Goal: Task Accomplishment & Management: Use online tool/utility

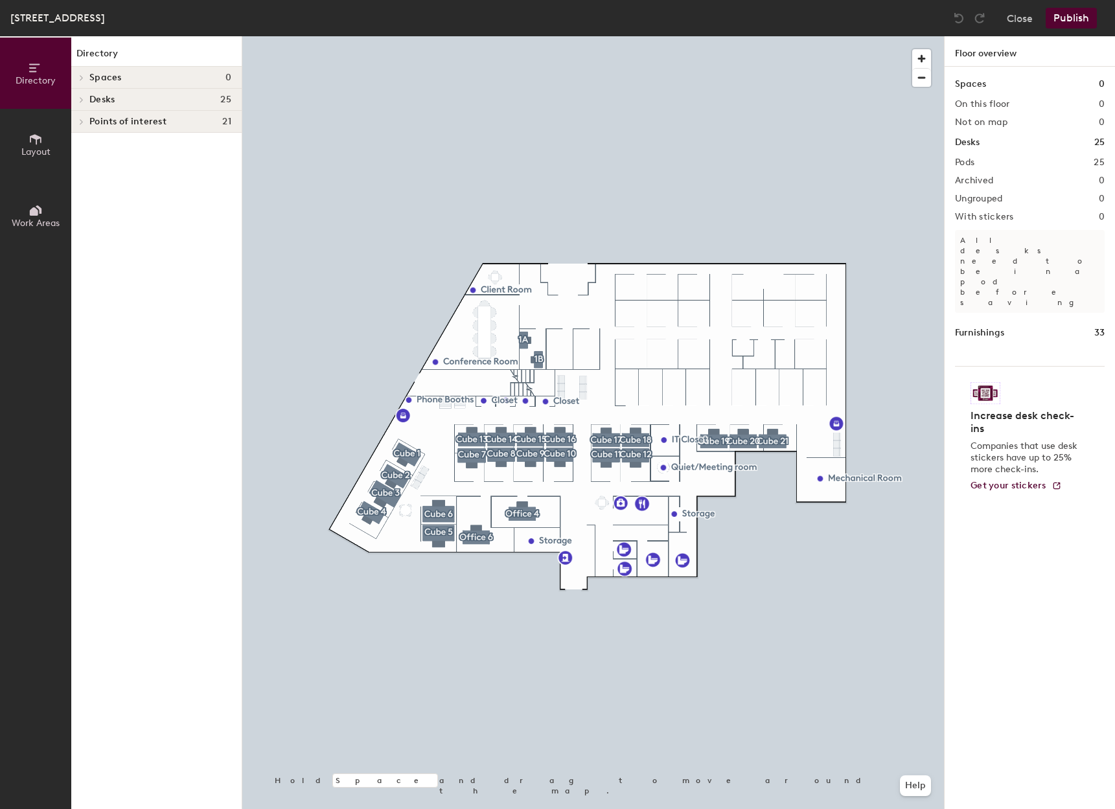
click at [43, 71] on button "Directory" at bounding box center [35, 73] width 71 height 71
click at [33, 215] on icon at bounding box center [34, 211] width 8 height 8
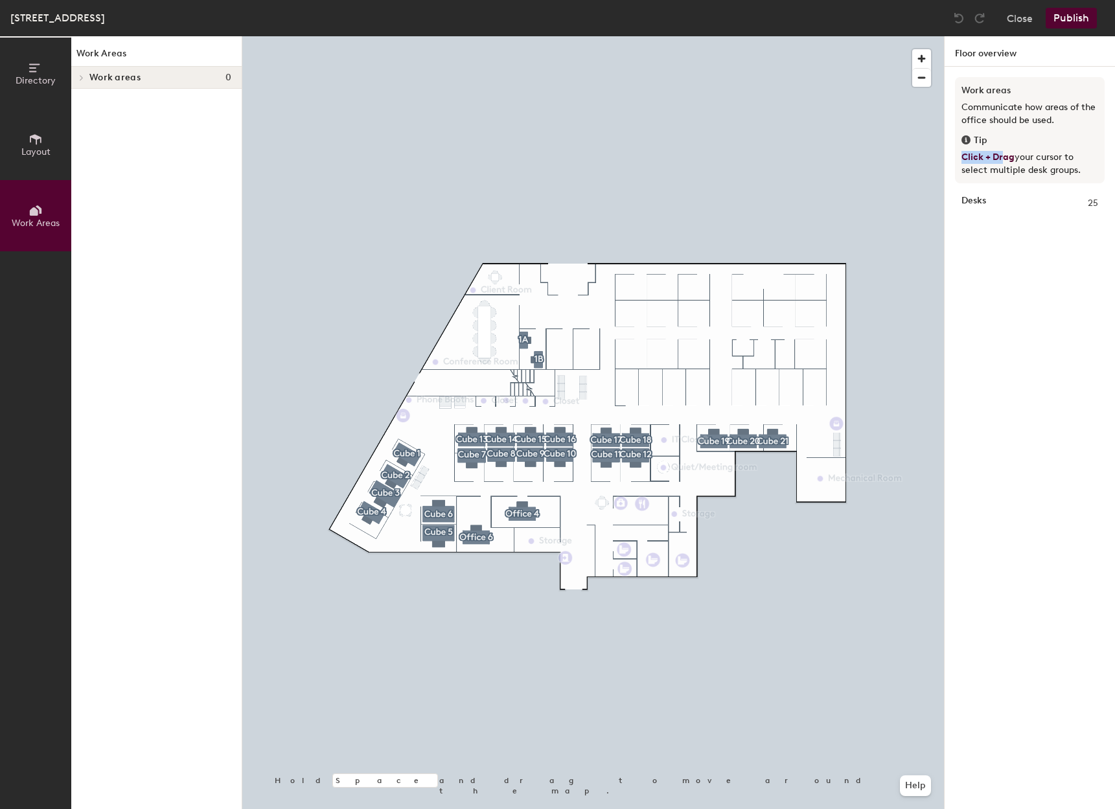
drag, startPoint x: 1002, startPoint y: 154, endPoint x: 962, endPoint y: 159, distance: 40.5
click at [962, 159] on span "Click + Drag" at bounding box center [988, 157] width 53 height 11
click at [901, 36] on div at bounding box center [593, 36] width 702 height 0
click at [409, 36] on div at bounding box center [593, 36] width 702 height 0
click at [705, 36] on div at bounding box center [593, 36] width 702 height 0
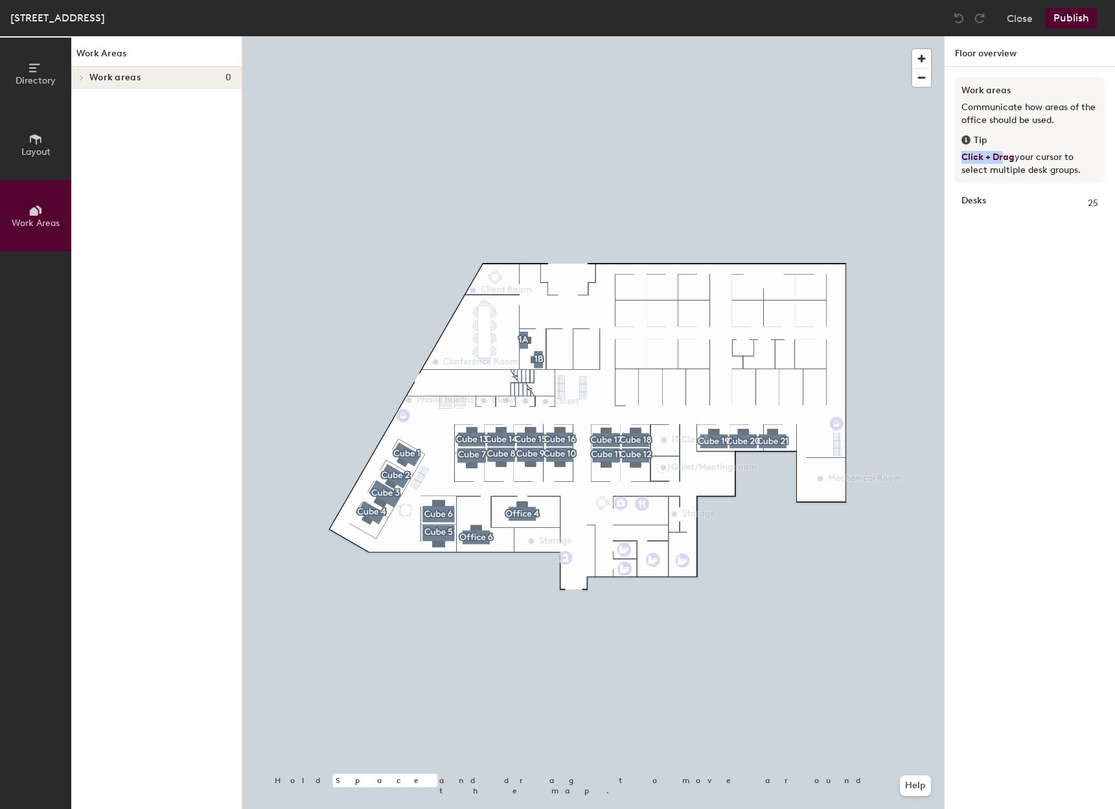
click at [17, 148] on button "Layout" at bounding box center [35, 144] width 71 height 71
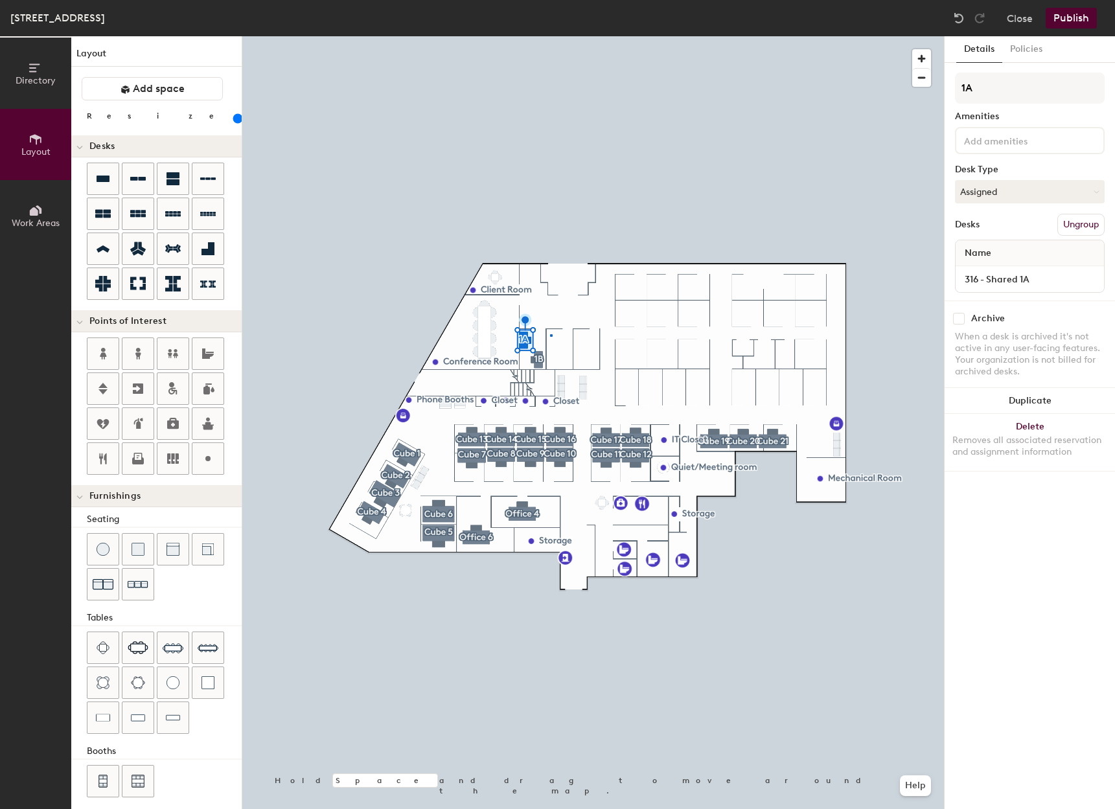
click at [550, 36] on div at bounding box center [593, 36] width 702 height 0
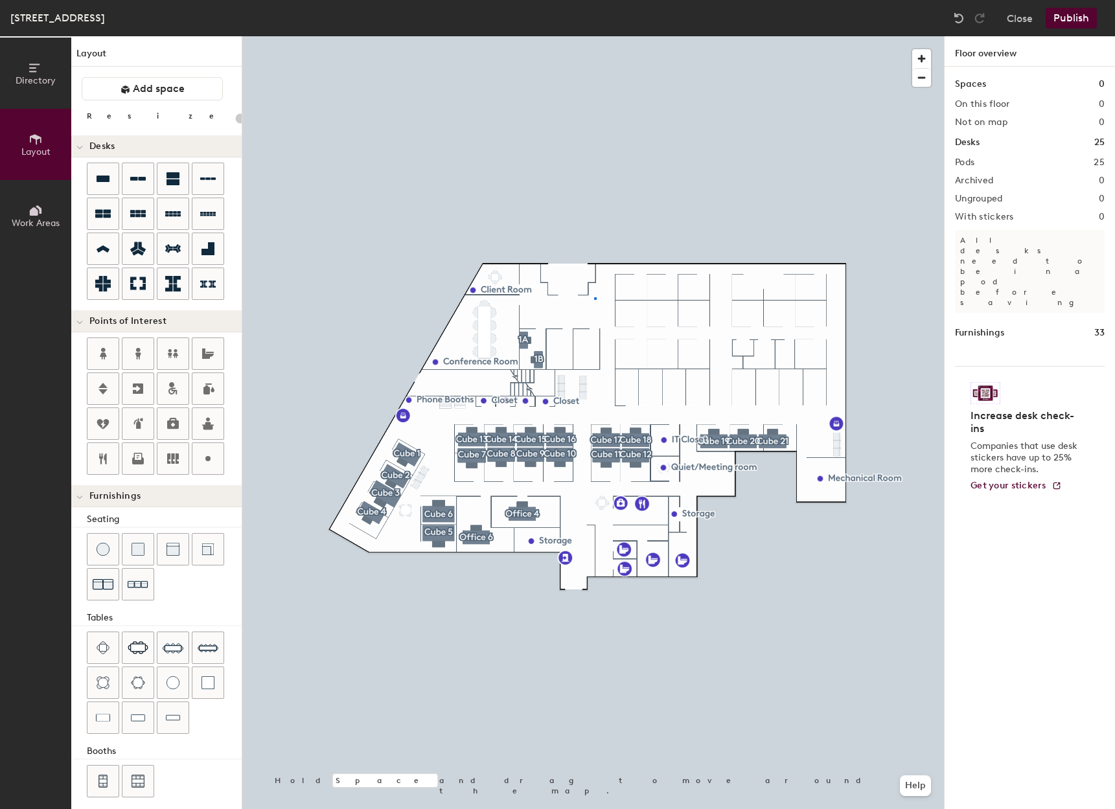
click at [594, 36] on div at bounding box center [593, 36] width 702 height 0
click at [849, 36] on div at bounding box center [593, 36] width 702 height 0
click at [140, 185] on icon at bounding box center [138, 179] width 16 height 16
click at [575, 341] on div "Directory Layout Work Areas Layout Add space Resize Desks Points of Interest Fu…" at bounding box center [557, 422] width 1115 height 773
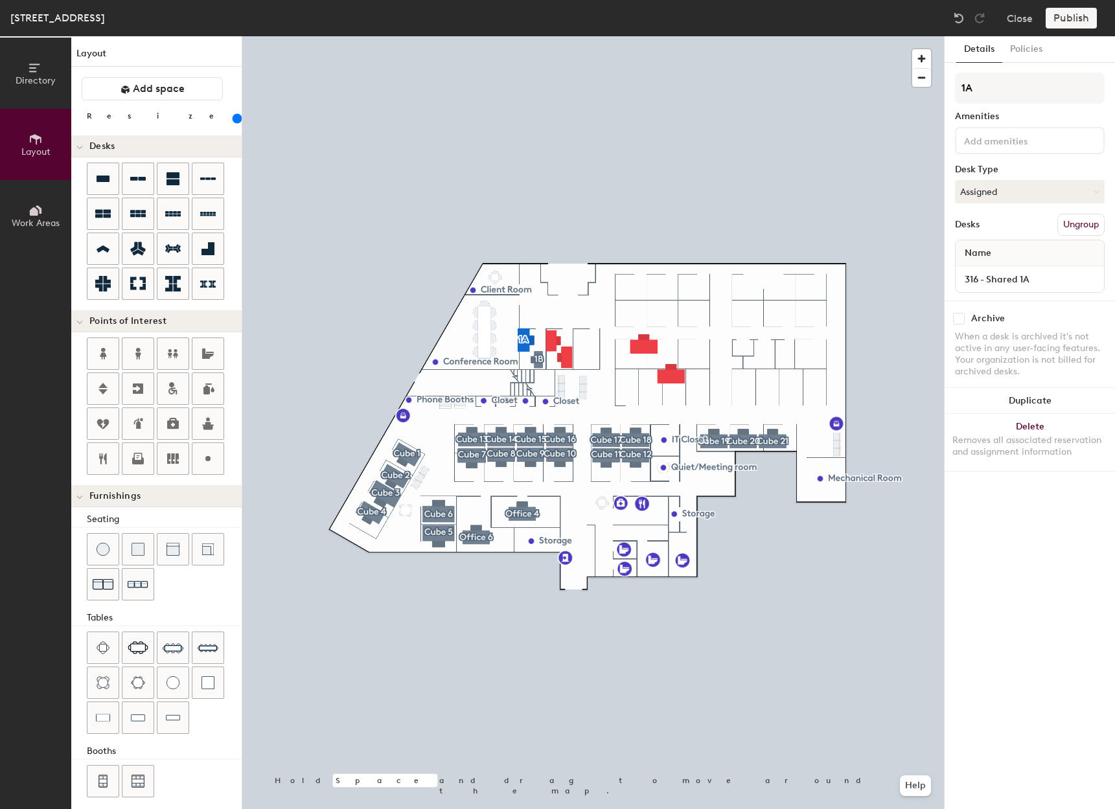
click at [538, 36] on div at bounding box center [593, 36] width 702 height 0
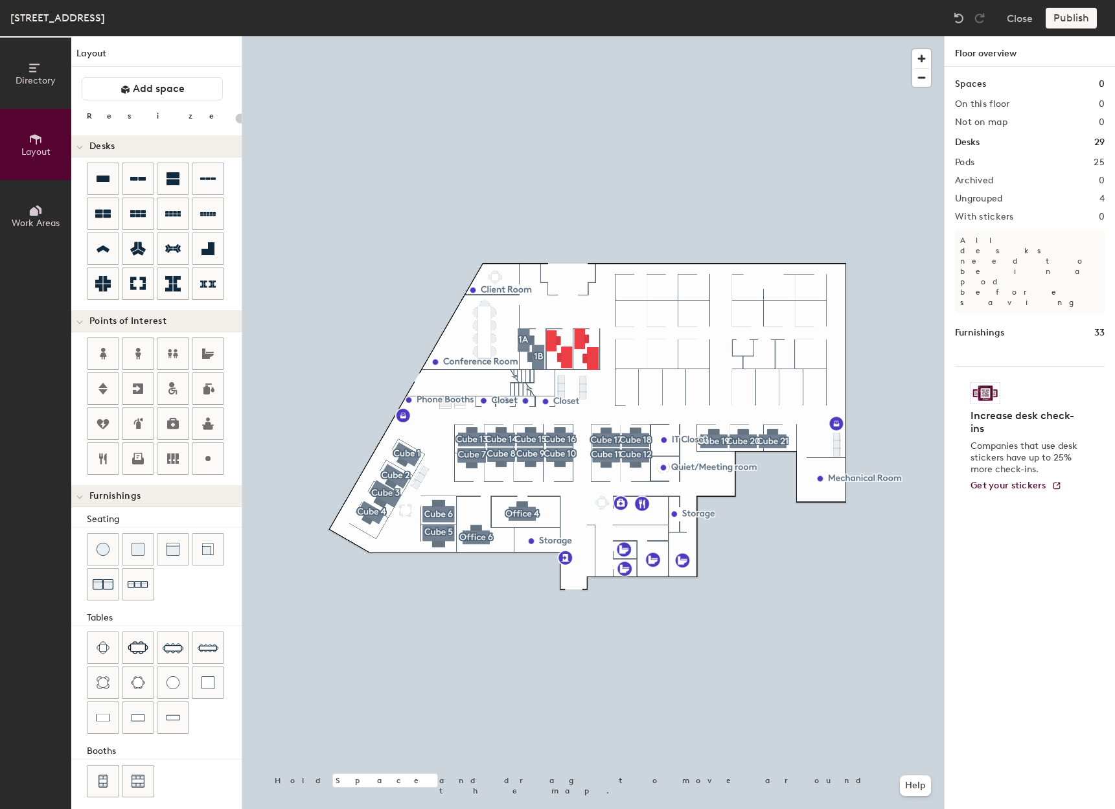
type input "180"
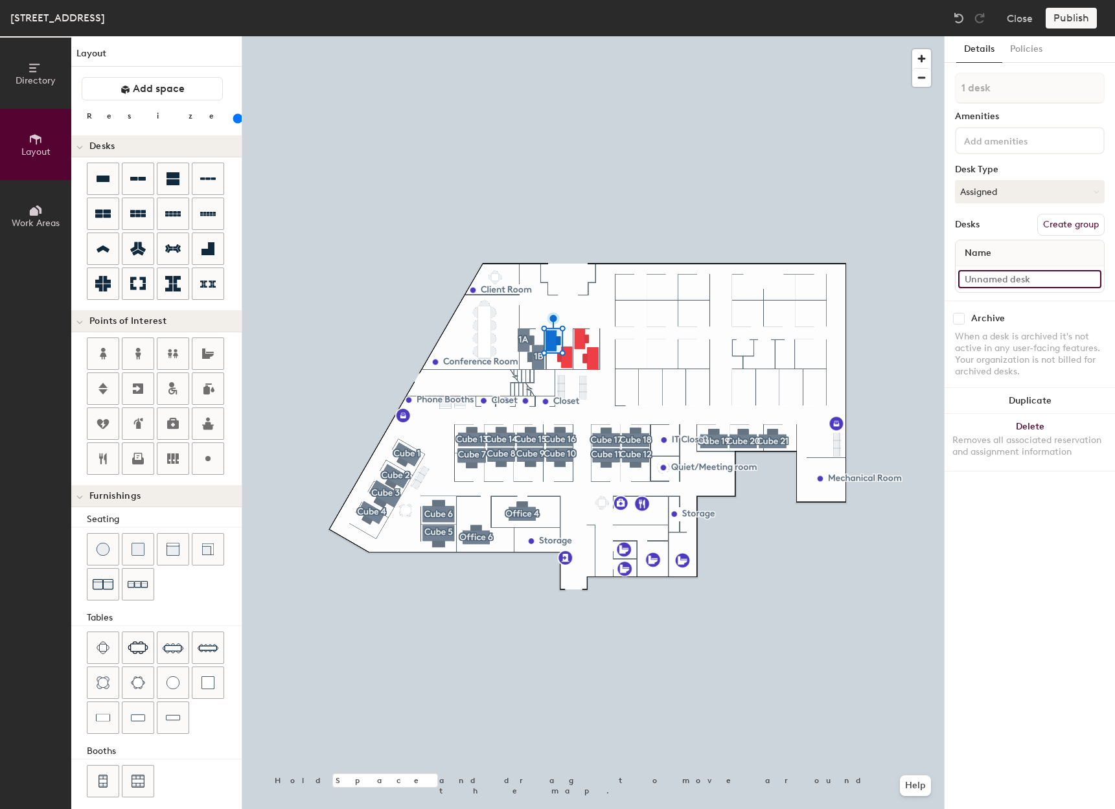
click at [1014, 280] on input at bounding box center [1029, 279] width 143 height 18
type input "316 - Shared"
type input "220"
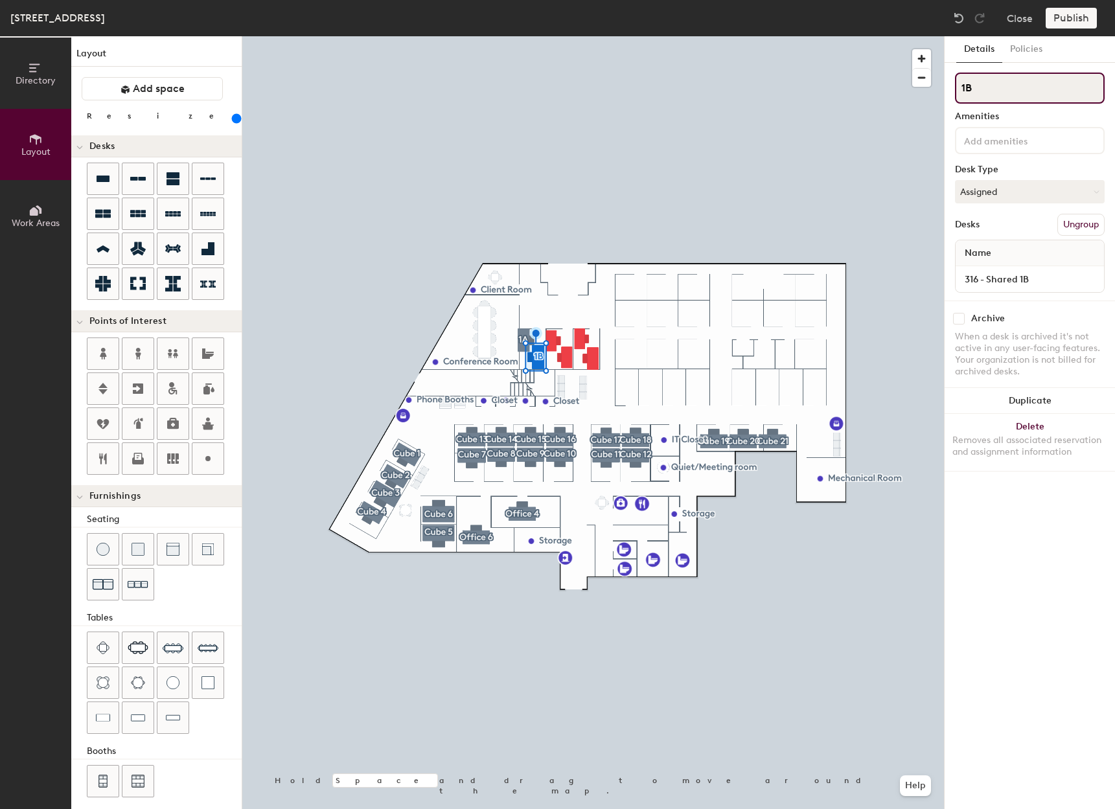
click at [970, 87] on input "1B" at bounding box center [1030, 88] width 150 height 31
type input "1"
type input "220"
type input "A"
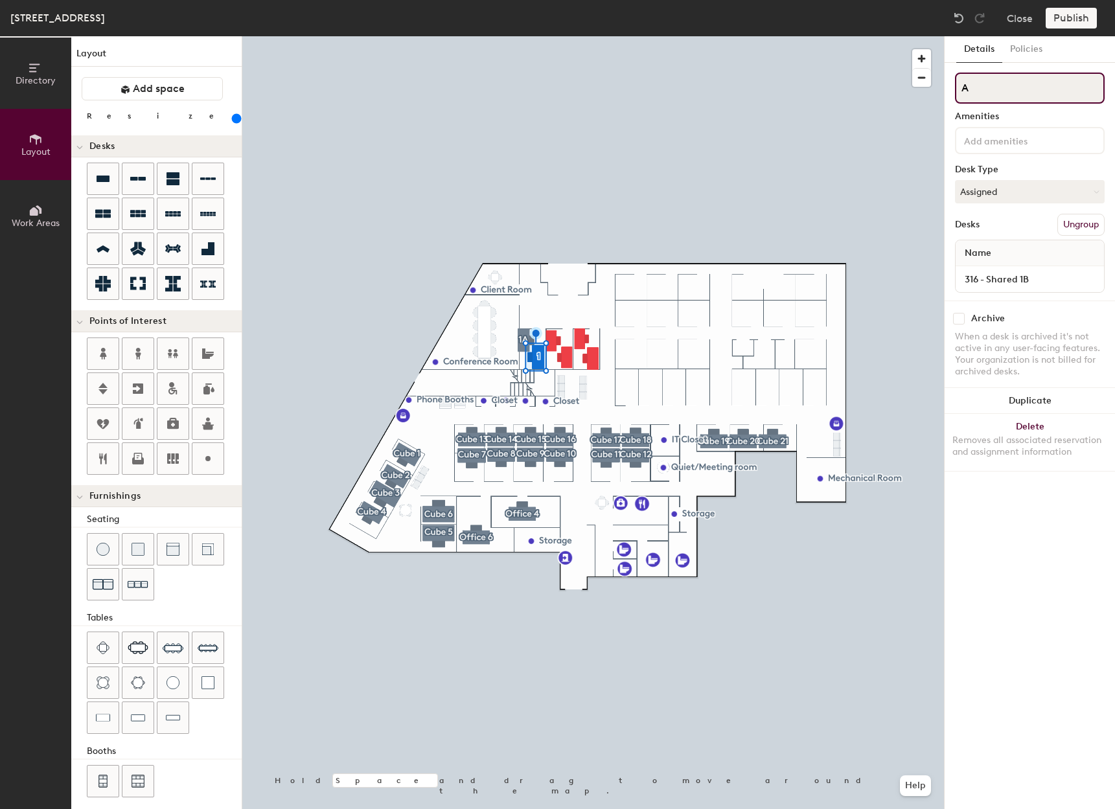
type input "220"
type input "@"
type input "220"
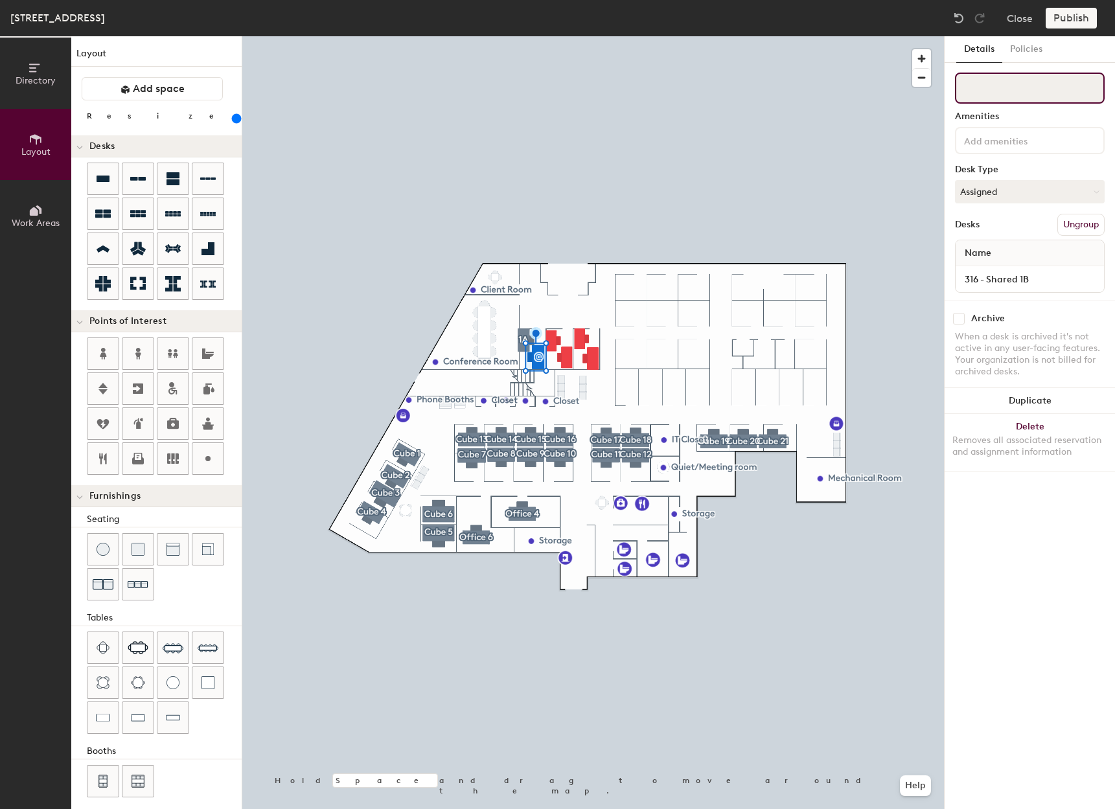
type input "2"
type input "220"
type input "2A"
type input "220"
type input "2A"
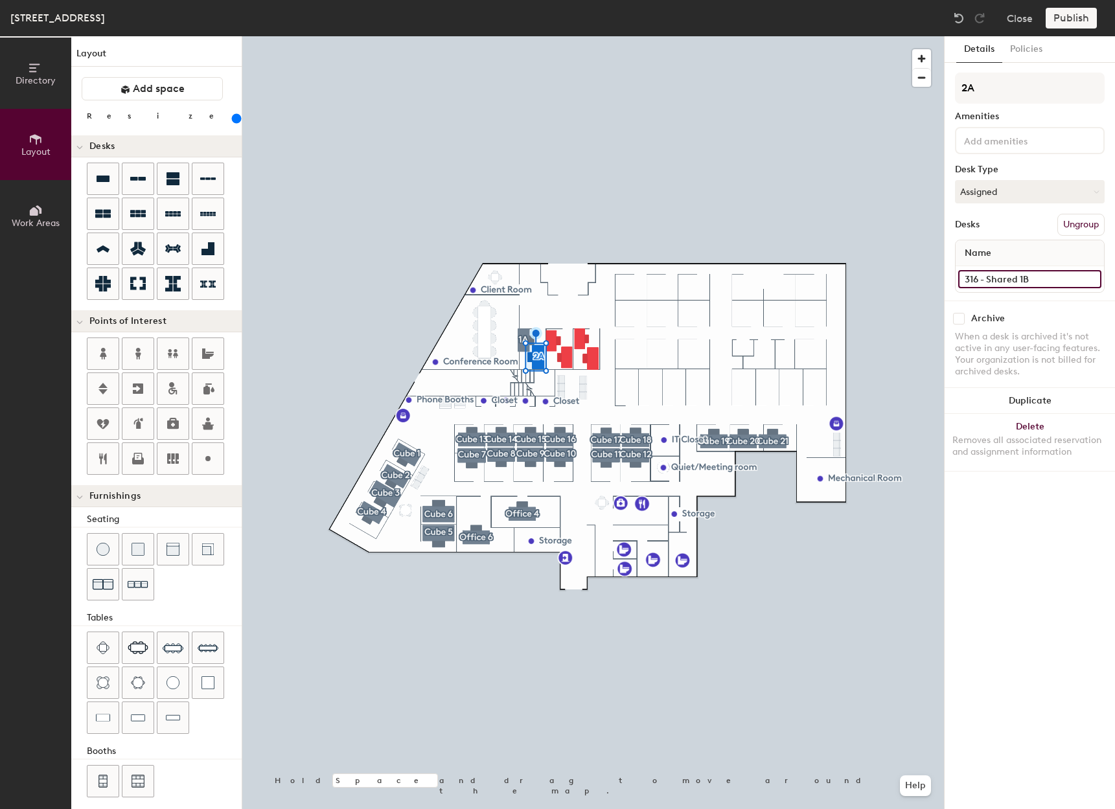
type input "220"
click at [1040, 281] on input "316 - Shared 1B" at bounding box center [1029, 279] width 143 height 18
type input "316 - Shared 1"
type input "220"
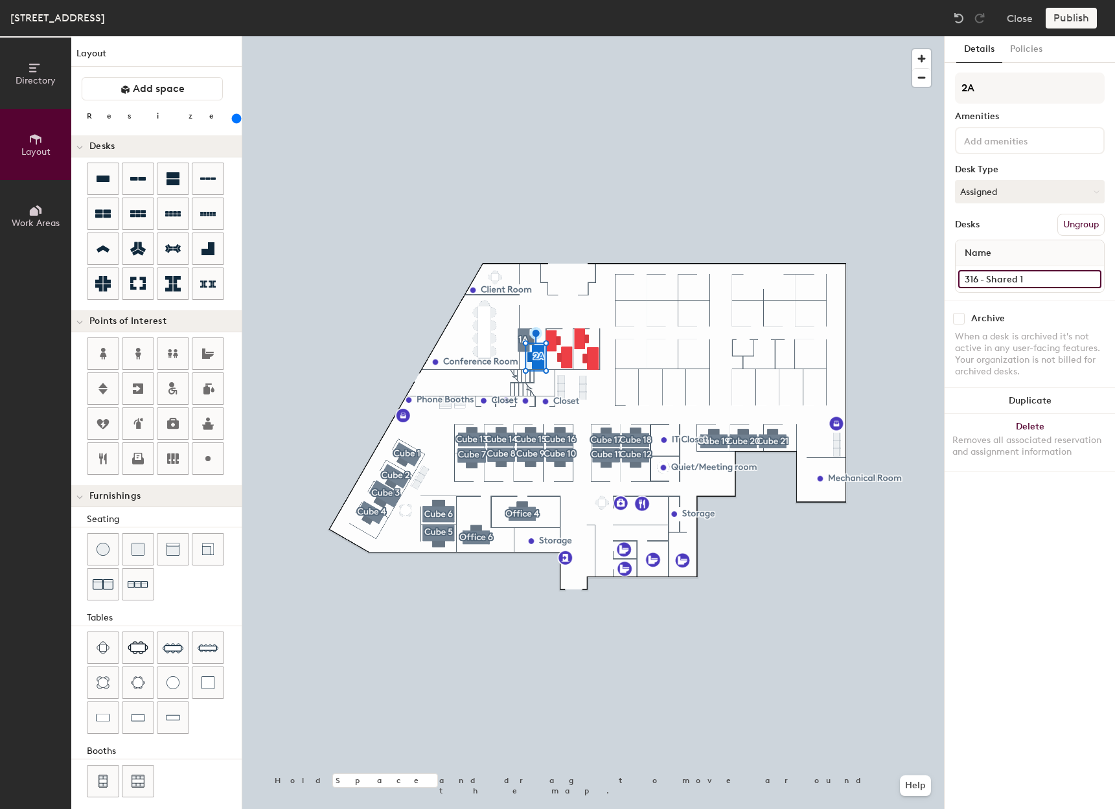
type input "316 - Shared"
type input "220"
type input "316 - Shared 2"
type input "220"
type input "316 - Shared 2A"
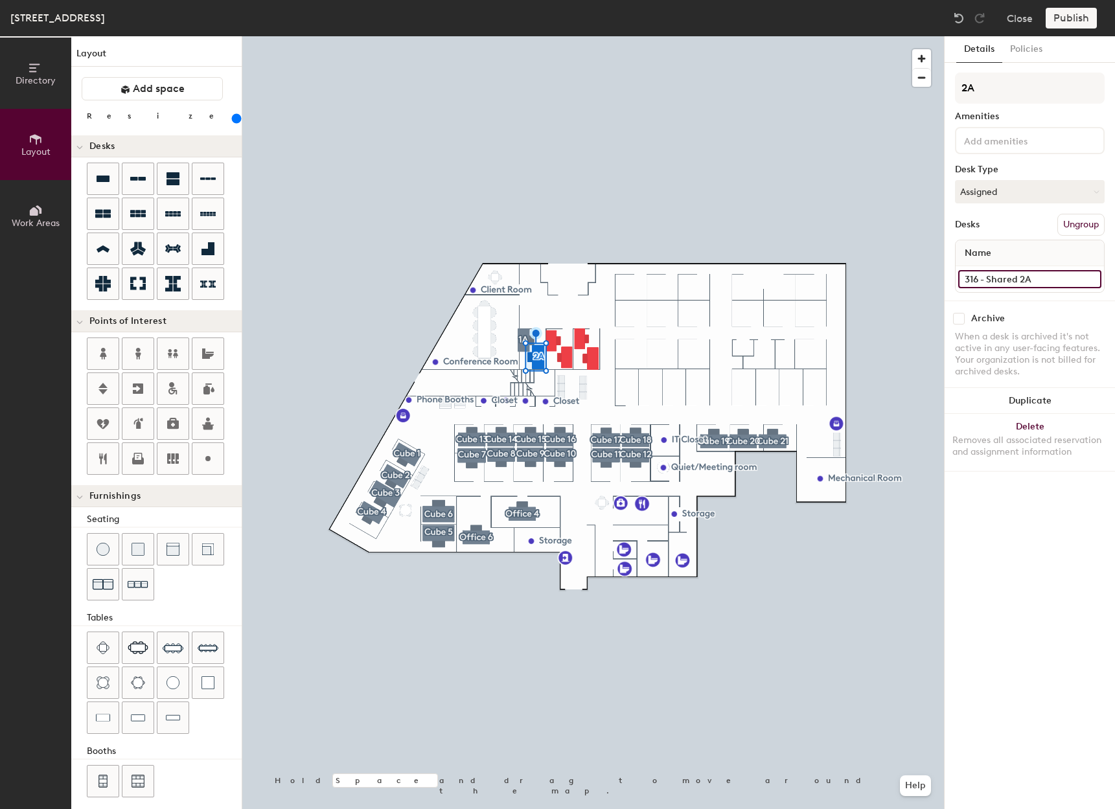
type input "220"
type input "316 - Shared 2A"
click at [973, 508] on div "Details Policies 2A Amenities Desk Type Assigned Desks Ungroup Name 316 - Share…" at bounding box center [1030, 422] width 170 height 773
type input "180"
click at [1027, 282] on input "316 - Shared" at bounding box center [1029, 279] width 143 height 18
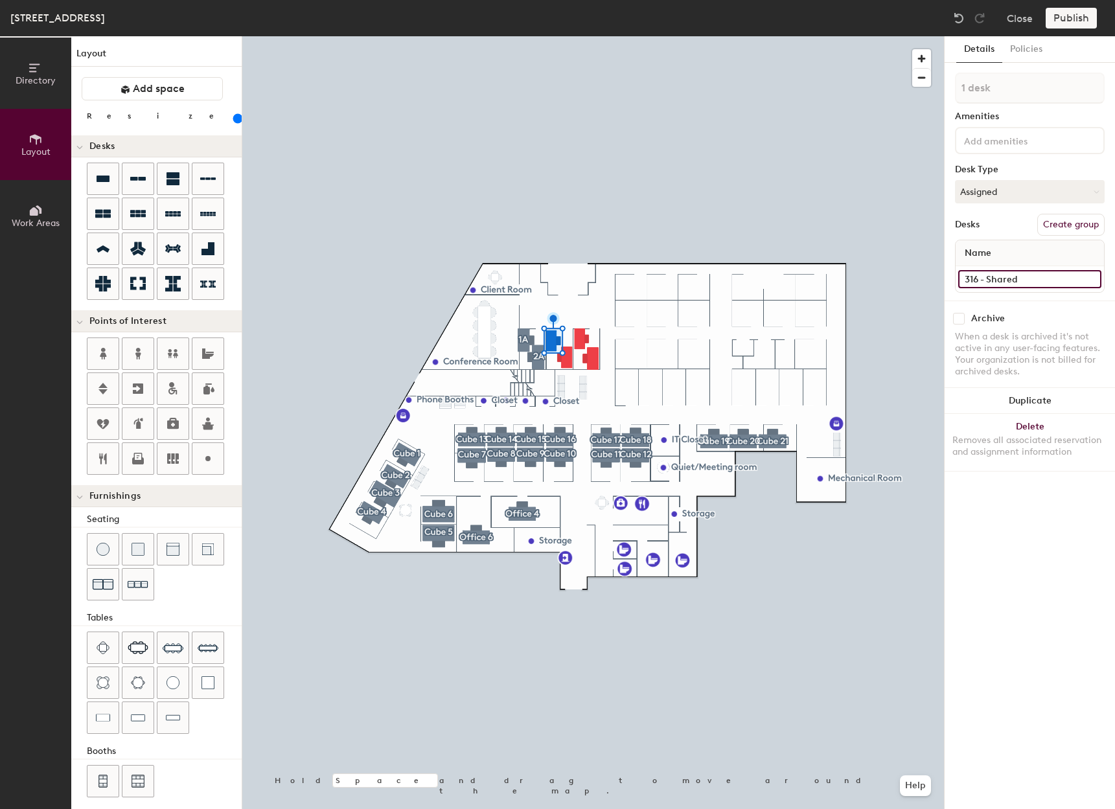
click at [1028, 280] on input "316 - Shared" at bounding box center [1029, 279] width 143 height 18
type input "316 - Shared 1B"
click at [1085, 224] on button "Create group" at bounding box center [1071, 225] width 67 height 22
click at [942, 95] on div "Directory Layout Work Areas Layout Add space Resize Desks Points of Interest Fu…" at bounding box center [557, 422] width 1115 height 773
type input "3"
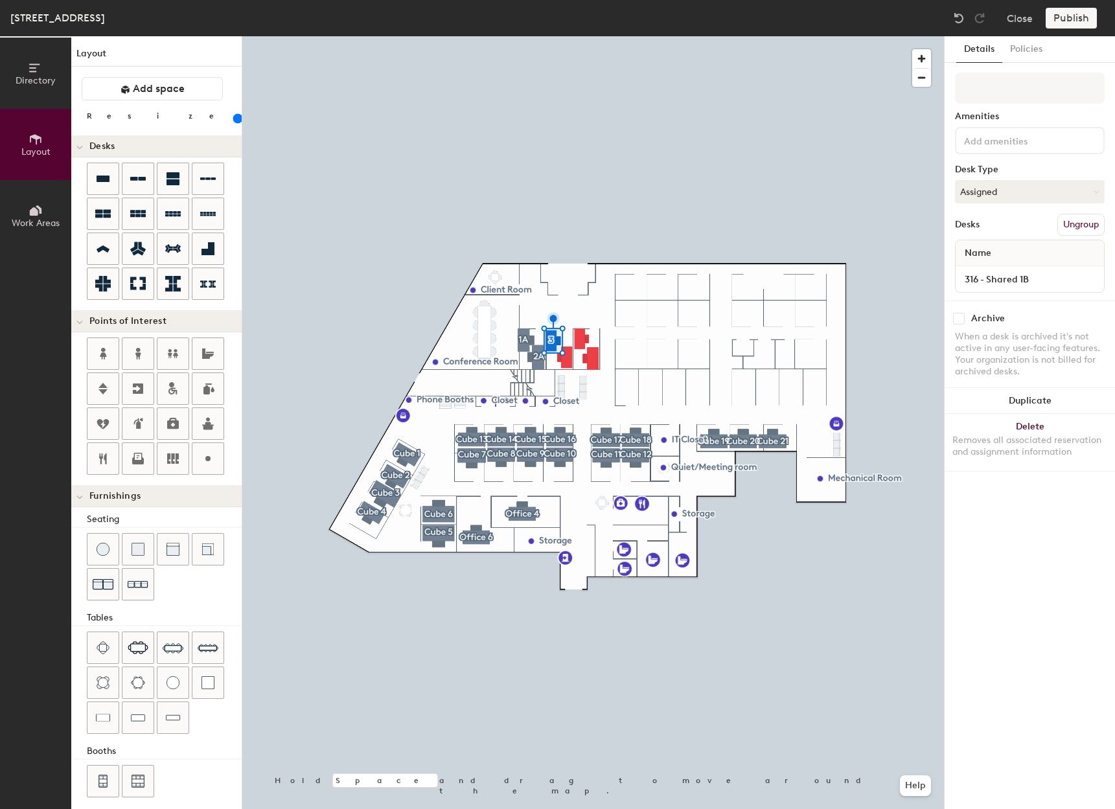
type input "1"
type input "1B"
type input "200"
click at [1052, 282] on input at bounding box center [1029, 279] width 143 height 18
type input "3"
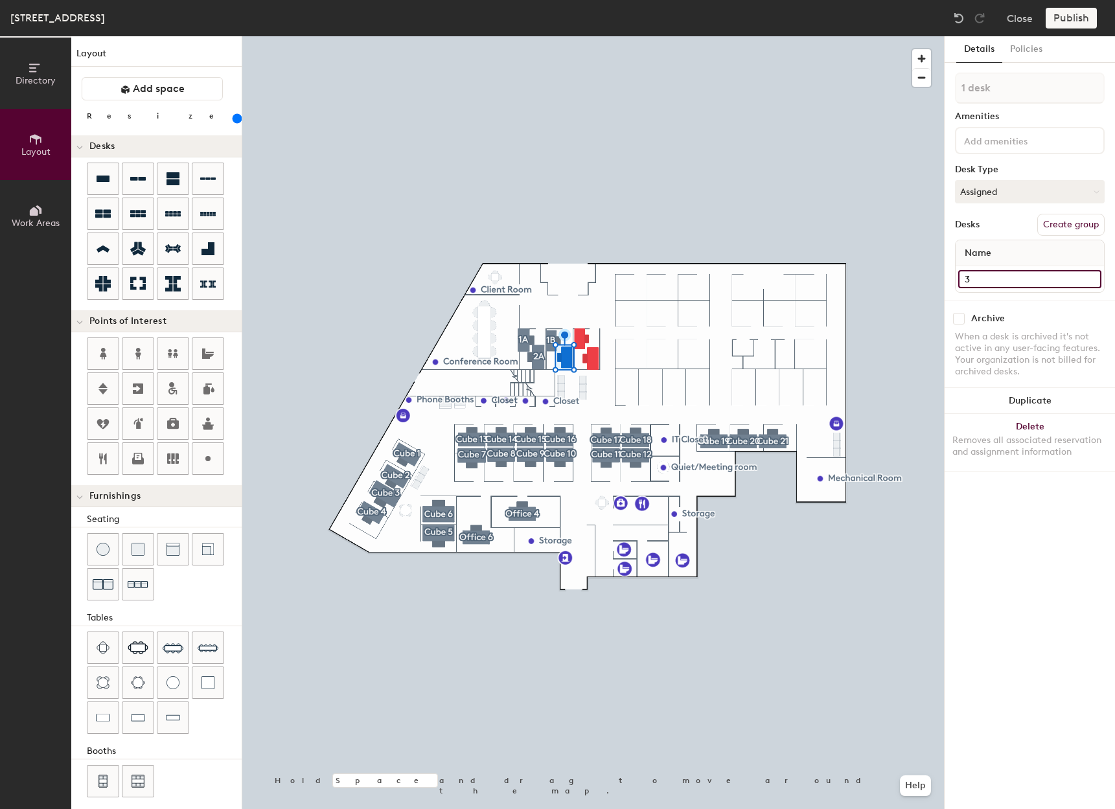
type input "200"
type input "316"
type input "200"
type input "316"
type input "200"
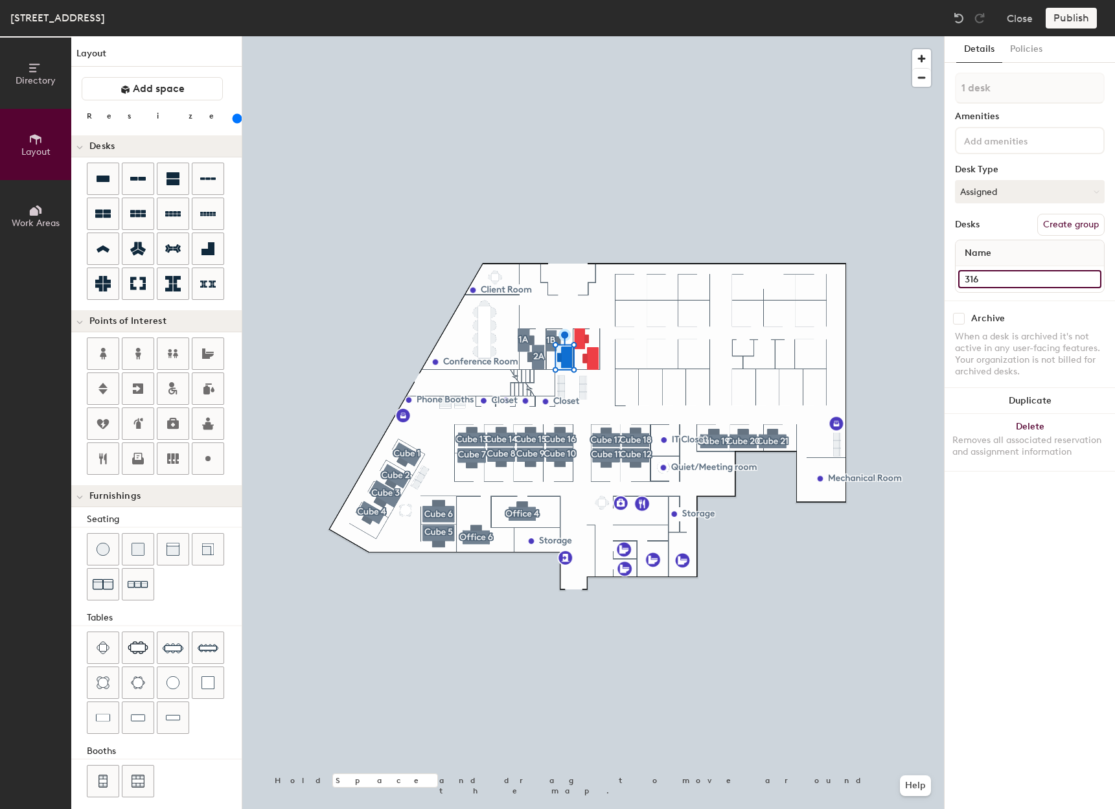
type input "316 -"
type input "200"
type input "316 -"
type input "200"
type input "316 -"
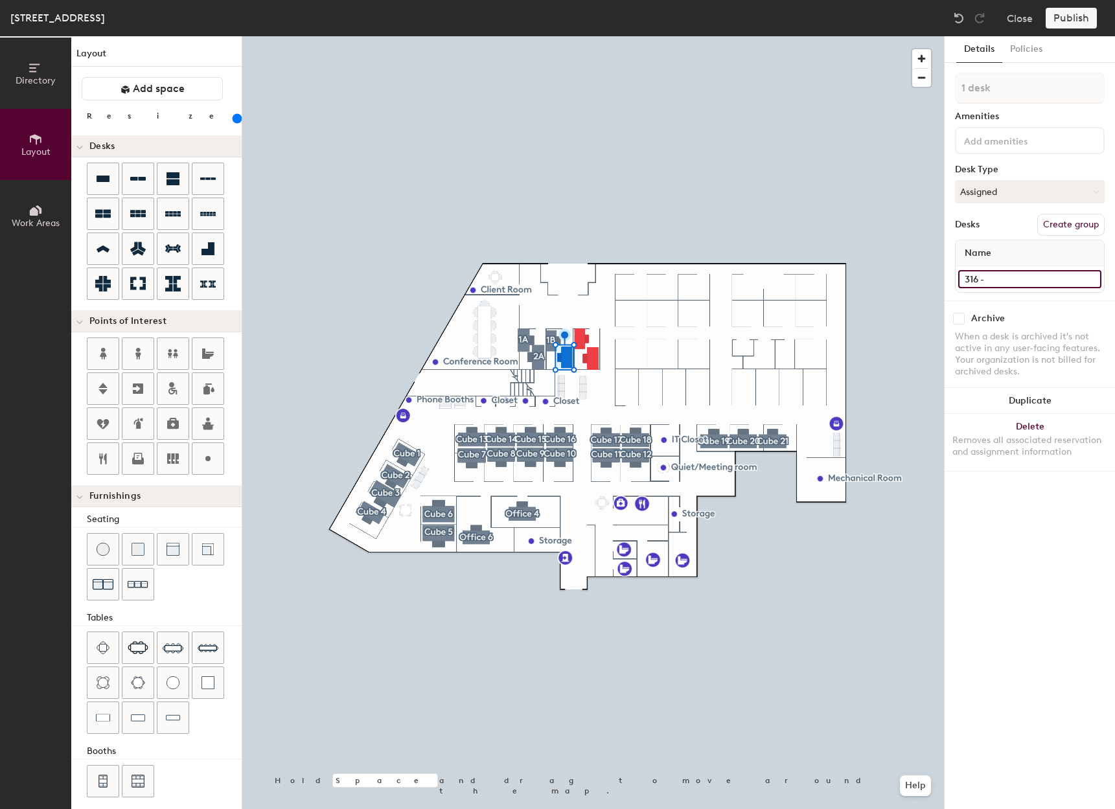
type input "200"
type input "316 - S"
type input "200"
type input "316 - Sah"
type input "200"
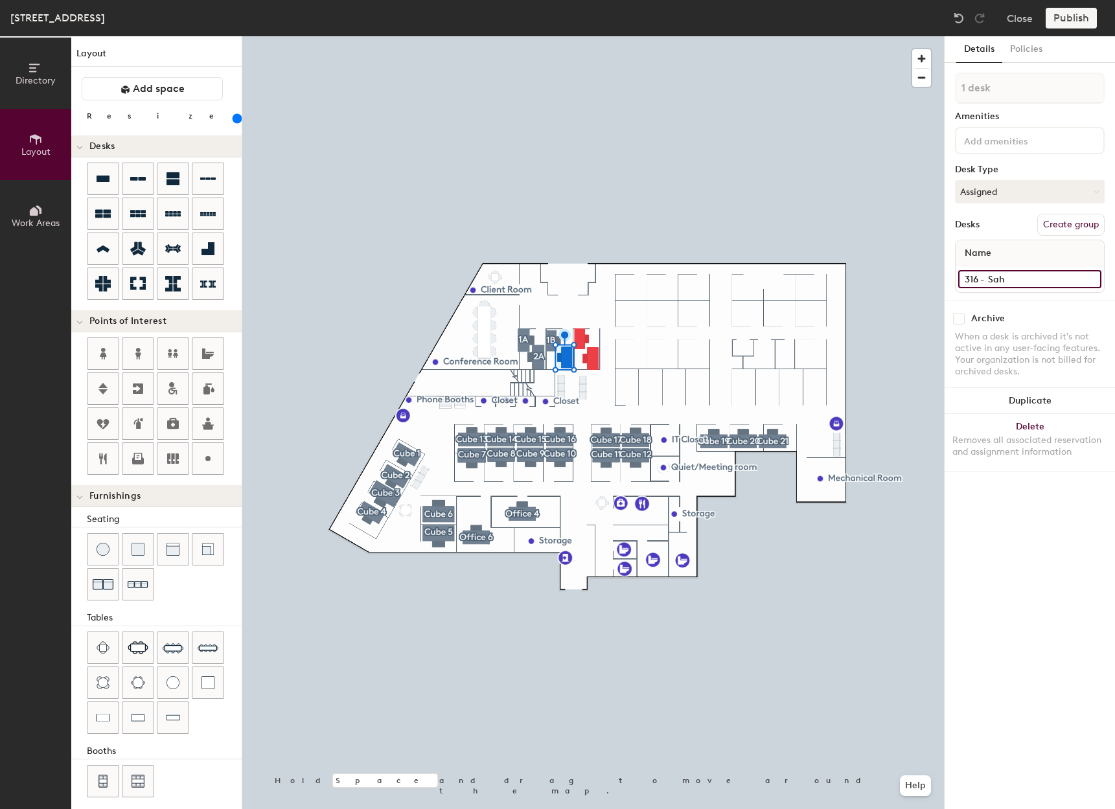
type input "316 - Sahr"
type input "200"
type input "316 - Sahre"
type input "200"
type input "316 - Sahred"
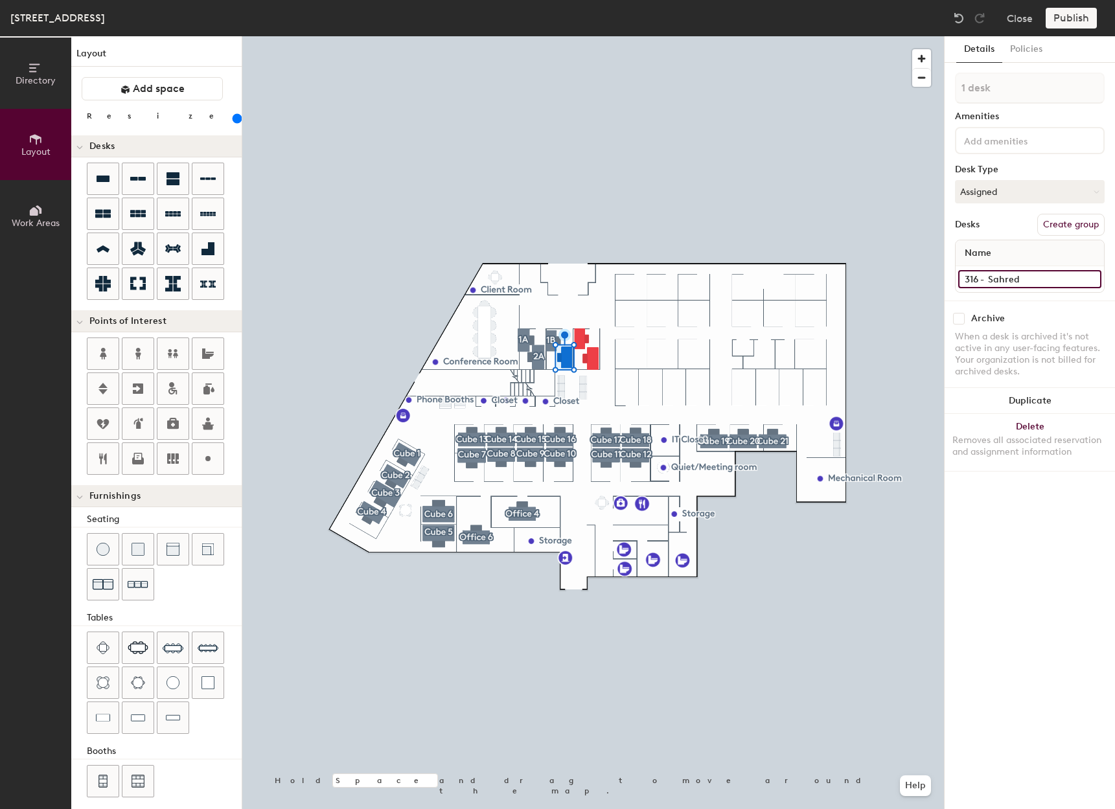
type input "200"
type input "316 - Sahred 2"
type input "200"
type input "316 - Sahred 2B"
type input "200"
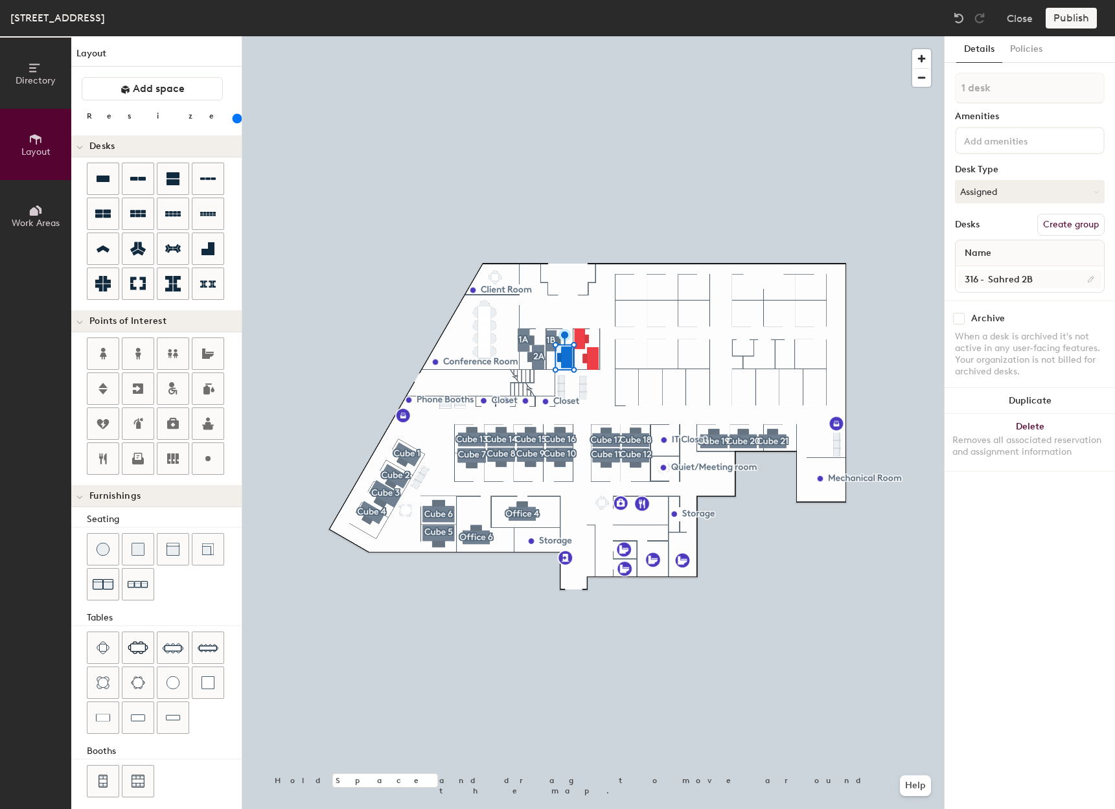
type input "200"
type input "316 - S"
type input "200"
type input "316 - Sh"
type input "200"
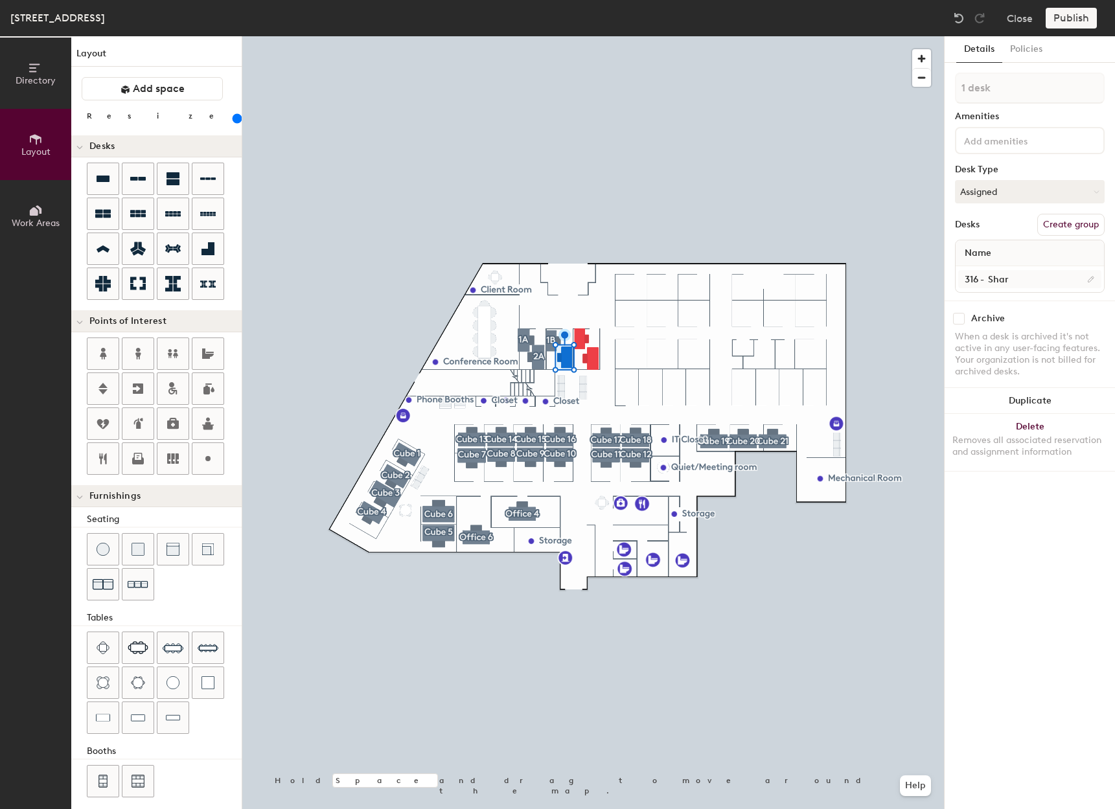
type input "316 - Share"
type input "200"
type input "316 - Shared"
type input "200"
type input "316 - Shared"
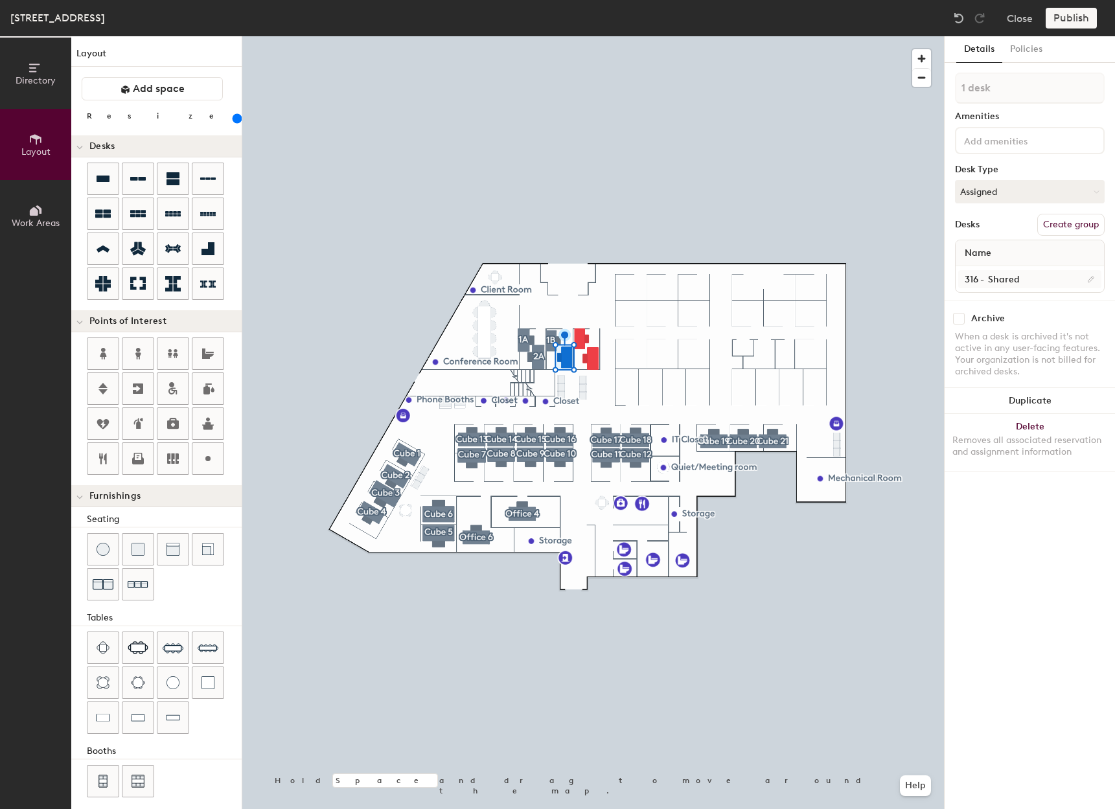
type input "200"
type input "316 - Shared 2"
type input "200"
type input "316 - Shared 2B"
type input "200"
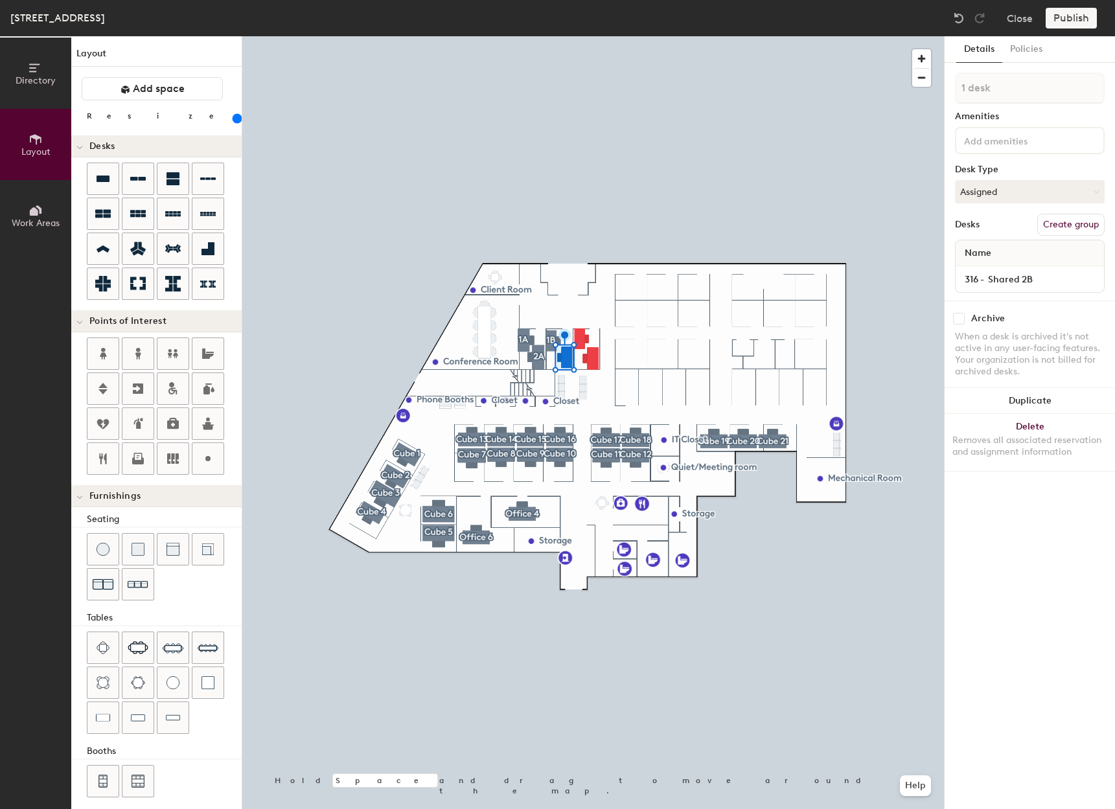
type input "316 - Shared 2B"
click at [1061, 220] on button "Create group" at bounding box center [1071, 225] width 67 height 22
type input "200"
click at [892, 75] on div "Directory Layout Work Areas Layout Add space Resize Desks Points of Interest Fu…" at bounding box center [557, 422] width 1115 height 773
type input "2"
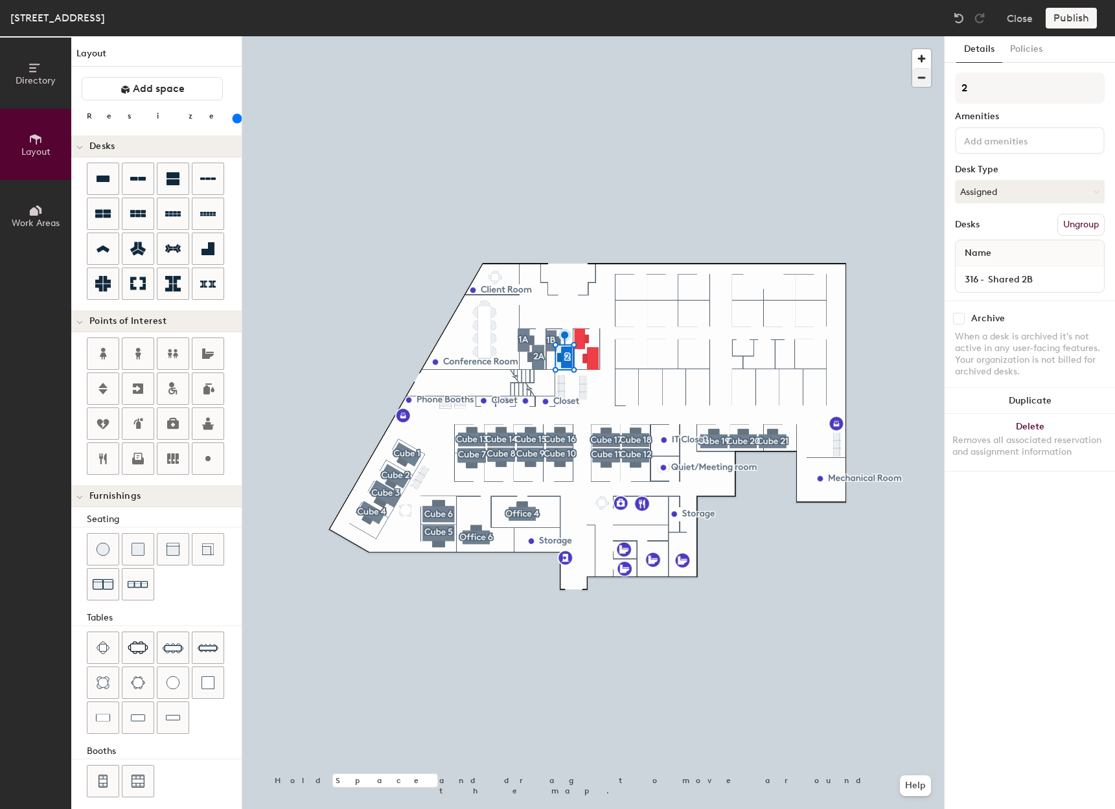
type input "200"
type input "2B"
type input "200"
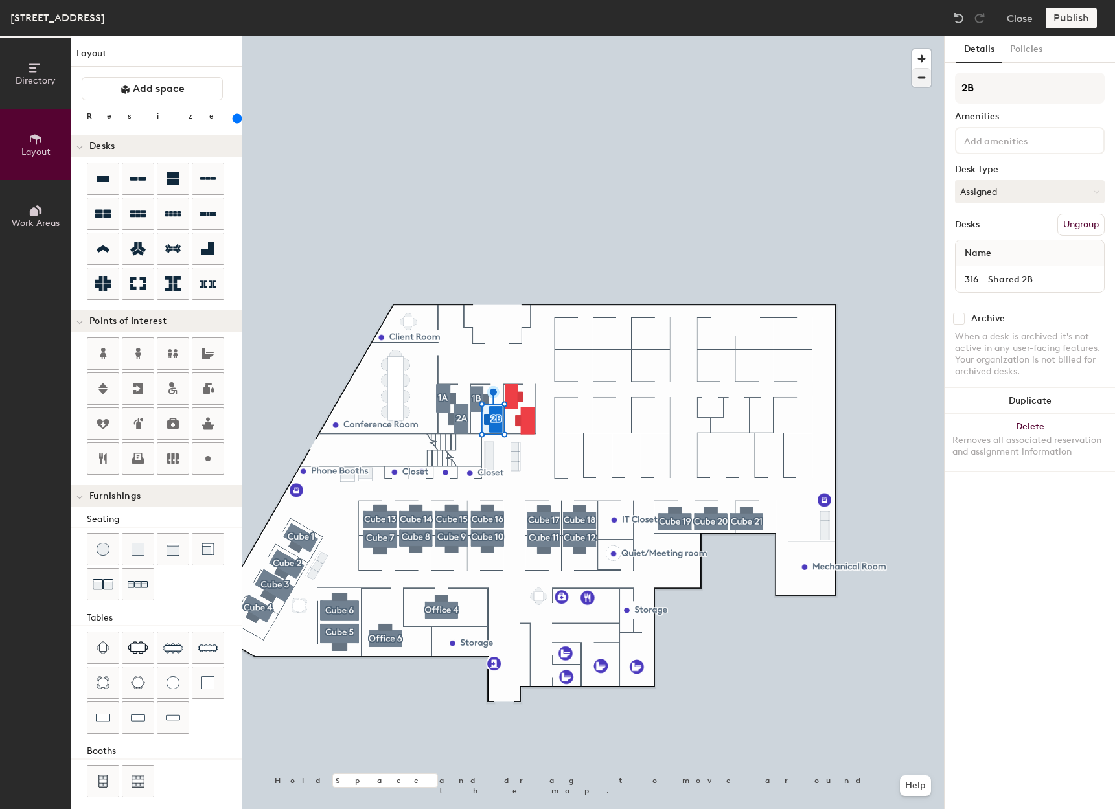
type input "2B"
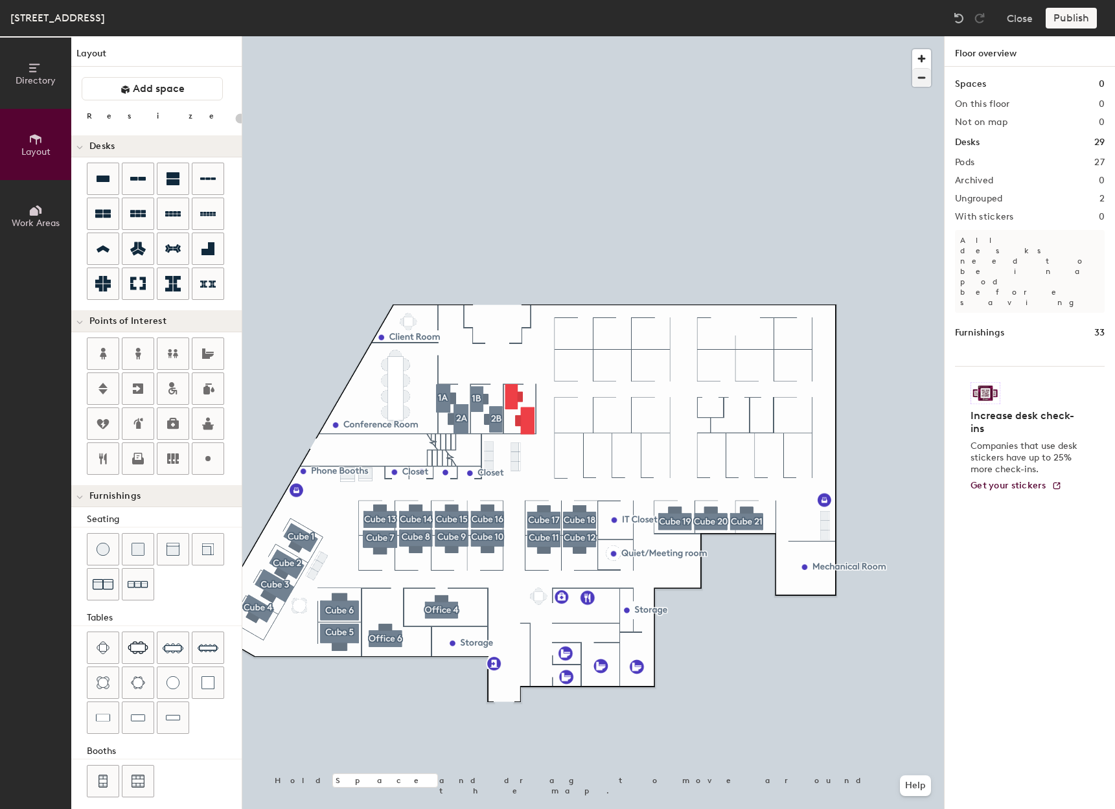
type input "180"
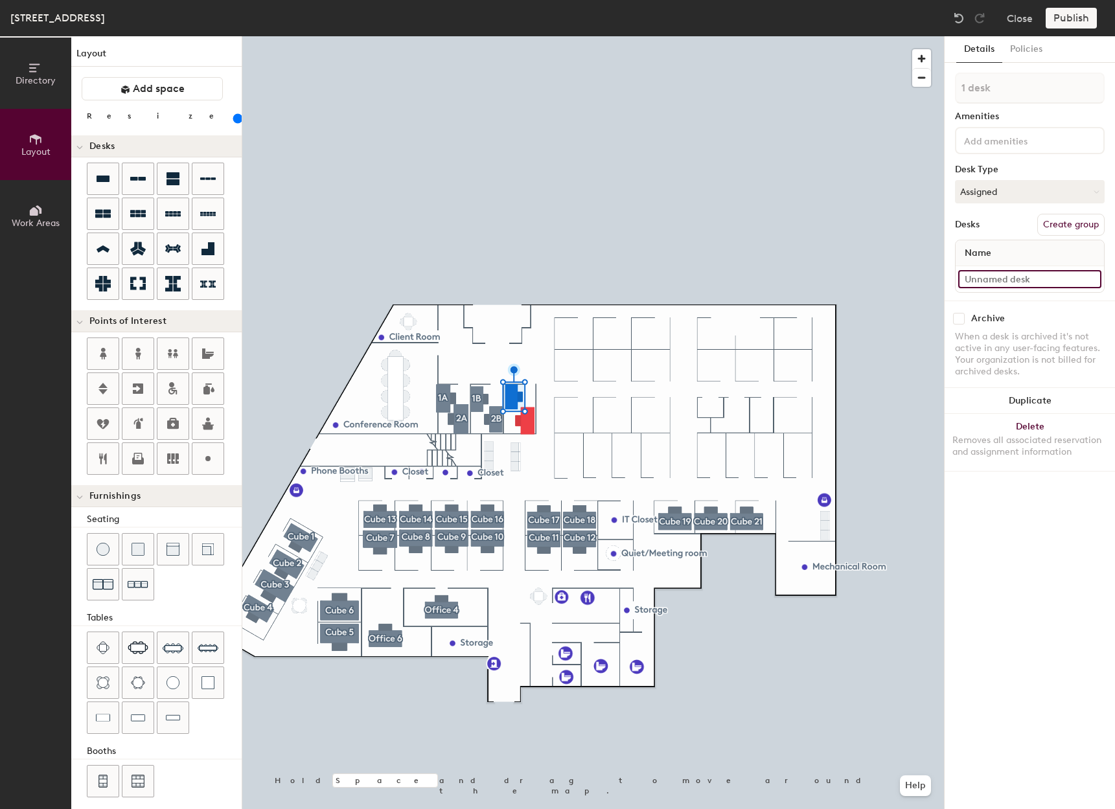
click at [999, 278] on input at bounding box center [1029, 279] width 143 height 18
type input "316 - Shared 3A"
click at [1099, 229] on button "Create group" at bounding box center [1071, 225] width 67 height 22
drag, startPoint x: 1015, startPoint y: 82, endPoint x: 918, endPoint y: 85, distance: 97.2
click at [918, 85] on div "Directory Layout Work Areas Layout Add space Resize Desks Points of Interest Fu…" at bounding box center [557, 422] width 1115 height 773
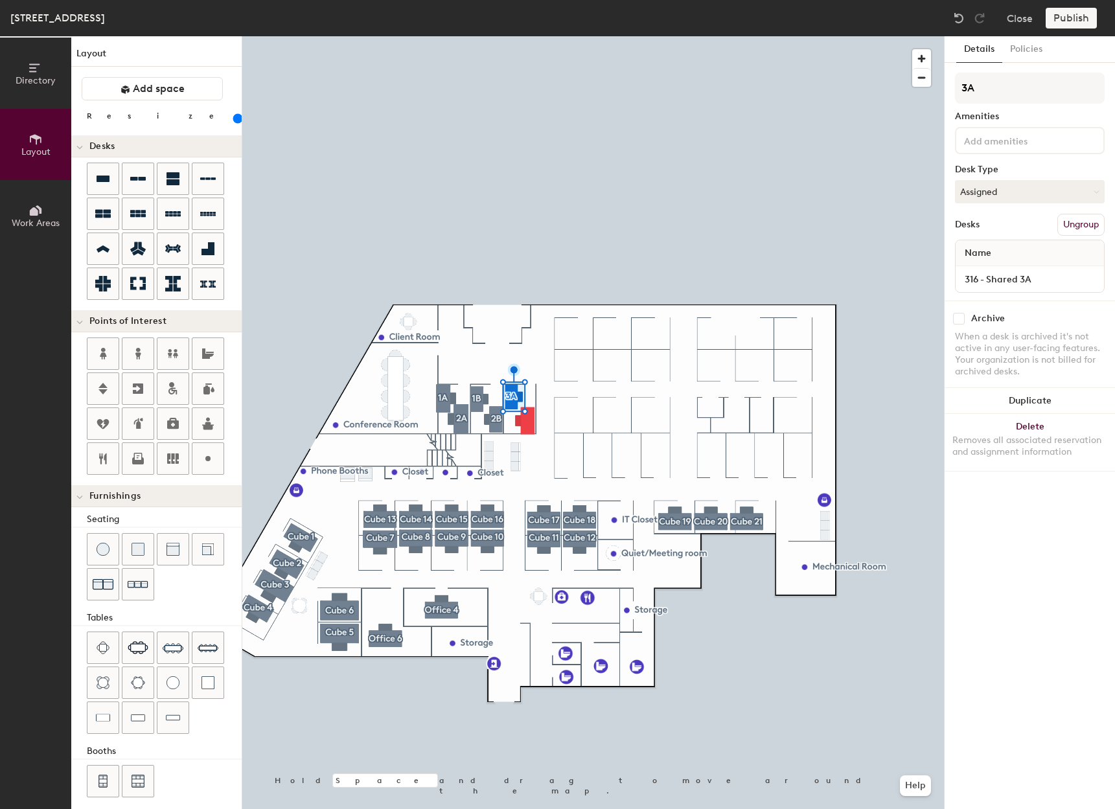
type input "3A"
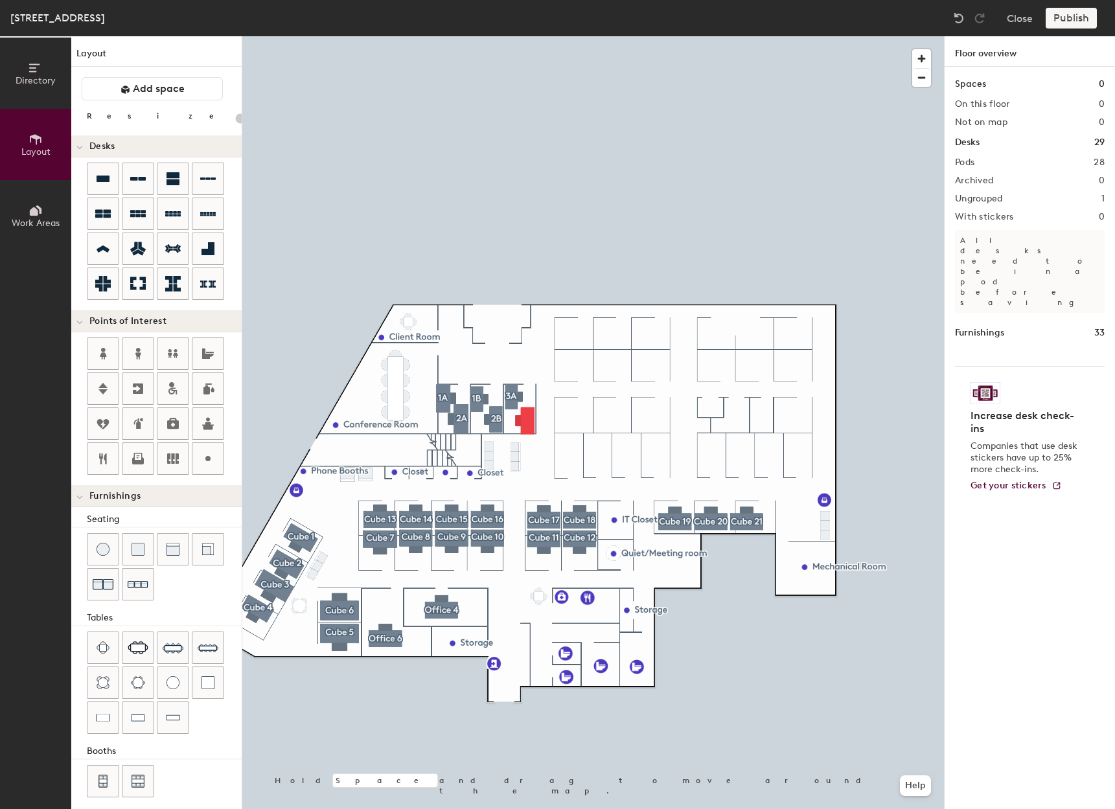
type input "200"
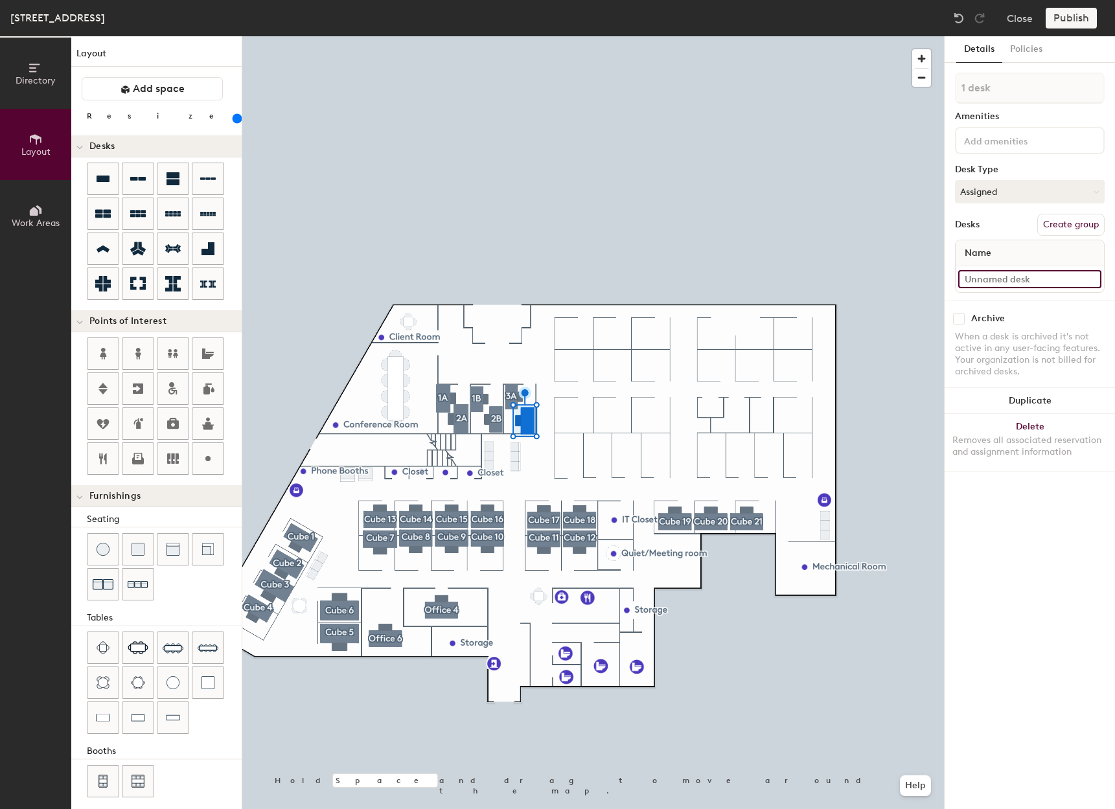
click at [1010, 285] on input at bounding box center [1029, 279] width 143 height 18
type input "316- Shared 3B"
click at [1064, 229] on button "Create group" at bounding box center [1071, 225] width 67 height 22
click at [944, 97] on div "Directory Layout Work Areas Layout Add space Resize Desks Points of Interest Fu…" at bounding box center [557, 422] width 1115 height 773
type input "3B"
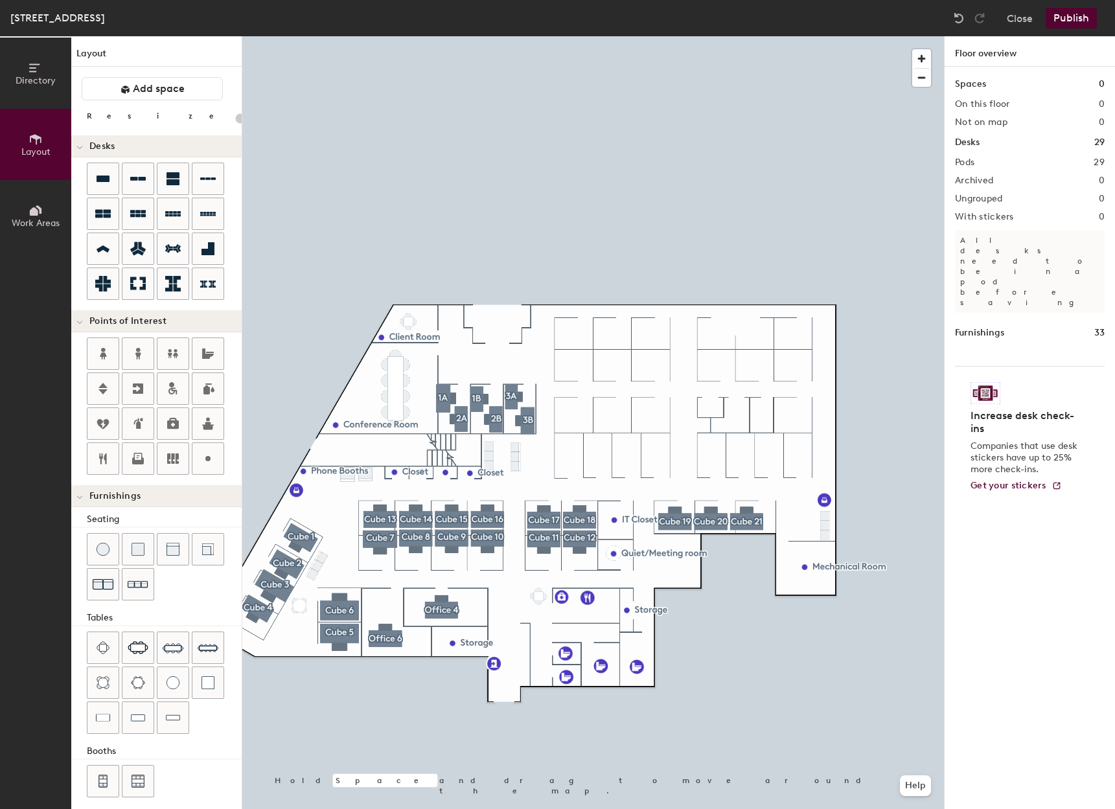
click at [1082, 17] on button "Publish" at bounding box center [1071, 18] width 51 height 21
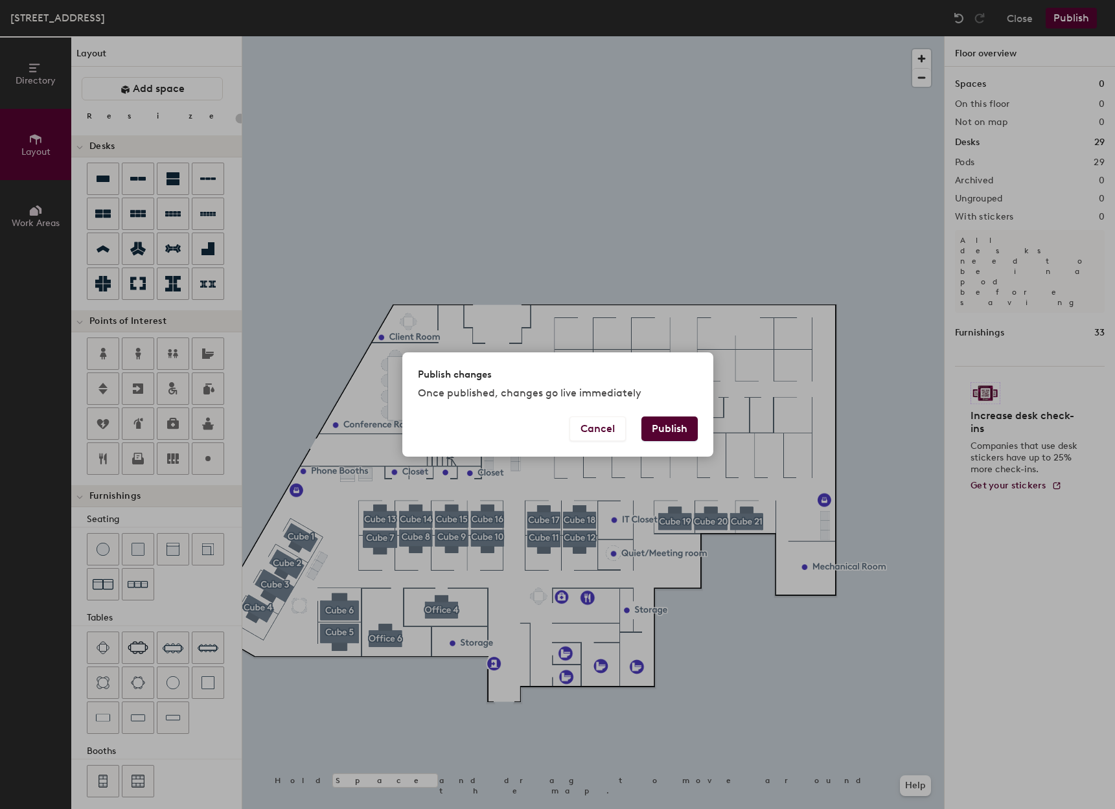
click at [687, 435] on button "Publish" at bounding box center [670, 429] width 56 height 25
type input "20"
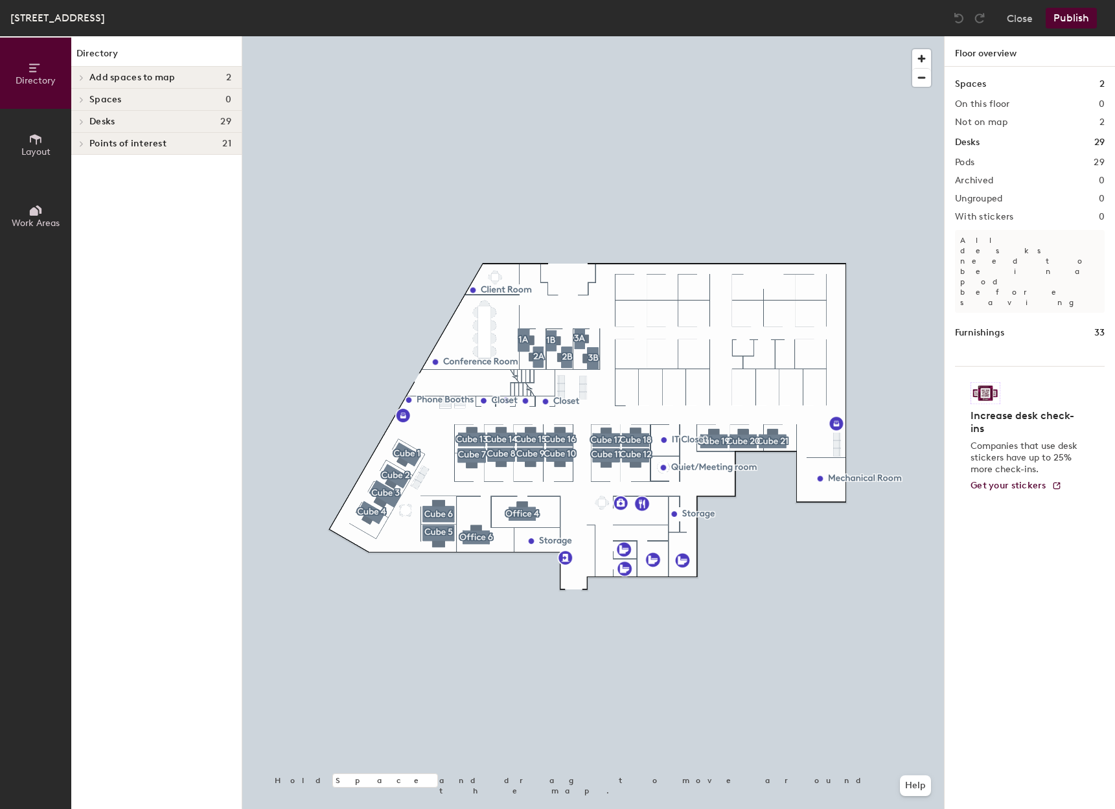
click at [181, 151] on div "Points of interest 21" at bounding box center [156, 144] width 170 height 22
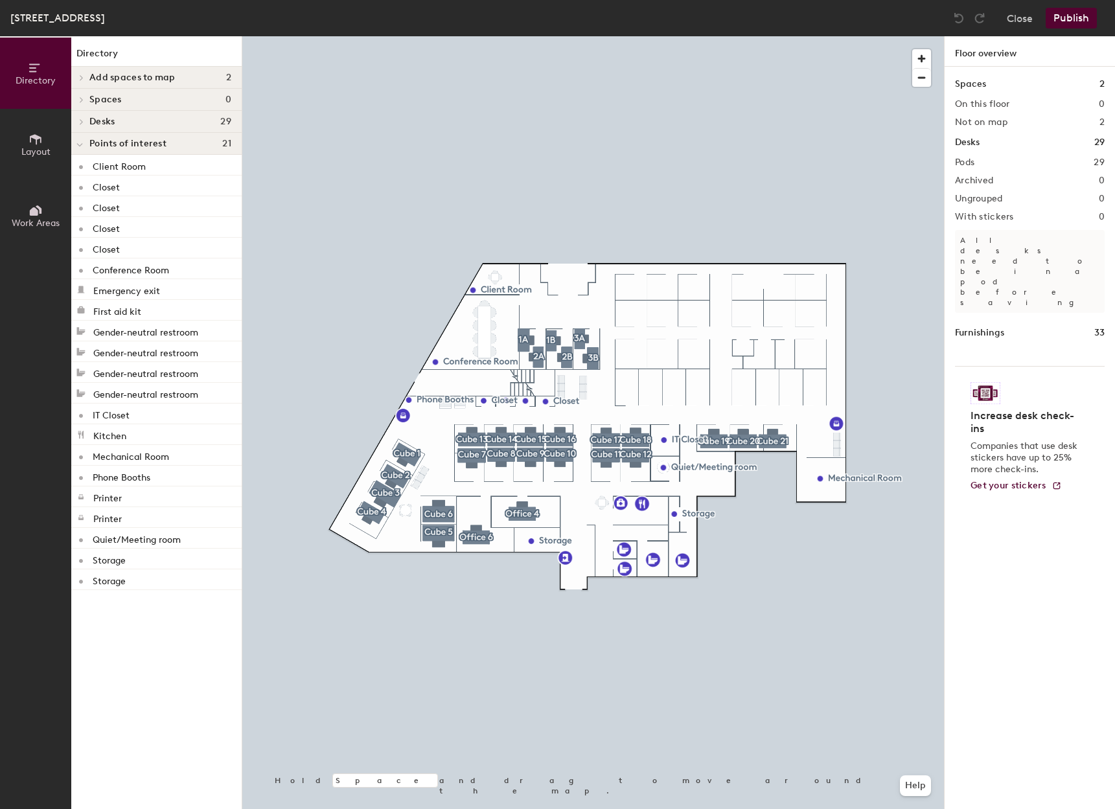
click at [211, 102] on h4 "Spaces 0" at bounding box center [160, 100] width 142 height 10
click at [188, 106] on div "Spaces 0" at bounding box center [156, 100] width 170 height 22
click at [987, 123] on h2 "Not on map" at bounding box center [981, 122] width 52 height 10
click at [115, 101] on span "Spaces" at bounding box center [105, 100] width 32 height 10
click at [115, 99] on span "Spaces" at bounding box center [105, 100] width 32 height 10
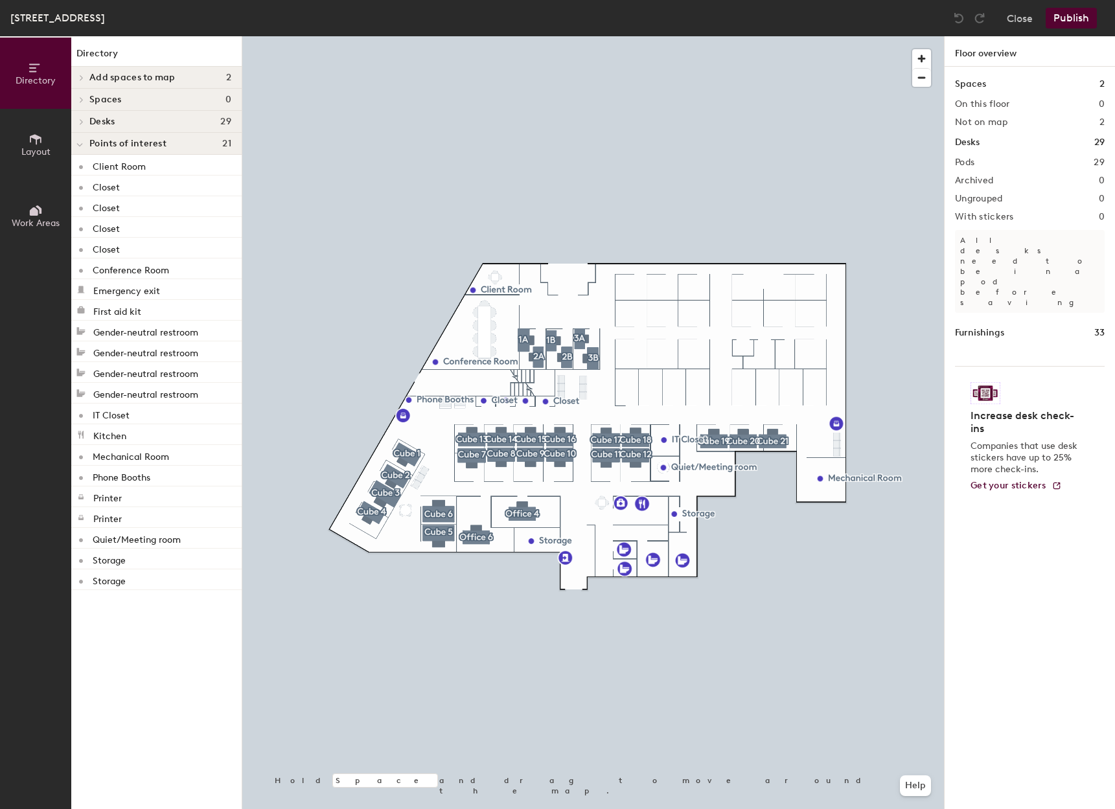
click at [115, 73] on span "Add spaces to map" at bounding box center [132, 78] width 86 height 10
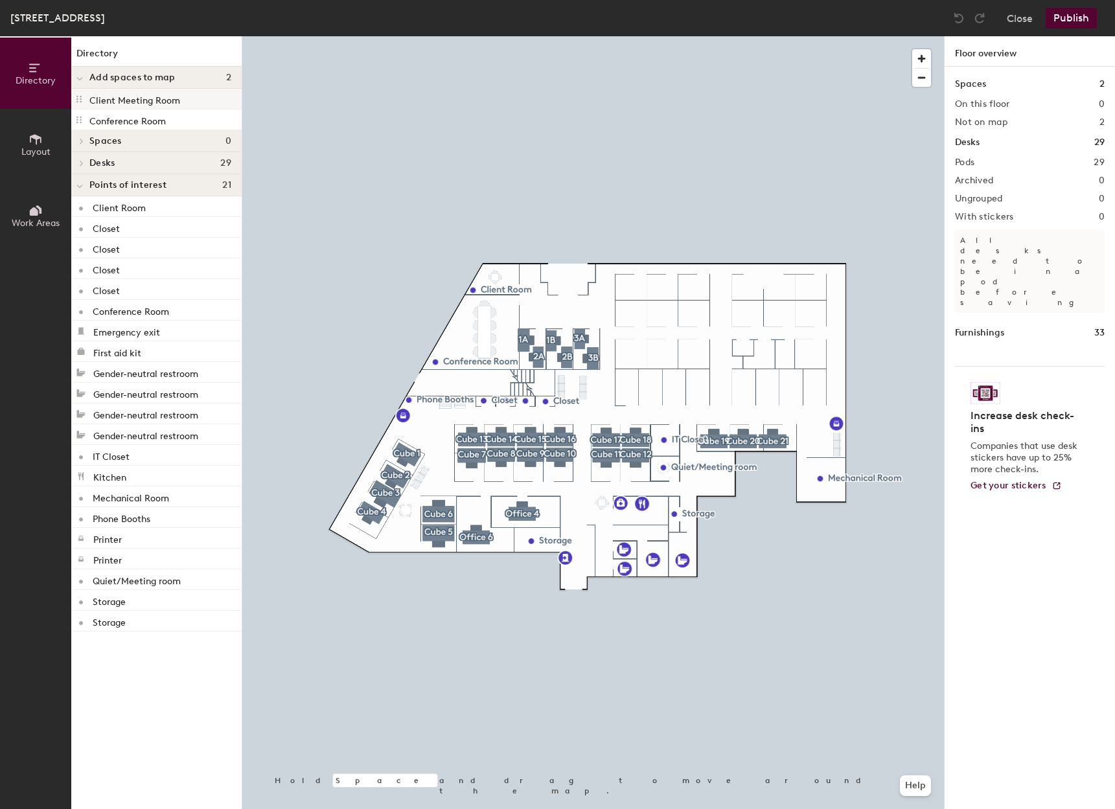
click at [132, 99] on p "Client Meeting Room" at bounding box center [134, 98] width 91 height 15
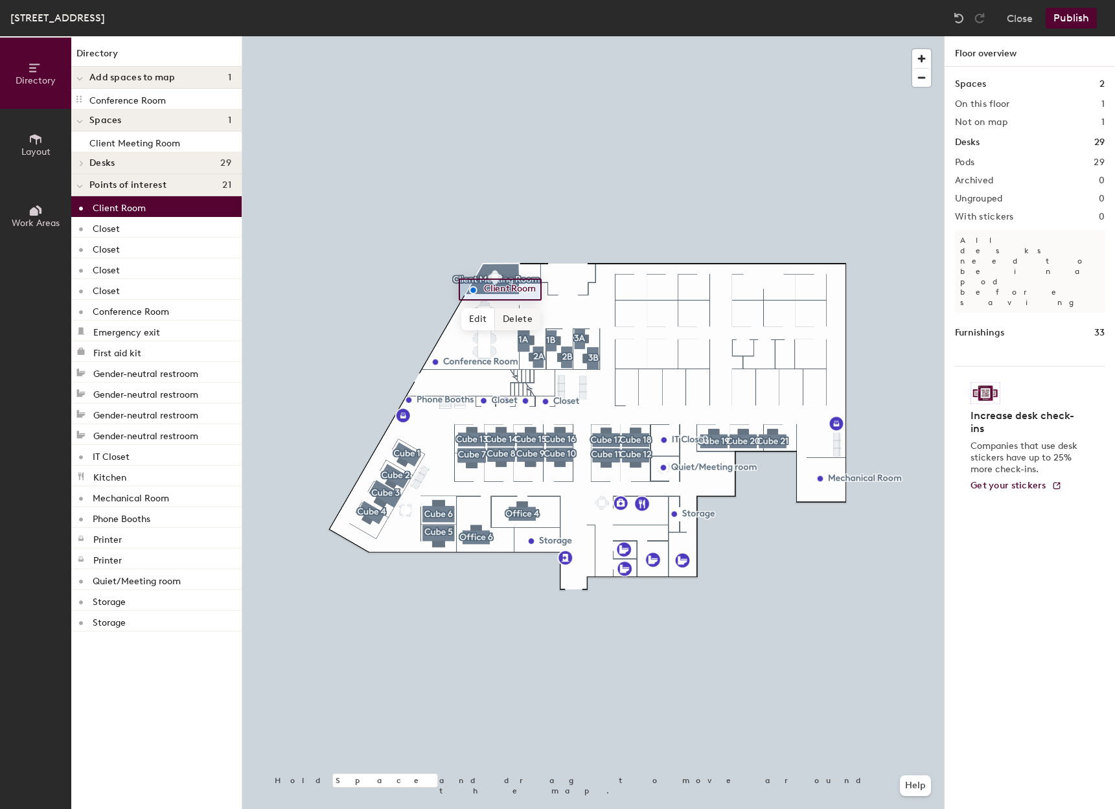
click at [517, 319] on span "Delete" at bounding box center [517, 319] width 45 height 22
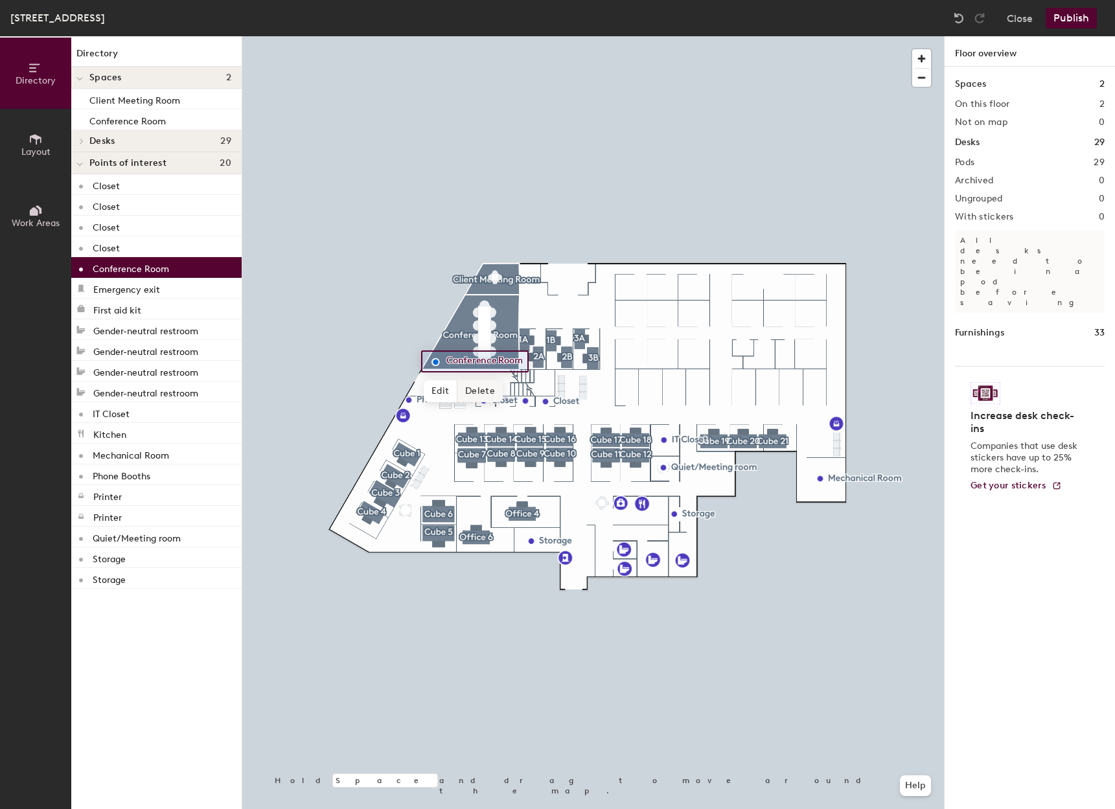
click at [488, 391] on span "Delete" at bounding box center [480, 391] width 45 height 22
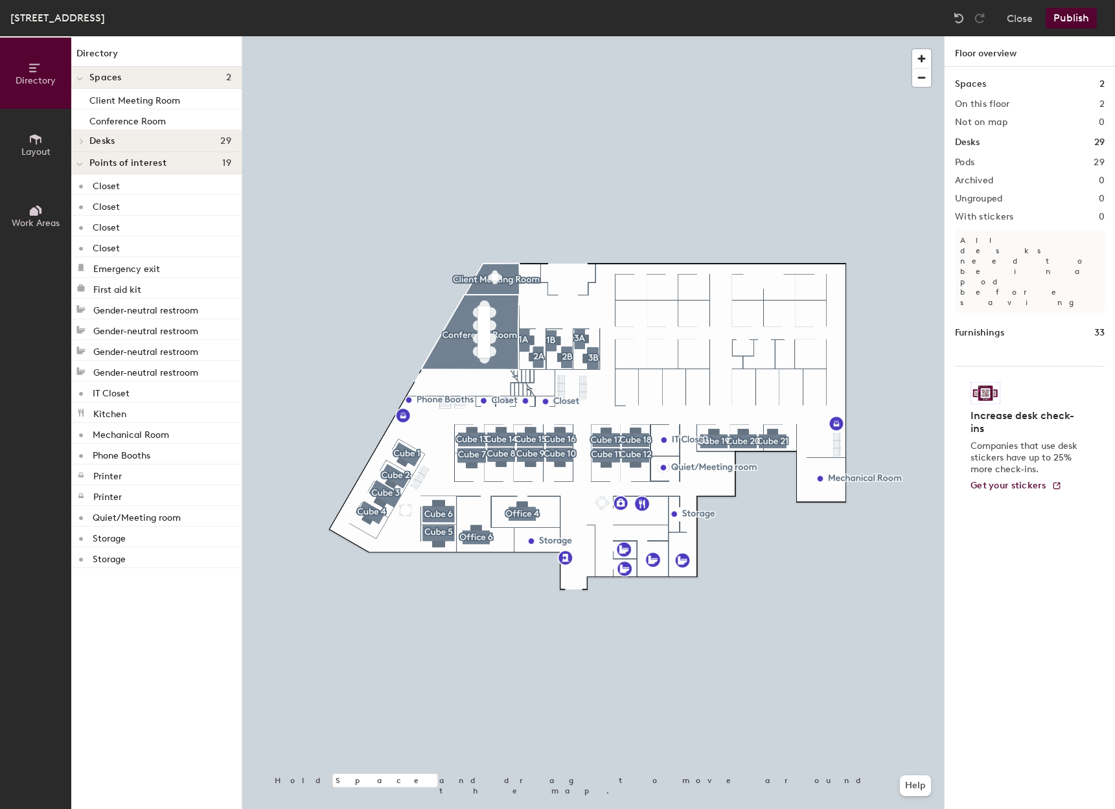
click at [326, 36] on div at bounding box center [593, 36] width 702 height 0
click at [34, 148] on span "Layout" at bounding box center [35, 151] width 29 height 11
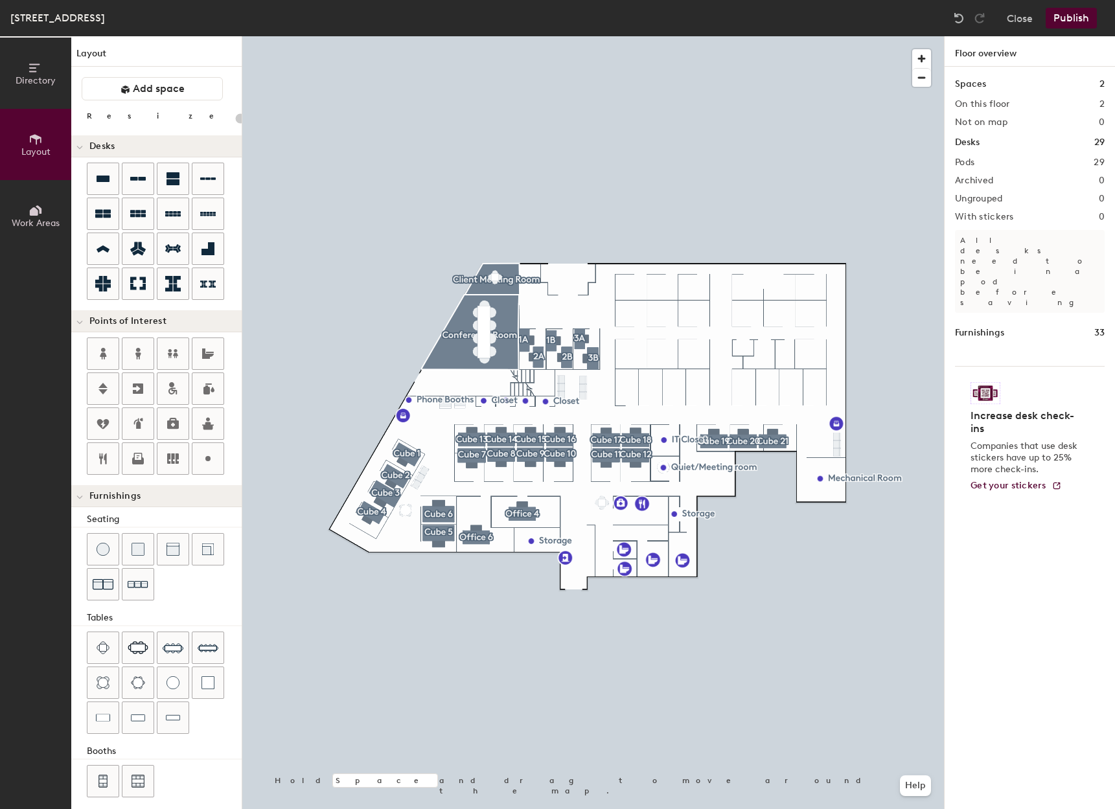
click at [32, 228] on span "Work Areas" at bounding box center [36, 223] width 48 height 11
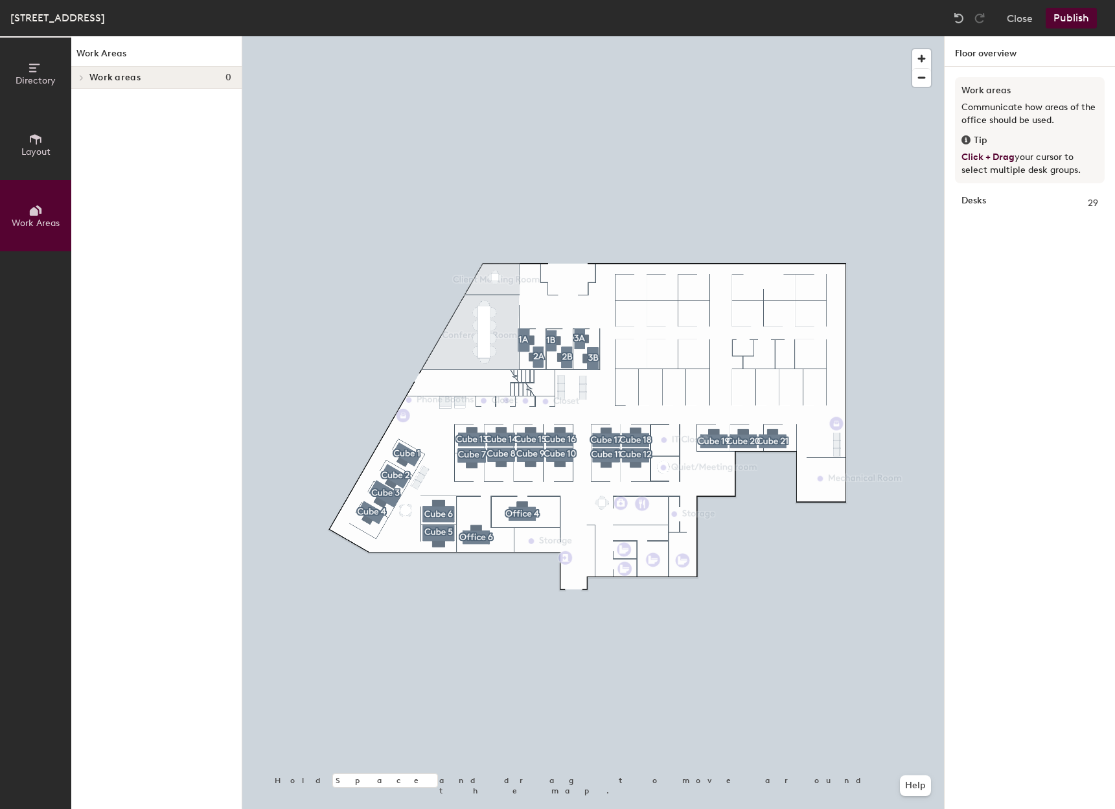
click at [42, 143] on icon at bounding box center [36, 139] width 14 height 14
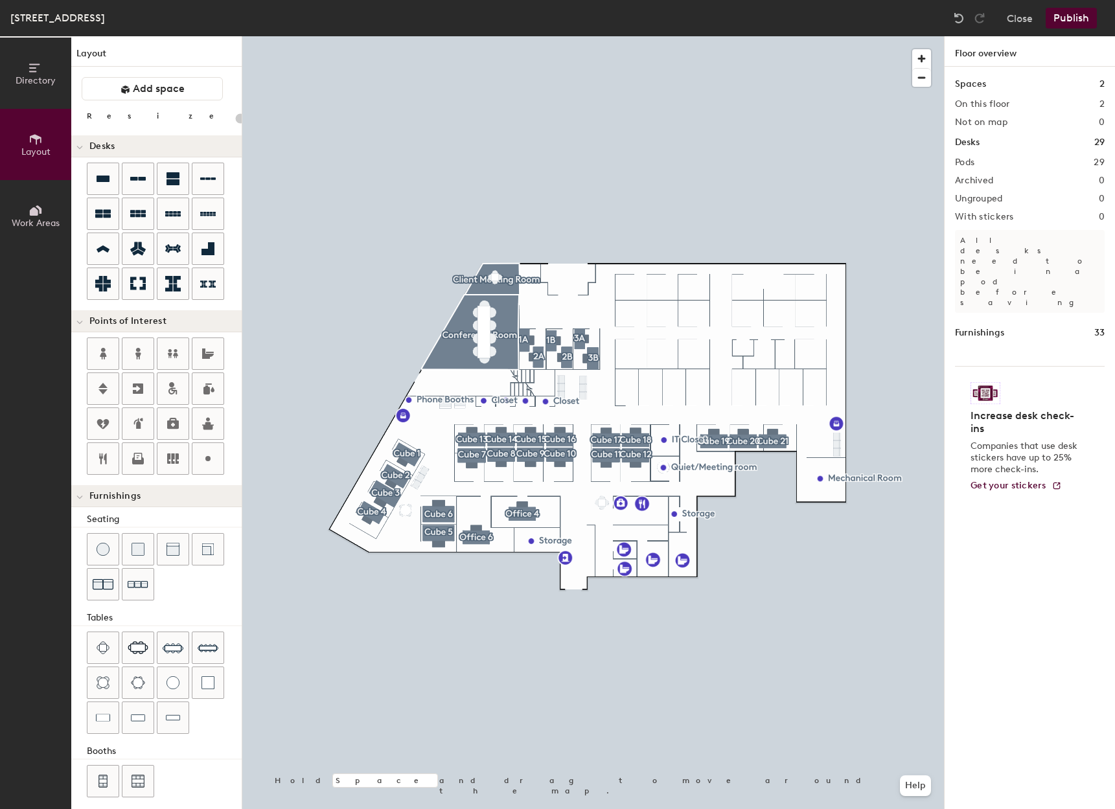
click at [664, 302] on div "Directory Layout Work Areas Layout Add space Resize Desks Points of Interest Fu…" at bounding box center [557, 422] width 1115 height 773
type input "240"
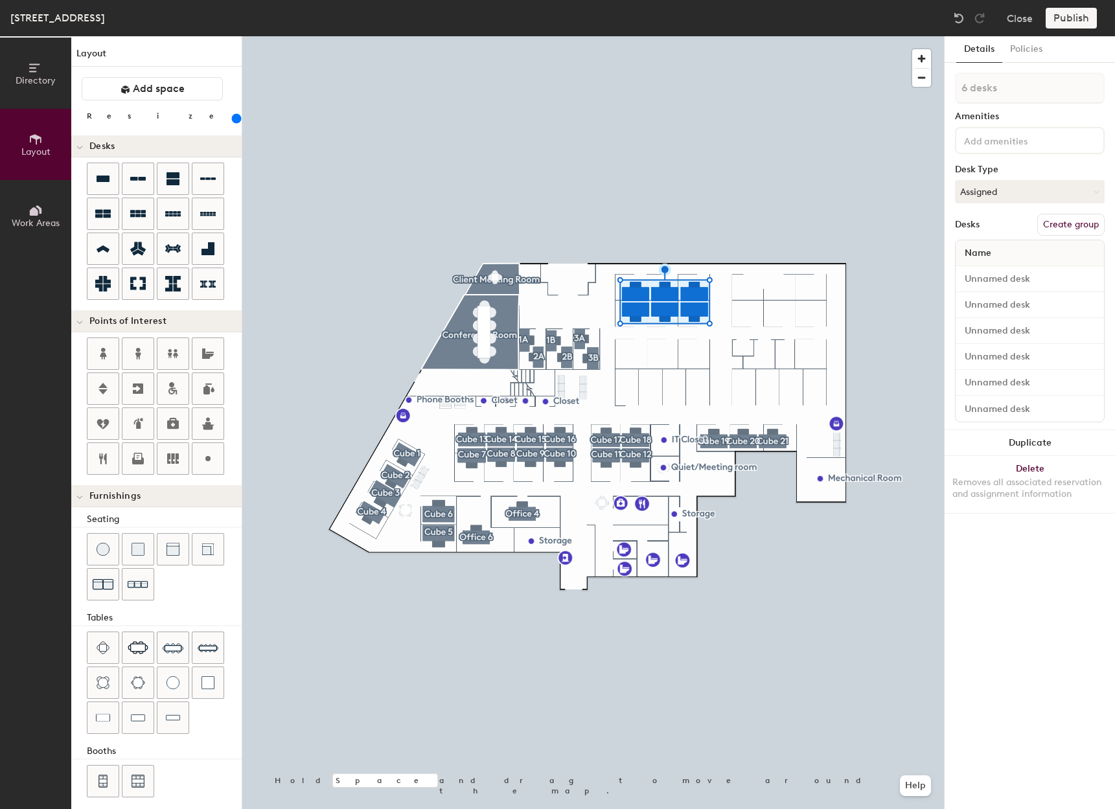
click at [680, 373] on div "Directory Layout Work Areas Layout Add space Resize Desks Points of Interest Fu…" at bounding box center [557, 422] width 1115 height 773
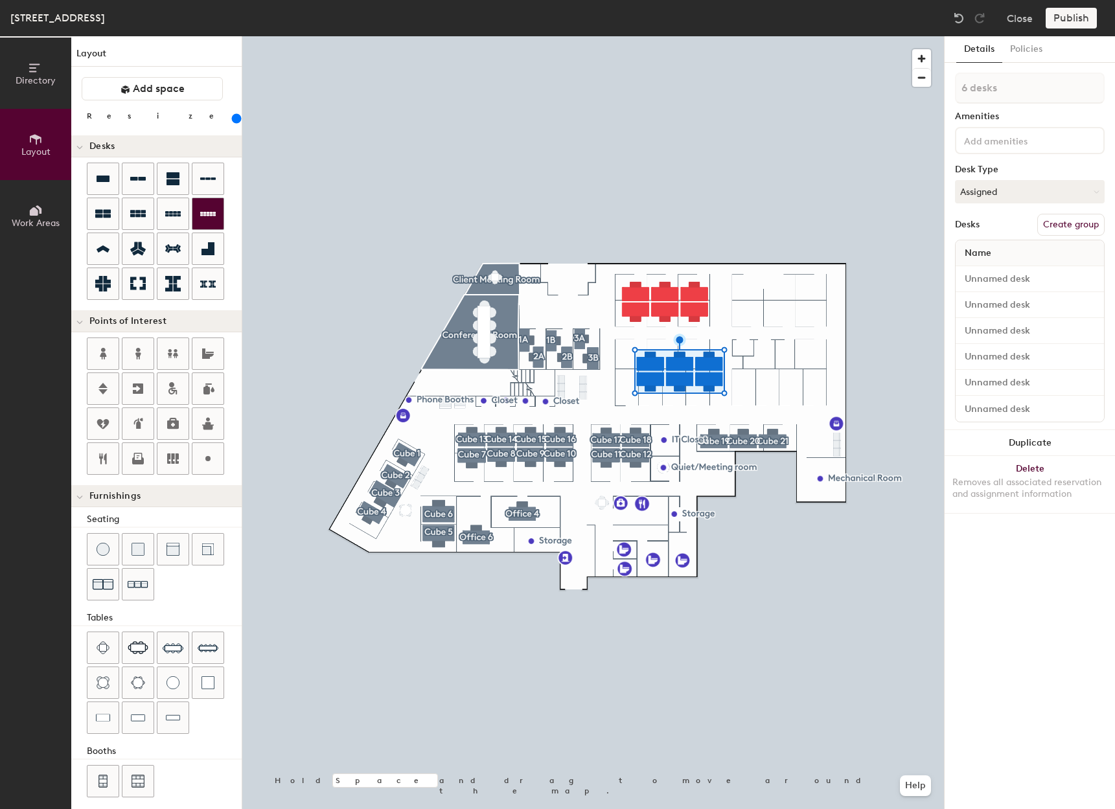
click at [623, 383] on div "Directory Layout Work Areas Layout Add space Resize Desks Points of Interest Fu…" at bounding box center [557, 422] width 1115 height 773
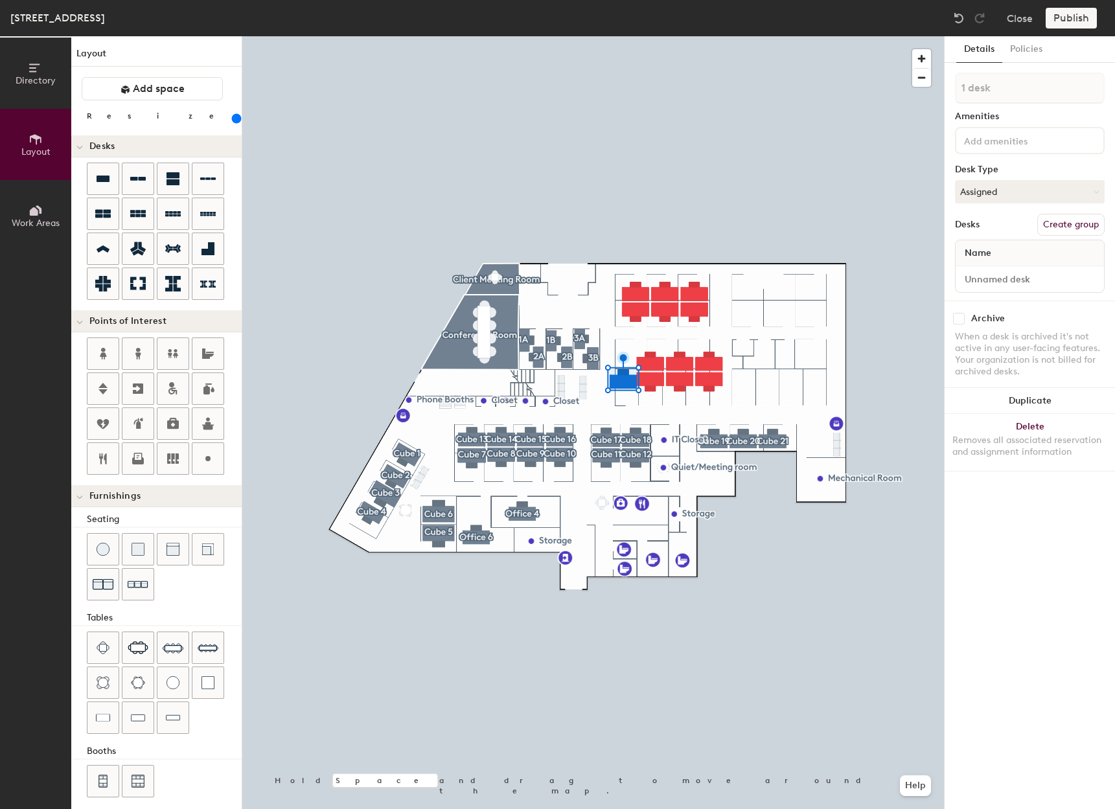
click at [785, 297] on div "Directory Layout Work Areas Layout Add space Resize Desks Points of Interest Fu…" at bounding box center [557, 422] width 1115 height 773
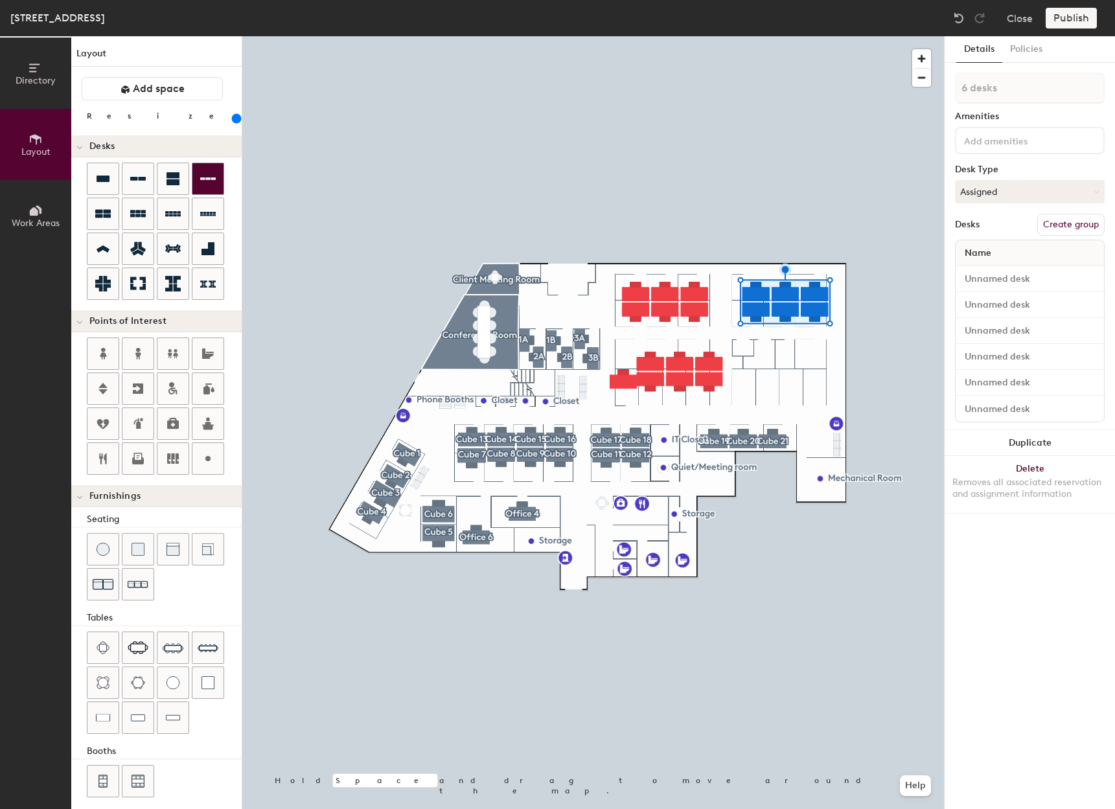
click at [815, 354] on div "Directory Layout Work Areas Layout Add space Resize Desks Points of Interest Fu…" at bounding box center [557, 422] width 1115 height 773
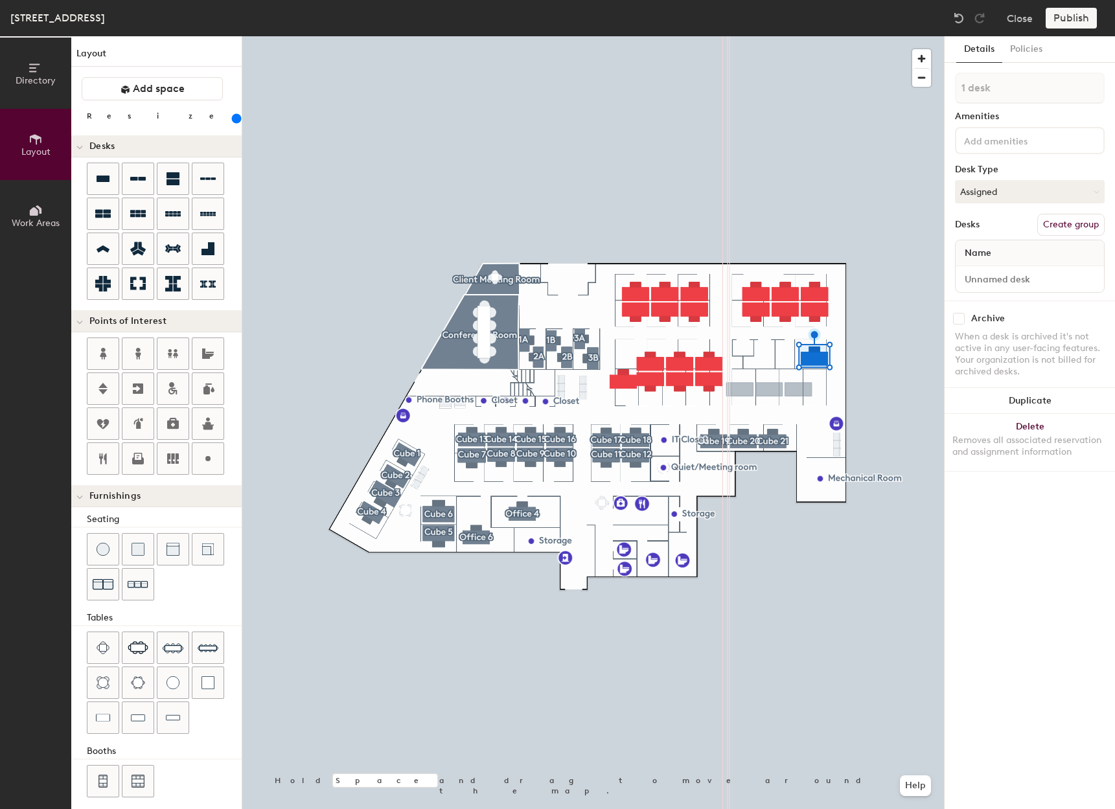
click at [769, 397] on div "Directory Layout Work Areas Layout Add space Resize Desks Points of Interest Fu…" at bounding box center [557, 422] width 1115 height 773
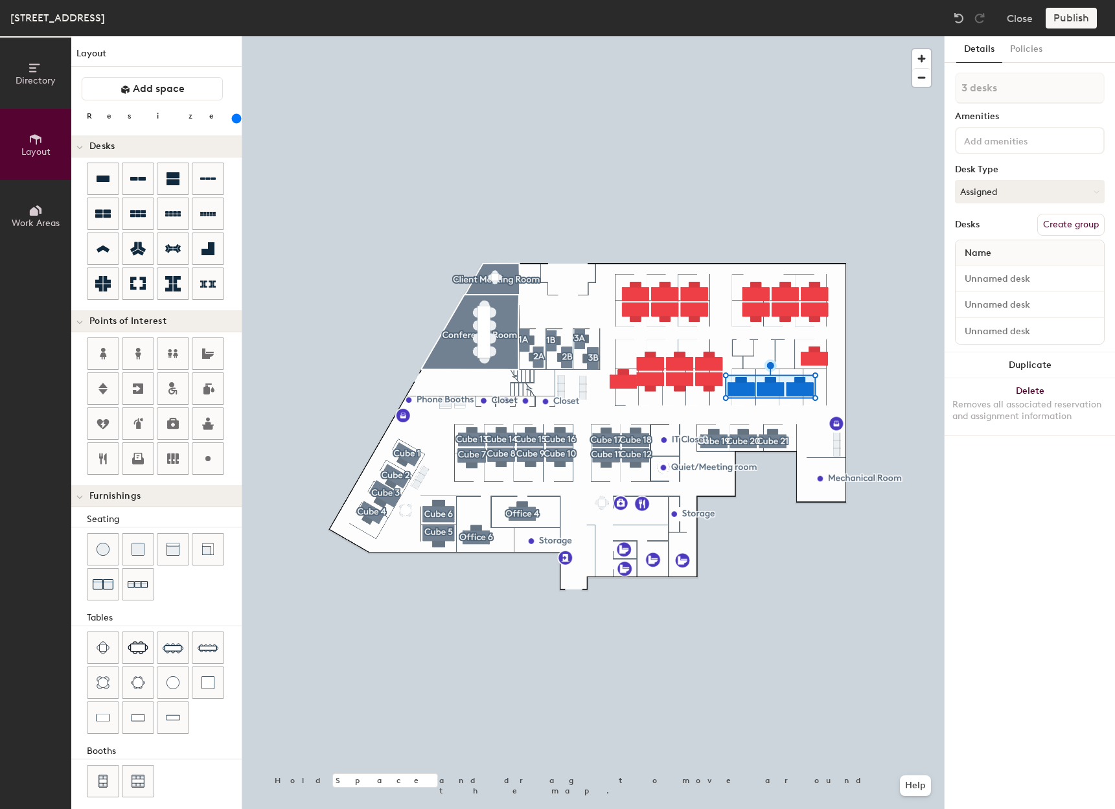
click at [828, 386] on div "Directory Layout Work Areas Layout Add space Resize Desks Points of Interest Fu…" at bounding box center [557, 422] width 1115 height 773
type input "1 desk"
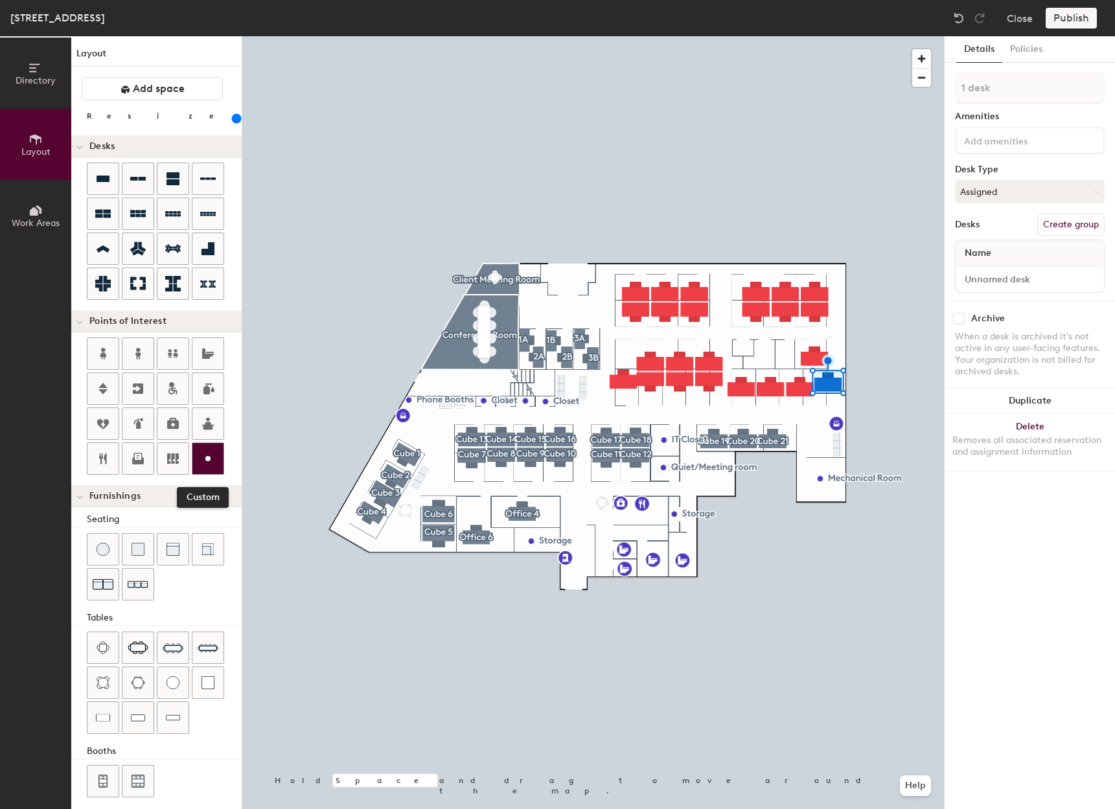
click at [203, 457] on icon at bounding box center [208, 459] width 16 height 16
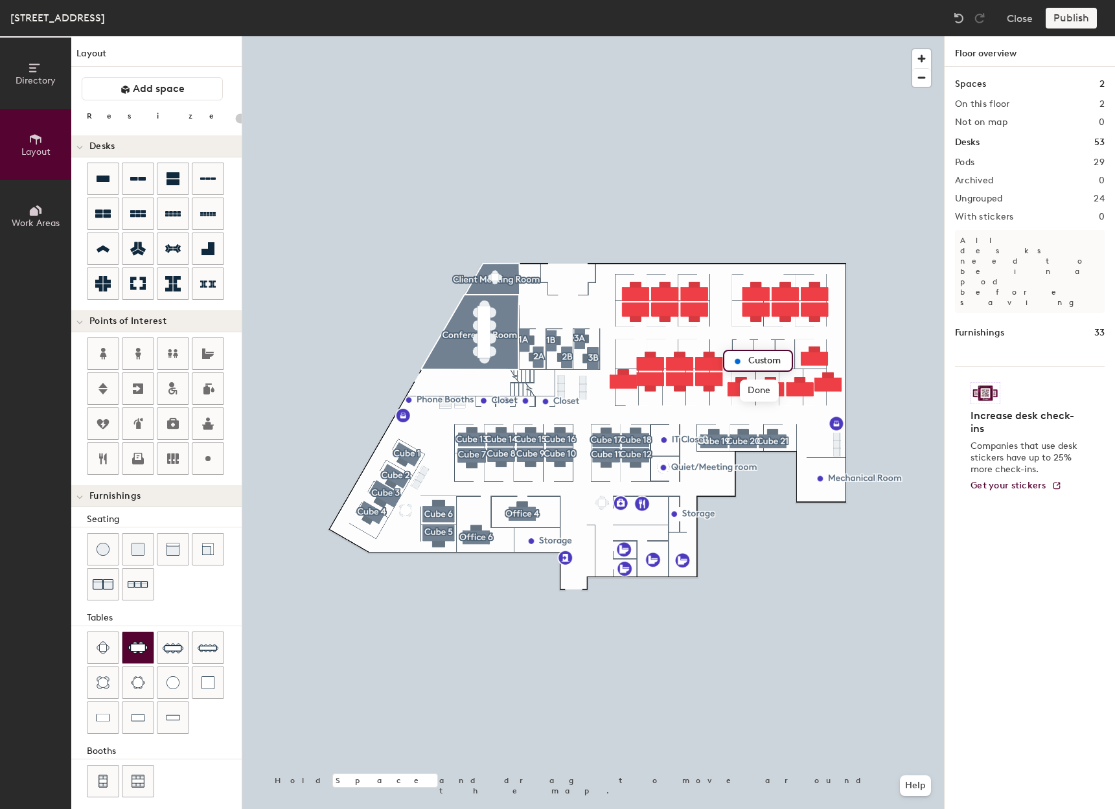
type input "20"
type input "C"
type input "Storage"
click at [215, 457] on icon at bounding box center [208, 459] width 16 height 16
type input "20"
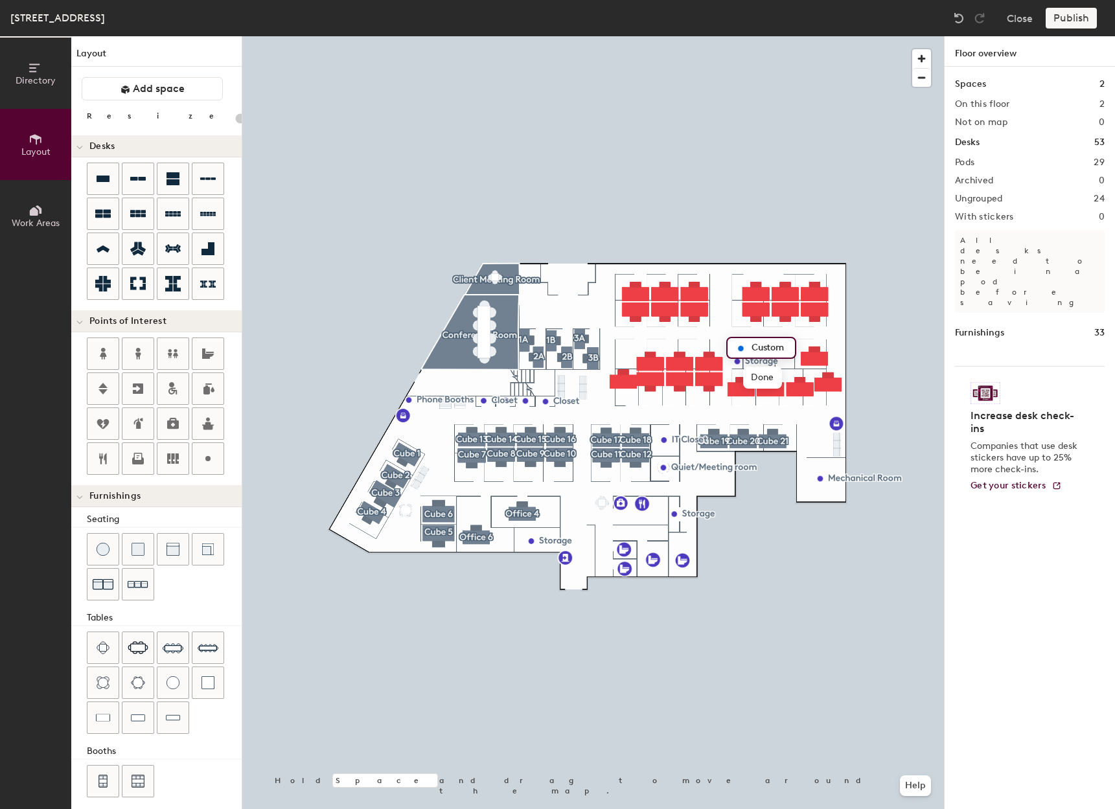
type input "S"
type input "20"
type input "Storage"
click at [763, 348] on div "Directory Layout Work Areas Layout Add space Resize Desks Points of Interest Fu…" at bounding box center [557, 422] width 1115 height 773
type input "20"
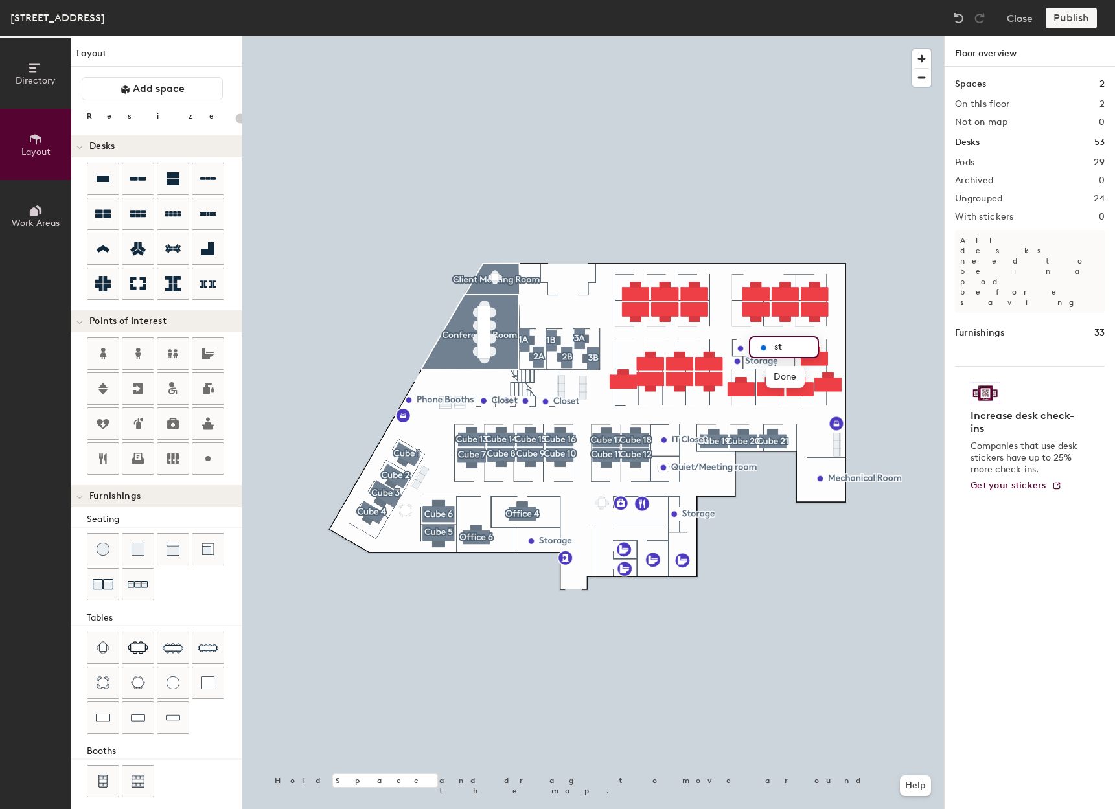
type input "s"
type input "Storage"
click at [783, 352] on div "Directory Layout Work Areas Layout Add space Resize Desks Points of Interest Fu…" at bounding box center [557, 422] width 1115 height 773
click at [785, 348] on div "Directory Layout Work Areas Layout Add space Resize Desks Points of Interest Fu…" at bounding box center [557, 422] width 1115 height 773
type input "20"
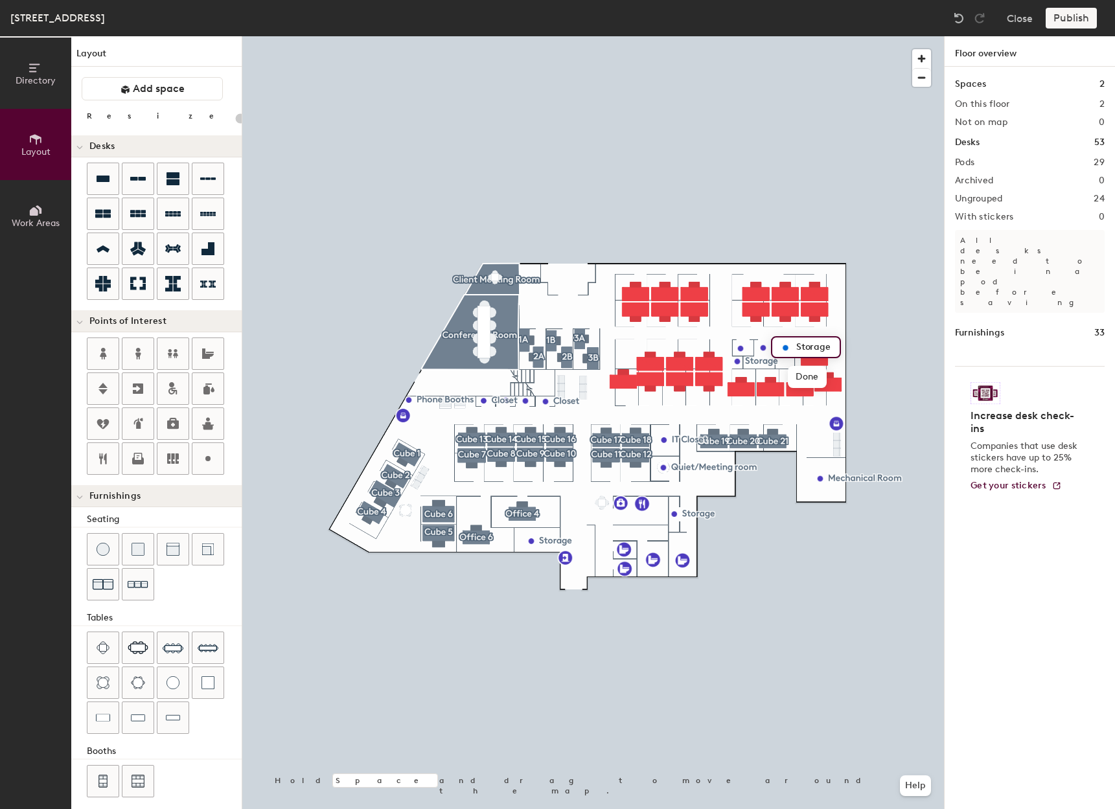
type input "Storage"
drag, startPoint x: 202, startPoint y: 461, endPoint x: 947, endPoint y: 434, distance: 745.1
click at [655, 36] on div at bounding box center [593, 36] width 702 height 0
type input "240"
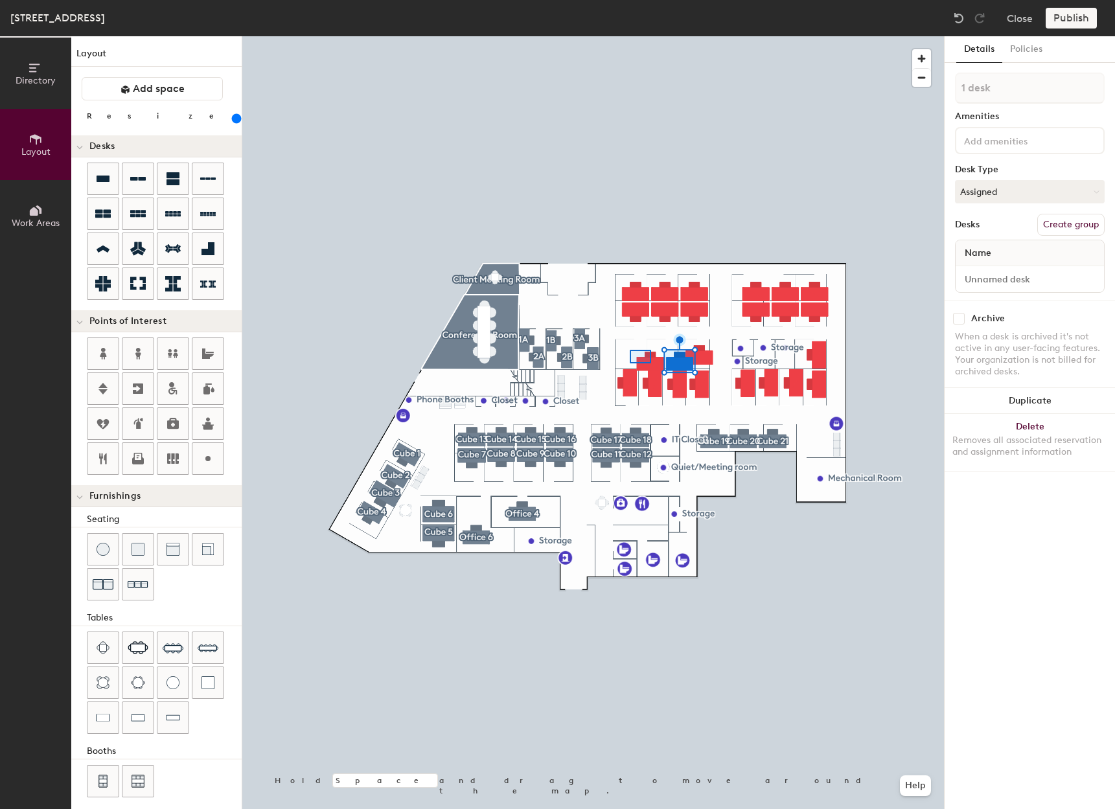
click at [630, 36] on div at bounding box center [593, 36] width 702 height 0
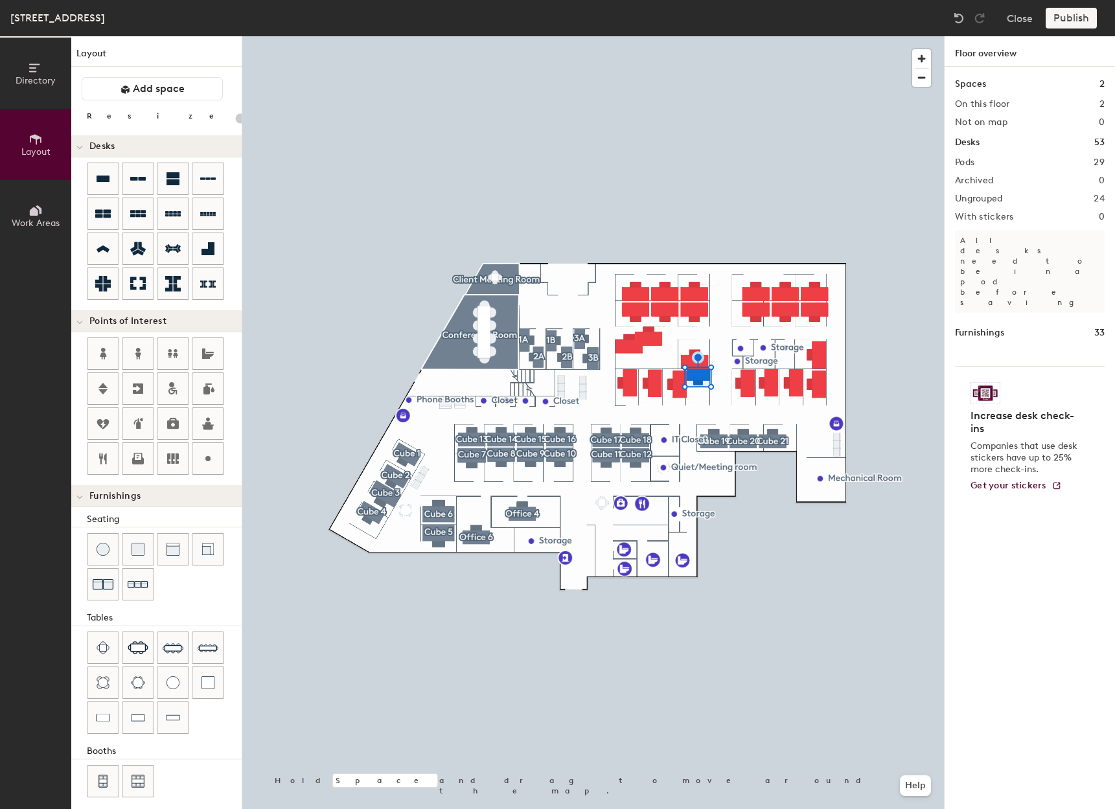
click at [672, 36] on div at bounding box center [593, 36] width 702 height 0
type input "240"
click at [631, 36] on div at bounding box center [593, 36] width 702 height 0
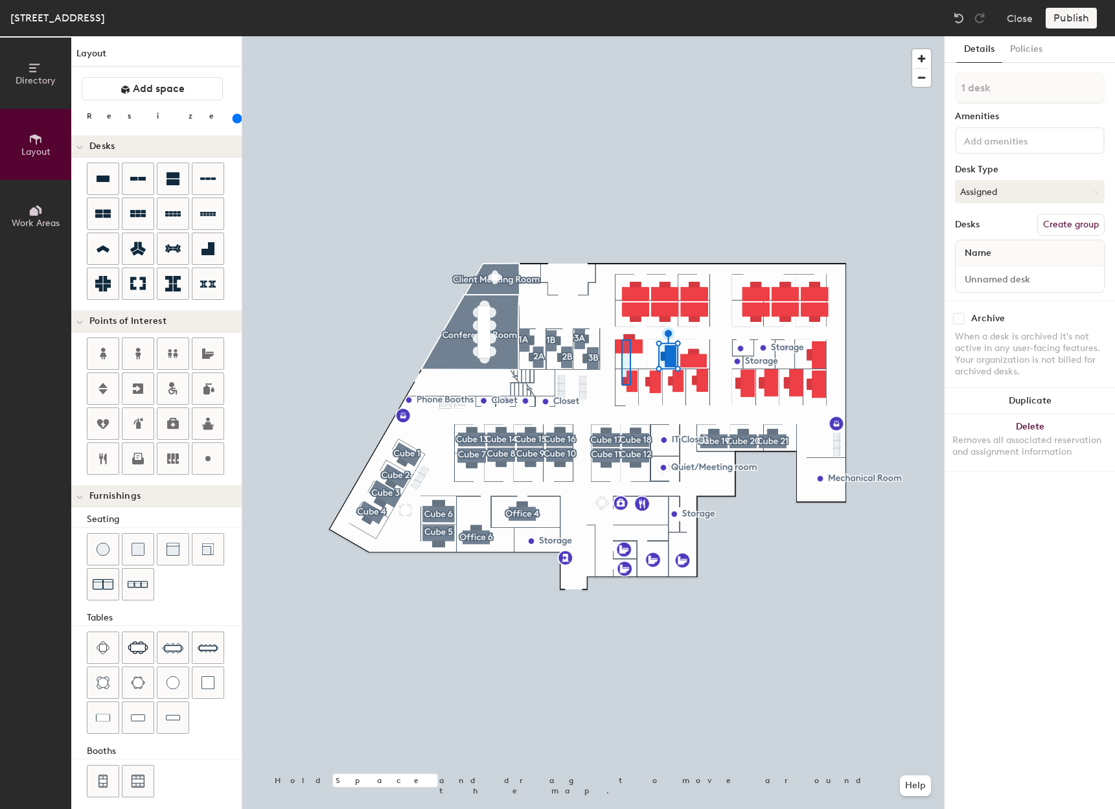
type input "20"
type input "2 desks"
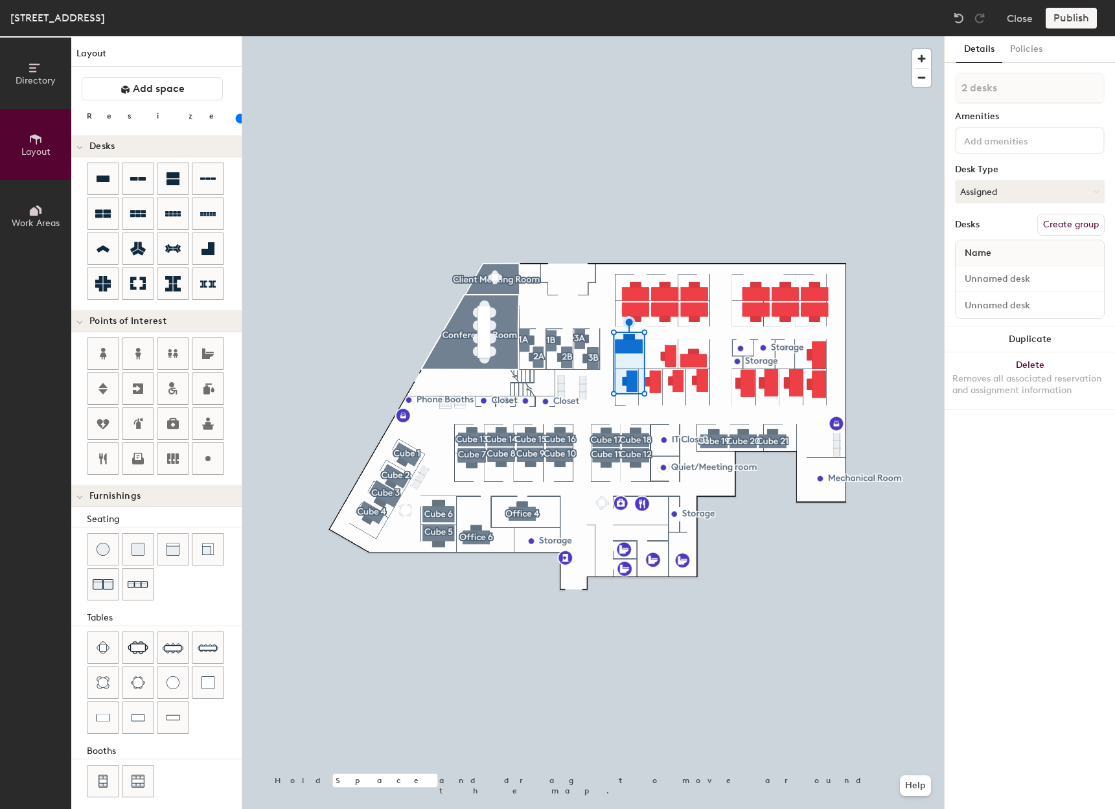
type input "240"
type input "1 desk"
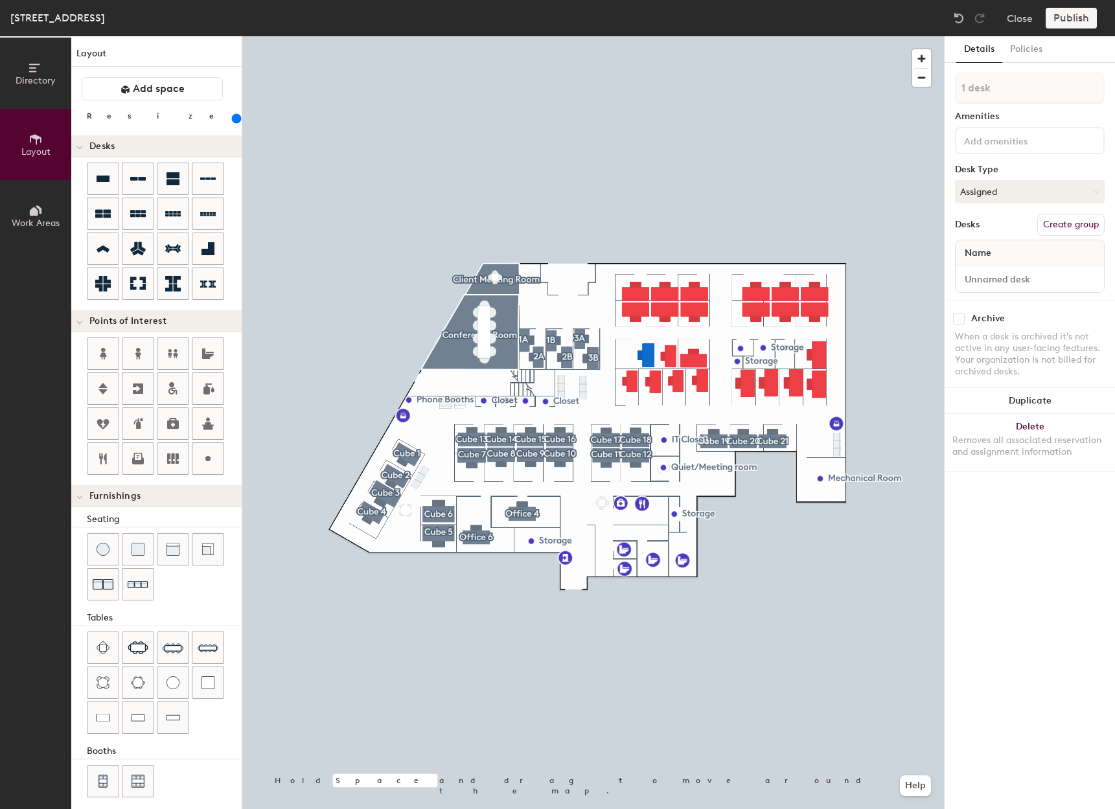
type input "220"
click at [636, 36] on div at bounding box center [593, 36] width 702 height 0
click at [660, 36] on div at bounding box center [593, 36] width 702 height 0
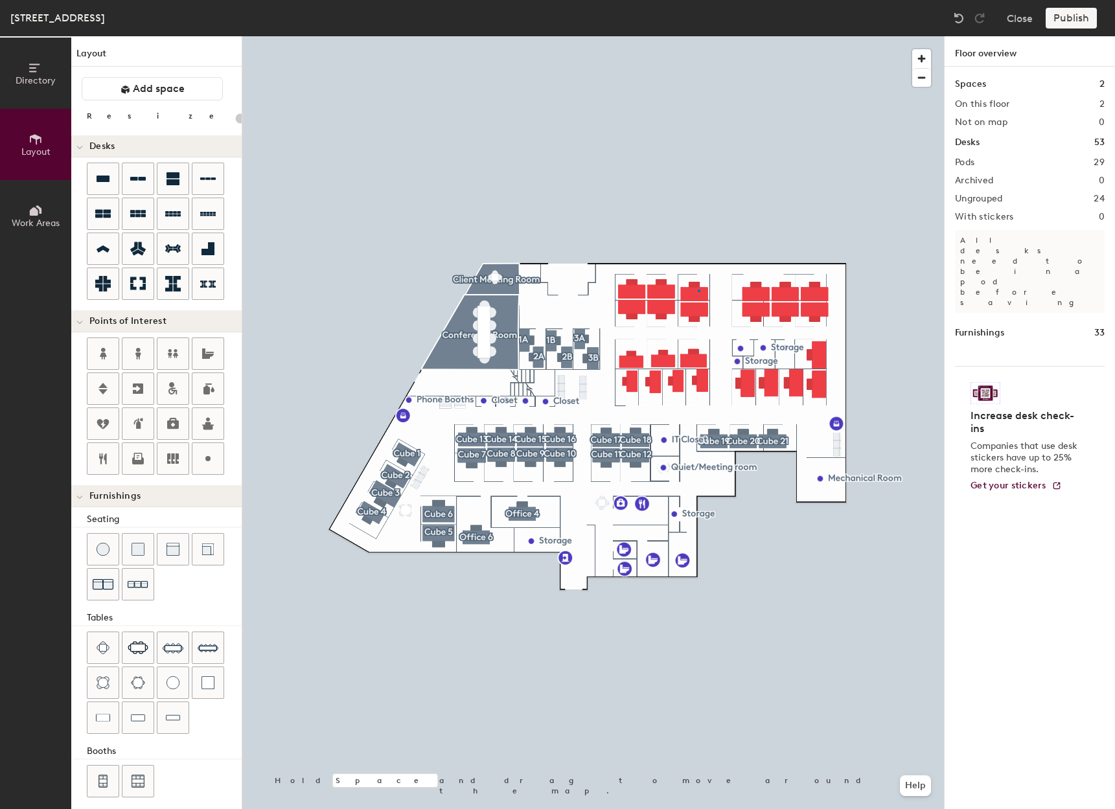
click at [699, 36] on div at bounding box center [593, 36] width 702 height 0
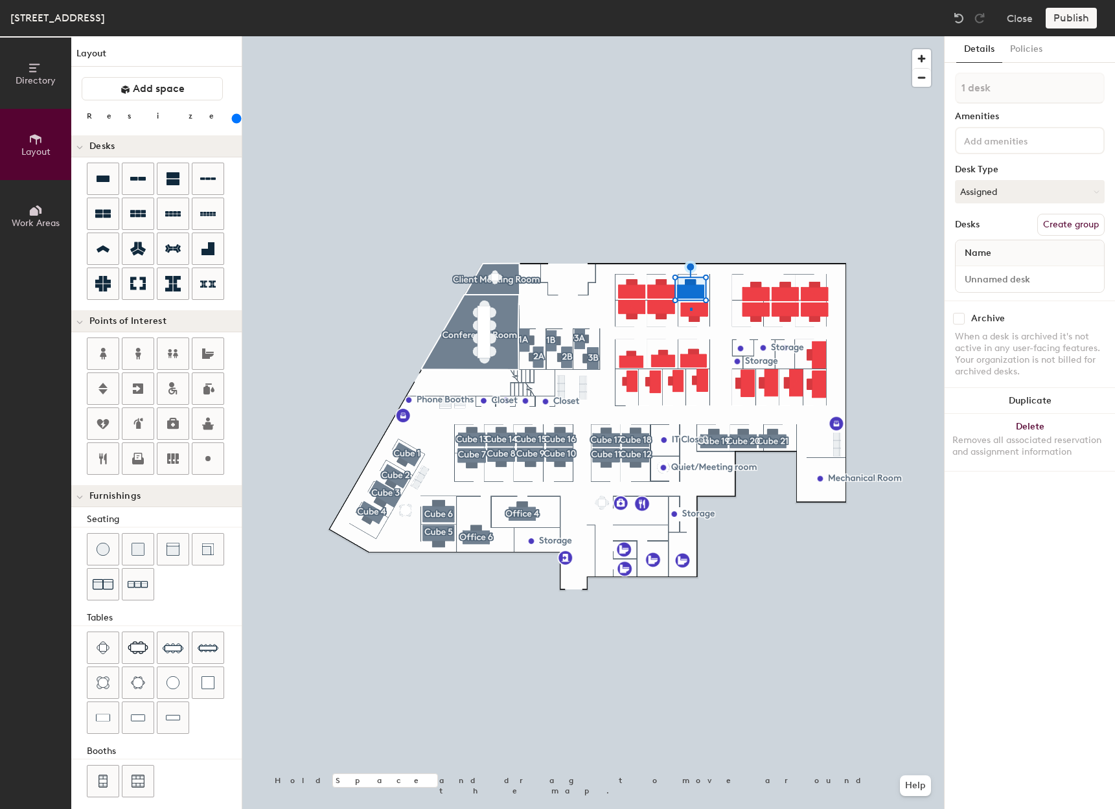
click at [690, 36] on div at bounding box center [593, 36] width 702 height 0
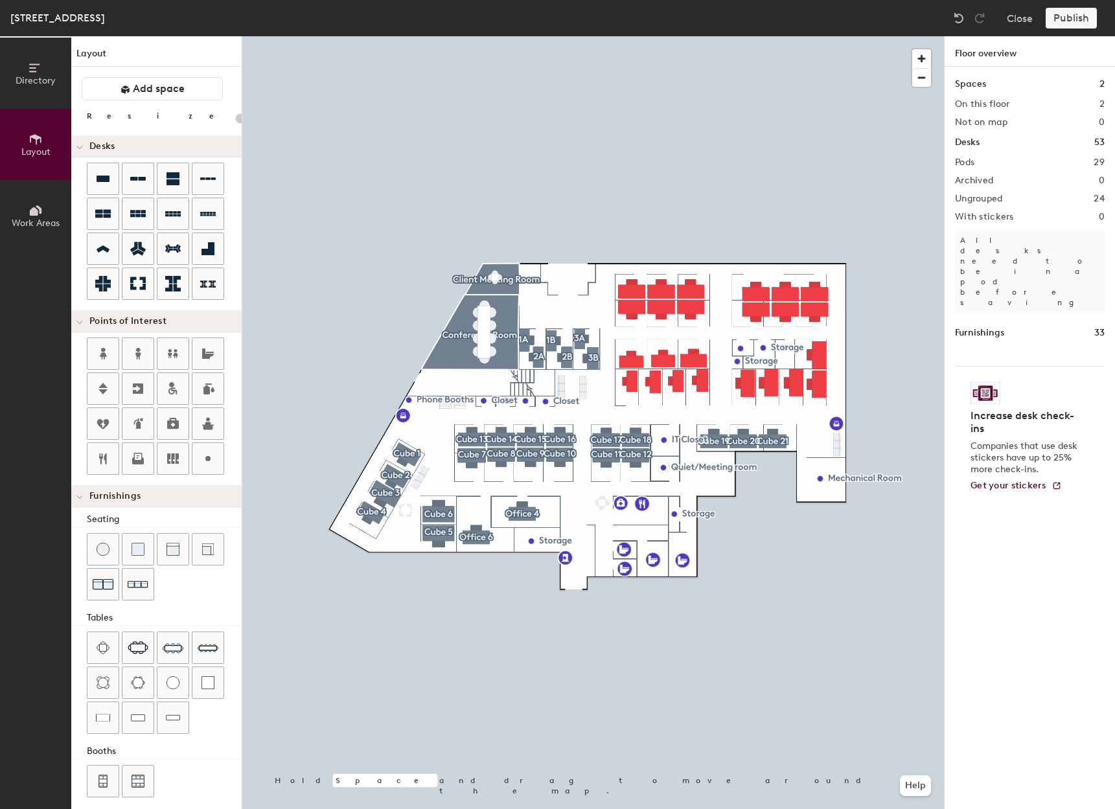
type input "240"
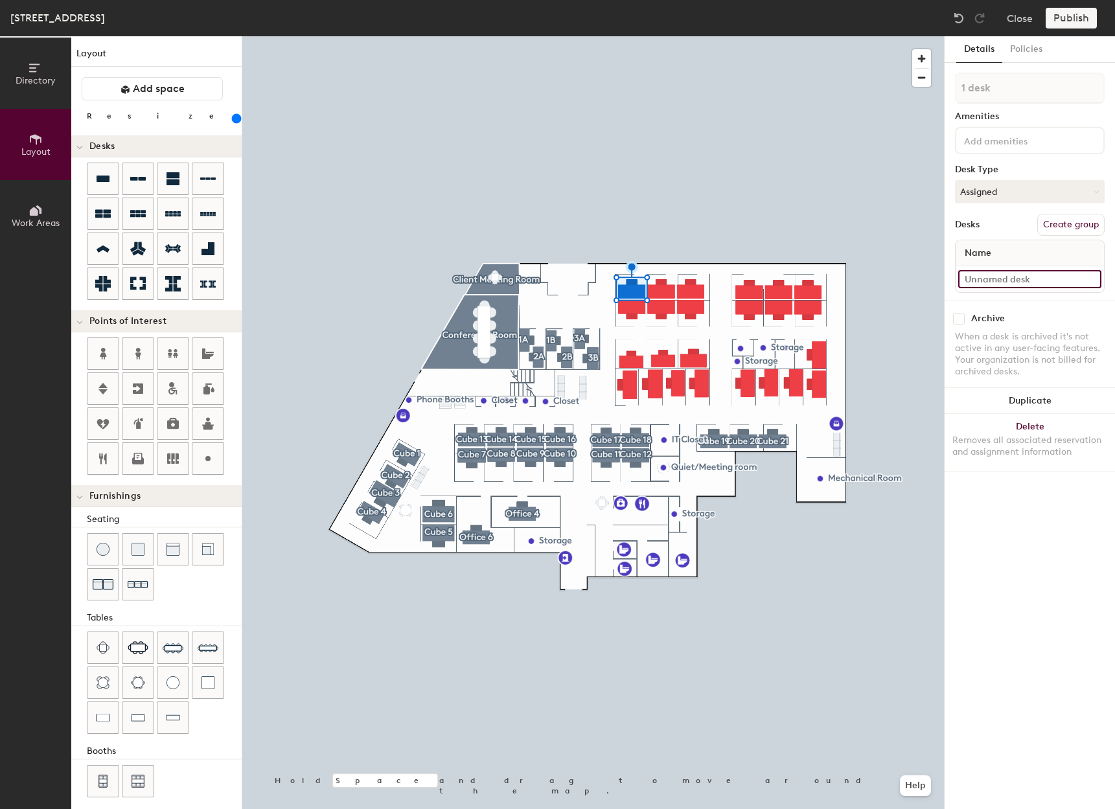
click at [988, 281] on input at bounding box center [1029, 279] width 143 height 18
type input "316 - Cube 40"
drag, startPoint x: 1058, startPoint y: 221, endPoint x: 1034, endPoint y: 175, distance: 51.9
click at [1058, 220] on button "Create group" at bounding box center [1071, 225] width 67 height 22
click at [885, 97] on div "Directory Layout Work Areas Layout Add space Resize Desks Points of Interest Fu…" at bounding box center [557, 422] width 1115 height 773
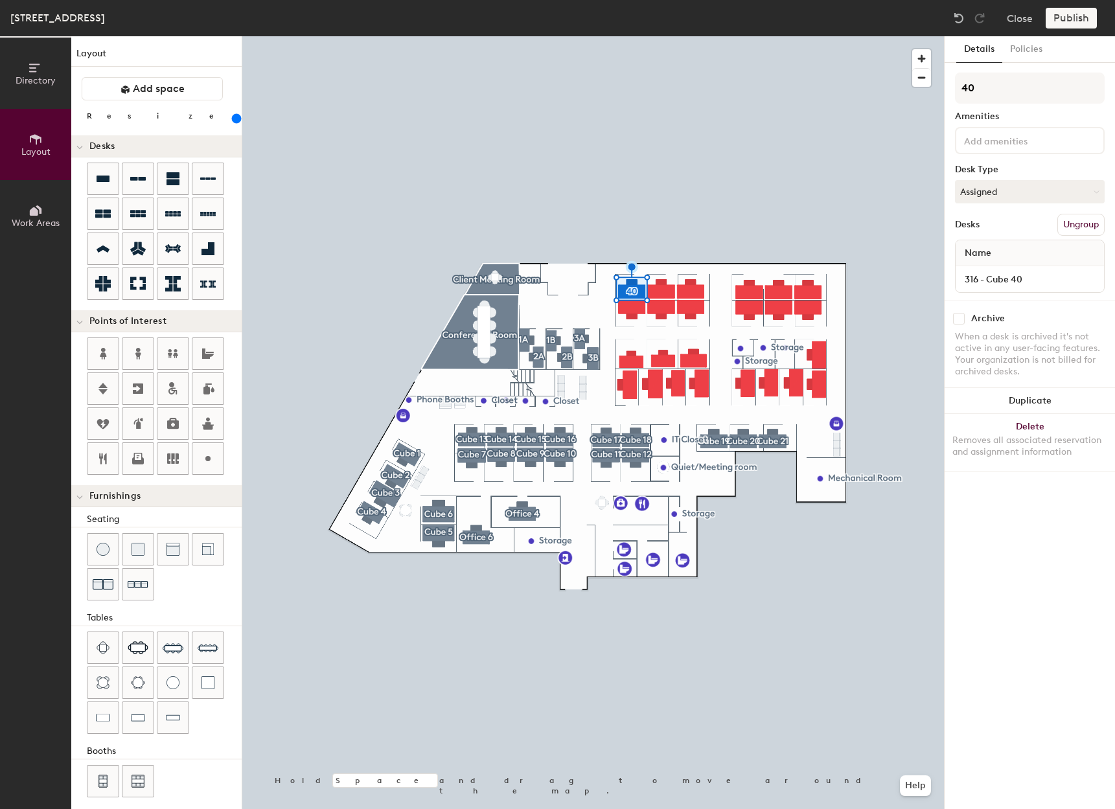
type input "4"
type input "Cube 40"
click at [991, 277] on input at bounding box center [1029, 279] width 143 height 18
type input "316 - Cube 41"
drag, startPoint x: 1085, startPoint y: 235, endPoint x: 1088, endPoint y: 228, distance: 7.0
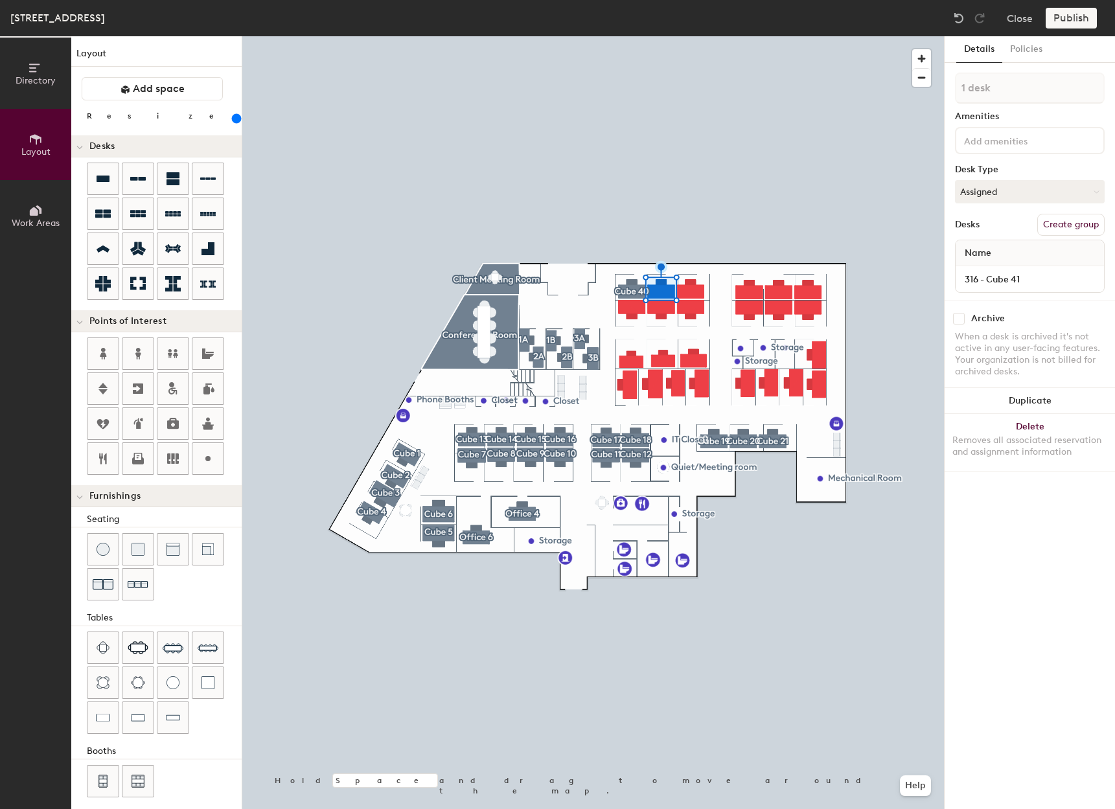
click at [1088, 228] on button "Create group" at bounding box center [1071, 225] width 67 height 22
click at [842, 95] on div "Directory Layout Work Areas Layout Add space Resize Desks Points of Interest Fu…" at bounding box center [557, 422] width 1115 height 773
type input "Cube 41"
drag, startPoint x: 1017, startPoint y: 89, endPoint x: 968, endPoint y: 273, distance: 190.5
click at [688, 36] on div at bounding box center [593, 36] width 702 height 0
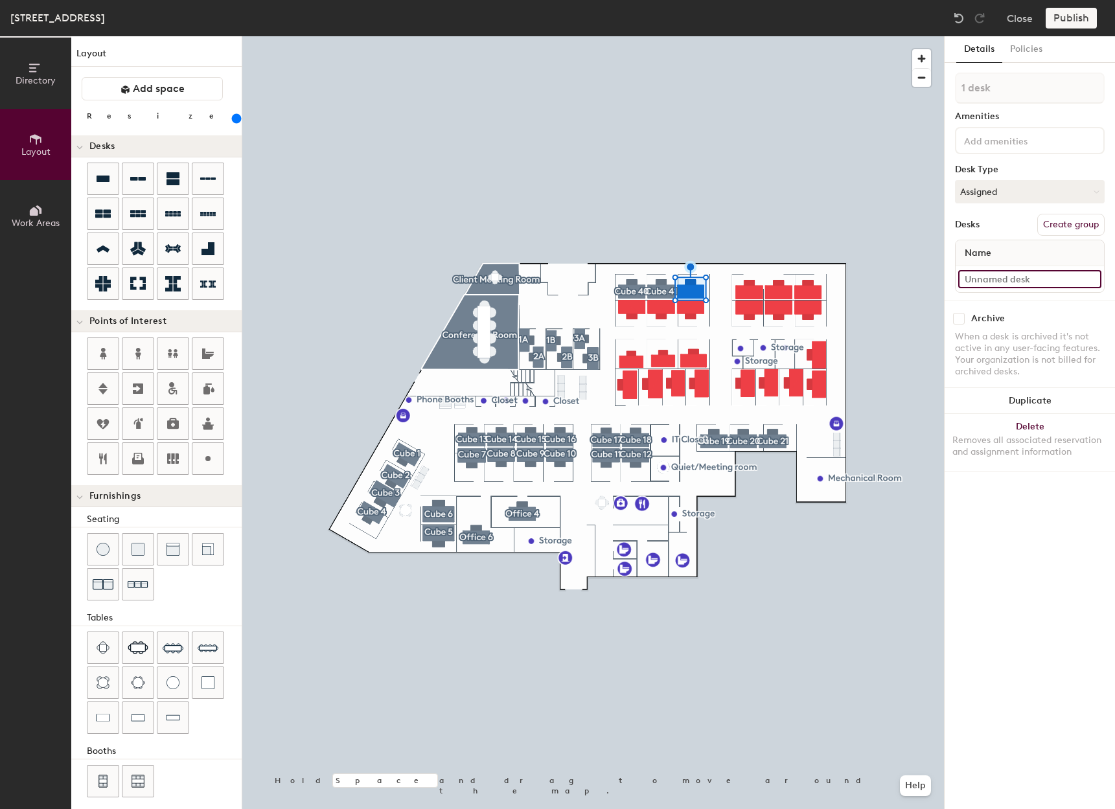
click at [1006, 279] on input at bounding box center [1029, 279] width 143 height 18
type input "316 - Cube 42"
click at [1059, 231] on button "Create group" at bounding box center [1071, 225] width 67 height 22
click at [881, 82] on div "Directory Layout Work Areas Layout Add space Resize Desks Points of Interest Fu…" at bounding box center [557, 422] width 1115 height 773
type input "Cube 42"
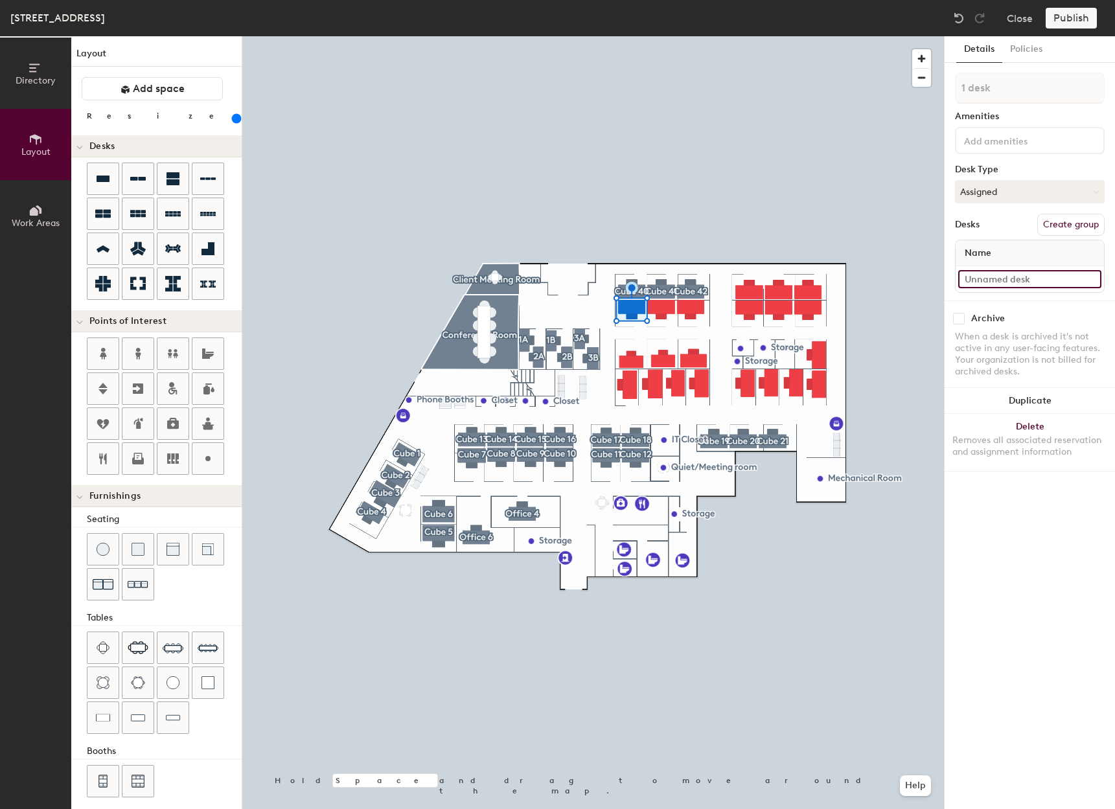
click at [1027, 279] on input at bounding box center [1029, 279] width 143 height 18
type input "3316 - Cube 34"
click at [1054, 224] on button "Create group" at bounding box center [1071, 225] width 67 height 22
click at [987, 270] on input "3316 - Cube 34" at bounding box center [1029, 279] width 143 height 18
click at [976, 279] on input "3316 - Cube 34" at bounding box center [1029, 279] width 143 height 18
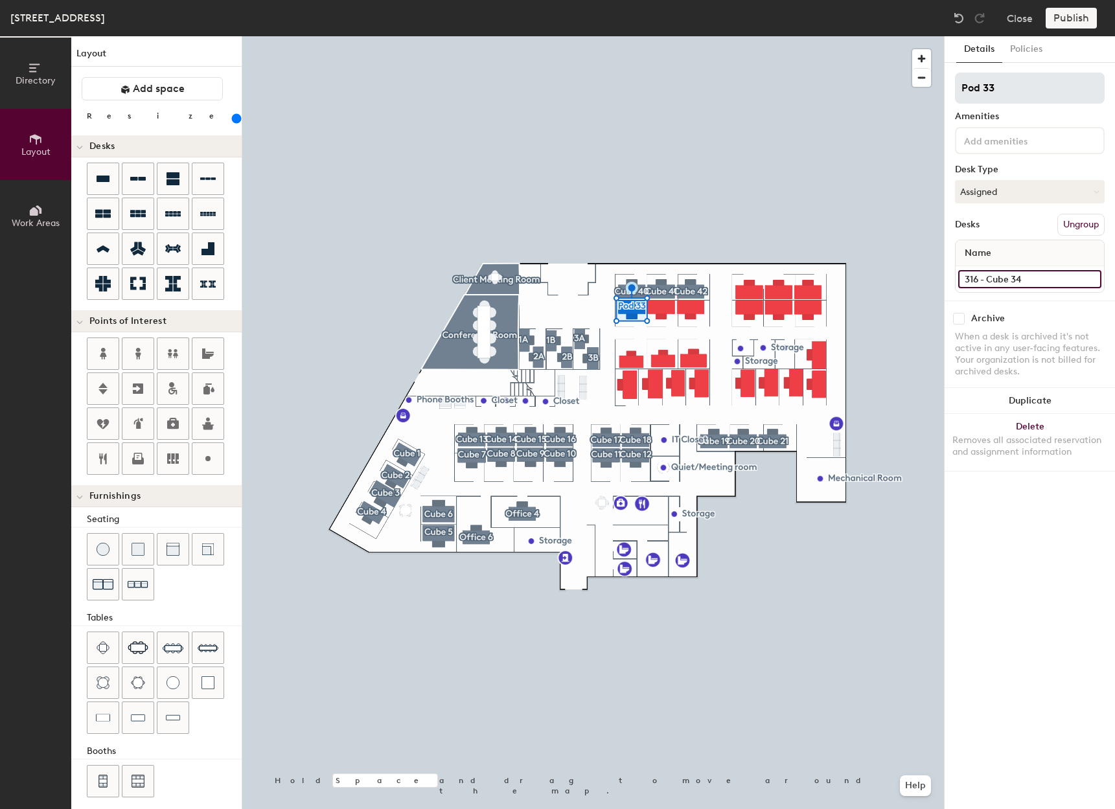
type input "316 - Cube 34"
click at [924, 95] on div "Directory Layout Work Areas Layout Add space Resize Desks Points of Interest Fu…" at bounding box center [557, 422] width 1115 height 773
type input "Cube 44"
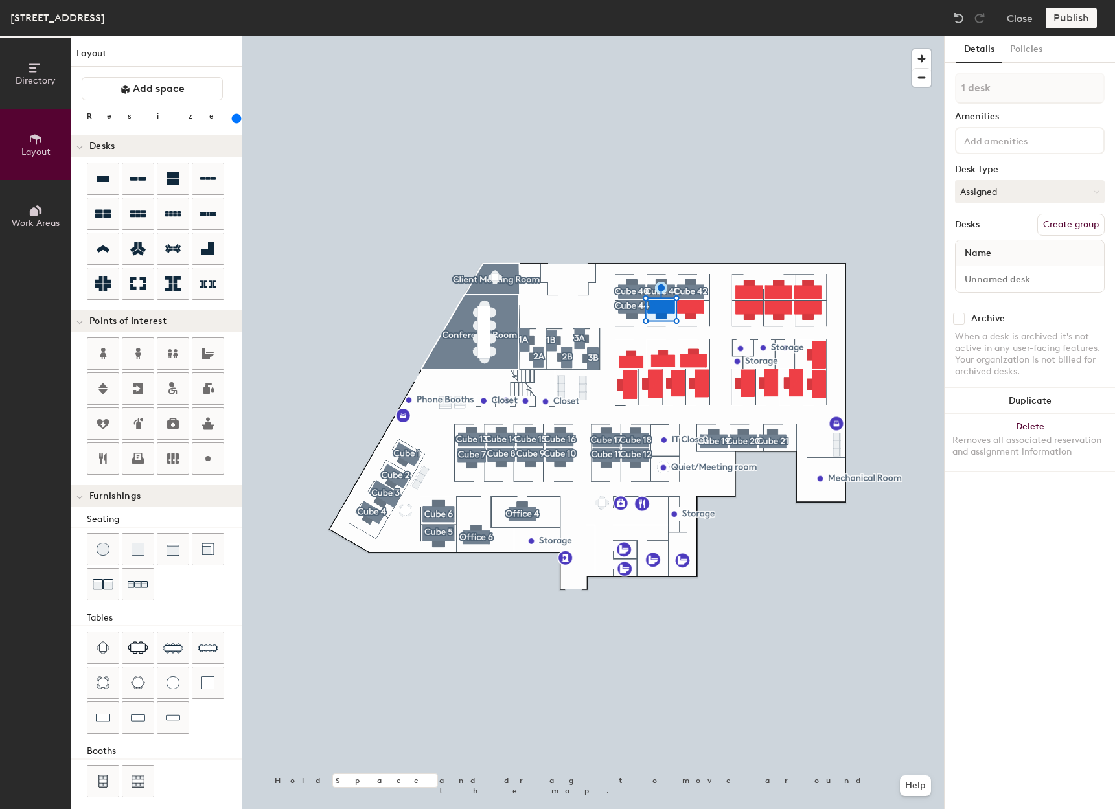
click at [1061, 222] on button "Create group" at bounding box center [1071, 225] width 67 height 22
click at [941, 274] on div "Directory Layout Work Areas Layout Add space Resize Desks Points of Interest Fu…" at bounding box center [557, 422] width 1115 height 773
type input "316 - Cube 35"
drag, startPoint x: 1050, startPoint y: 89, endPoint x: 1003, endPoint y: 113, distance: 52.8
click at [982, 98] on input "Pod 34" at bounding box center [1030, 88] width 150 height 31
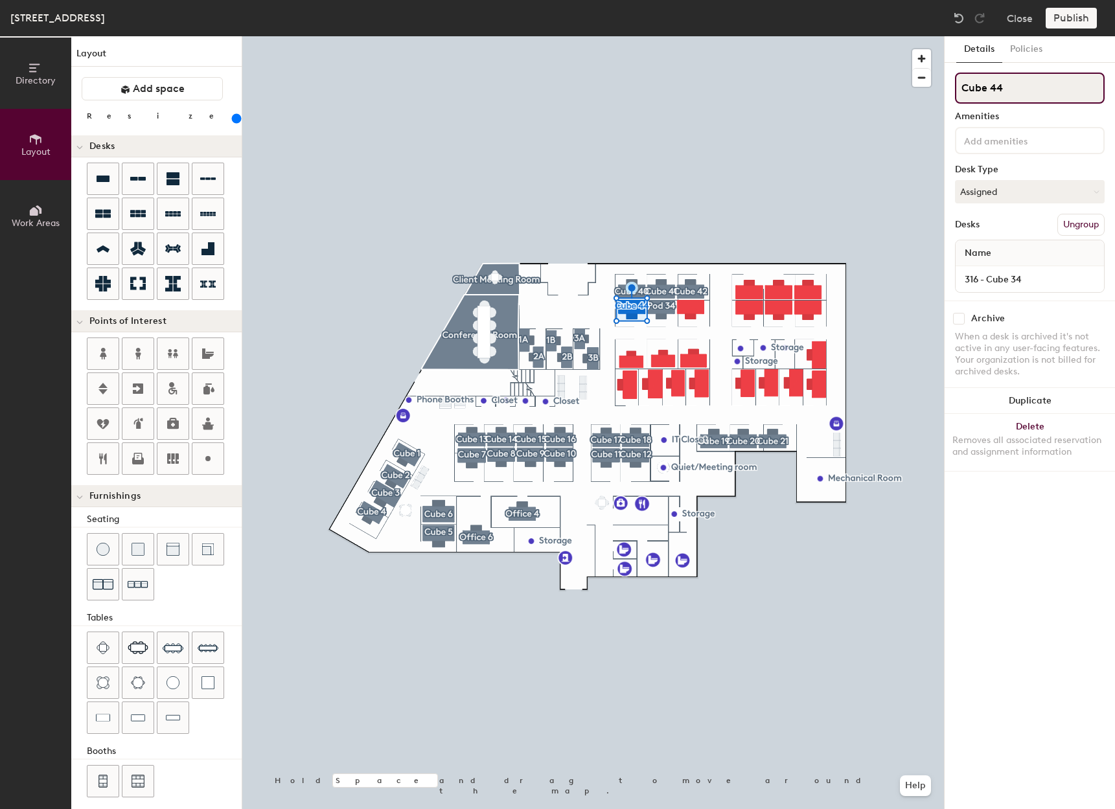
click at [1020, 82] on input "Cube 44" at bounding box center [1030, 88] width 150 height 31
type input "Cube 34"
click at [1010, 93] on input "Pod 34" at bounding box center [1030, 88] width 150 height 31
click at [931, 94] on div "Directory Layout Work Areas Layout Add space Resize Desks Points of Interest Fu…" at bounding box center [557, 422] width 1115 height 773
type input "Cube 35"
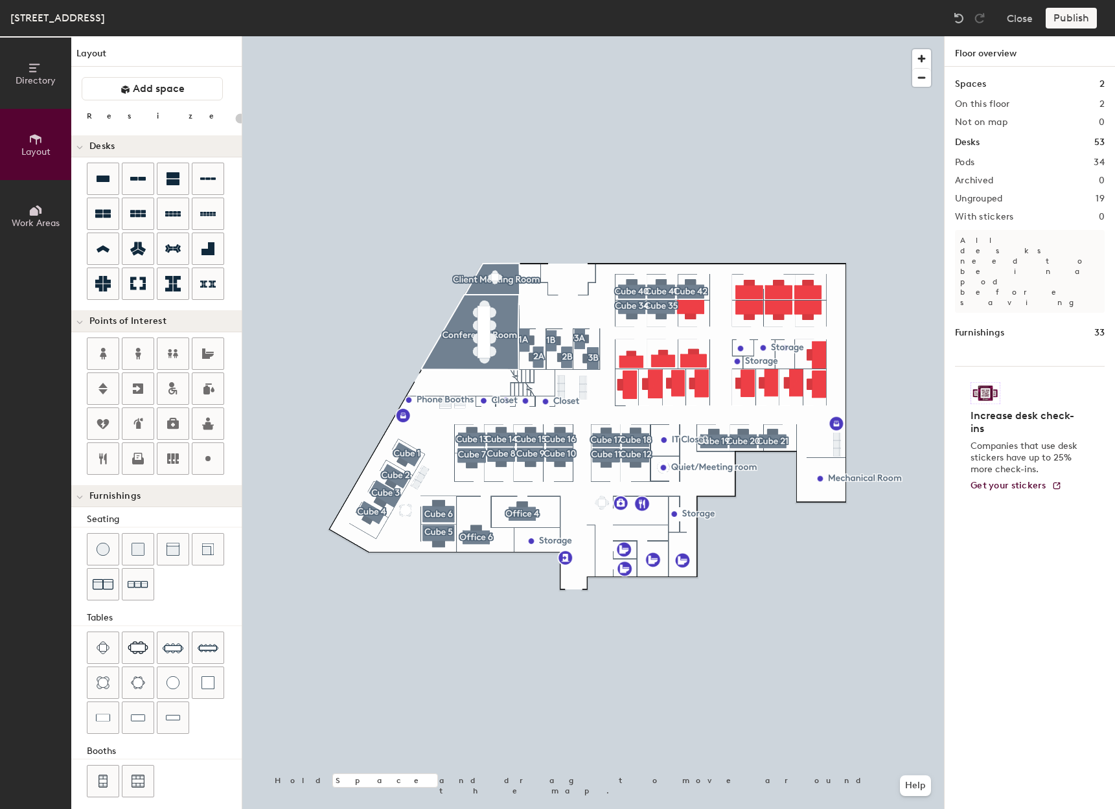
type input "240"
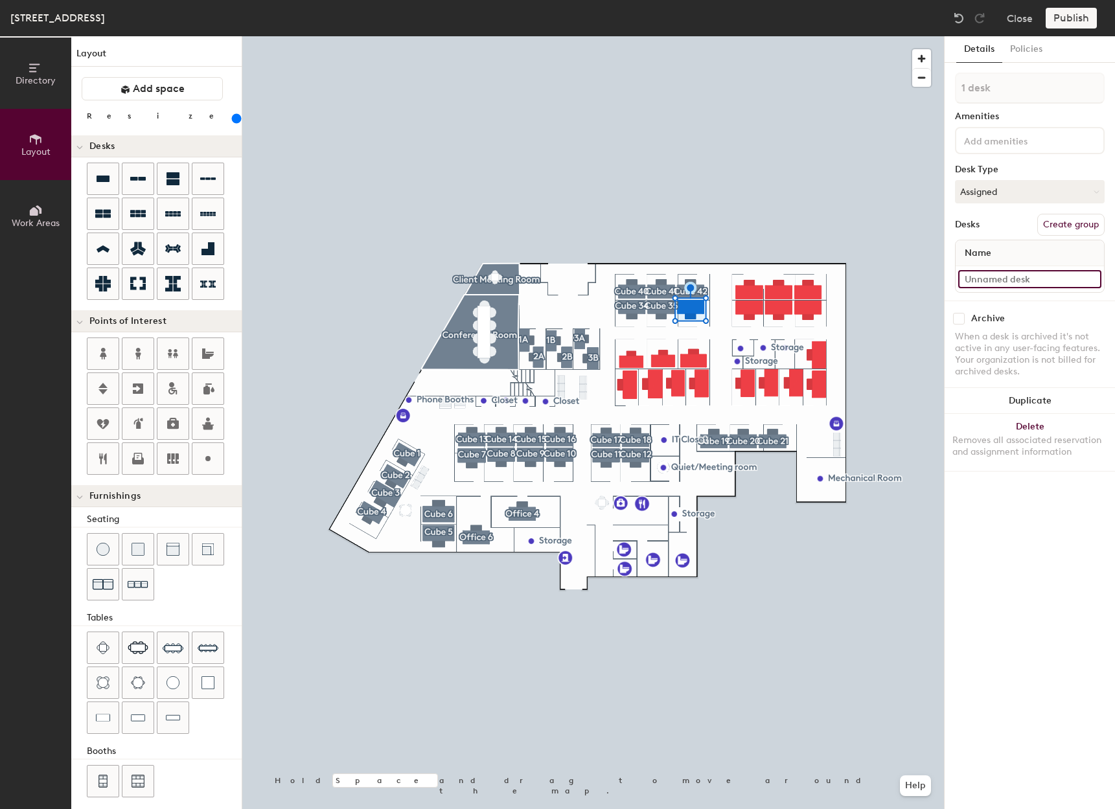
click at [1063, 280] on input at bounding box center [1029, 279] width 143 height 18
type input "1"
click at [993, 281] on input "316 - cube 36" at bounding box center [1029, 279] width 143 height 18
click at [991, 281] on input "316 - cube 36" at bounding box center [1029, 279] width 143 height 18
type input "316 - Cube 36"
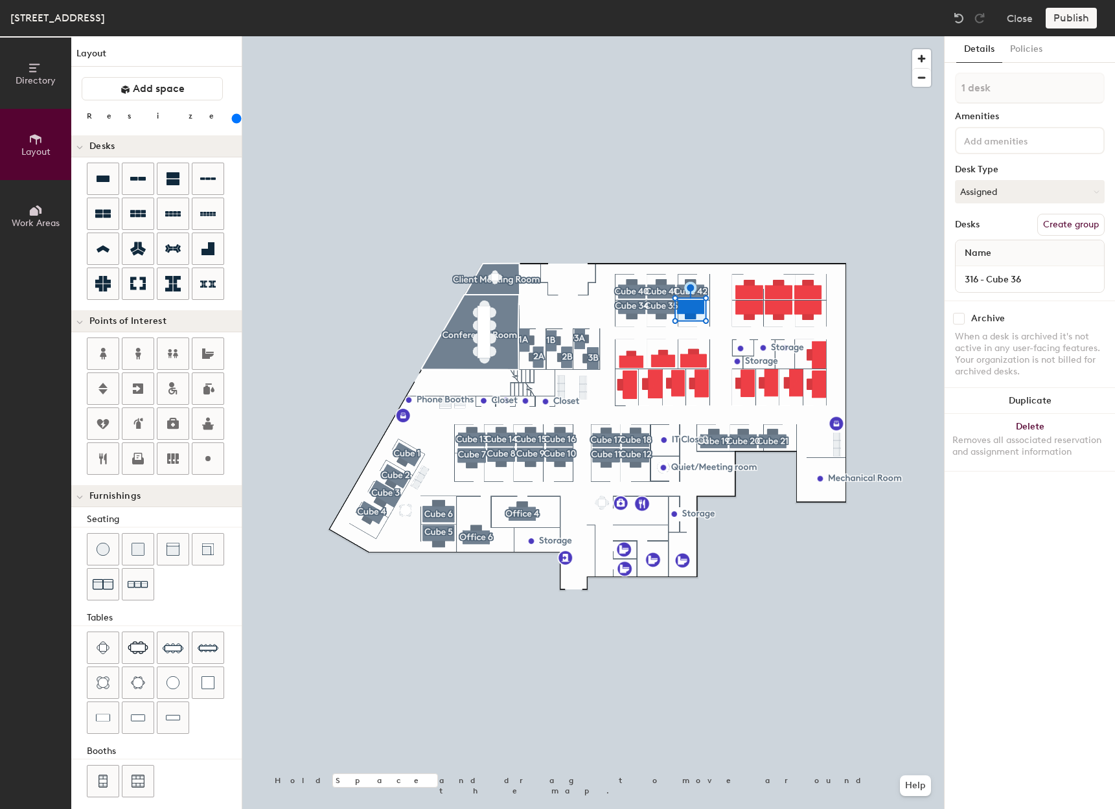
click at [1069, 229] on button "Create group" at bounding box center [1071, 225] width 67 height 22
click at [928, 90] on div "Directory Layout Work Areas Layout Add space Resize Desks Points of Interest Fu…" at bounding box center [557, 422] width 1115 height 773
type input "Cube 35"
click at [1087, 229] on button "Create group" at bounding box center [1071, 225] width 67 height 22
click at [1052, 277] on input "Desk 1" at bounding box center [1029, 279] width 143 height 18
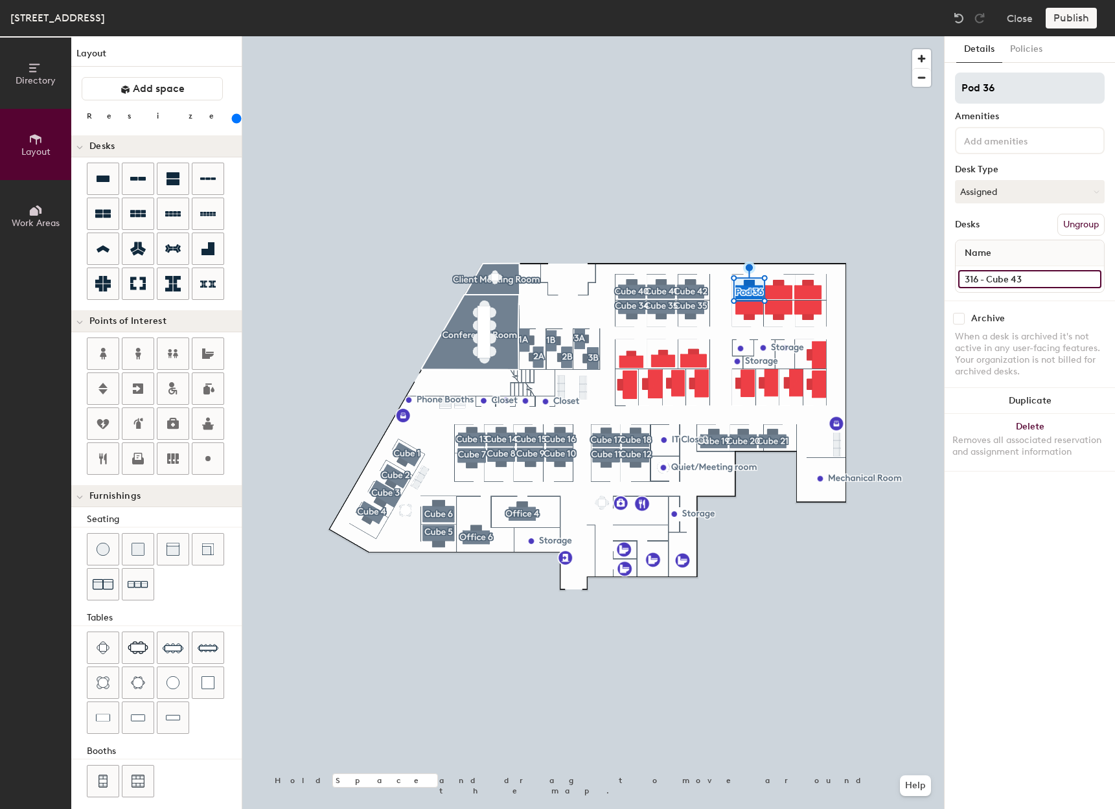
type input "316 - Cube 43"
drag, startPoint x: 1030, startPoint y: 86, endPoint x: 975, endPoint y: 86, distance: 55.7
click at [975, 86] on input "Pod 36" at bounding box center [1030, 88] width 150 height 31
type input "P"
type input "Cube 43"
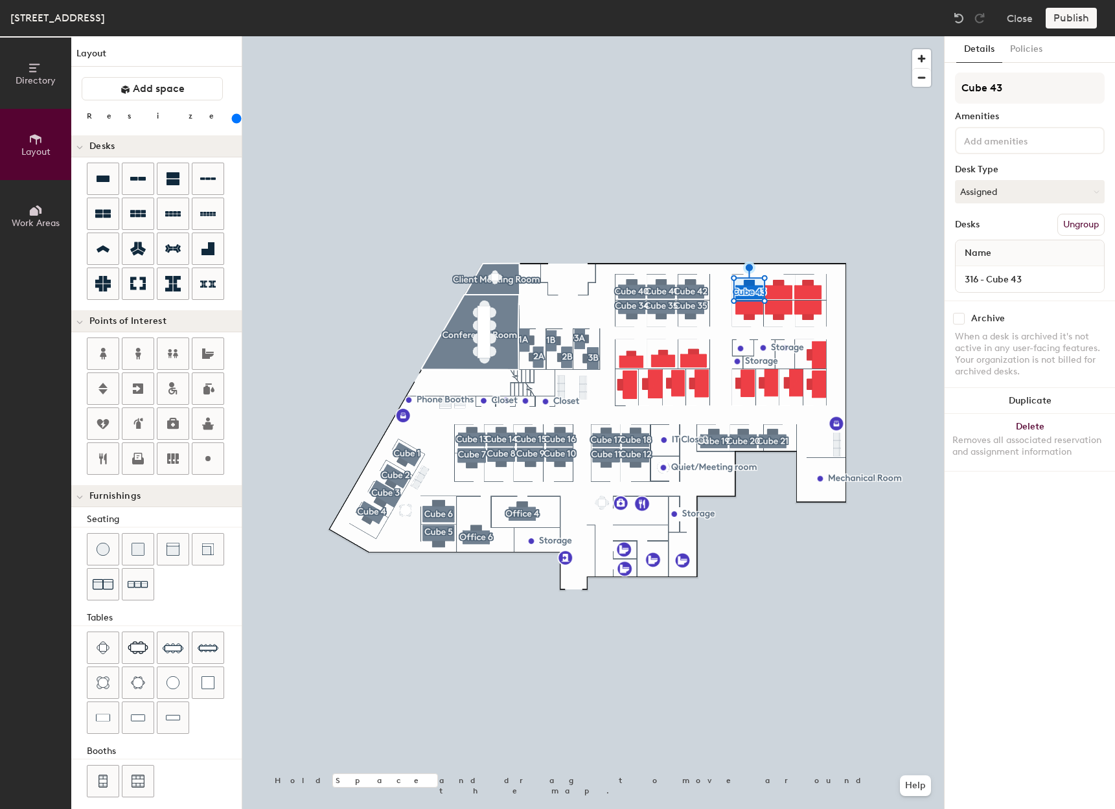
click at [954, 347] on div "Archive When a desk is archived it's not active in any user-facing features. Yo…" at bounding box center [1030, 347] width 170 height 93
click at [768, 36] on div at bounding box center [593, 36] width 702 height 0
click at [1052, 224] on button "Create group" at bounding box center [1071, 225] width 67 height 22
click at [1017, 277] on input "Desk 1" at bounding box center [1029, 279] width 143 height 18
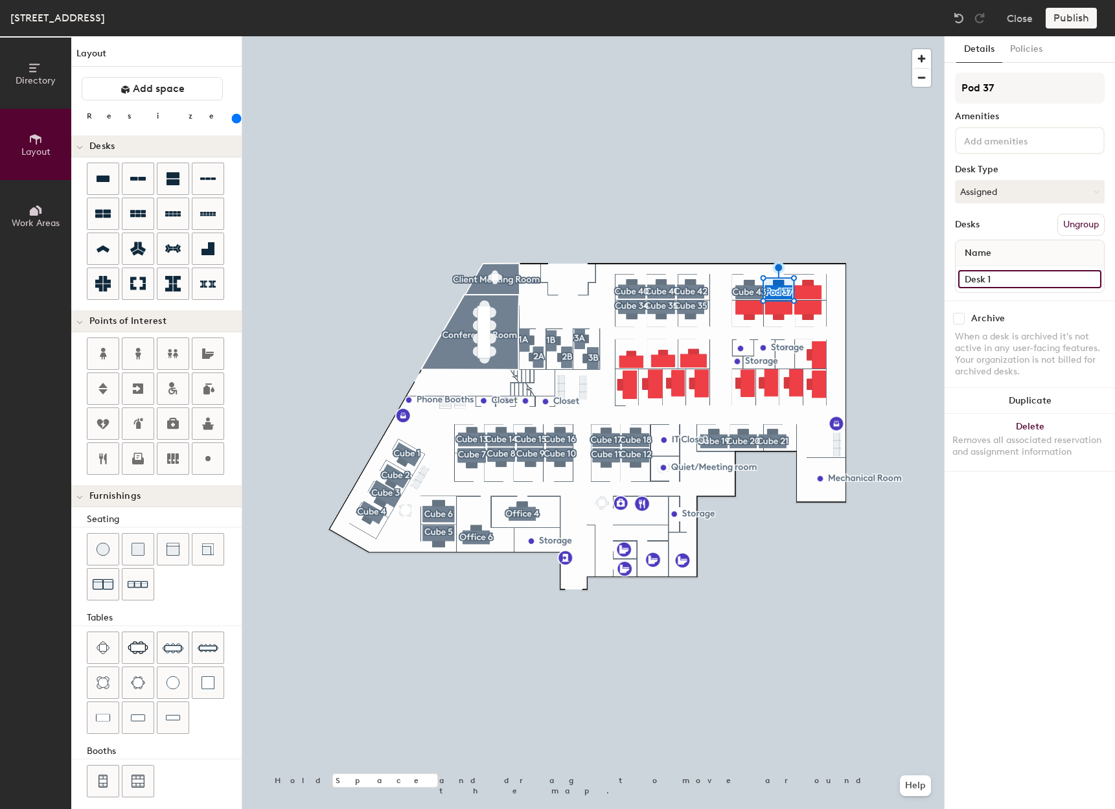
click at [925, 284] on div "Directory Layout Work Areas Layout Add space Resize Desks Points of Interest Fu…" at bounding box center [557, 422] width 1115 height 773
type input "316 - Cube 44"
drag, startPoint x: 1019, startPoint y: 84, endPoint x: 962, endPoint y: 83, distance: 57.0
click at [957, 93] on input "Pod 37" at bounding box center [1030, 88] width 150 height 31
type input "Cube 44"
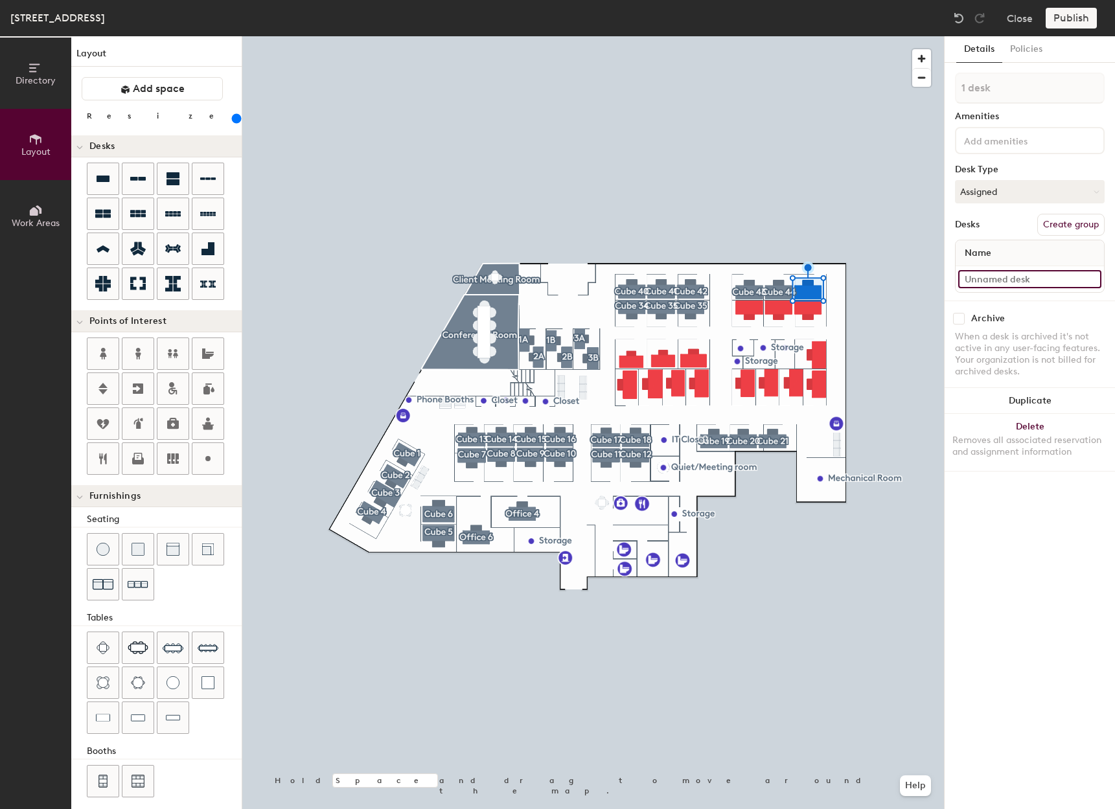
click at [1028, 283] on input at bounding box center [1029, 279] width 143 height 18
type input "316 - Cube 45"
click at [1075, 227] on button "Create group" at bounding box center [1071, 225] width 67 height 22
drag, startPoint x: 1013, startPoint y: 79, endPoint x: 948, endPoint y: 85, distance: 65.1
click at [947, 87] on div "Details Policies Pod 38 Amenities Desk Type Assigned Desks Ungroup Name 316 - C…" at bounding box center [1030, 422] width 170 height 773
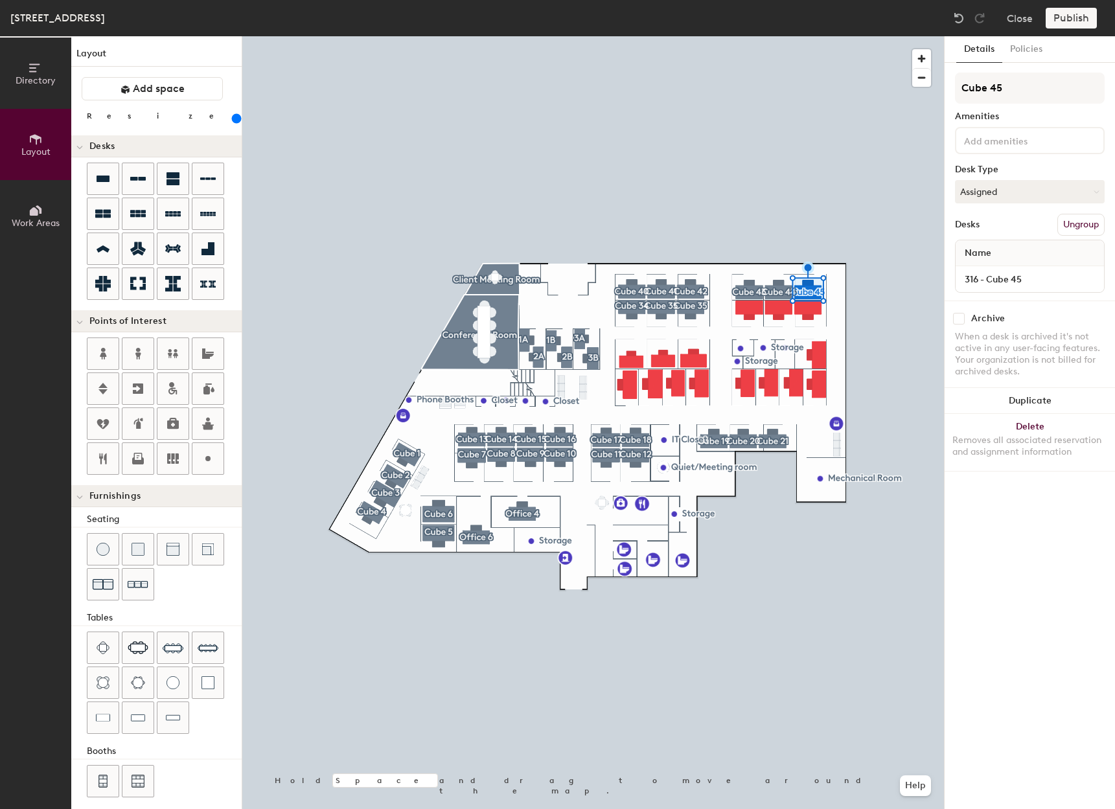
type input "Cube 45"
click at [997, 147] on input at bounding box center [1020, 140] width 117 height 16
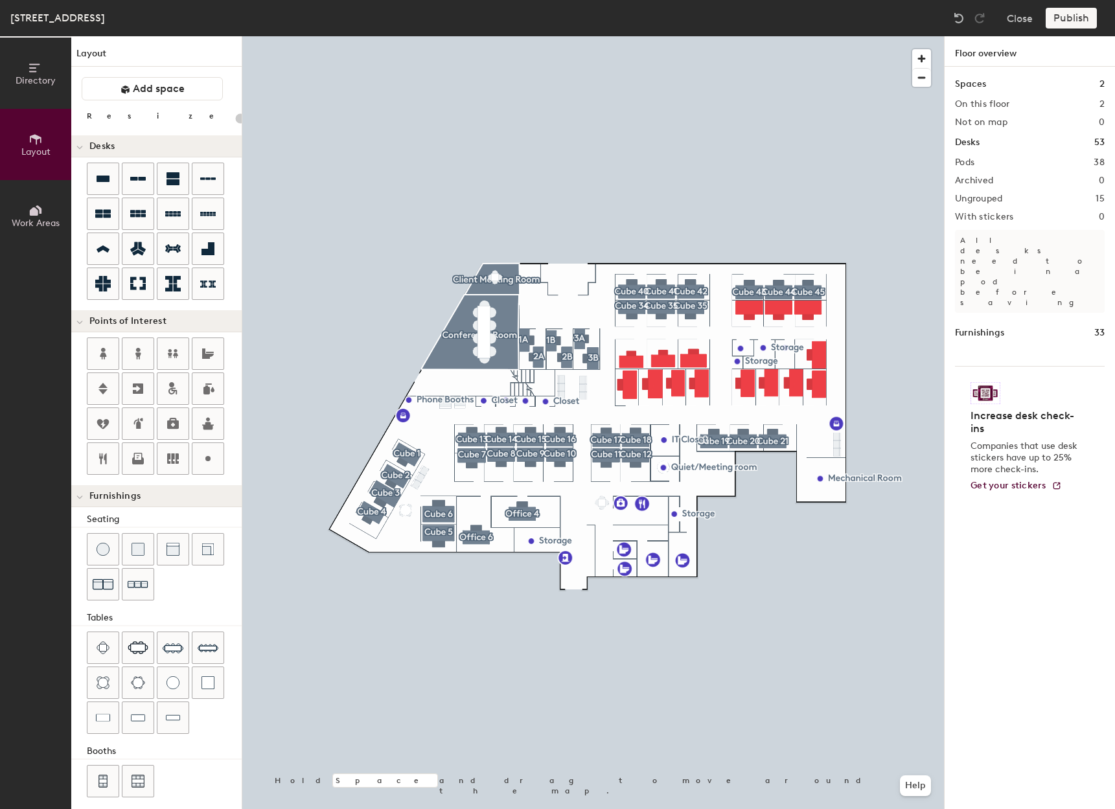
type input "240"
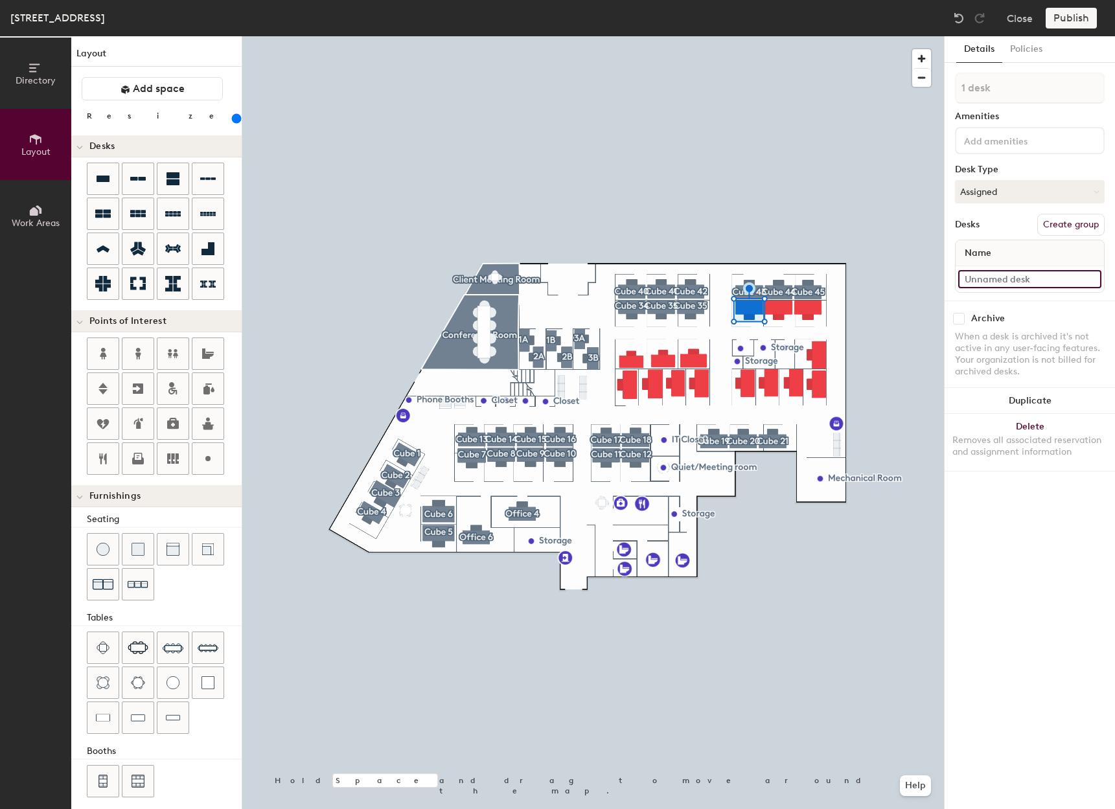
click at [1010, 273] on input at bounding box center [1029, 279] width 143 height 18
type input "316 - Cube 37"
click at [1071, 226] on button "Create group" at bounding box center [1071, 225] width 67 height 22
drag, startPoint x: 1014, startPoint y: 82, endPoint x: 923, endPoint y: 82, distance: 90.7
click at [923, 82] on div "Directory Layout Work Areas Layout Add space Resize Desks Points of Interest Fu…" at bounding box center [557, 422] width 1115 height 773
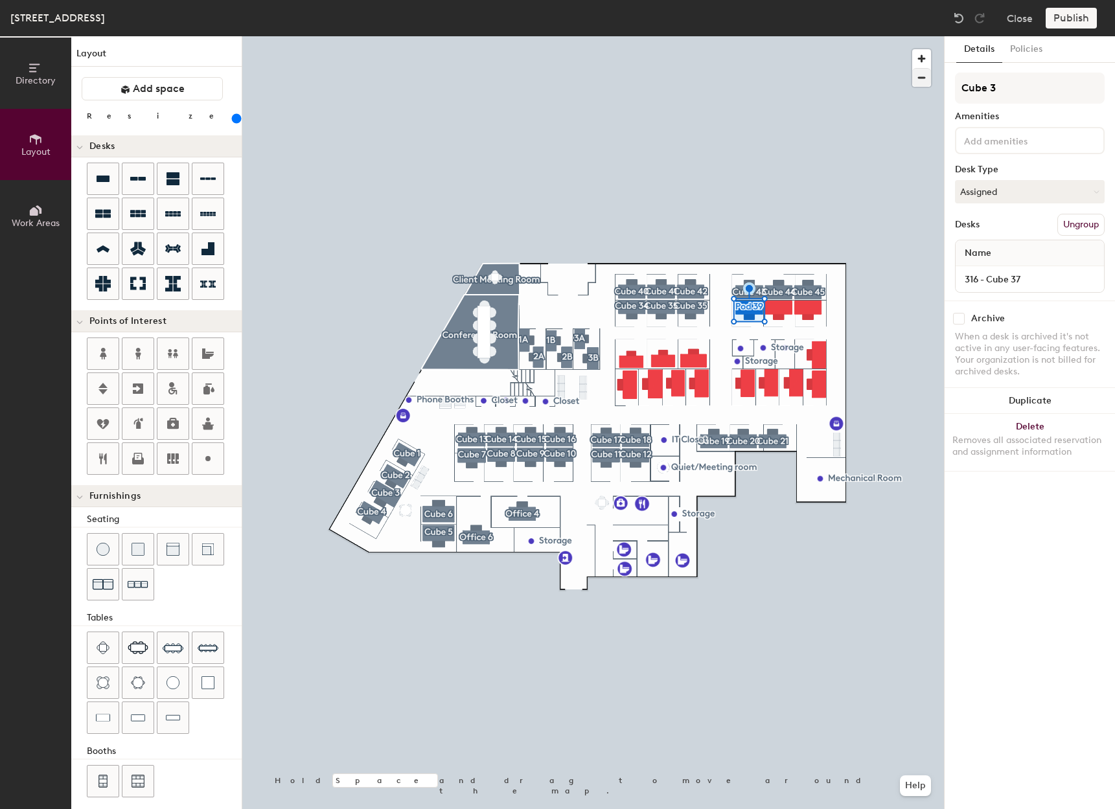
type input "Cube 37"
click at [1060, 225] on button "Create group" at bounding box center [1071, 225] width 67 height 22
click at [1003, 288] on input "Desk 1" at bounding box center [1029, 279] width 143 height 18
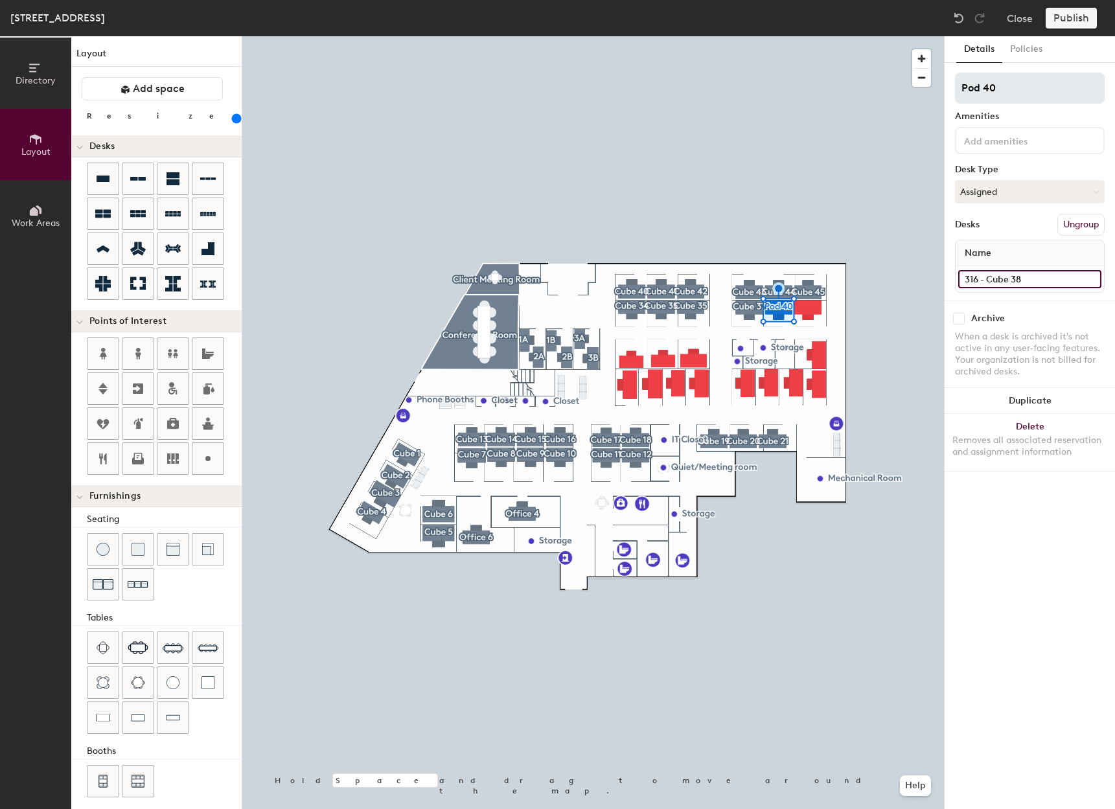
type input "316 - Cube 38"
click at [1060, 89] on input "Pod 40" at bounding box center [1030, 88] width 150 height 31
click at [943, 99] on div "Directory Layout Work Areas Layout Add space Resize Desks Points of Interest Fu…" at bounding box center [557, 422] width 1115 height 773
type input "Cube 38"
click at [1020, 287] on input at bounding box center [1029, 279] width 143 height 18
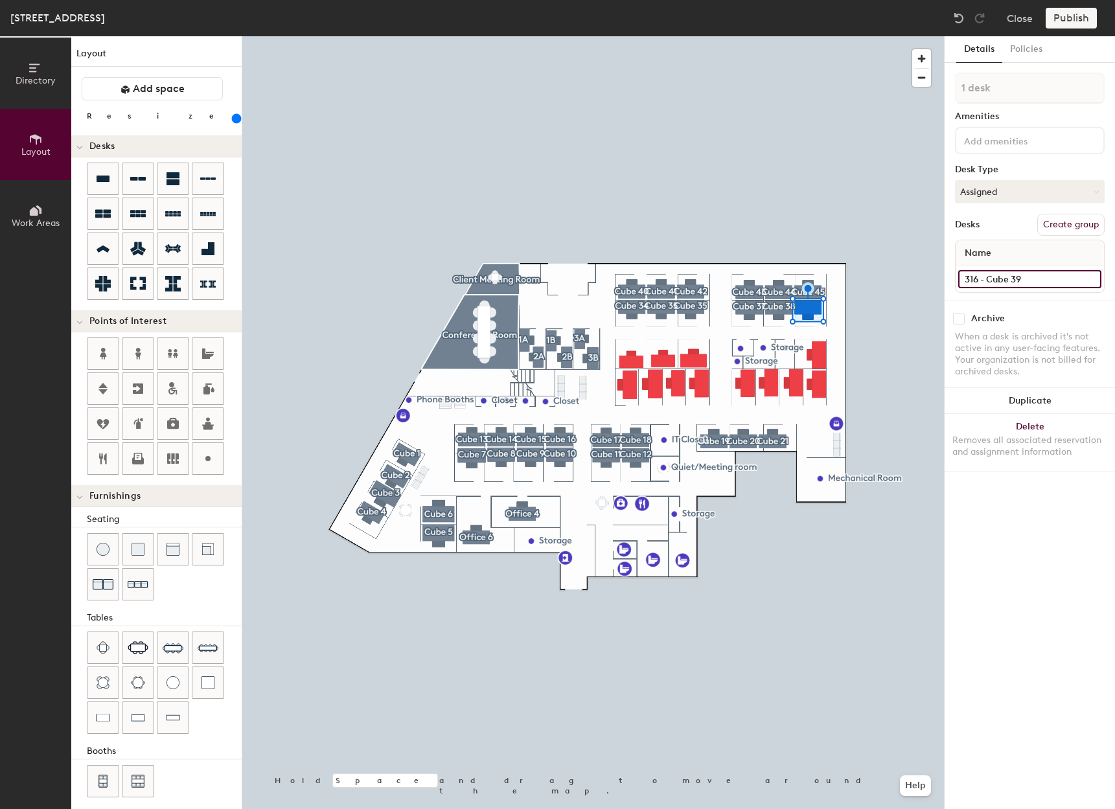
type input "316 - Cube 39"
click at [1061, 220] on button "Create group" at bounding box center [1071, 225] width 67 height 22
click at [889, 85] on div "Directory Layout Work Areas Layout Add space Resize Desks Points of Interest Fu…" at bounding box center [557, 422] width 1115 height 773
type input "Cube 39"
click at [1058, 222] on button "Create group" at bounding box center [1071, 225] width 67 height 22
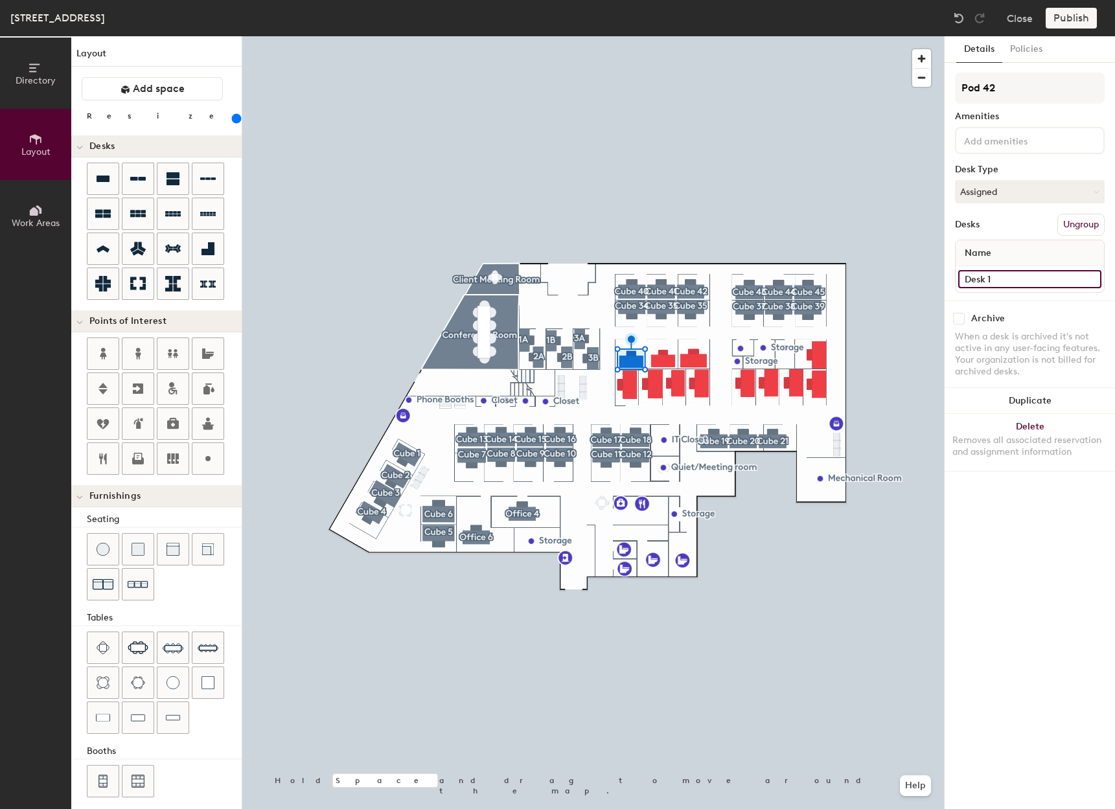
click at [995, 278] on input "Desk 1" at bounding box center [1029, 279] width 143 height 18
type input "220"
type input "3"
type input "220"
type input "316"
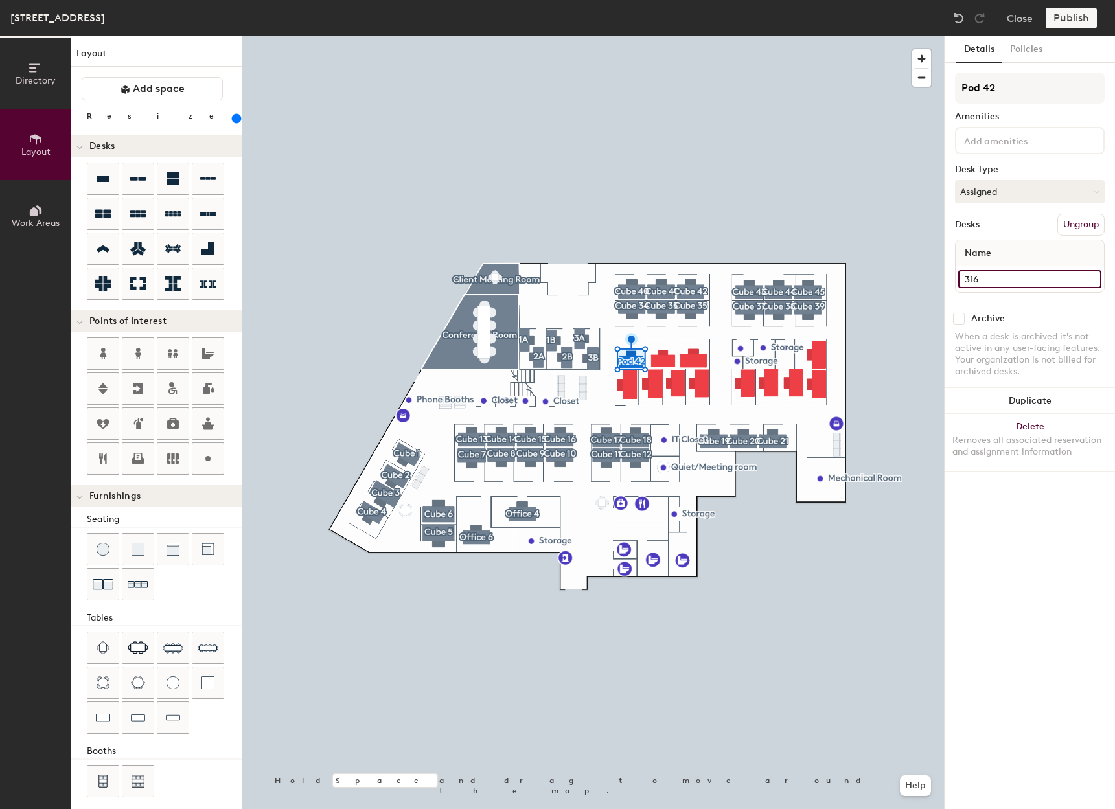
type input "220"
type input "316"
type input "220"
type input "316 cu"
type input "220"
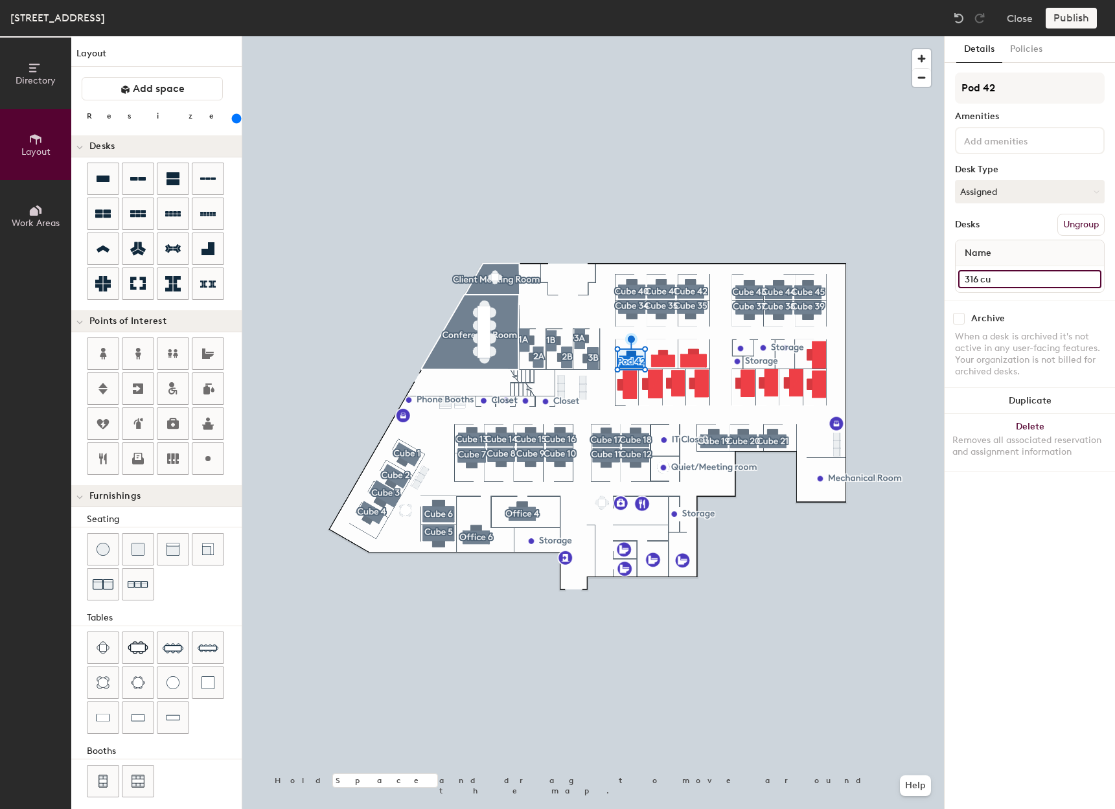
type input "316 cun"
type input "220"
type input "316 cu"
type input "220"
type input "316 cub"
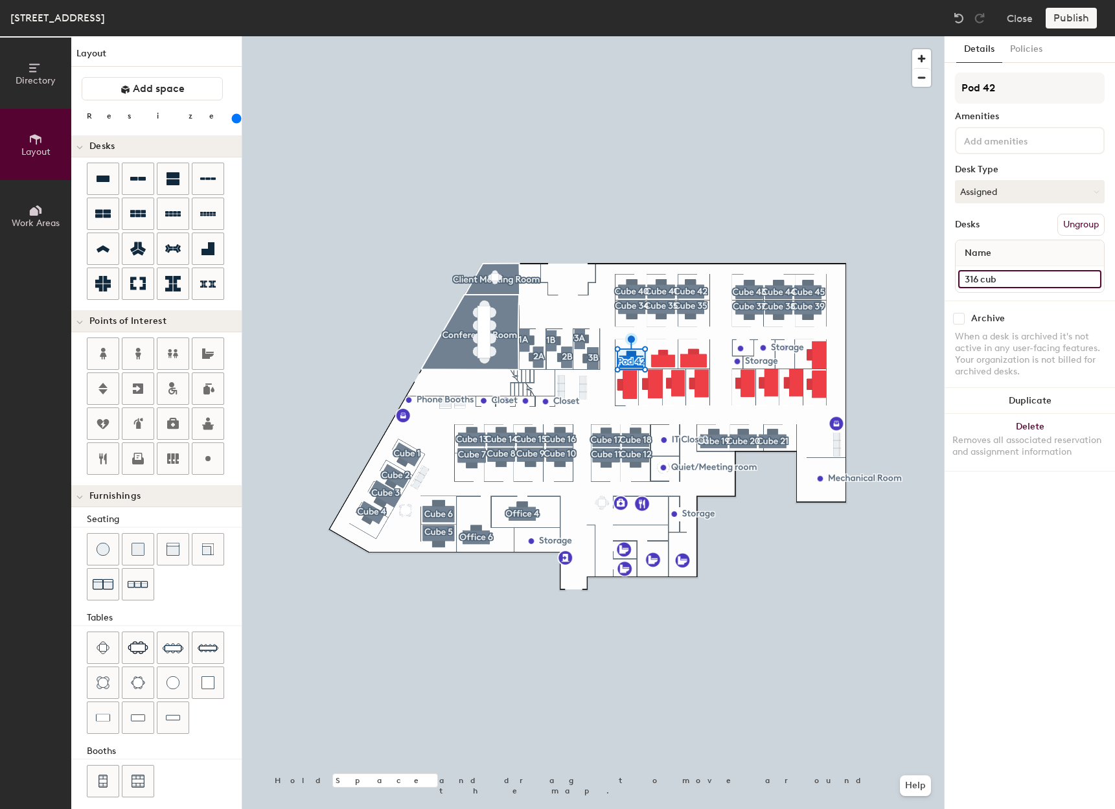
type input "220"
type input "316 cube"
type input "220"
type input "316 cub"
type input "220"
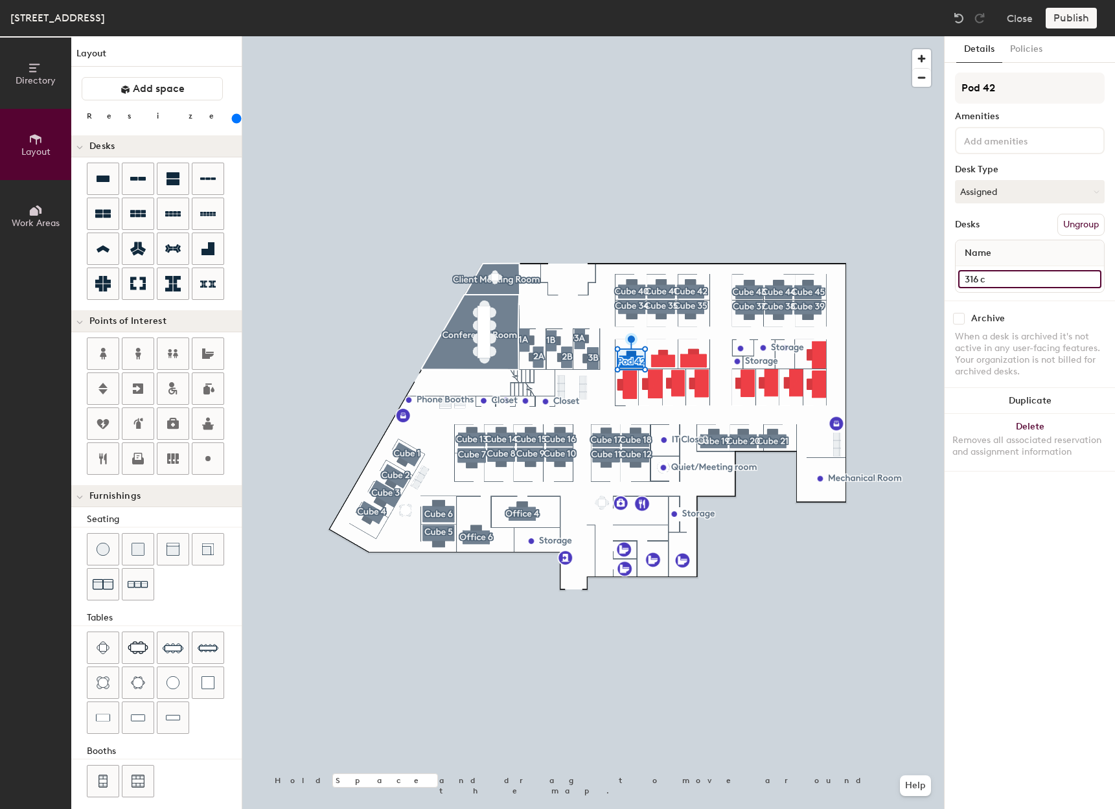
type input "316"
type input "220"
type input "316 -"
type input "220"
type input "316 - C"
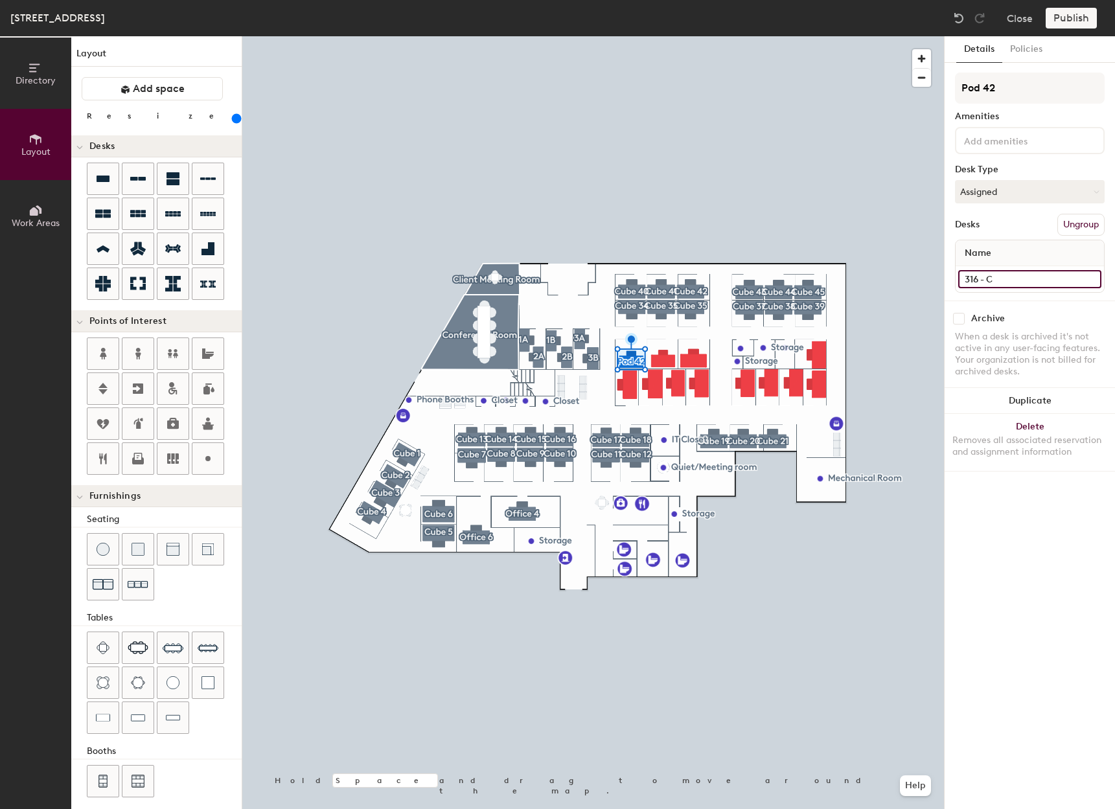
type input "220"
type input "316 - Cu"
type input "220"
type input "316 - Cube"
type input "220"
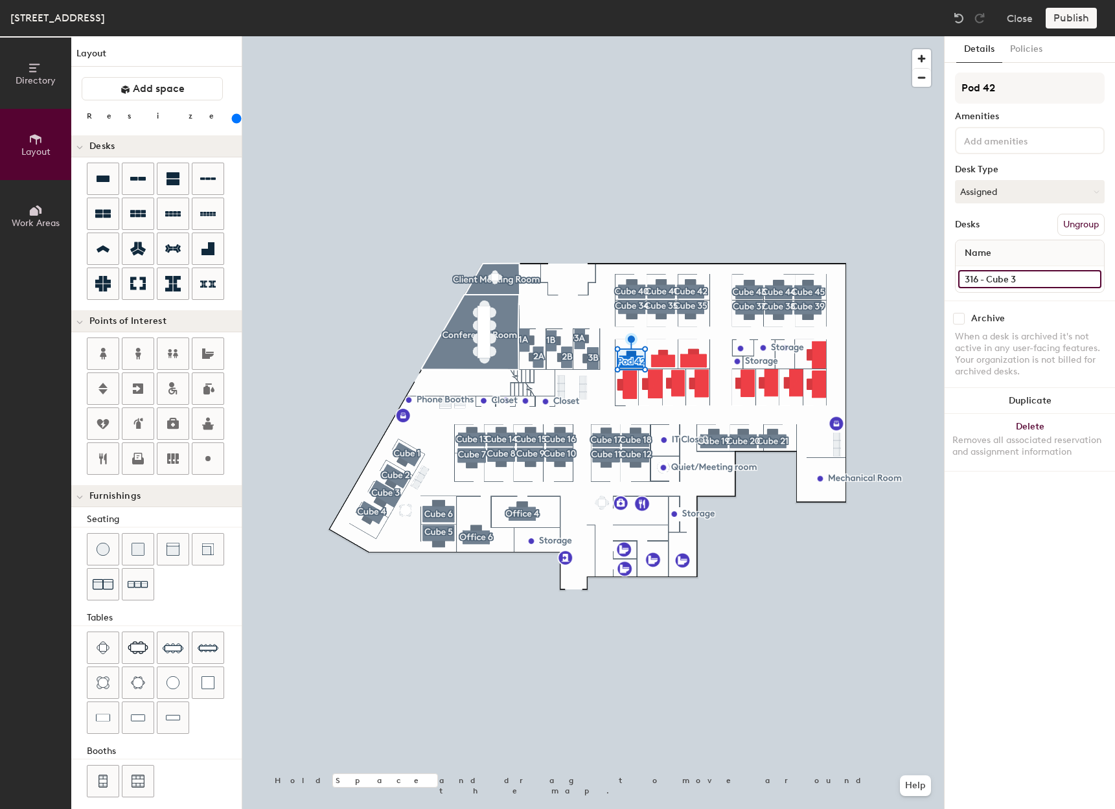
type input "316 - Cube 30"
type input "220"
type input "316 - Cube 30"
click at [1023, 95] on input "Pod 42" at bounding box center [1030, 88] width 150 height 31
type input "220"
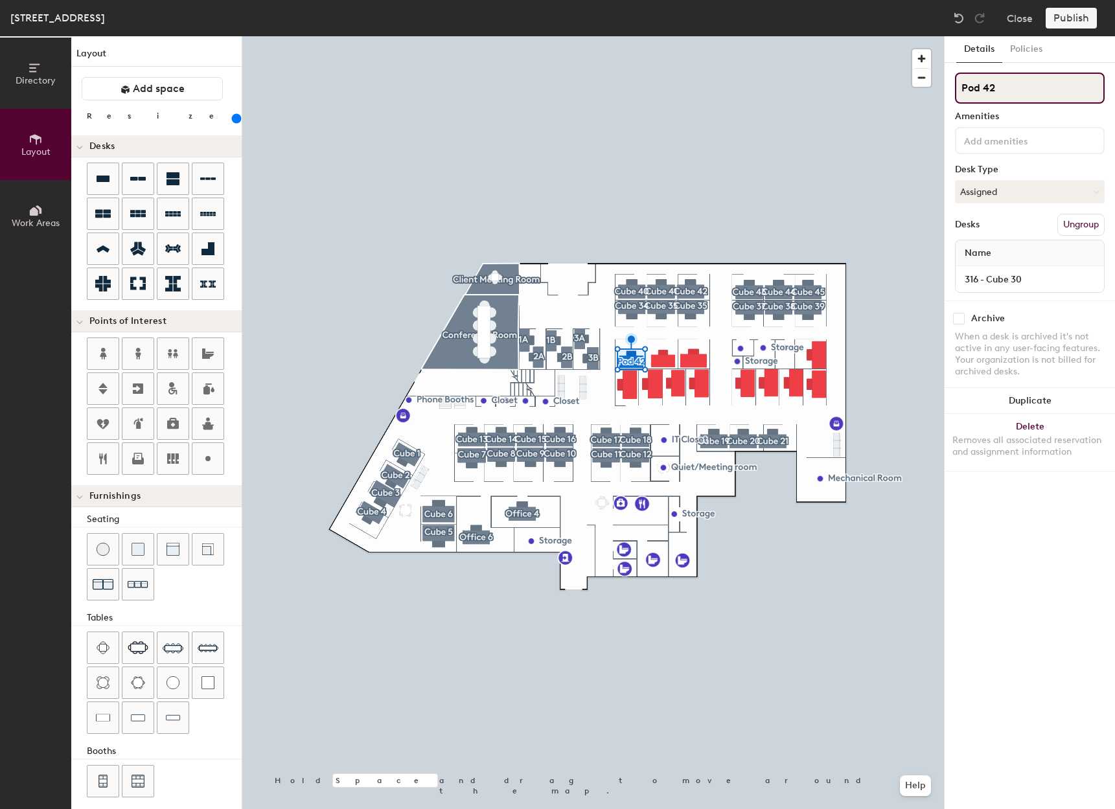
click at [941, 110] on div "Directory Layout Work Areas Layout Add space Resize Desks Points of Interest Fu…" at bounding box center [557, 422] width 1115 height 773
type input "C"
type input "220"
type input "Cu"
type input "220"
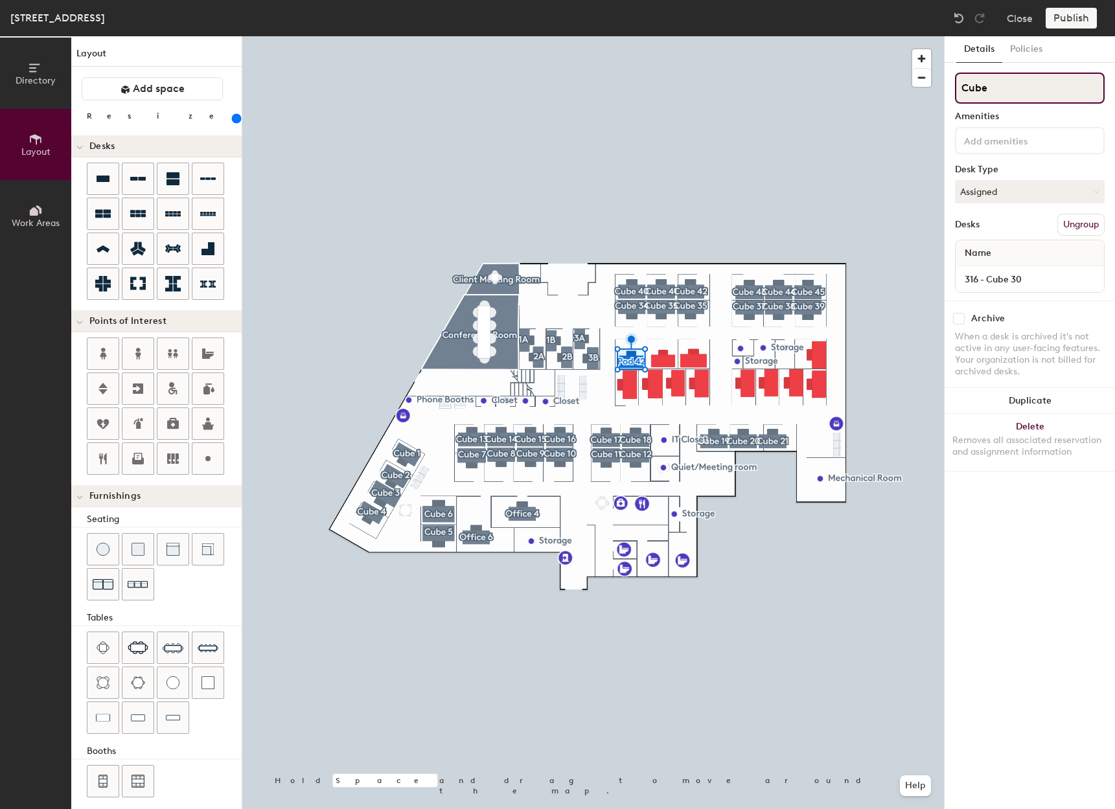
type input "Cube"
type input "220"
type input "Cube 3"
type input "220"
type input "Cube 30"
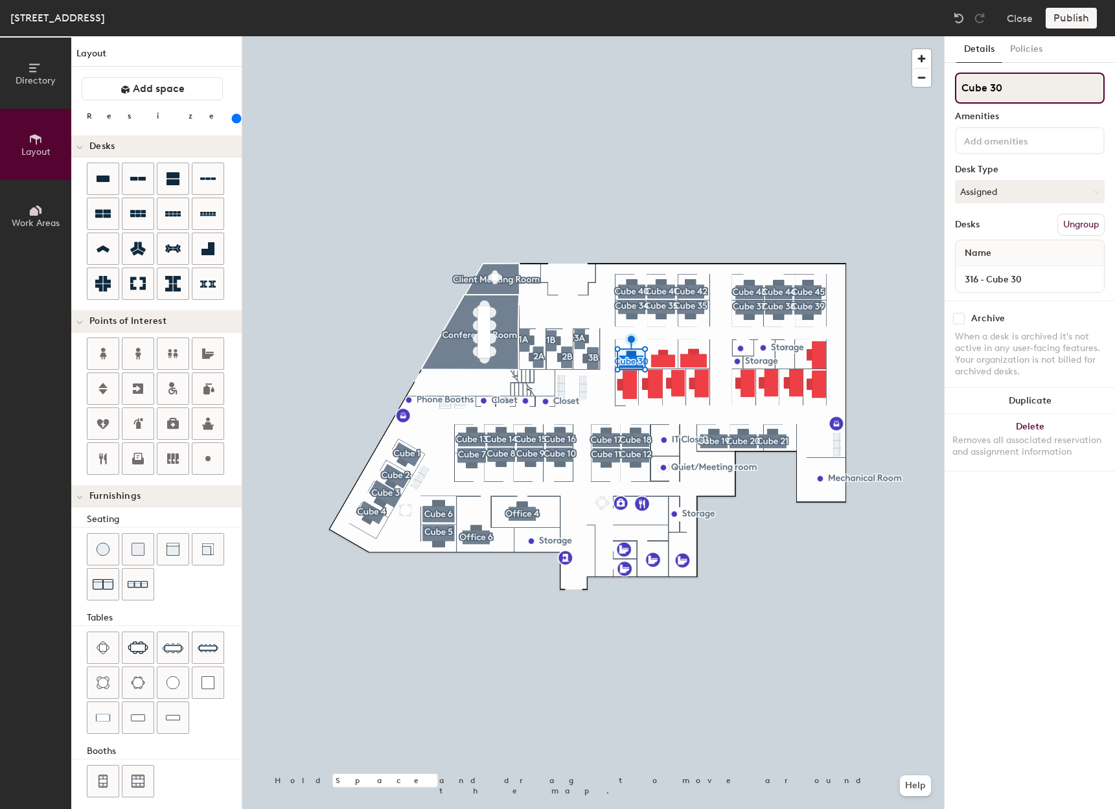
type input "220"
type input "Cube 30"
click at [1066, 222] on button "Create group" at bounding box center [1071, 225] width 67 height 22
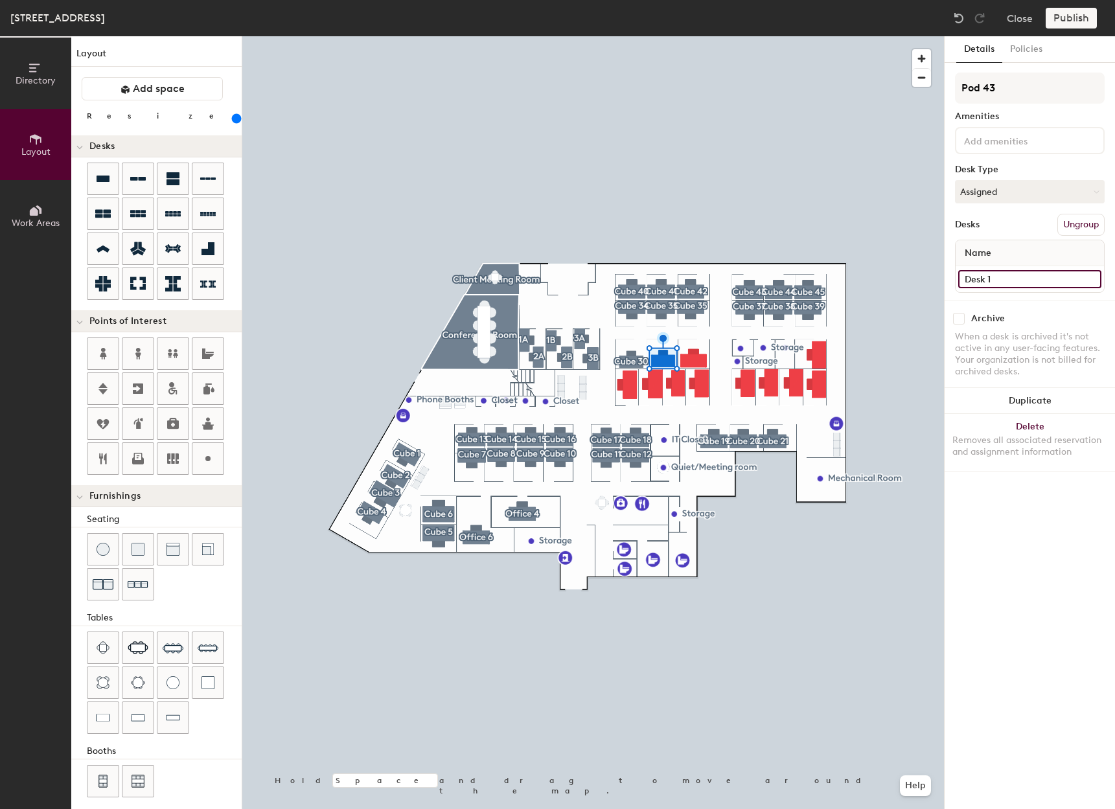
click at [1040, 277] on input "Desk 1" at bounding box center [1029, 279] width 143 height 18
type input "220"
click at [1040, 277] on input "Desk 1" at bounding box center [1029, 279] width 143 height 18
type input "31"
type input "220"
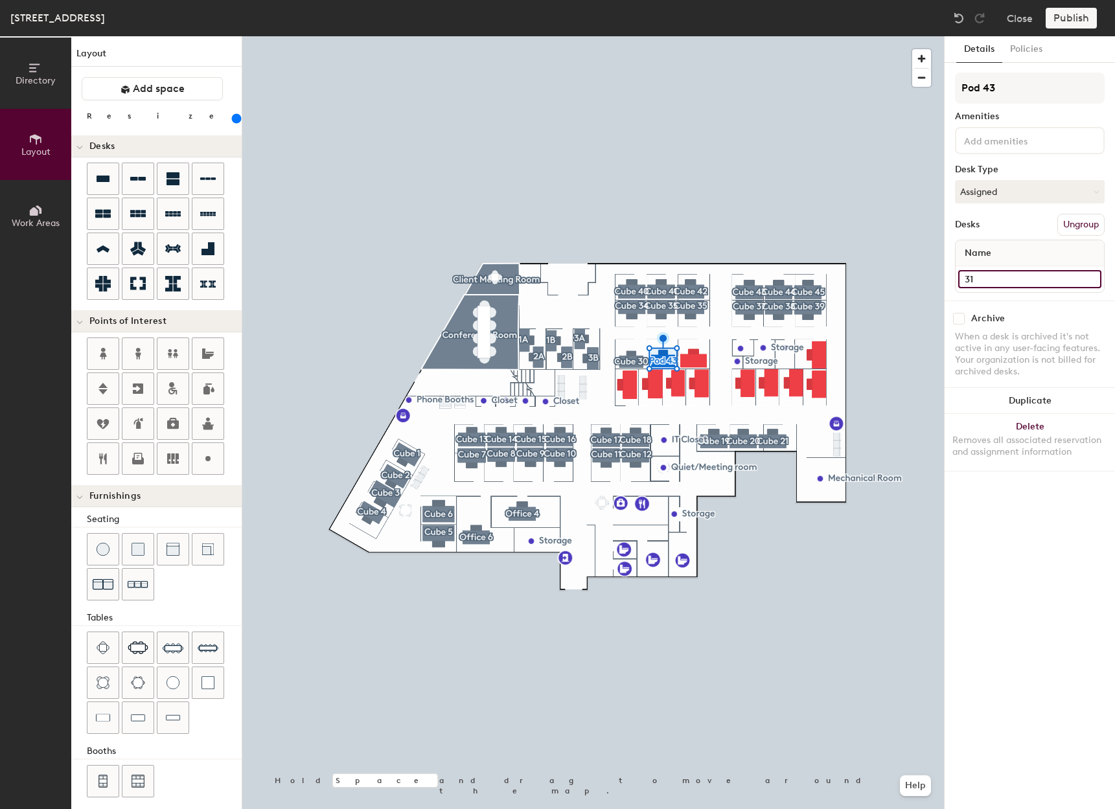
type input "316"
type input "220"
type input "316 -"
type input "220"
type input "316 - C"
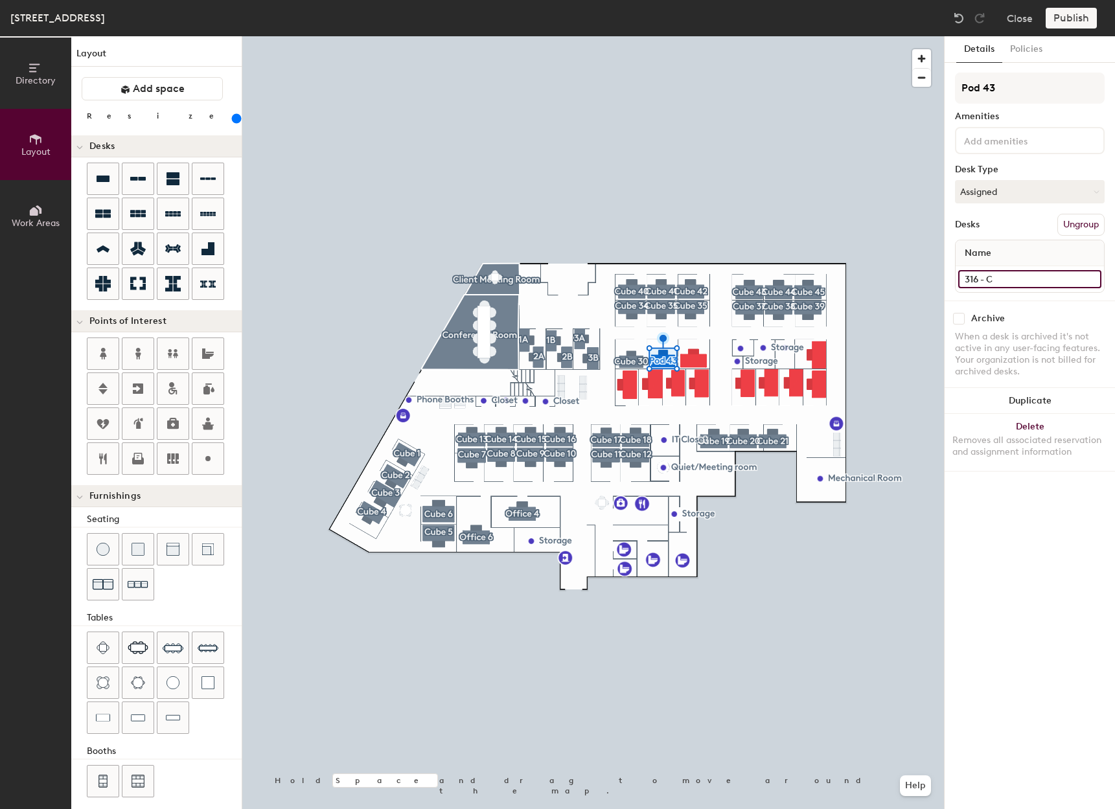
type input "220"
type input "316 - Cu"
type input "220"
type input "316 - Cub"
type input "220"
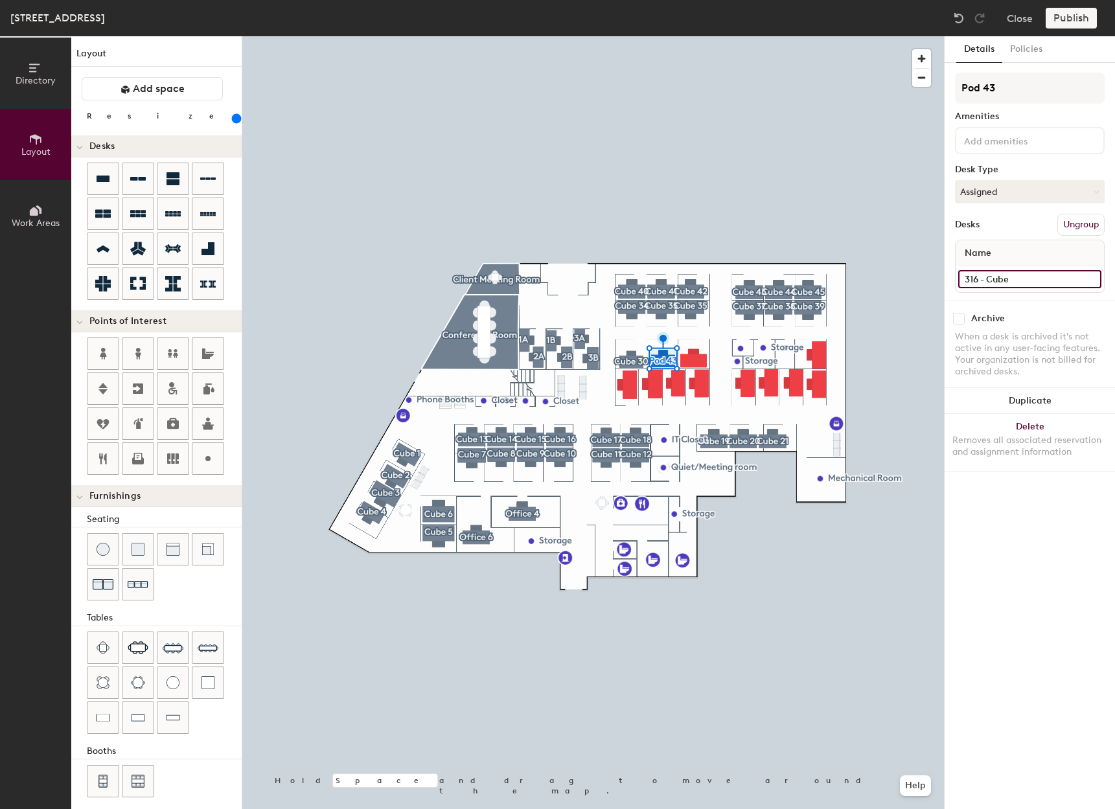
type input "316 - Cube"
type input "220"
type input "316 - Cube 3"
type input "220"
type input "316 - Cube 31"
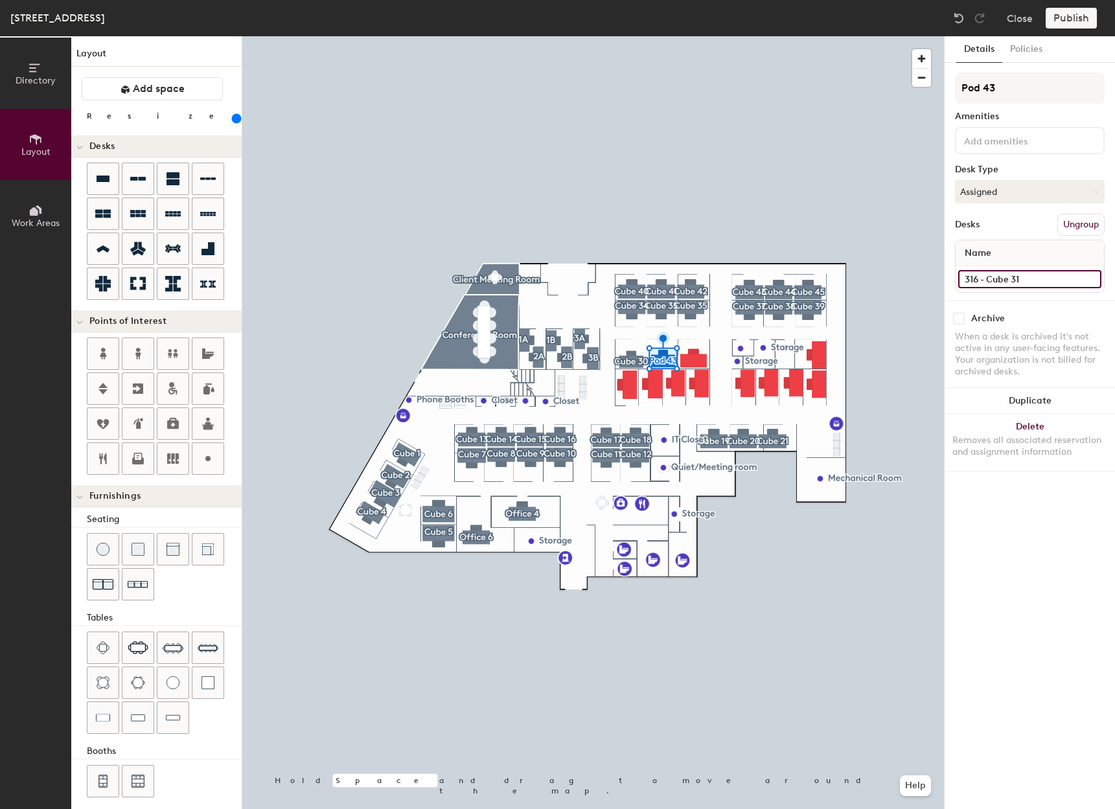
type input "220"
type input "316 - Cube 31"
type input "220"
click at [939, 95] on div "Directory Layout Work Areas Layout Add space Resize Desks Points of Interest Fu…" at bounding box center [557, 422] width 1115 height 773
type input "C"
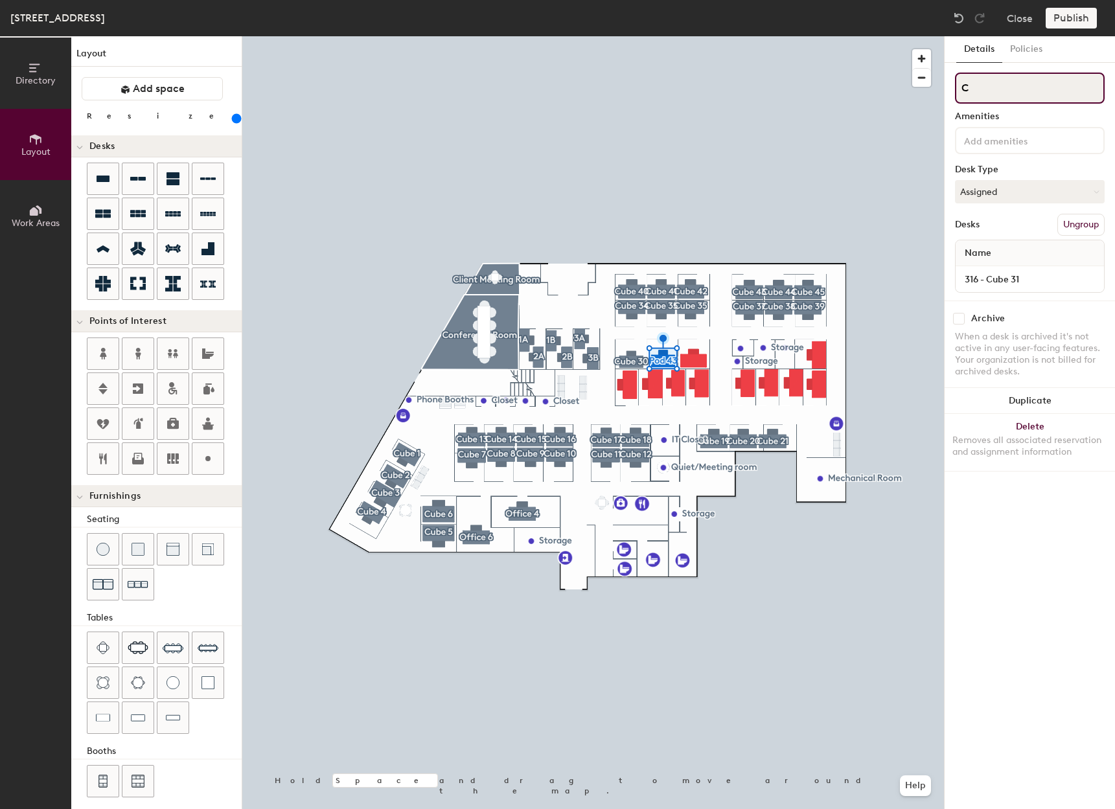
type input "220"
type input "Cu"
type input "220"
type input "Cub"
type input "220"
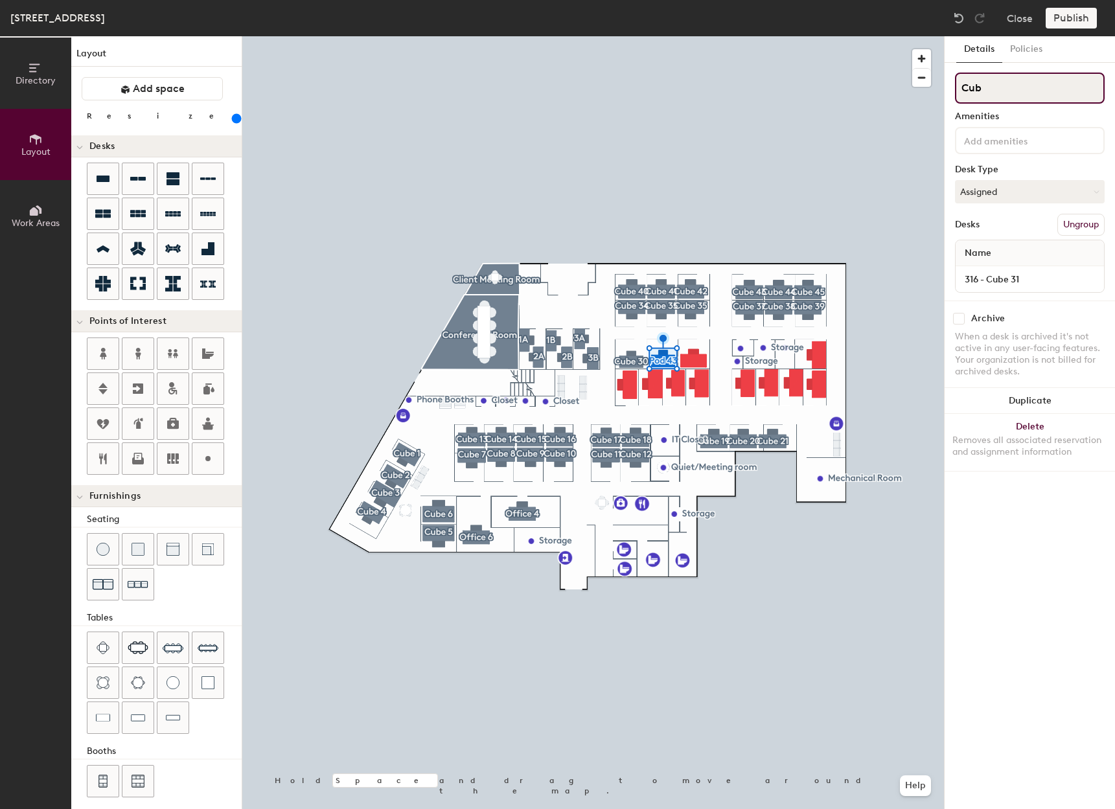
type input "Cube"
type input "220"
type input "Cube"
type input "220"
type input "Cube 3"
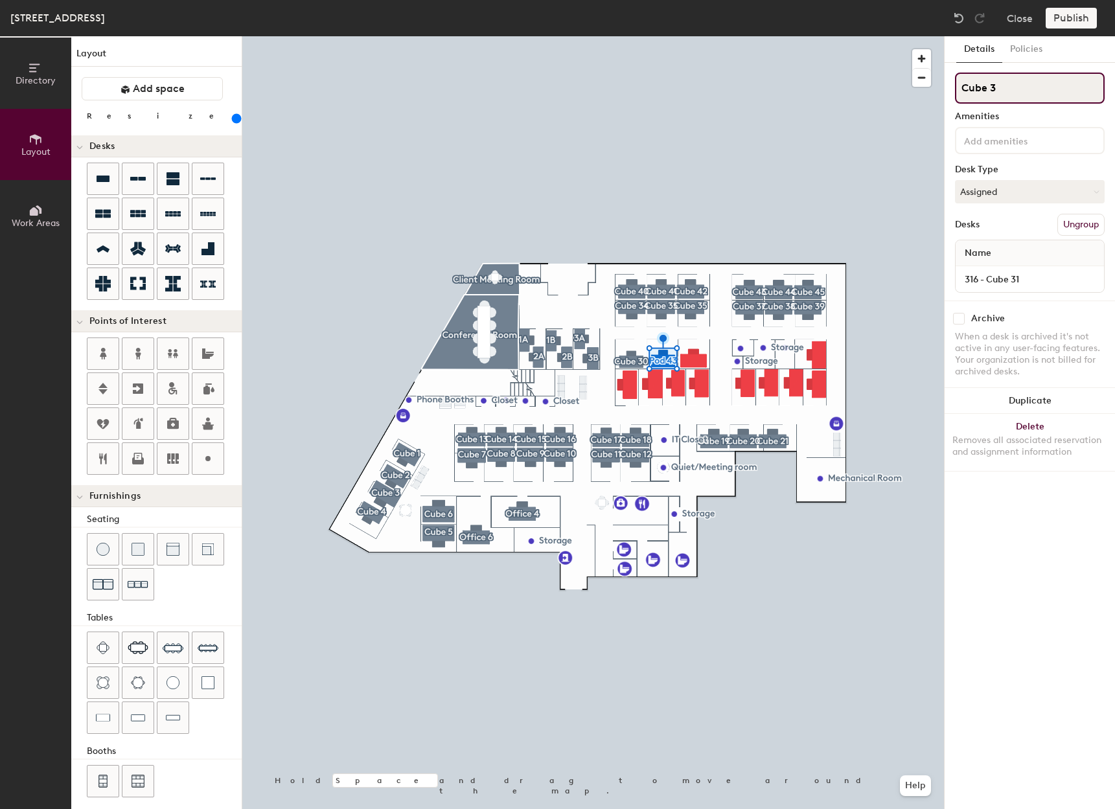
type input "220"
type input "Cube 31"
type input "220"
type input "Cube 31"
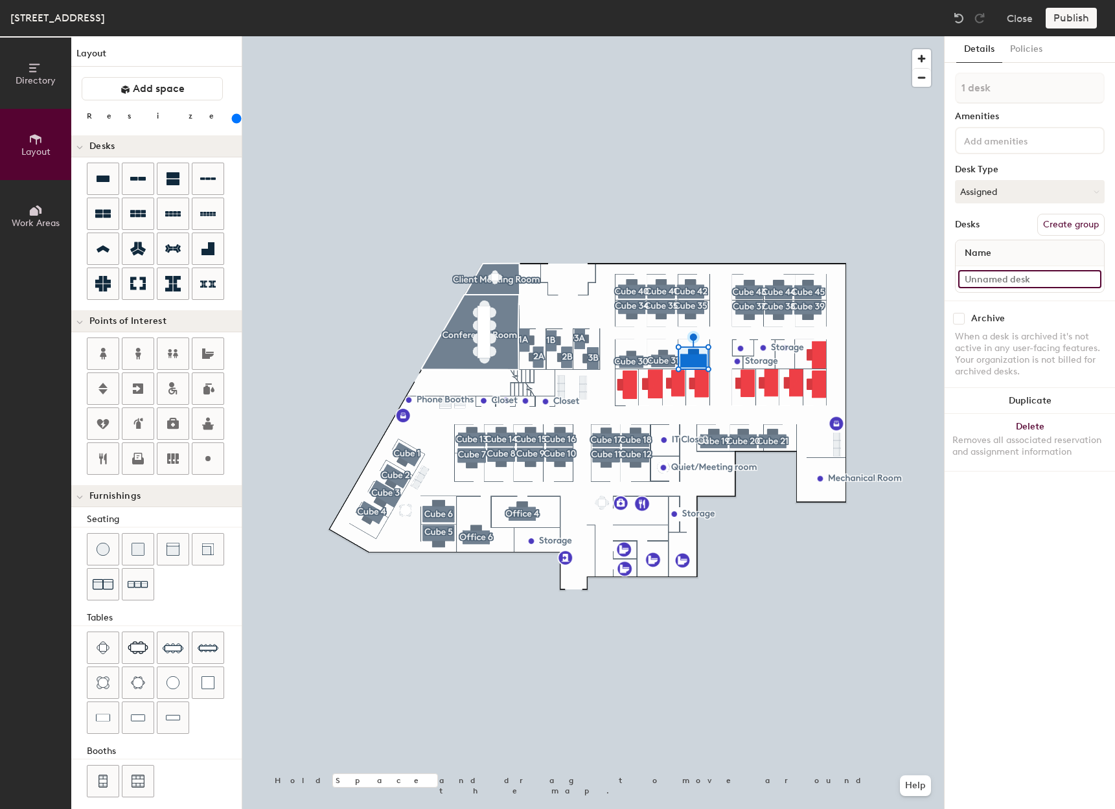
click at [1026, 279] on input at bounding box center [1029, 279] width 143 height 18
click at [1070, 221] on button "Create group" at bounding box center [1071, 225] width 67 height 22
click at [931, 289] on div "Directory Layout Work Areas Layout Add space Resize Desks Points of Interest Fu…" at bounding box center [557, 422] width 1115 height 773
type input "240"
type input "31"
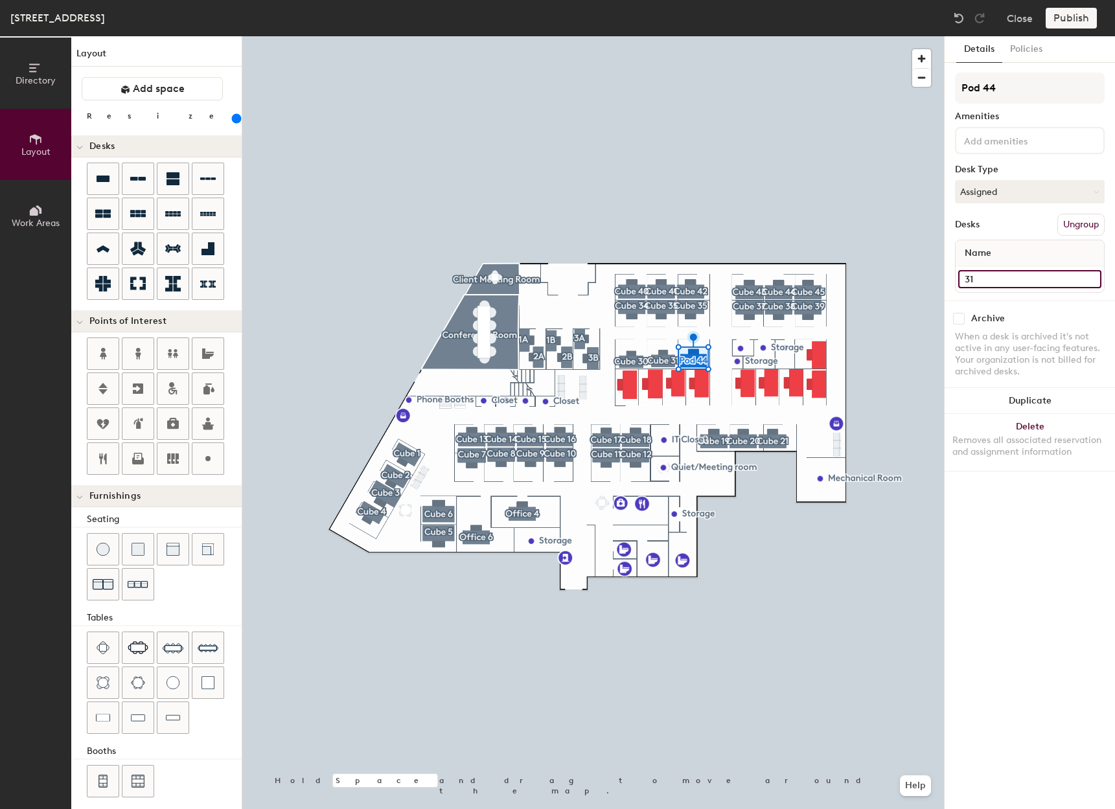
type input "240"
type input "316"
type input "240"
type input "316"
type input "240"
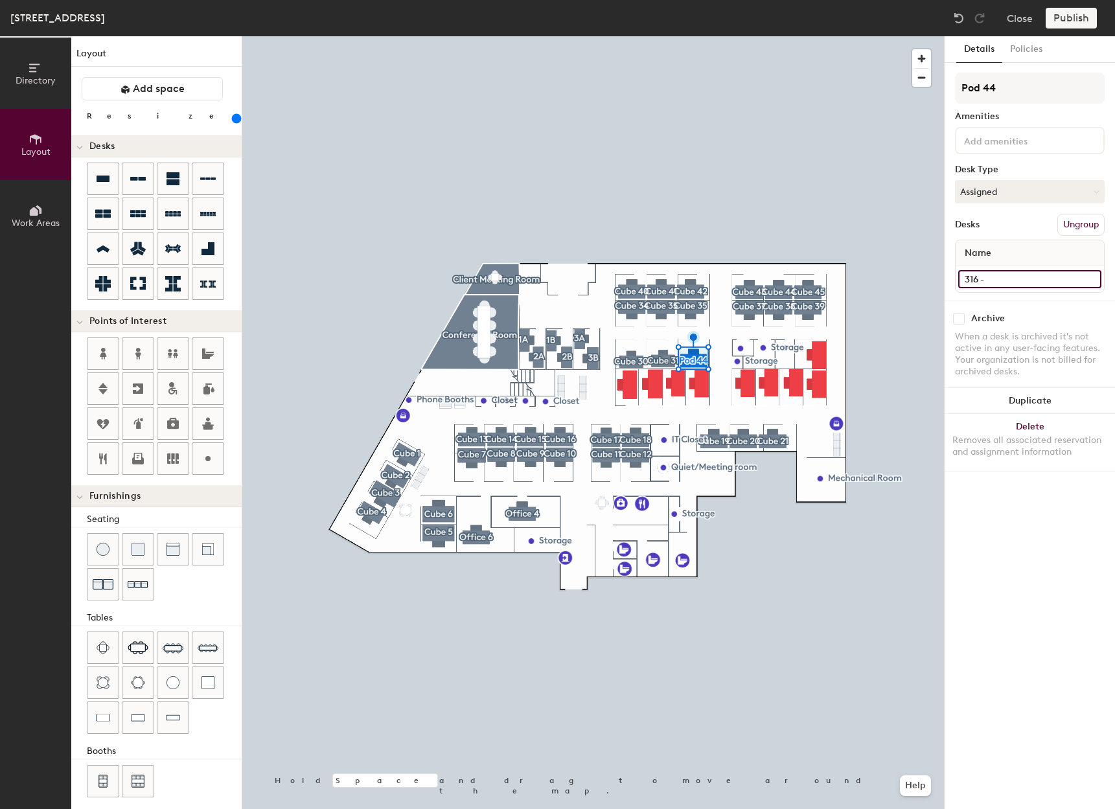
type input "316 -"
type input "240"
type input "316 - C"
type input "240"
type input "316 - Cu"
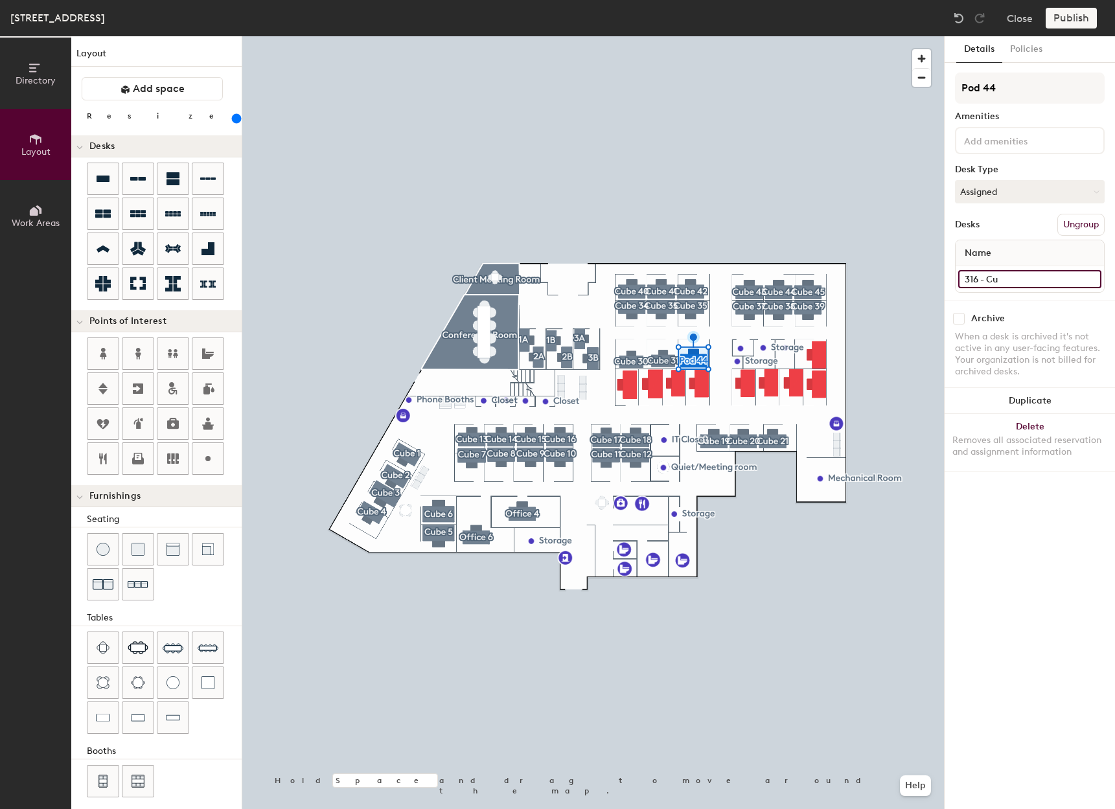
type input "240"
type input "316 - Cube"
type input "240"
type input "316 - Cube 32"
type input "240"
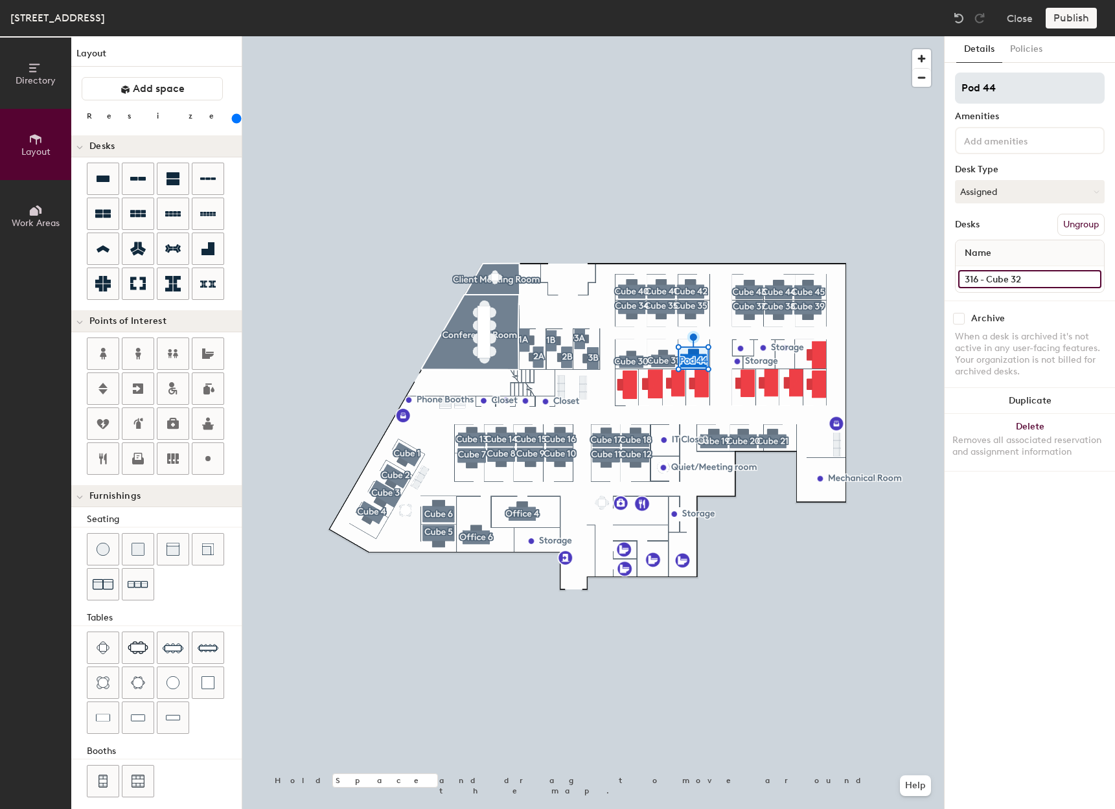
type input "316 - Cube 32"
type input "240"
click at [919, 92] on div "Directory Layout Work Areas Layout Add space Resize Desks Points of Interest Fu…" at bounding box center [557, 422] width 1115 height 773
type input "C"
type input "240"
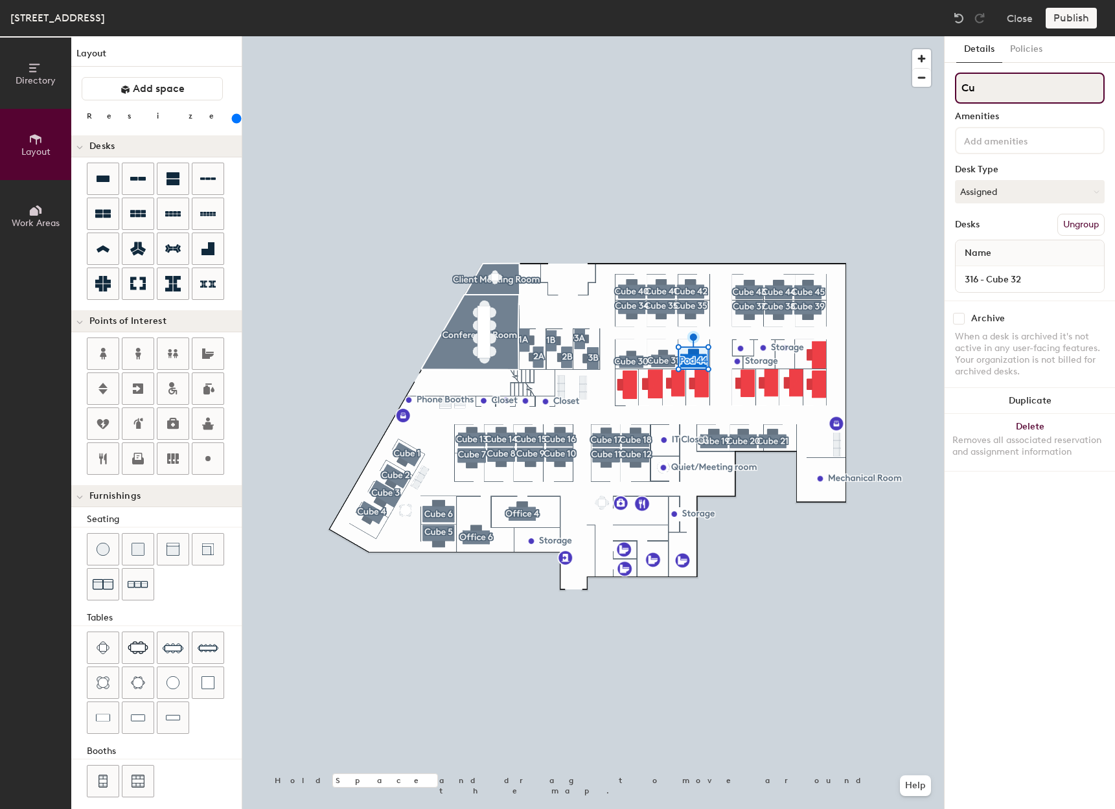
type input "Cub"
type input "240"
type input "Cube"
type input "240"
type input "Cube"
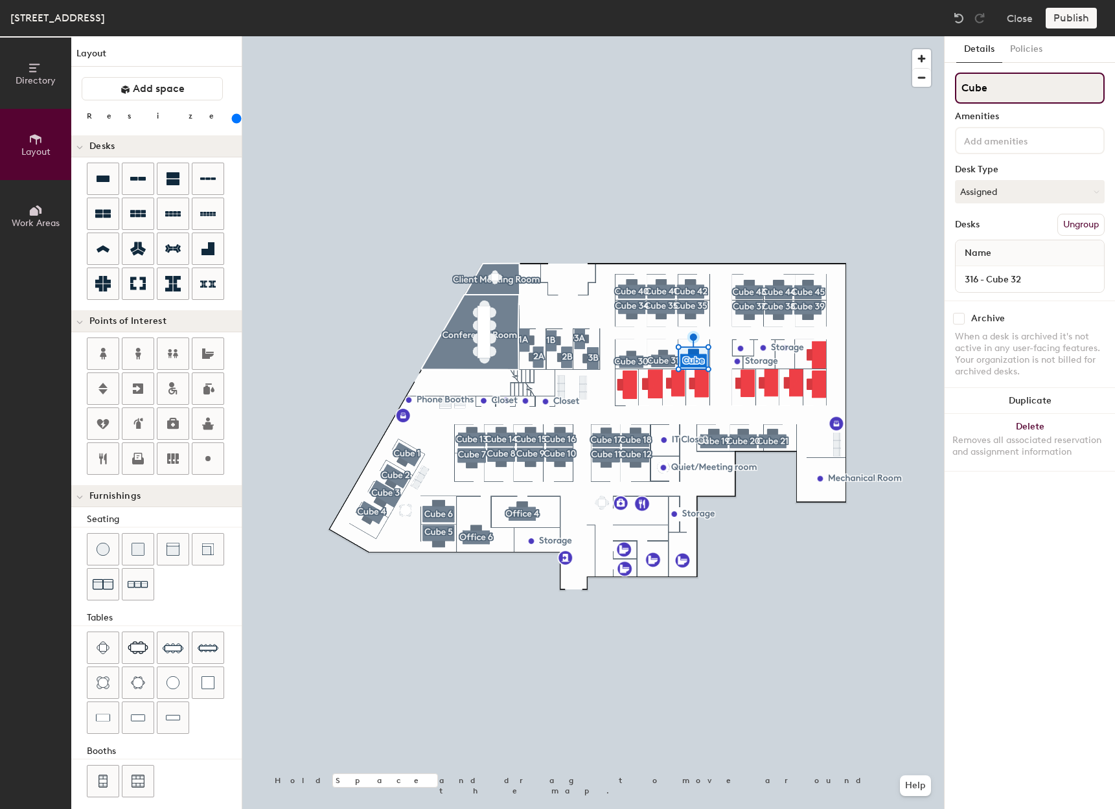
type input "240"
type input "Cube 3"
type input "240"
type input "Cube 32"
type input "240"
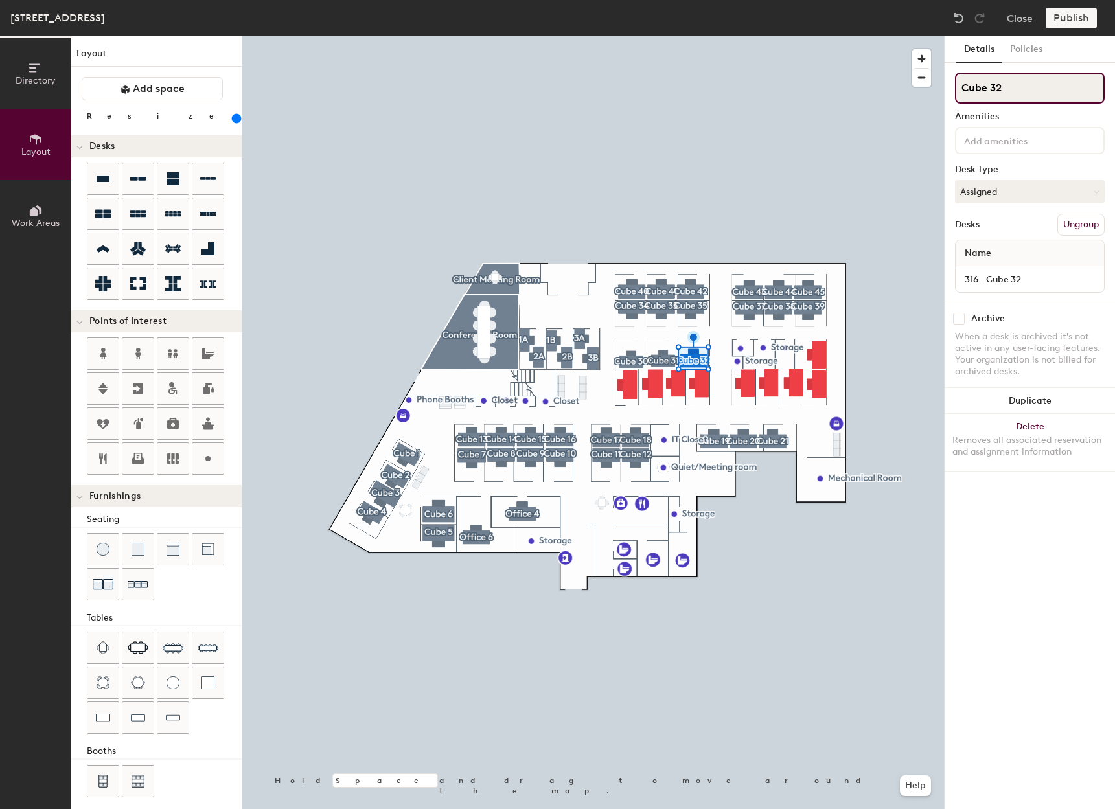
type input "Cube 32"
click at [867, 36] on div at bounding box center [593, 36] width 702 height 0
click at [1075, 220] on button "Create group" at bounding box center [1071, 225] width 67 height 22
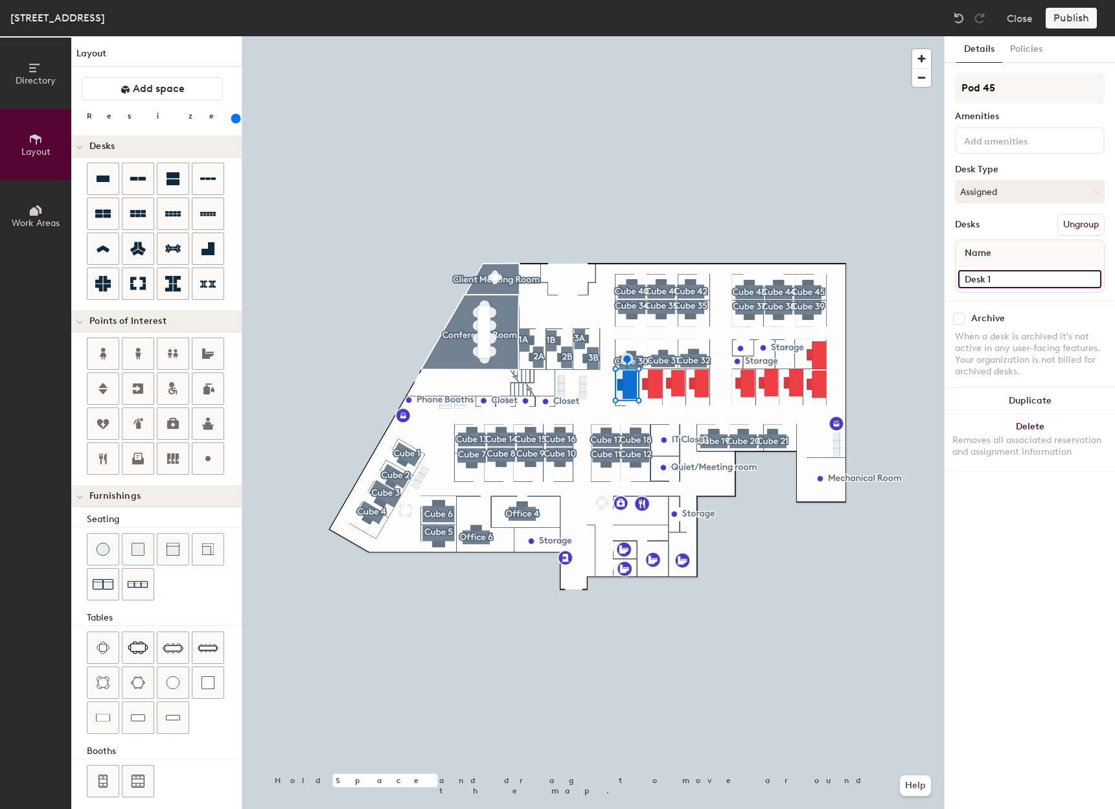
type input "260"
click at [935, 284] on div "Directory Layout Work Areas Layout Add space Resize Desks Points of Interest Fu…" at bounding box center [557, 422] width 1115 height 773
type input "3"
type input "260"
type input "31"
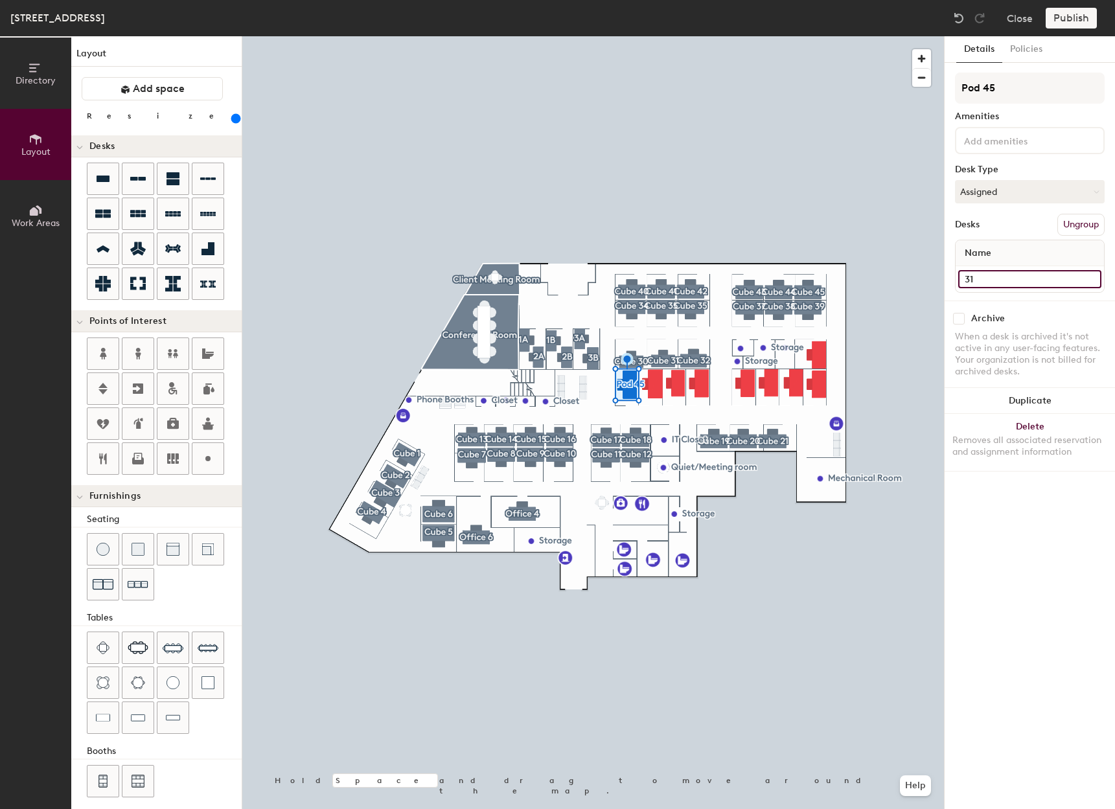
type input "260"
type input "316"
type input "260"
type input "316"
type input "260"
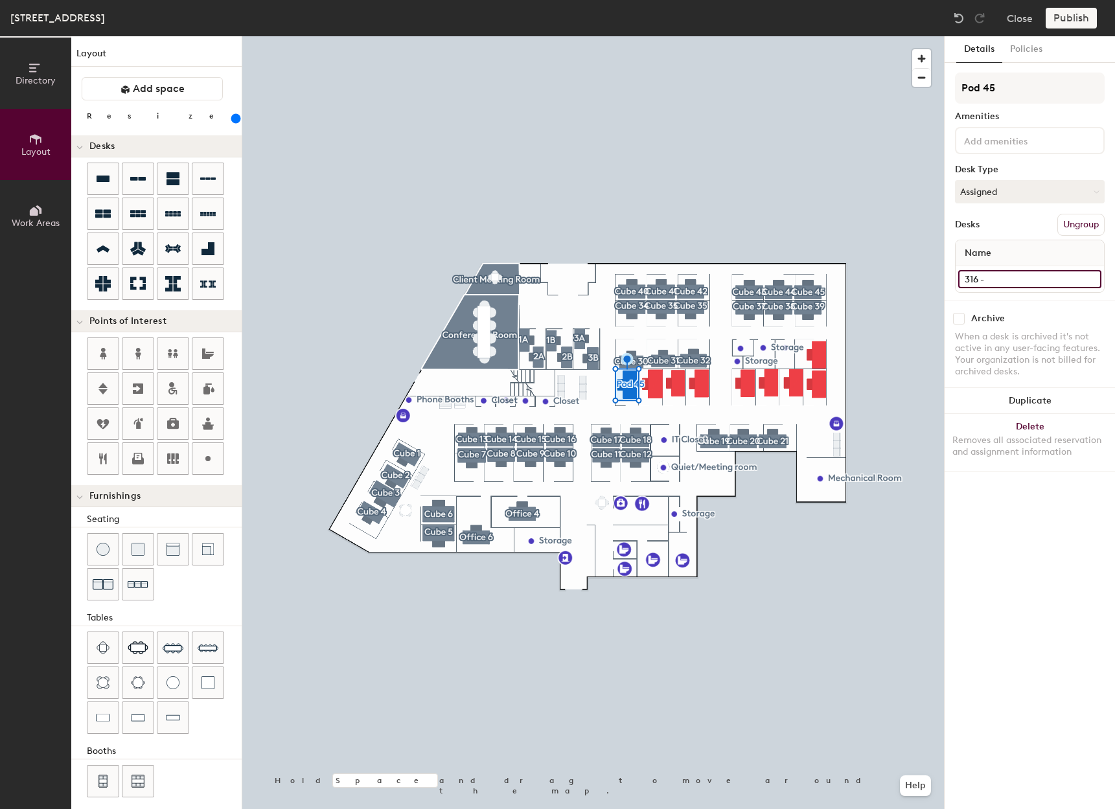
type input "316 -"
type input "260"
type input "316 - c"
type input "260"
type input "316 - cub"
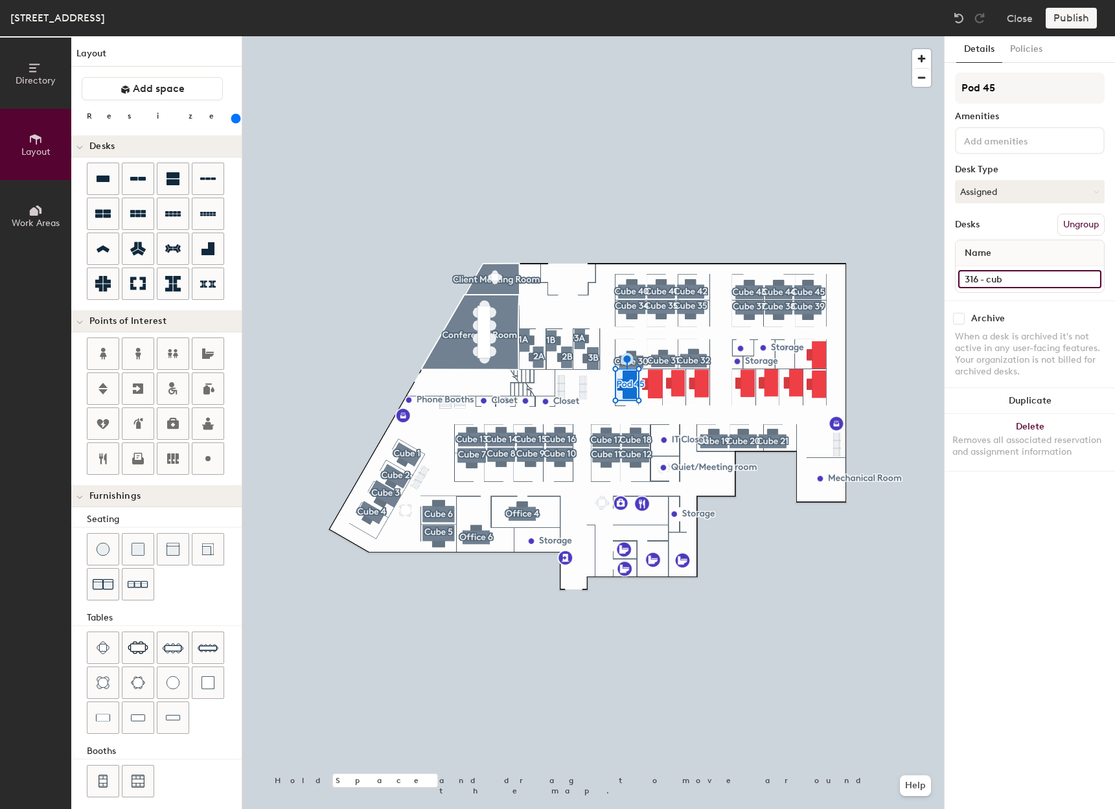
type input "260"
type input "316 - cube"
type input "260"
type input "316 - cube 22"
type input "260"
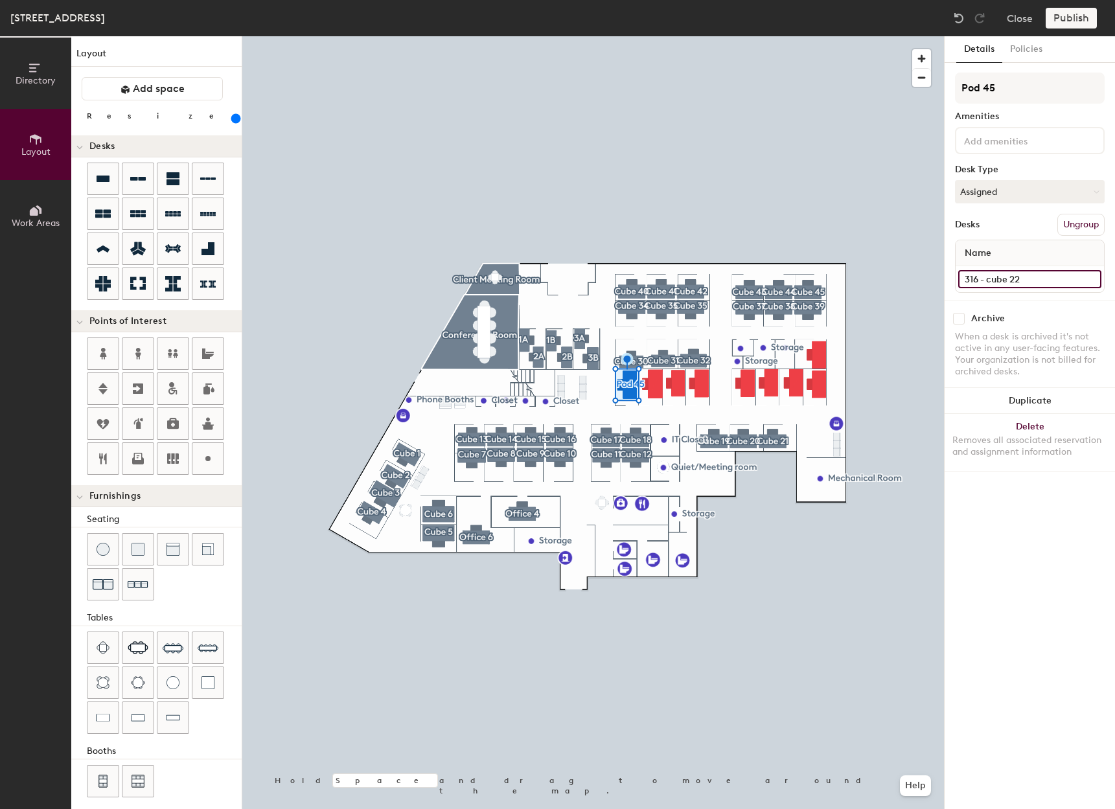
click at [992, 279] on input "316 - cube 22" at bounding box center [1029, 279] width 143 height 18
type input "316 - ube 22"
type input "260"
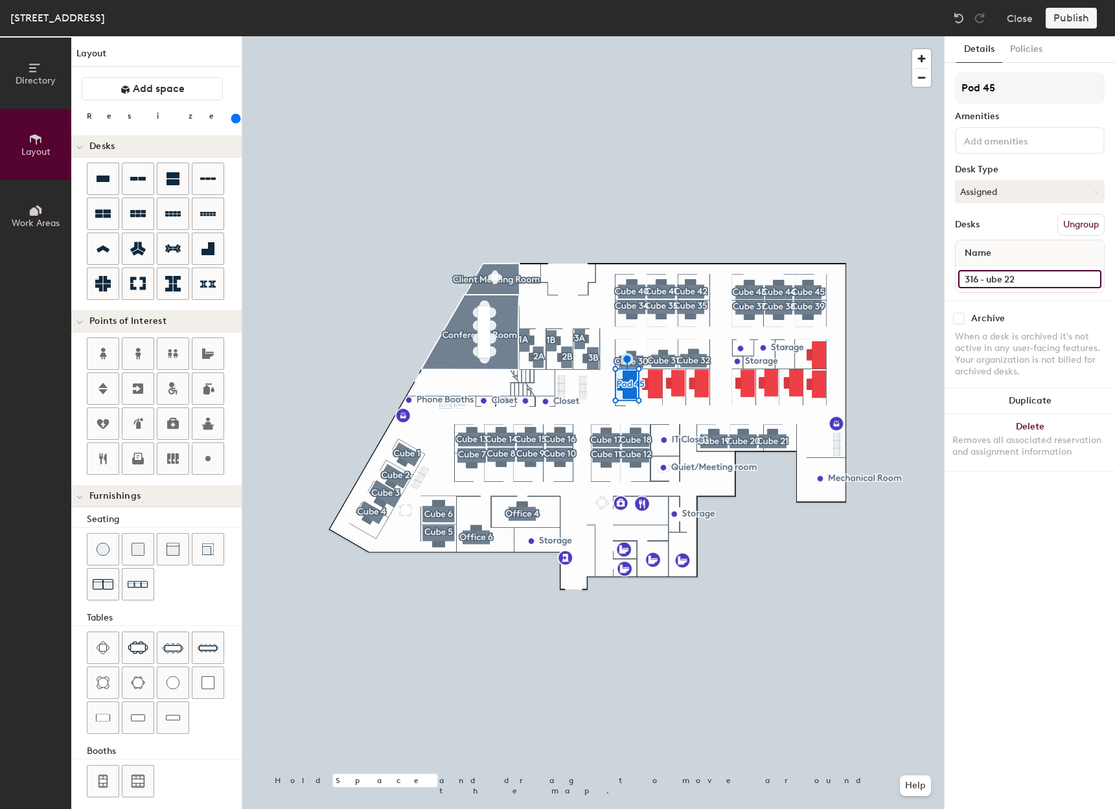
type input "316 - Cube 22"
type input "260"
type input "316 - Cube 22"
click at [1091, 222] on button "Ungroup" at bounding box center [1081, 225] width 47 height 22
type input "260"
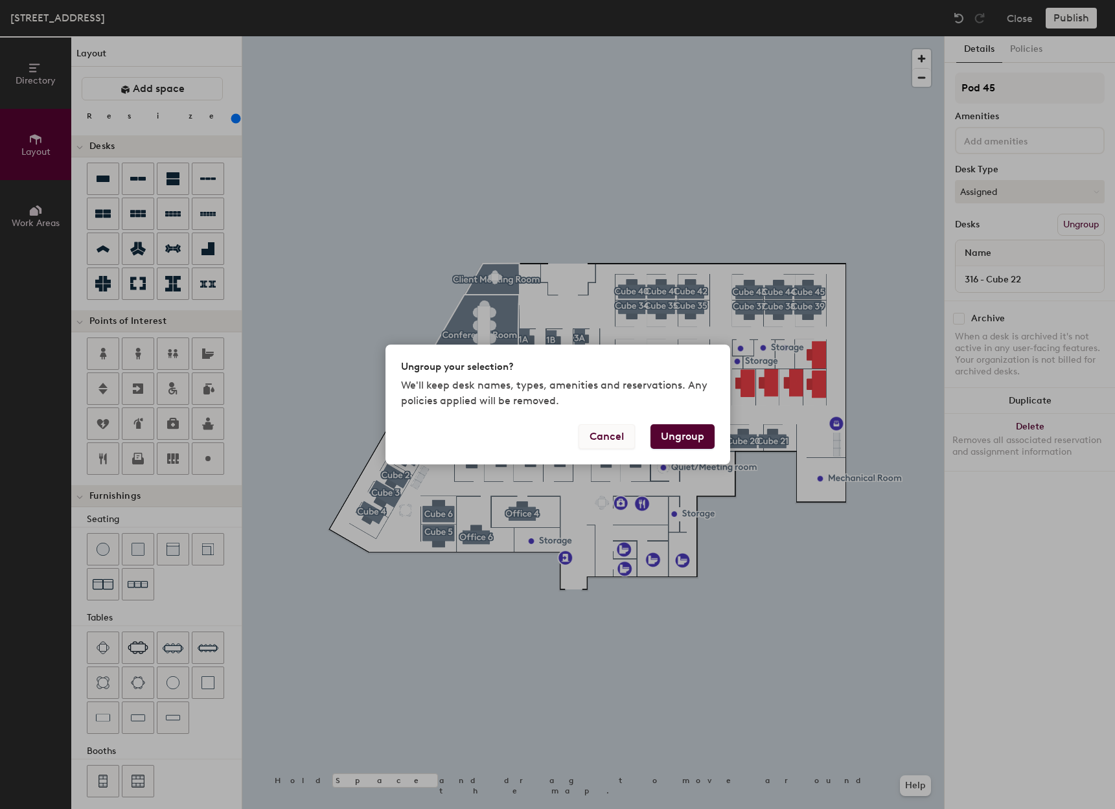
click at [616, 439] on button "Cancel" at bounding box center [607, 436] width 56 height 25
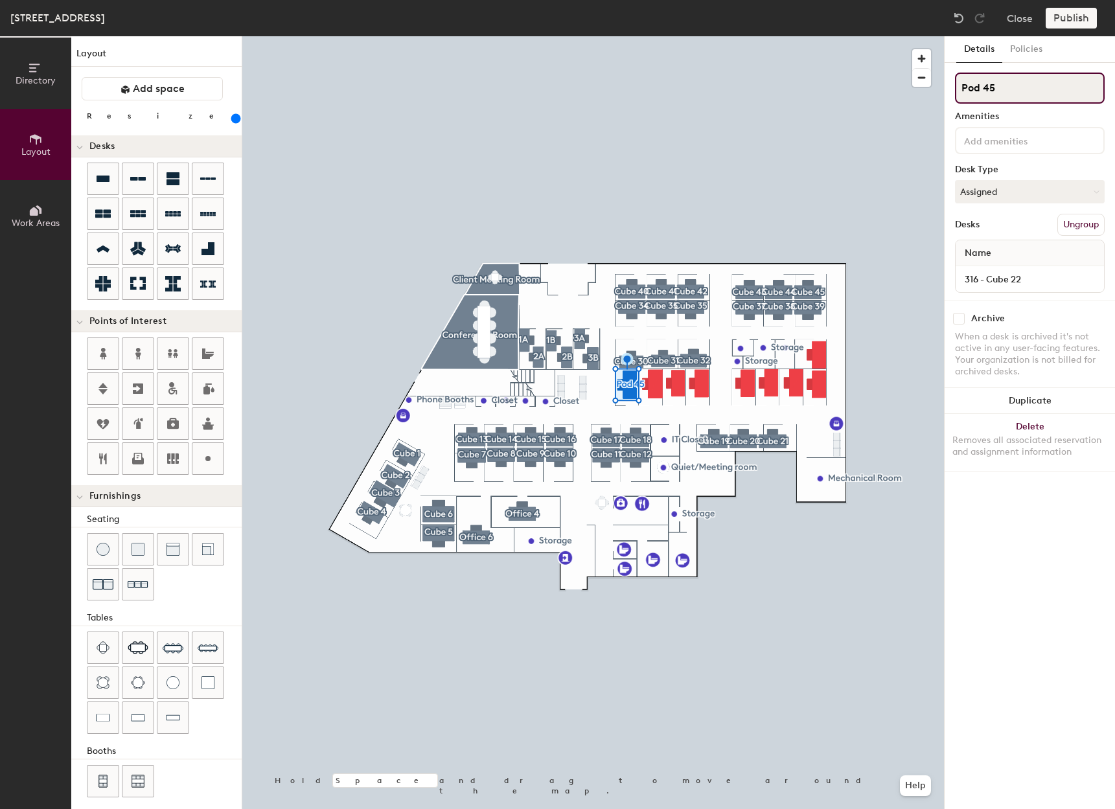
click at [1033, 81] on input "Pod 45" at bounding box center [1030, 88] width 150 height 31
click at [907, 89] on div "Directory Layout Work Areas Layout Add space Resize Desks Points of Interest Fu…" at bounding box center [557, 422] width 1115 height 773
type input "316"
type input "260"
type input "316="
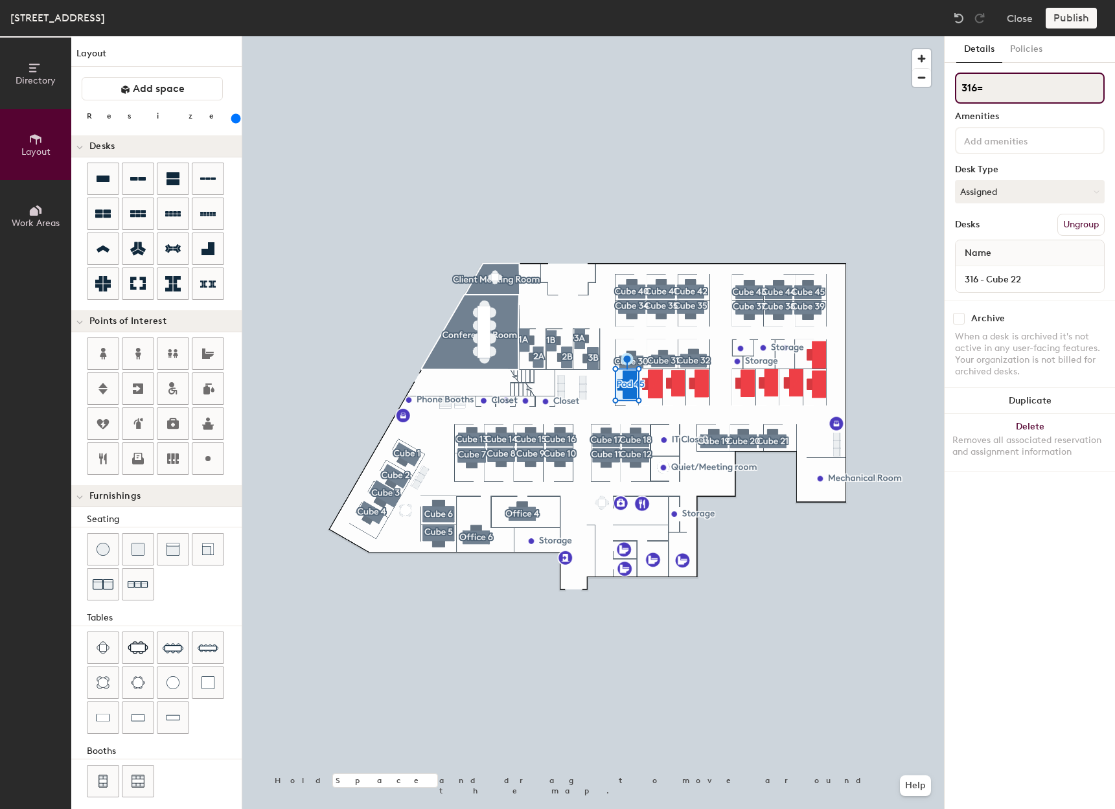
type input "260"
type input "3"
type input "260"
type input "Cu"
type input "260"
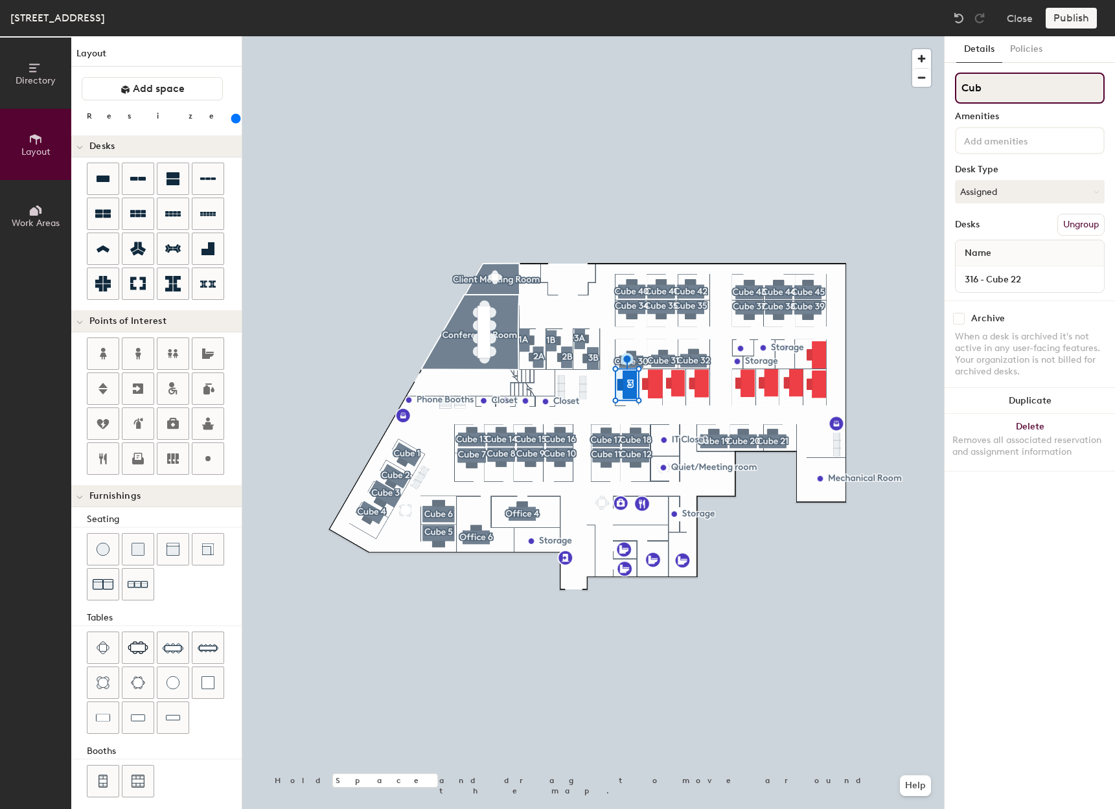
type input "Cube"
type input "260"
type input "Cube"
type input "260"
type input "Cube 22"
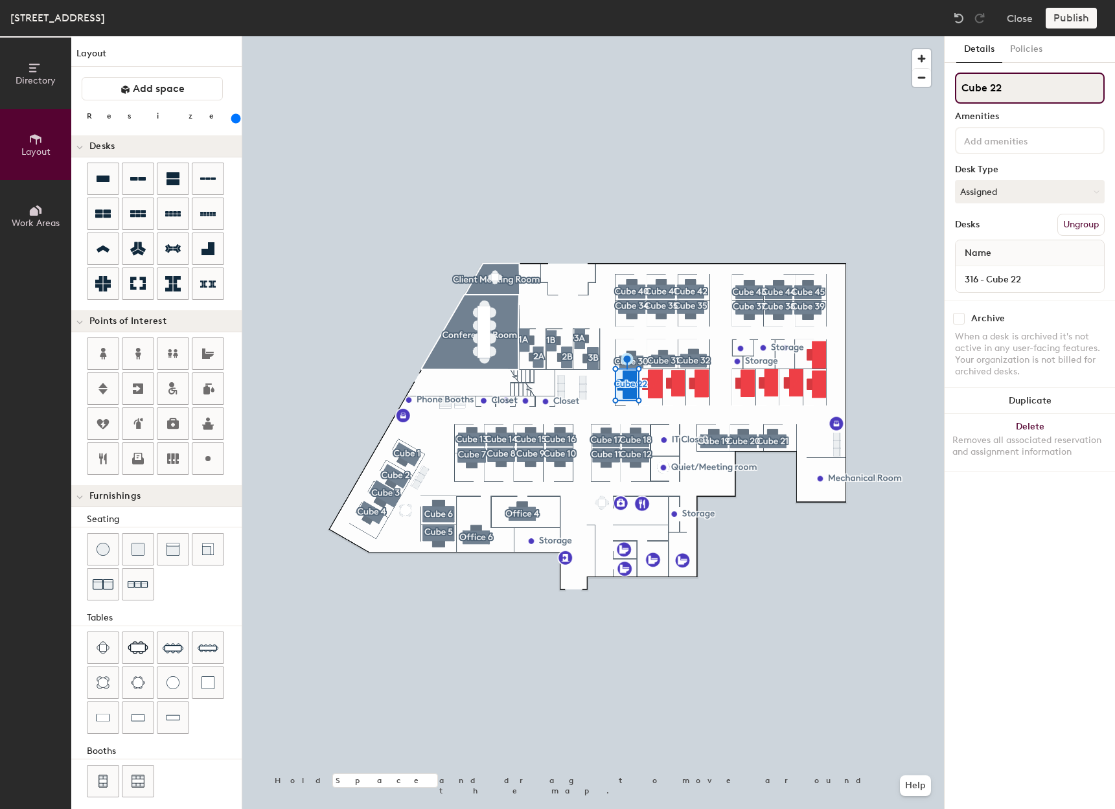
type input "260"
type input "Cube 22"
click at [1083, 218] on button "Create group" at bounding box center [1071, 225] width 67 height 22
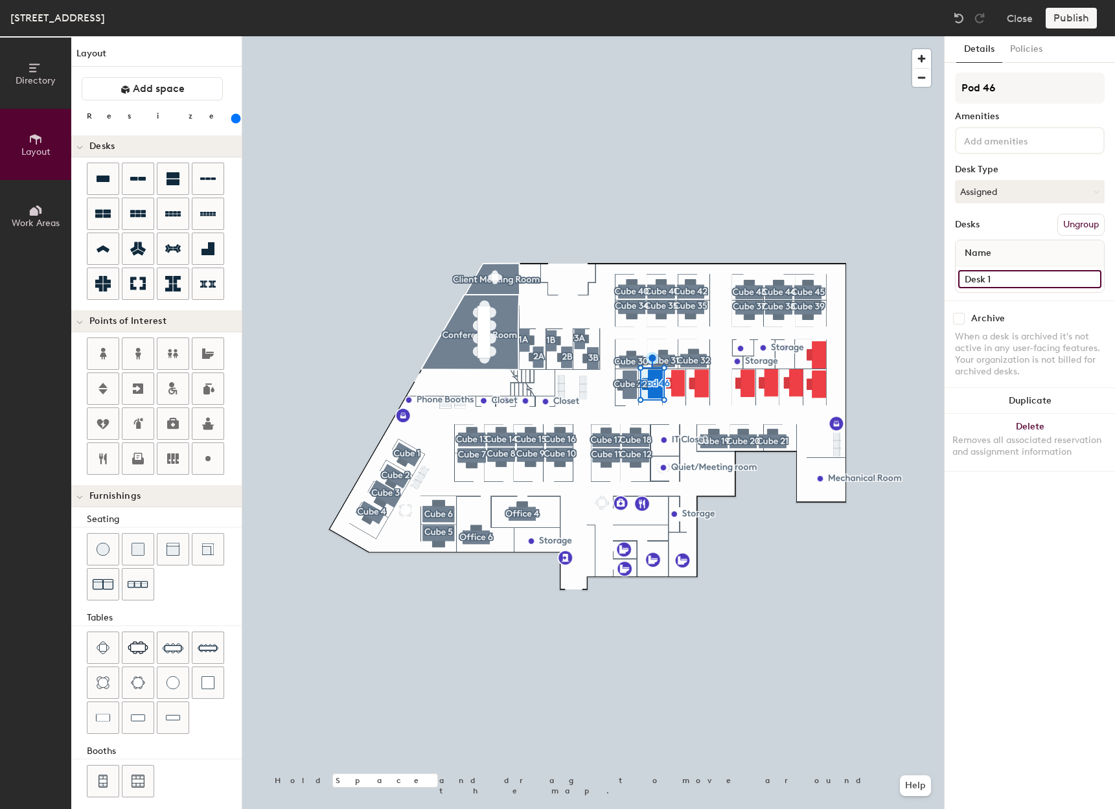
type input "260"
click at [897, 277] on div "Directory Layout Work Areas Layout Add space Resize Desks Points of Interest Fu…" at bounding box center [557, 422] width 1115 height 773
type input "31"
type input "260"
type input "316"
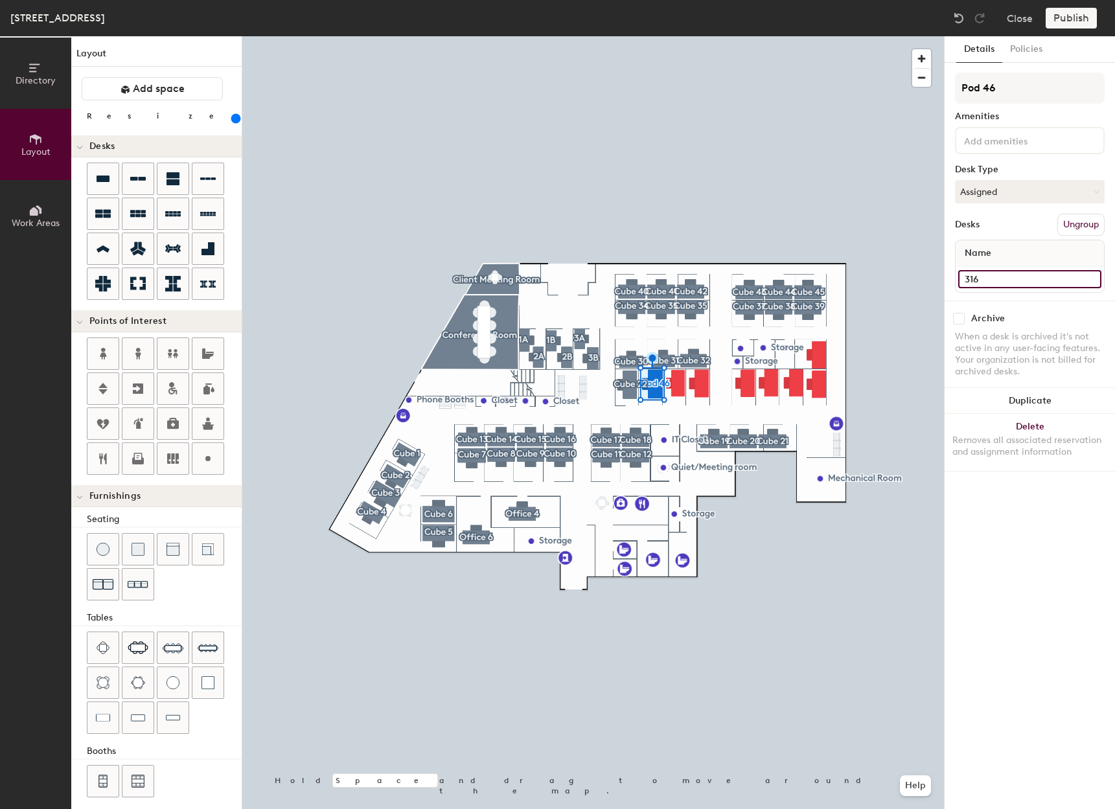
type input "260"
type input "316-"
type input "260"
type input "316-"
type input "260"
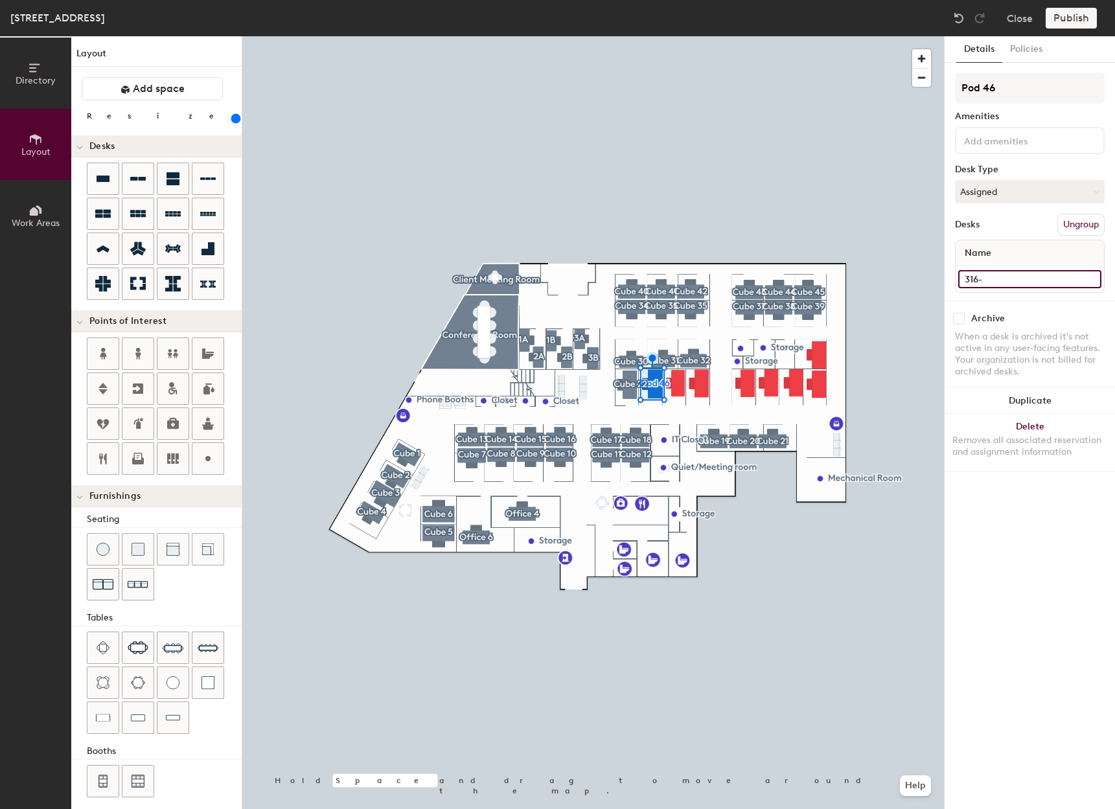
type input "316- C"
type input "260"
type input "316- Cu"
type input "260"
type input "316- Cub"
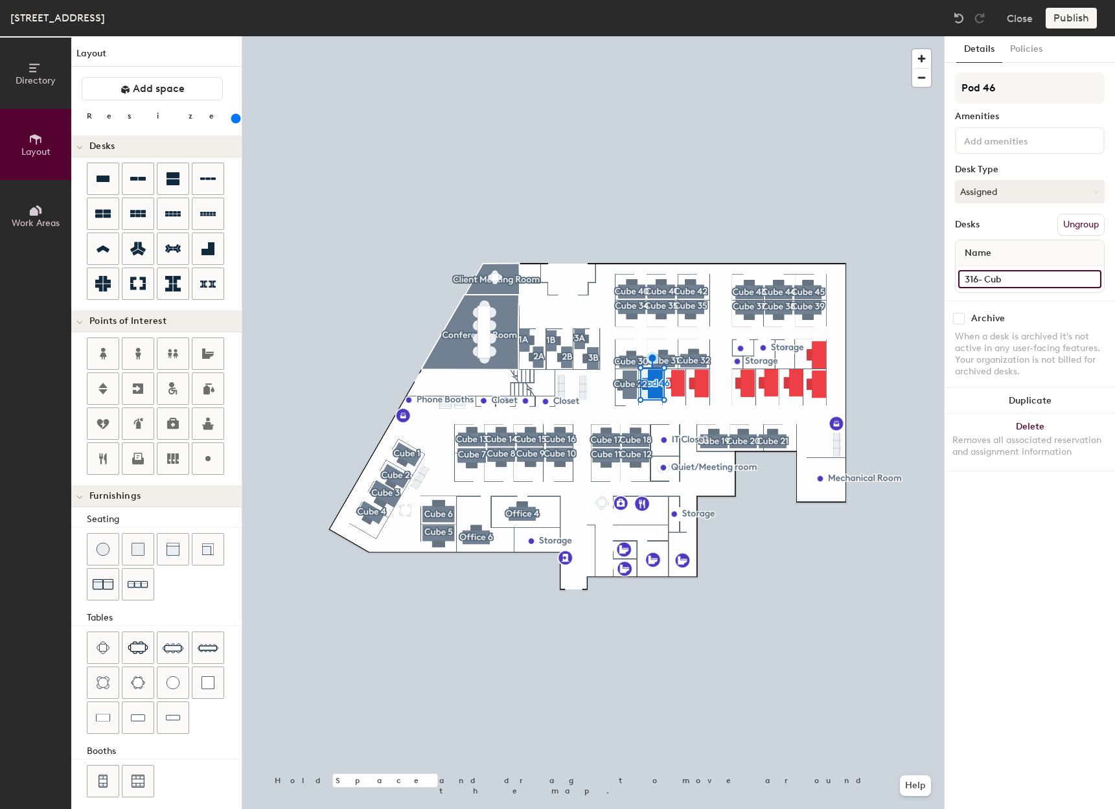
type input "260"
type input "316- Cube"
type input "260"
type input "316- Cube"
type input "260"
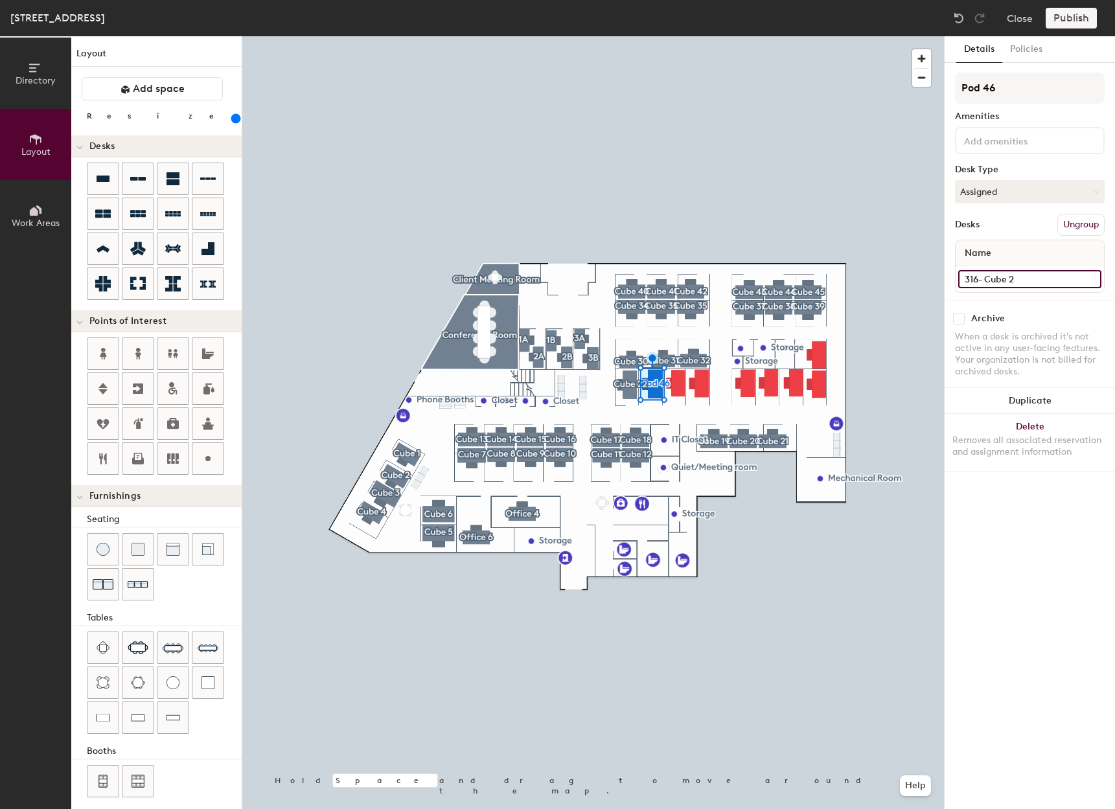
type input "316- Cube 23"
type input "260"
click at [980, 278] on input "316- Cube 23" at bounding box center [1029, 279] width 143 height 18
type input "260"
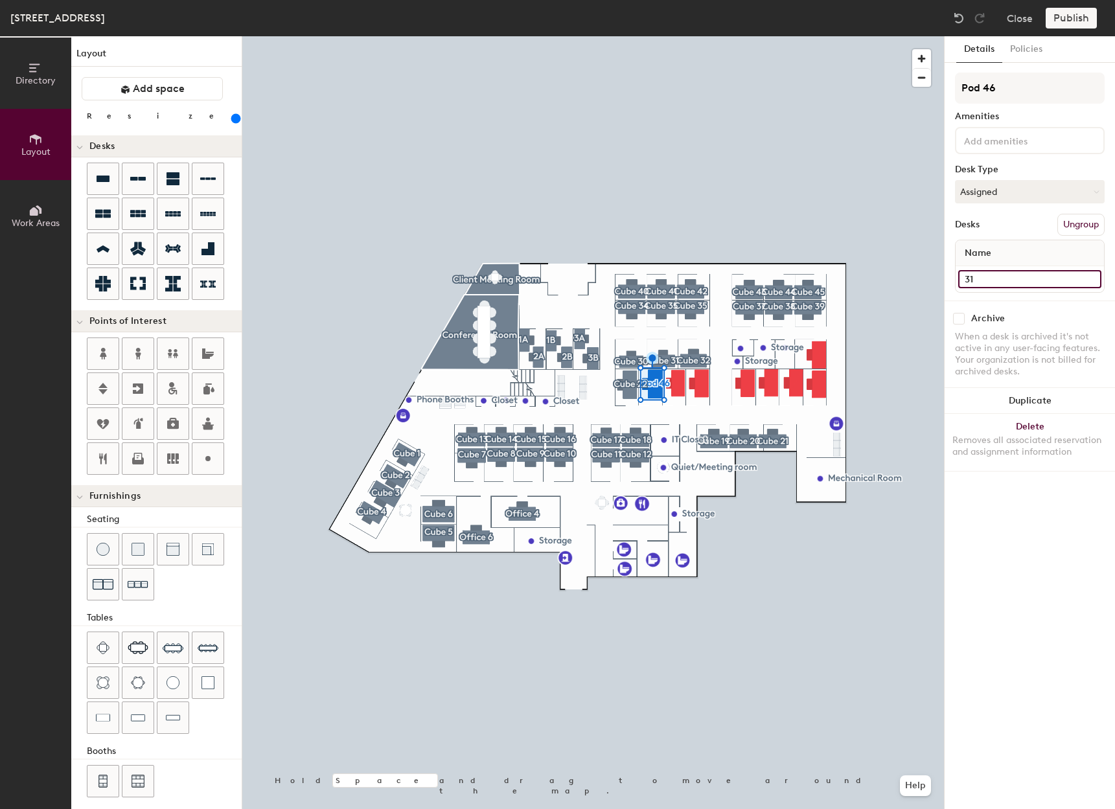
type input "316"
type input "260"
type input "316"
type input "260"
type input "316 -"
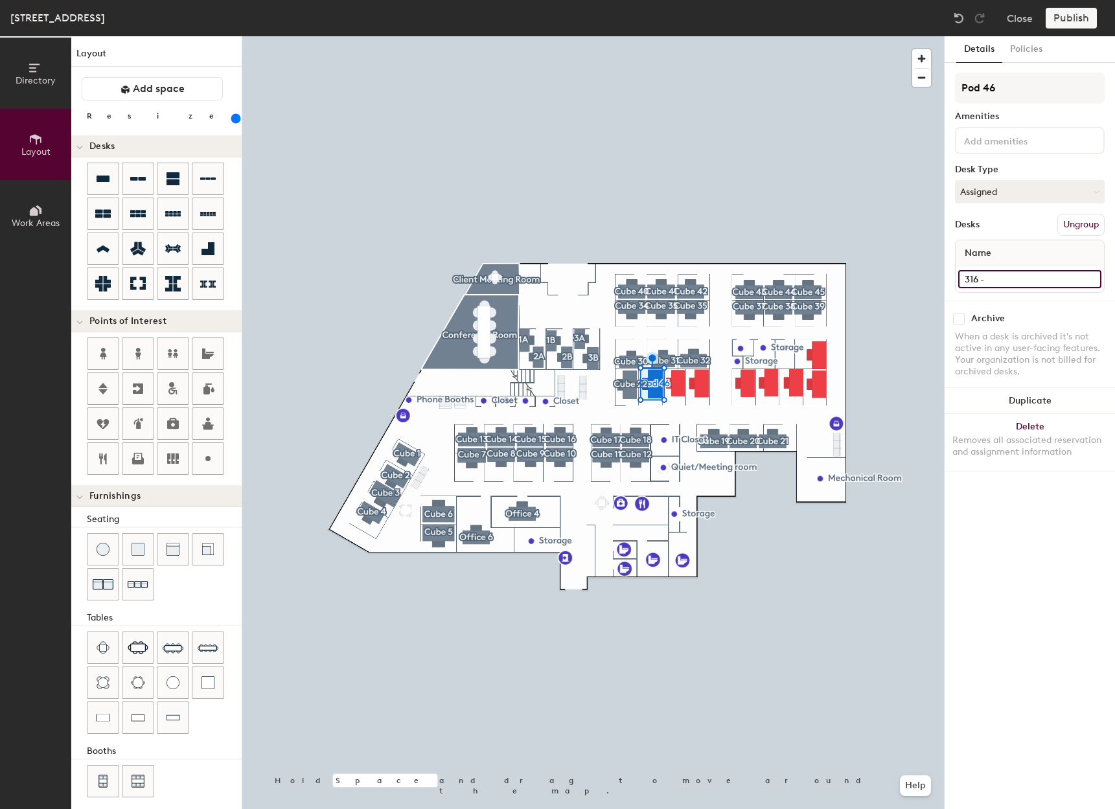
type input "260"
type input "316 -"
type input "260"
type input "316 - C"
type input "260"
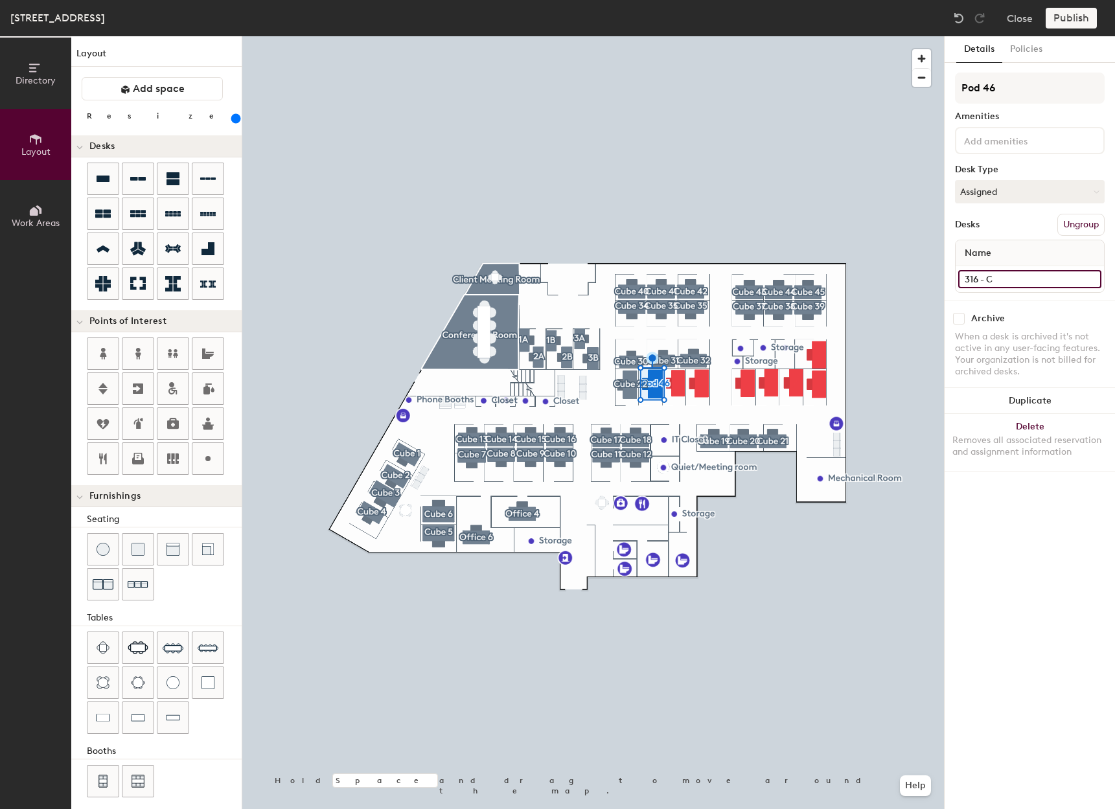
type input "316 - Cu"
type input "260"
type input "316 - Cub"
type input "260"
type input "316 - Cube"
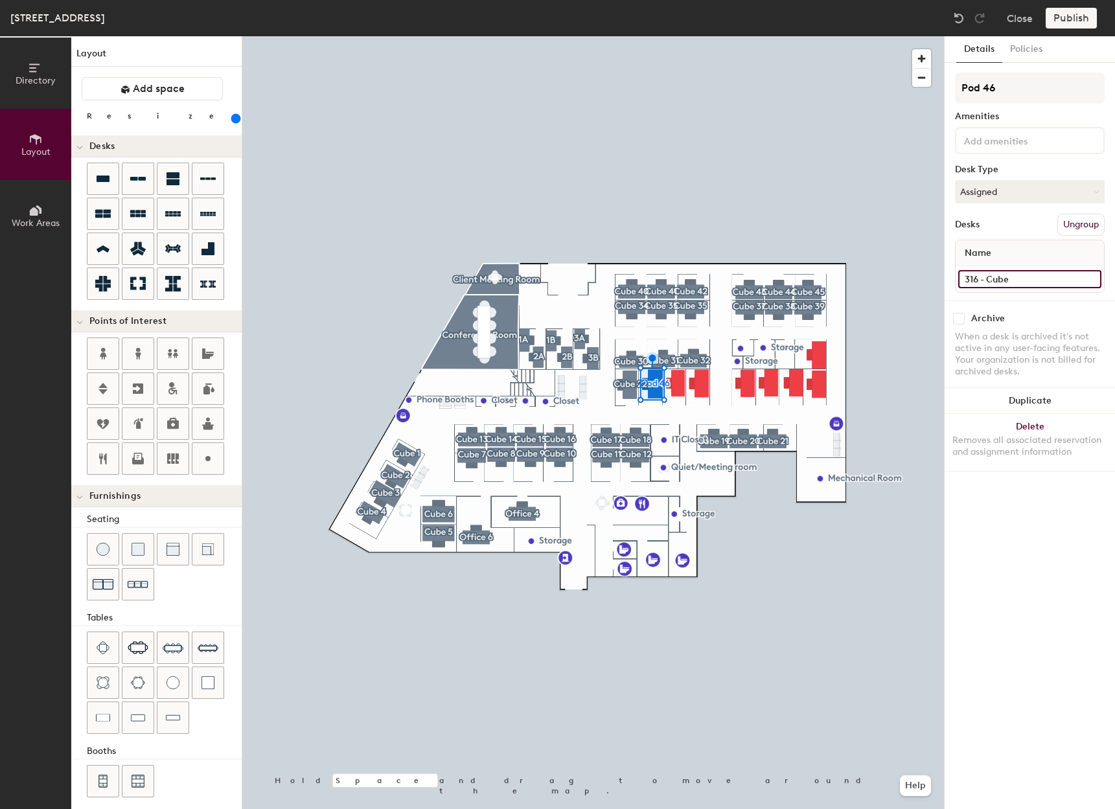
type input "260"
type input "316 - Cube 23"
click at [1015, 83] on input "Pod 46" at bounding box center [1030, 88] width 150 height 31
drag, startPoint x: 1014, startPoint y: 82, endPoint x: 955, endPoint y: 93, distance: 60.5
click at [955, 93] on div "Details Policies Pod 46 Amenities Desk Type Assigned Desks Ungroup Name 316 - C…" at bounding box center [1030, 422] width 170 height 773
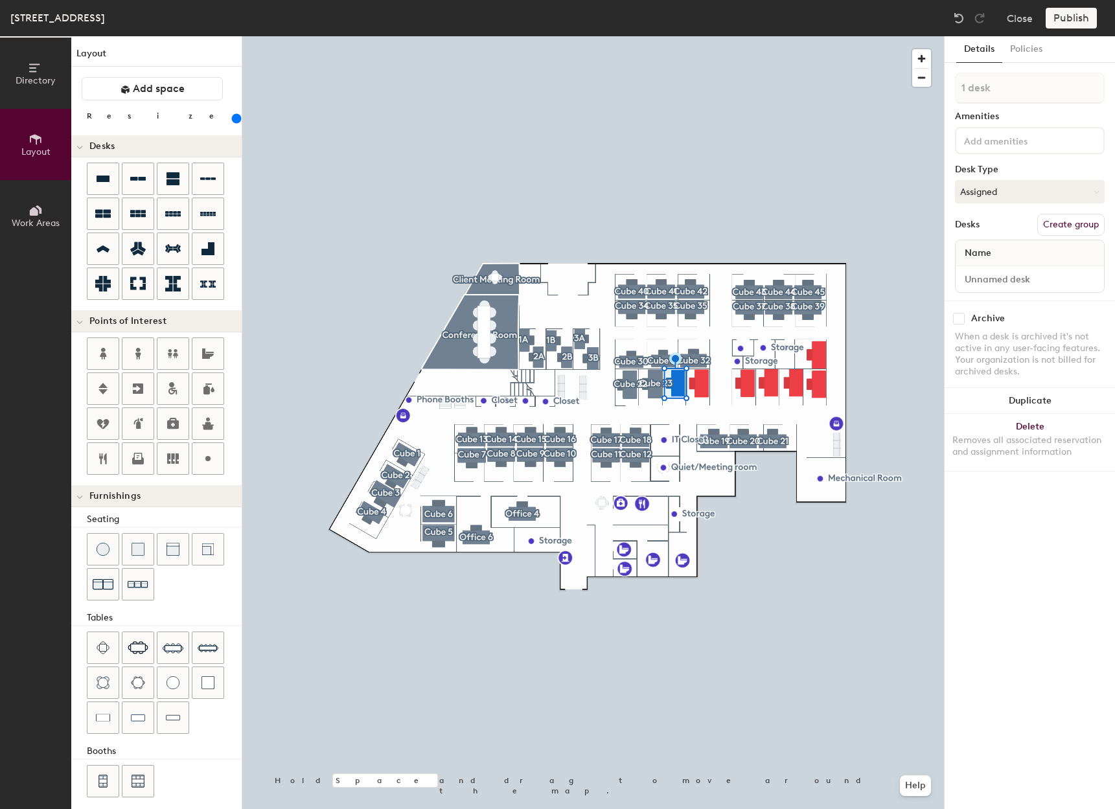
click at [1073, 226] on button "Create group" at bounding box center [1071, 225] width 67 height 22
click at [907, 281] on div "Directory Layout Work Areas Layout Add space Resize Desks Points of Interest Fu…" at bounding box center [557, 422] width 1115 height 773
click at [1016, 89] on input "Pod 47" at bounding box center [1030, 88] width 150 height 31
click at [928, 95] on div "Directory Layout Work Areas Layout Add space Resize Desks Points of Interest Fu…" at bounding box center [557, 422] width 1115 height 773
click at [1025, 285] on input at bounding box center [1029, 279] width 143 height 18
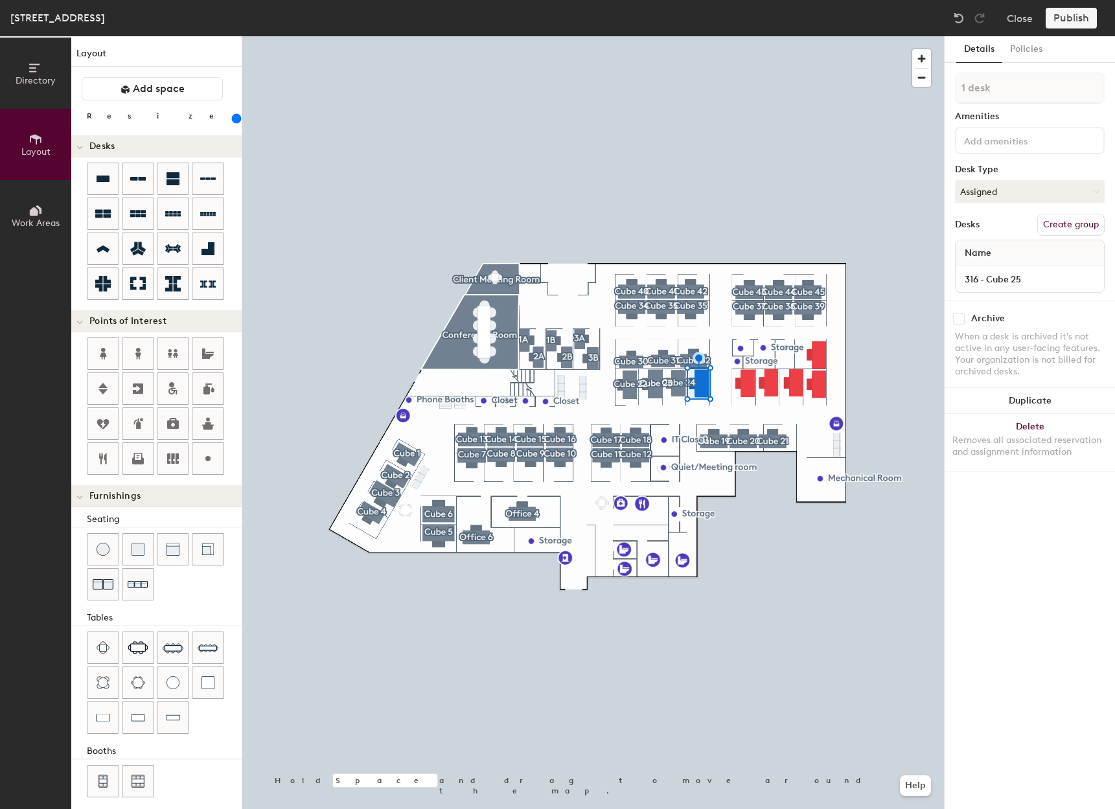
click at [1063, 228] on button "Create group" at bounding box center [1071, 225] width 67 height 22
click at [927, 87] on div "Directory Layout Work Areas Layout Add space Resize Desks Points of Interest Fu…" at bounding box center [557, 422] width 1115 height 773
click at [1019, 279] on input at bounding box center [1029, 279] width 143 height 18
click at [1058, 228] on button "Create group" at bounding box center [1071, 225] width 67 height 22
click at [919, 91] on div "Directory Layout Work Areas Layout Add space Resize Desks Points of Interest Fu…" at bounding box center [557, 422] width 1115 height 773
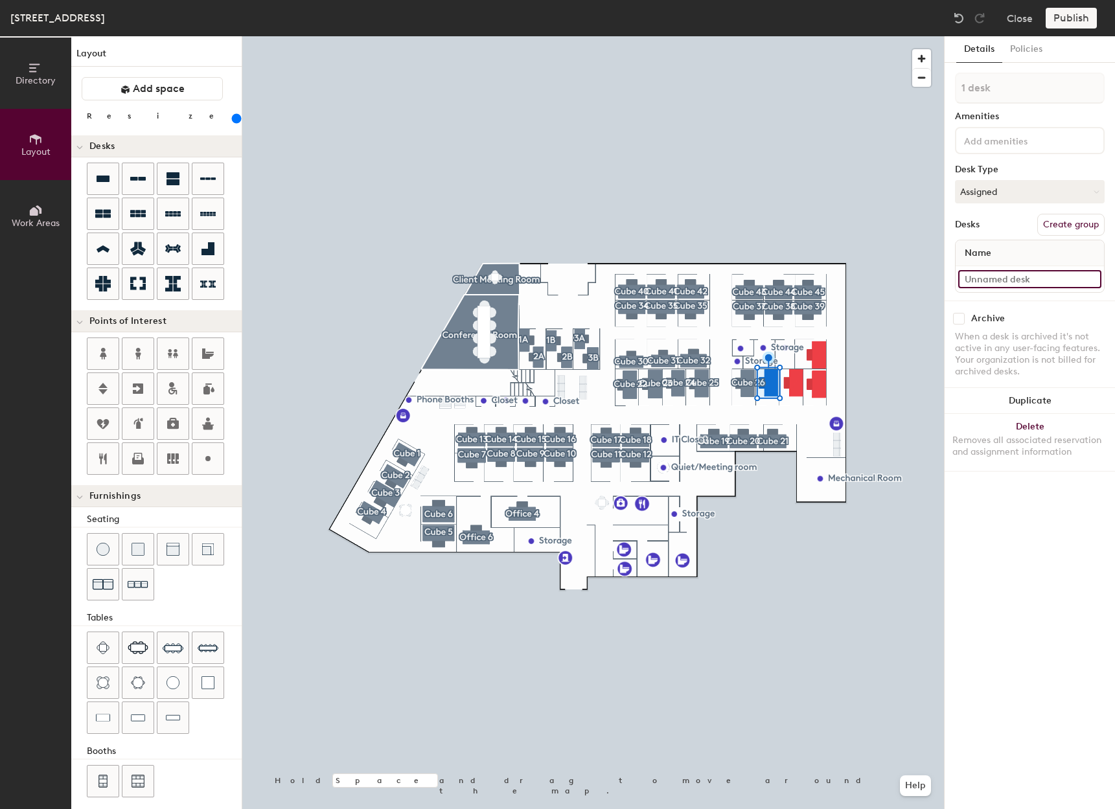
click at [1048, 275] on input at bounding box center [1029, 279] width 143 height 18
click at [1059, 218] on button "Create group" at bounding box center [1071, 225] width 67 height 22
click at [904, 95] on div "Directory Layout Work Areas Layout Add space Resize Desks Points of Interest Fu…" at bounding box center [557, 422] width 1115 height 773
click at [968, 87] on input "cube 27" at bounding box center [1030, 88] width 150 height 31
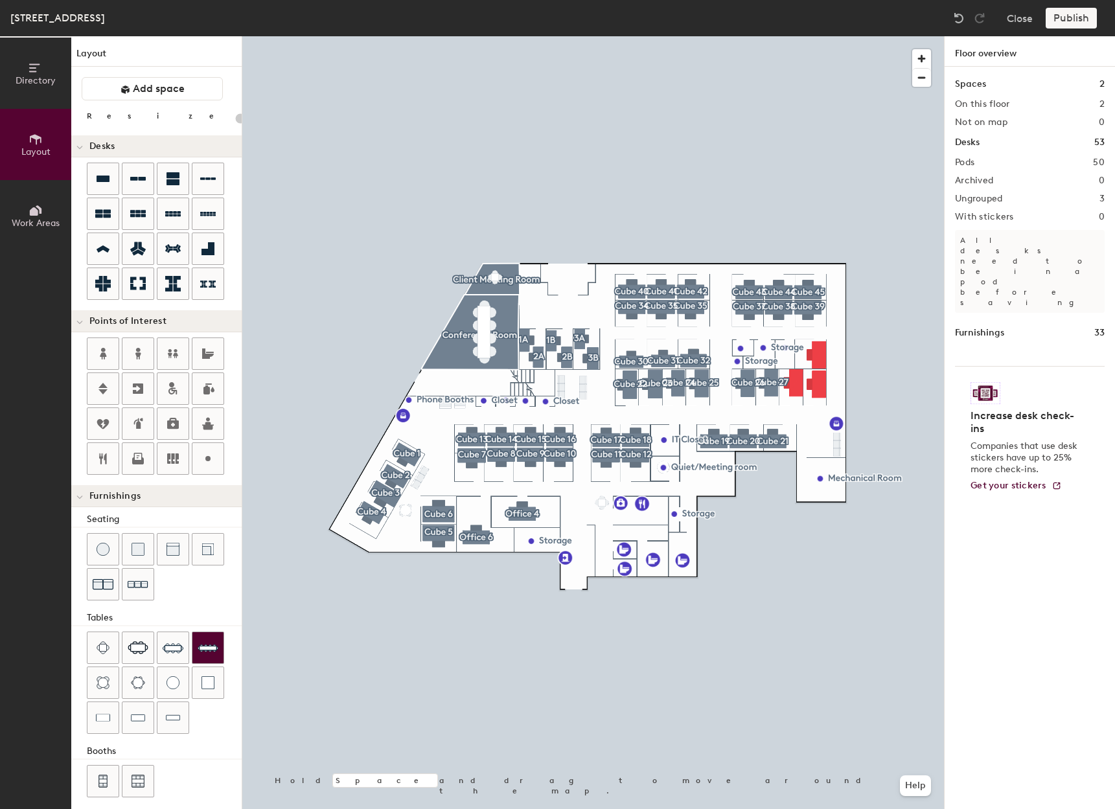
click at [796, 36] on div at bounding box center [593, 36] width 702 height 0
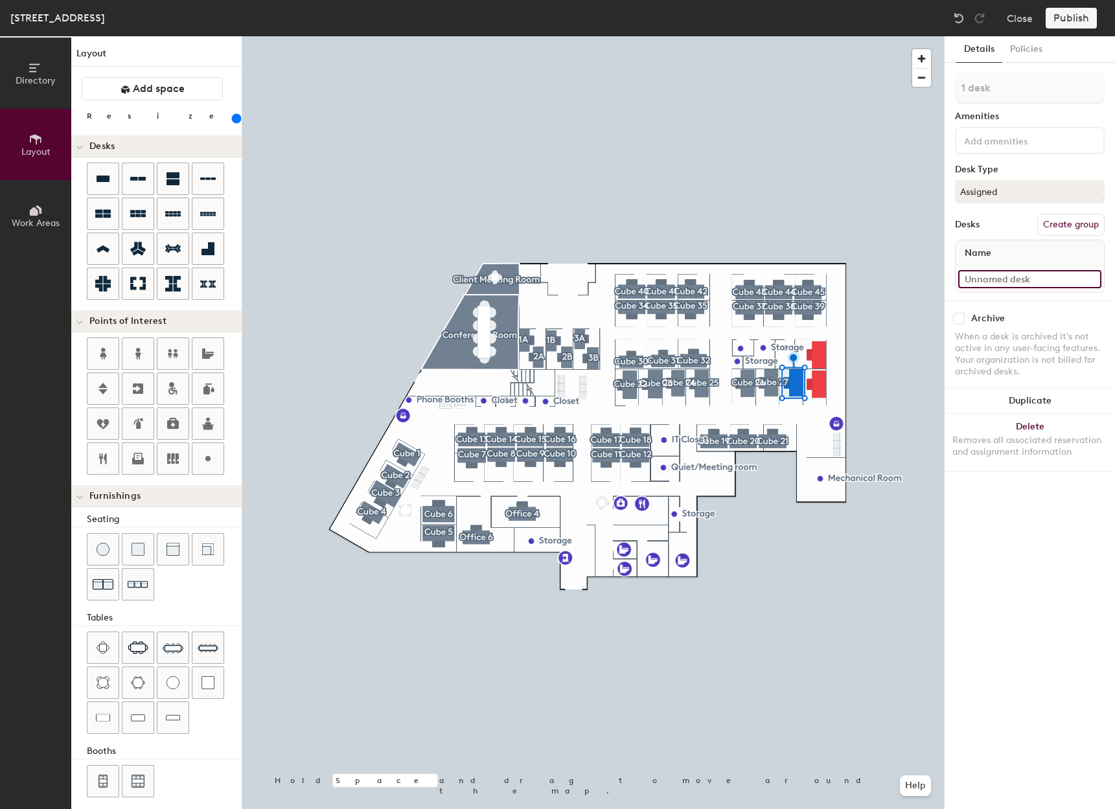
click at [1030, 276] on input at bounding box center [1029, 279] width 143 height 18
click at [1086, 226] on button "Create group" at bounding box center [1071, 225] width 67 height 22
click at [917, 89] on div "Directory Layout Work Areas Layout Add space Resize Desks Points of Interest Fu…" at bounding box center [557, 422] width 1115 height 773
click at [1020, 284] on input at bounding box center [1029, 279] width 143 height 18
click at [1056, 224] on button "Create group" at bounding box center [1071, 225] width 67 height 22
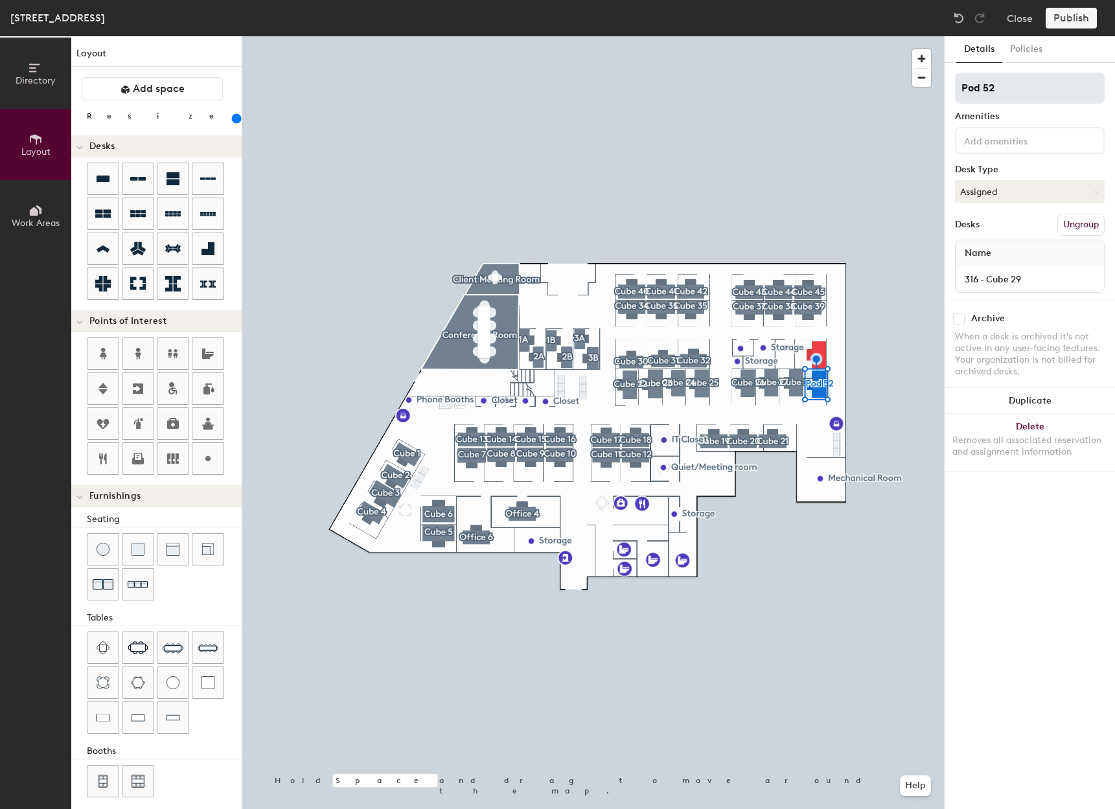
click at [897, 92] on div "Directory Layout Work Areas Layout Add space Resize Desks Points of Interest Fu…" at bounding box center [557, 422] width 1115 height 773
click at [1039, 281] on input at bounding box center [1029, 279] width 143 height 18
click at [1065, 226] on button "Create group" at bounding box center [1071, 225] width 67 height 22
click at [929, 89] on div "Directory Layout Work Areas Layout Add space Resize Desks Points of Interest Fu…" at bounding box center [557, 422] width 1115 height 773
click at [966, 88] on input "cube 33" at bounding box center [1030, 88] width 150 height 31
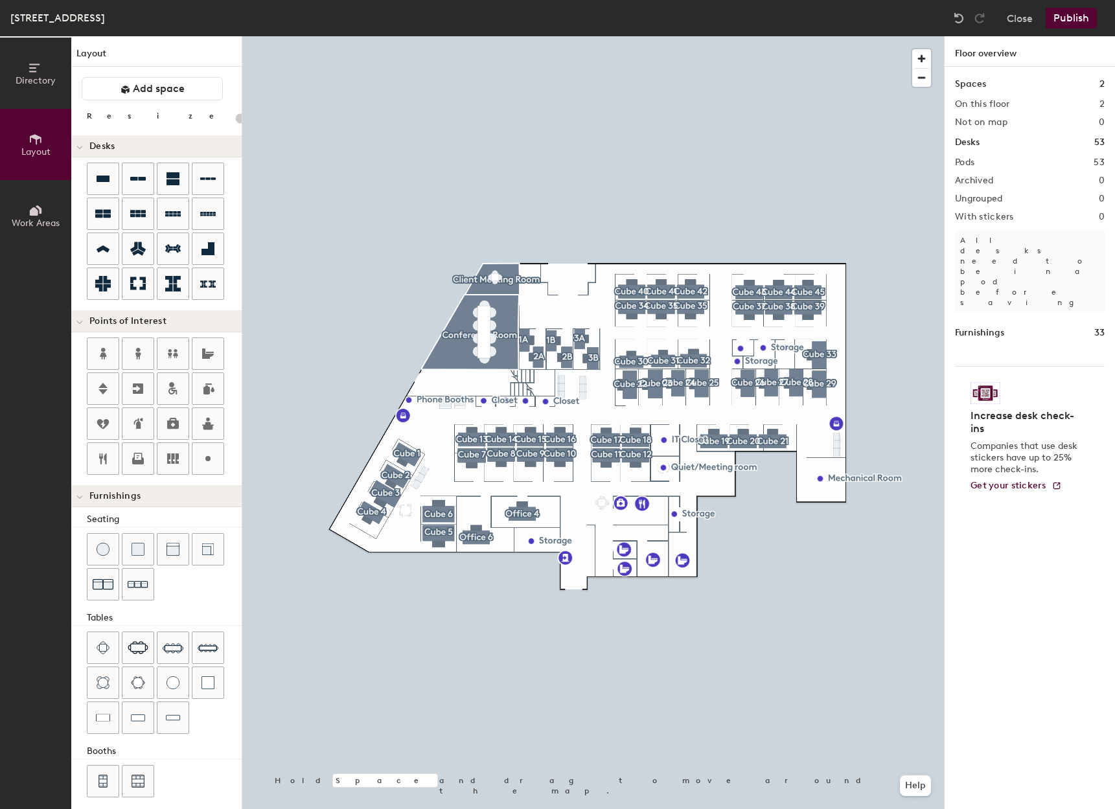
click at [1084, 10] on button "Publish" at bounding box center [1071, 18] width 51 height 21
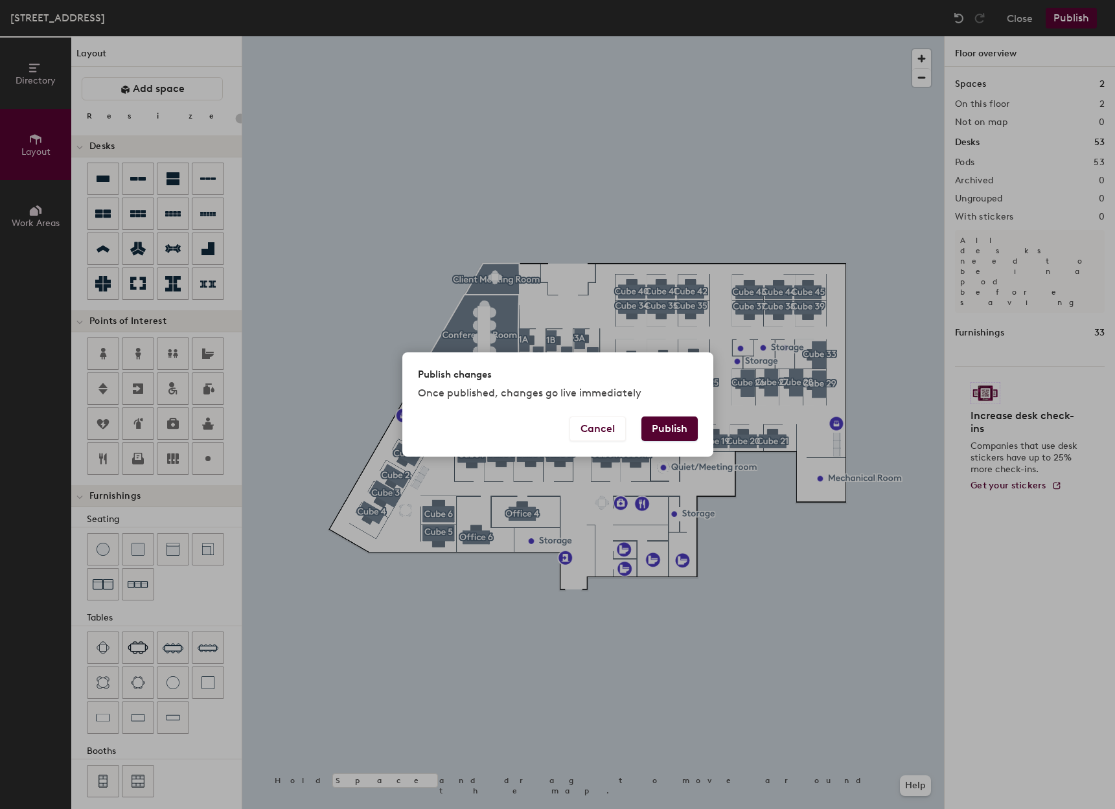
click at [680, 421] on button "Publish" at bounding box center [670, 429] width 56 height 25
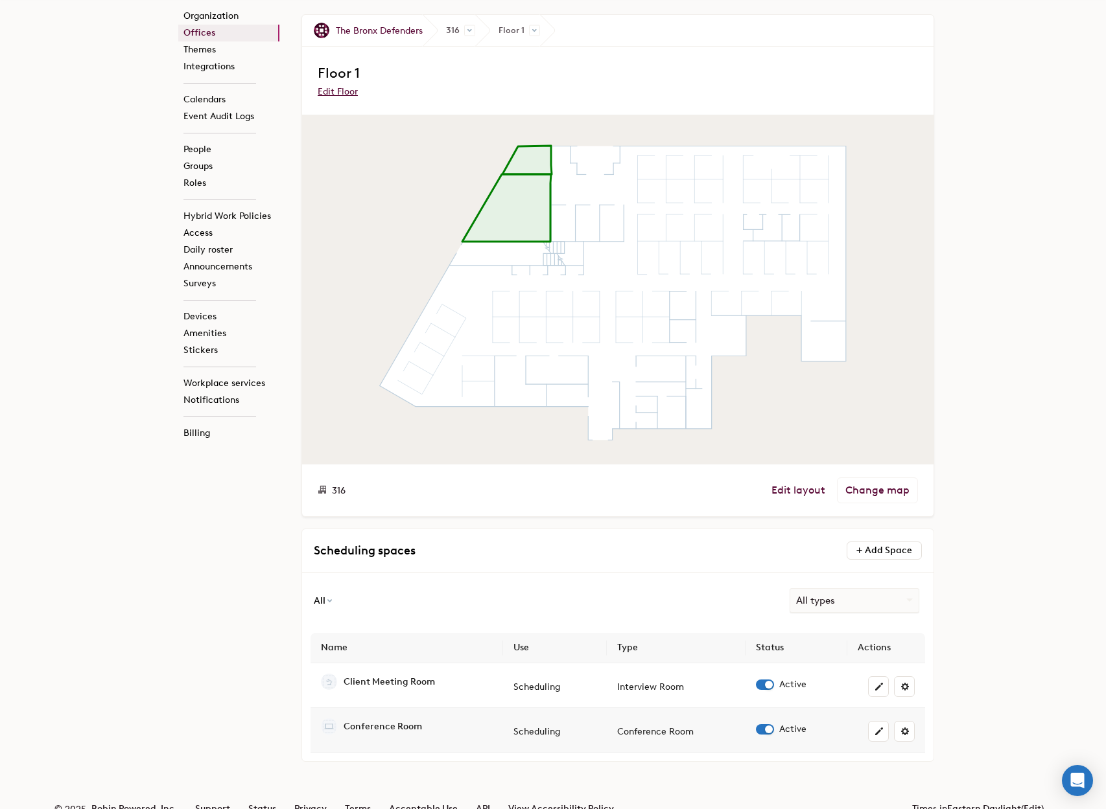
scroll to position [57, 0]
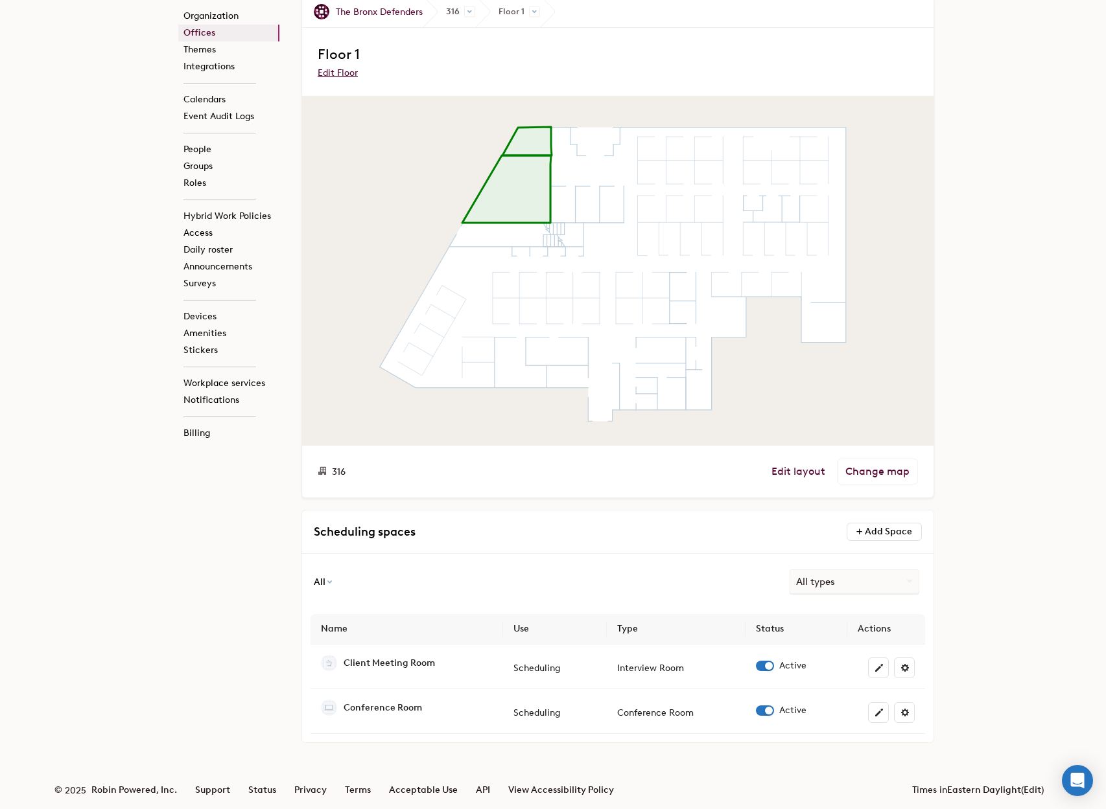
click at [505, 166] on icon at bounding box center [506, 189] width 89 height 67
click at [548, 135] on icon at bounding box center [526, 141] width 49 height 29
click at [1022, 443] on div "Organization Offices Themes Integrations Calendars Event Audit Logs People Grou…" at bounding box center [553, 394] width 1106 height 830
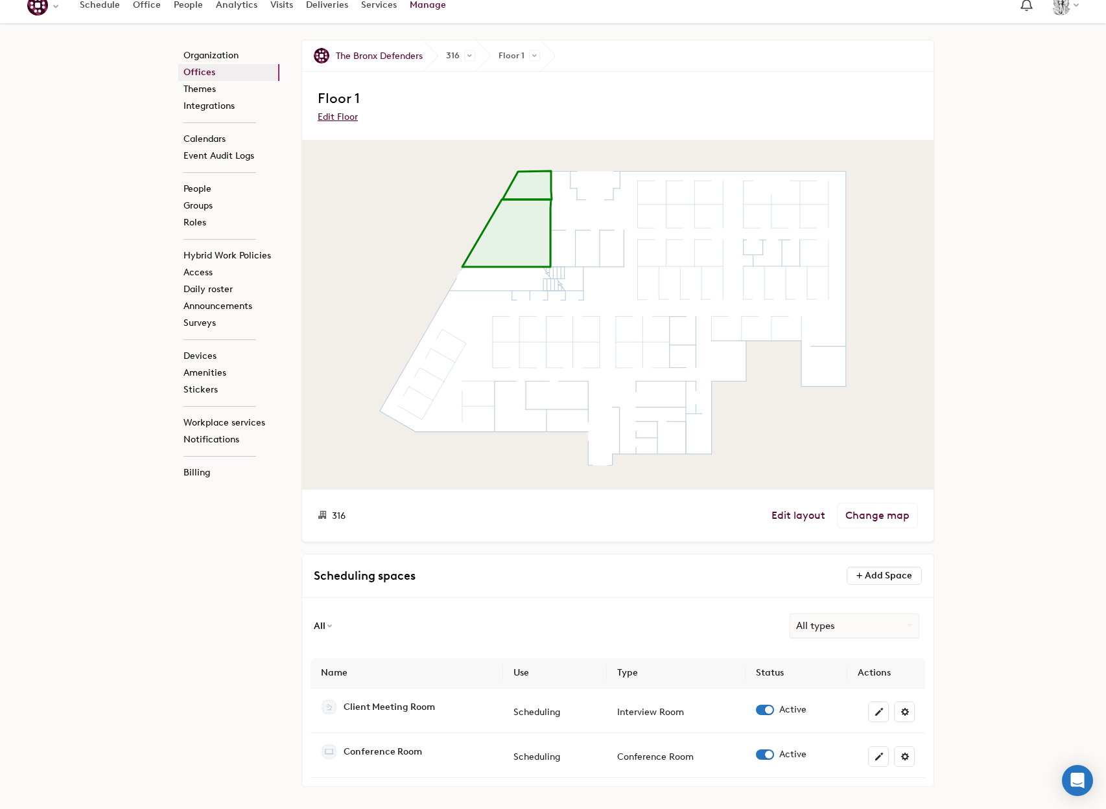
scroll to position [0, 0]
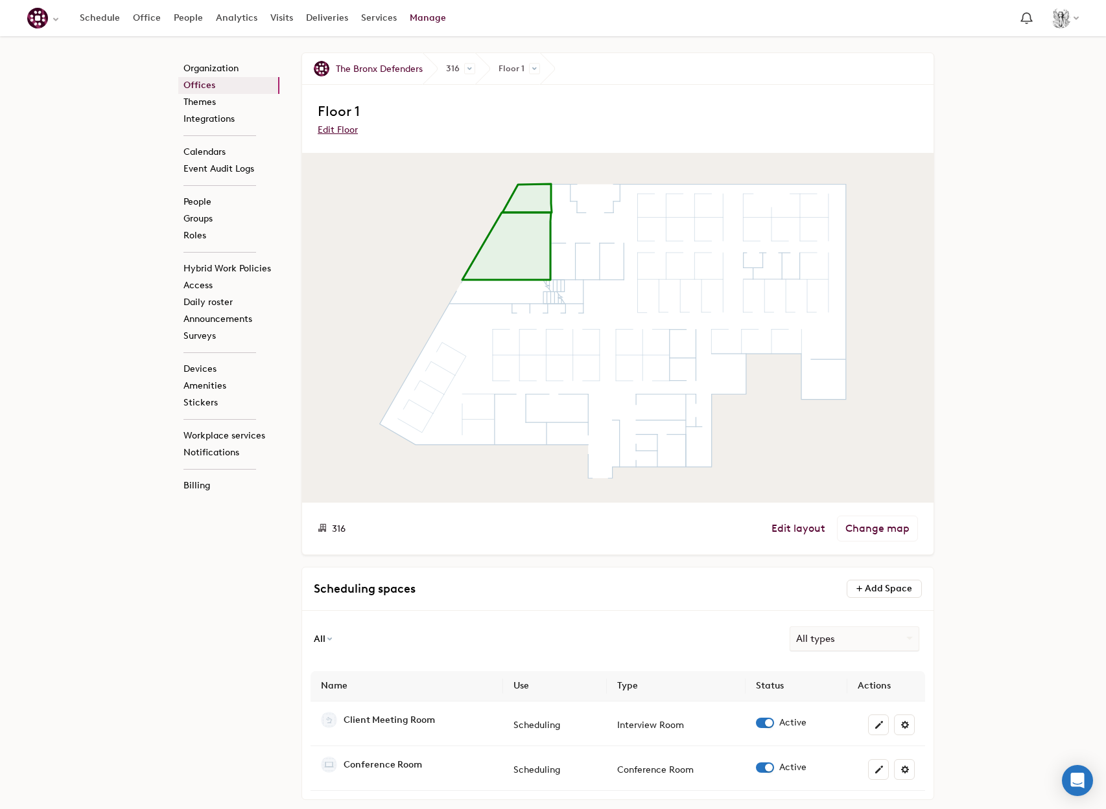
click at [337, 529] on span "316" at bounding box center [339, 529] width 14 height 11
click at [321, 533] on span at bounding box center [322, 528] width 9 height 9
click at [321, 529] on span at bounding box center [322, 528] width 9 height 9
click at [192, 80] on link "Offices" at bounding box center [228, 85] width 101 height 17
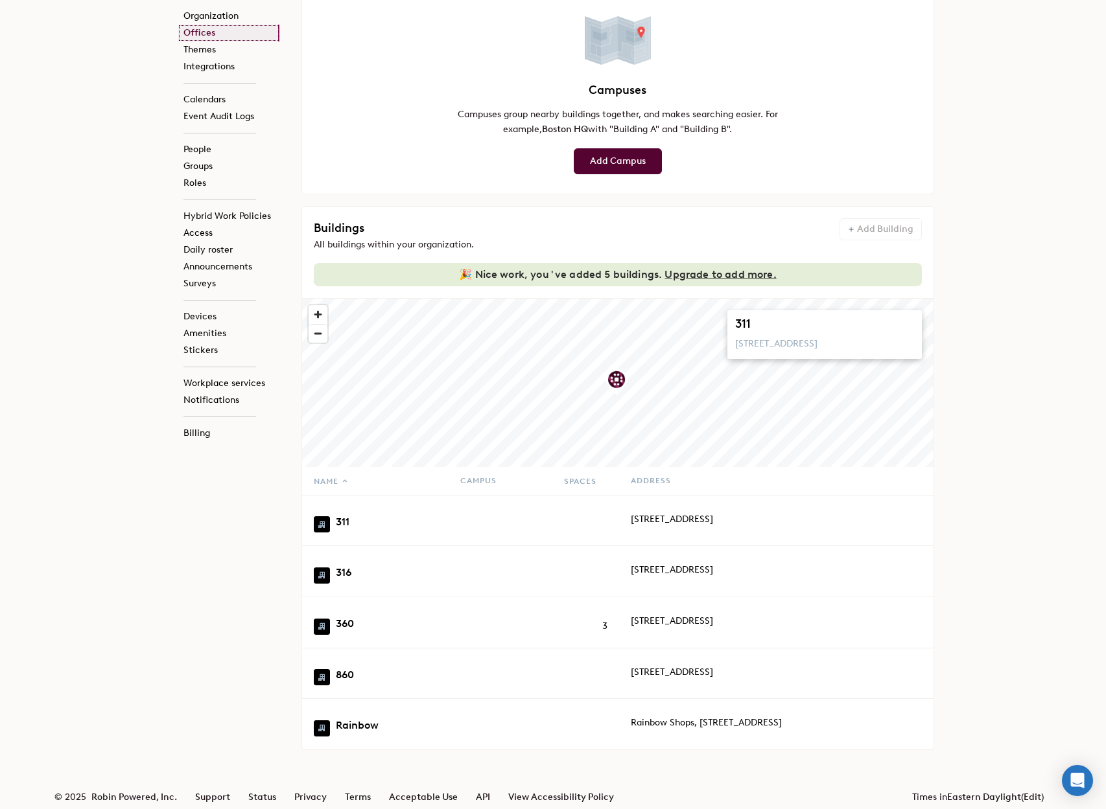
scroll to position [209, 0]
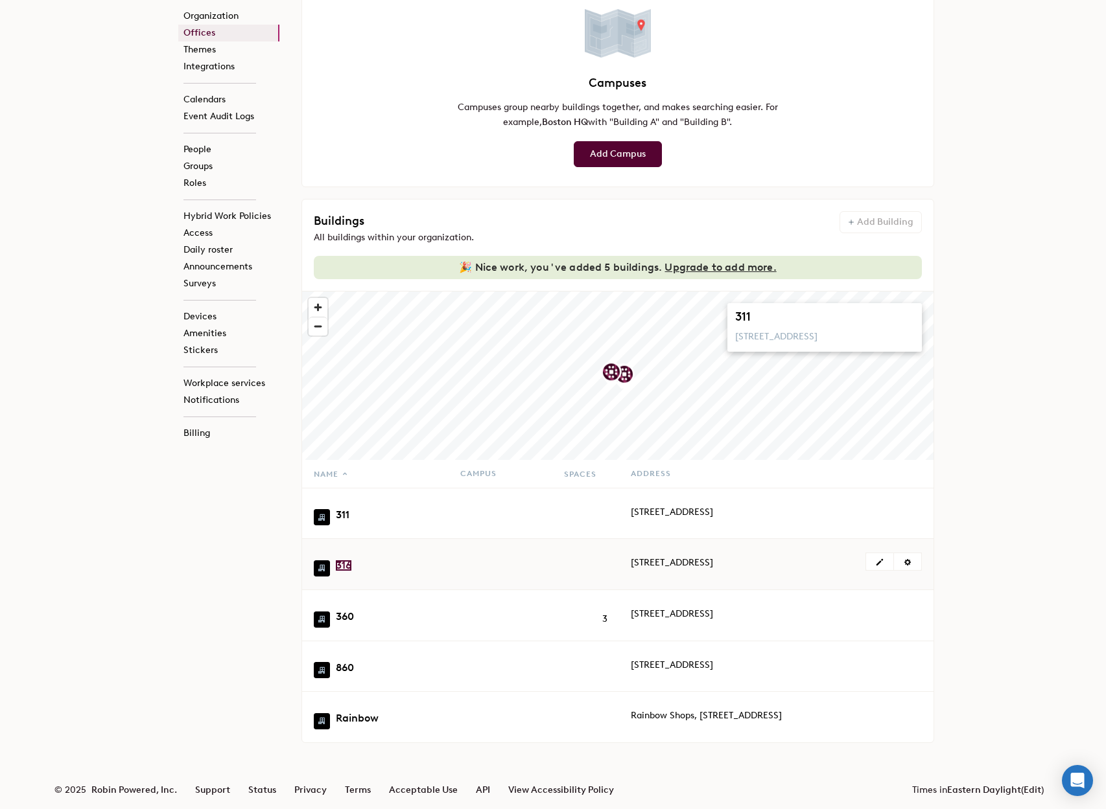
click at [342, 561] on link "316" at bounding box center [344, 566] width 16 height 10
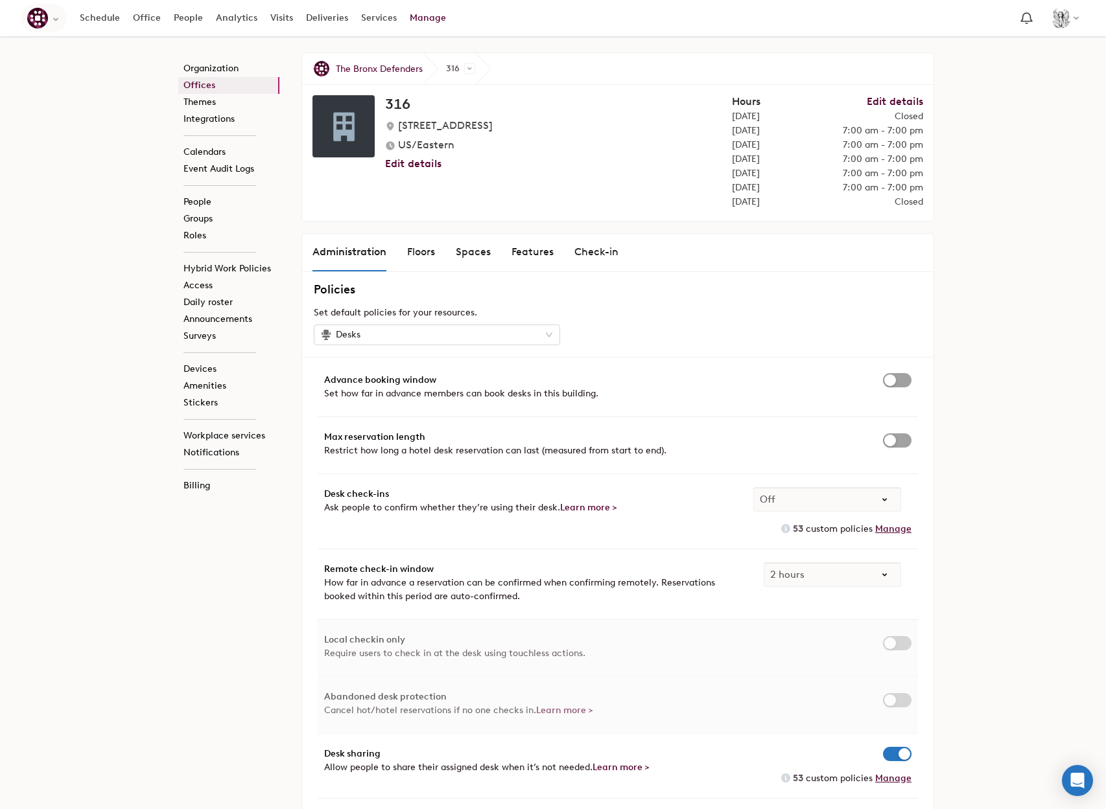
click at [32, 19] on img "Select an organization - The Bronx Defenders currently selected" at bounding box center [37, 18] width 21 height 21
click at [76, 49] on div "The Bronx Defenders" at bounding box center [114, 52] width 118 height 11
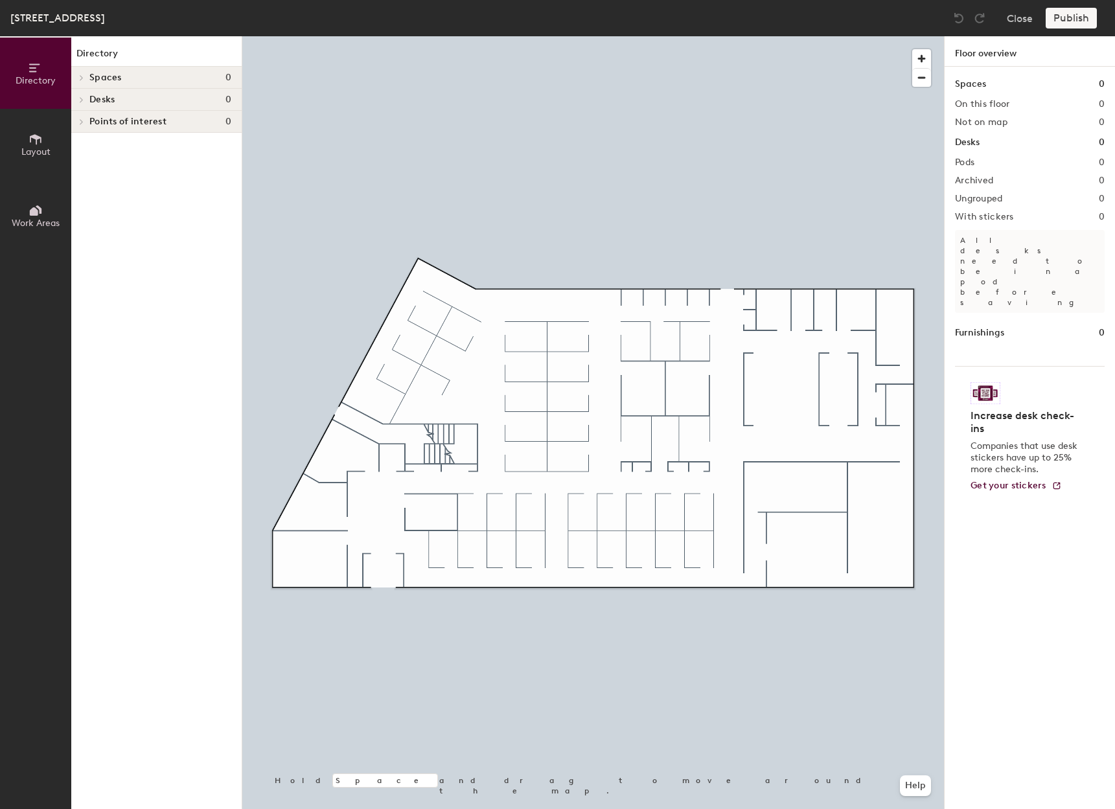
click at [32, 141] on icon at bounding box center [36, 139] width 14 height 14
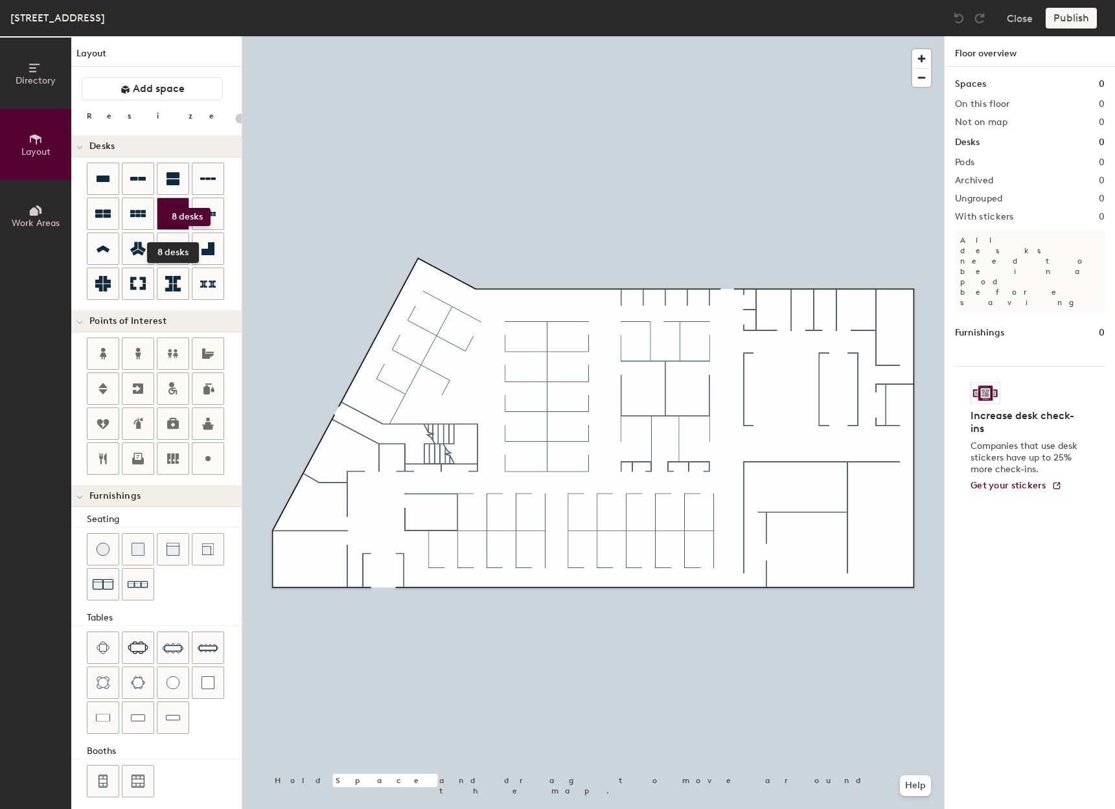
click at [164, 208] on div at bounding box center [172, 213] width 31 height 31
click at [502, 531] on div "Directory Layout Work Areas Layout Add space Resize Desks Points of Interest Fu…" at bounding box center [557, 422] width 1115 height 773
type input "100"
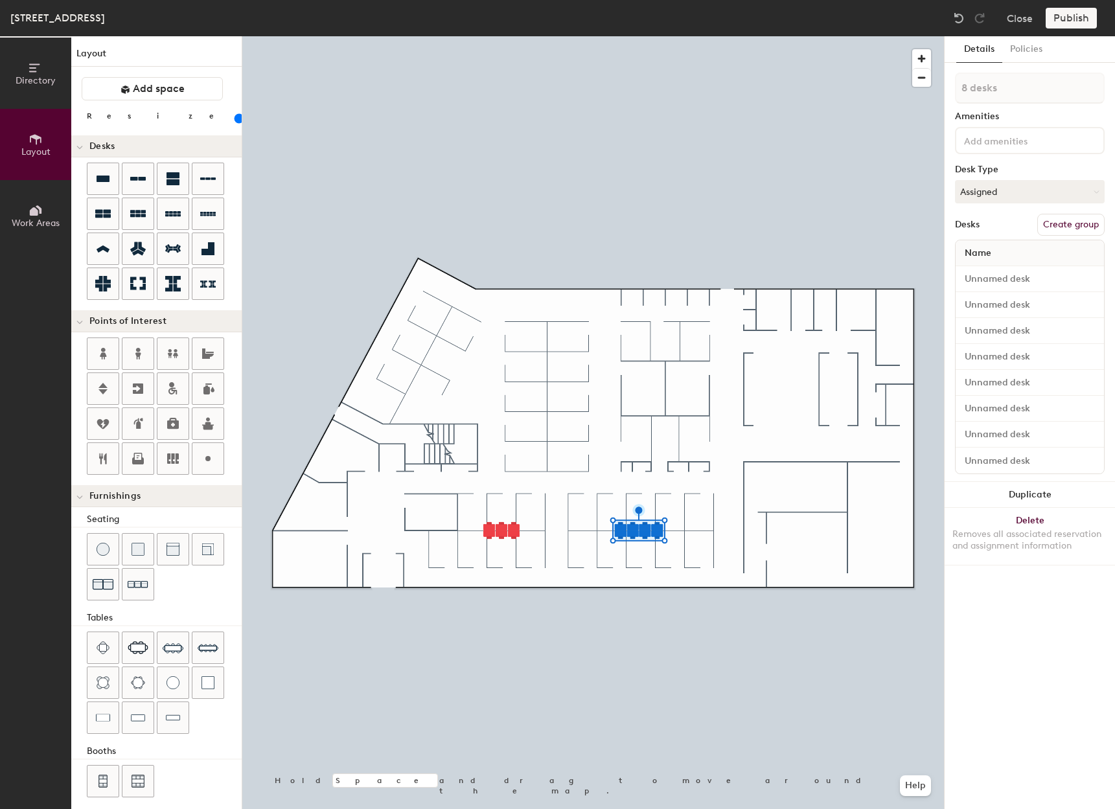
type input "1 desk"
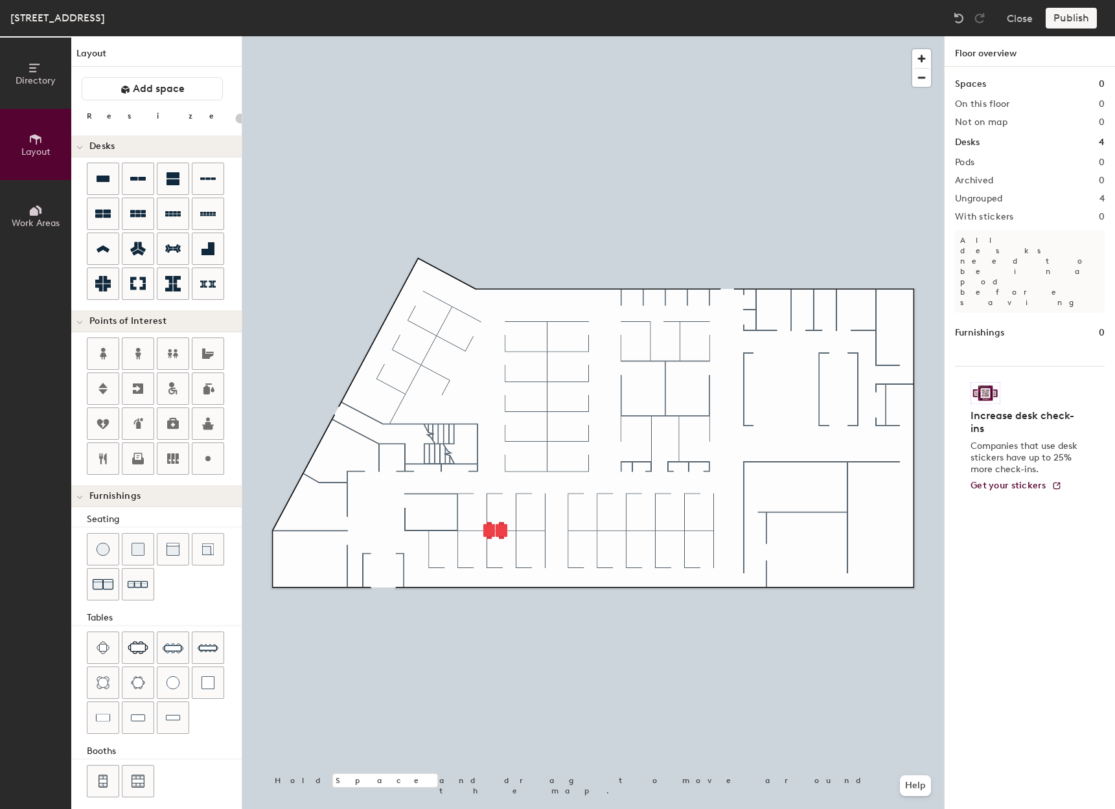
click at [504, 36] on div at bounding box center [593, 36] width 702 height 0
click at [135, 219] on icon at bounding box center [138, 214] width 16 height 16
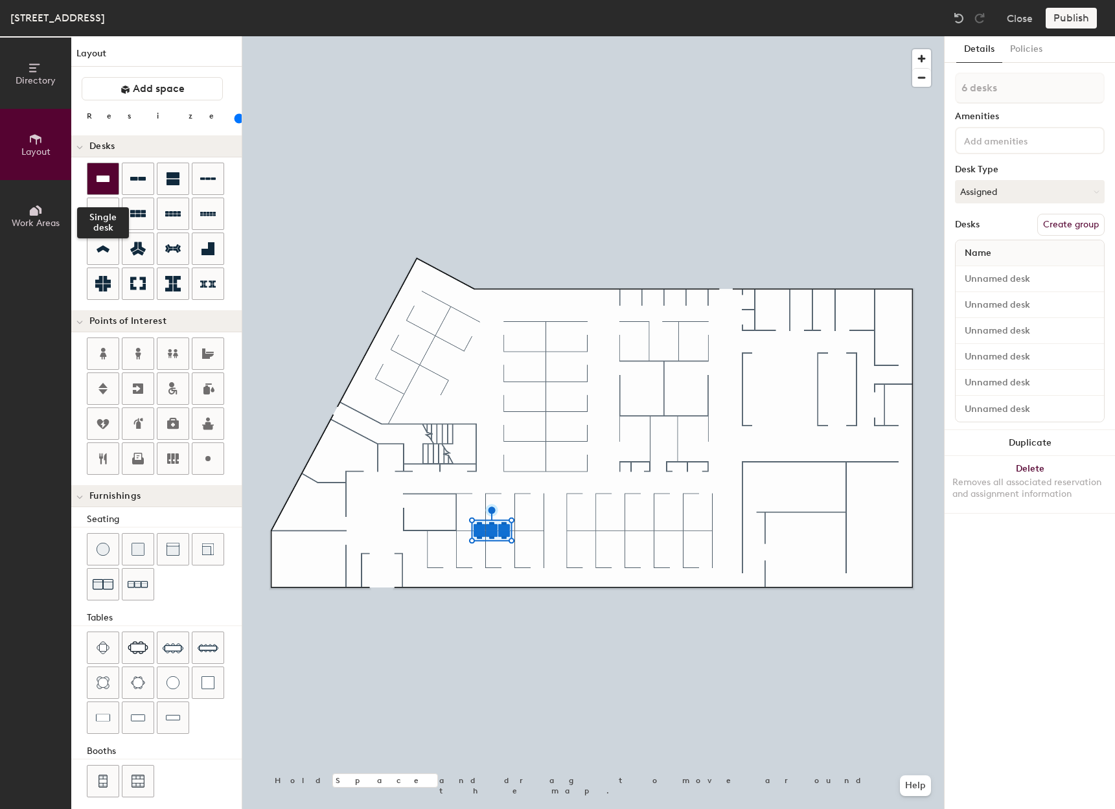
click at [102, 172] on icon at bounding box center [103, 179] width 16 height 16
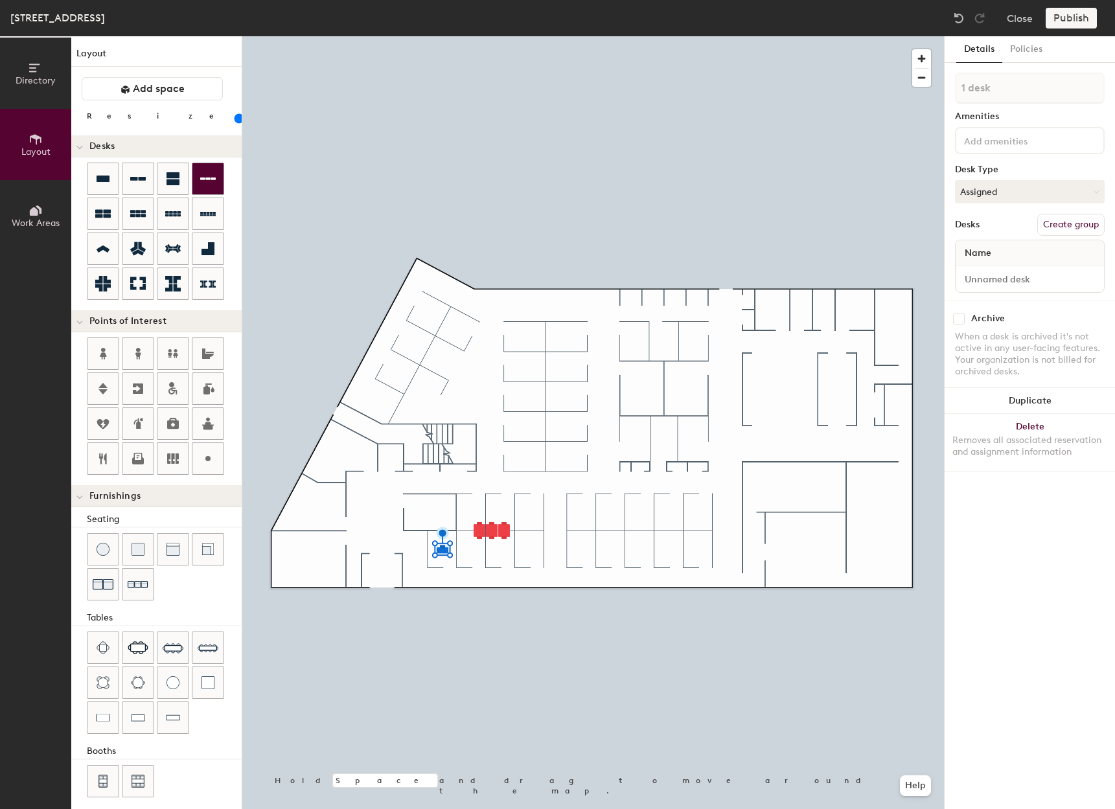
click at [209, 184] on icon at bounding box center [208, 179] width 16 height 16
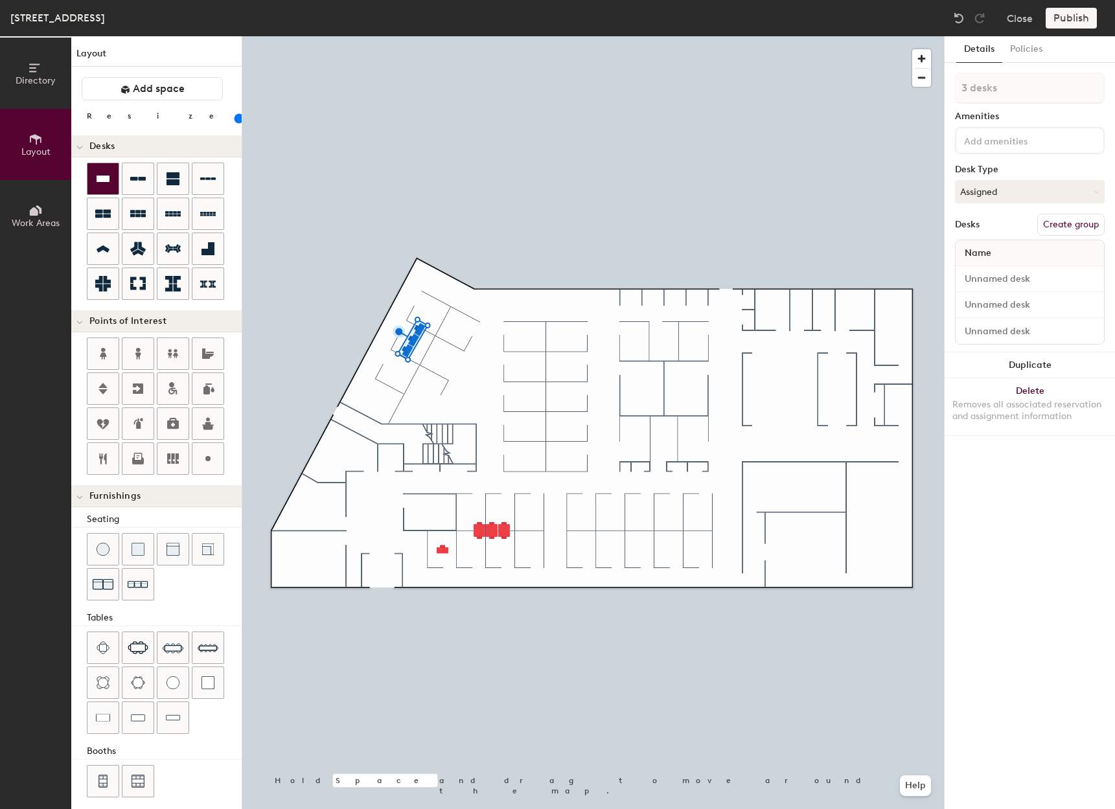
click at [104, 181] on icon at bounding box center [103, 179] width 13 height 6
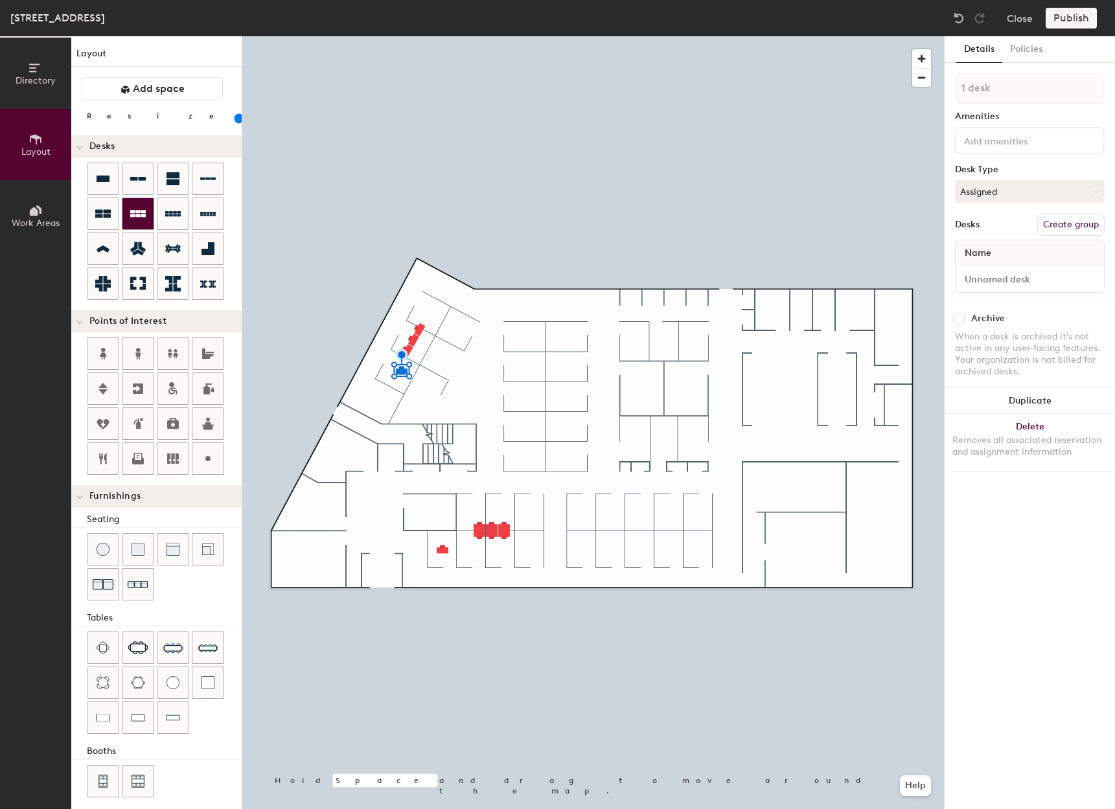
drag, startPoint x: 104, startPoint y: 176, endPoint x: 154, endPoint y: 215, distance: 63.2
click at [105, 176] on icon at bounding box center [103, 179] width 13 height 6
click at [100, 178] on icon at bounding box center [103, 179] width 13 height 6
click at [112, 177] on div at bounding box center [102, 178] width 31 height 31
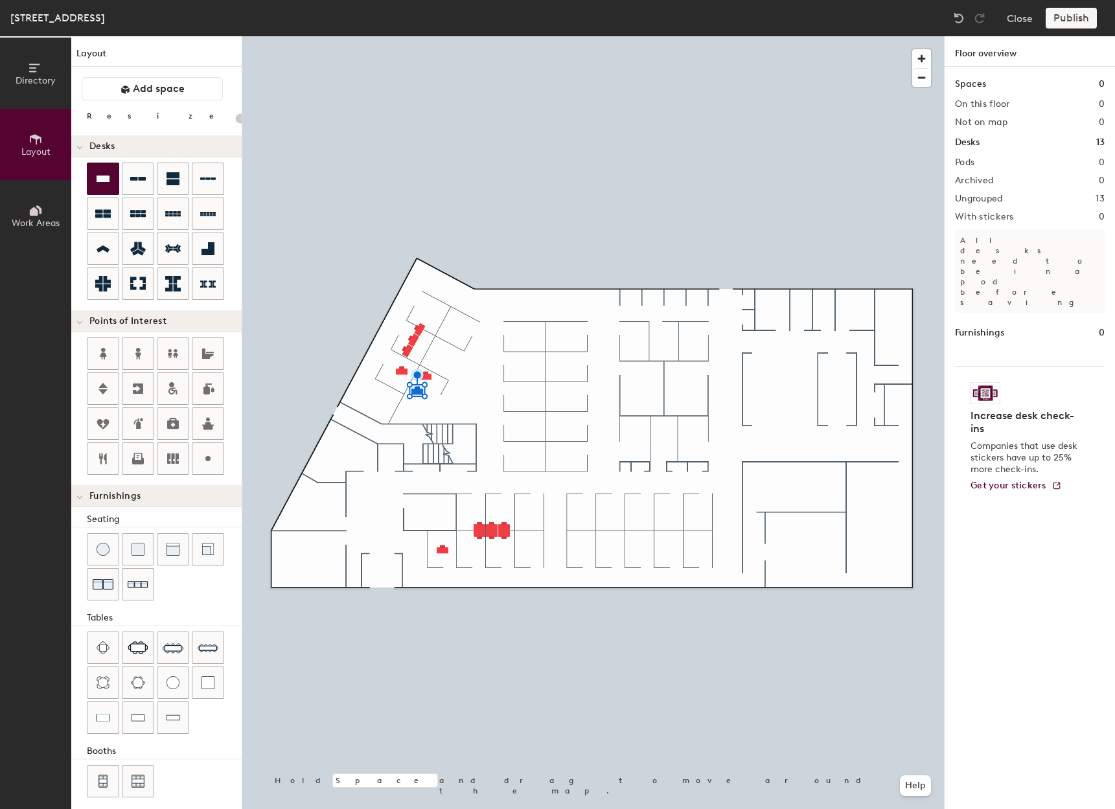
type input "100"
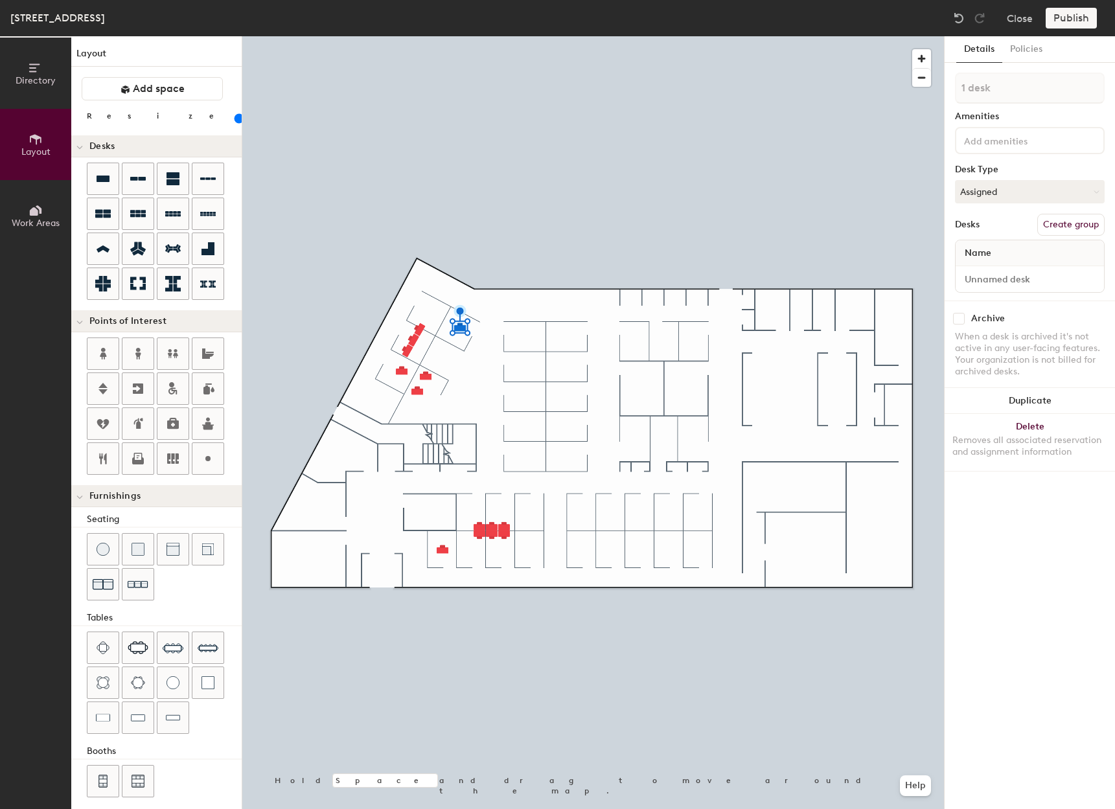
click at [634, 531] on div "Directory Layout Work Areas Layout Add space Resize Desks Points of Interest Fu…" at bounding box center [557, 422] width 1115 height 773
type input "10 desks"
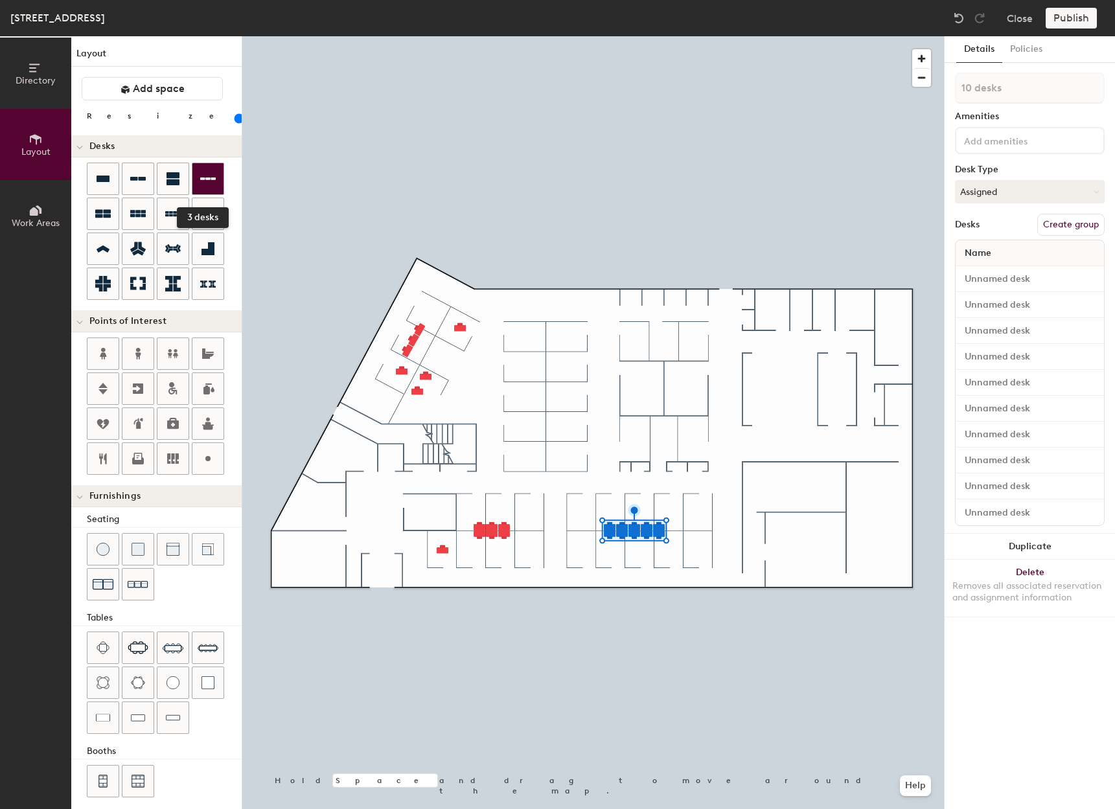
click at [202, 179] on icon at bounding box center [208, 179] width 16 height 3
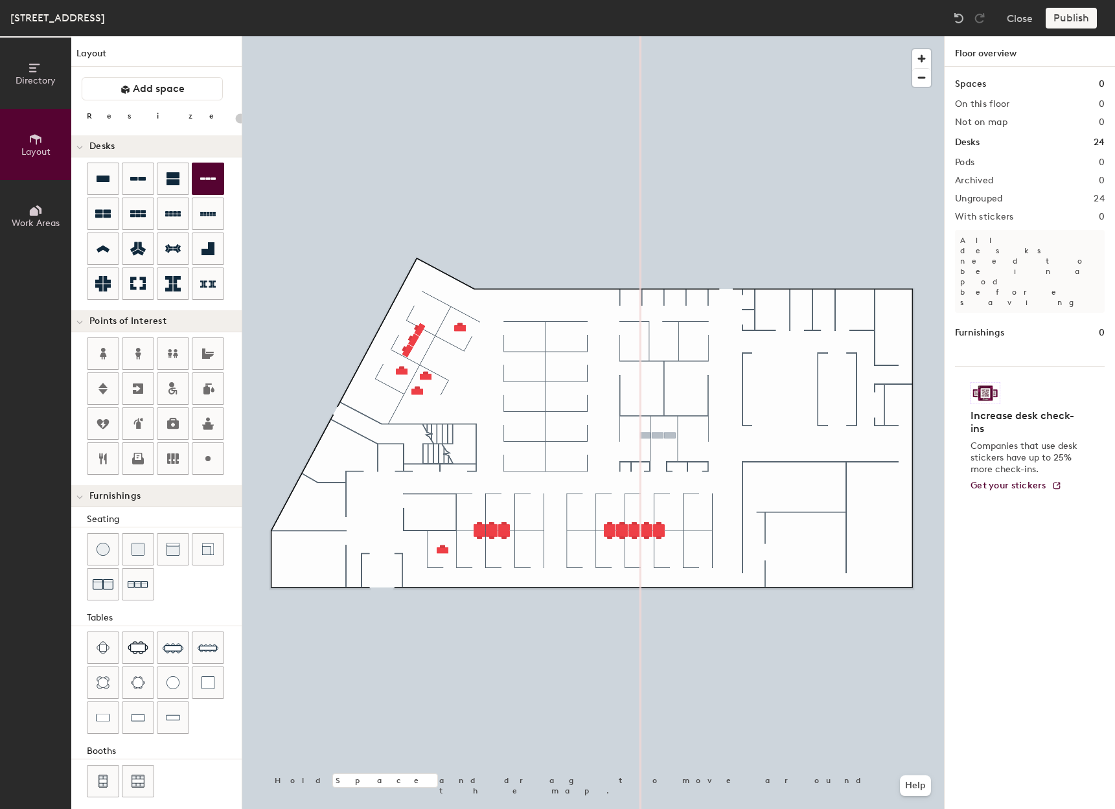
click at [658, 439] on div "Directory Layout Work Areas Layout Add space Resize Desks Points of Interest Fu…" at bounding box center [557, 422] width 1115 height 773
type input "100"
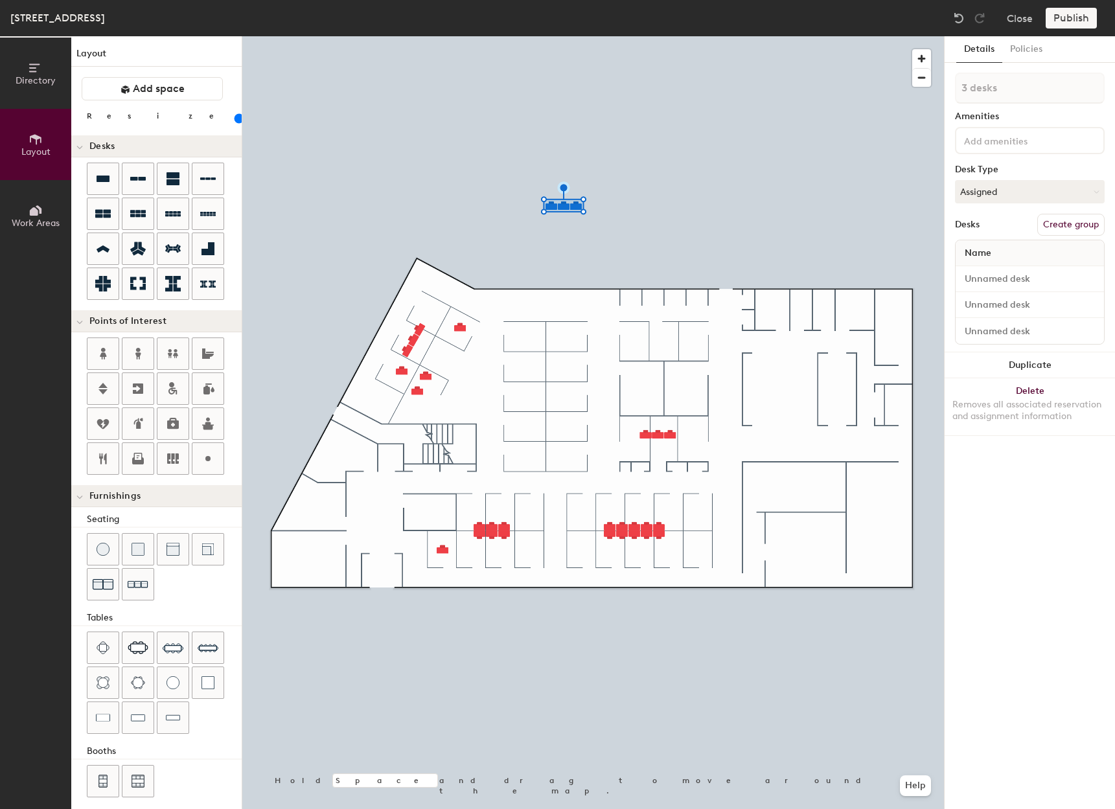
type input "1 desk"
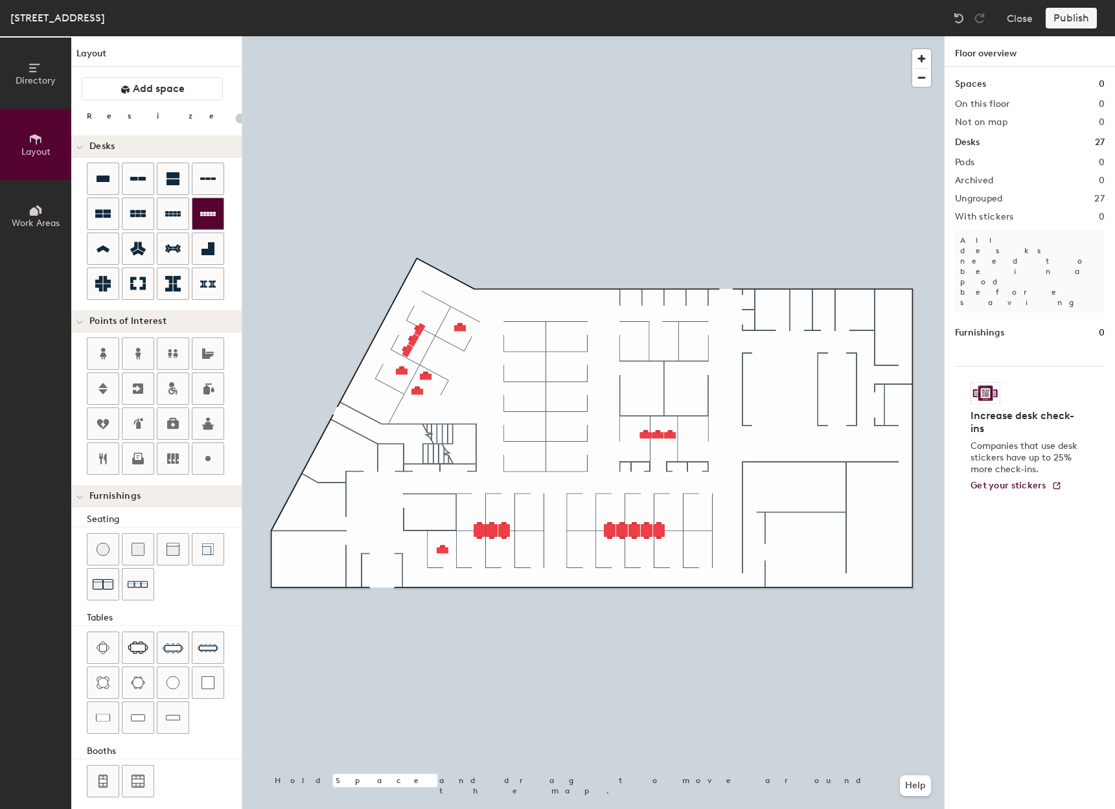
click at [208, 216] on icon at bounding box center [208, 214] width 16 height 16
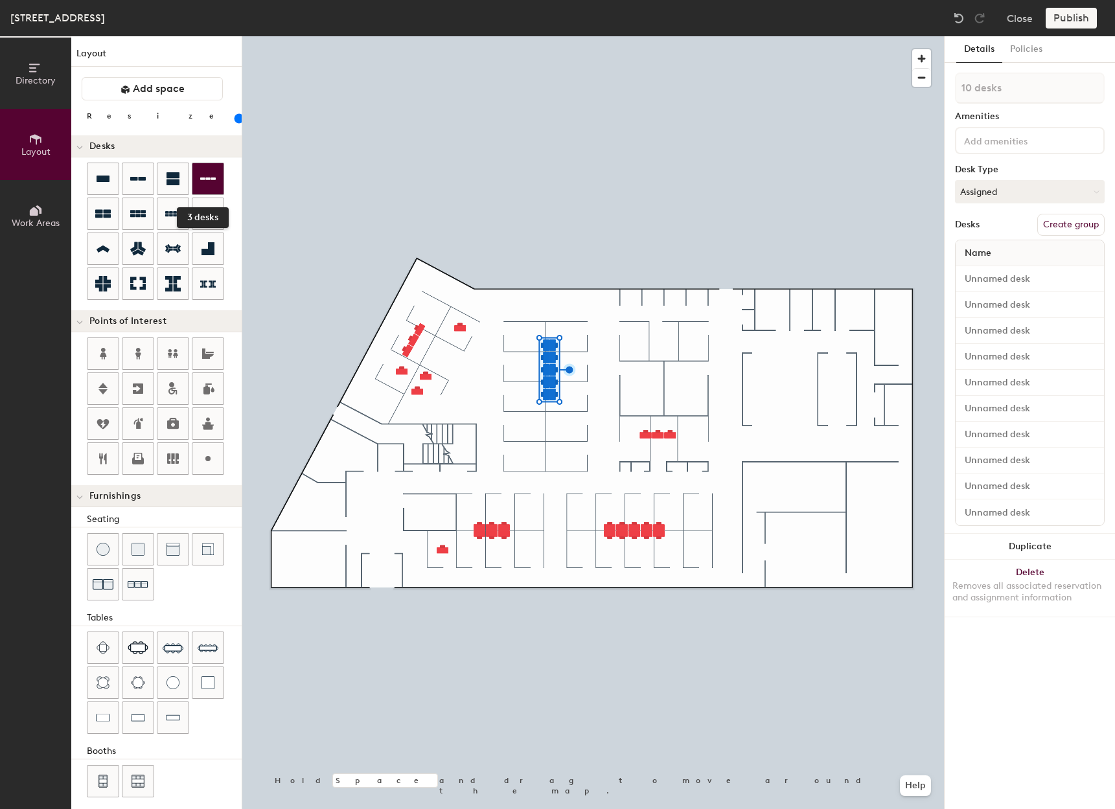
click at [212, 180] on icon at bounding box center [208, 179] width 16 height 3
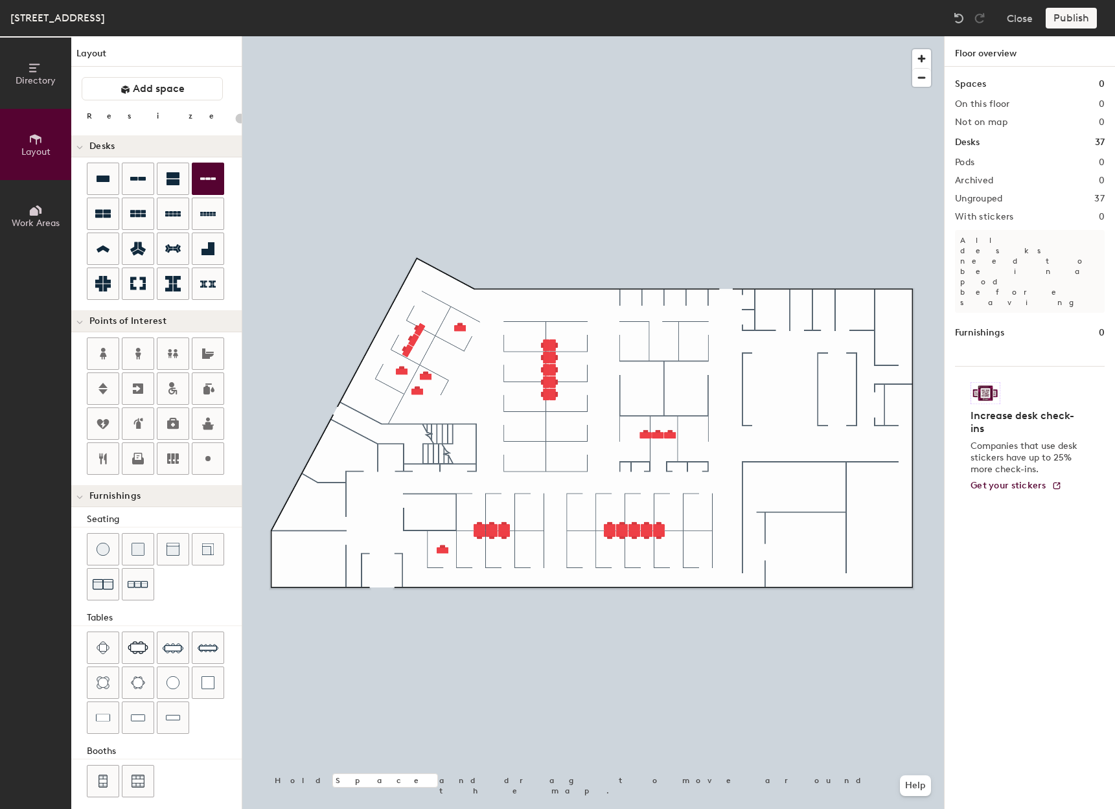
click at [671, 338] on div "Directory Layout Work Areas Layout Add space Resize Desks Points of Interest Fu…" at bounding box center [557, 422] width 1115 height 773
type input "100"
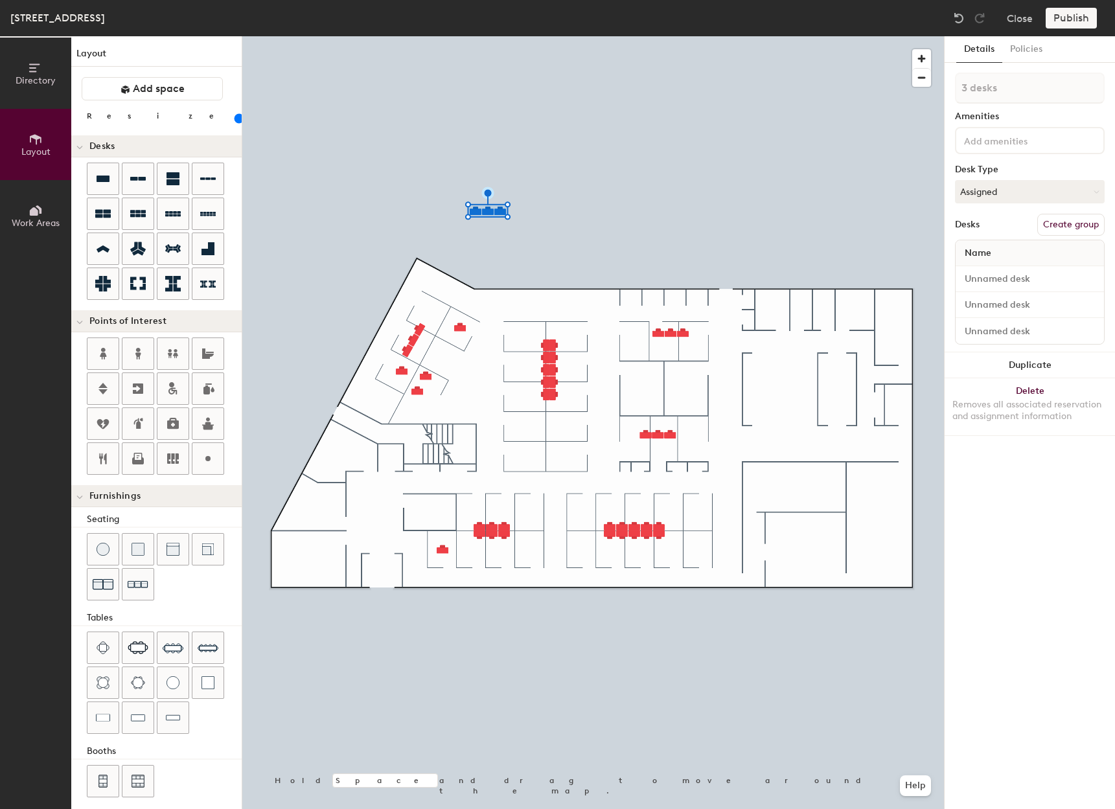
type input "1 desk"
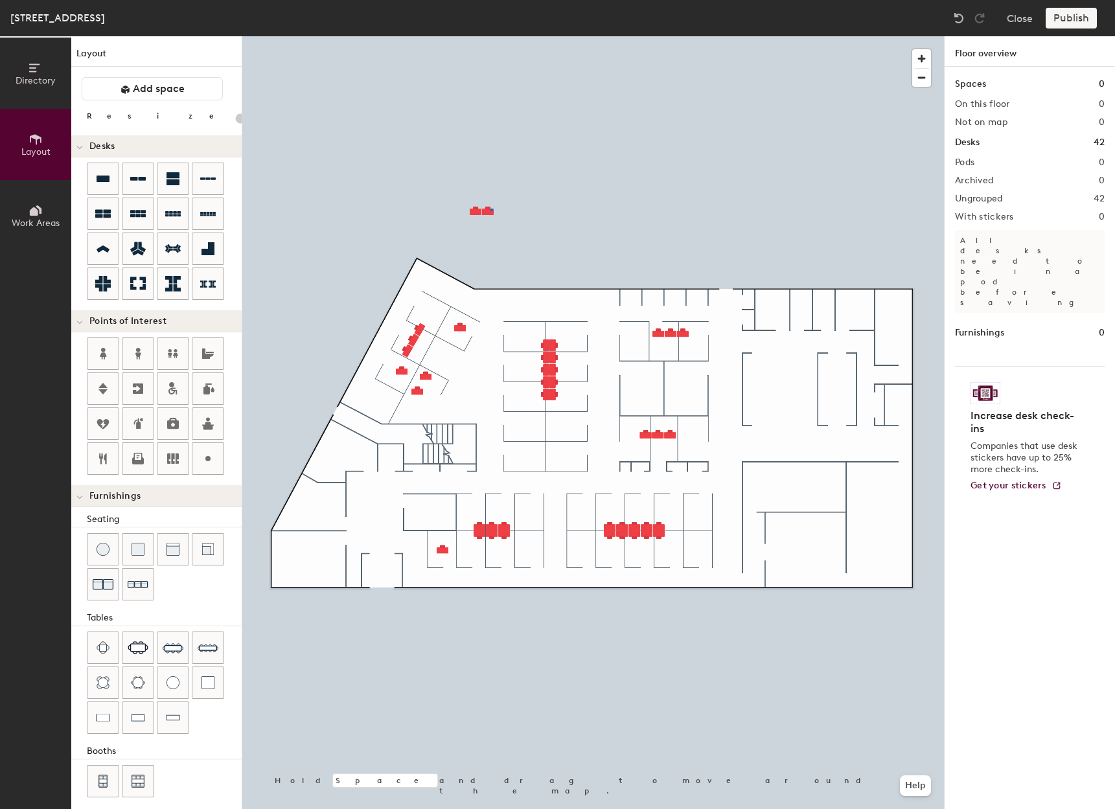
drag, startPoint x: 205, startPoint y: 177, endPoint x: 227, endPoint y: 180, distance: 22.3
click at [491, 36] on div at bounding box center [593, 36] width 702 height 0
click at [475, 36] on div at bounding box center [593, 36] width 702 height 0
click at [97, 183] on icon at bounding box center [103, 179] width 16 height 16
click at [103, 178] on icon at bounding box center [103, 179] width 13 height 6
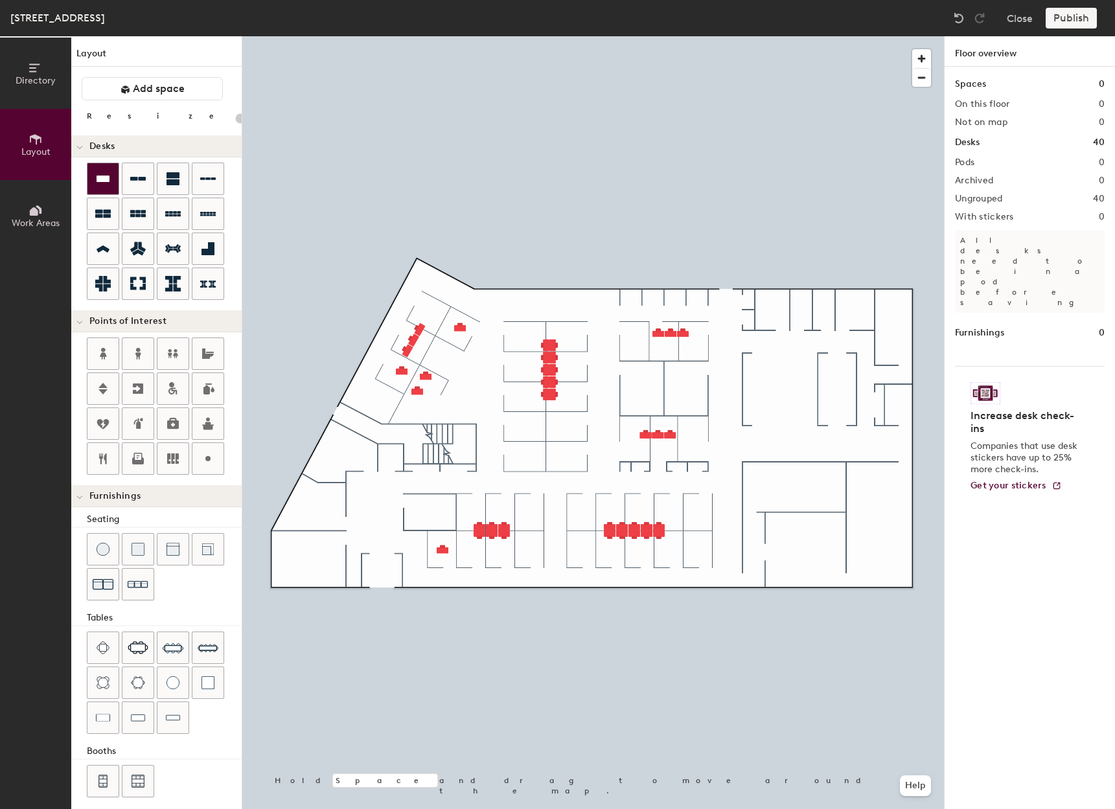
click at [103, 178] on icon at bounding box center [103, 179] width 13 height 6
click at [318, 500] on div "Directory Layout Work Areas Layout Add space Resize Desks Points of Interest Fu…" at bounding box center [557, 422] width 1115 height 773
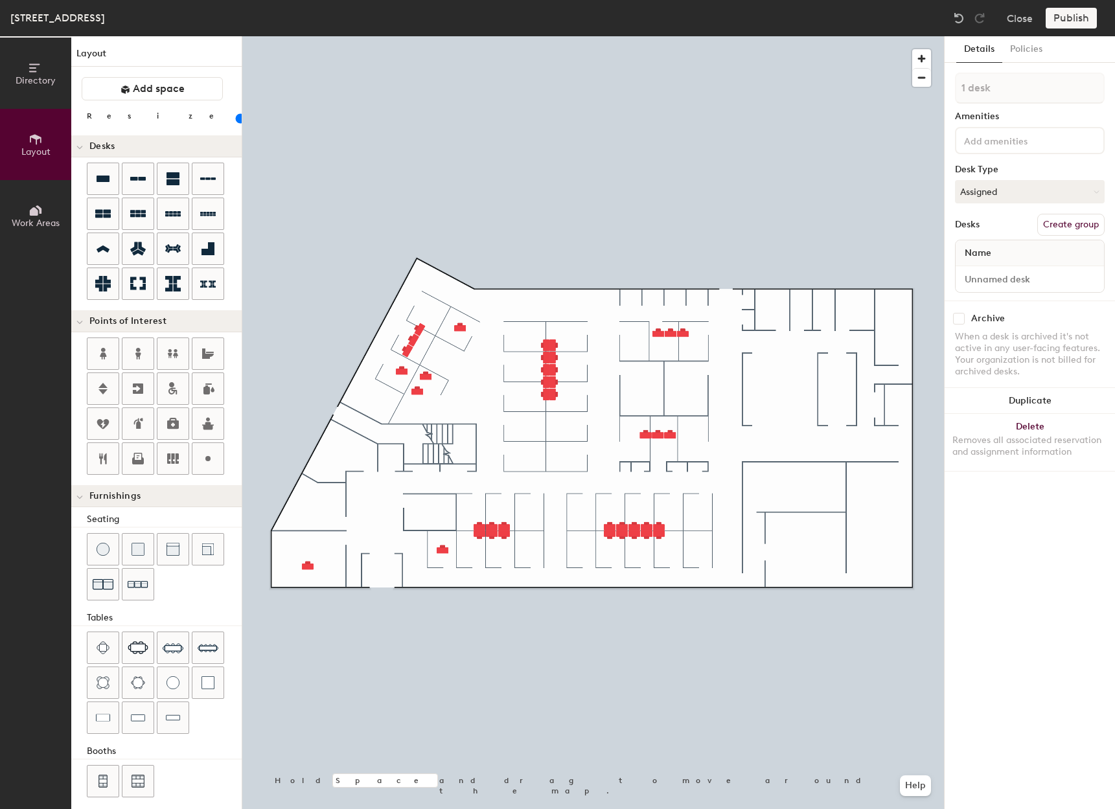
type input "100"
click at [300, 503] on div "Directory Layout Work Areas Layout Add space Resize Desks Points of Interest Fu…" at bounding box center [557, 422] width 1115 height 773
click at [313, 517] on div "Directory Layout Work Areas Layout Add space Resize Desks Points of Interest Fu…" at bounding box center [557, 422] width 1115 height 773
click at [338, 450] on div "Directory Layout Work Areas Layout Add space Resize Desks Points of Interest Fu…" at bounding box center [557, 422] width 1115 height 773
type input "2 desks"
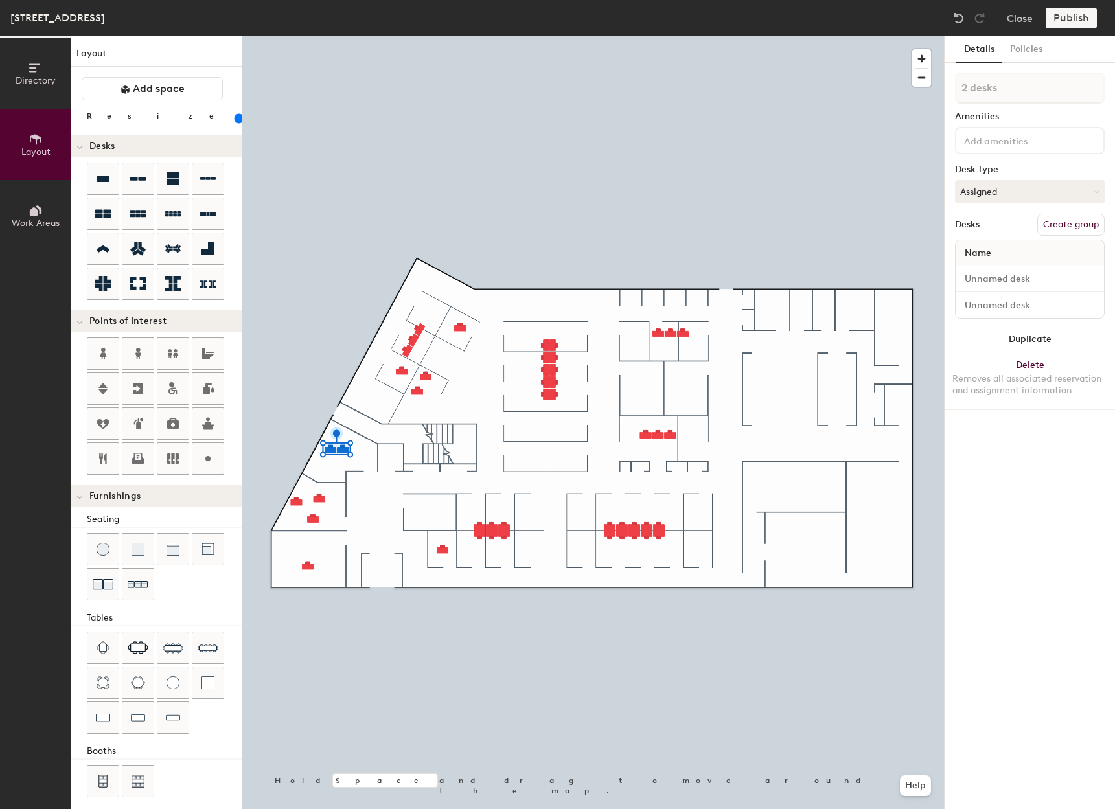
click at [642, 382] on div "Directory Layout Work Areas Layout Add space Resize Desks Points of Interest Fu…" at bounding box center [557, 422] width 1115 height 773
click at [692, 380] on div "Directory Layout Work Areas Layout Add space Resize Desks Points of Interest Fu…" at bounding box center [557, 422] width 1115 height 773
click at [209, 351] on icon at bounding box center [208, 354] width 16 height 16
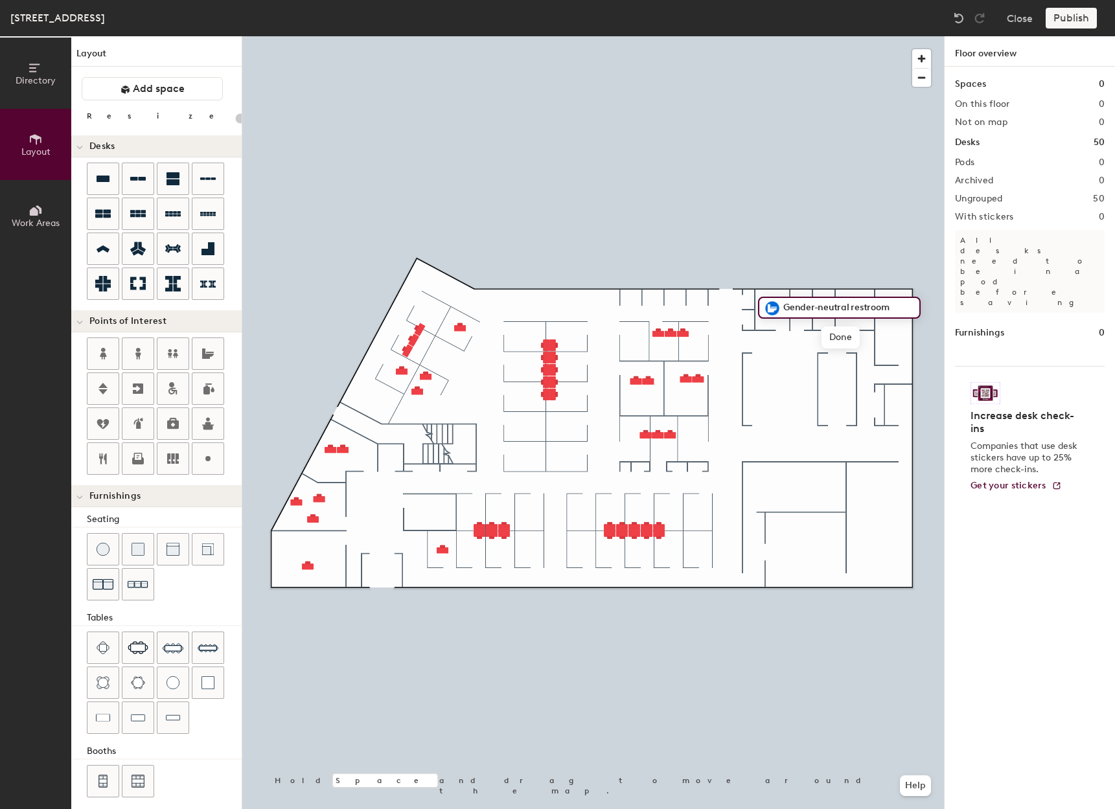
click at [828, 36] on div at bounding box center [593, 36] width 702 height 0
click at [205, 355] on icon at bounding box center [208, 354] width 12 height 10
click at [212, 346] on icon at bounding box center [208, 354] width 16 height 16
click at [207, 358] on icon at bounding box center [208, 354] width 12 height 10
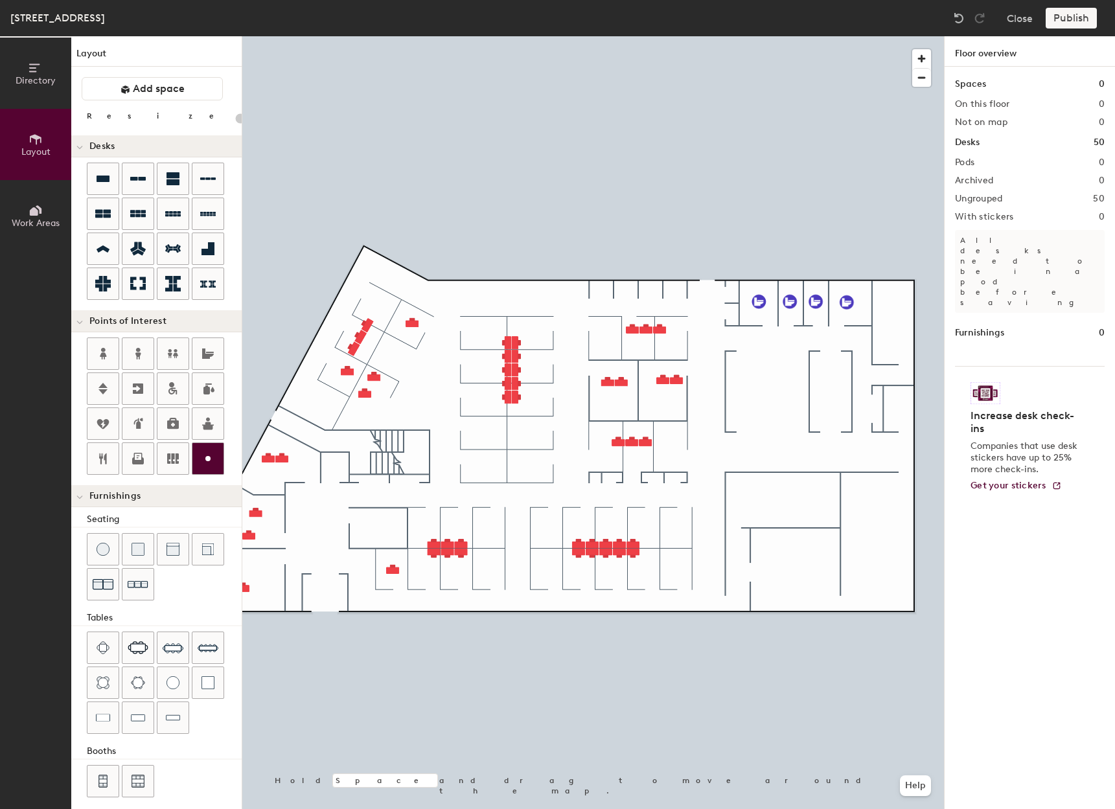
click at [207, 452] on icon at bounding box center [208, 459] width 16 height 16
type input "20"
type input "Electrical Room"
click at [206, 450] on div at bounding box center [207, 458] width 31 height 31
type input "20"
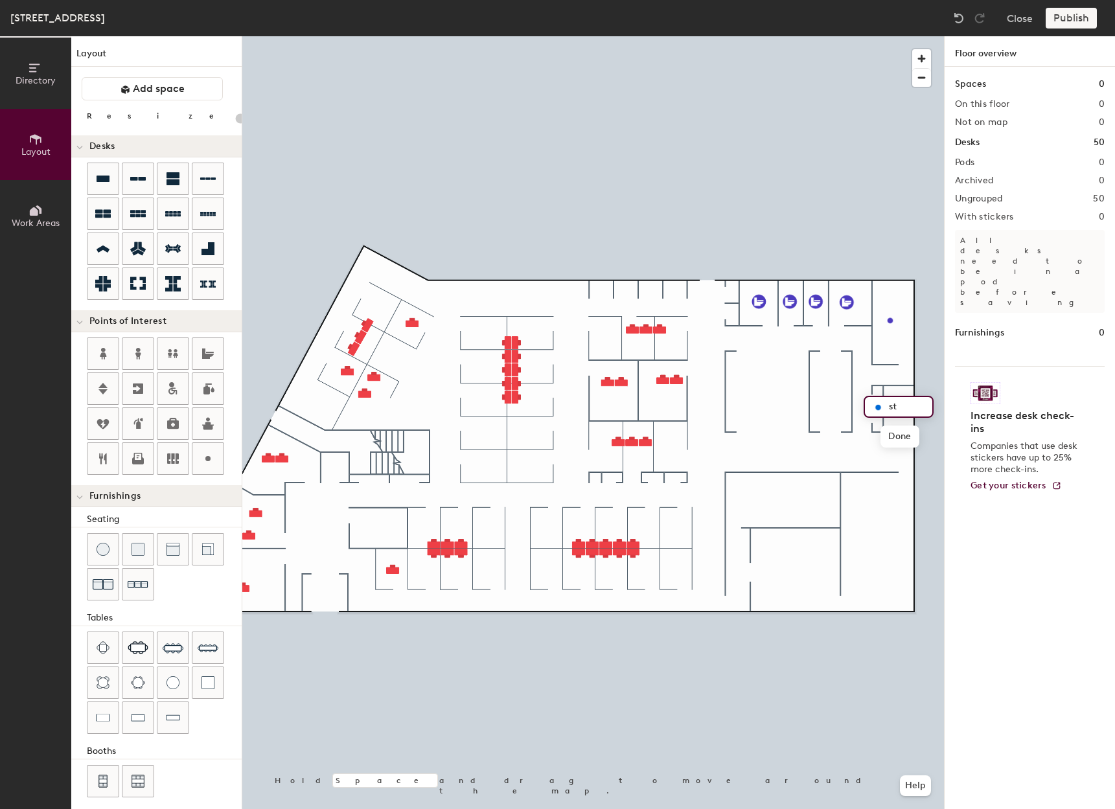
type input "s"
type input "Storage"
click at [933, 36] on div at bounding box center [593, 36] width 702 height 0
click at [211, 454] on icon at bounding box center [208, 459] width 16 height 16
type input "20"
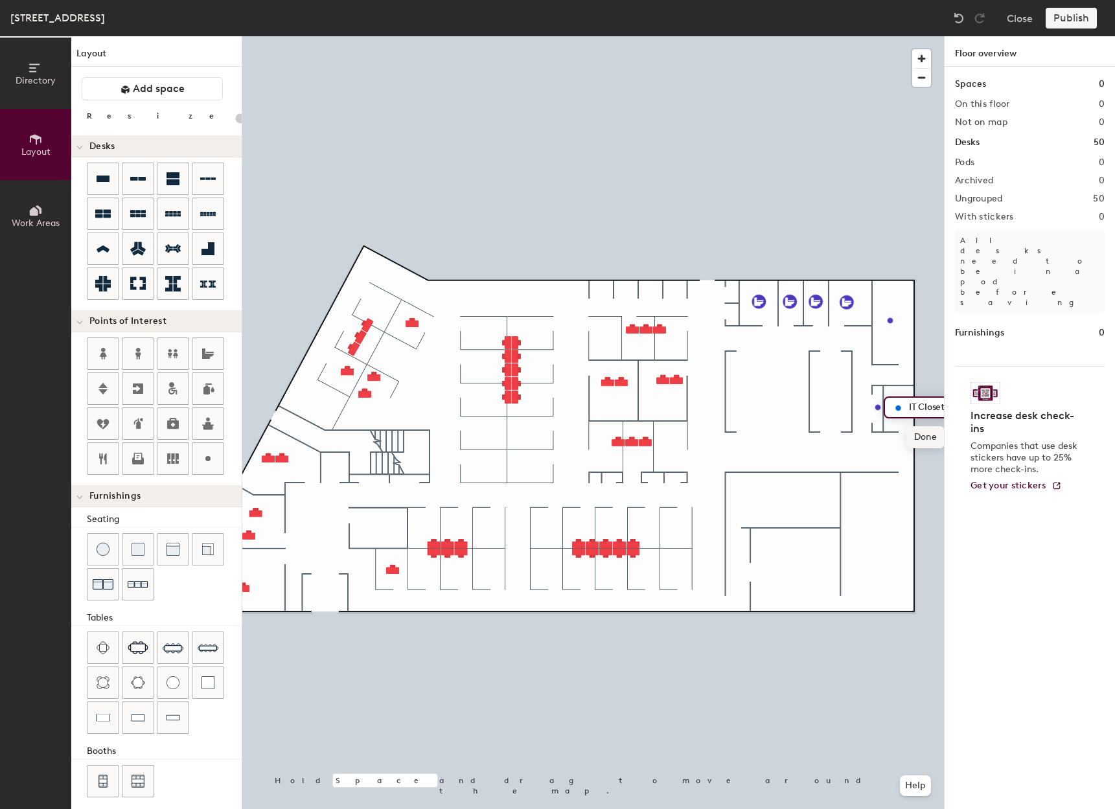
type input "IT Closet"
click at [108, 451] on icon at bounding box center [103, 459] width 16 height 16
click at [769, 383] on div "Directory Layout Work Areas Layout Add space Resize Desks Points of Interest Fu…" at bounding box center [557, 422] width 1115 height 773
click at [767, 443] on span "Delete" at bounding box center [769, 444] width 45 height 22
click at [745, 36] on div at bounding box center [593, 36] width 702 height 0
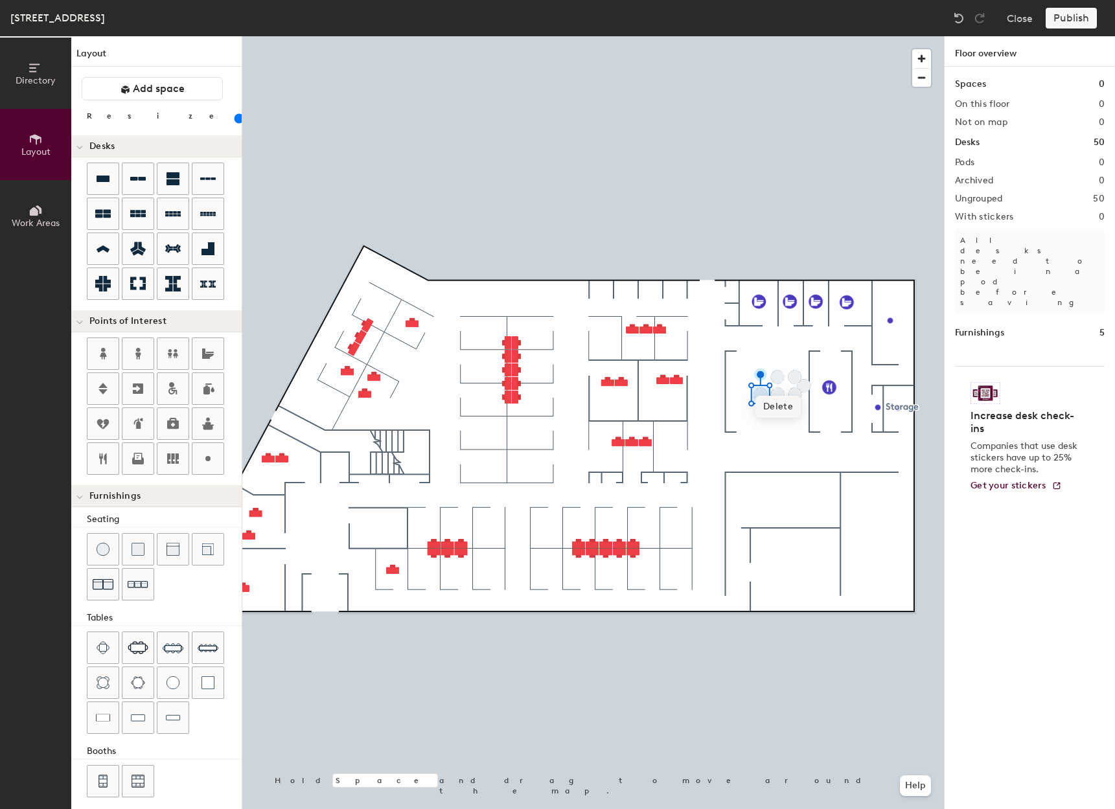
click at [778, 397] on span "Delete" at bounding box center [778, 407] width 45 height 22
click at [806, 36] on div at bounding box center [593, 36] width 702 height 0
click at [771, 379] on div "Directory Layout Work Areas Layout Add space Resize Desks Points of Interest Fu…" at bounding box center [557, 422] width 1115 height 773
click at [771, 426] on span "Delete" at bounding box center [768, 427] width 45 height 22
click at [765, 36] on div at bounding box center [593, 36] width 702 height 0
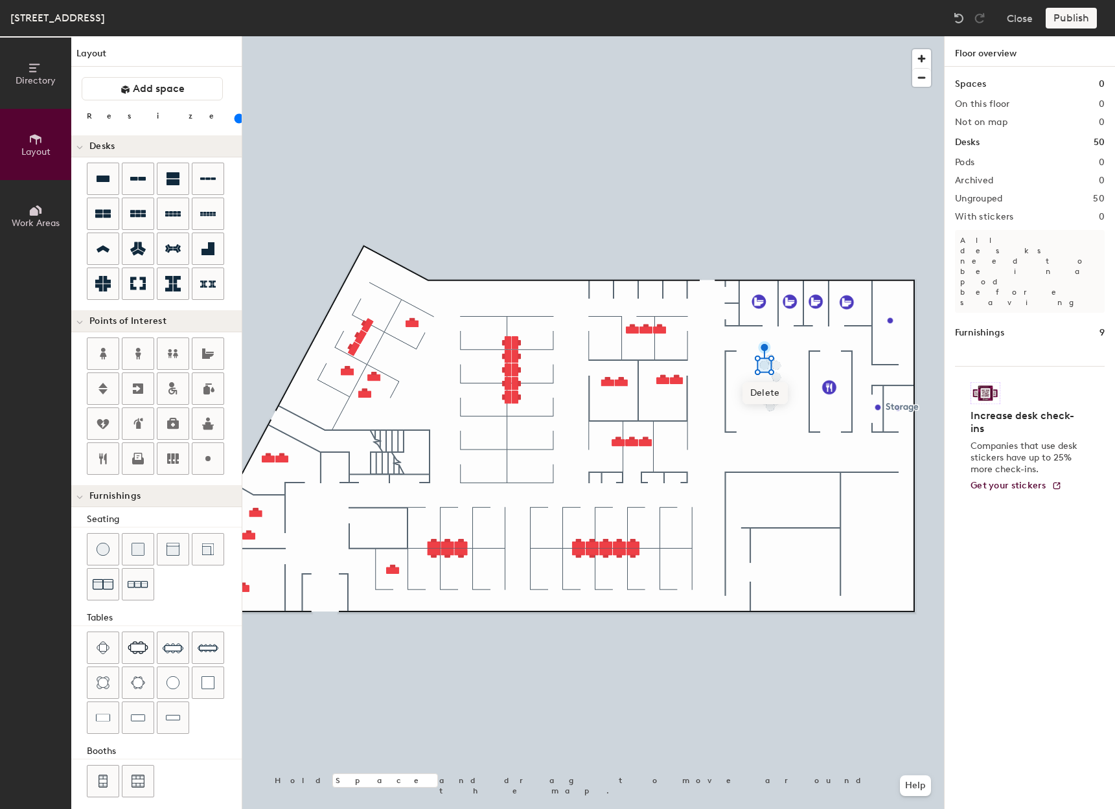
click at [767, 394] on span "Delete" at bounding box center [765, 393] width 45 height 22
click at [773, 388] on span "Delete" at bounding box center [770, 387] width 45 height 22
click at [769, 392] on span "Delete" at bounding box center [776, 393] width 45 height 22
click at [780, 405] on span "Delete" at bounding box center [776, 405] width 45 height 22
click at [776, 416] on span "Delete" at bounding box center [776, 417] width 45 height 22
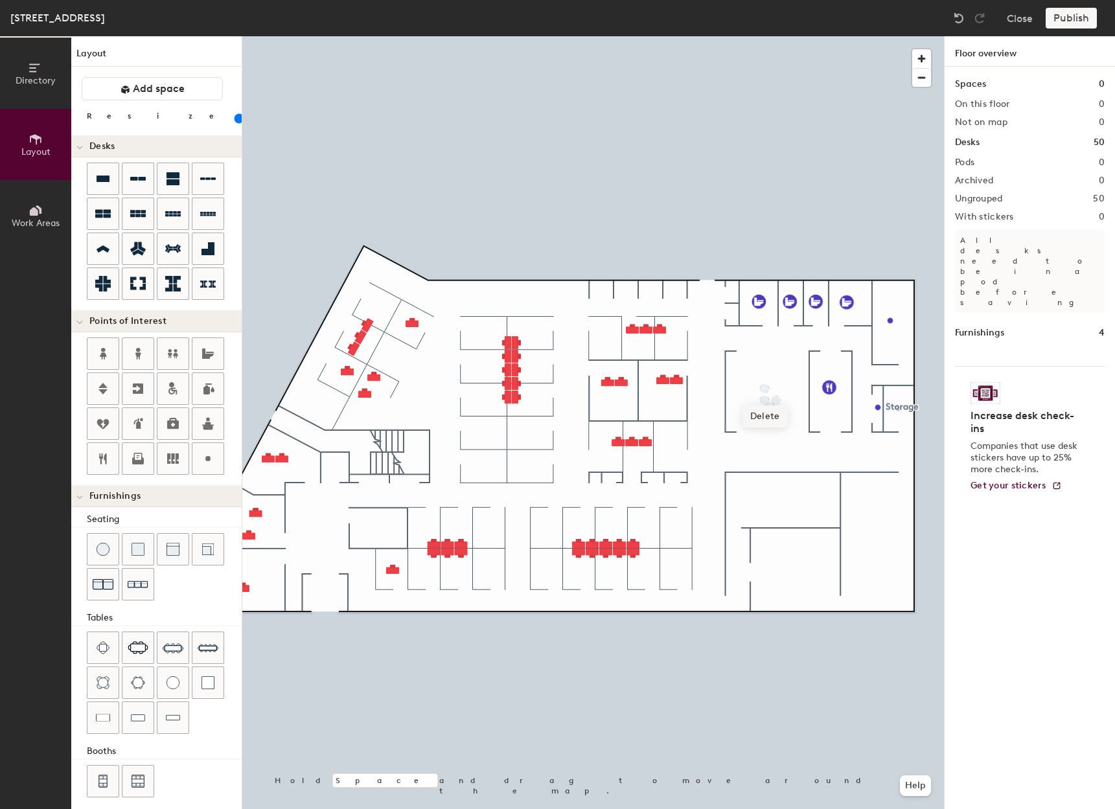
click at [769, 414] on span "Delete" at bounding box center [765, 417] width 45 height 22
click at [769, 428] on span "Delete" at bounding box center [765, 428] width 45 height 22
click at [774, 430] on span "Delete" at bounding box center [770, 434] width 45 height 22
click at [776, 428] on span "Delete" at bounding box center [776, 428] width 45 height 22
click at [207, 647] on img at bounding box center [208, 648] width 21 height 21
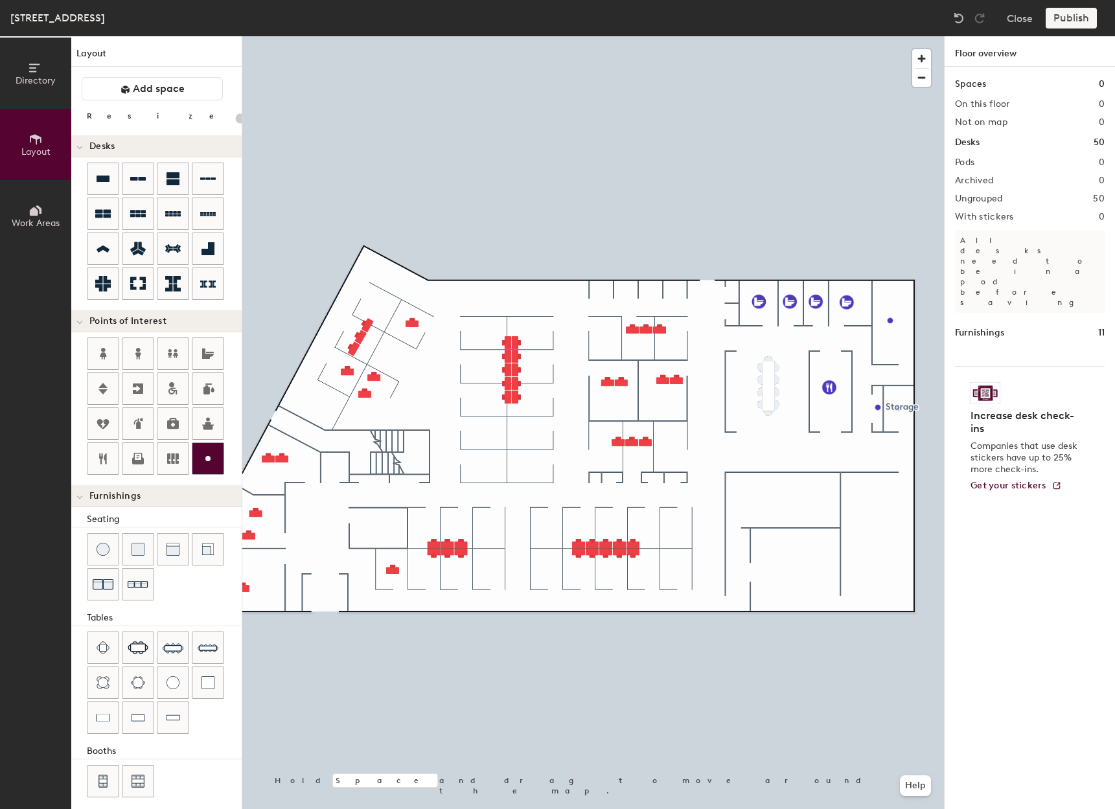
click at [205, 457] on icon at bounding box center [208, 459] width 16 height 16
type input "20"
type input "Lunchroom"
type input "20"
click at [202, 449] on div at bounding box center [207, 458] width 31 height 31
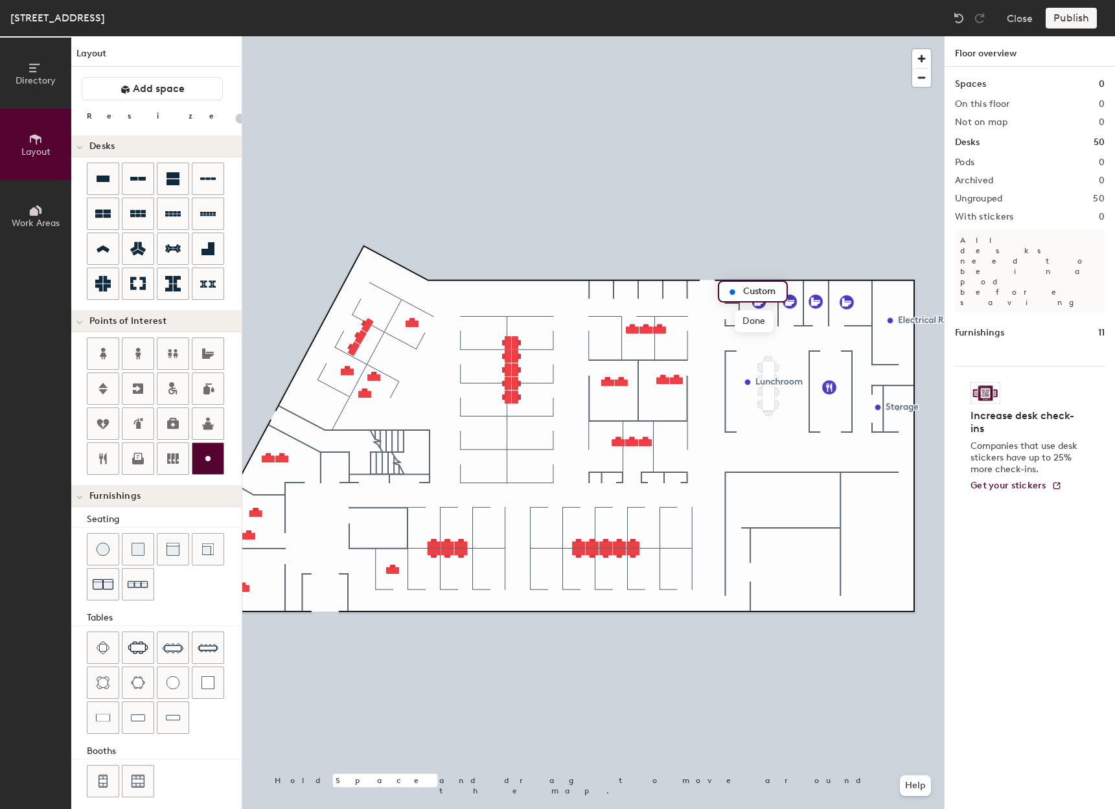
type input "20"
type input "Storage"
click at [207, 458] on circle at bounding box center [207, 458] width 5 height 5
type input "20"
type input "Storage"
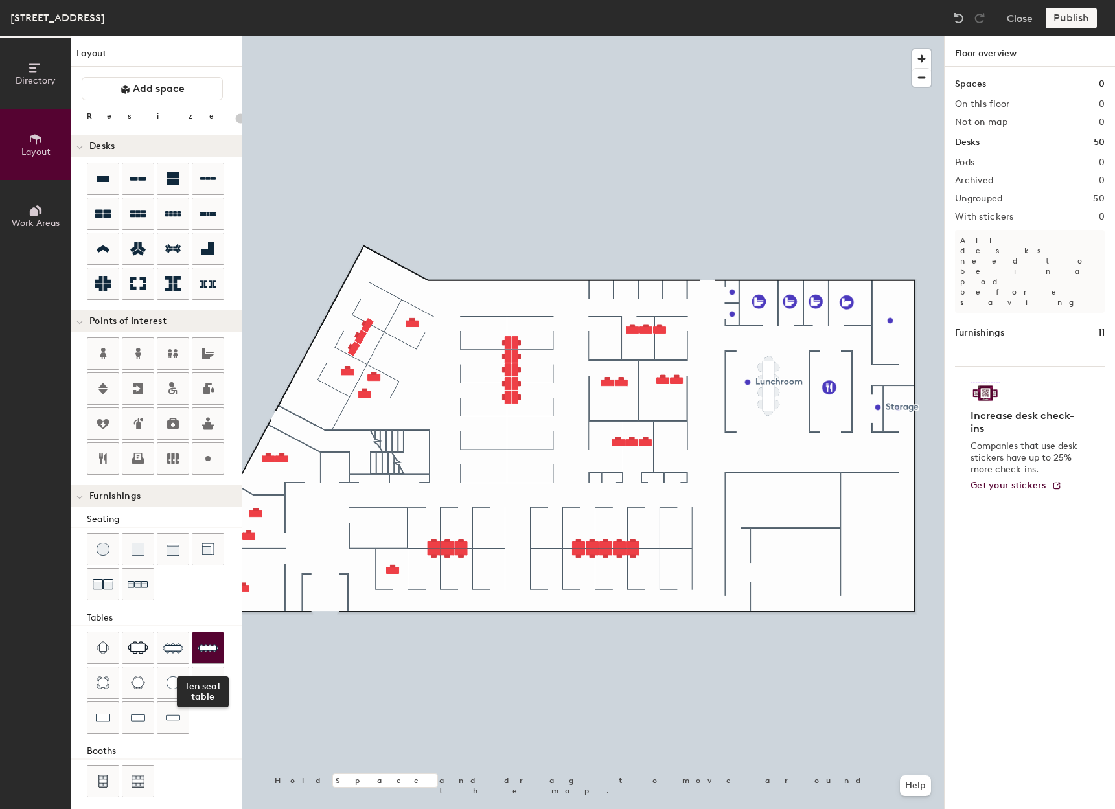
click at [210, 646] on img at bounding box center [208, 648] width 21 height 21
click at [214, 452] on icon at bounding box center [208, 459] width 16 height 16
type input "20"
type input "Mechanical Room"
click at [208, 180] on icon at bounding box center [208, 179] width 16 height 3
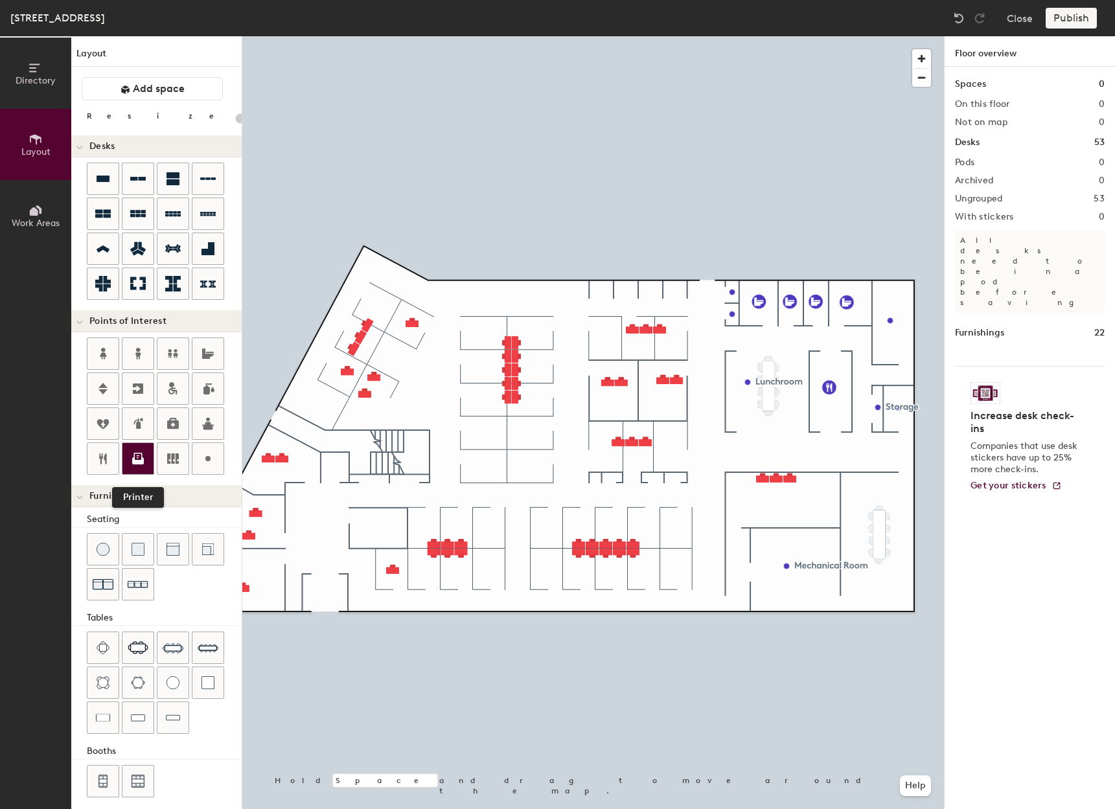
click at [135, 453] on icon at bounding box center [138, 459] width 16 height 16
click at [138, 458] on icon at bounding box center [138, 459] width 16 height 16
click at [170, 424] on icon at bounding box center [173, 423] width 12 height 11
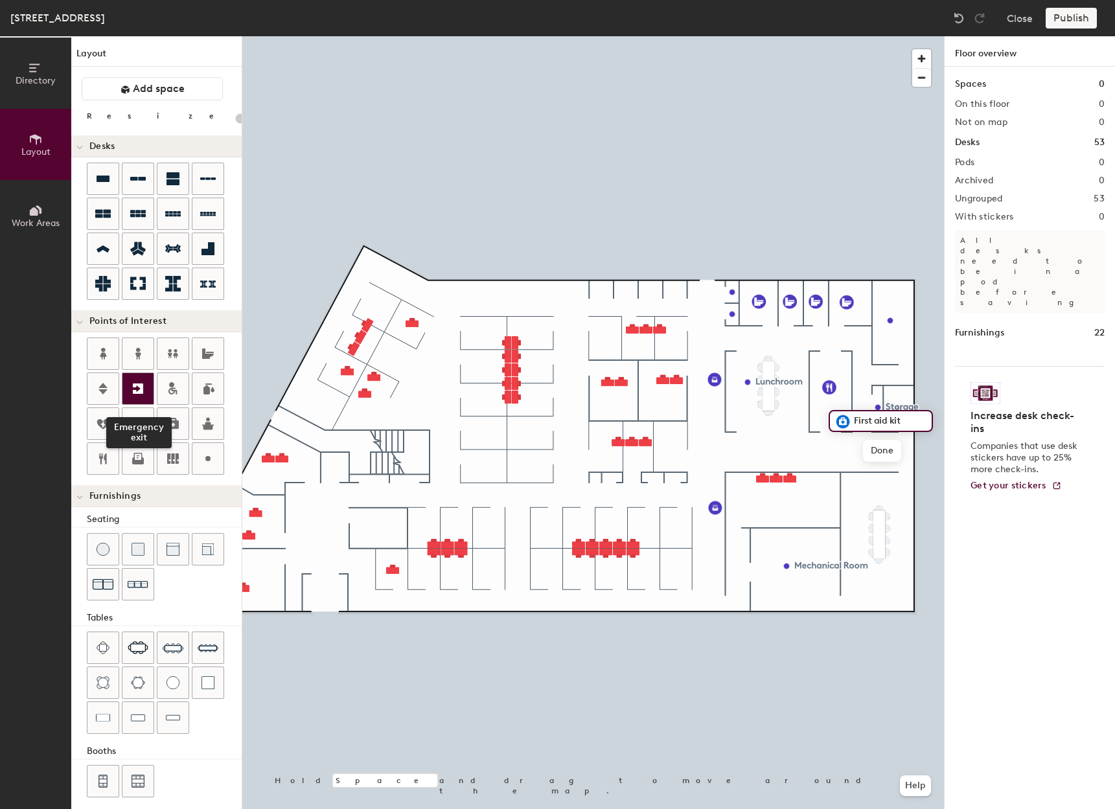
click at [133, 389] on icon at bounding box center [138, 389] width 16 height 16
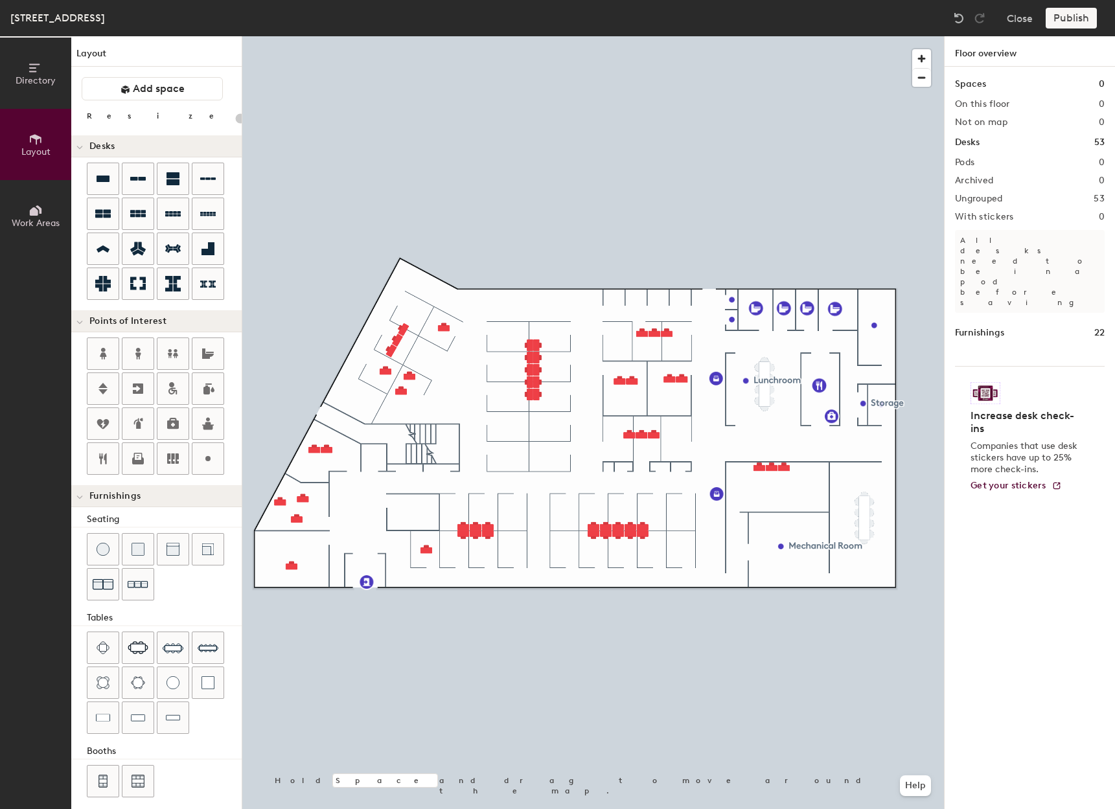
click at [293, 36] on div at bounding box center [593, 36] width 702 height 0
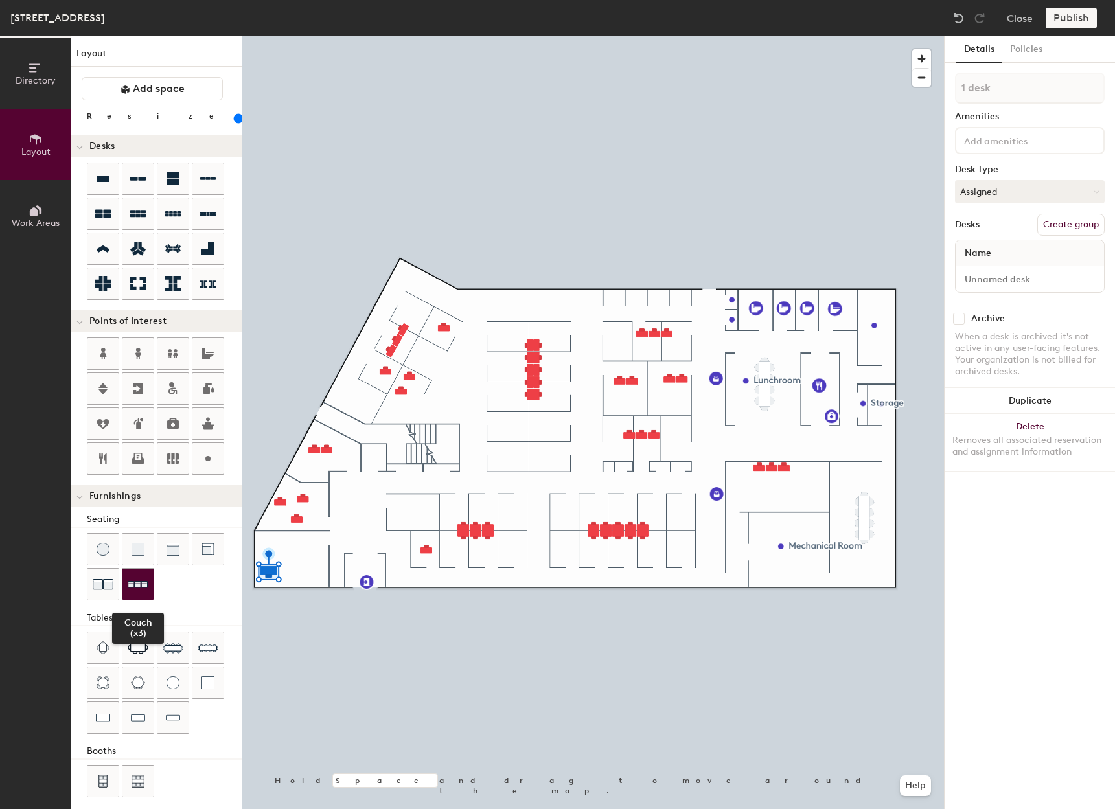
click at [145, 580] on img at bounding box center [138, 585] width 21 height 20
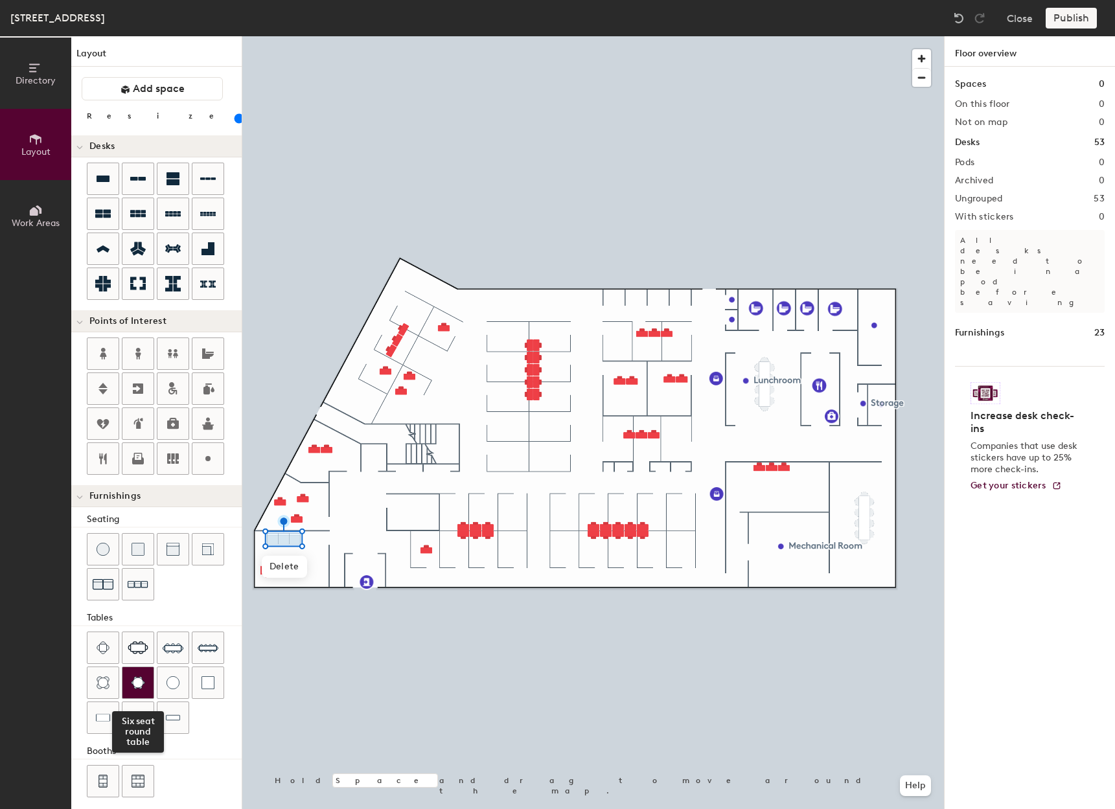
click at [133, 682] on img at bounding box center [138, 683] width 14 height 13
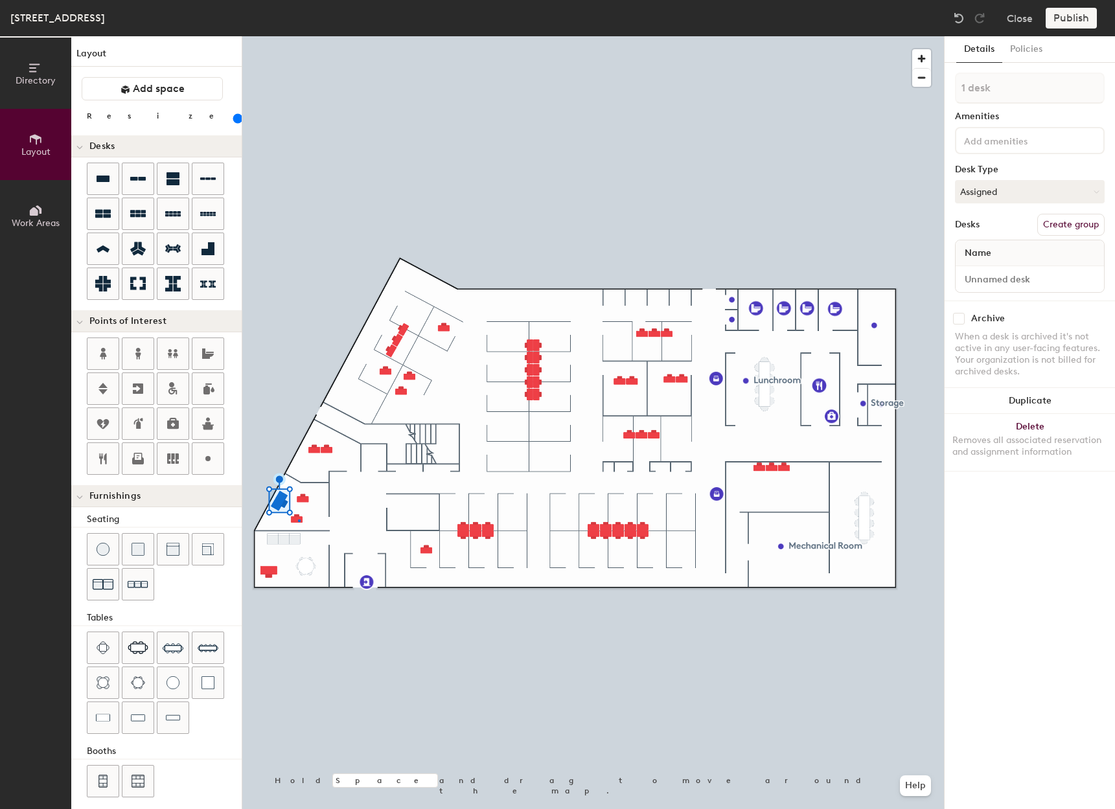
click at [298, 36] on div at bounding box center [593, 36] width 702 height 0
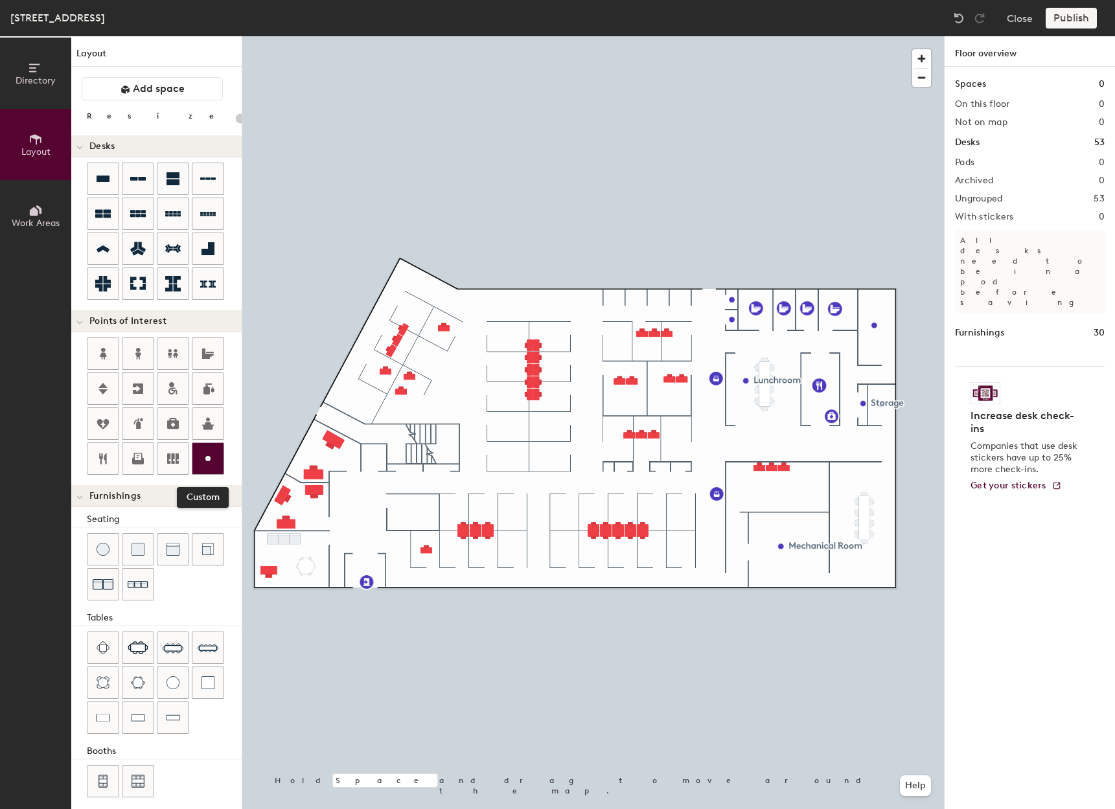
click at [208, 453] on icon at bounding box center [208, 459] width 16 height 16
type input "20"
type input "Storage"
click at [203, 467] on div at bounding box center [207, 458] width 31 height 31
type input "20"
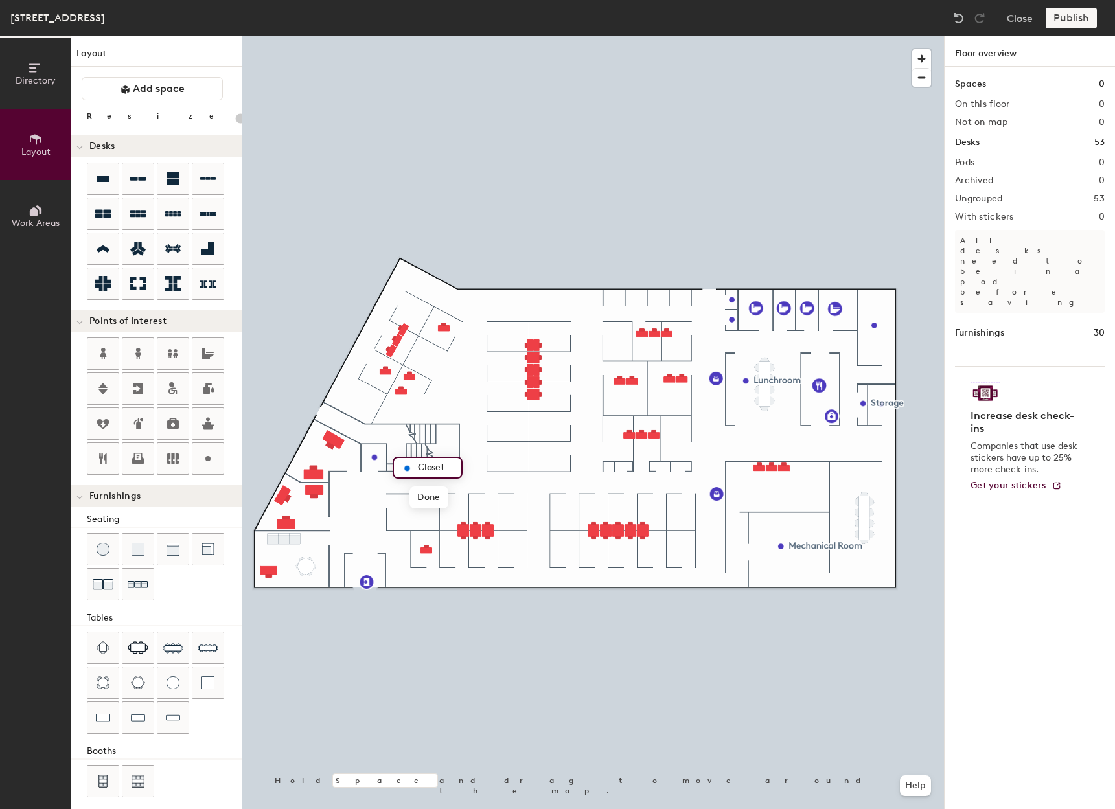
type input "Closet"
click at [205, 457] on icon at bounding box center [208, 459] width 16 height 16
type input "20"
type input "Storage"
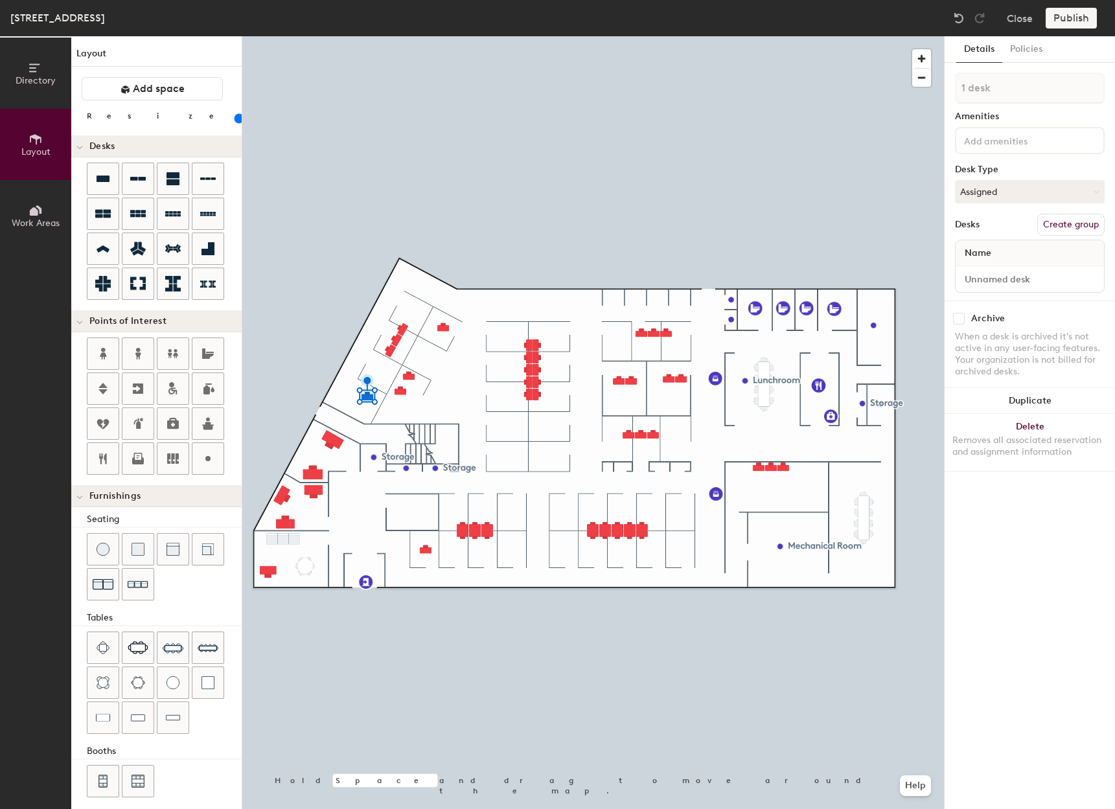
click at [342, 397] on div "Directory Layout Work Areas Layout Add space Resize Desks Points of Interest Fu…" at bounding box center [557, 422] width 1115 height 773
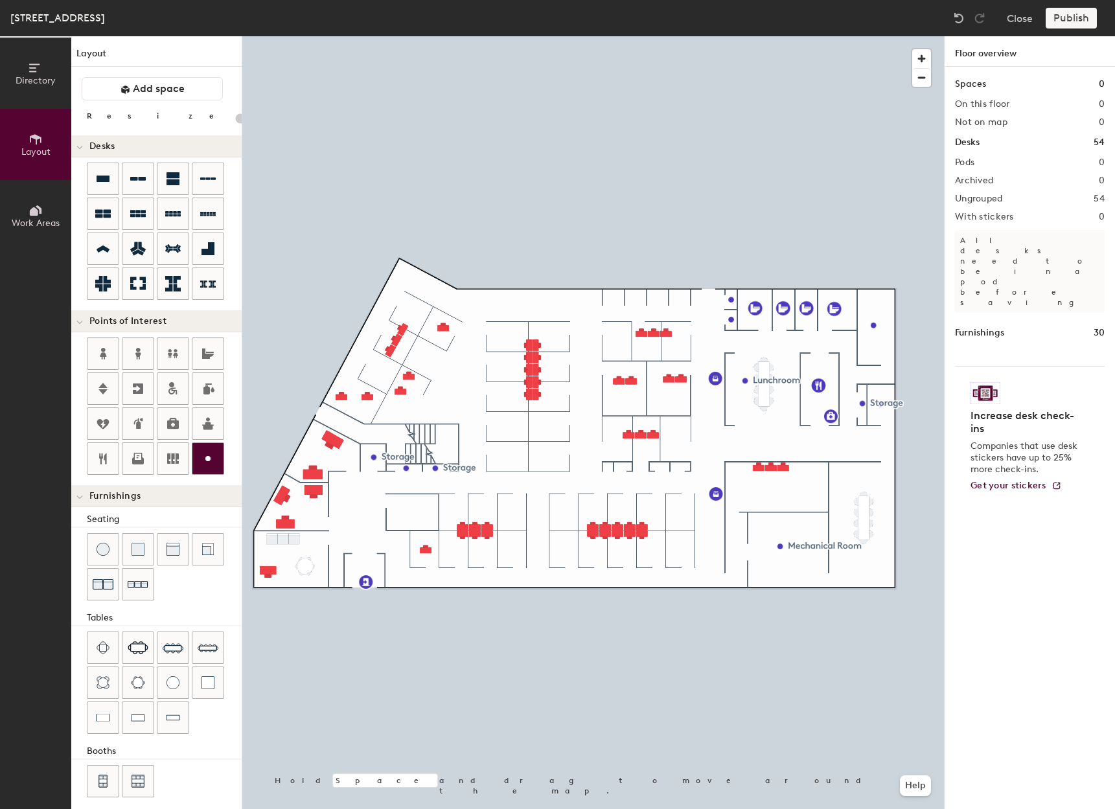
click at [218, 463] on div at bounding box center [207, 458] width 31 height 31
type input "20"
type input "Closet"
click at [203, 450] on div at bounding box center [207, 458] width 31 height 31
type input "20"
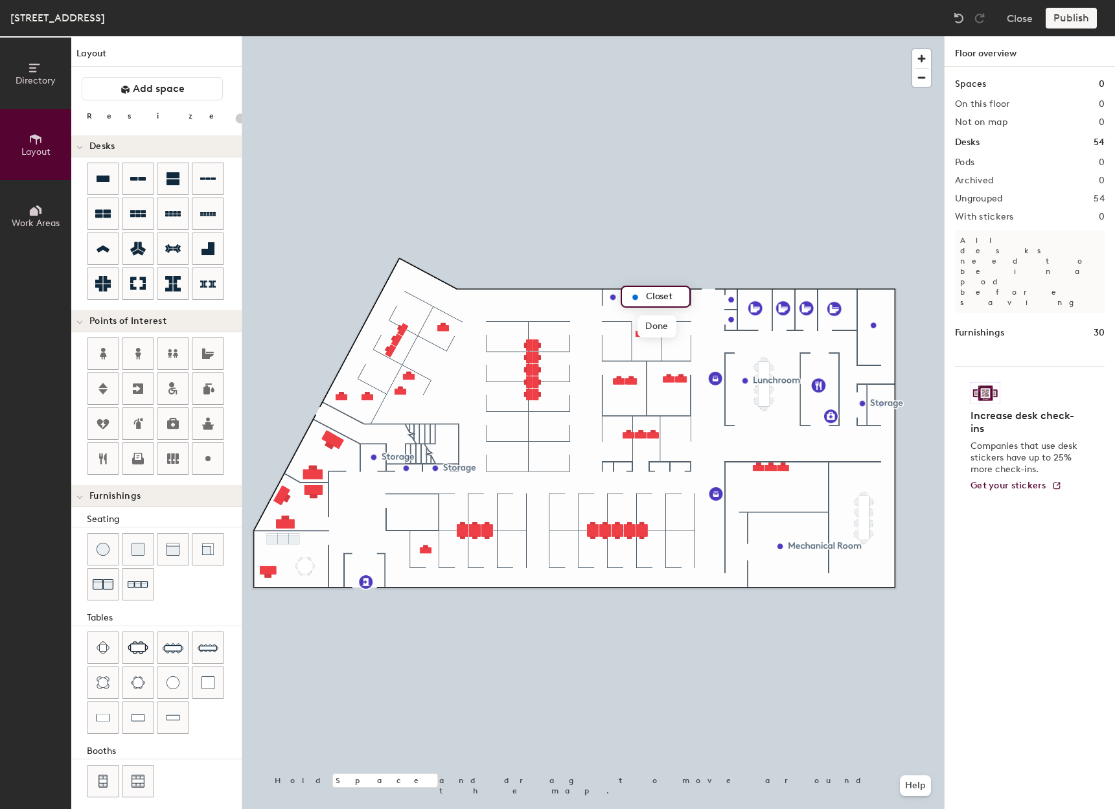
type input "Closet"
click at [211, 458] on icon at bounding box center [208, 459] width 16 height 16
type input "20"
type input "s"
type input "Storage"
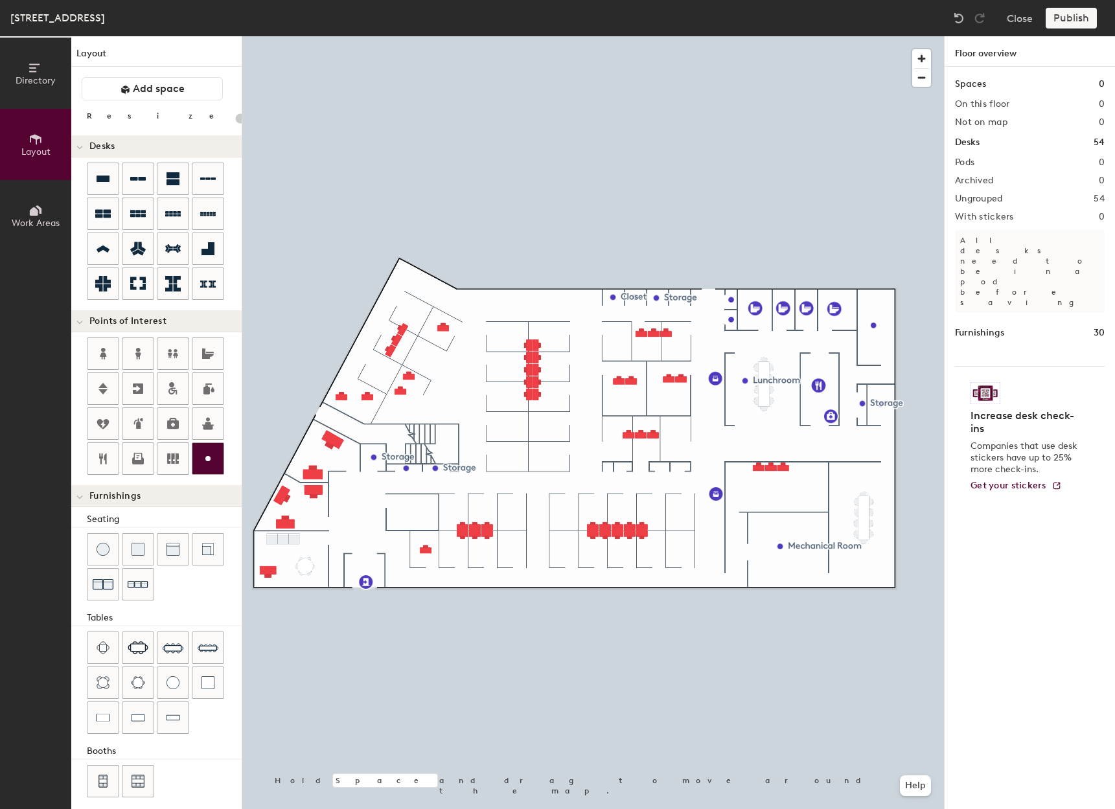
click at [207, 463] on icon at bounding box center [208, 459] width 16 height 16
type input "20"
type input "Storage"
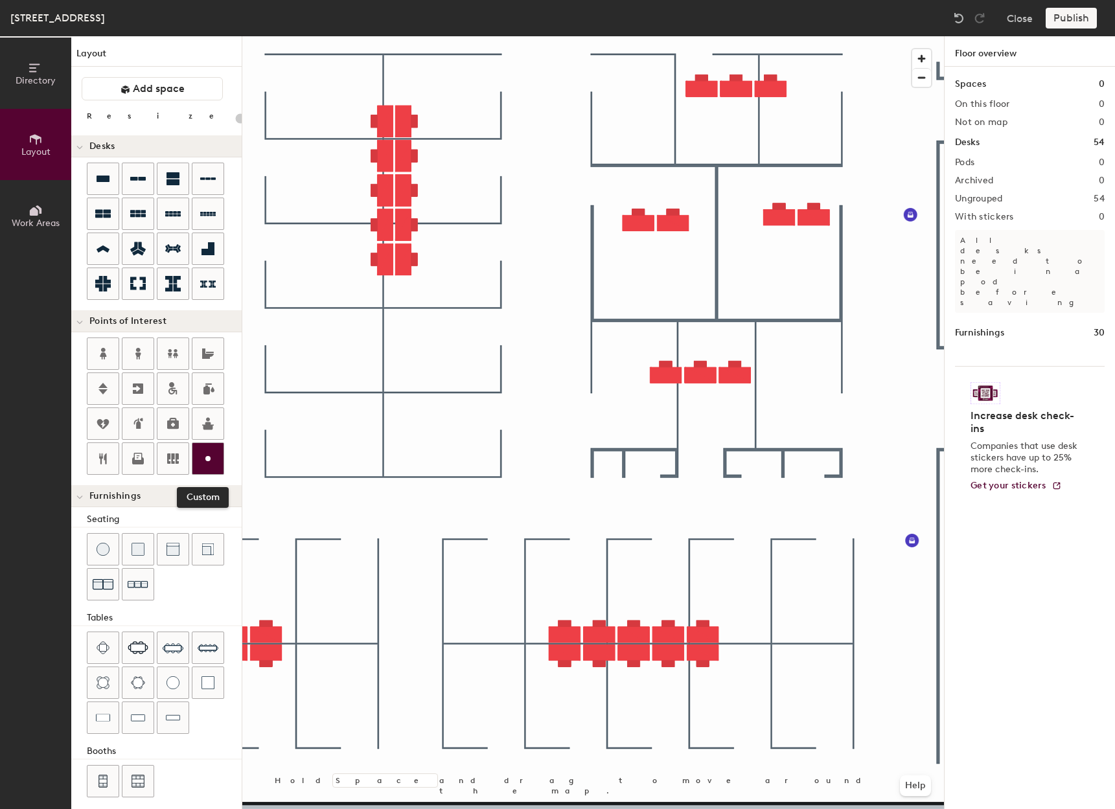
click at [215, 453] on icon at bounding box center [208, 459] width 16 height 16
type input "20"
type input "Closet"
click at [216, 456] on div at bounding box center [207, 458] width 31 height 31
type input "20"
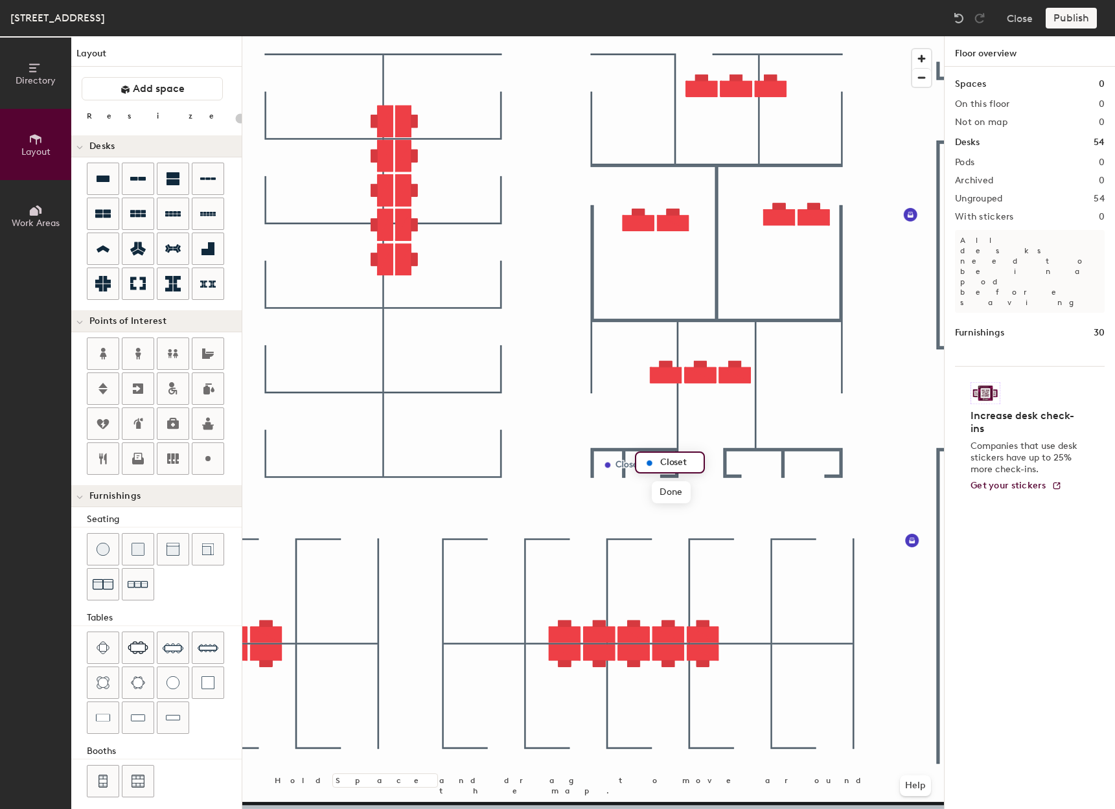
type input "Closet"
click at [205, 462] on icon at bounding box center [208, 459] width 16 height 16
type input "20"
type input "Closet"
click at [845, 36] on div at bounding box center [593, 36] width 702 height 0
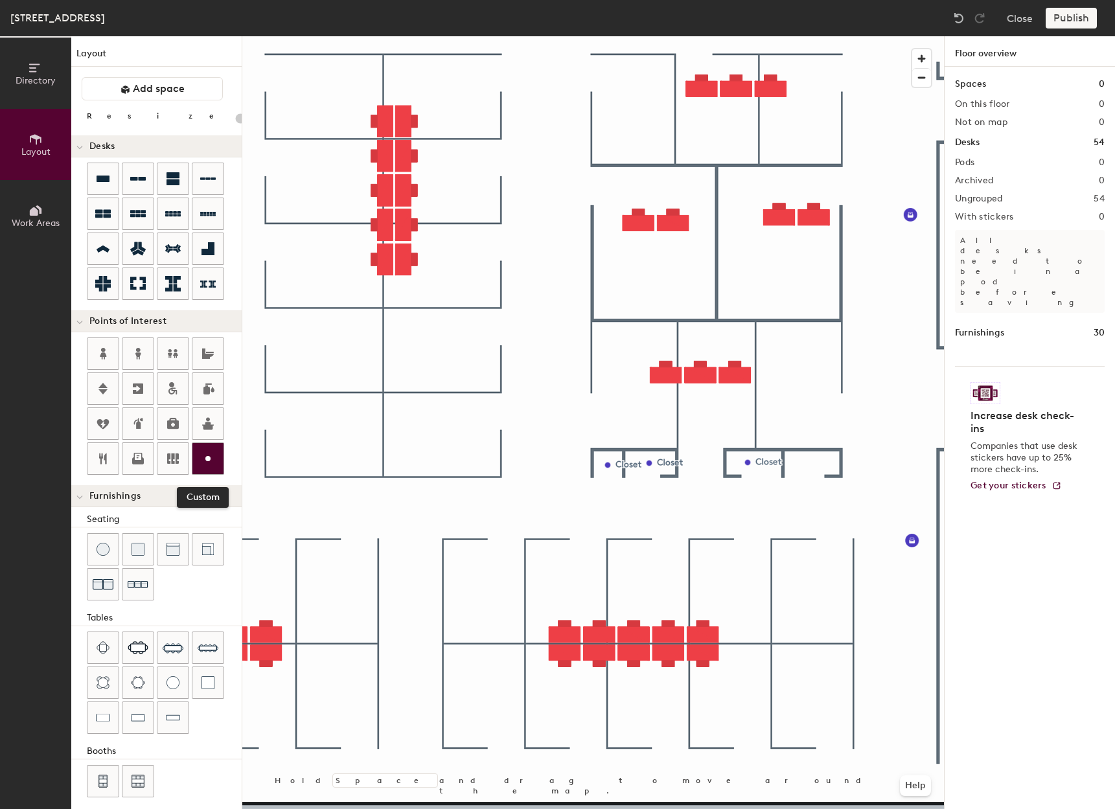
click at [215, 463] on icon at bounding box center [208, 459] width 16 height 16
type input "20"
type input "Closet"
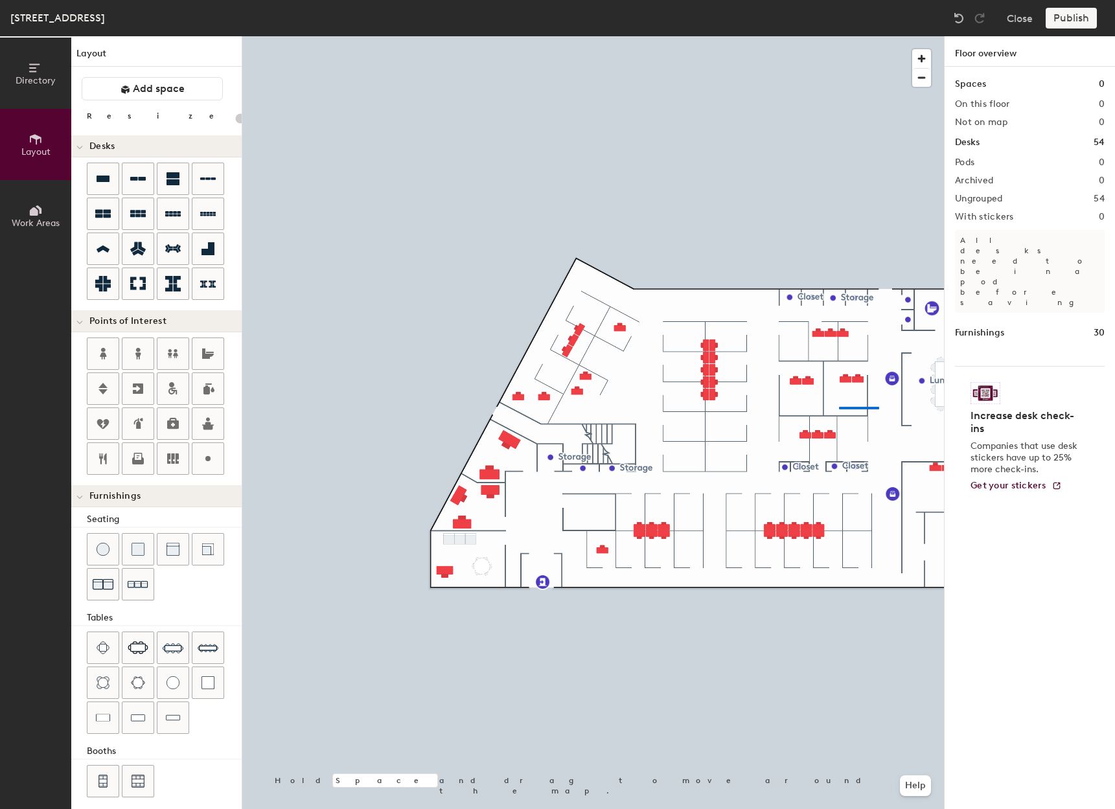
click at [839, 36] on div at bounding box center [593, 36] width 702 height 0
click at [559, 36] on div at bounding box center [593, 36] width 702 height 0
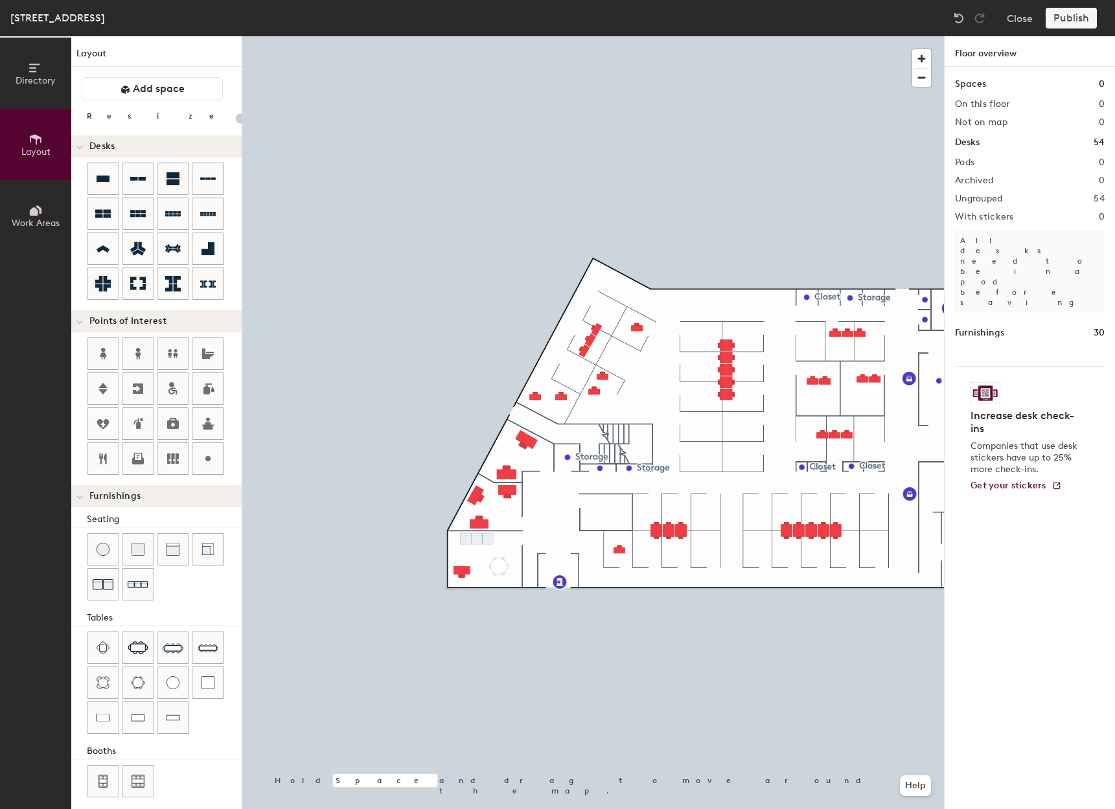
click at [1063, 187] on div "Spaces 0 On this floor 0 Not on map 0 Desks 54 Pods 0 Archived 0 Ungrouped 54 W…" at bounding box center [1030, 453] width 170 height 773
click at [584, 36] on div at bounding box center [593, 36] width 702 height 0
click at [533, 36] on div at bounding box center [593, 36] width 702 height 0
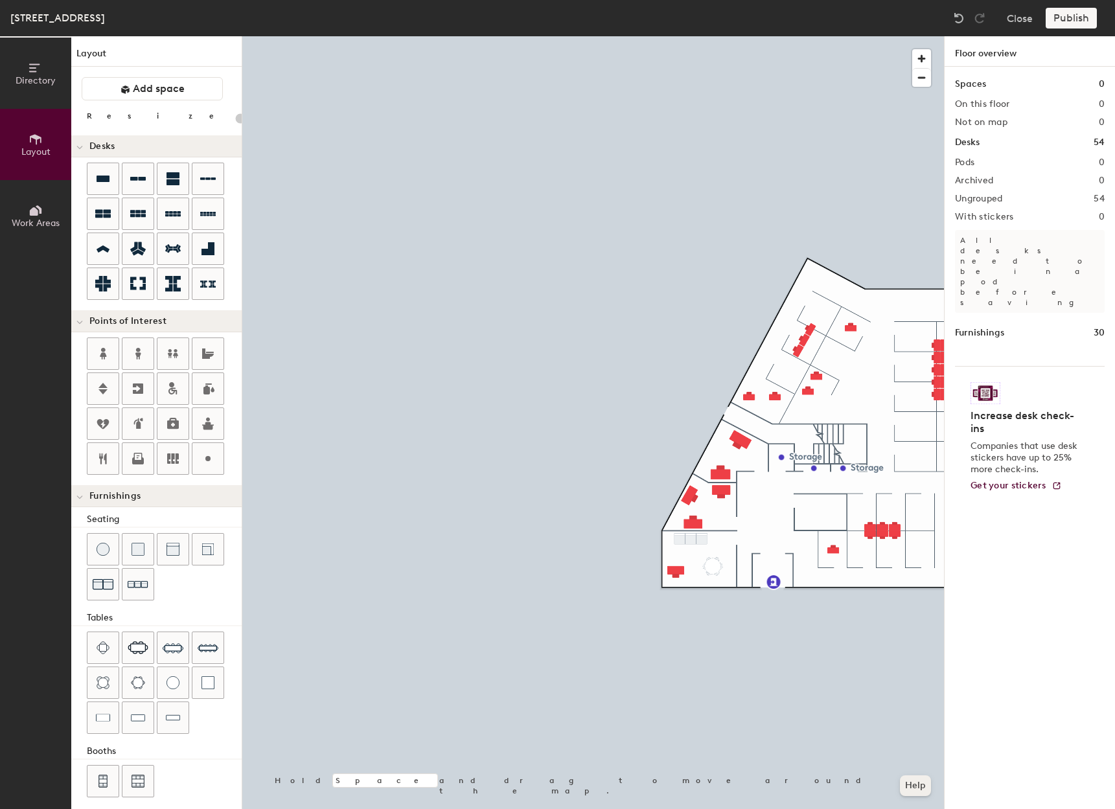
click at [911, 789] on button "Help" at bounding box center [915, 786] width 31 height 21
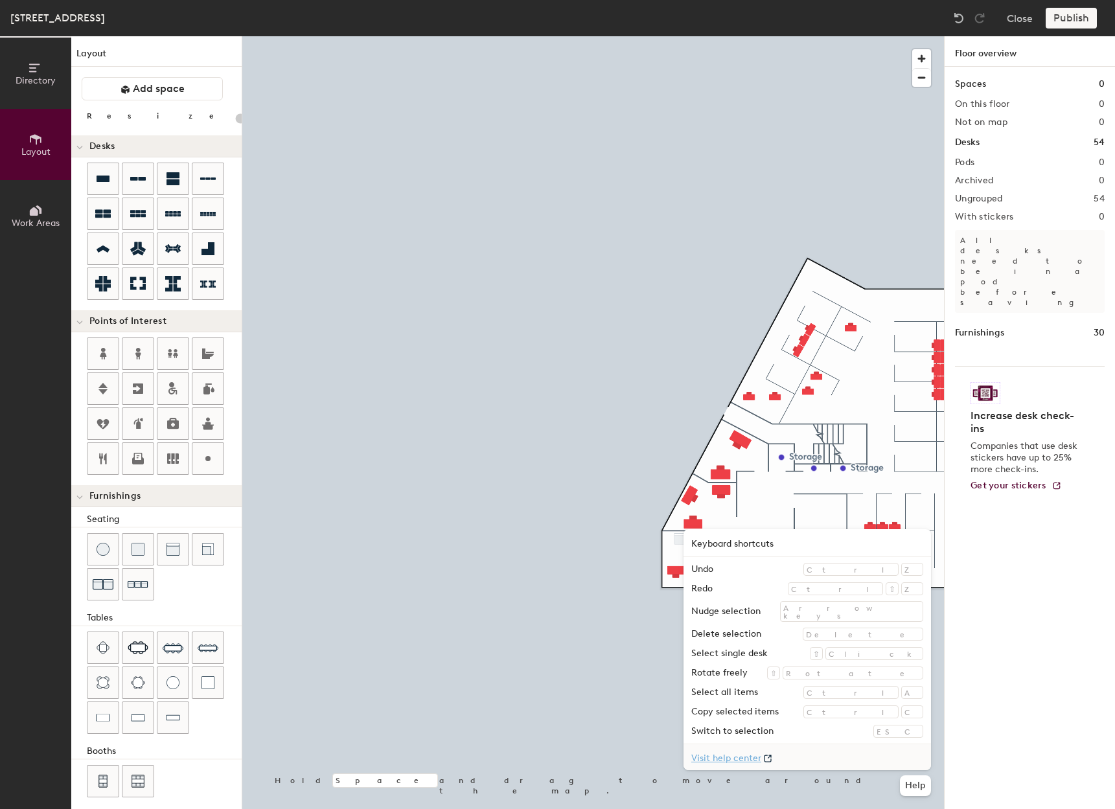
click at [846, 758] on link "Visit help center" at bounding box center [808, 758] width 248 height 26
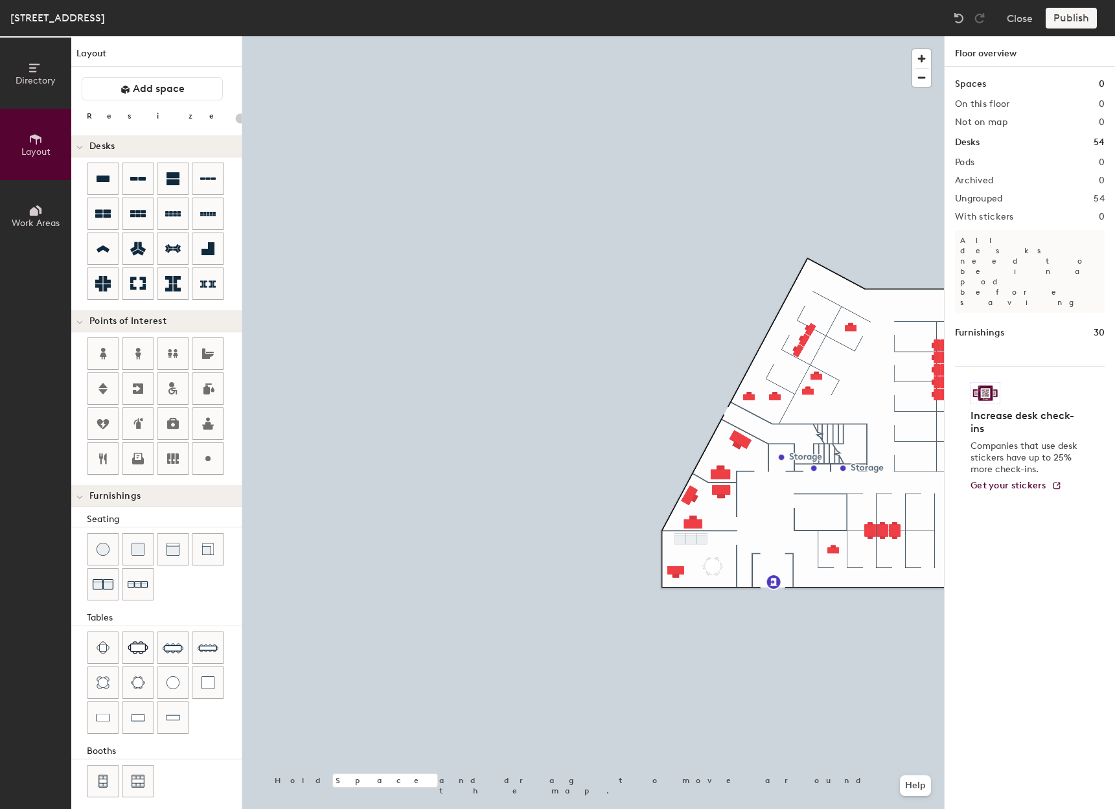
click at [594, 36] on div at bounding box center [593, 36] width 702 height 0
click at [916, 60] on span "button" at bounding box center [921, 58] width 19 height 19
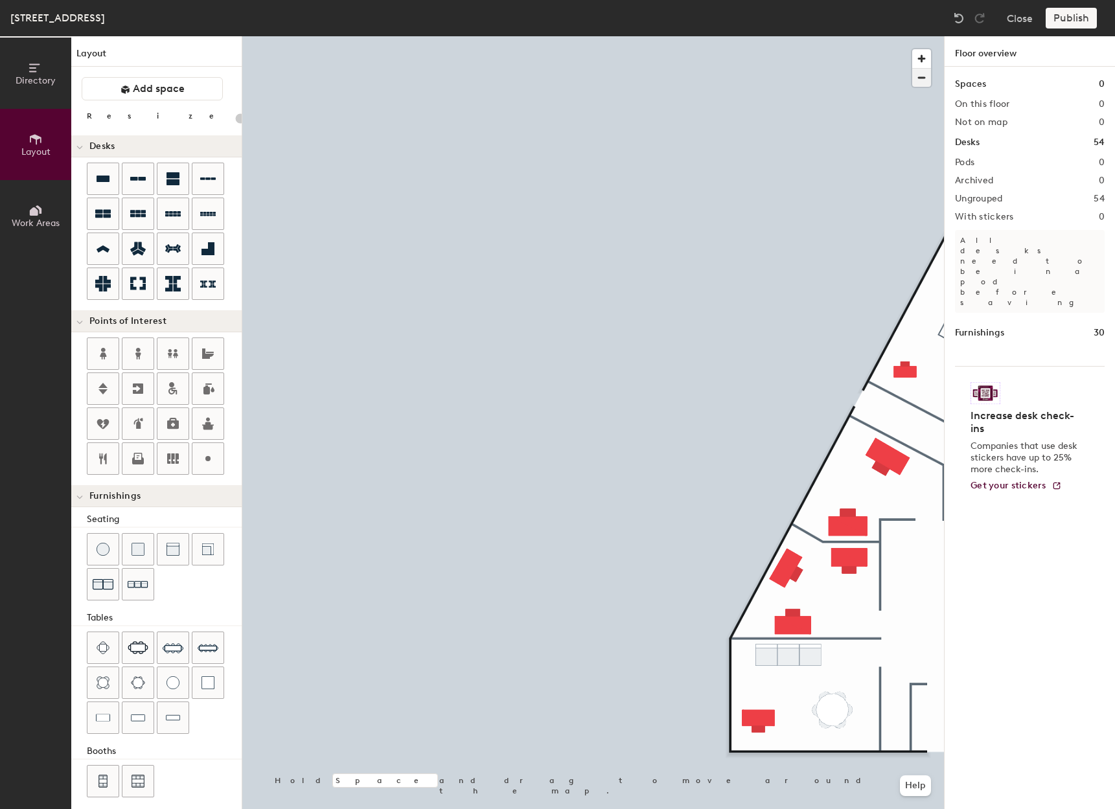
click at [925, 83] on span "button" at bounding box center [921, 78] width 19 height 18
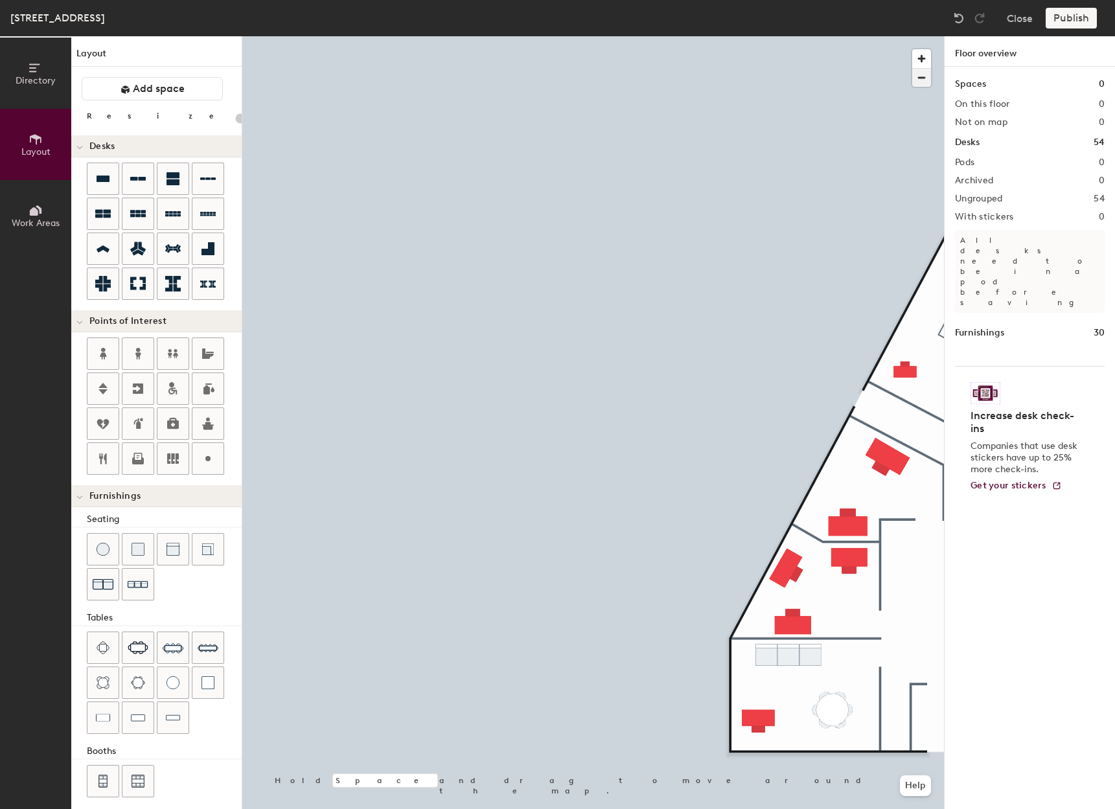
click at [924, 80] on span "button" at bounding box center [921, 78] width 19 height 18
click at [923, 78] on span "button" at bounding box center [921, 78] width 19 height 18
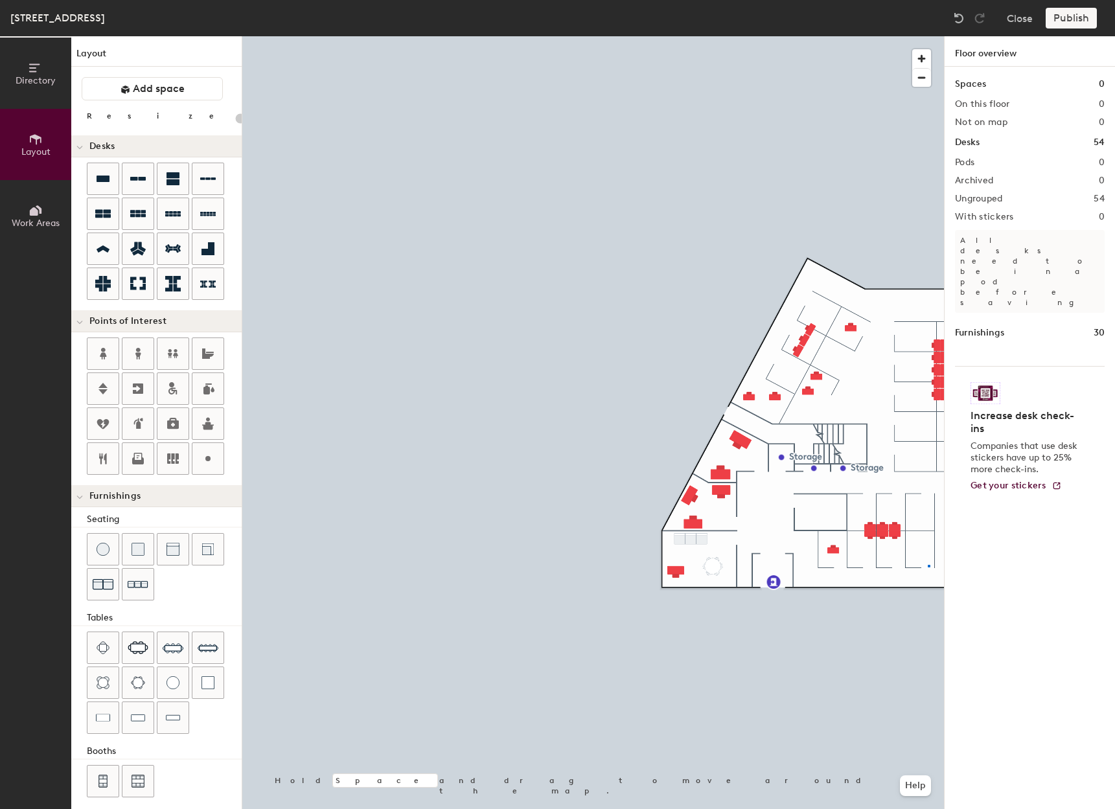
click at [923, 36] on div at bounding box center [593, 36] width 702 height 0
click at [148, 551] on div at bounding box center [137, 549] width 31 height 31
click at [433, 594] on span "Delete" at bounding box center [428, 598] width 45 height 22
click at [734, 36] on div at bounding box center [593, 36] width 702 height 0
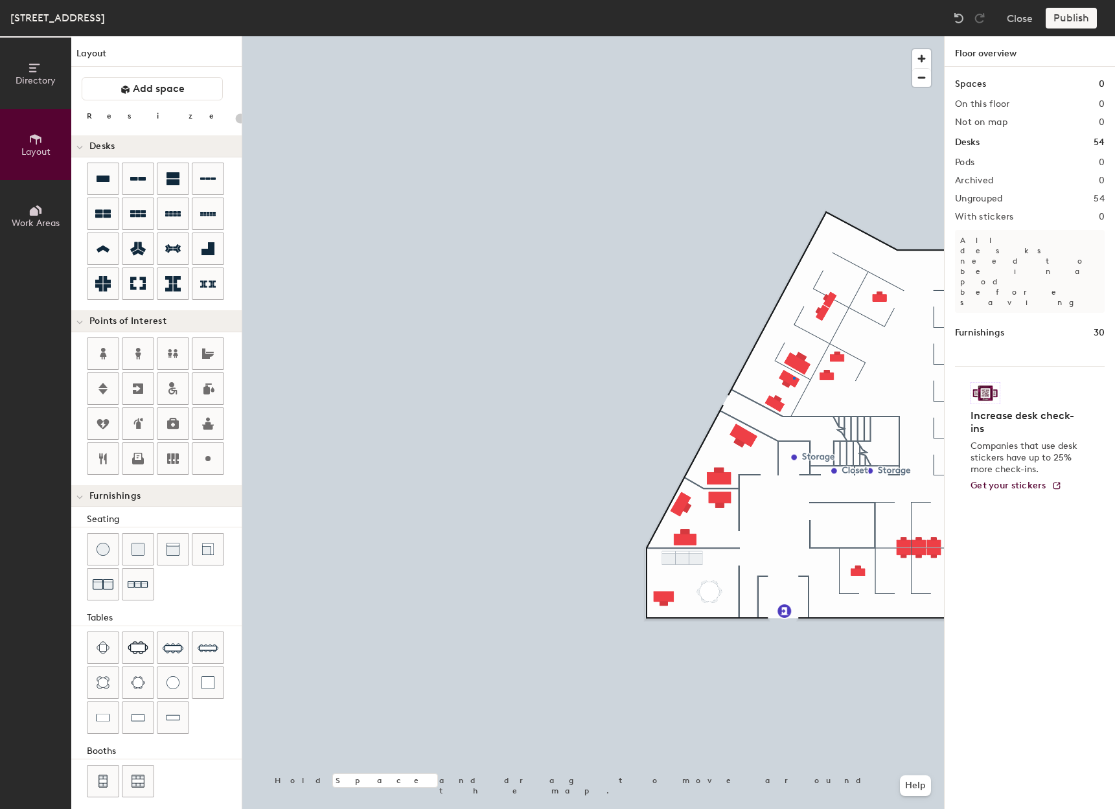
click at [795, 36] on div at bounding box center [593, 36] width 702 height 0
click at [789, 36] on div at bounding box center [593, 36] width 702 height 0
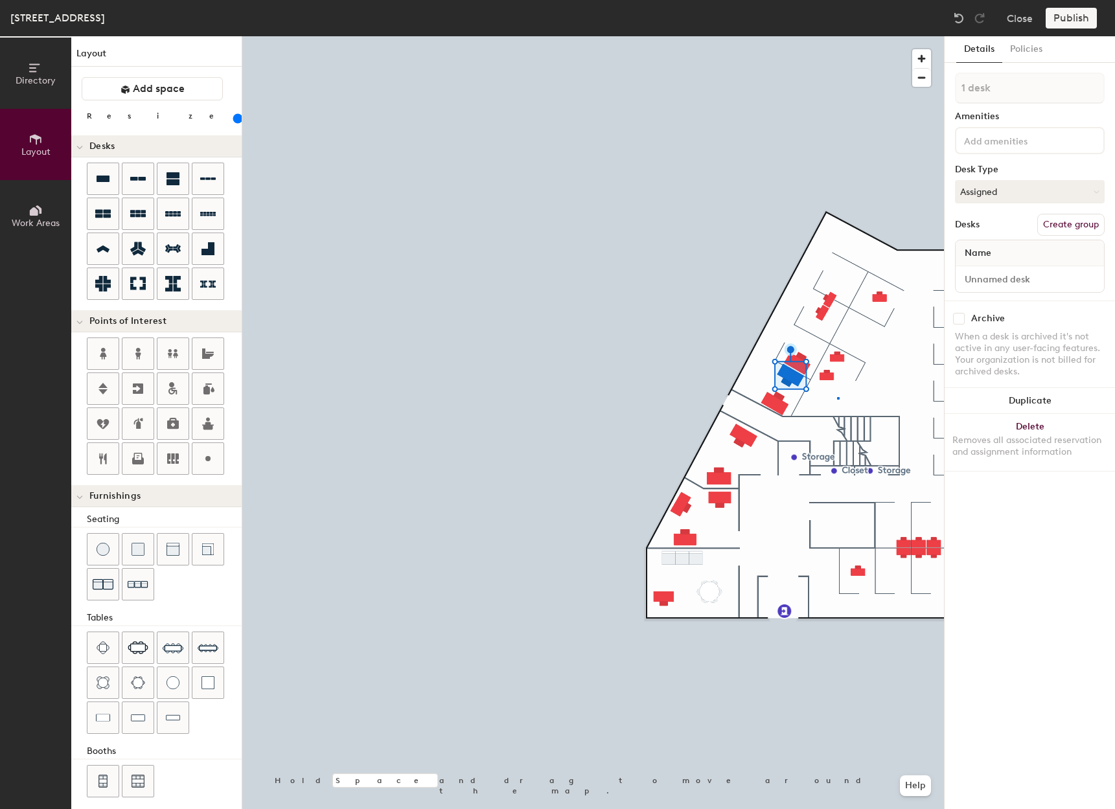
click at [837, 36] on div at bounding box center [593, 36] width 702 height 0
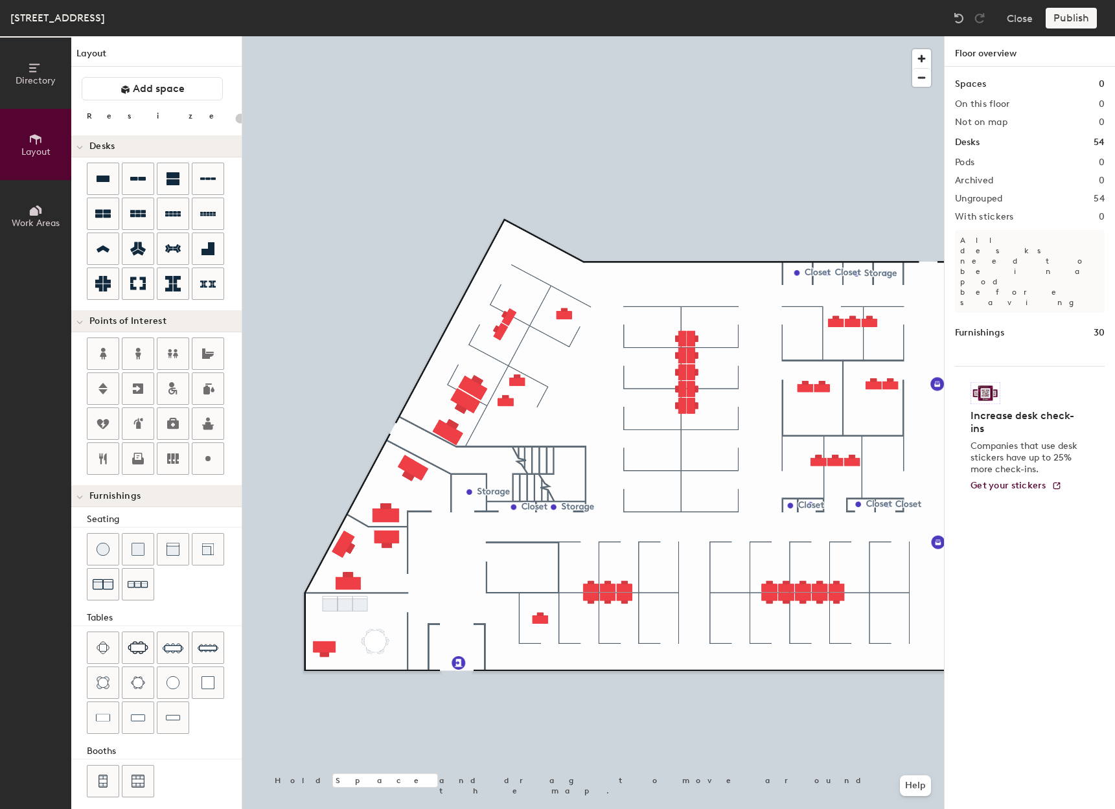
type input "140"
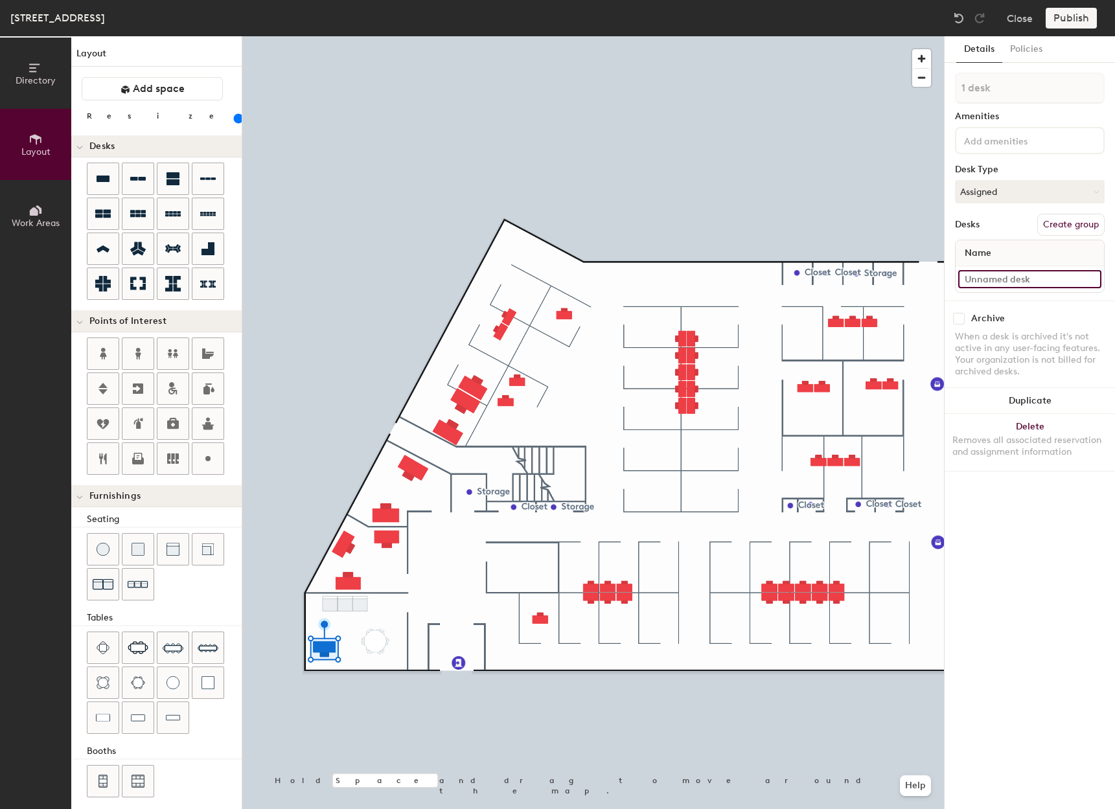
click at [1006, 277] on input at bounding box center [1029, 279] width 143 height 18
type input "311 - Office A"
drag, startPoint x: 1012, startPoint y: 282, endPoint x: 986, endPoint y: 273, distance: 26.9
click at [986, 273] on input "311 - Office A" at bounding box center [1029, 279] width 143 height 18
type input "311 - Shared 3A"
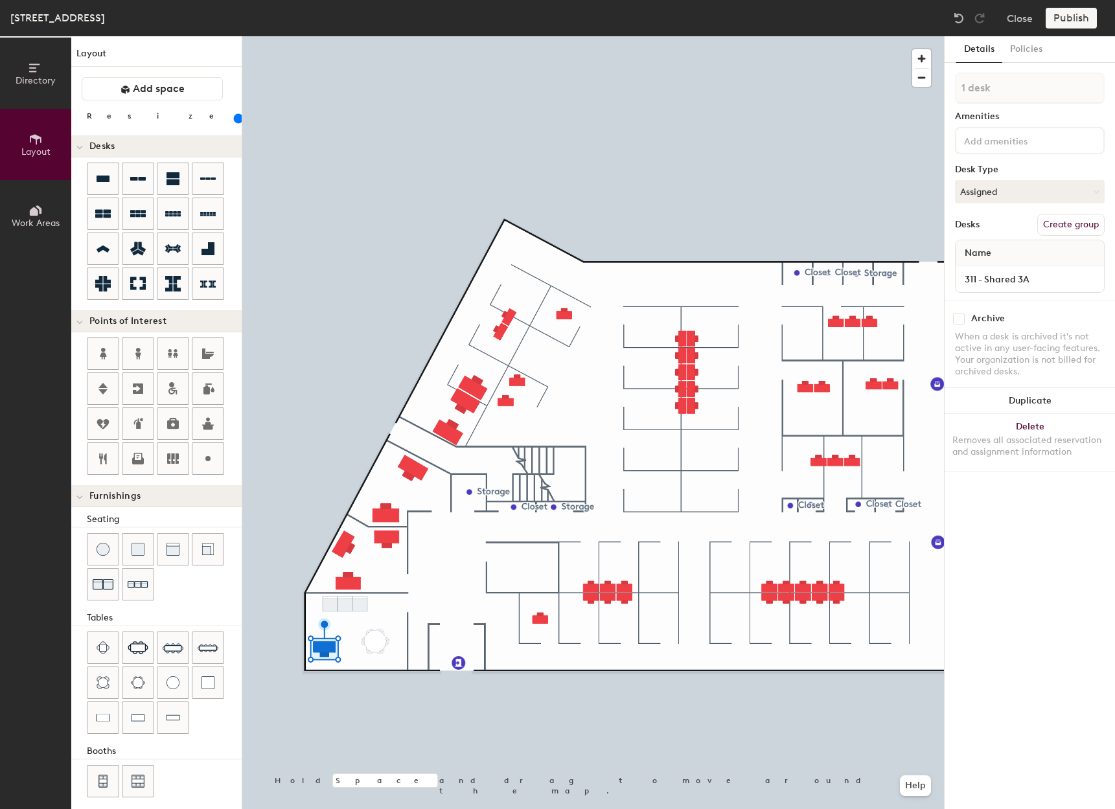
click at [1065, 227] on button "Create group" at bounding box center [1071, 225] width 67 height 22
drag, startPoint x: 995, startPoint y: 86, endPoint x: 957, endPoint y: 89, distance: 38.3
click at [957, 89] on input "Pod 1" at bounding box center [1030, 88] width 150 height 31
type input "3"
type input "I"
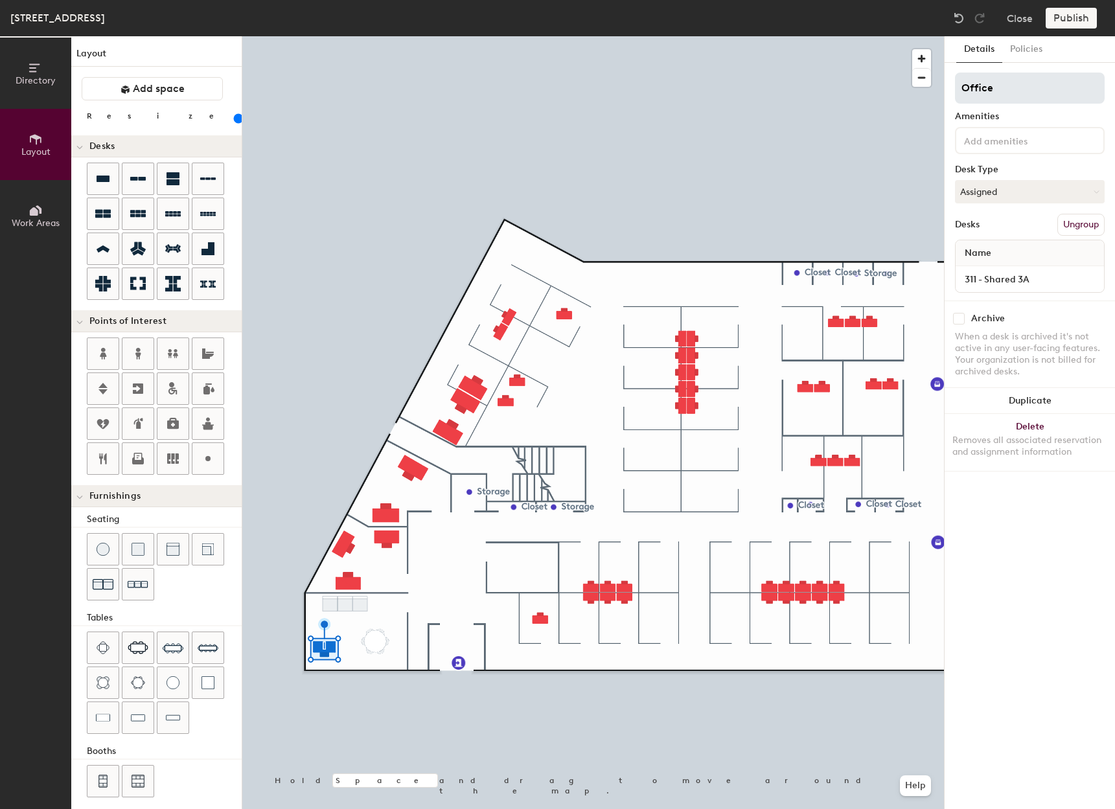
type input "Office 3"
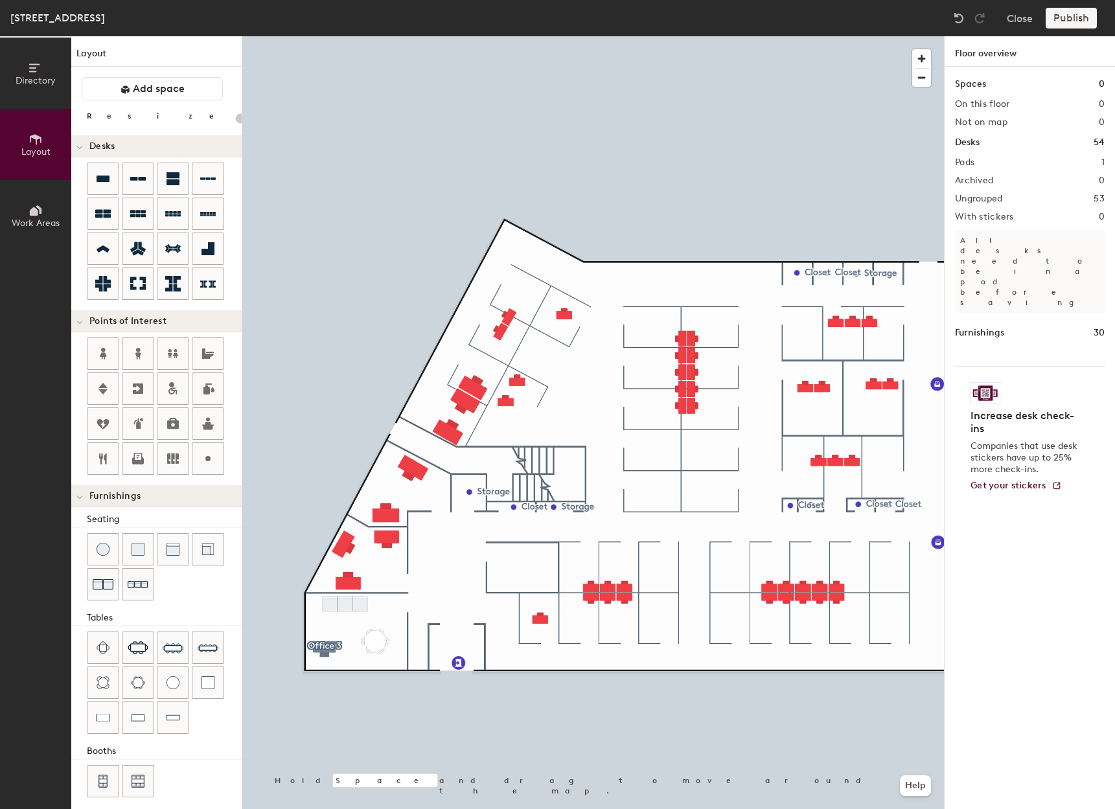
type input "160"
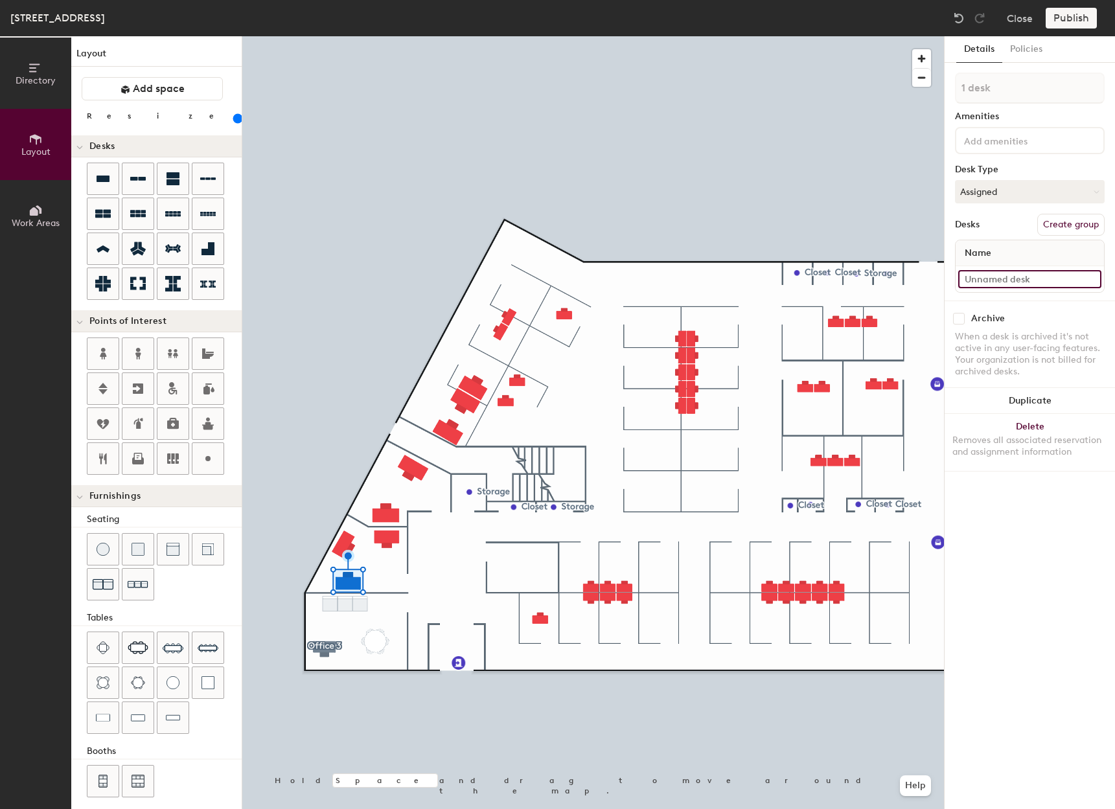
click at [1015, 283] on input at bounding box center [1029, 279] width 143 height 18
type input "311 - Shared 2a"
click at [1069, 217] on button "Create group" at bounding box center [1071, 225] width 67 height 22
click at [940, 90] on div "Directory Layout Work Areas Layout Add space Resize Desks Points of Interest Fu…" at bounding box center [557, 422] width 1115 height 773
type input "2A"
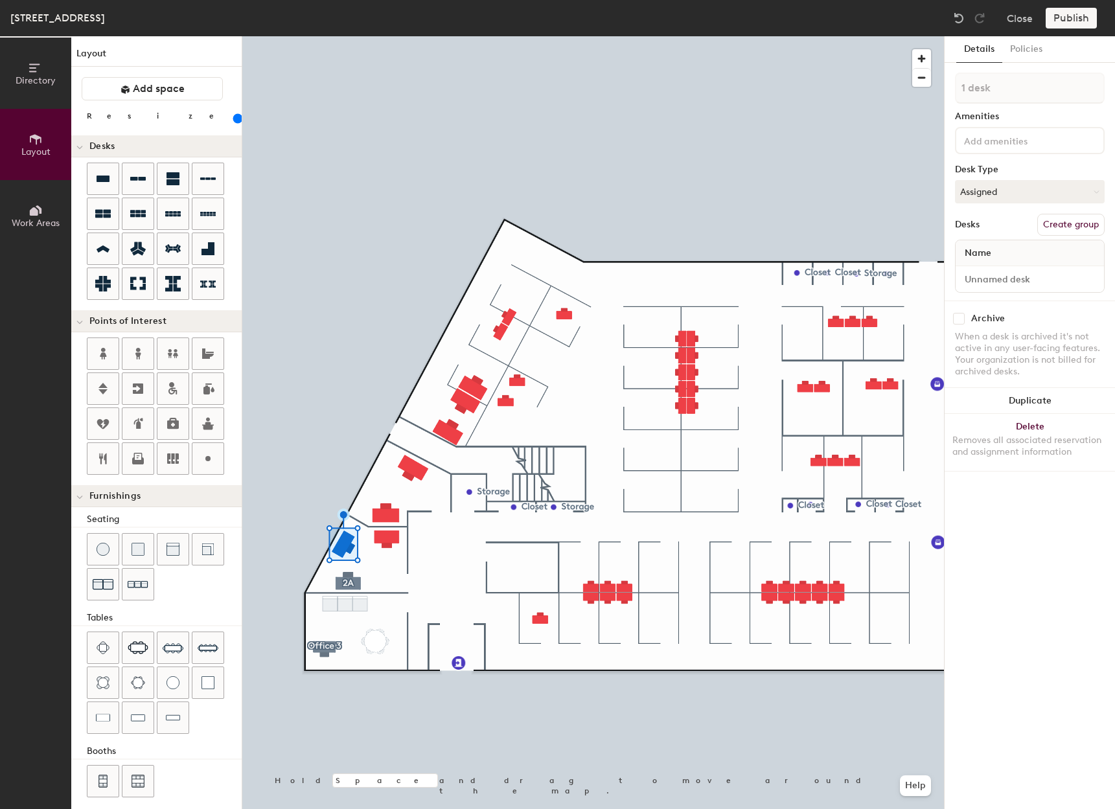
click at [1069, 223] on button "Create group" at bounding box center [1071, 225] width 67 height 22
drag, startPoint x: 1022, startPoint y: 280, endPoint x: 960, endPoint y: 283, distance: 61.6
click at [960, 283] on input "Desk 1" at bounding box center [1029, 279] width 143 height 18
type input "311 - Shared 2B"
click at [1007, 87] on input "Pod 3" at bounding box center [1030, 88] width 150 height 31
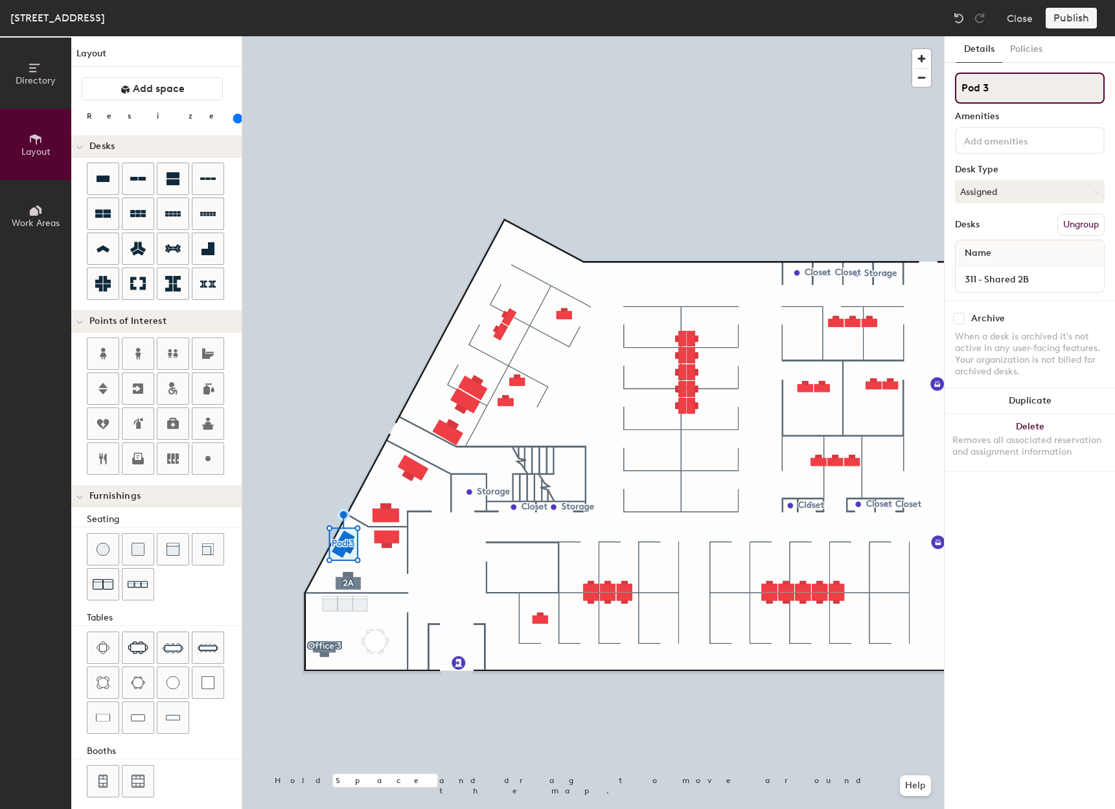
drag, startPoint x: 1005, startPoint y: 86, endPoint x: 947, endPoint y: 95, distance: 58.4
click at [946, 95] on div "Details Policies Pod 3 Amenities Desk Type Assigned Desks Ungroup Name 311 - Sh…" at bounding box center [1030, 422] width 170 height 773
type input "2B"
click at [1056, 227] on button "Create group" at bounding box center [1071, 225] width 67 height 22
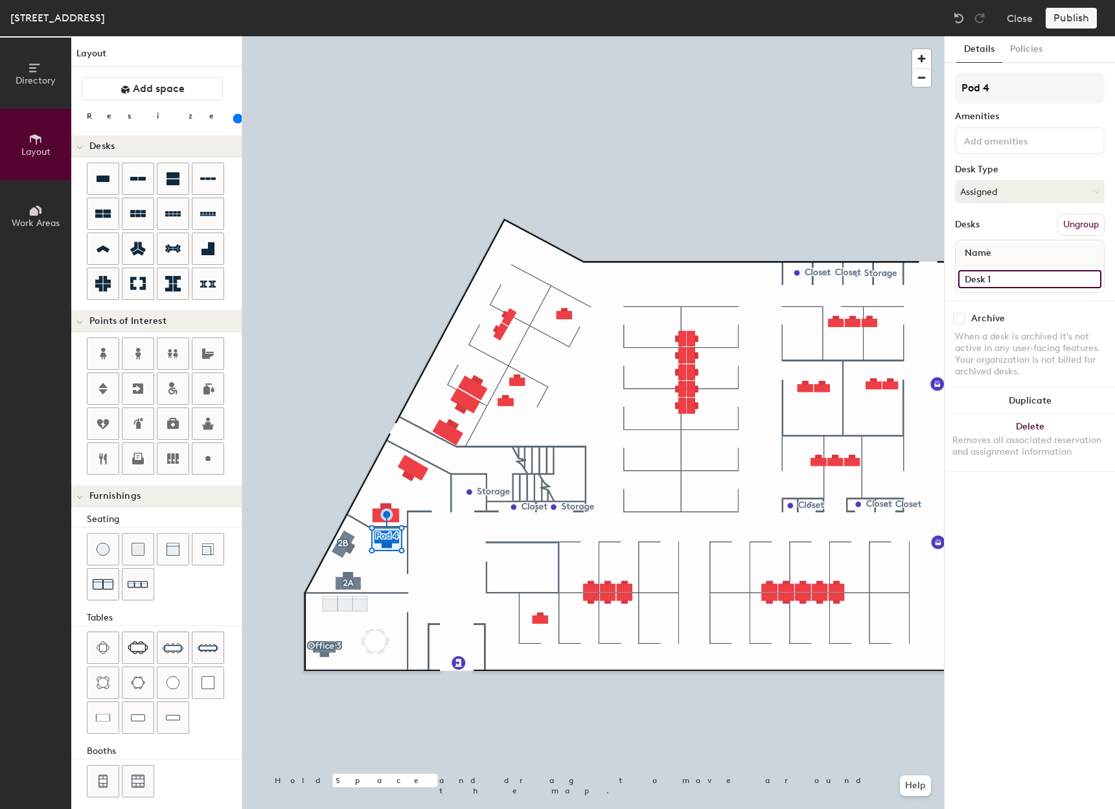
click at [1025, 281] on input "Desk 1" at bounding box center [1029, 279] width 143 height 18
type input "311 - Shared 2C"
click at [1013, 93] on input "Pod 4" at bounding box center [1030, 88] width 150 height 31
click at [920, 103] on div "Directory Layout Work Areas Layout Add space Resize Desks Points of Interest Fu…" at bounding box center [557, 422] width 1115 height 773
type input "2C"
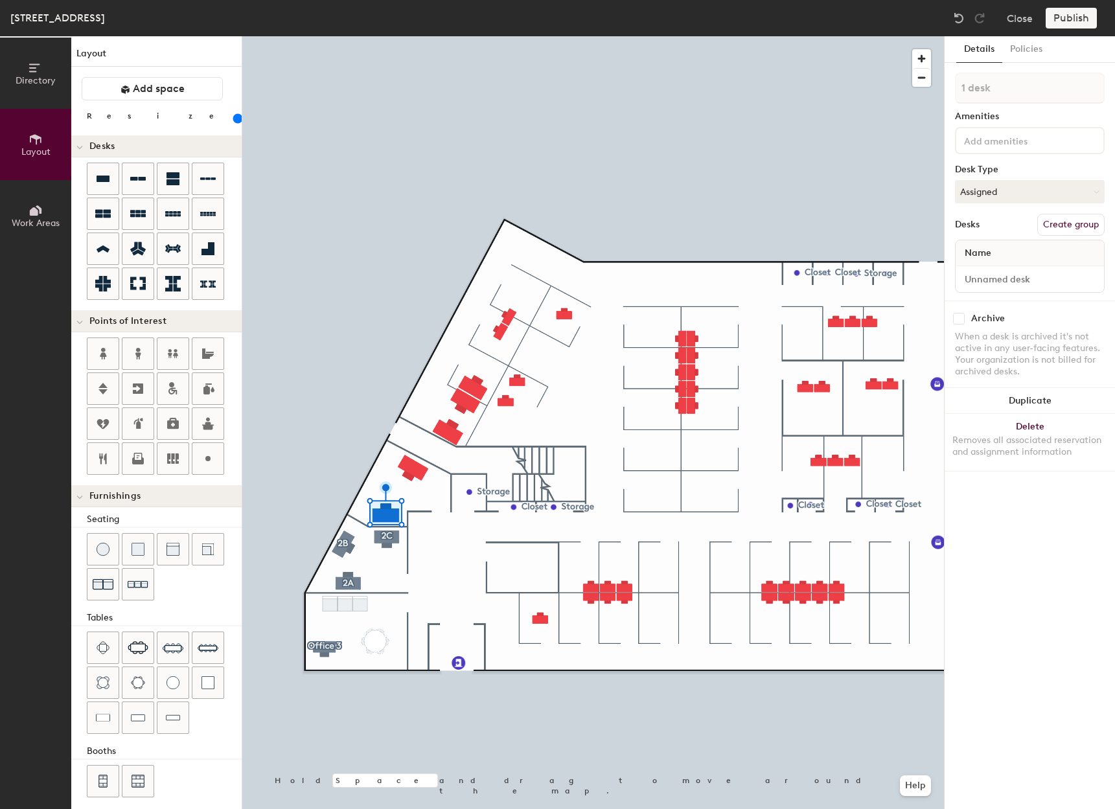
click at [1084, 220] on button "Create group" at bounding box center [1071, 225] width 67 height 22
click at [1047, 279] on input "Desk 1" at bounding box center [1029, 279] width 143 height 18
type input "180"
type input "3"
type input "180"
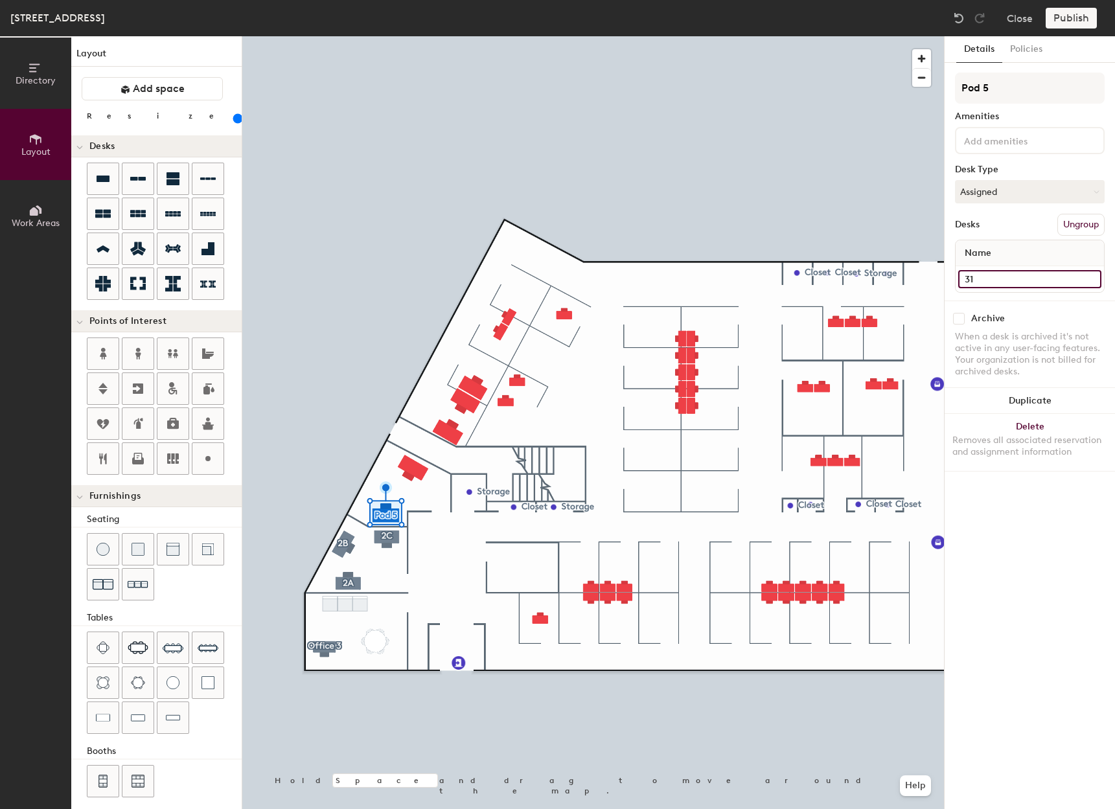
type input "311"
type input "180"
type input "311"
type input "180"
type input "311 -"
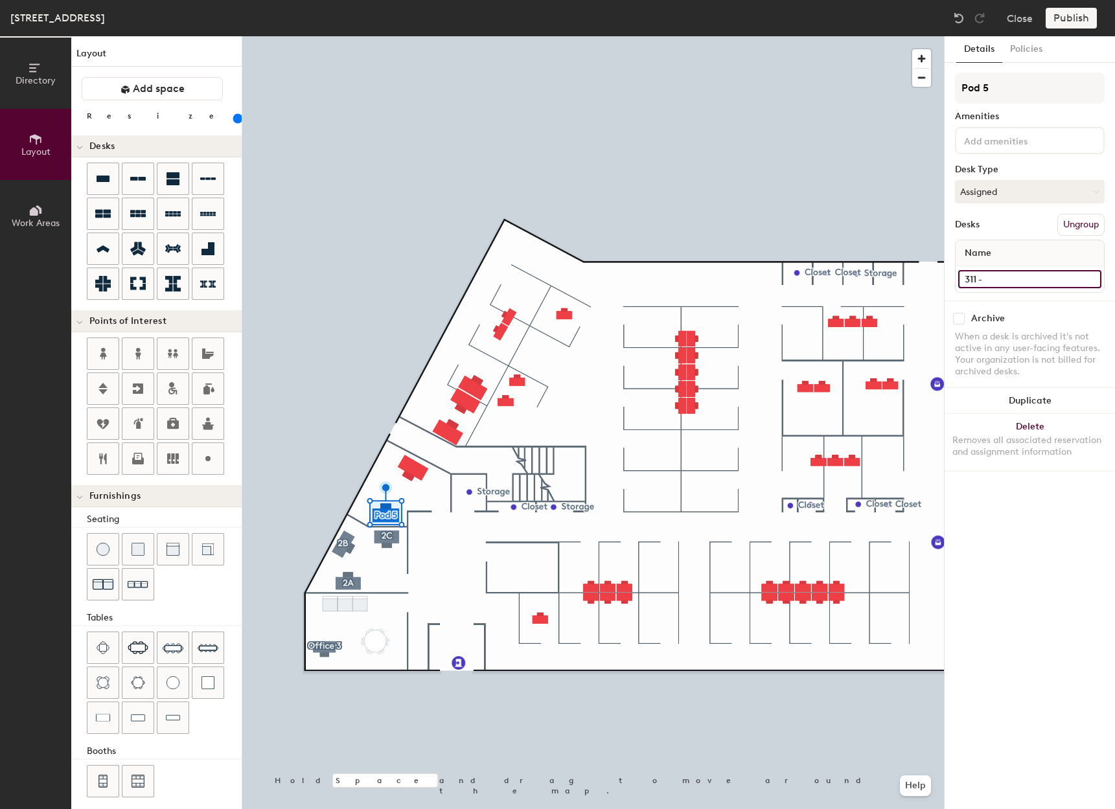
type input "180"
type input "311 - O"
type input "180"
type input "311 - Od"
type input "180"
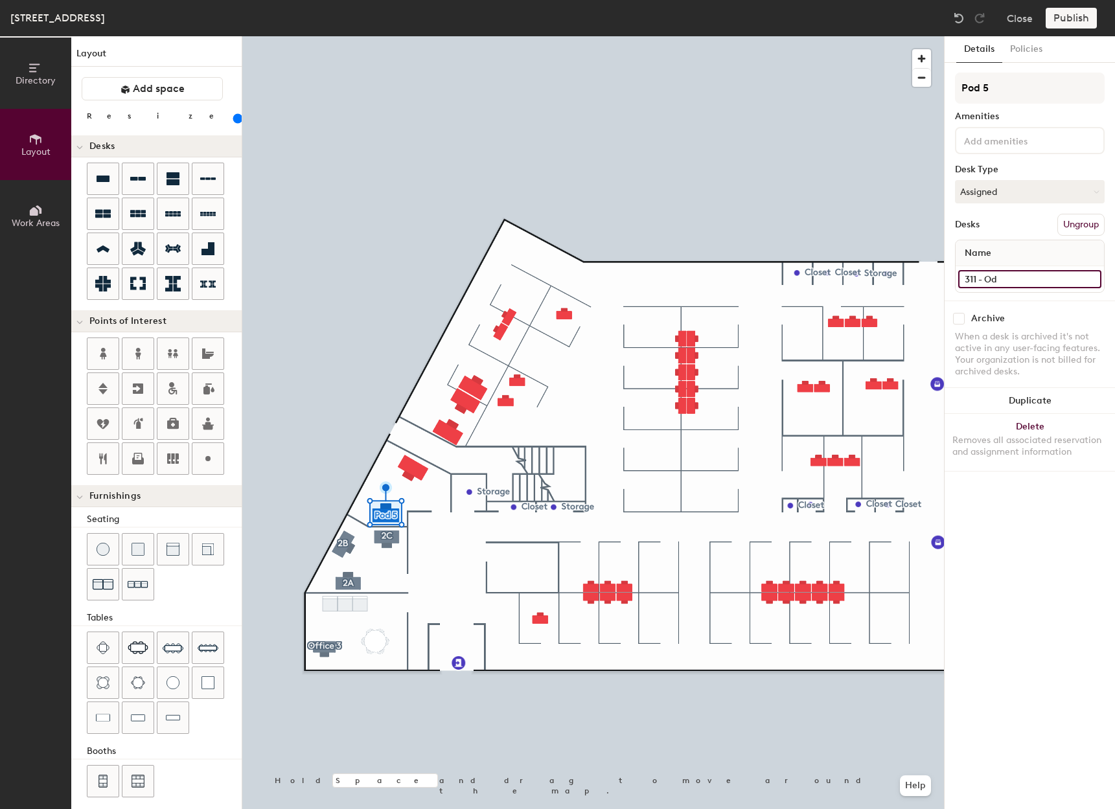
type input "311 - O"
type input "180"
type input "311 - Of"
type input "180"
type input "311 - Off"
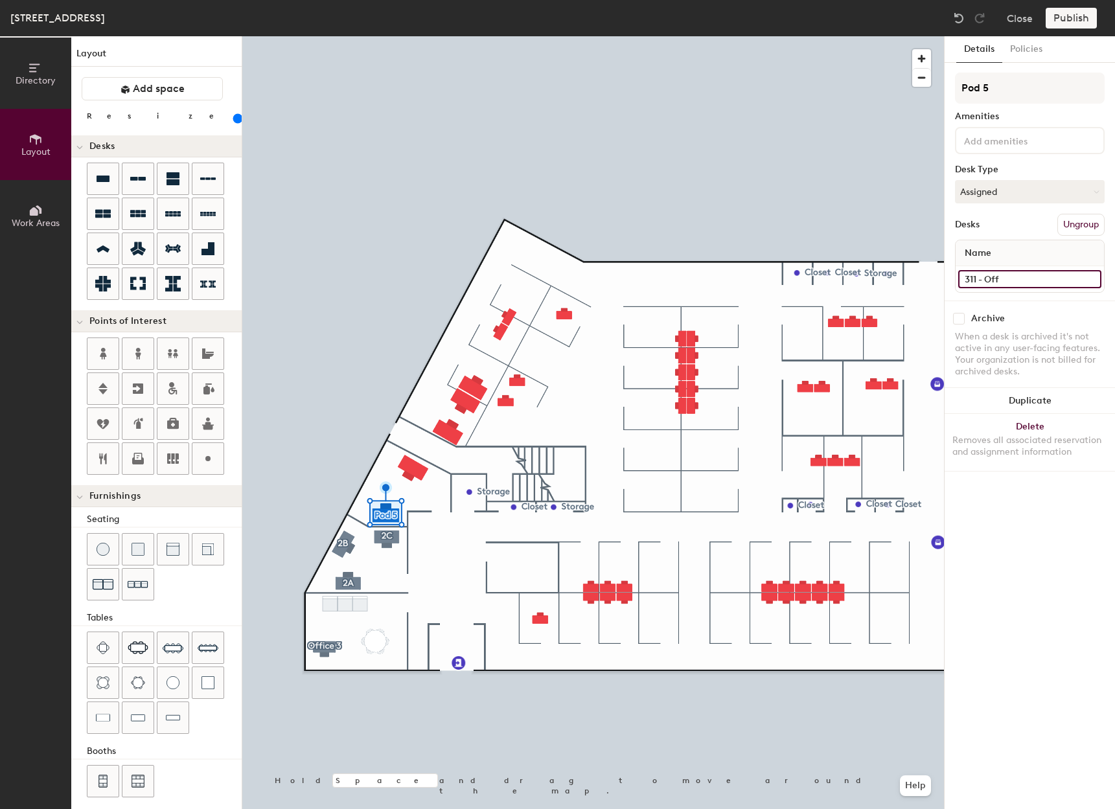
type input "180"
type input "311 - Offi"
type input "180"
type input "311 - Offic"
type input "180"
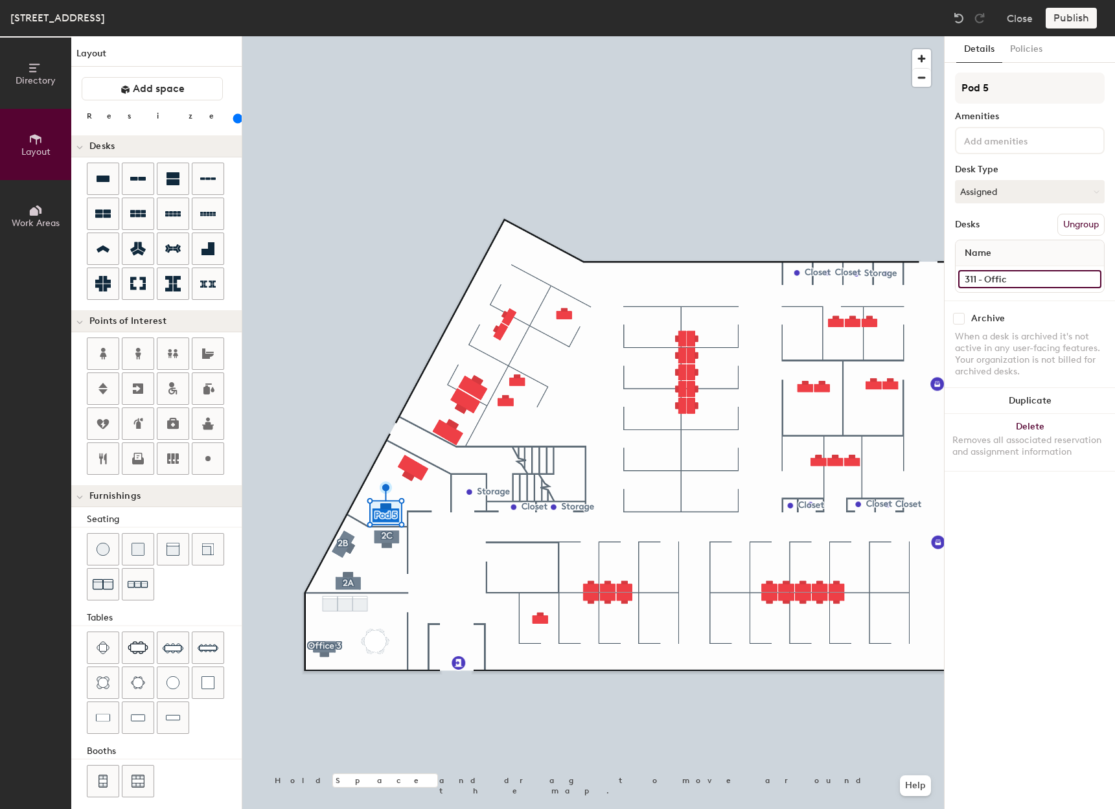
type input "311 - Office"
type input "180"
type input "311 - Office"
type input "180"
type input "311 - Office 1"
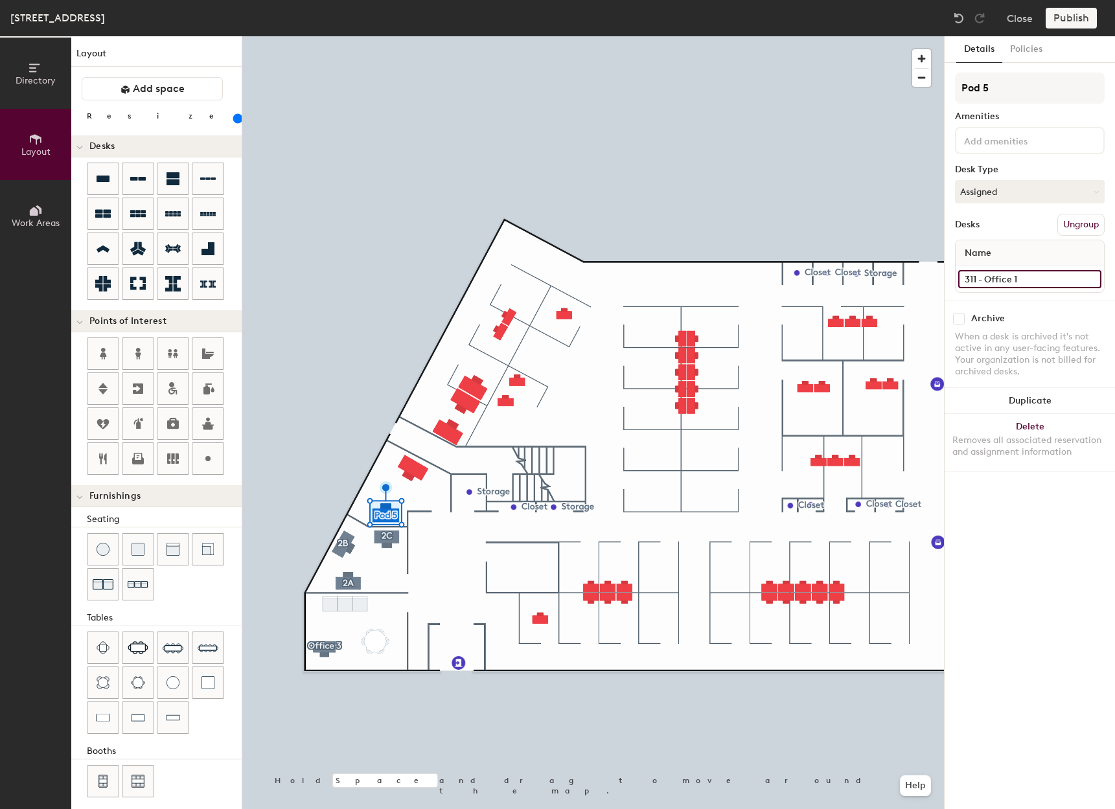
type input "180"
type input "311 - Office 1"
click at [1092, 223] on button "Ungroup" at bounding box center [1081, 225] width 47 height 22
type input "180"
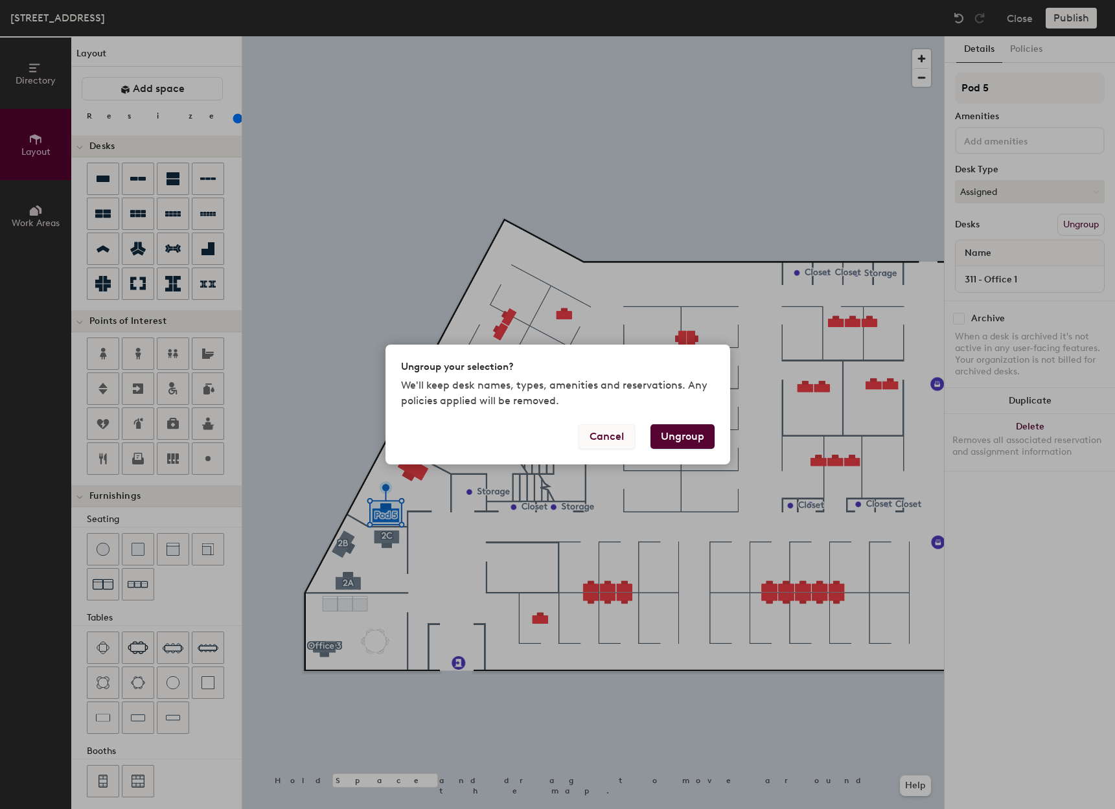
click at [614, 435] on button "Cancel" at bounding box center [607, 436] width 56 height 25
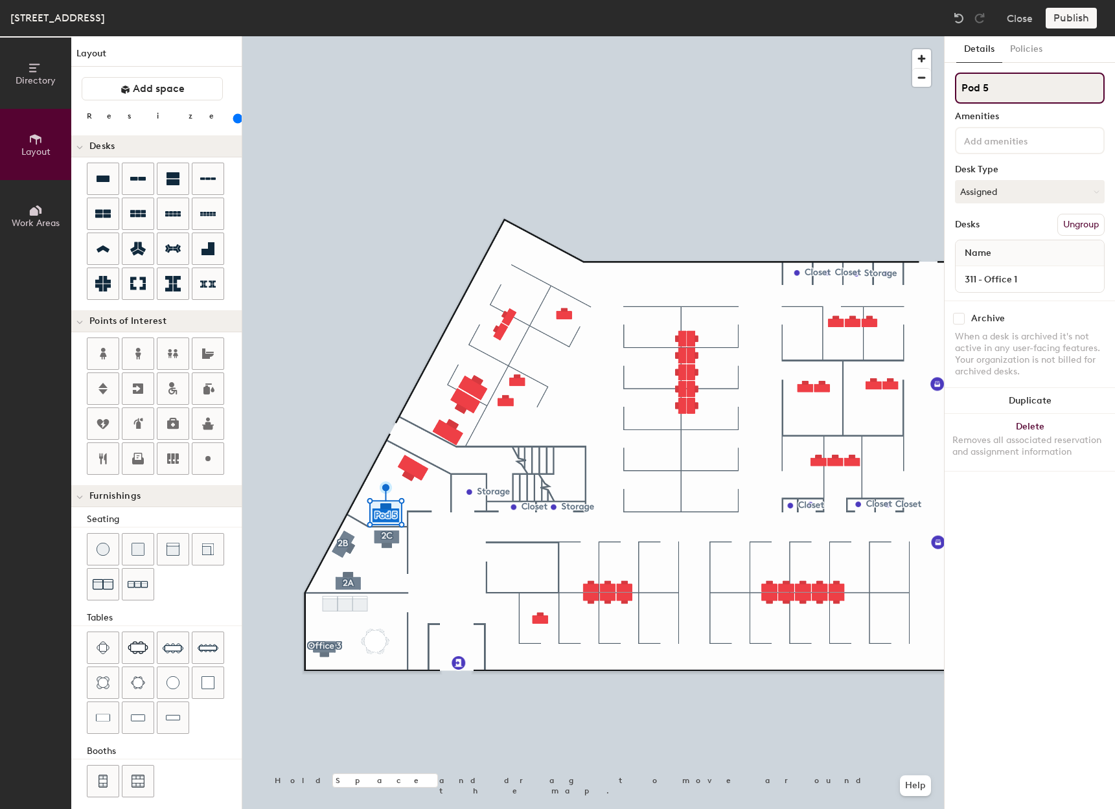
click at [1017, 84] on input "Pod 5" at bounding box center [1030, 88] width 150 height 31
click at [916, 99] on div "Directory Layout Work Areas Layout Add space Resize Desks Points of Interest Fu…" at bounding box center [557, 422] width 1115 height 773
type input "a"
type input "180"
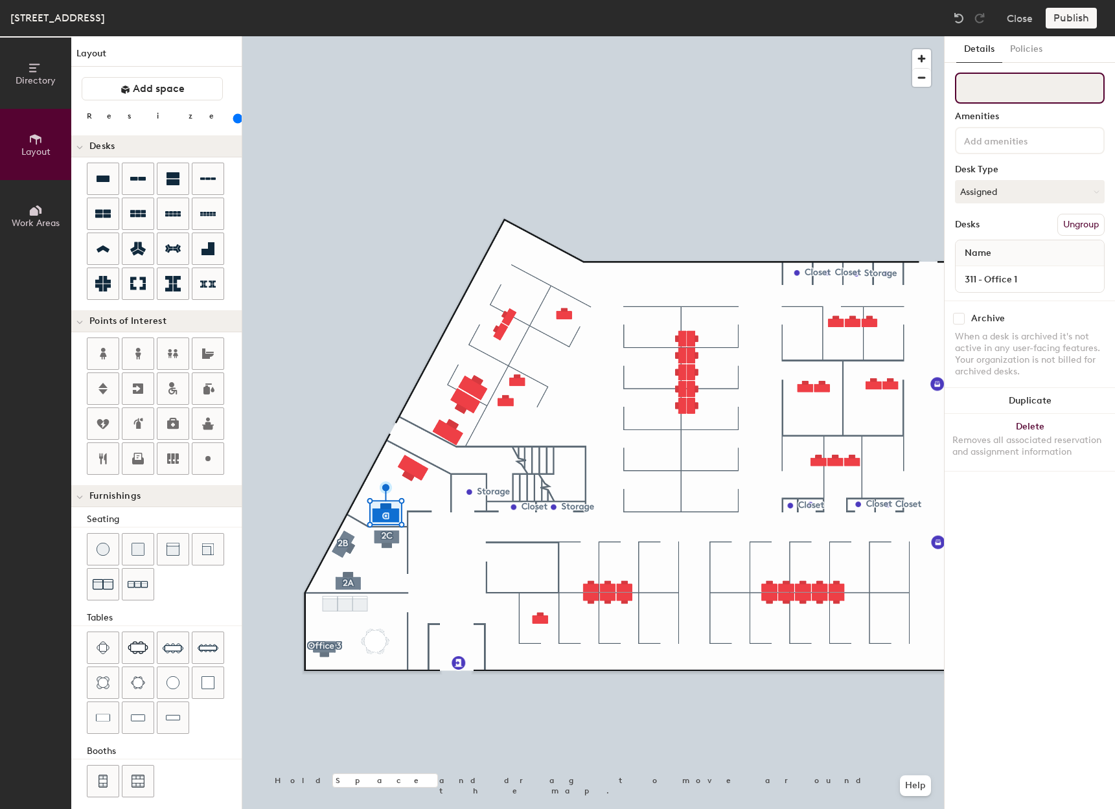
type input "1"
type input "180"
type input "A"
type input "180"
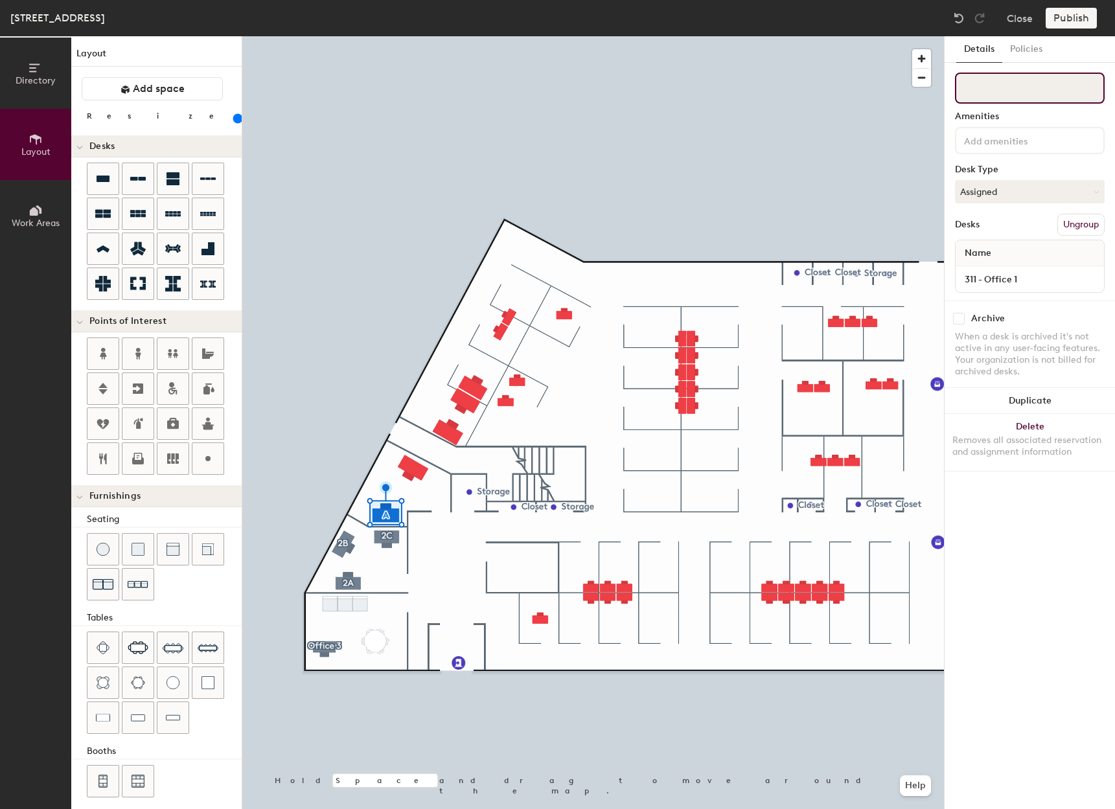
type input "180"
type input "1"
type input "180"
type input "1"
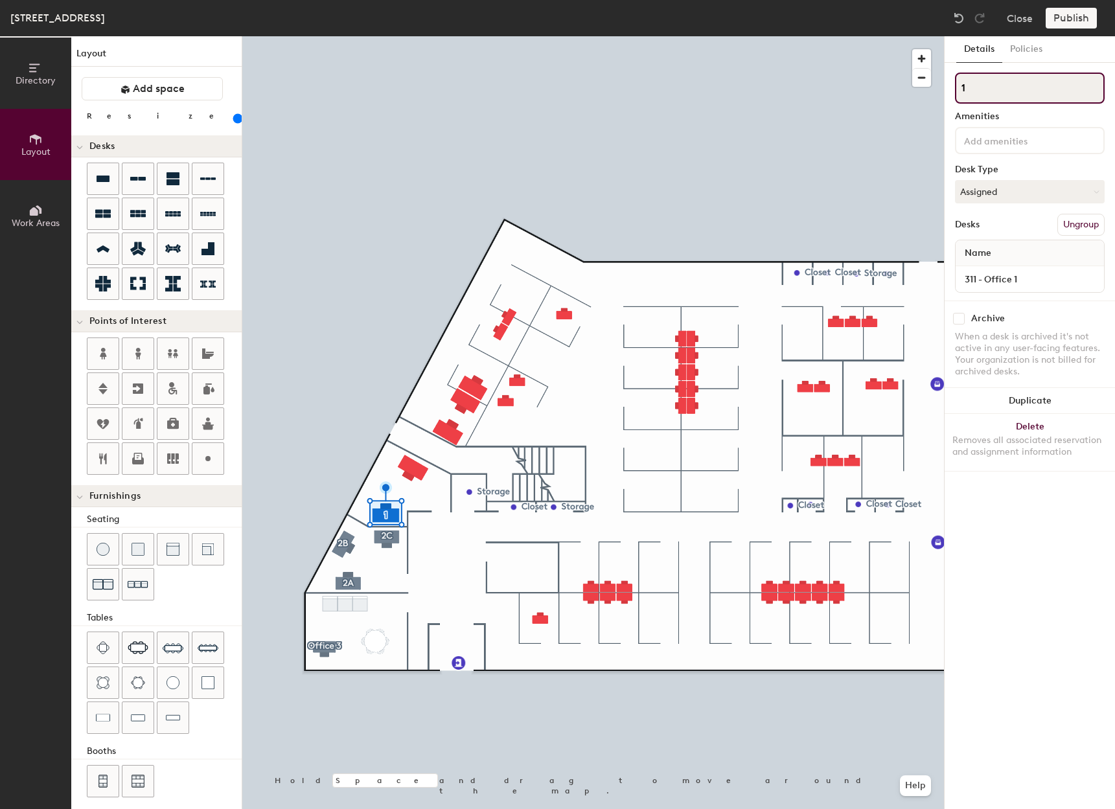
type input "180"
type input "1A"
type input "180"
type input "1A"
click at [1066, 222] on button "Create group" at bounding box center [1071, 225] width 67 height 22
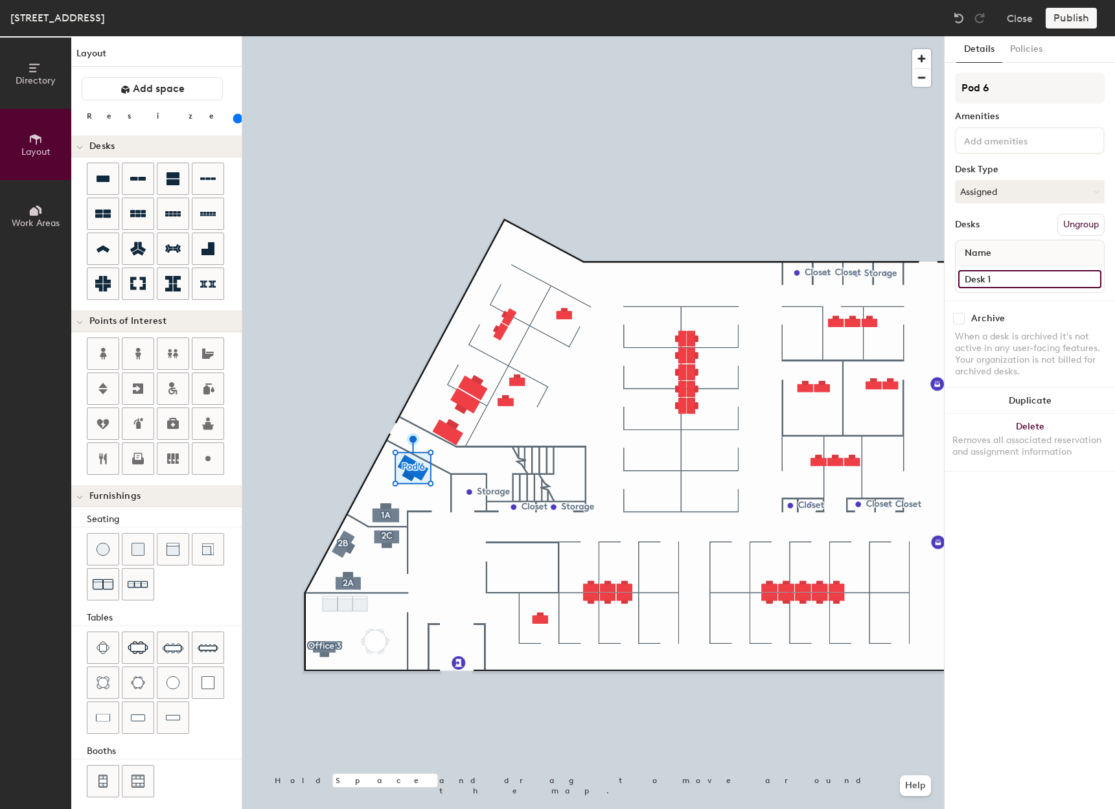
click at [1028, 278] on input "Desk 1" at bounding box center [1029, 279] width 143 height 18
type input "311 - Office 1B"
click at [1012, 91] on input "Pod 6" at bounding box center [1030, 88] width 150 height 31
type input "P"
type input "1B"
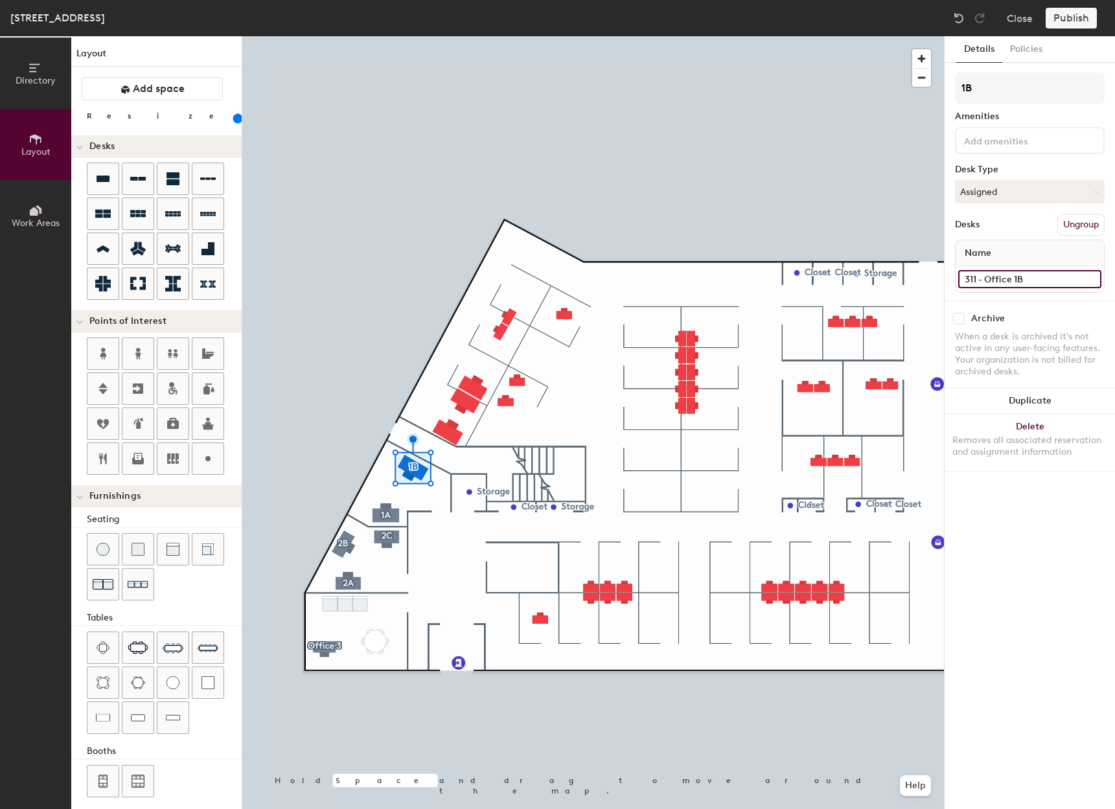
click at [1010, 279] on input "311 - Office 1B" at bounding box center [1029, 279] width 143 height 18
click at [1015, 278] on input "311 - Office 1B" at bounding box center [1029, 279] width 143 height 18
click at [1019, 275] on input "311 - Office 1B" at bounding box center [1029, 279] width 143 height 18
type input "311 - Shared 1B"
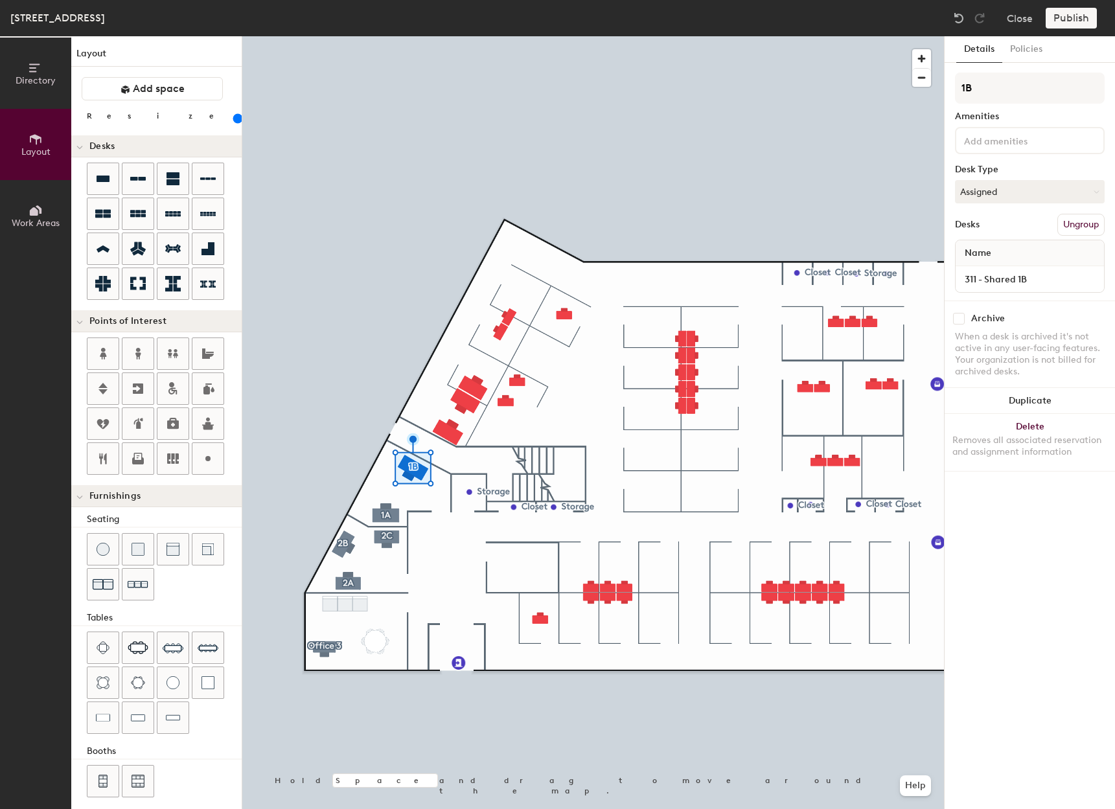
click at [1030, 498] on div "Details Policies 1B Amenities Desk Type Assigned Desks Ungroup Name 311 - Share…" at bounding box center [1030, 422] width 170 height 773
type input "180"
drag, startPoint x: 1010, startPoint y: 286, endPoint x: 1008, endPoint y: 279, distance: 7.2
click at [1008, 279] on input "311 - Office 1" at bounding box center [1029, 279] width 143 height 18
click at [1010, 277] on input "311 - Office 1" at bounding box center [1029, 279] width 143 height 18
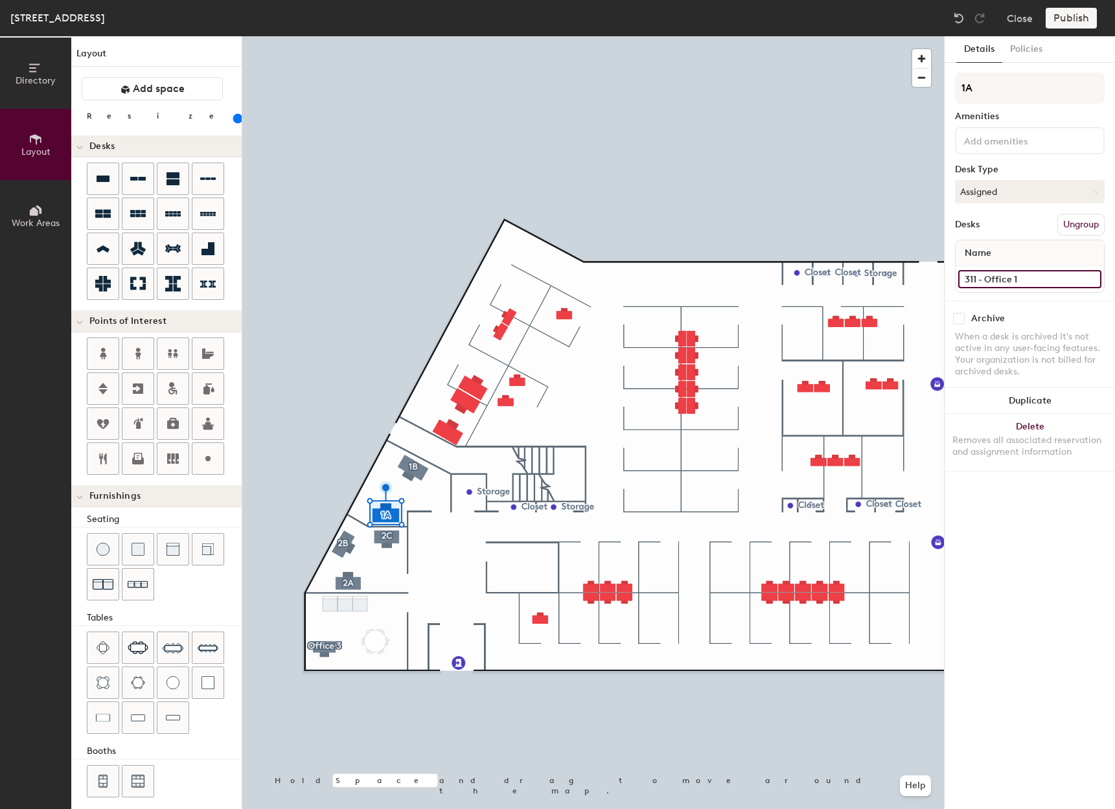
click at [1012, 279] on input "311 - Office 1" at bounding box center [1029, 279] width 143 height 18
type input "311 - 1"
type input "180"
type input "311 - 1"
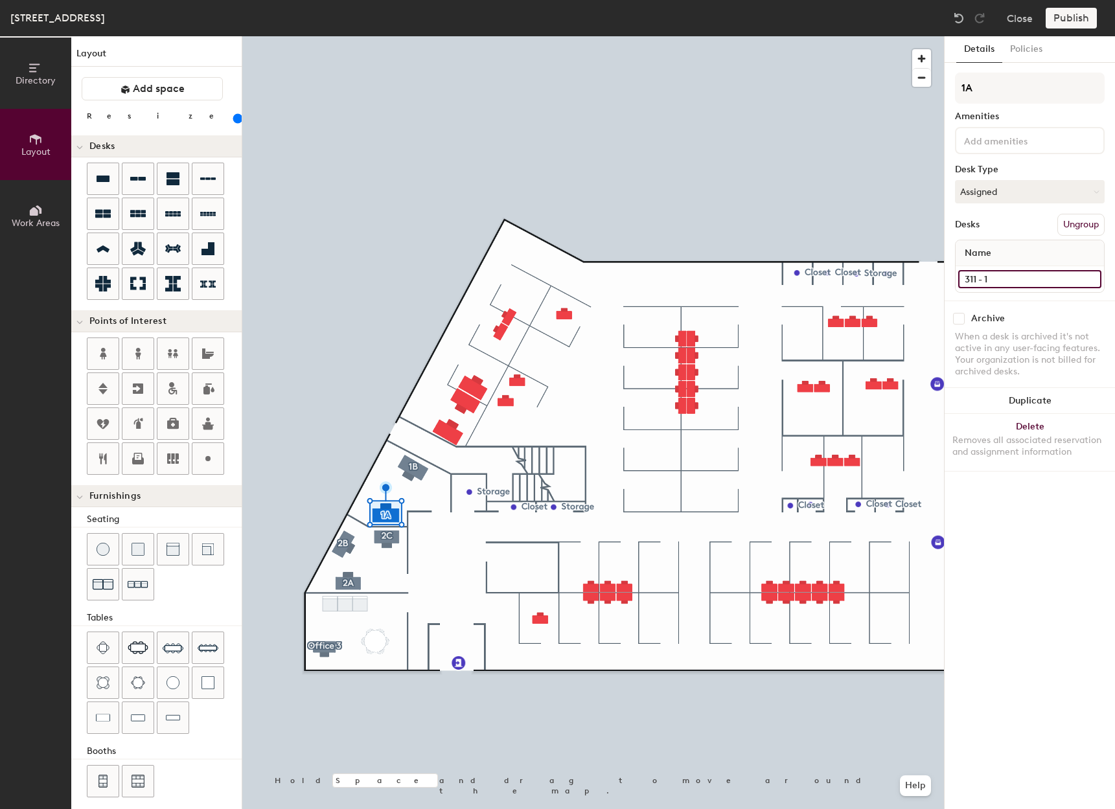
type input "180"
type input "311 - 1"
type input "180"
type input "311 - S 1"
type input "180"
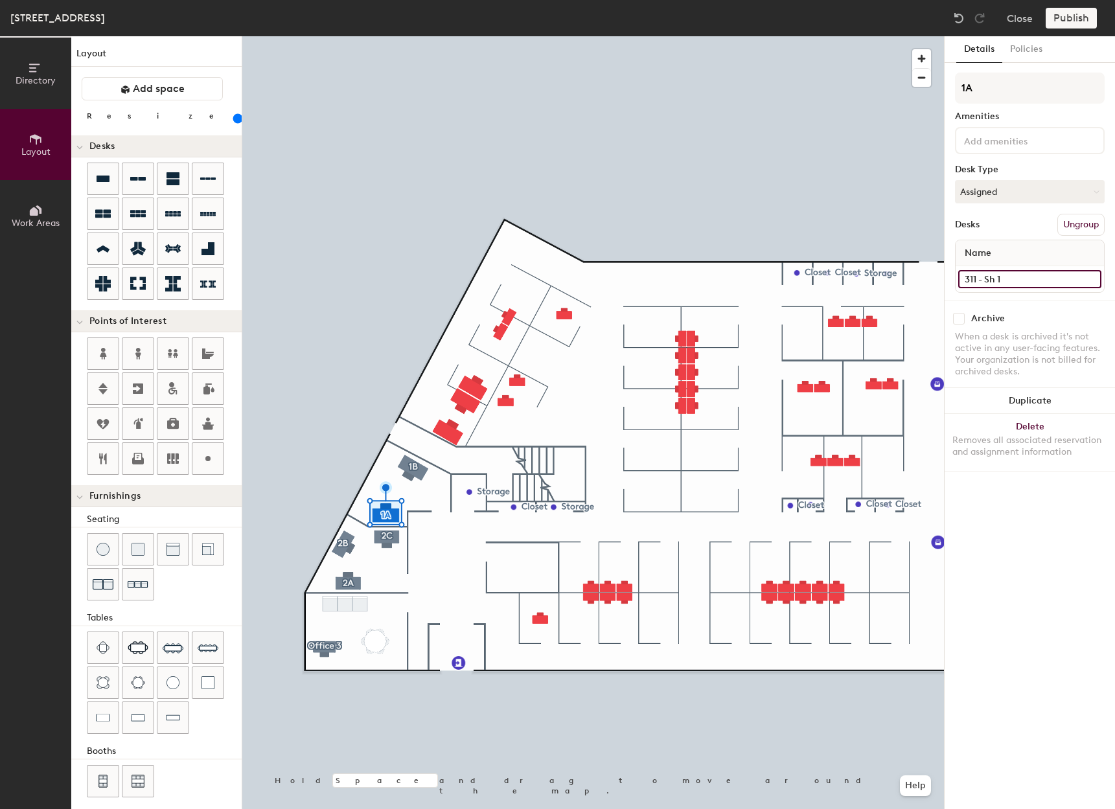
type input "311 - Sha 1"
type input "180"
type input "311 - Share 1"
type input "180"
type input "311 - Shared 1"
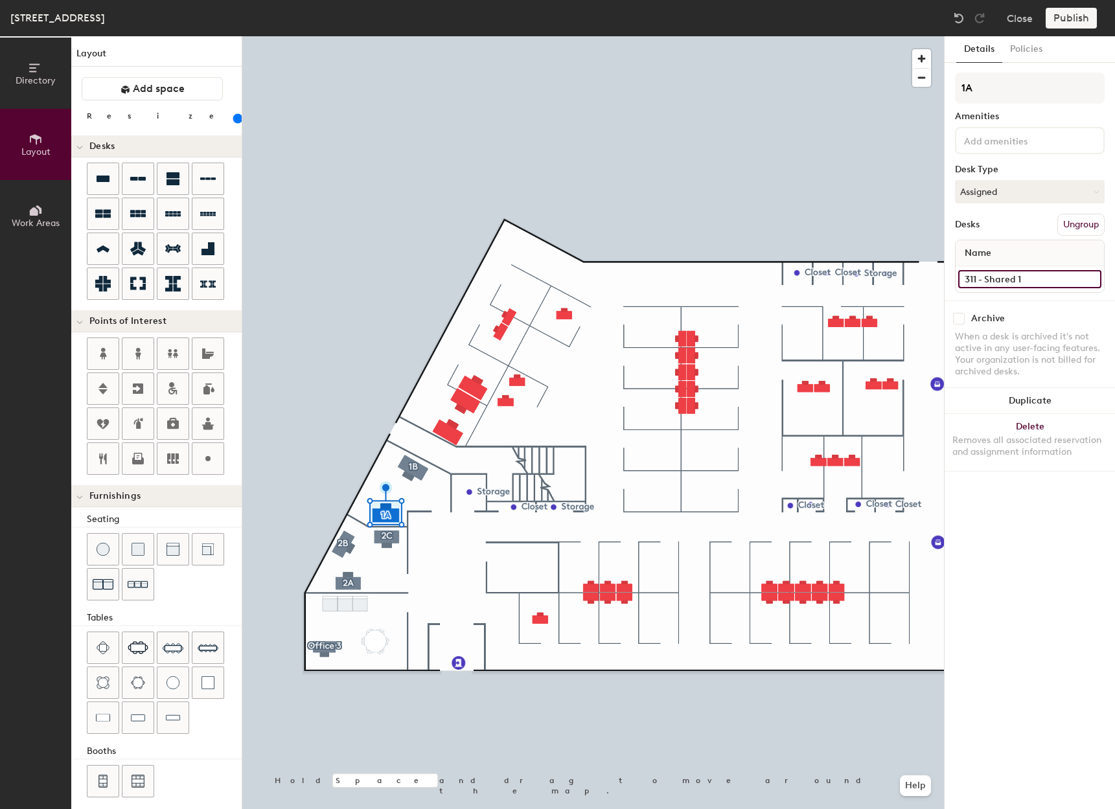
type input "180"
type input "311 - Shared 1"
type input "180"
type input "311 - Shared 1"
type input "180"
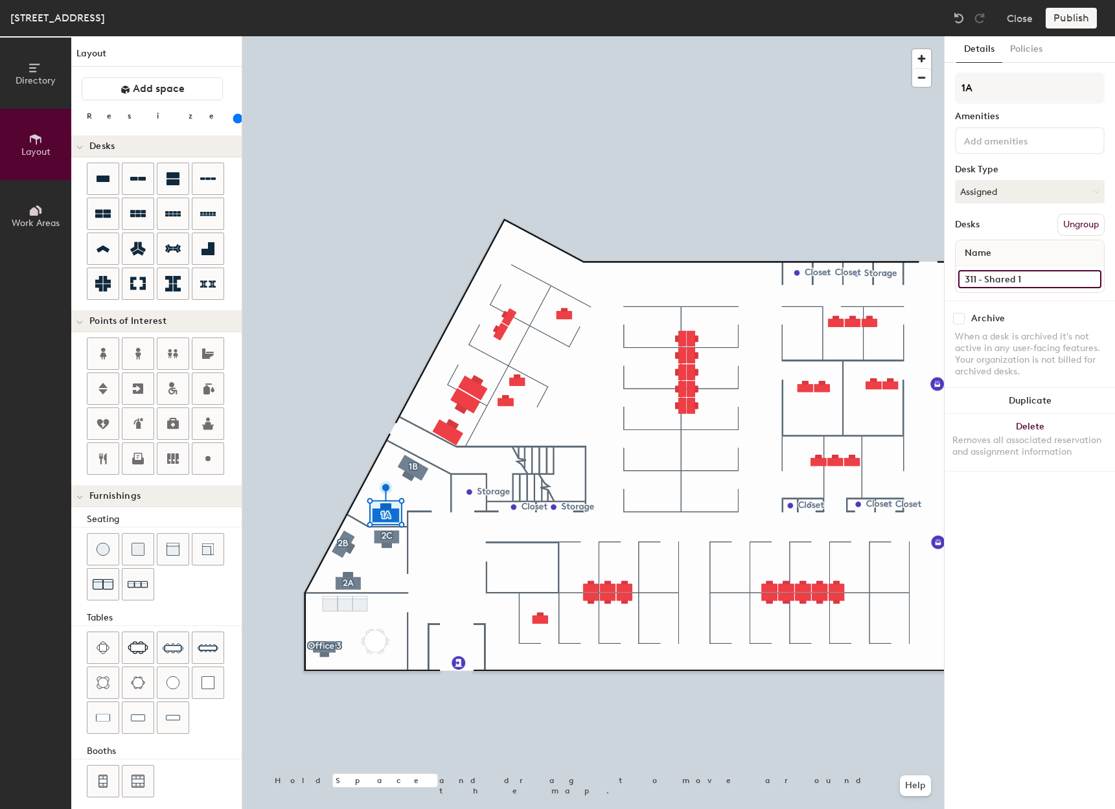
type input "311 - Shared 1a"
type input "180"
type input "311 - Shared 1"
type input "180"
type input "311 - Shared 1A"
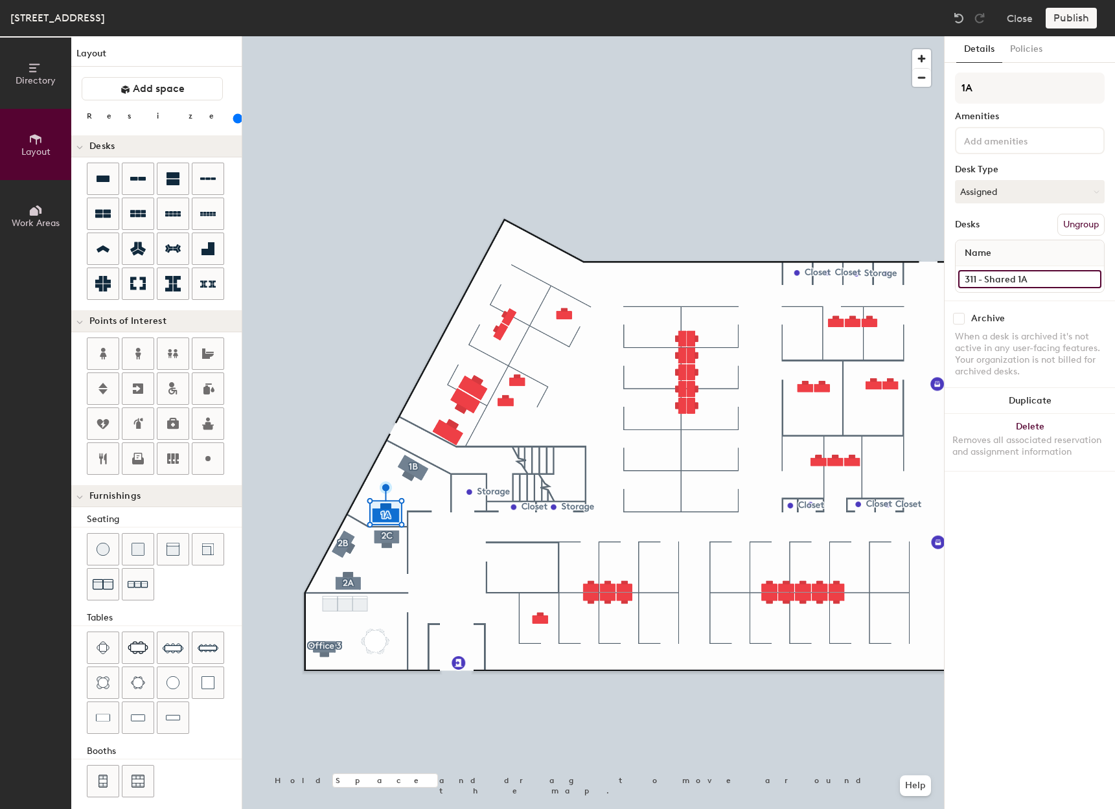
type input "180"
type input "311 - Shared 1A"
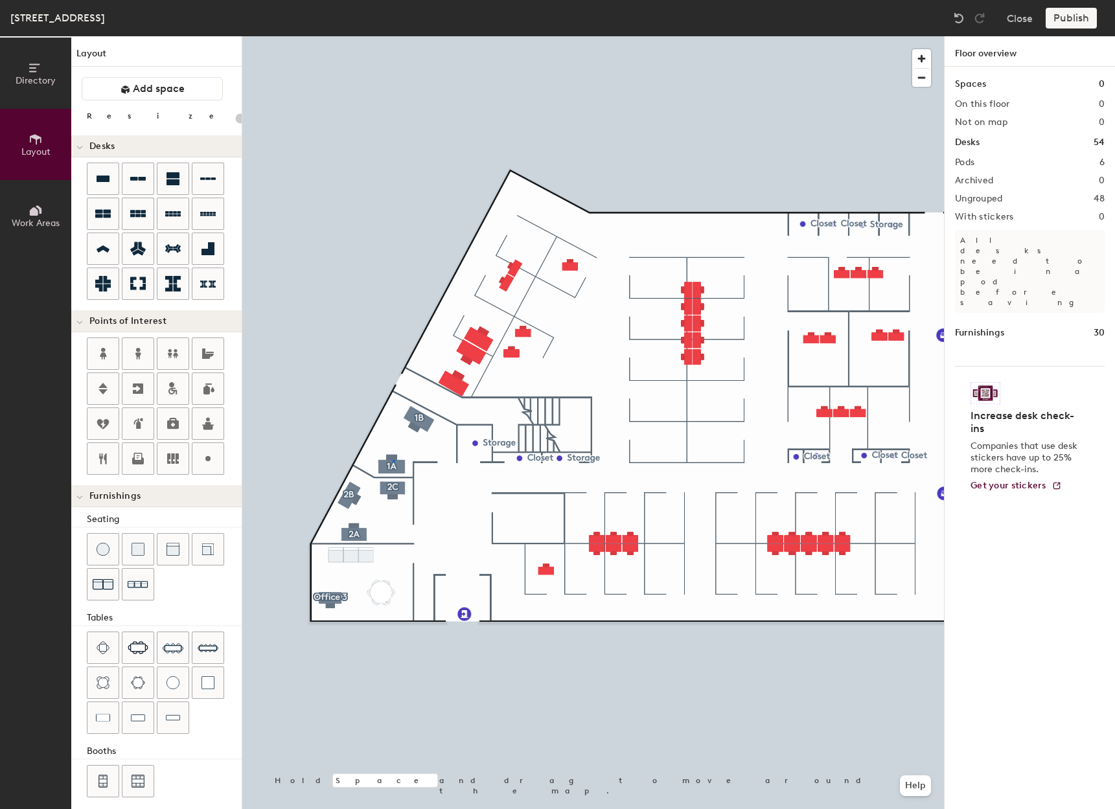
click at [393, 36] on div at bounding box center [593, 36] width 702 height 0
click at [453, 36] on div at bounding box center [593, 36] width 702 height 0
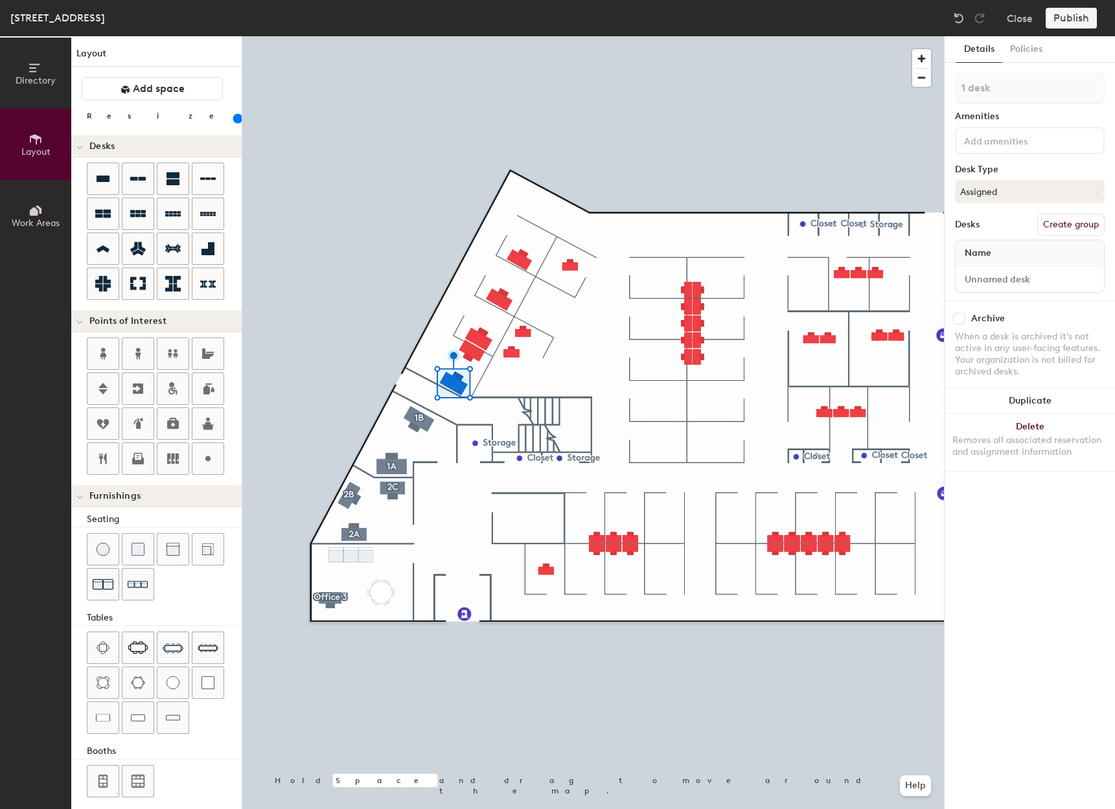
click at [504, 36] on div at bounding box center [593, 36] width 702 height 0
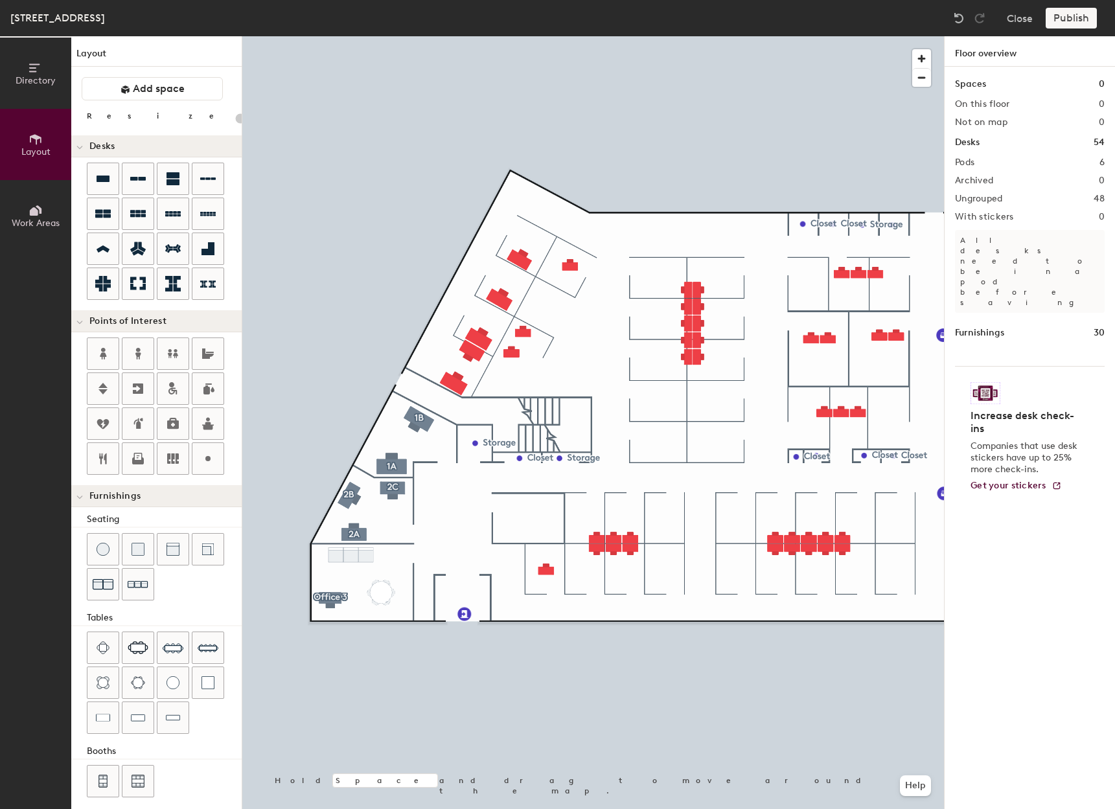
click at [452, 36] on div at bounding box center [593, 36] width 702 height 0
type input "160"
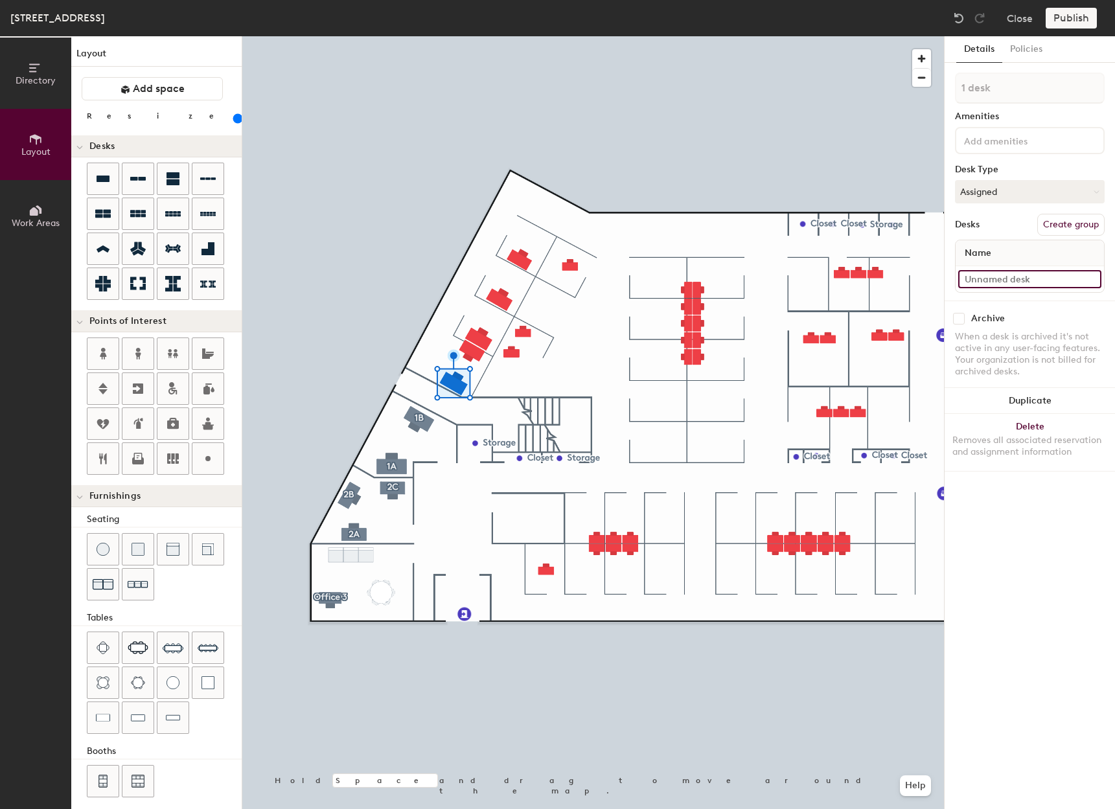
click at [1039, 280] on input at bounding box center [1029, 279] width 143 height 18
type input "311 - Cube 34A"
click at [1077, 224] on button "Create group" at bounding box center [1071, 225] width 67 height 22
drag, startPoint x: 1013, startPoint y: 88, endPoint x: 954, endPoint y: 75, distance: 60.4
click at [946, 87] on div "Details Policies Pod 7 Amenities Desk Type Assigned Desks Ungroup Name 311 - Cu…" at bounding box center [1030, 422] width 170 height 773
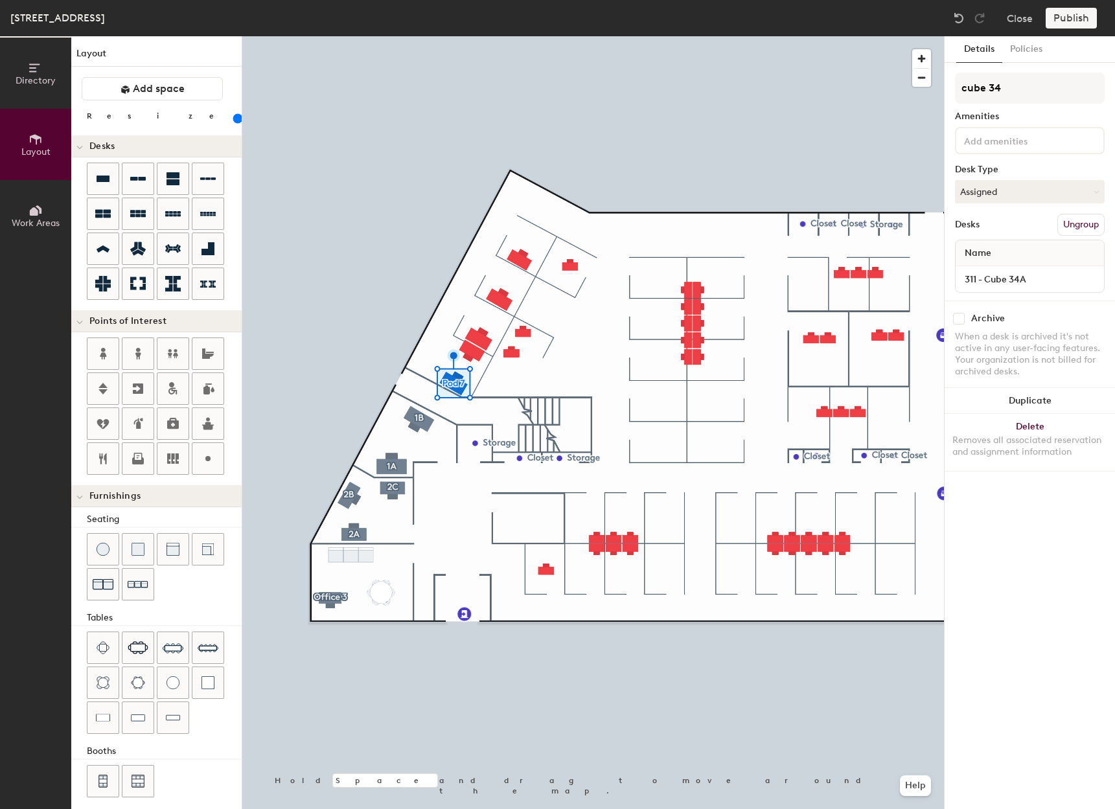
type input "cube 34A"
type input "160"
click at [1004, 281] on input at bounding box center [1029, 279] width 143 height 18
type input "3"
type input "160"
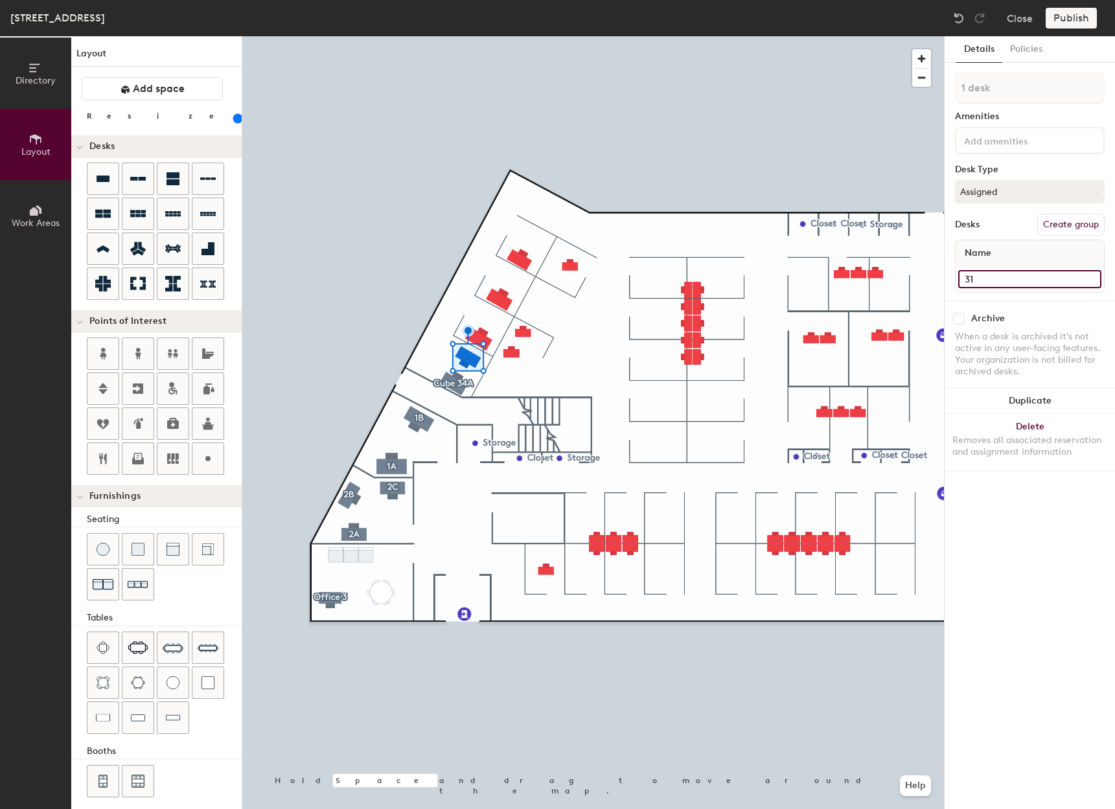
type input "311"
type input "160"
type input "311"
type input "160"
type input "311 -"
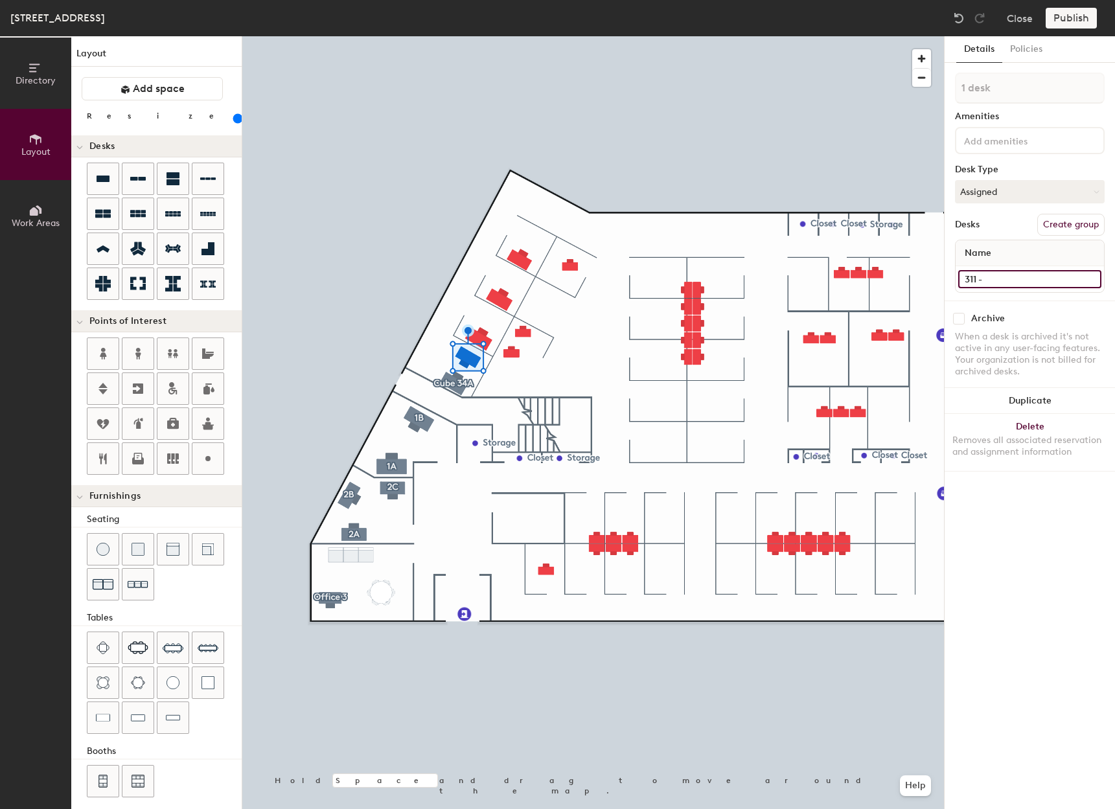
type input "160"
type input "311 - C"
type input "160"
type input "311 - Cu"
type input "160"
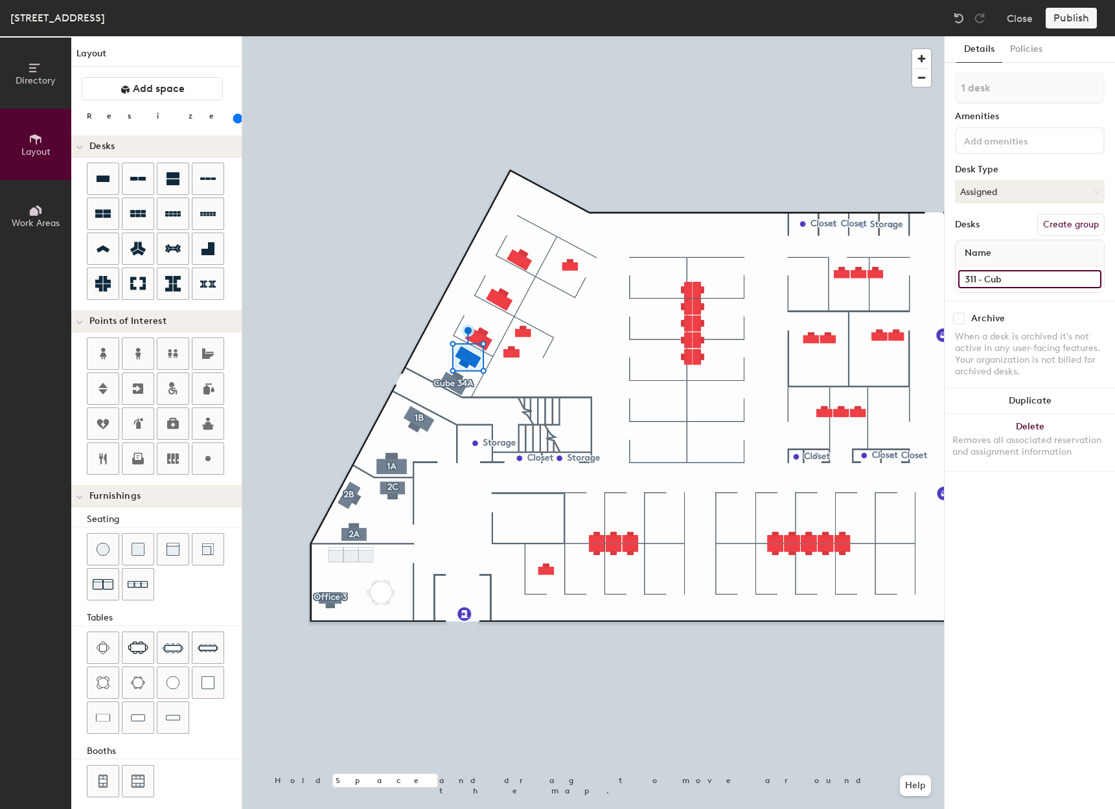
type input "311 - Cube"
type input "160"
type input "311 - Cube"
type input "160"
type input "311 - Cube 3"
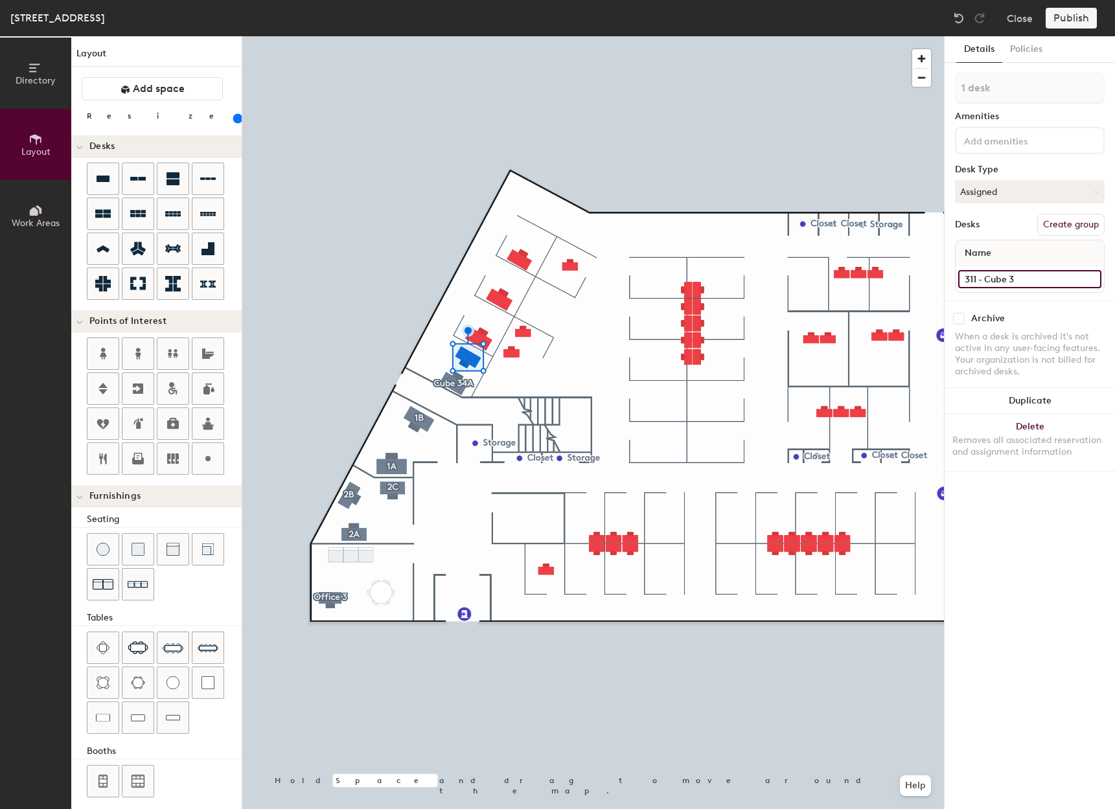
type input "160"
type input "311 - Cube 34"
type input "160"
type input "311 - Cube 34B"
type input "160"
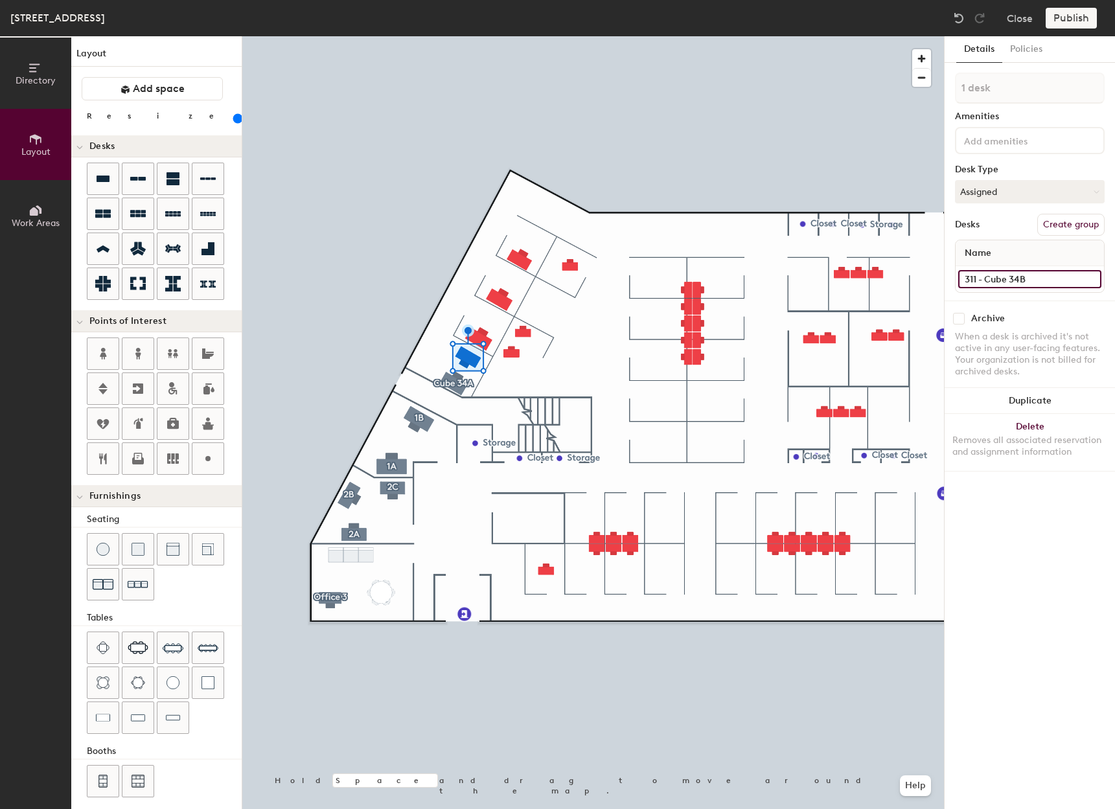
type input "311 - Cube 34B"
click at [1060, 221] on button "Create group" at bounding box center [1071, 225] width 67 height 22
type input "160"
click at [938, 87] on div "Directory Layout Work Areas Layout Add space Resize Desks Points of Interest Fu…" at bounding box center [557, 422] width 1115 height 773
type input "C"
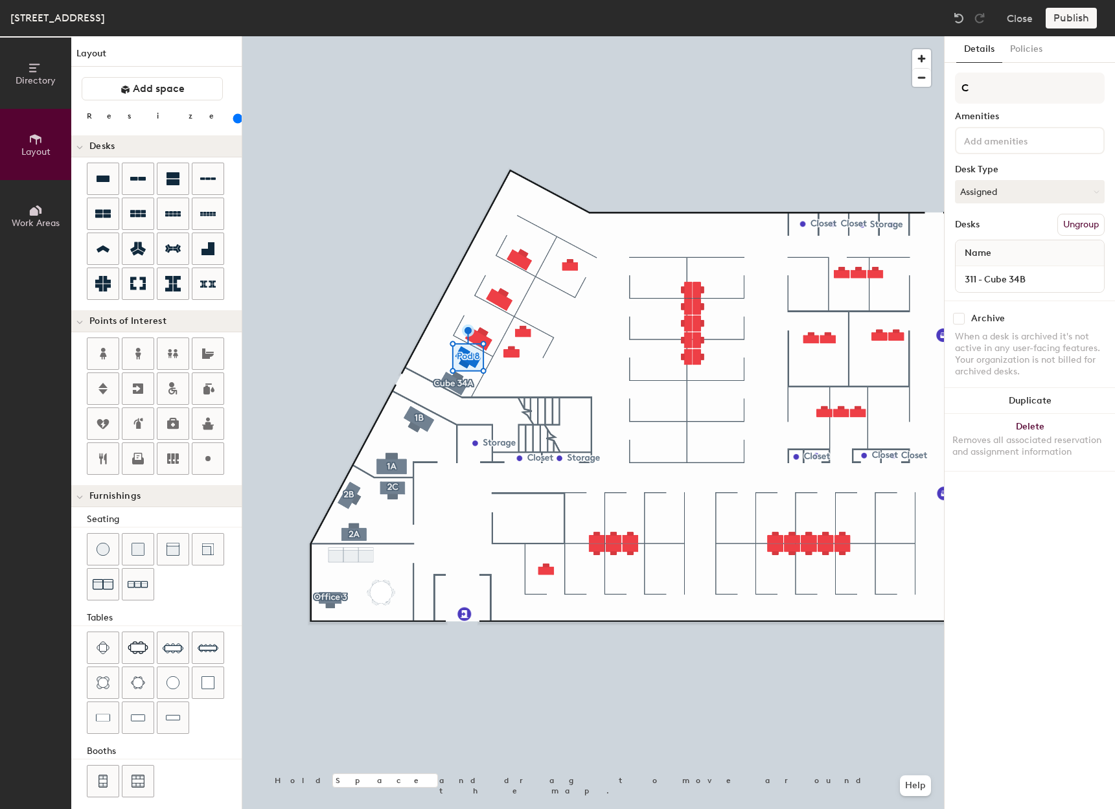
type input "160"
type input "Cu"
type input "160"
type input "Cube"
type input "160"
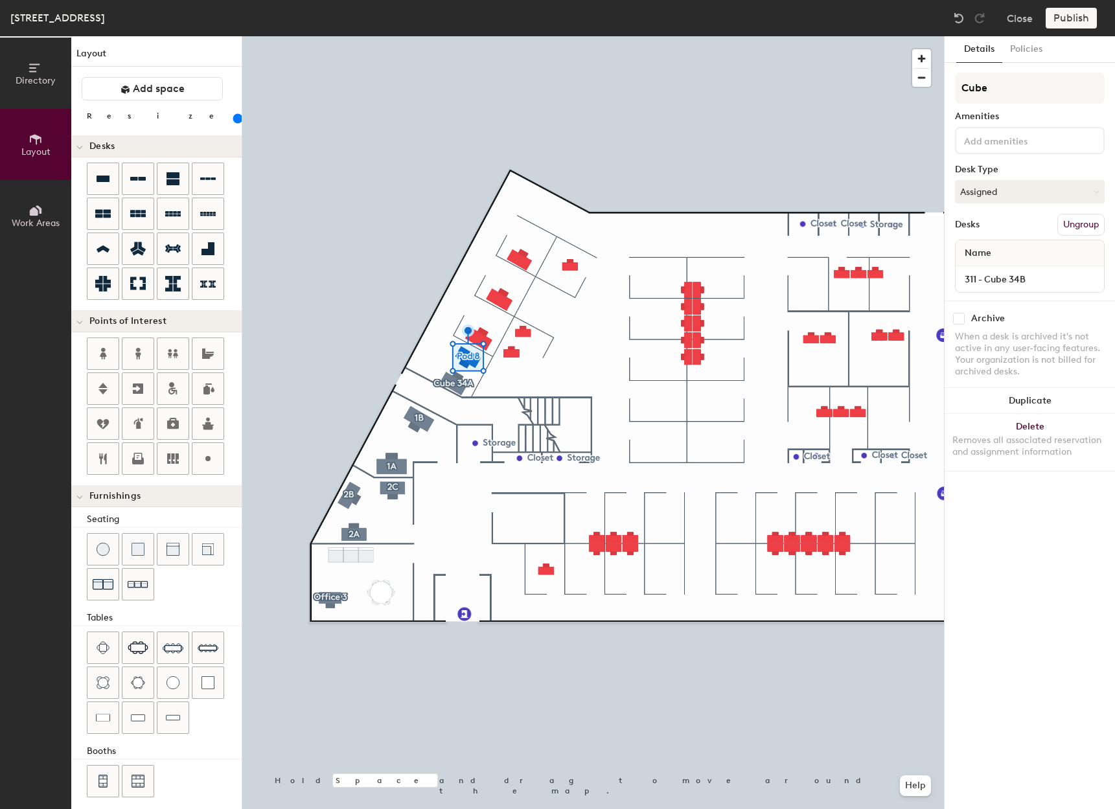
type input "Cube 3"
type input "160"
type input "Cube 34"
type input "160"
type input "Cube 34B"
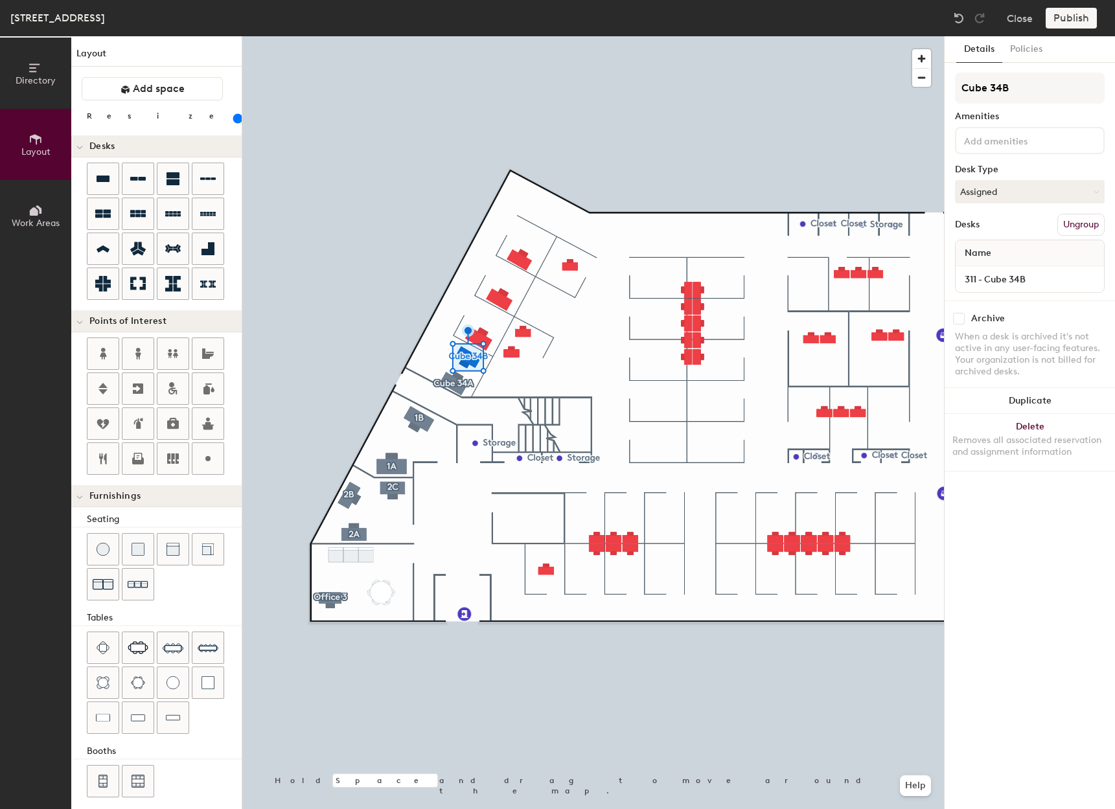
type input "160"
type input "Cube 34B"
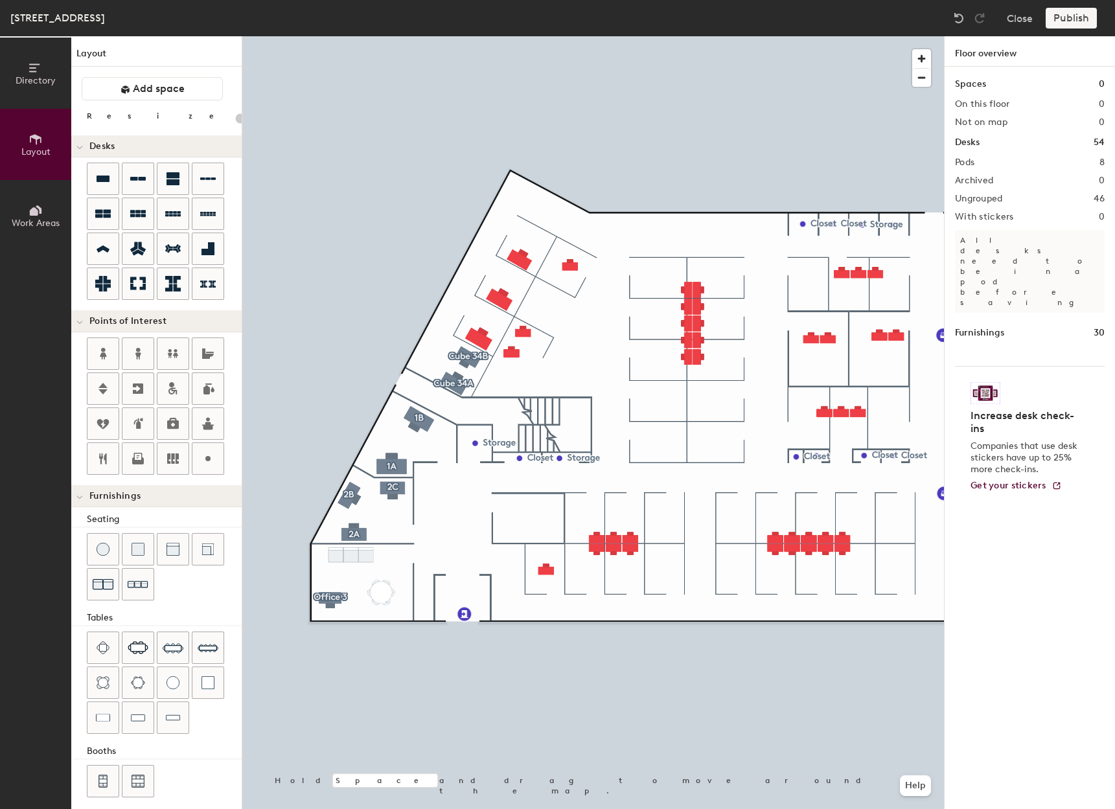
type input "160"
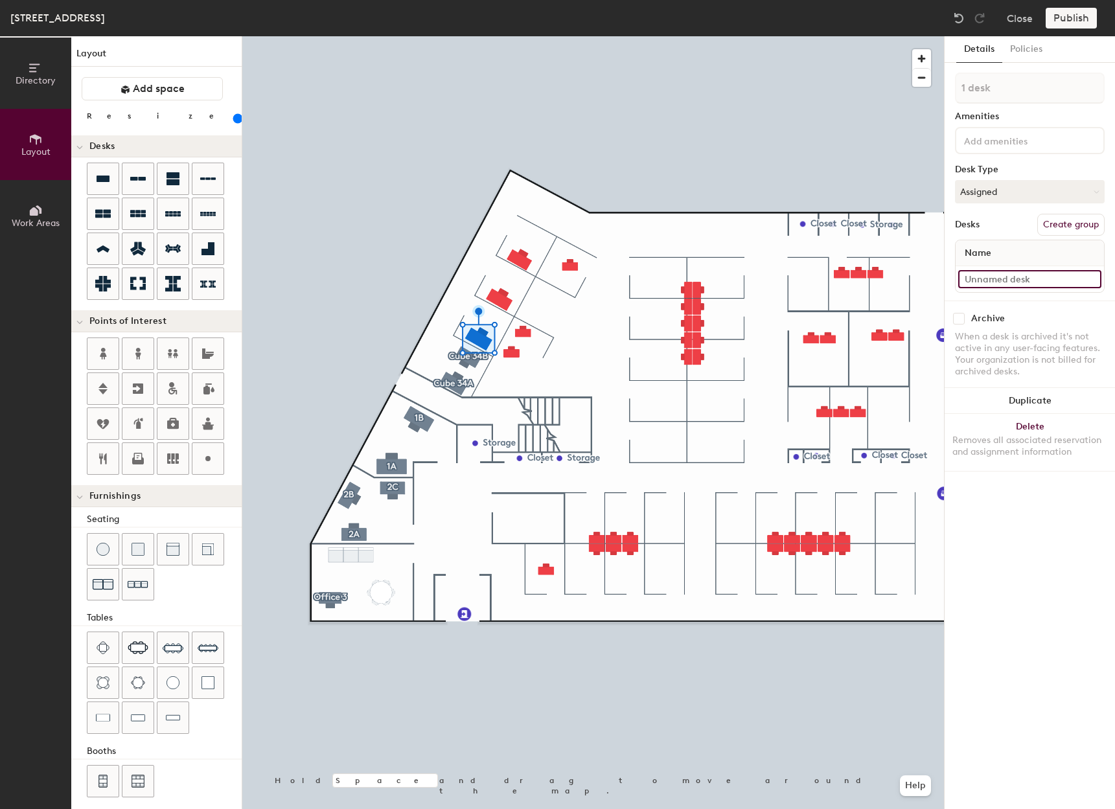
click at [1008, 280] on input at bounding box center [1029, 279] width 143 height 18
type input "311 - Cube 35"
click at [1078, 220] on button "Create group" at bounding box center [1071, 225] width 67 height 22
drag, startPoint x: 1014, startPoint y: 88, endPoint x: 944, endPoint y: 91, distance: 70.0
click at [944, 91] on div "Details Policies Pod 9 Amenities Desk Type Assigned Desks Ungroup Name 311 - Cu…" at bounding box center [1029, 422] width 171 height 773
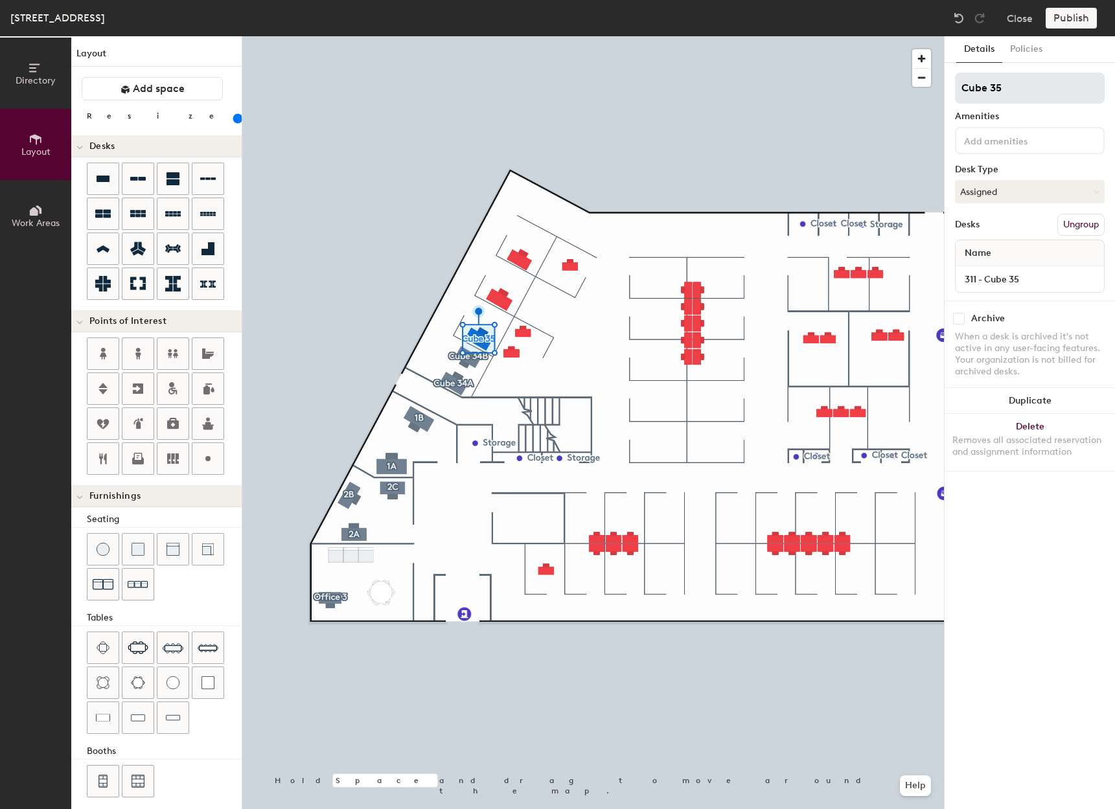
type input "Cube 35"
type input "160"
click at [1009, 281] on input at bounding box center [1029, 279] width 143 height 18
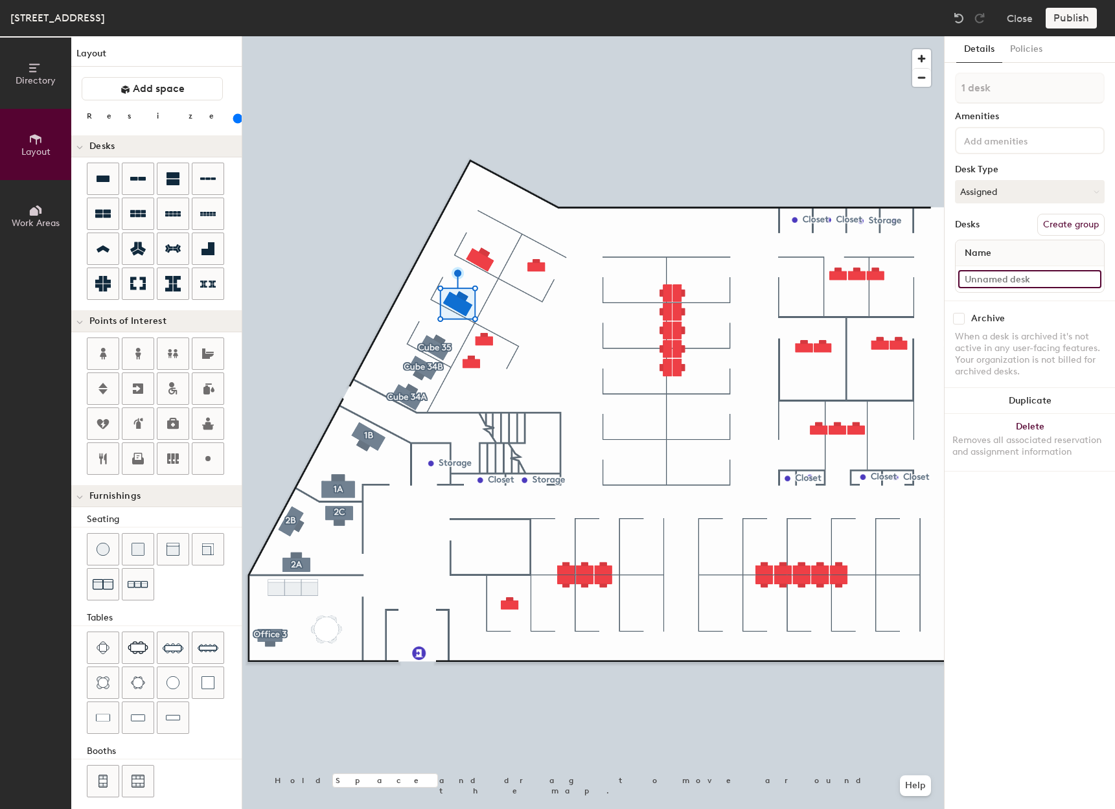
type input "3"
type input "160"
type input "31"
type input "160"
type input "311"
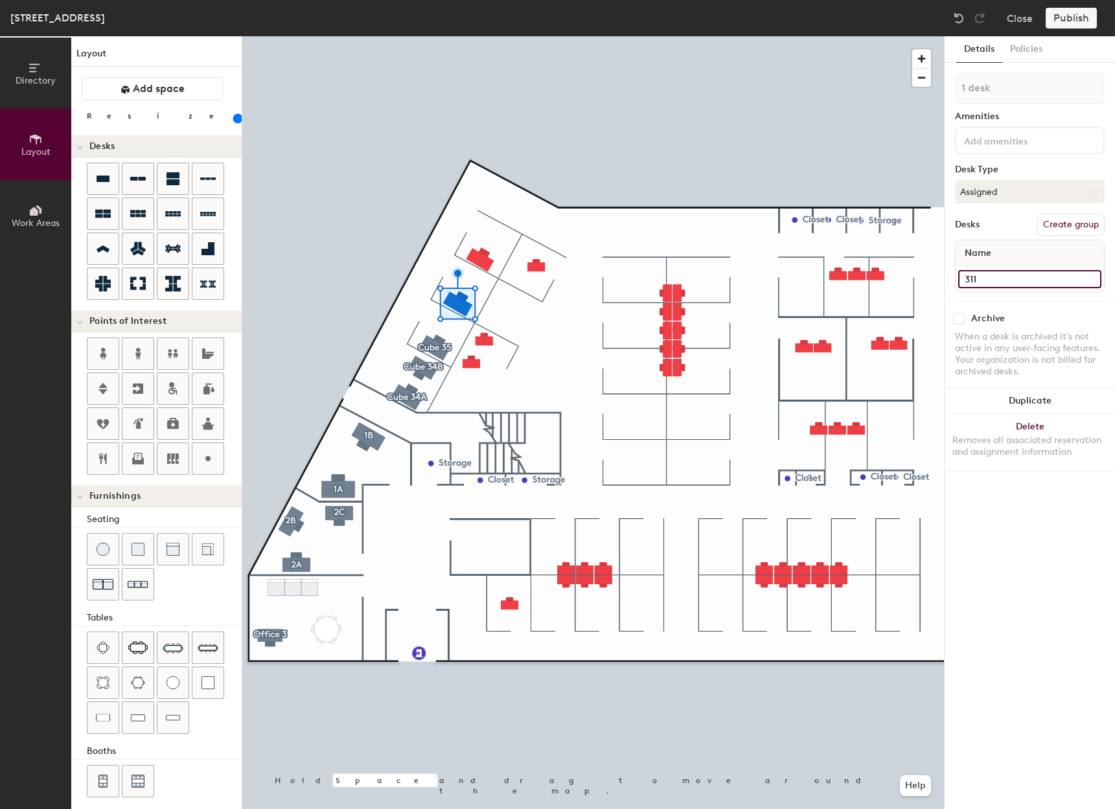
type input "160"
type input "311"
type input "160"
type input "311 -"
type input "160"
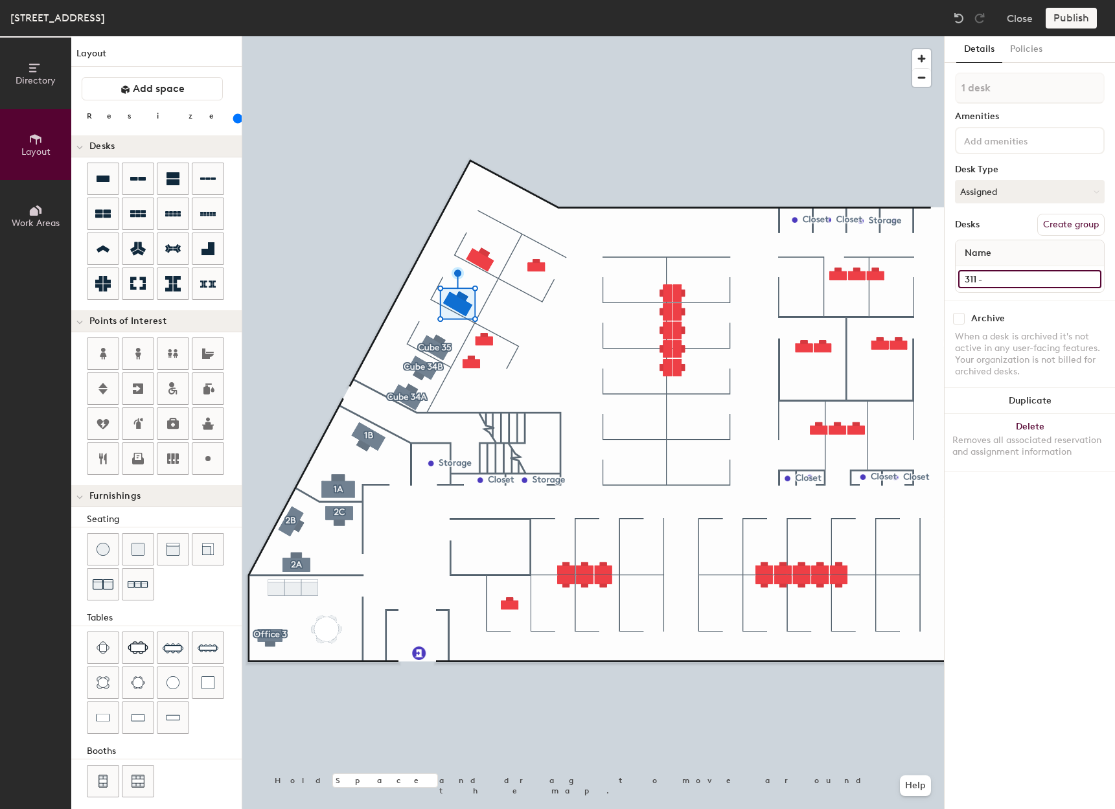
type input "311 - C"
type input "160"
type input "311 - Cub"
type input "160"
type input "311 - Cube"
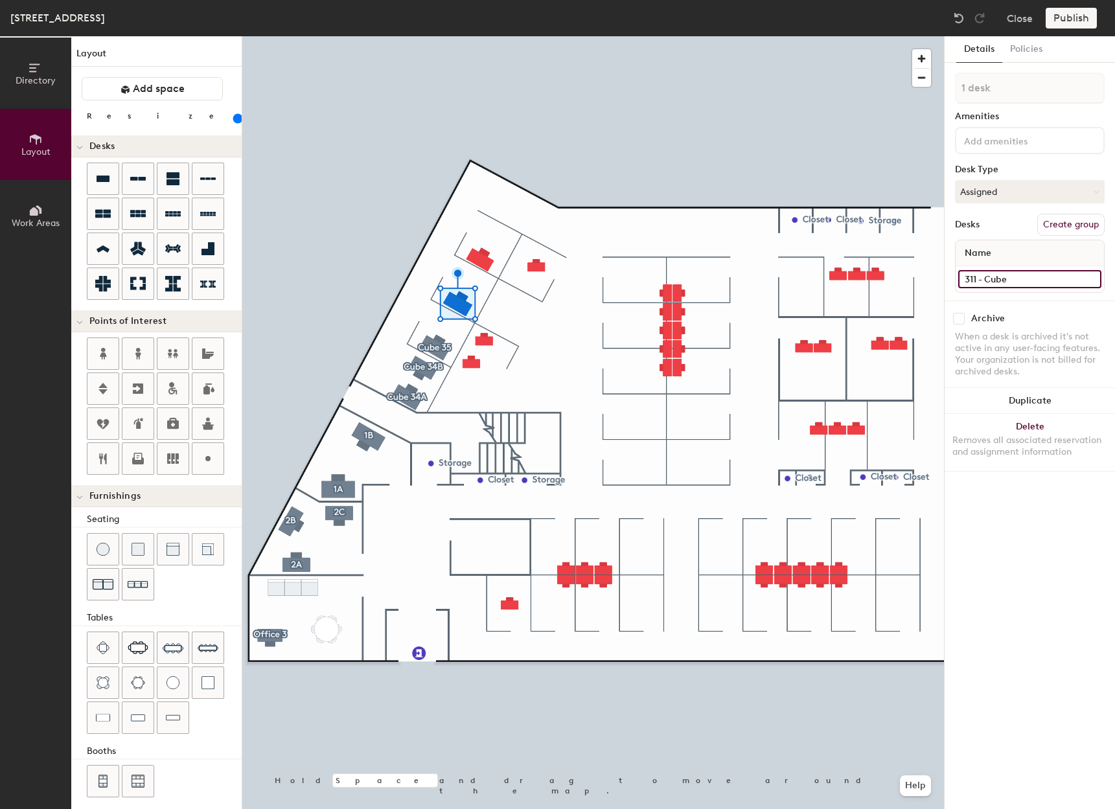
type input "160"
type input "311 - Cube 3"
type input "160"
type input "311 - Cube 36"
type input "160"
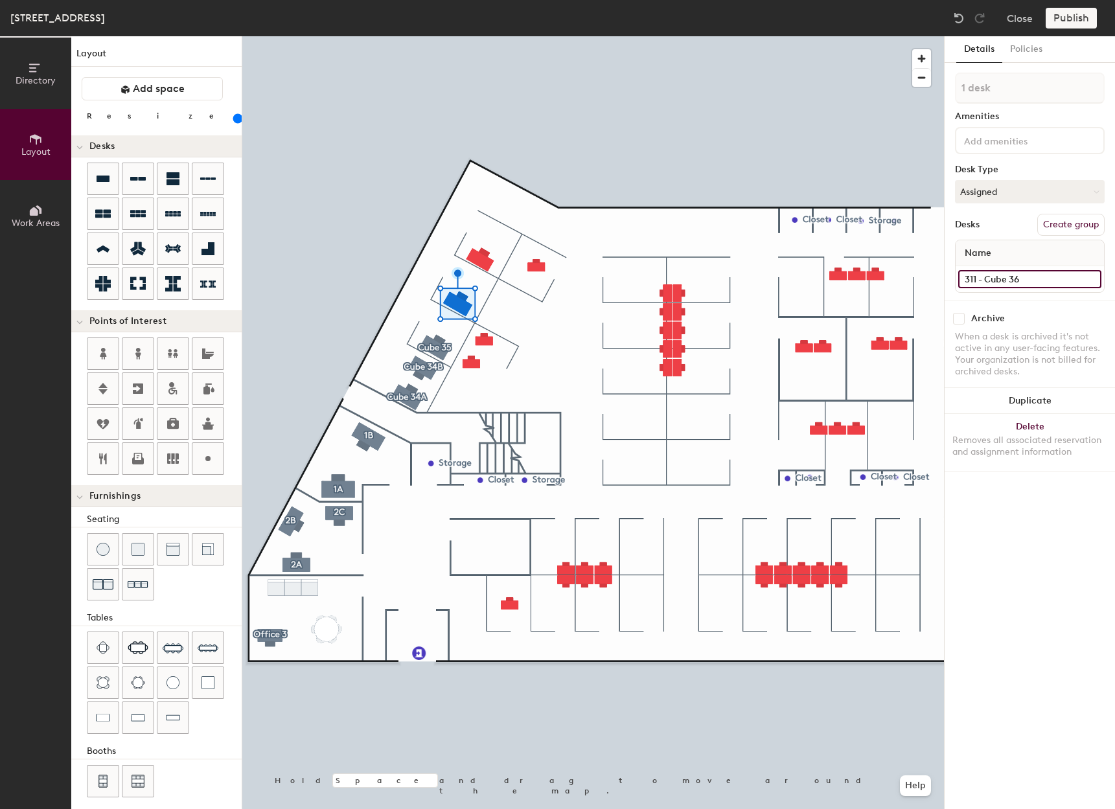
type input "311 - Cube 36"
click at [1068, 226] on button "Create group" at bounding box center [1071, 225] width 67 height 22
drag, startPoint x: 1030, startPoint y: 87, endPoint x: 936, endPoint y: 86, distance: 93.3
click at [936, 86] on div "Directory Layout Work Areas Layout Add space Resize Desks Points of Interest Fu…" at bounding box center [557, 422] width 1115 height 773
type input "160"
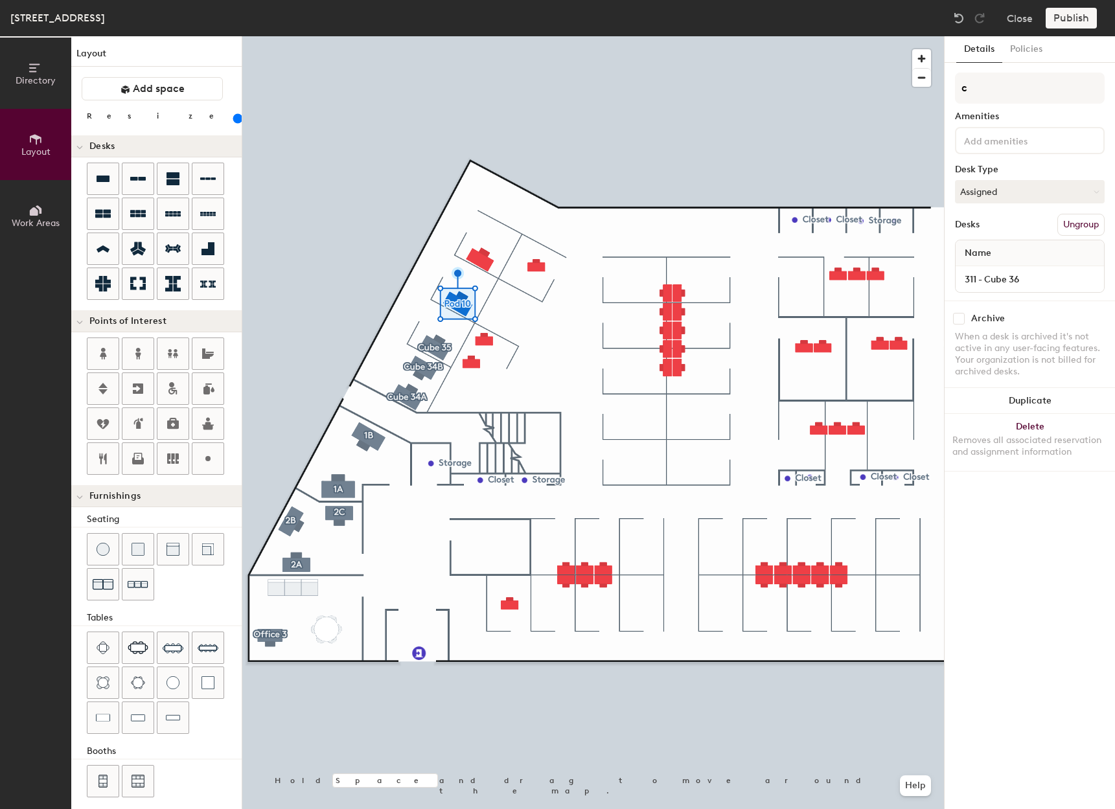
type input "cu"
type input "160"
type input "cube"
type input "160"
type input "cube 36"
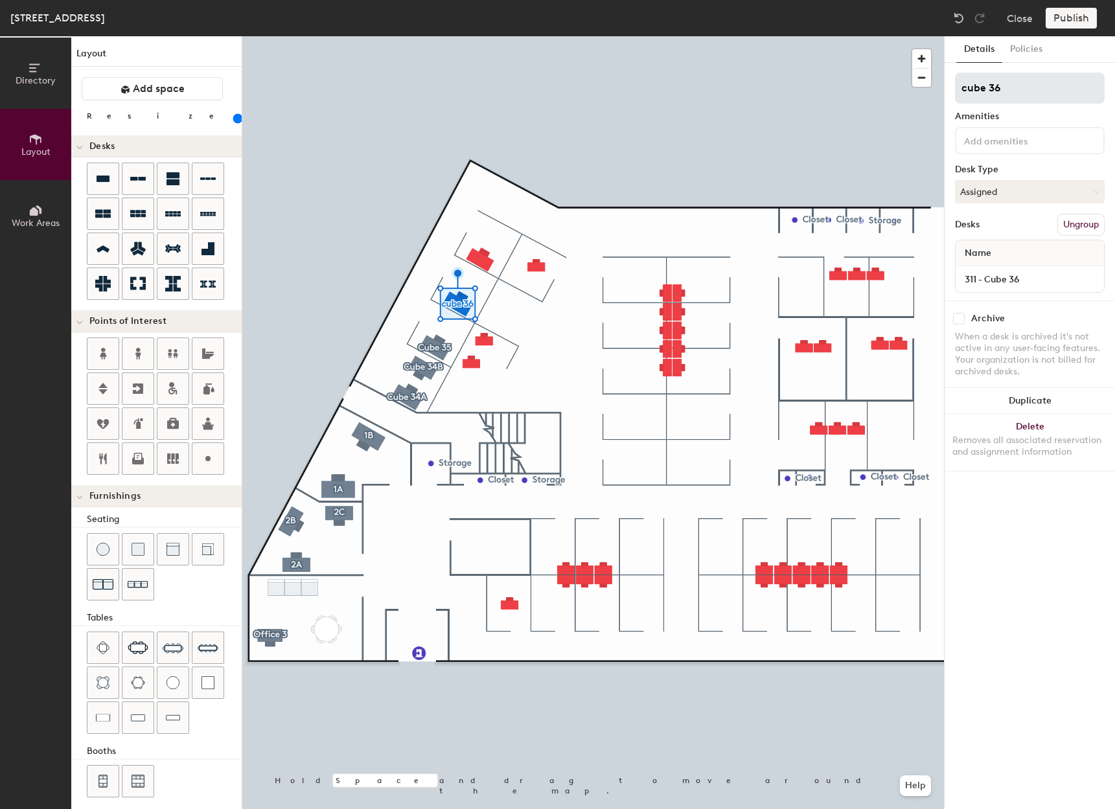
type input "160"
click at [964, 84] on input "cube 36" at bounding box center [1030, 88] width 150 height 31
type input "ube 36"
type input "160"
type input "Cube 36"
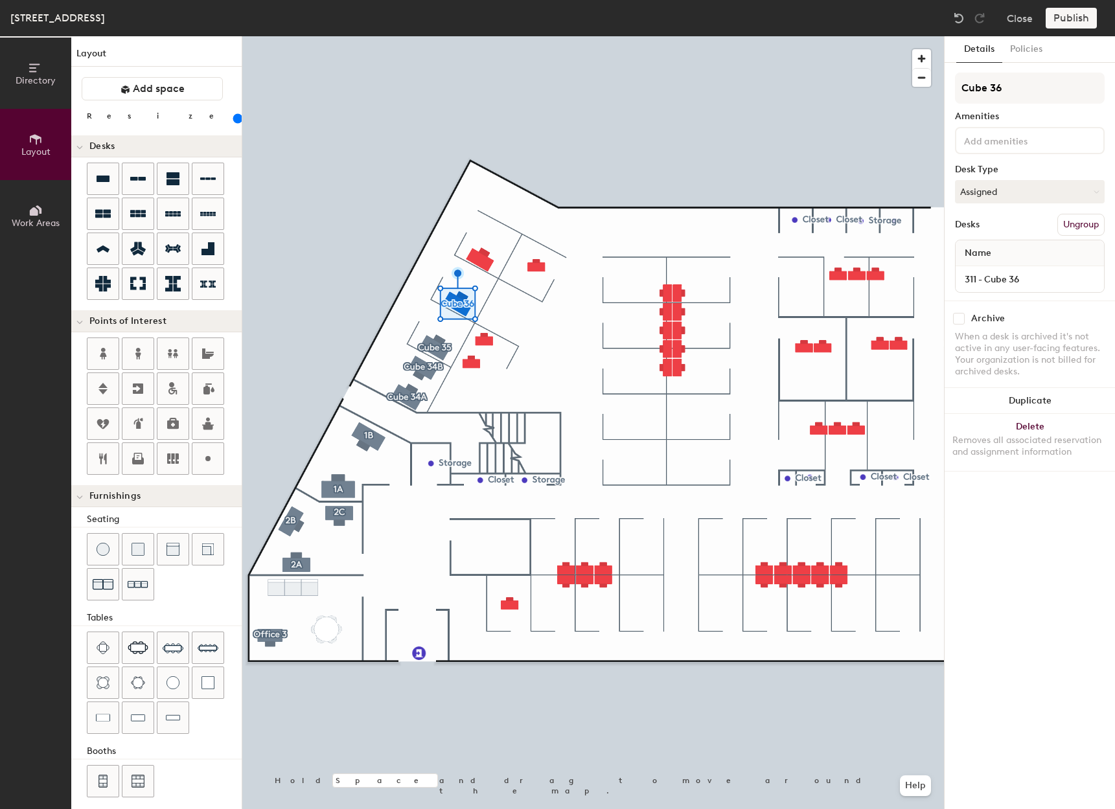
type input "160"
type input "Cube 36"
type input "140"
click at [1078, 223] on button "Create group" at bounding box center [1071, 225] width 67 height 22
click at [1039, 277] on input "Desk 1" at bounding box center [1029, 279] width 143 height 18
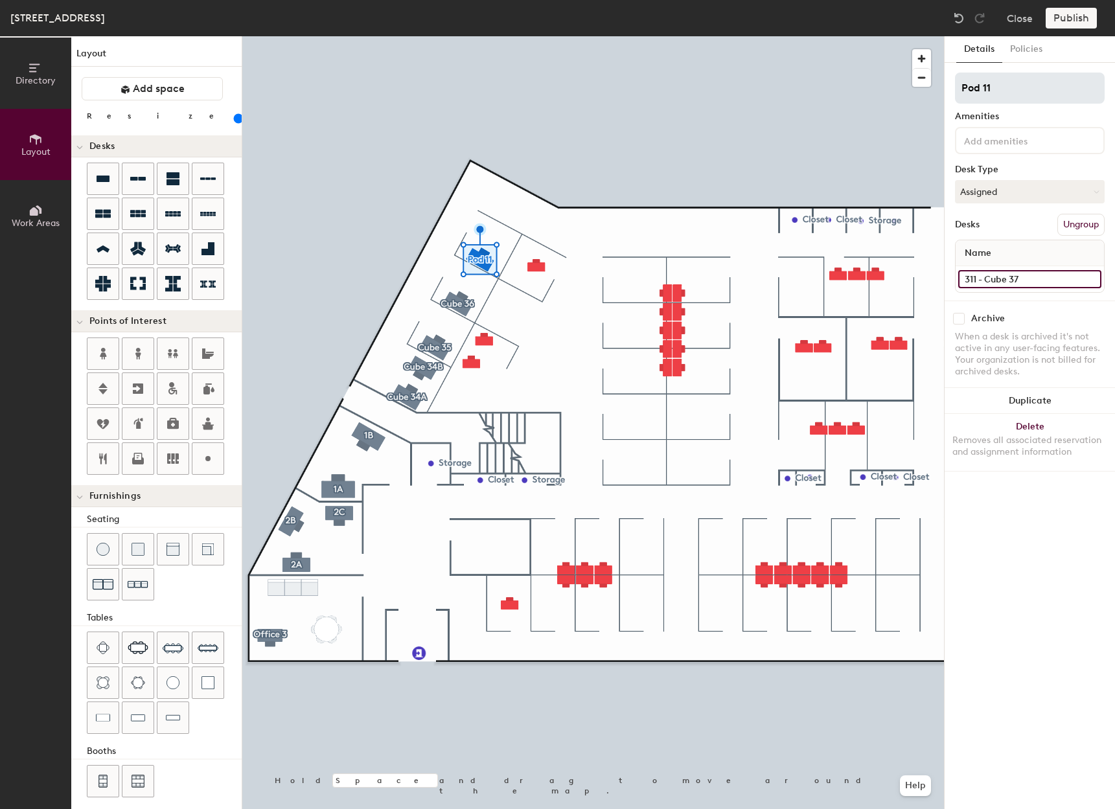
type input "311 - Cube 37"
click at [1021, 75] on input "Pod 11" at bounding box center [1030, 88] width 150 height 31
type input "P"
type input "Cube 37"
type input "140"
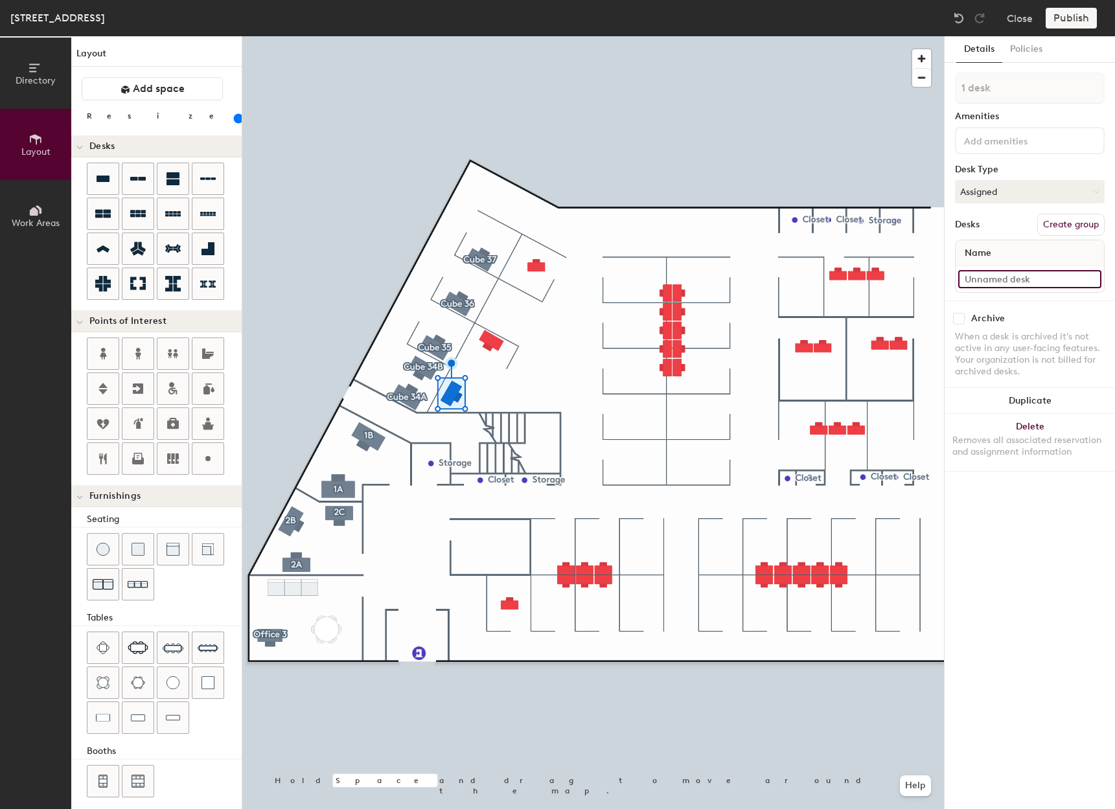
click at [1010, 276] on input at bounding box center [1029, 279] width 143 height 18
type input "3"
type input "140"
type input "311"
type input "140"
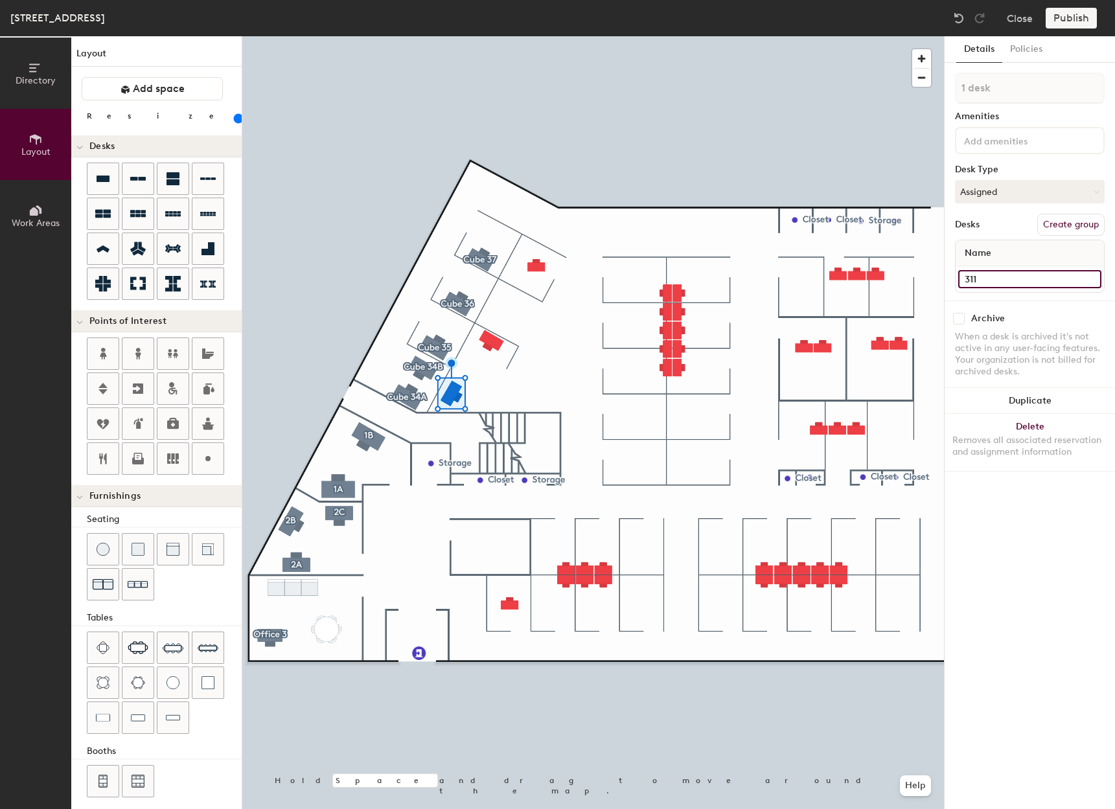
type input "311"
type input "140"
type input "311 -"
type input "140"
type input "311 - C"
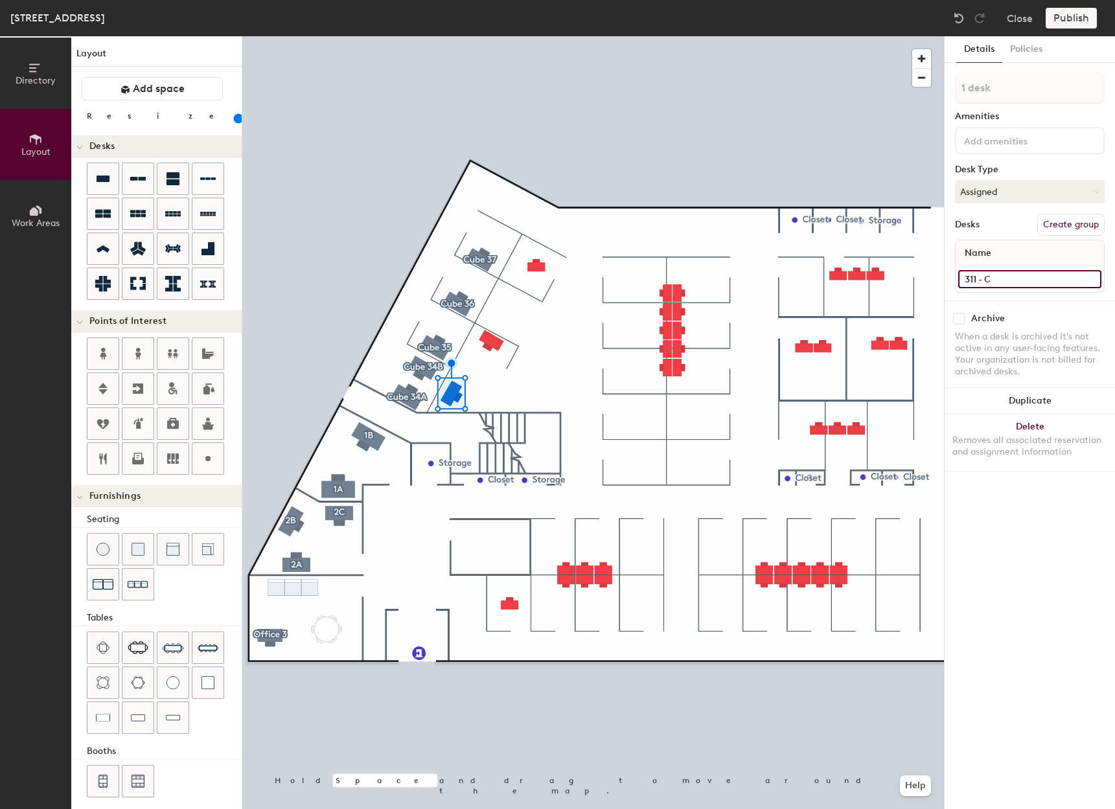
type input "140"
type input "311 - Cu"
type input "140"
type input "311 - Cube"
type input "140"
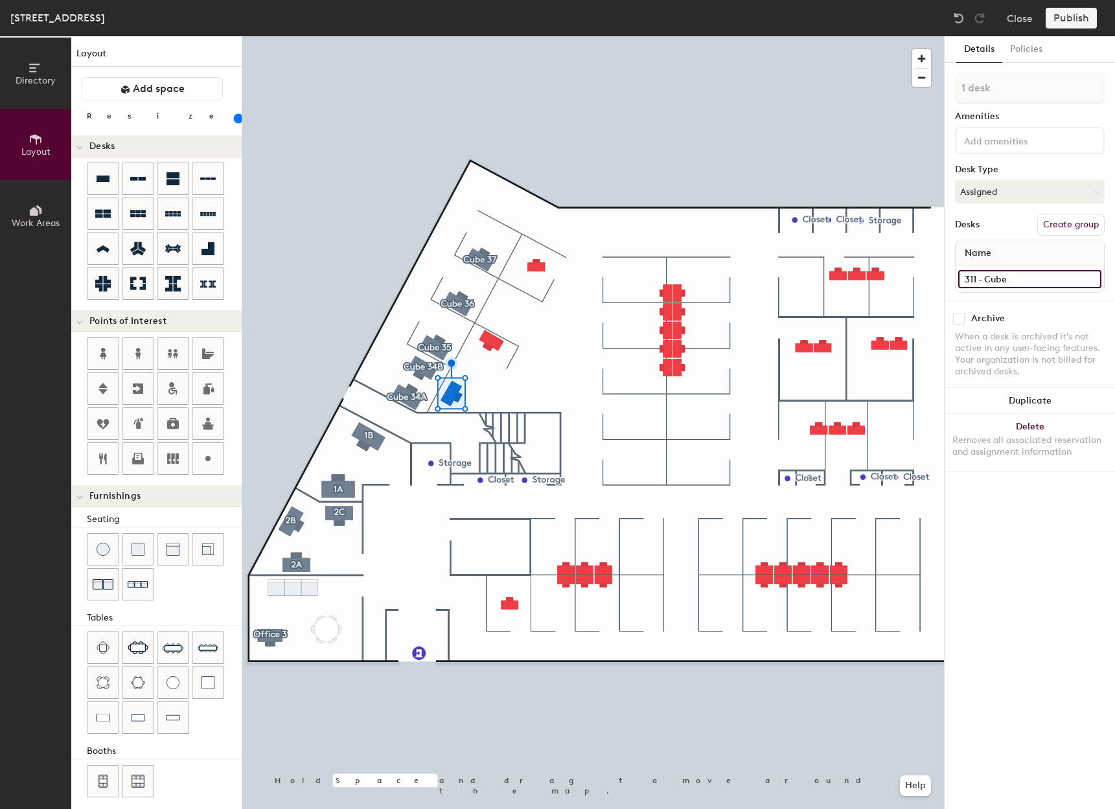
type input "311 - Cube"
type input "140"
type input "311 - Cube 3"
type input "140"
type input "311 - Cube 39"
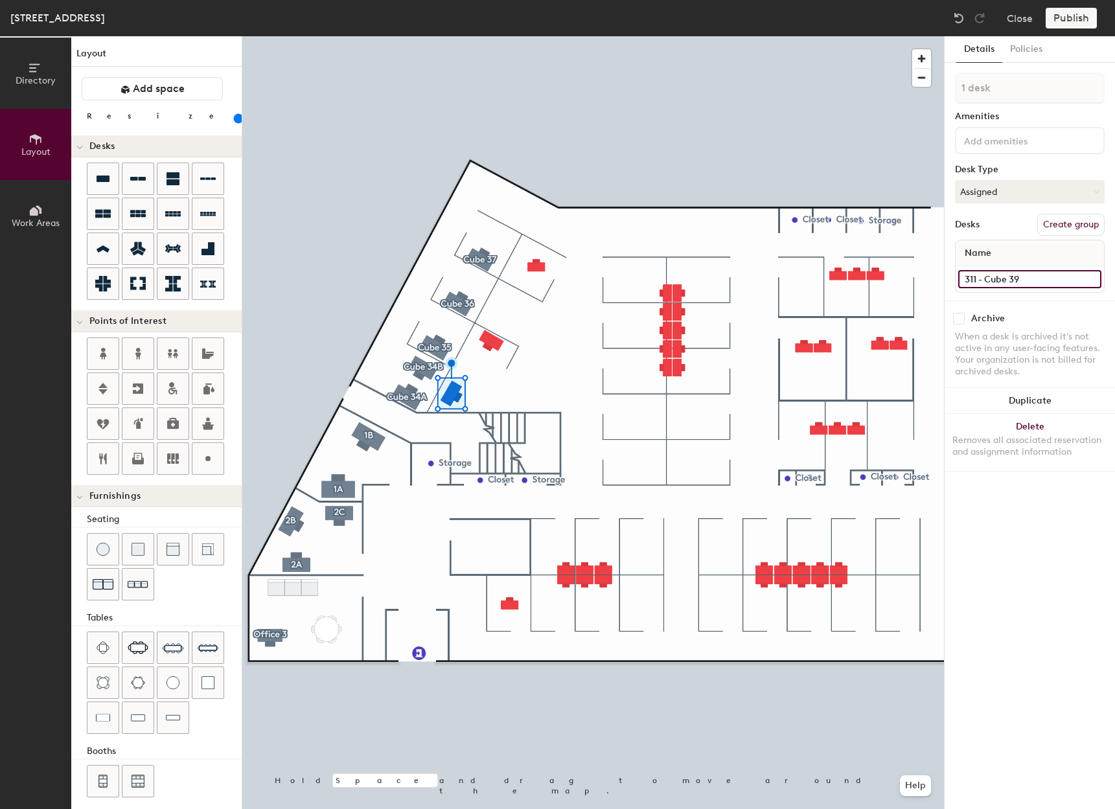
type input "140"
type input "311 - Cube 39A"
type input "140"
type input "311 - Cube 39A"
click at [1078, 224] on button "Create group" at bounding box center [1071, 225] width 67 height 22
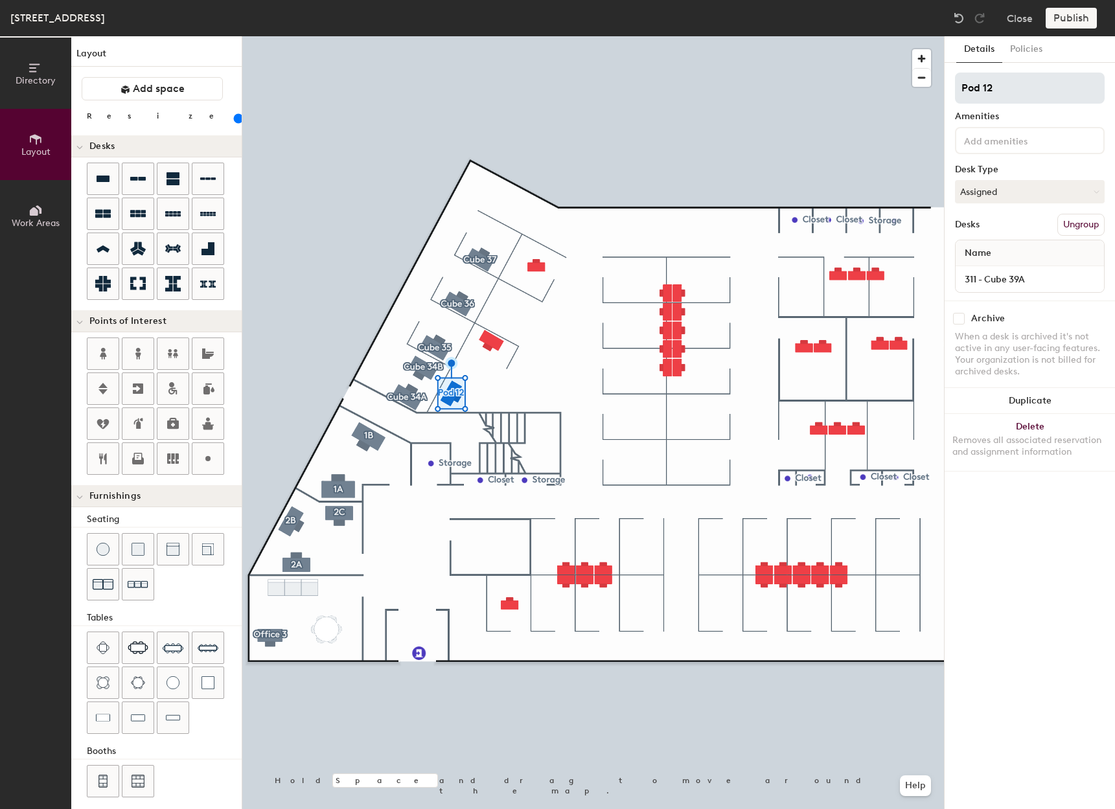
type input "140"
click at [908, 103] on div "Directory Layout Work Areas Layout Add space Resize Desks Points of Interest Fu…" at bounding box center [557, 422] width 1115 height 773
type input "3"
type input "140"
type input "39"
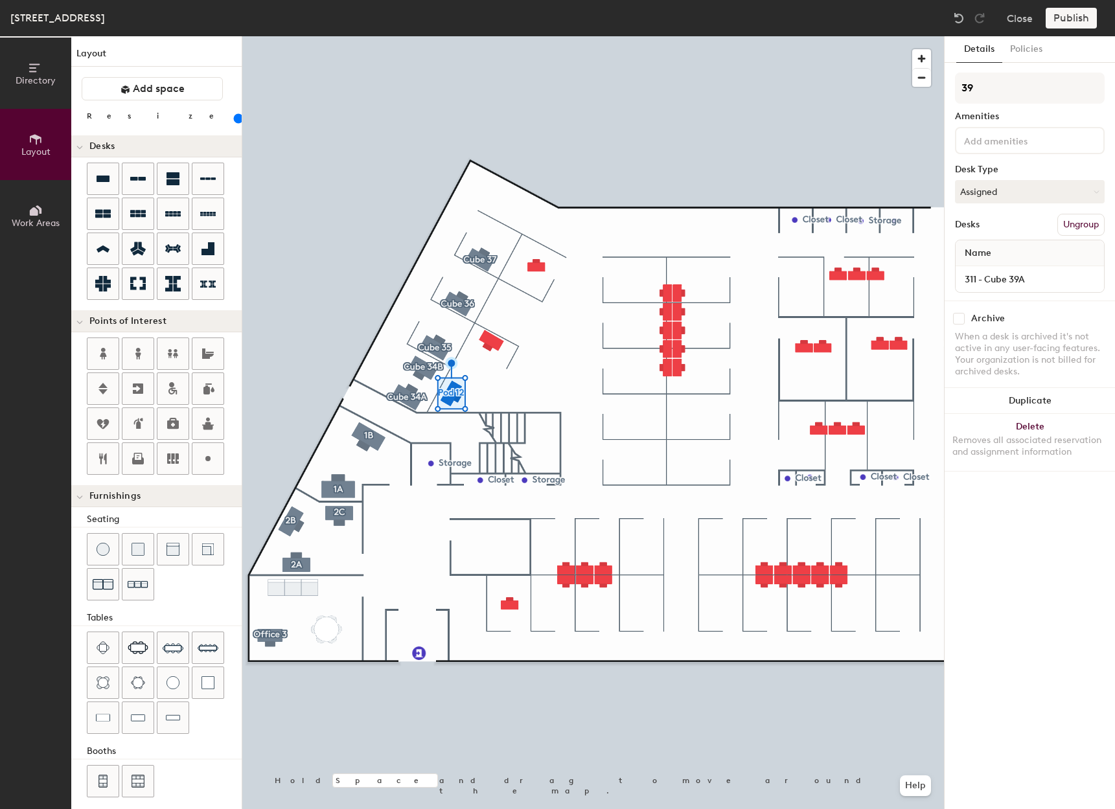
type input "140"
type input "3"
type input "140"
type input "C"
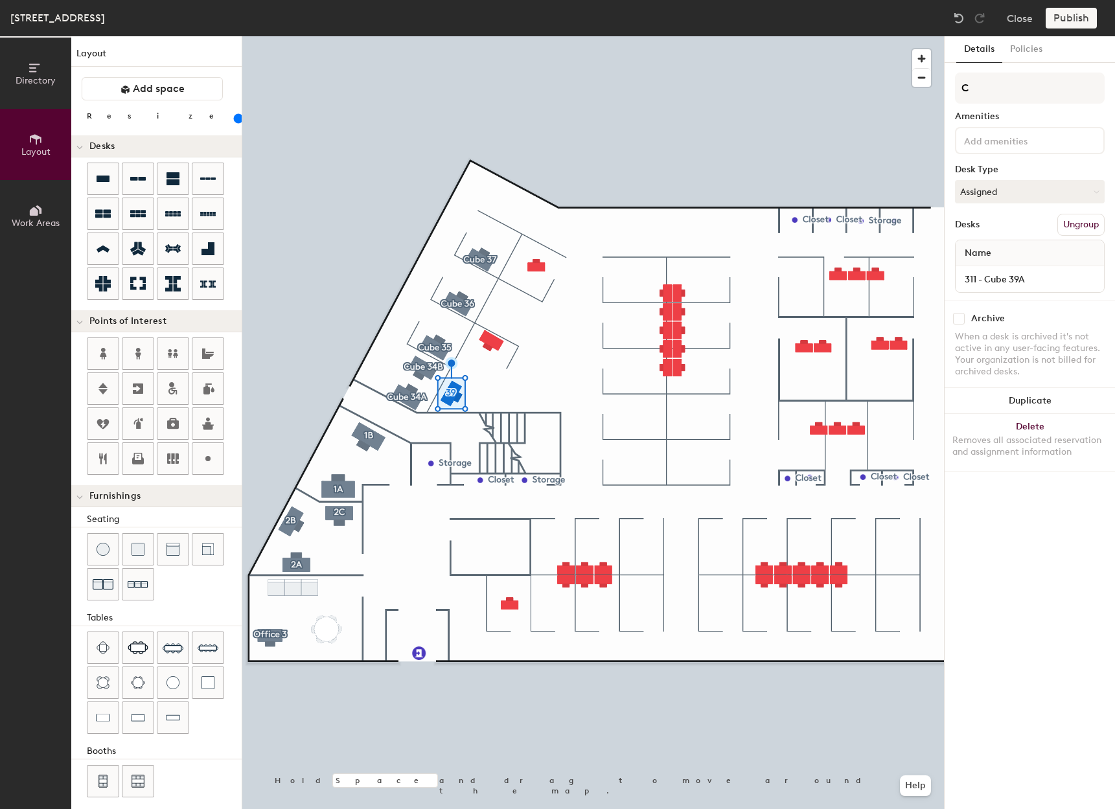
type input "140"
type input "Cube"
type input "140"
type input "Cube"
type input "140"
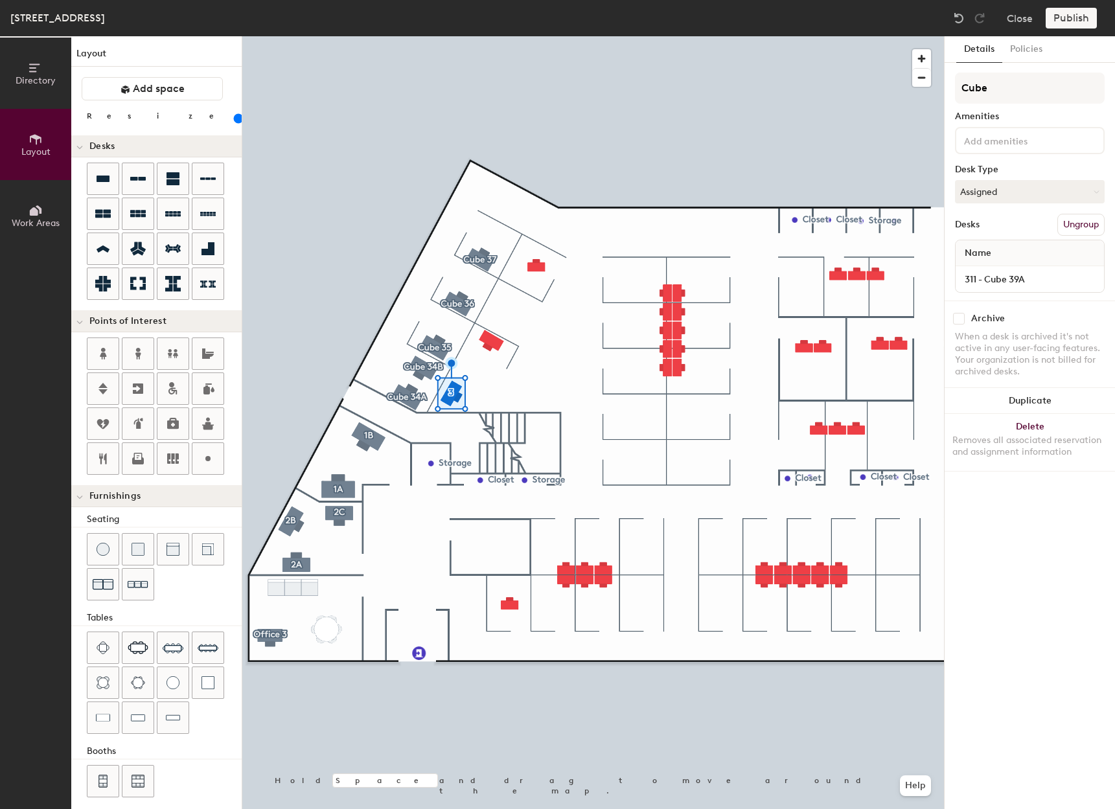
type input "Cube 3"
type input "140"
type input "Cube 39"
type input "140"
type input "Cube 39A"
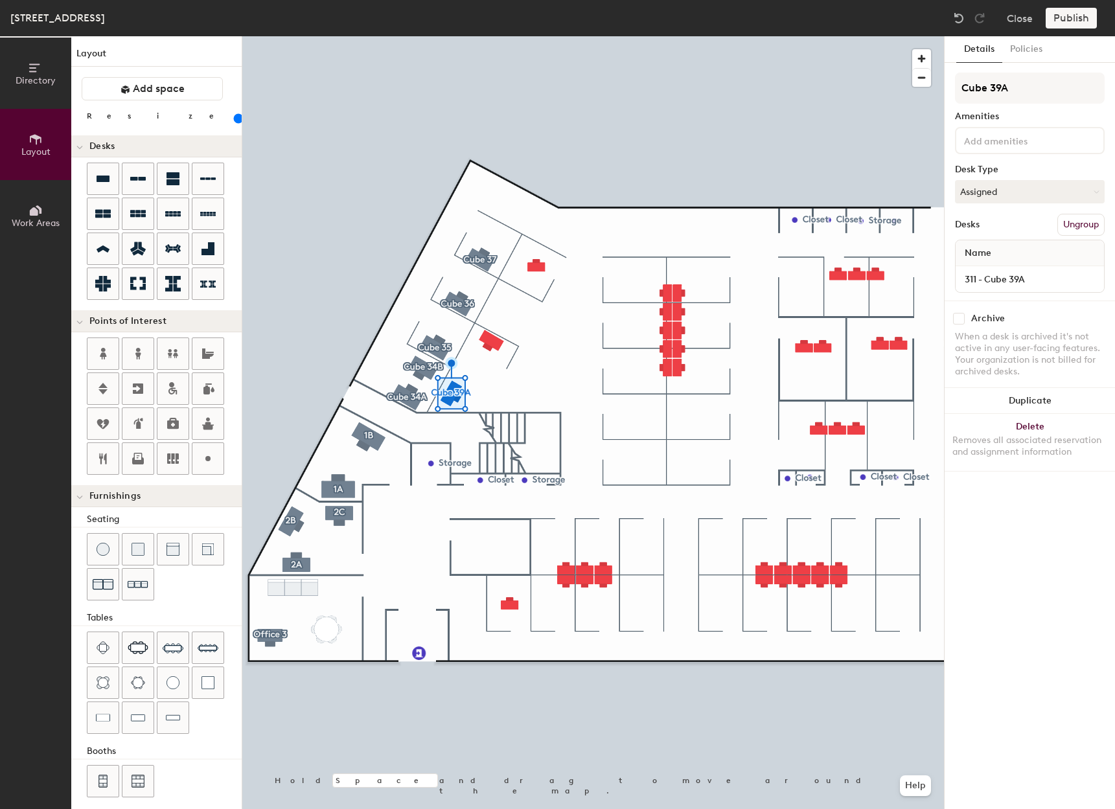
type input "140"
type input "Cube 39A"
type input "140"
click at [1021, 282] on input at bounding box center [1029, 279] width 143 height 18
type input "3"
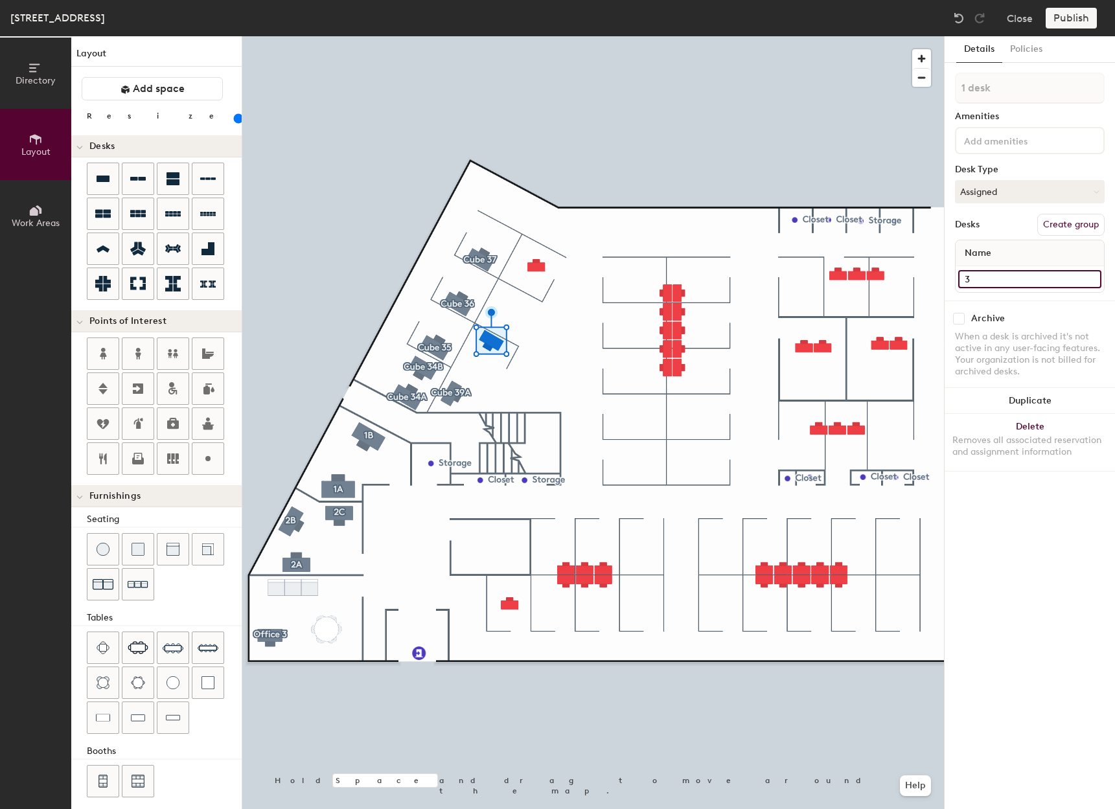
type input "140"
type input "311"
type input "140"
type input "311 -"
type input "140"
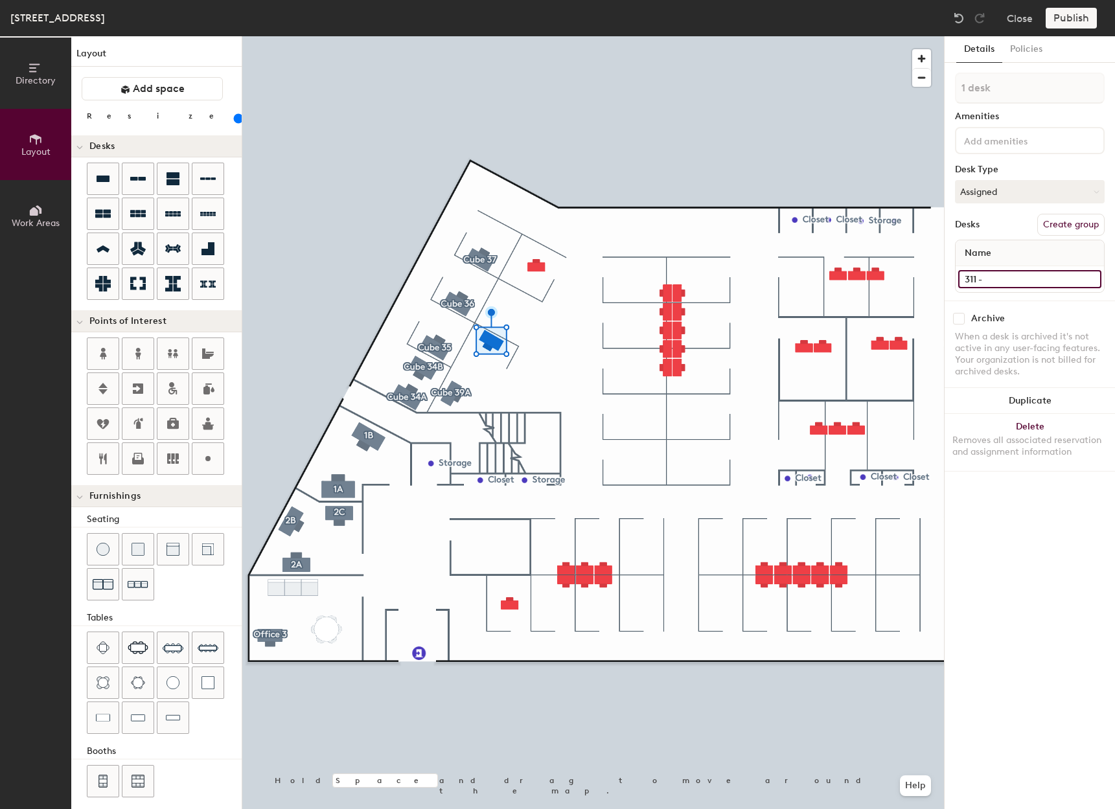
type input "311 - C"
type input "140"
type input "311 - Cu"
type input "140"
type input "311 - Cub"
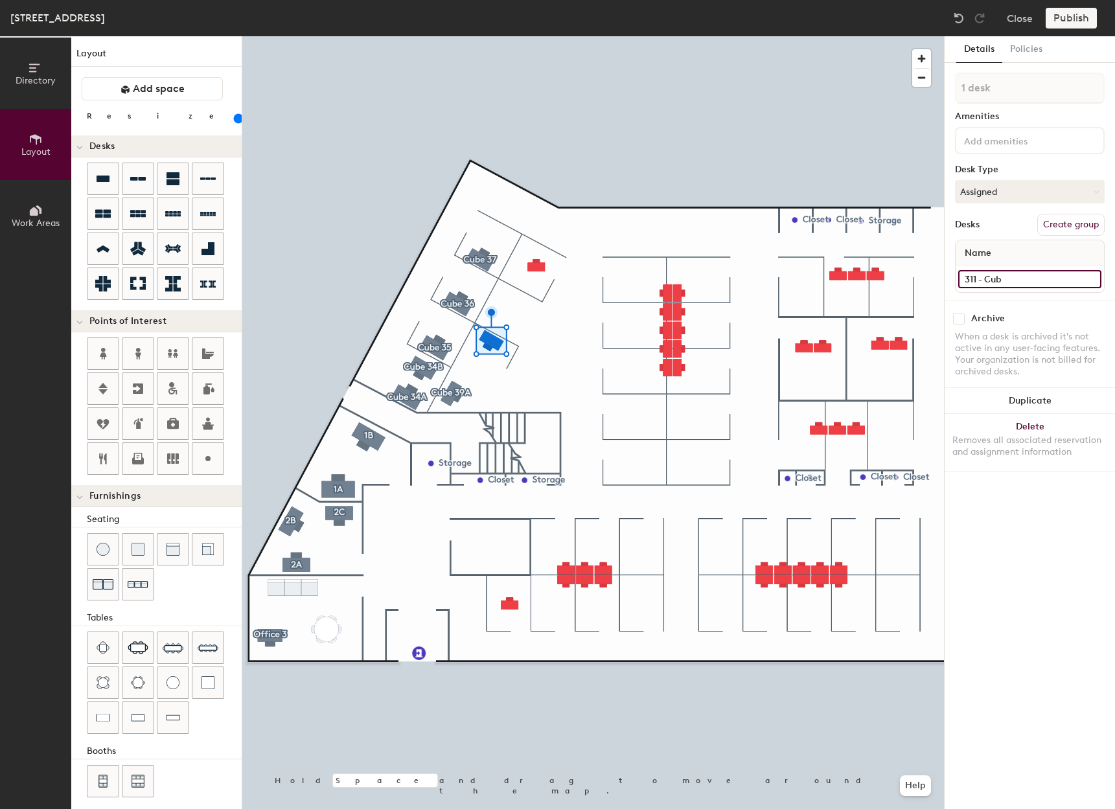
type input "140"
type input "311 - Cube"
type input "140"
type input "311 - Cube"
type input "140"
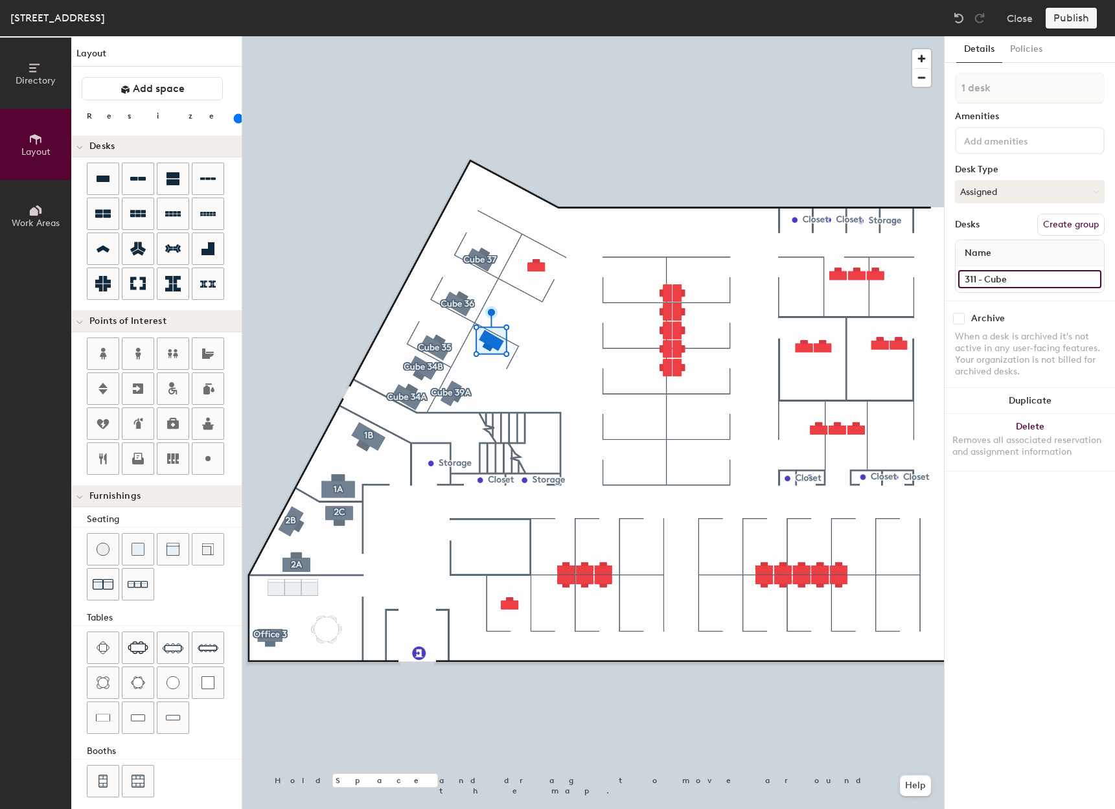
type input "311 - Cube 3"
type input "140"
type input "311 - Cube 39"
type input "140"
type input "311 - Cube 39B"
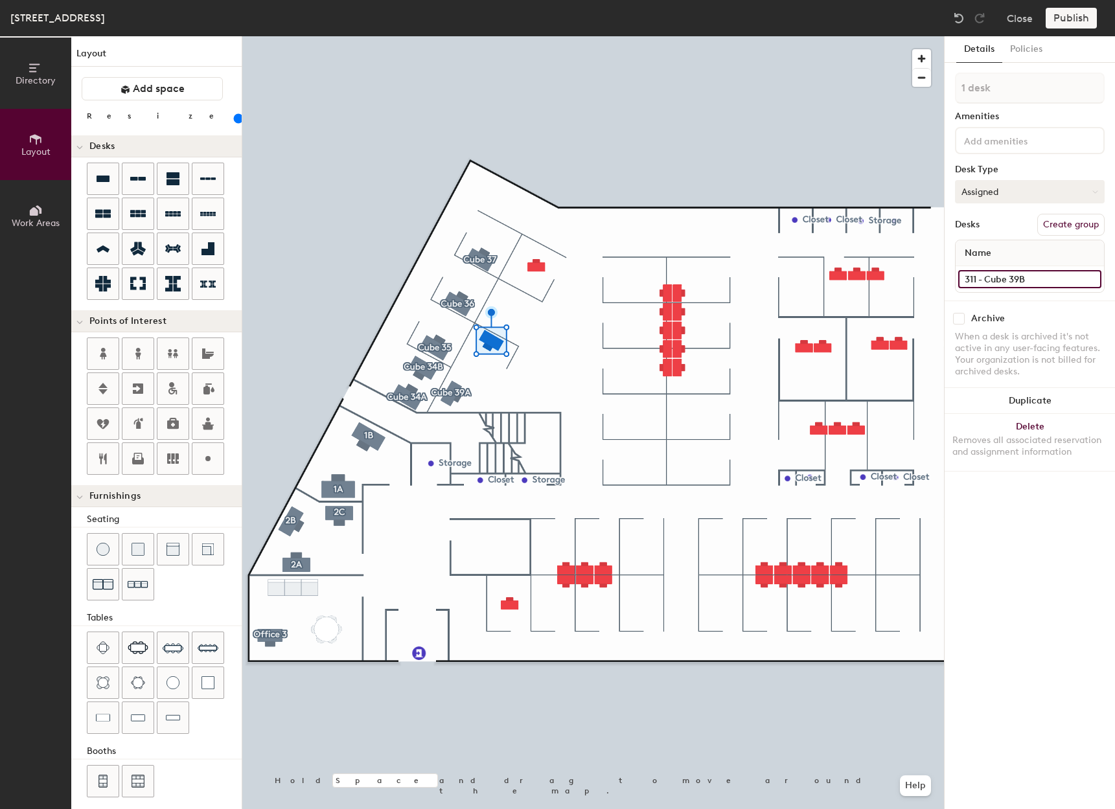
type input "140"
type input "311 - Cube 39B"
click at [1066, 226] on button "Create group" at bounding box center [1071, 225] width 67 height 22
click at [933, 100] on div "Directory Layout Work Areas Layout Add space Resize Desks Points of Interest Fu…" at bounding box center [557, 422] width 1115 height 773
type input "140"
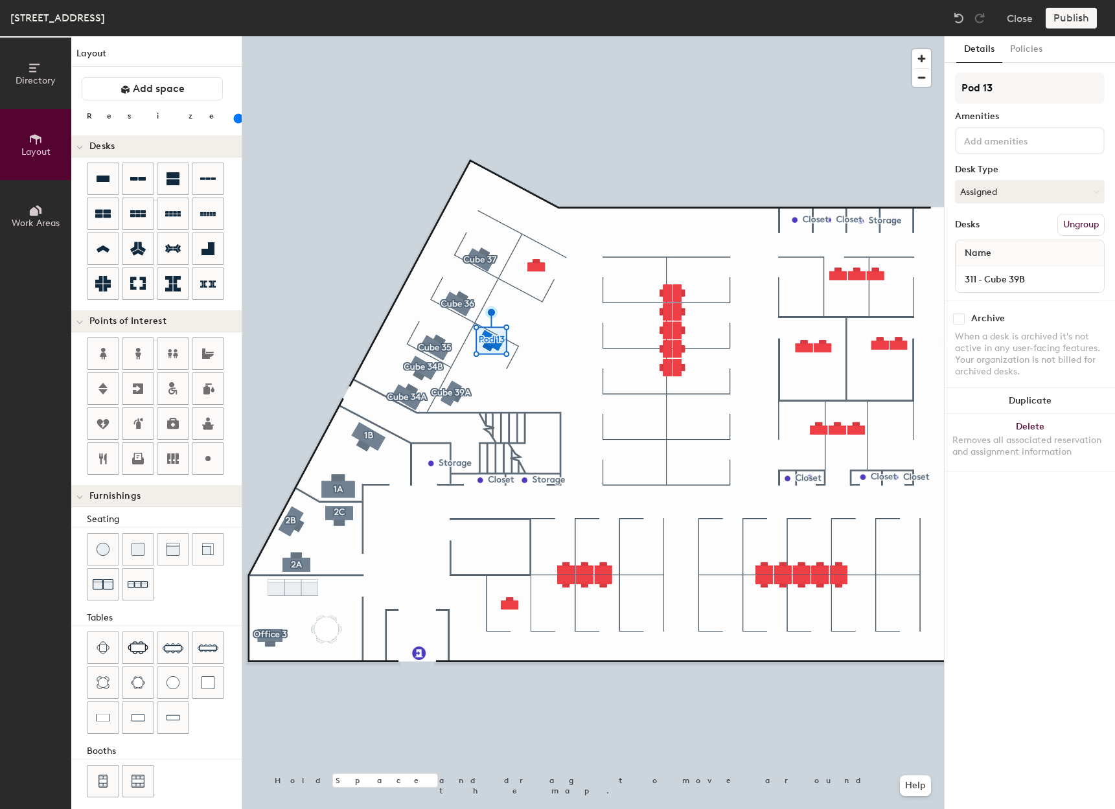
type input "C"
type input "140"
type input "Cube"
type input "140"
type input "Cube 3"
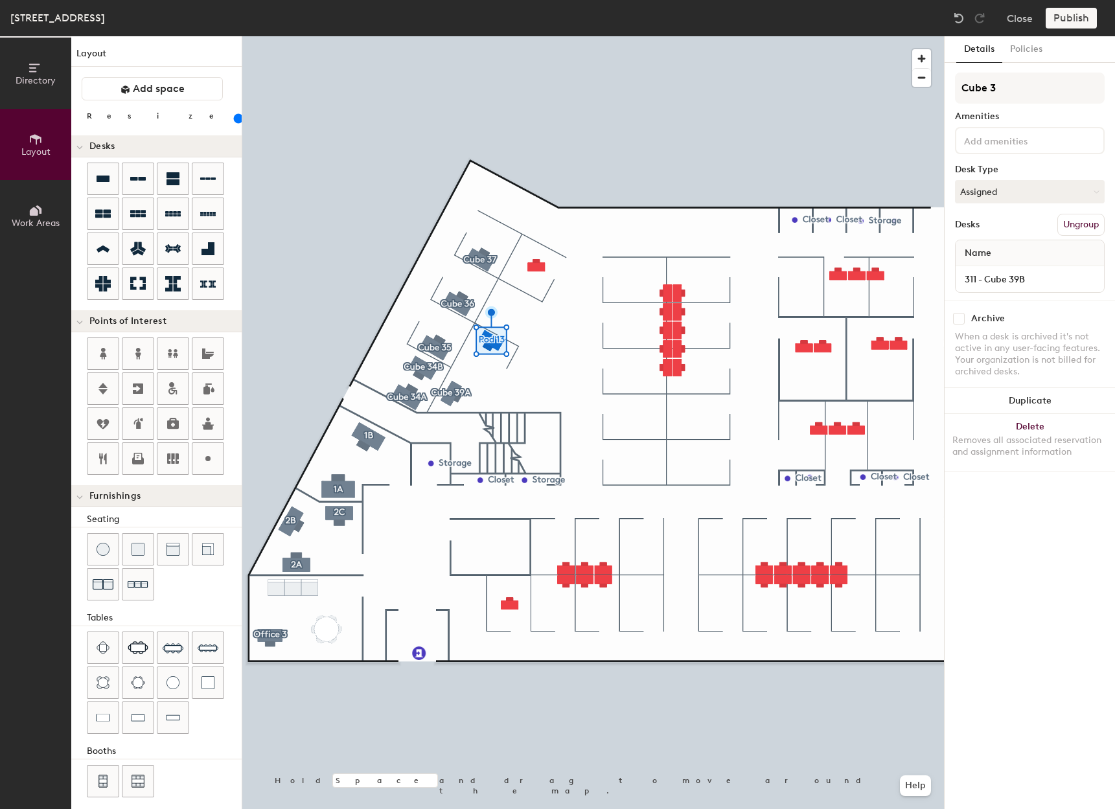
type input "140"
type input "Cube 39"
type input "140"
type input "Cube 39B"
type input "140"
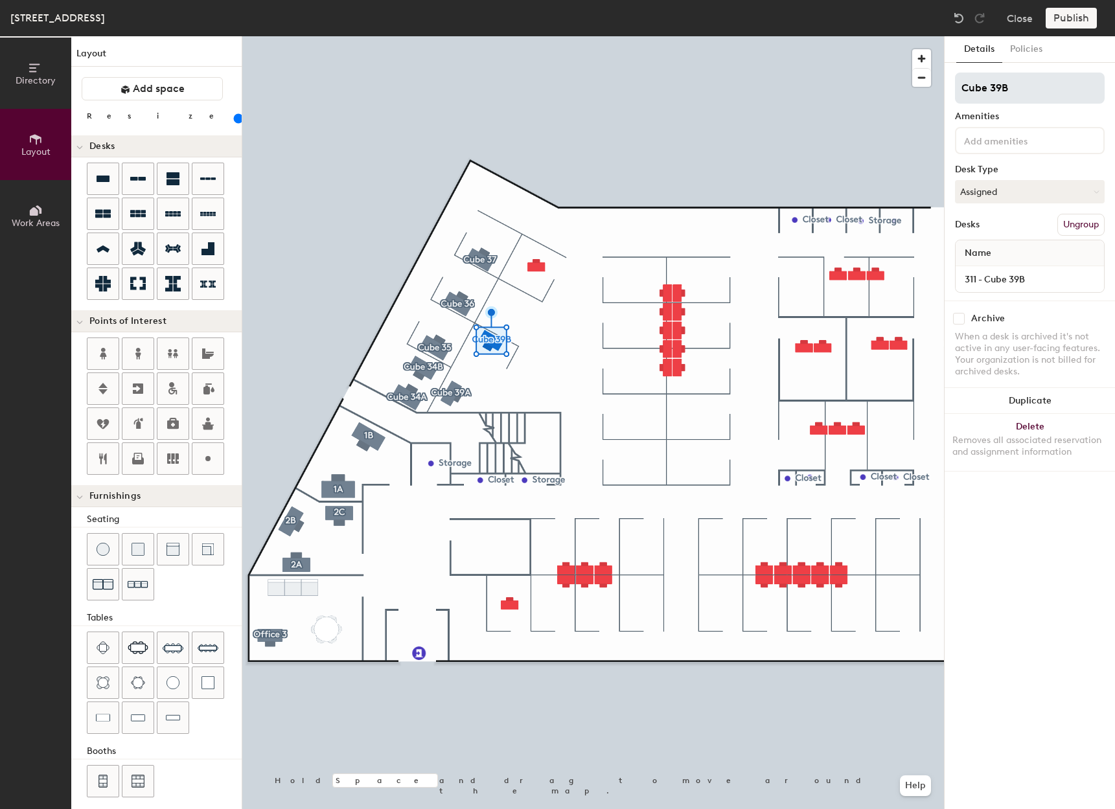
type input "Cube 39B"
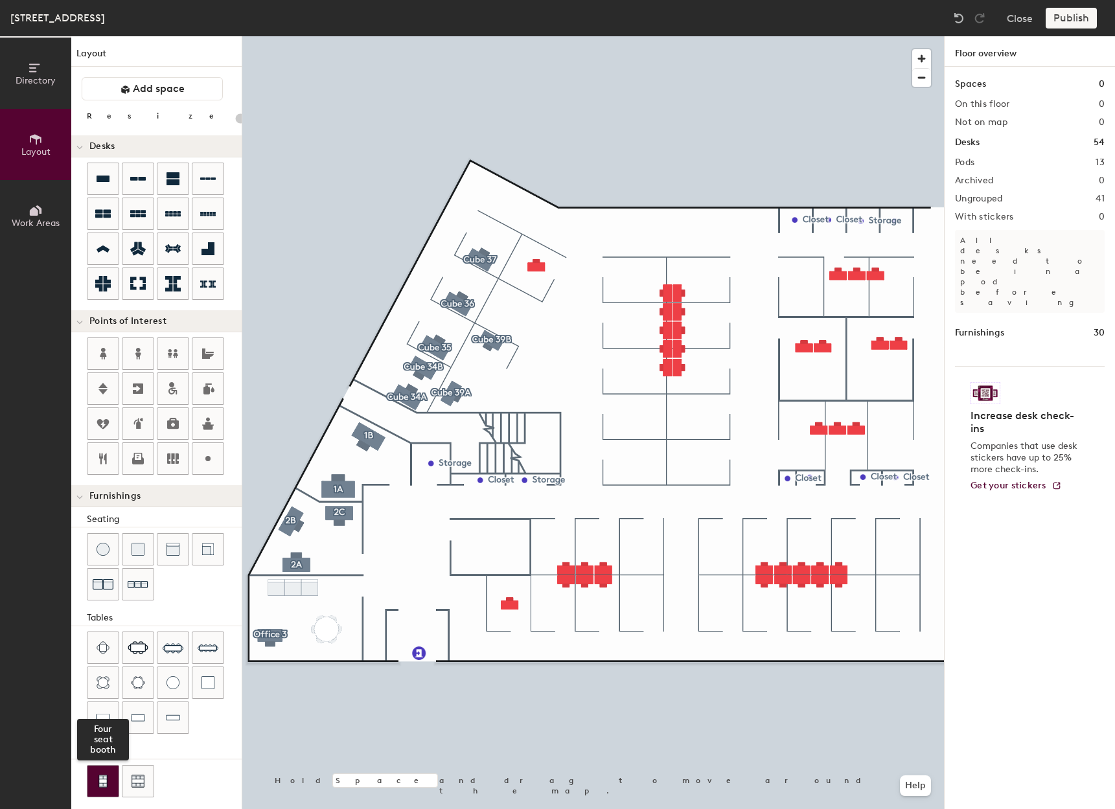
click at [105, 782] on img at bounding box center [103, 781] width 12 height 13
click at [136, 588] on img at bounding box center [138, 585] width 21 height 20
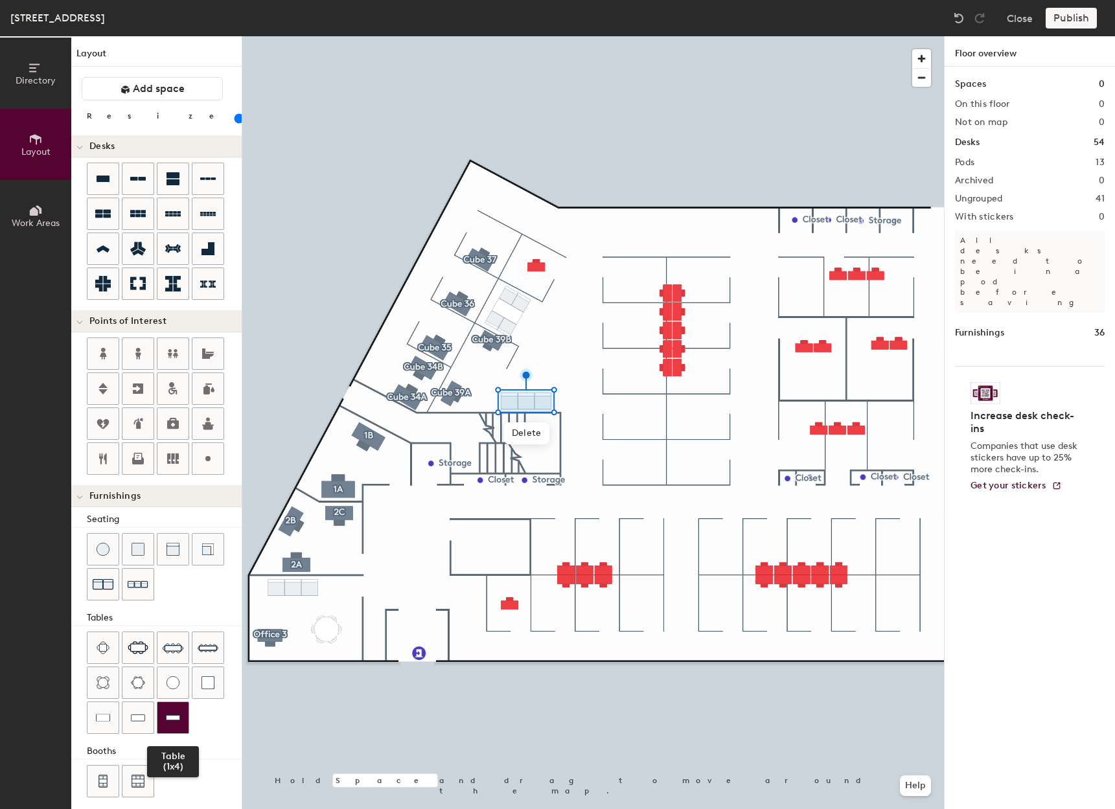
click at [172, 716] on img at bounding box center [173, 718] width 14 height 13
click at [216, 760] on div at bounding box center [156, 759] width 170 height 1
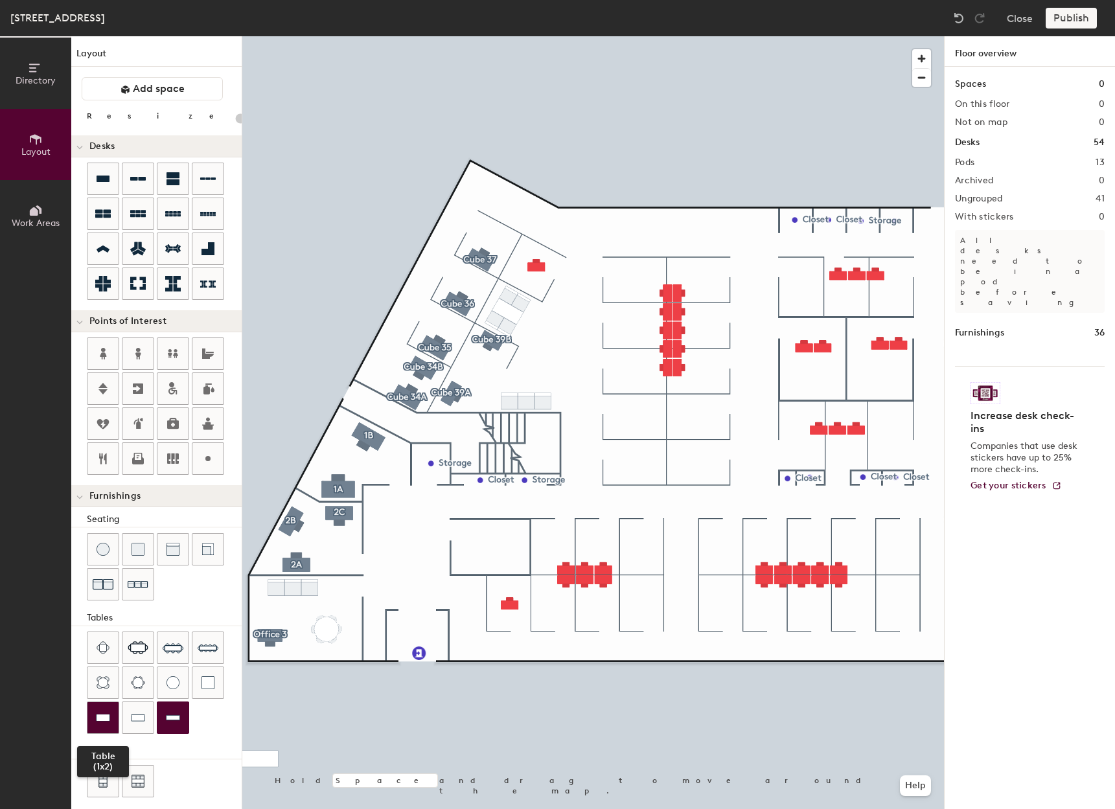
click at [110, 714] on div at bounding box center [102, 717] width 31 height 31
click at [137, 778] on img at bounding box center [138, 781] width 13 height 13
click at [172, 780] on div at bounding box center [164, 782] width 155 height 35
click at [188, 777] on div at bounding box center [164, 782] width 155 height 35
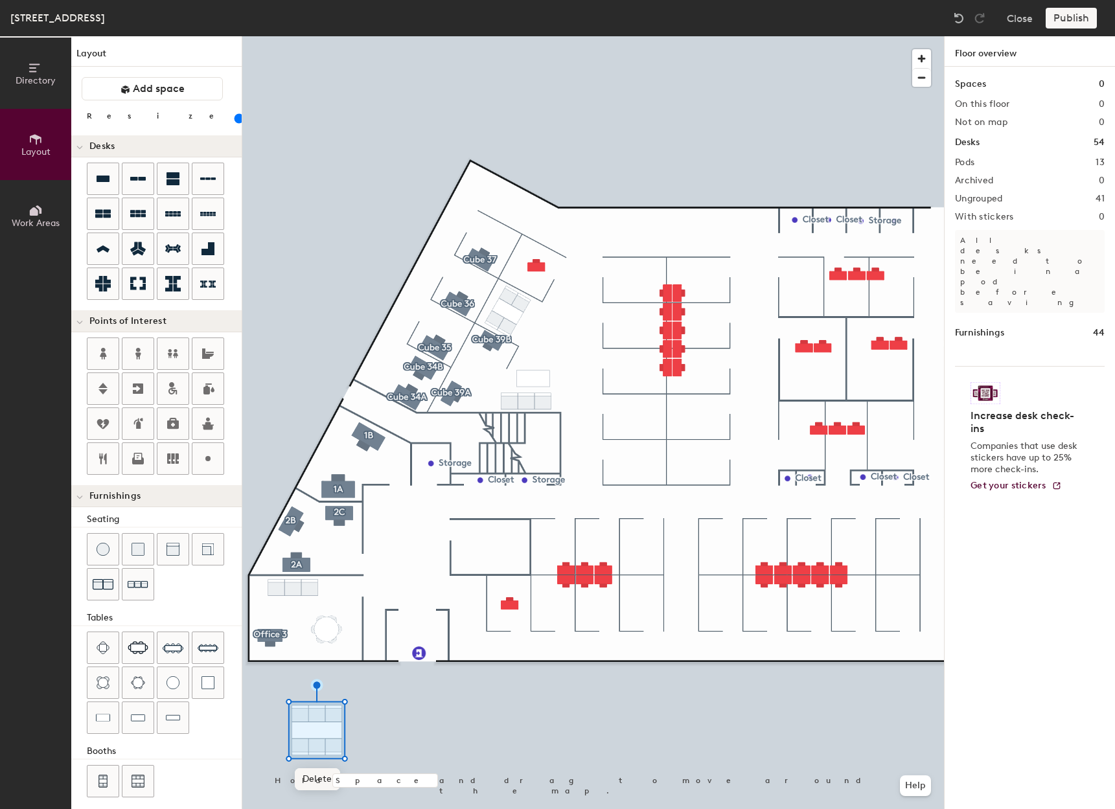
click at [319, 776] on span "Delete" at bounding box center [317, 780] width 45 height 22
type input "100"
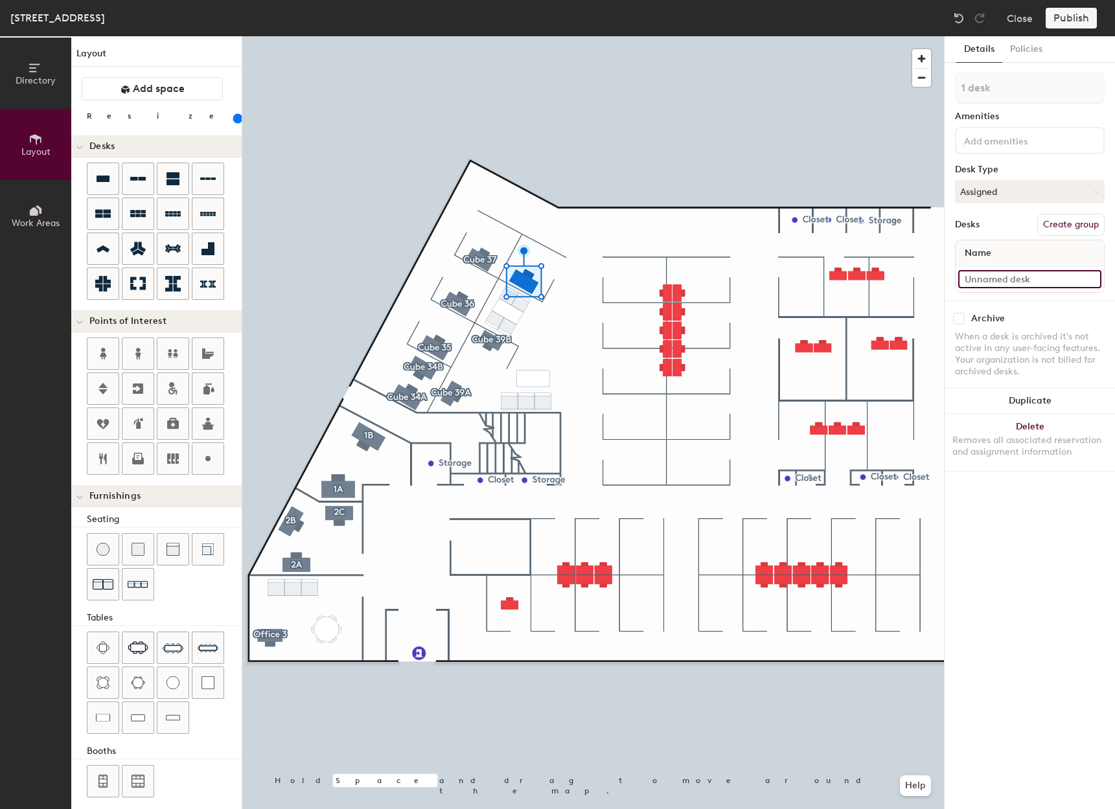
type input "160"
click at [975, 277] on input at bounding box center [1029, 279] width 143 height 18
type input "3"
type input "160"
type input "311"
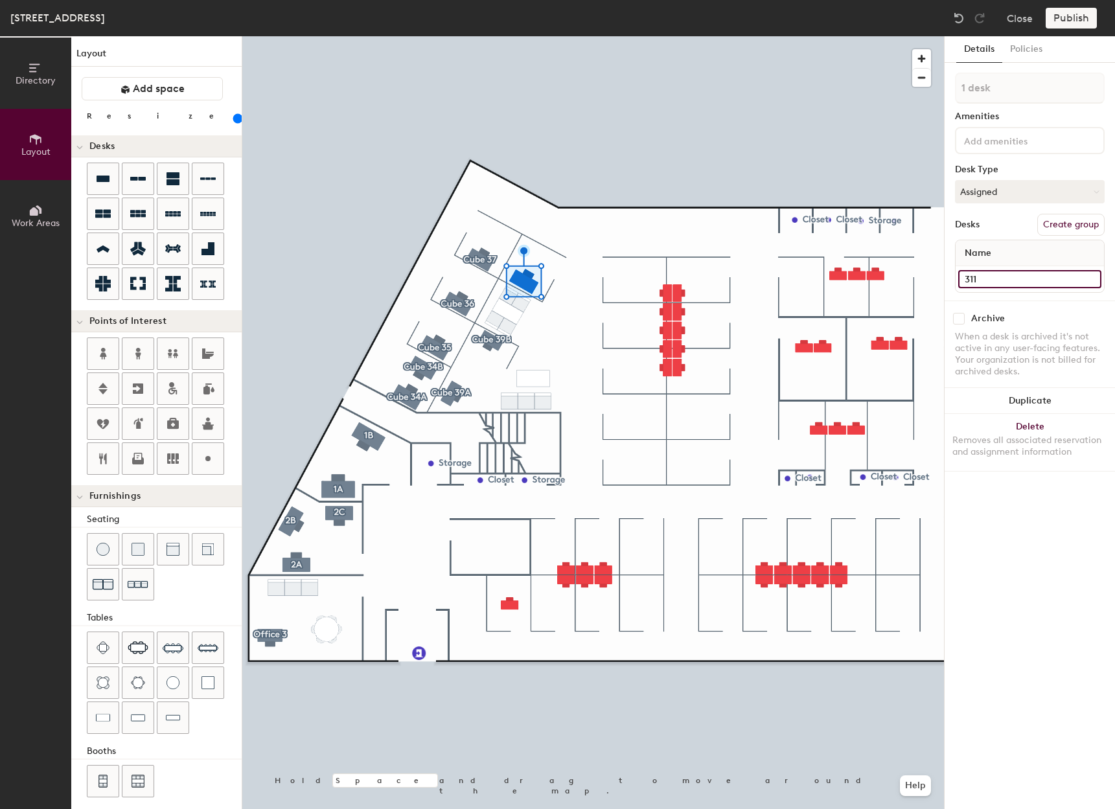
type input "160"
type input "311"
type input "160"
type input "311 -"
type input "160"
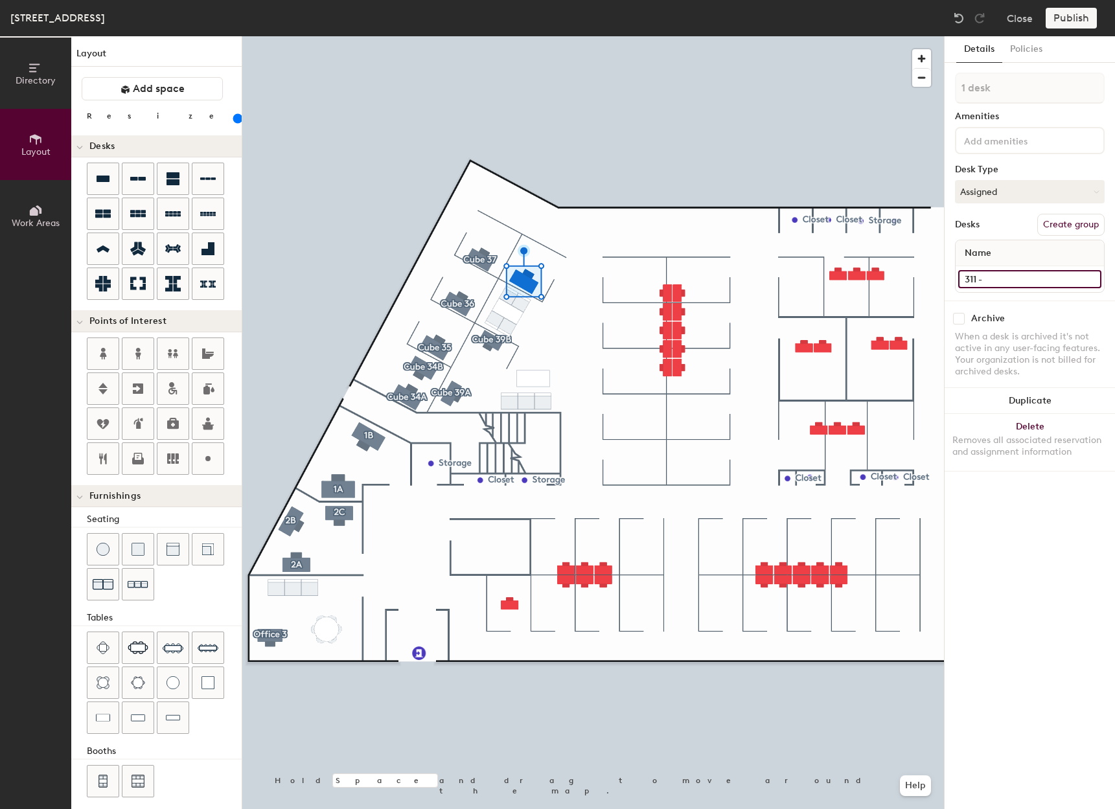
type input "311 - C"
type input "160"
type input "311 - Cu"
type input "160"
type input "311 - Cube"
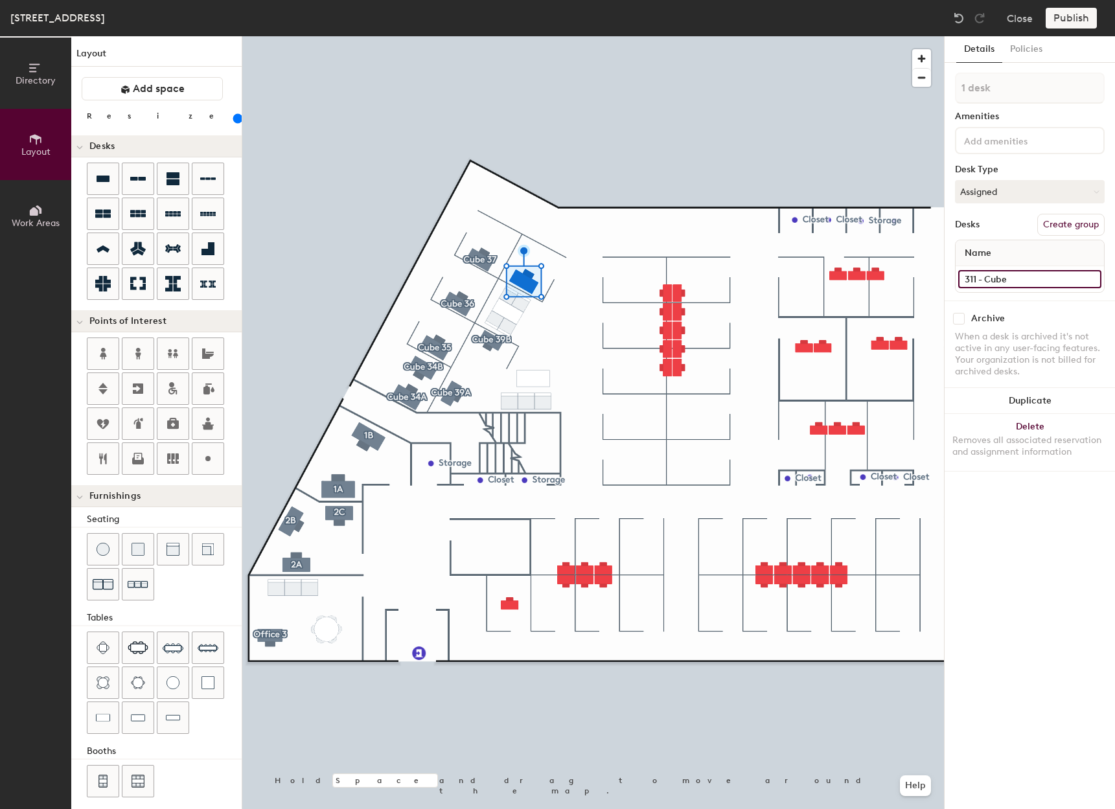
type input "160"
type input "311 - Cube 38"
type input "160"
type input "311 - Cube 38"
click at [1067, 229] on button "Create group" at bounding box center [1071, 225] width 67 height 22
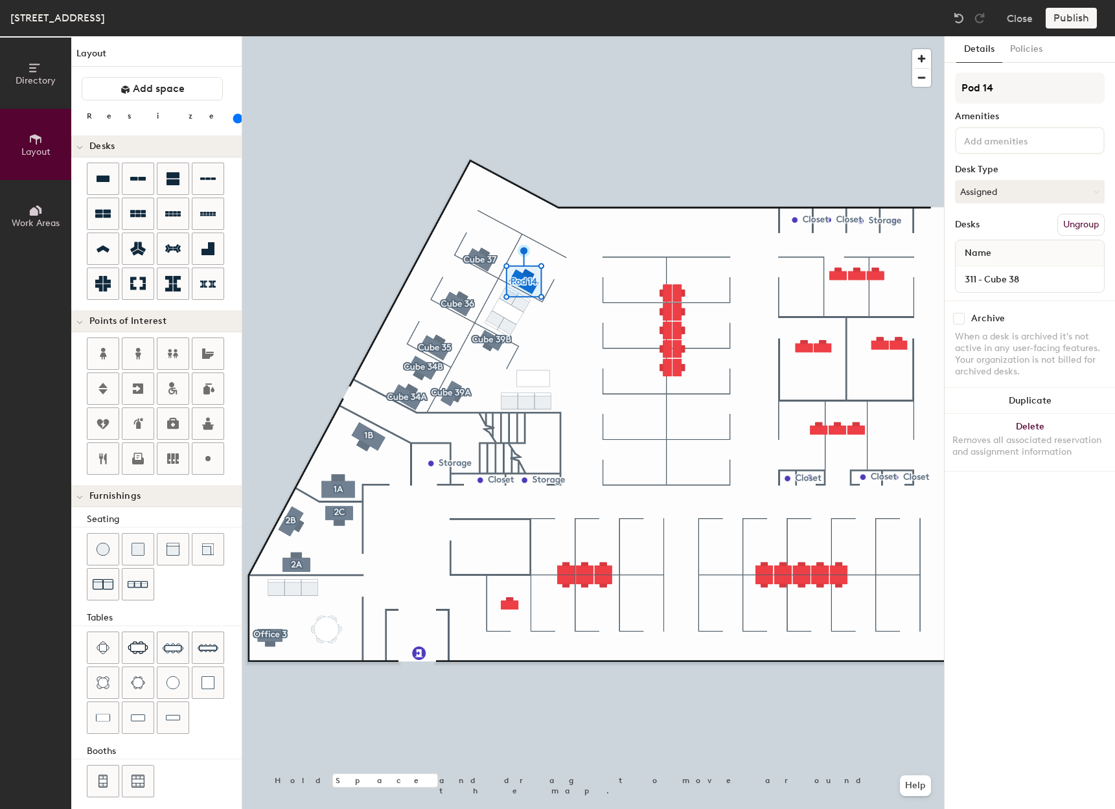
click at [896, 89] on div "Directory Layout Work Areas Layout Add space Resize Desks Points of Interest Fu…" at bounding box center [557, 422] width 1115 height 773
type input "160"
type input "cu"
type input "160"
type input "cub"
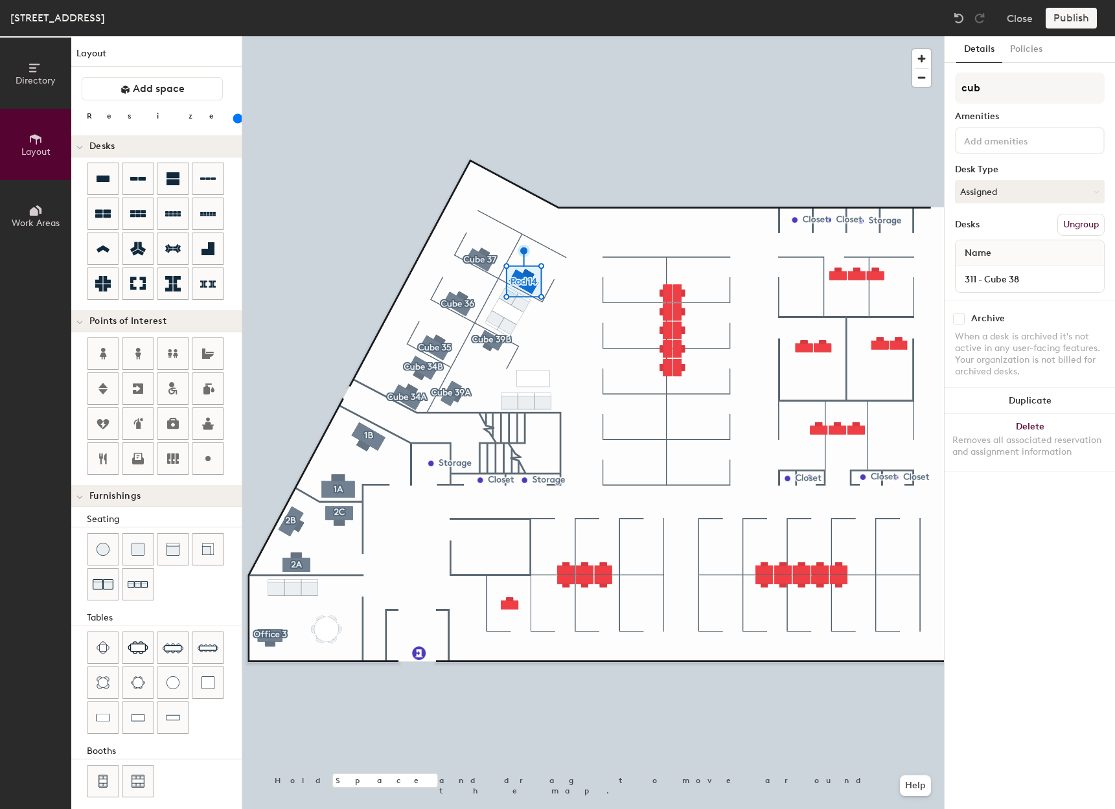
type input "160"
type input "cube"
type input "160"
type input "cube"
type input "160"
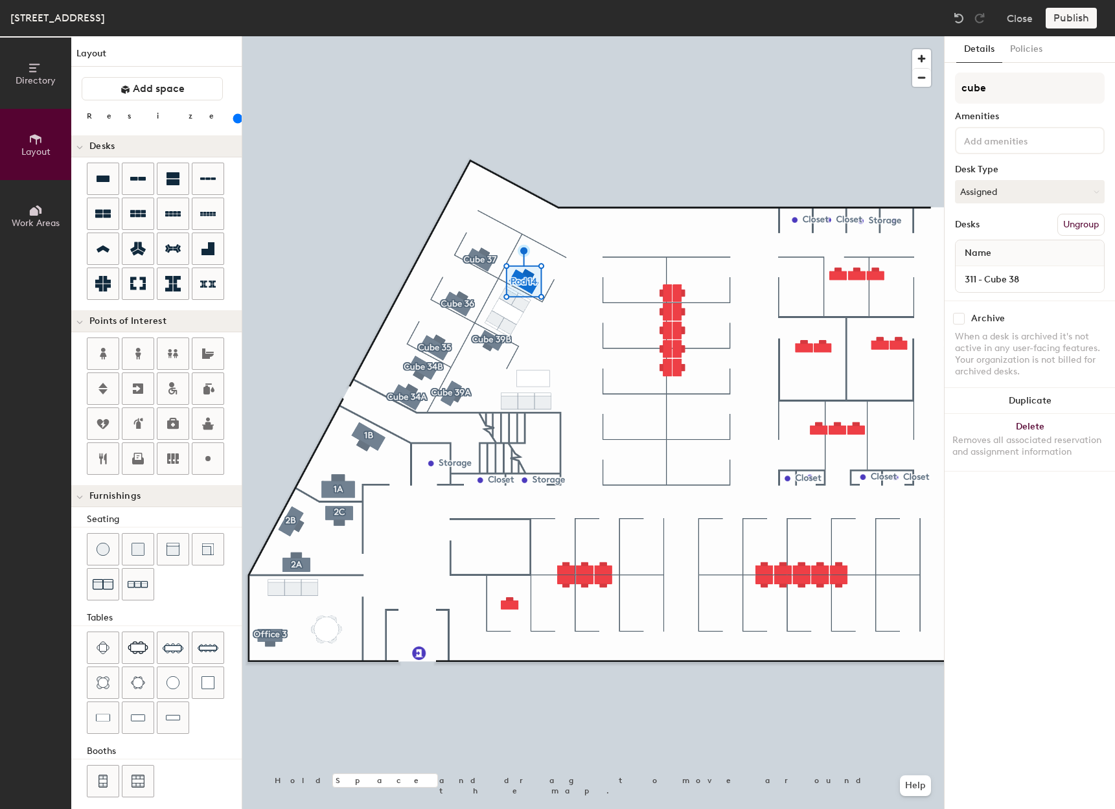
type input "cube 3"
type input "160"
type input "cube 38"
type input "160"
type input "ube 38"
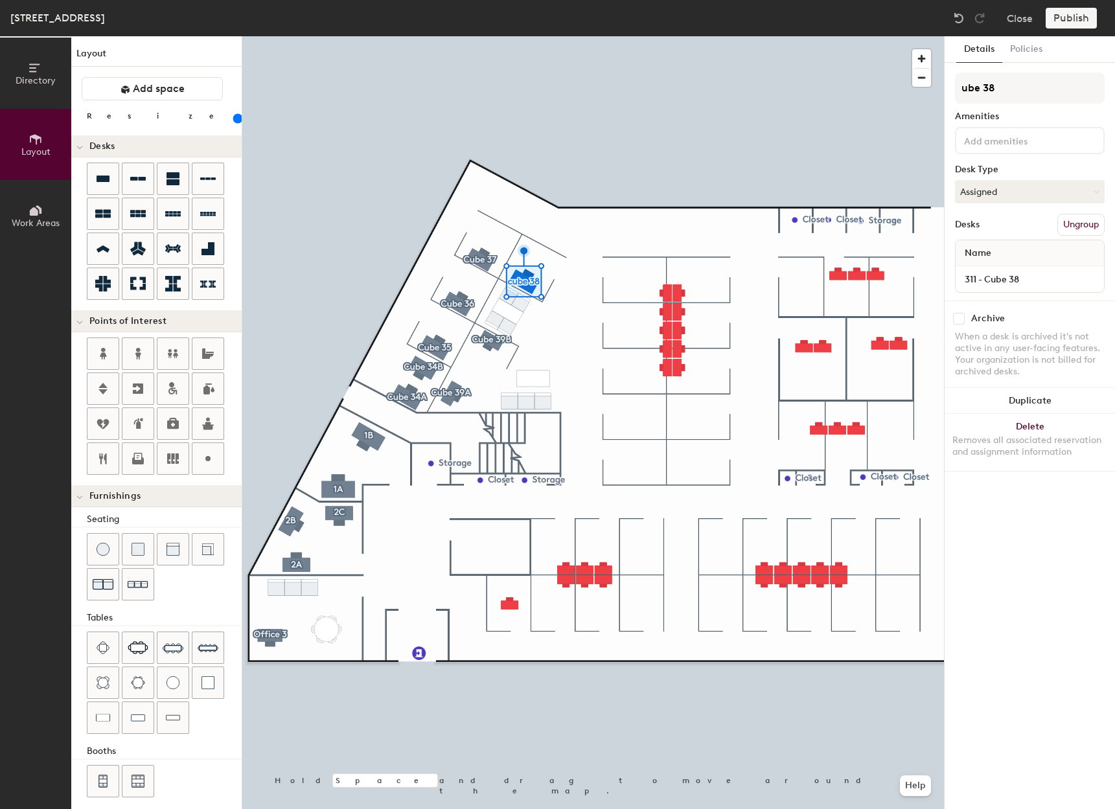
type input "160"
type input "Cube 38"
type input "160"
type input "Cube 38"
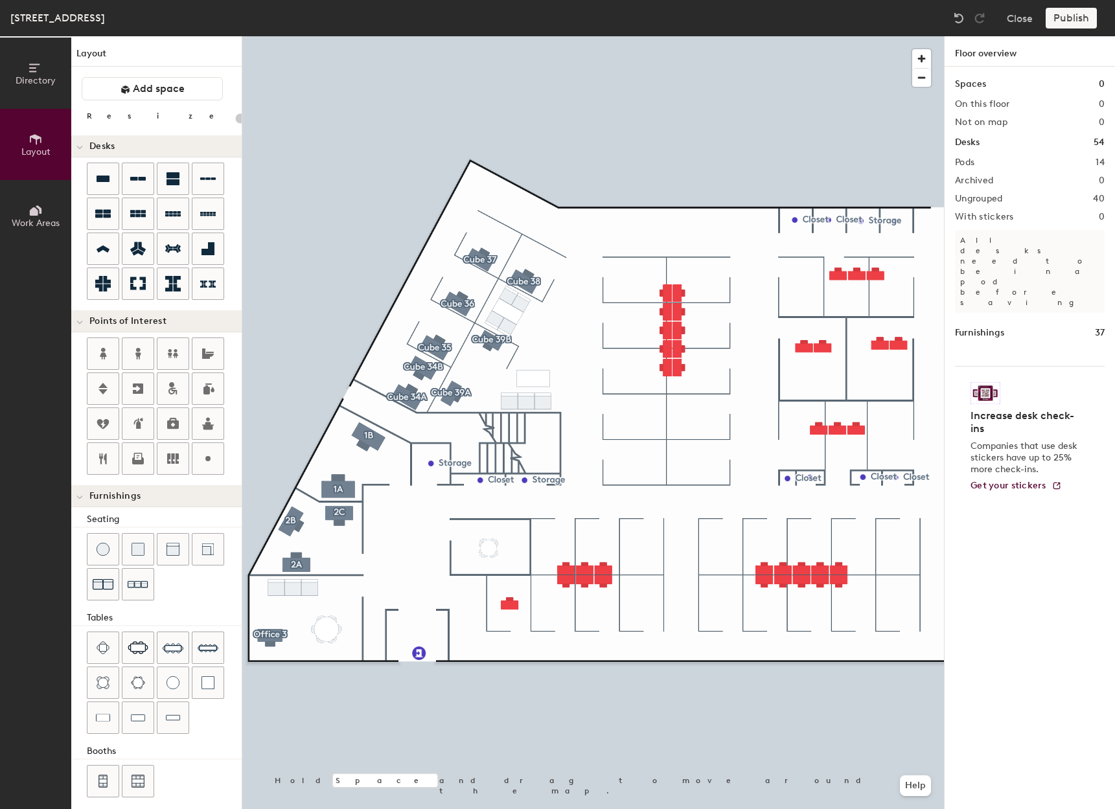
click at [489, 546] on div "Directory Layout Work Areas Layout Add space Resize Desks Points of Interest Fu…" at bounding box center [557, 422] width 1115 height 773
click at [141, 461] on icon at bounding box center [138, 461] width 12 height 7
click at [660, 36] on div at bounding box center [593, 36] width 702 height 0
type input "100"
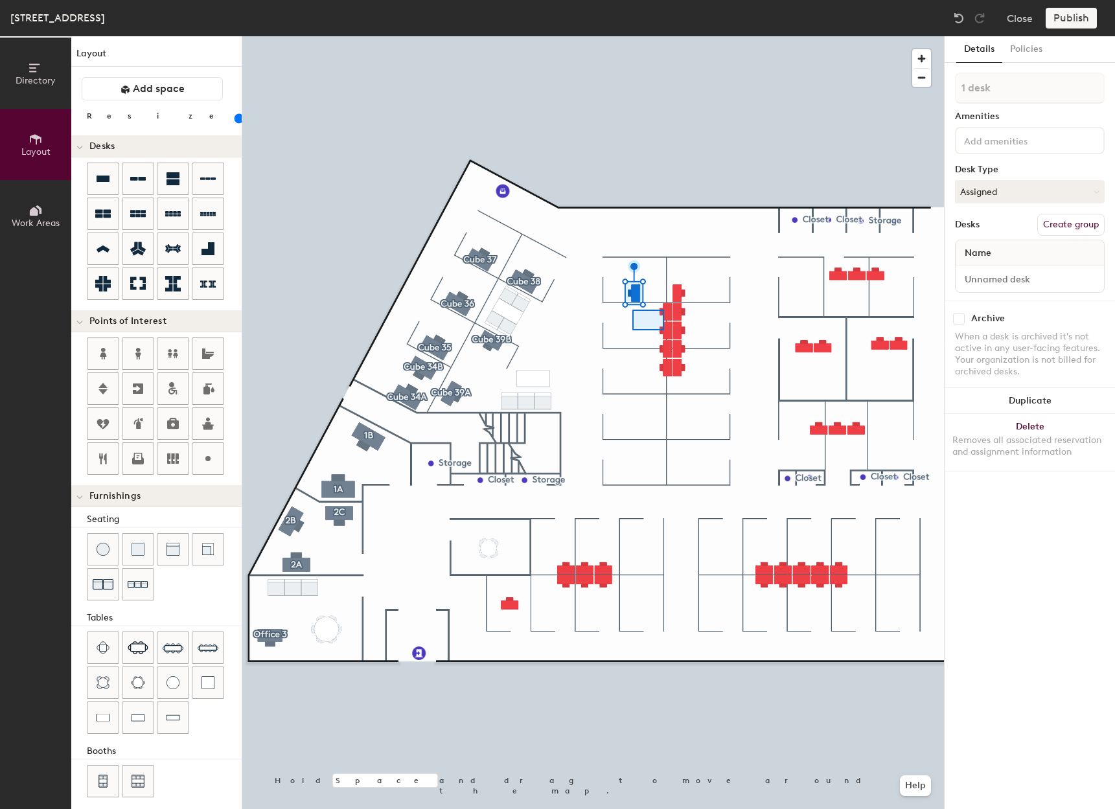
type input "2 desks"
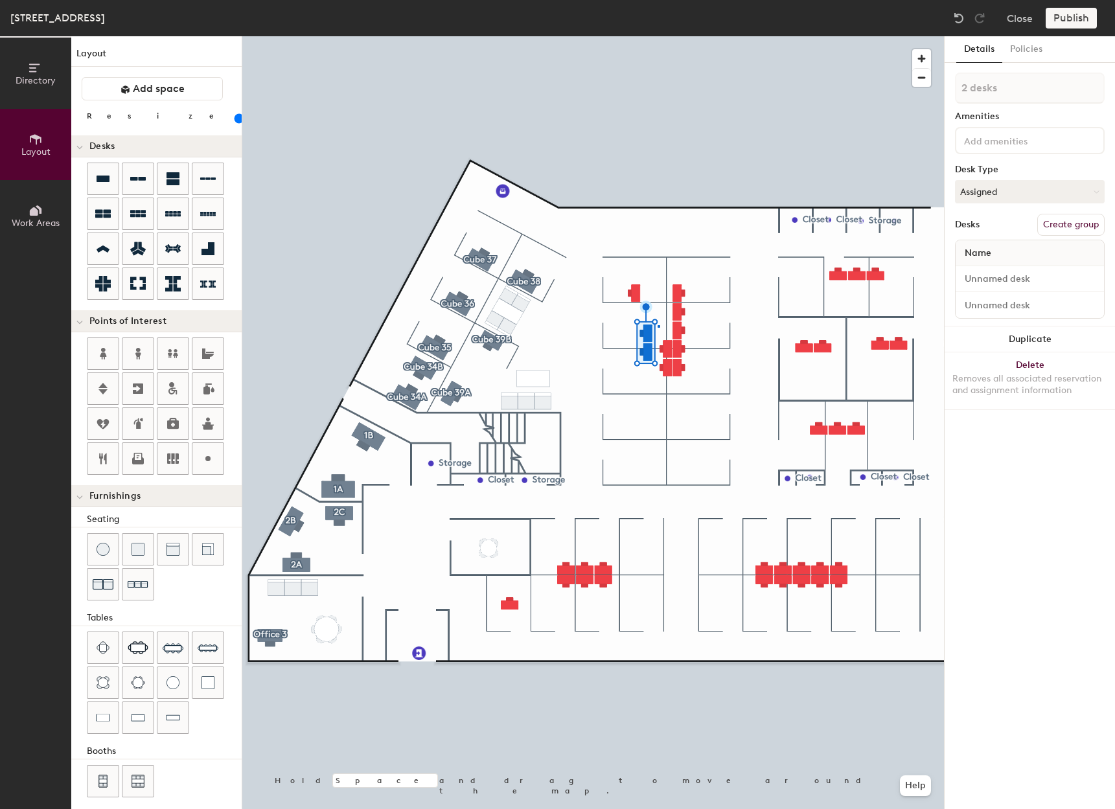
click at [659, 36] on div at bounding box center [593, 36] width 702 height 0
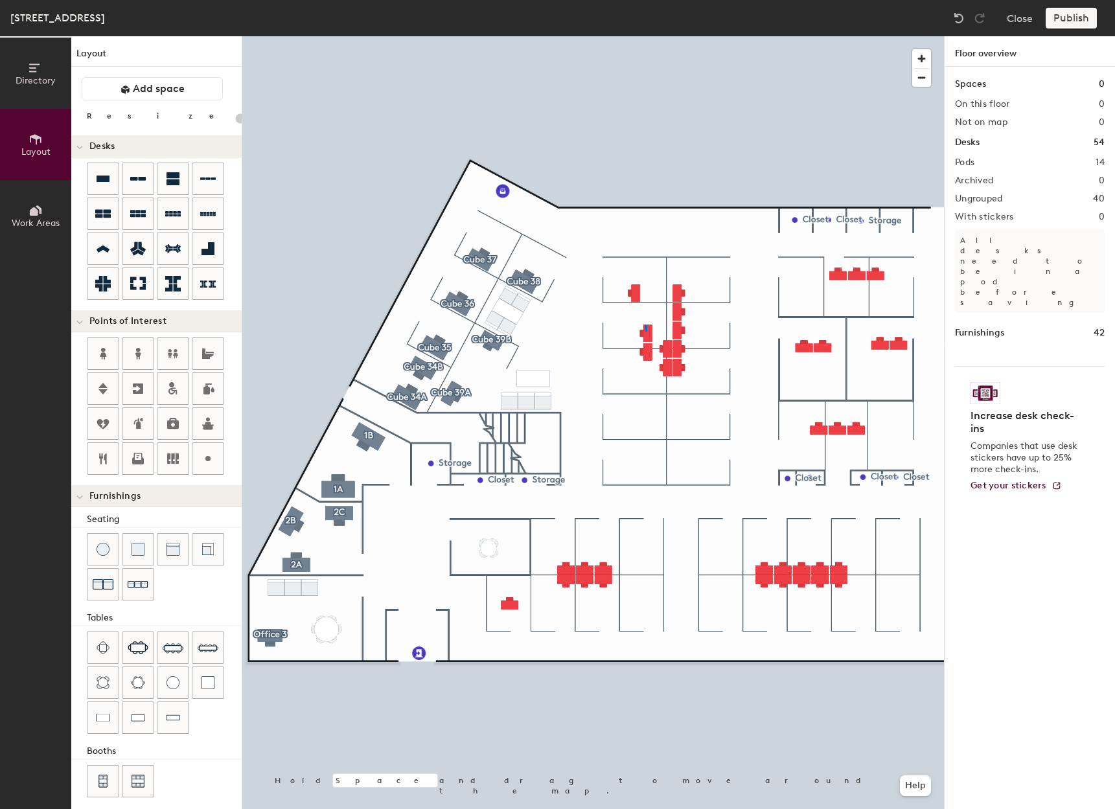
click at [643, 36] on div at bounding box center [593, 36] width 702 height 0
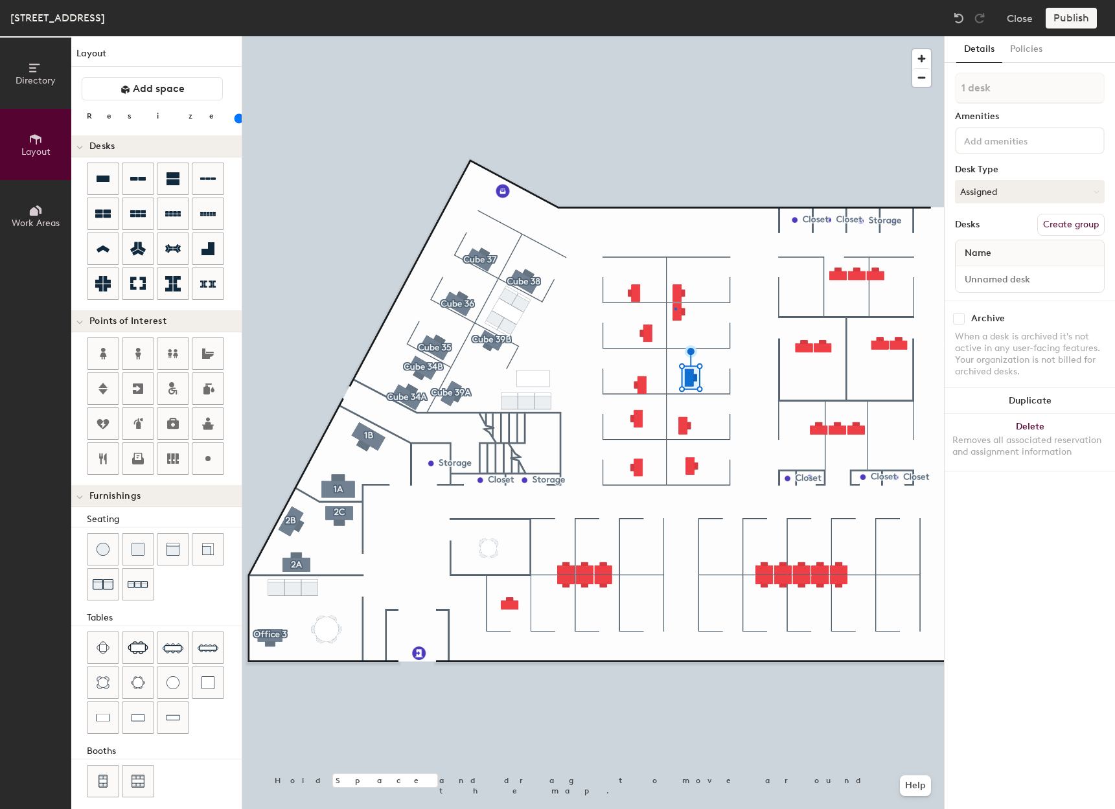
click at [675, 36] on div at bounding box center [593, 36] width 702 height 0
click at [837, 36] on div at bounding box center [593, 36] width 702 height 0
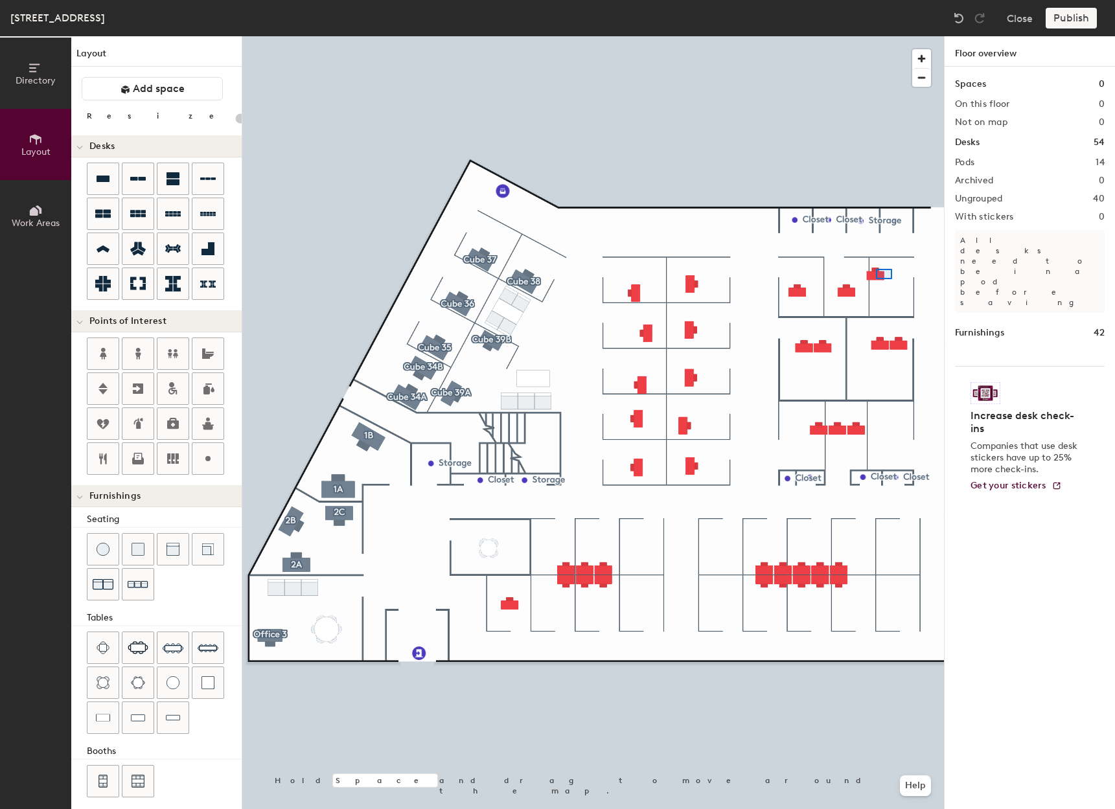
type input "100"
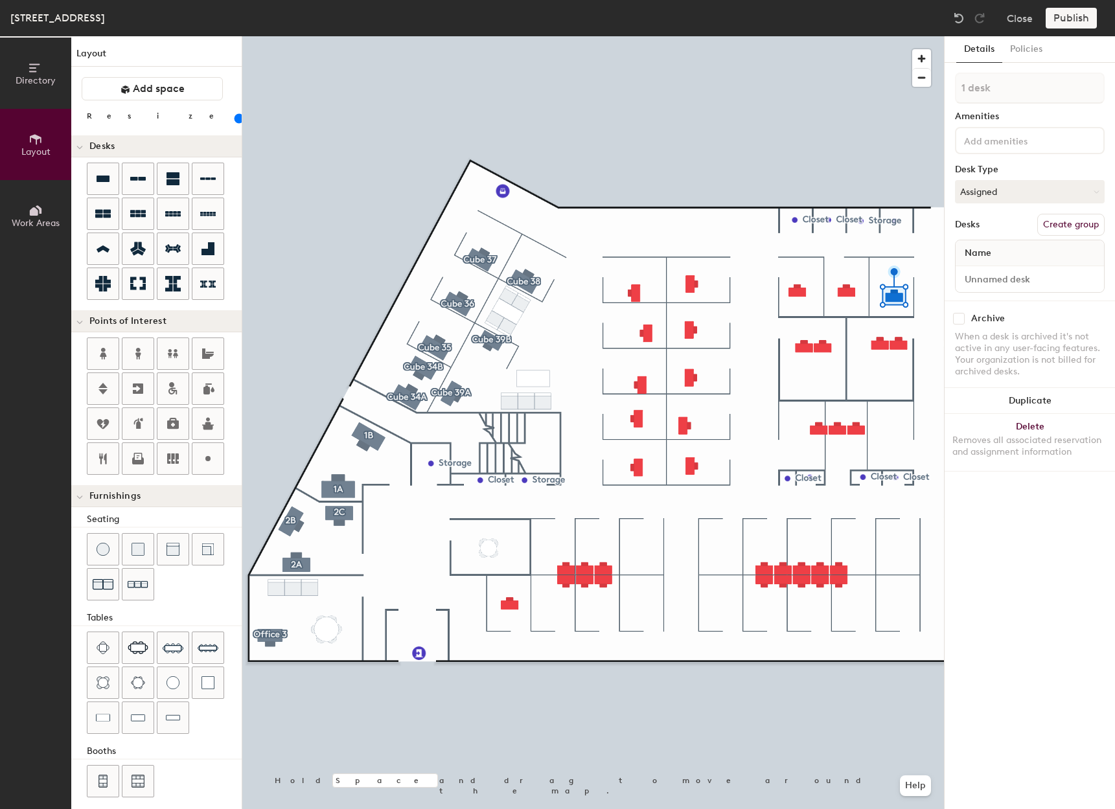
click at [817, 36] on div at bounding box center [593, 36] width 702 height 0
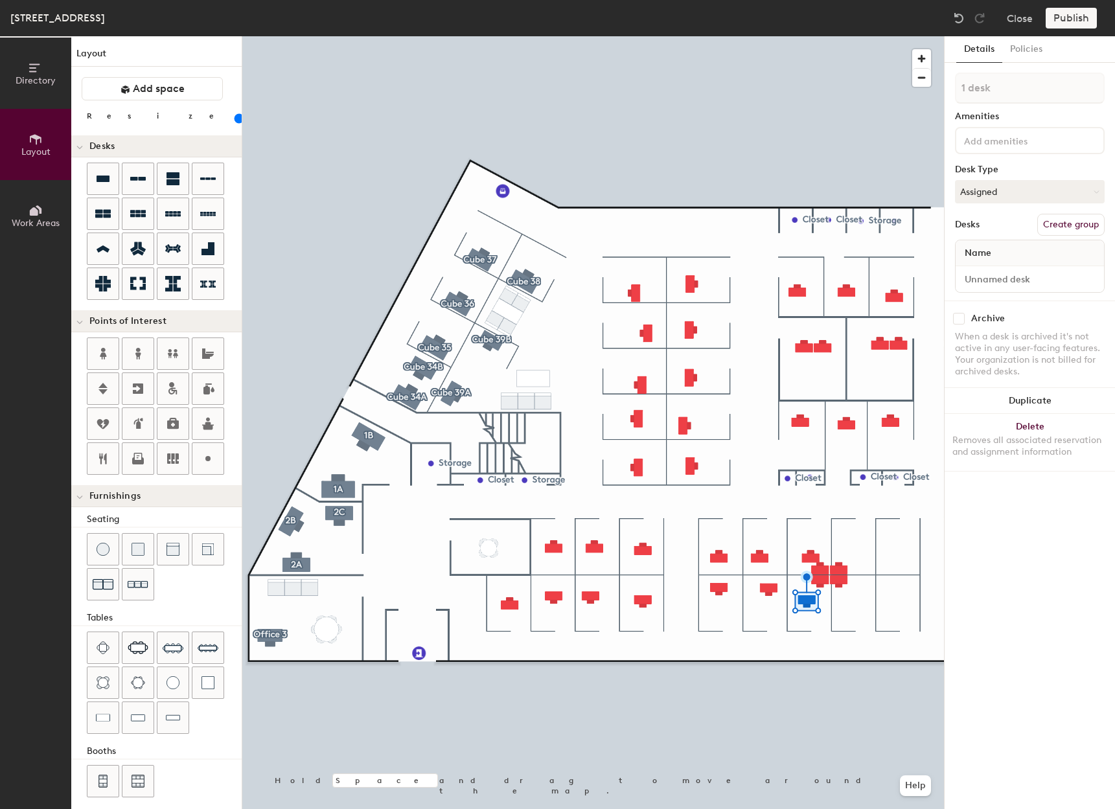
click at [834, 36] on div at bounding box center [593, 36] width 702 height 0
click at [820, 36] on div at bounding box center [593, 36] width 702 height 0
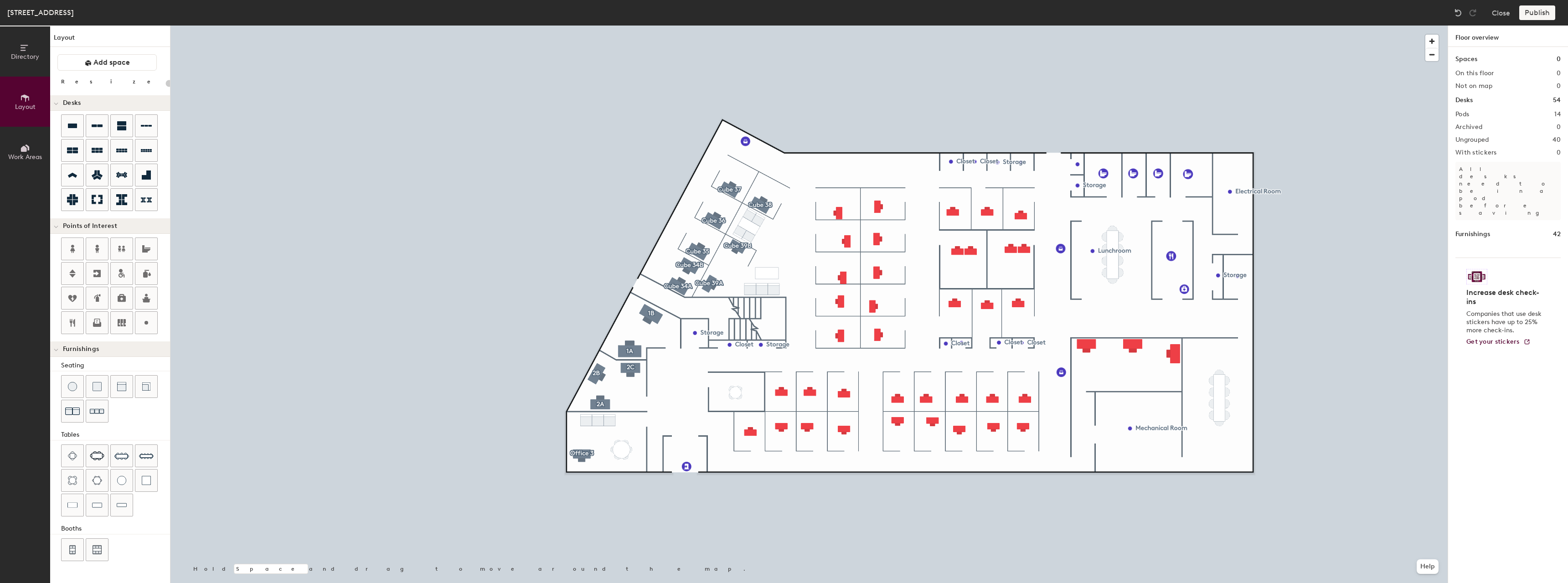
type input "160"
click at [1504, 195] on input at bounding box center [1508, 196] width 101 height 13
type input "311 - Shared 6A"
click at [1536, 158] on button "Create group" at bounding box center [1537, 158] width 47 height 15
click at [1444, 60] on div "Directory Layout Work Areas Layout Add space Resize Desks Points of Interest Fu…" at bounding box center [784, 304] width 1568 height 558
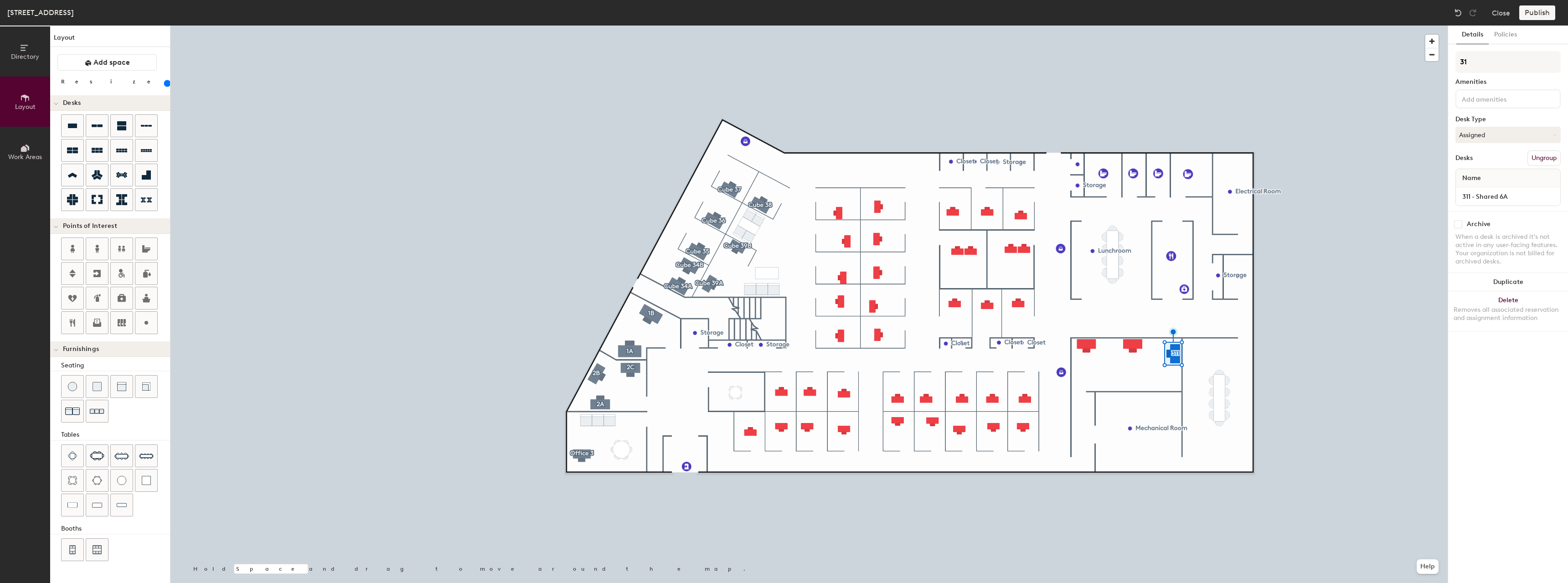
type input "3"
type input "6A"
type input "160"
click at [1528, 196] on input at bounding box center [1508, 196] width 101 height 13
click at [1480, 196] on input "311 - shared 6B" at bounding box center [1508, 196] width 101 height 13
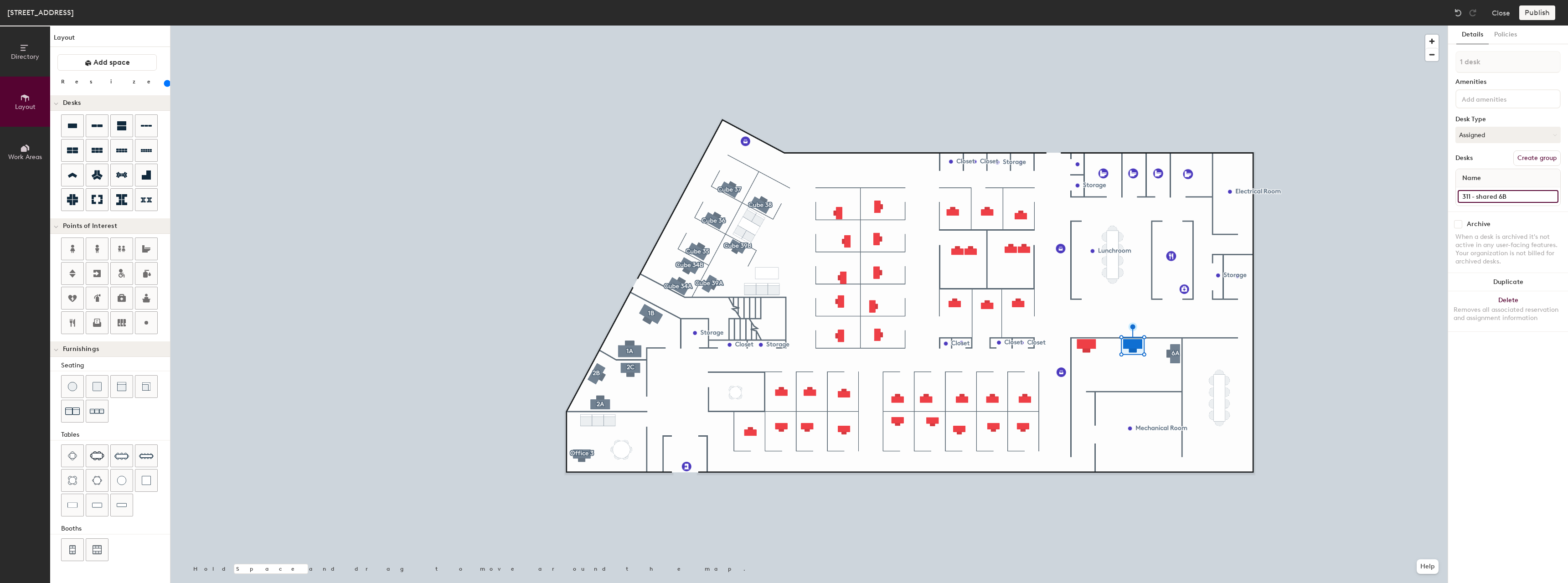
click at [1480, 196] on input "311 - shared 6B" at bounding box center [1508, 196] width 101 height 13
type input "311 - Shared 6B"
click at [1534, 158] on button "Create group" at bounding box center [1537, 158] width 47 height 15
click at [1423, 65] on div "Directory Layout Work Areas Layout Add space Resize Desks Points of Interest Fu…" at bounding box center [784, 304] width 1568 height 558
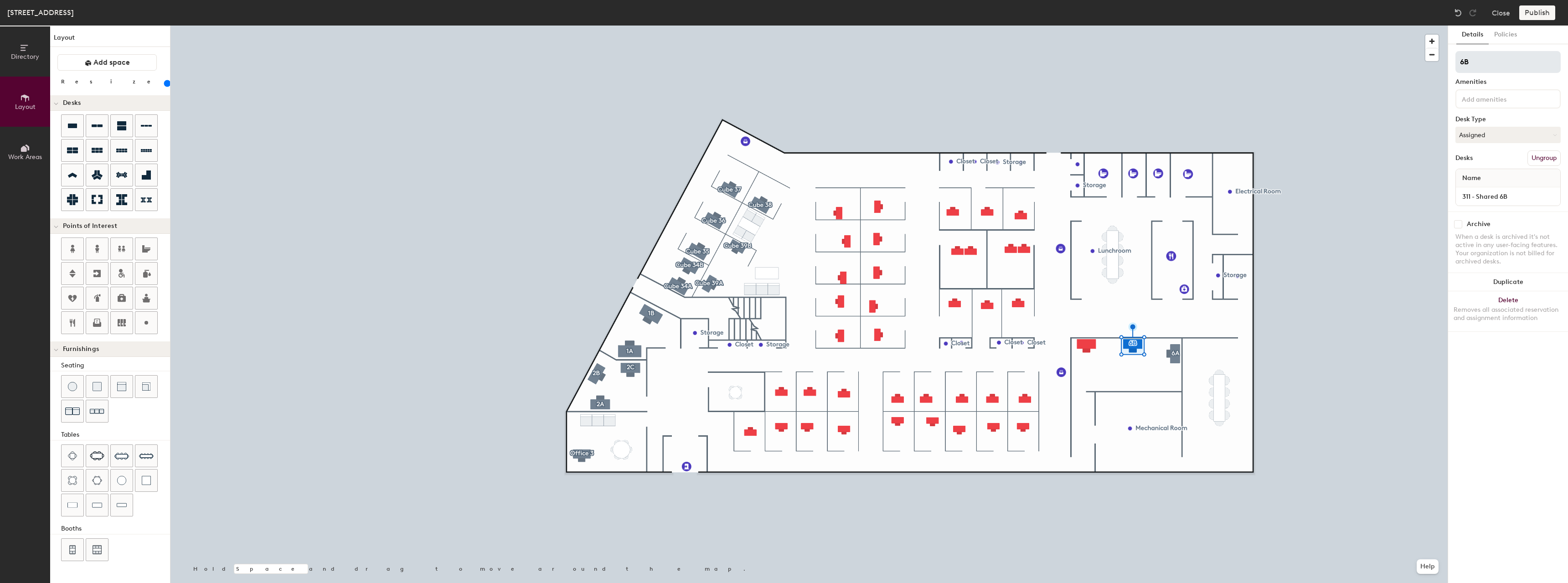
type input "6B"
type input "160"
click at [1479, 193] on input at bounding box center [1508, 196] width 101 height 13
type input "311 - Shared 6C"
click at [1533, 160] on button "Create group" at bounding box center [1537, 158] width 47 height 15
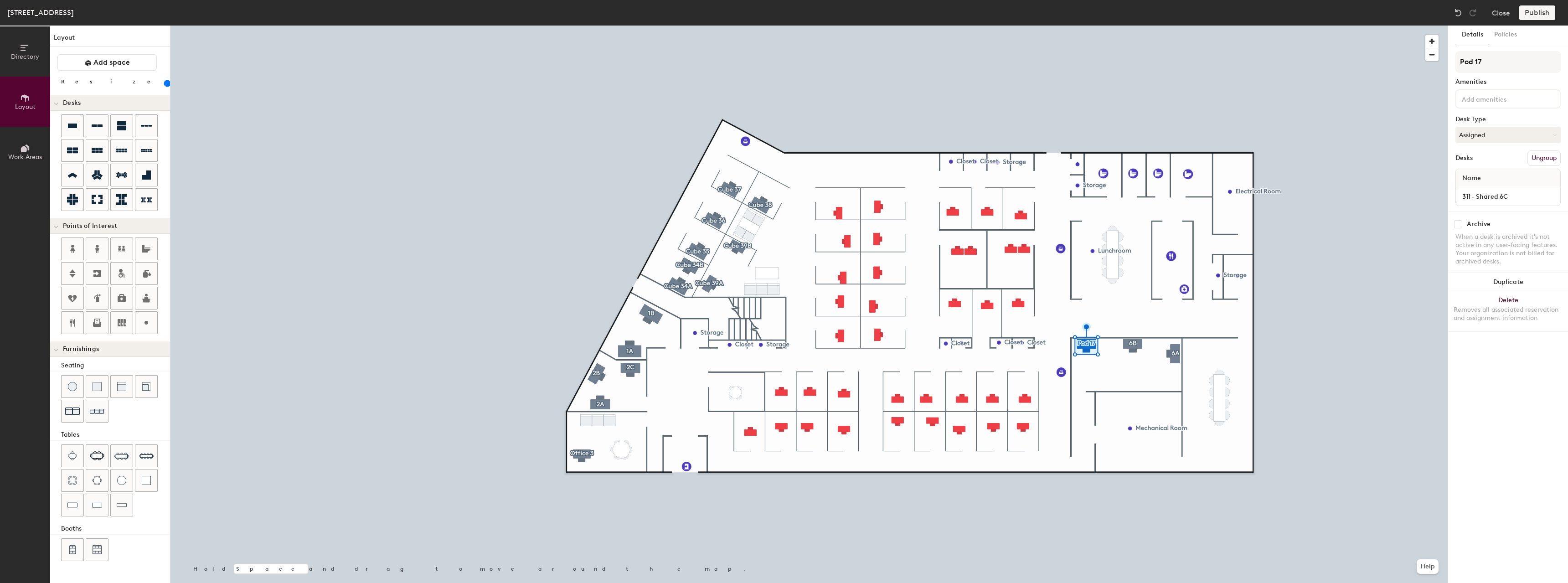
click at [1429, 65] on div "Directory Layout Work Areas Layout Add space Resize Desks Points of Interest Fu…" at bounding box center [784, 304] width 1568 height 558
type input "6C"
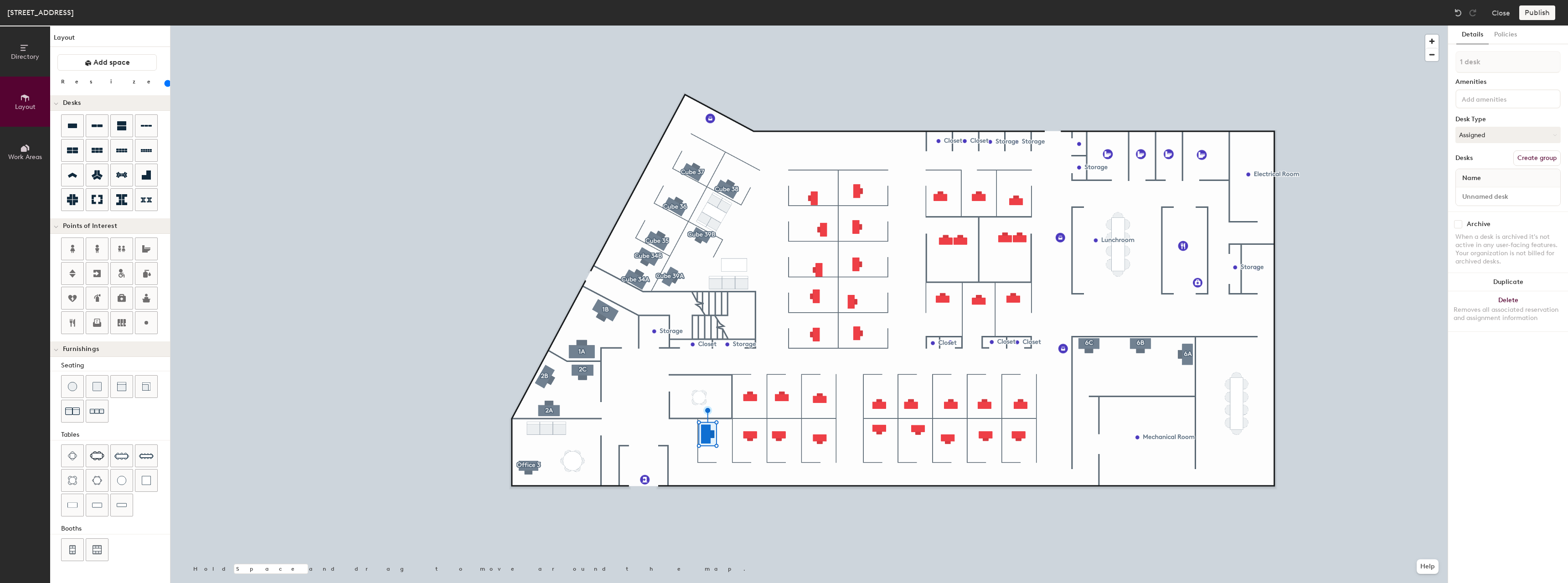
type input "100"
click at [782, 25] on div at bounding box center [809, 25] width 1277 height 0
click at [820, 25] on div at bounding box center [809, 25] width 1277 height 0
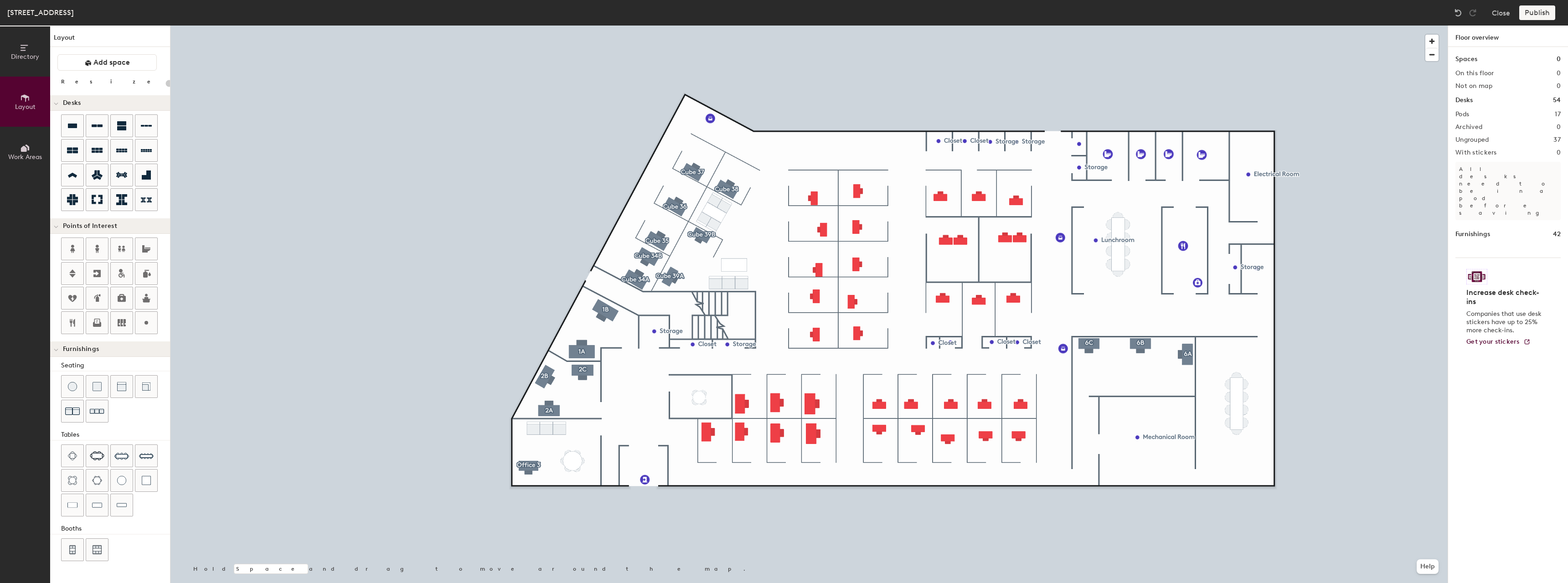
type input "100"
click at [882, 25] on div at bounding box center [809, 25] width 1277 height 0
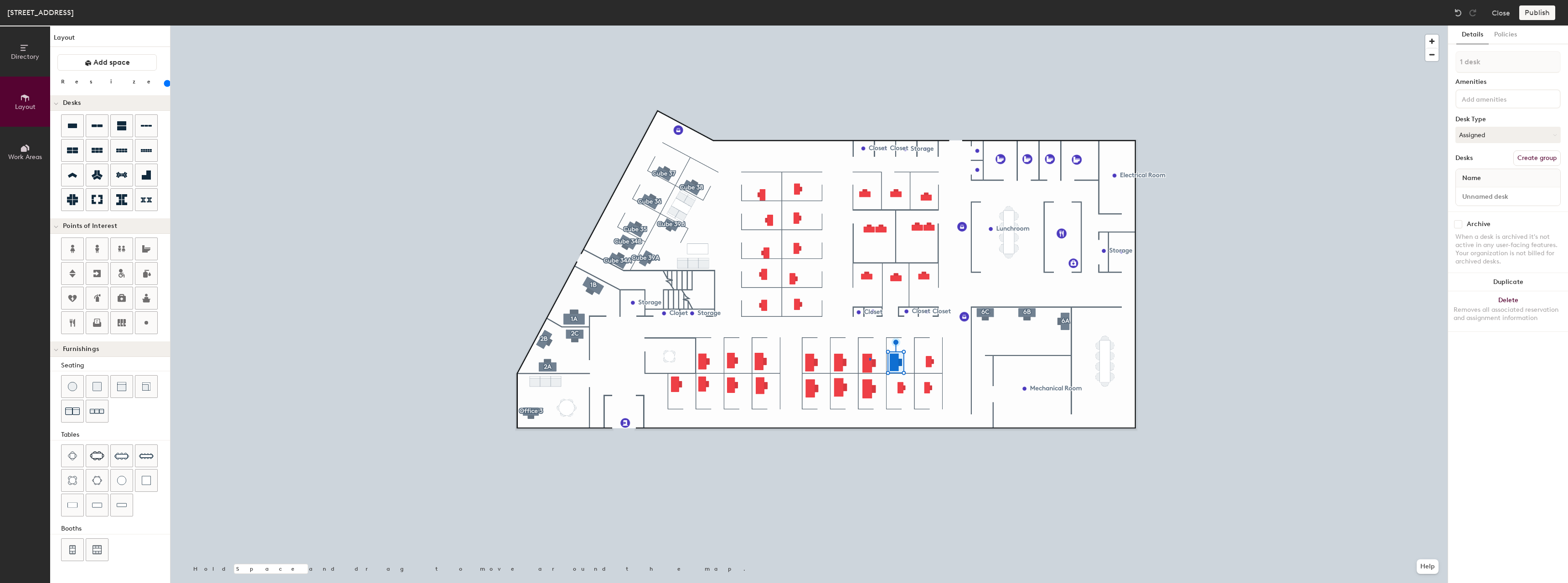
click at [869, 25] on div at bounding box center [809, 25] width 1277 height 0
click at [903, 25] on div at bounding box center [809, 25] width 1277 height 0
type input "160"
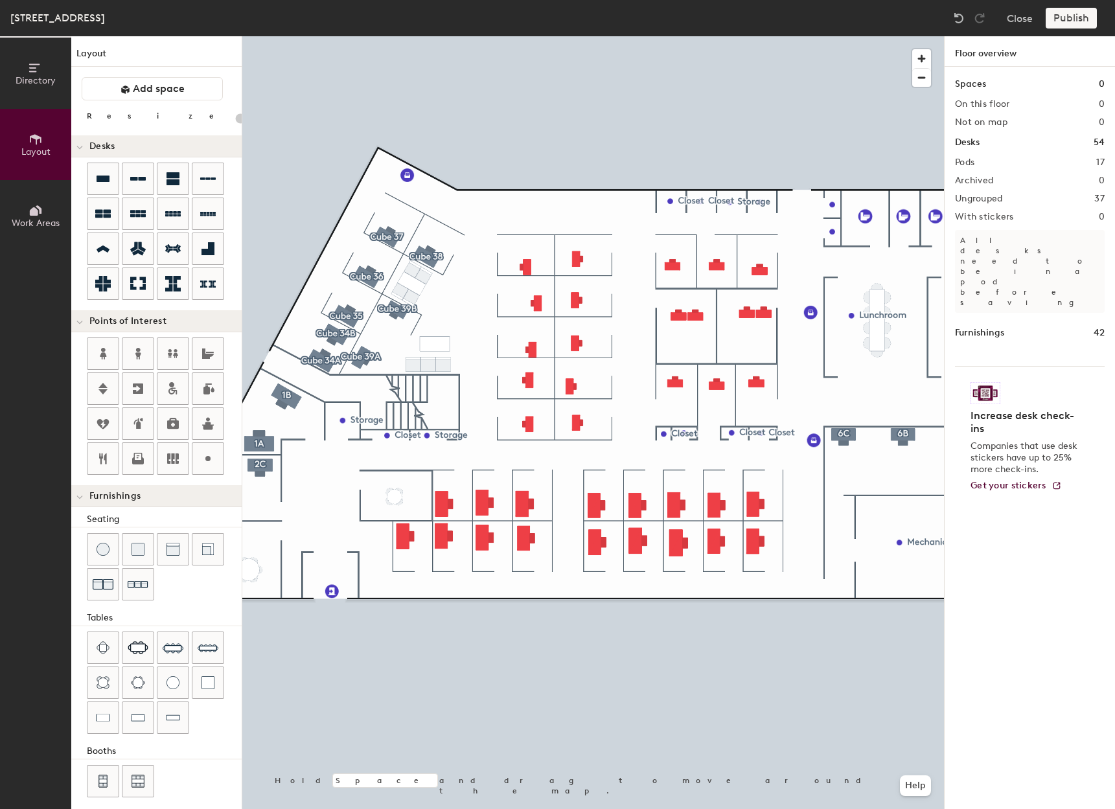
click at [623, 36] on div at bounding box center [593, 36] width 702 height 0
click at [402, 36] on div at bounding box center [593, 36] width 702 height 0
type input "160"
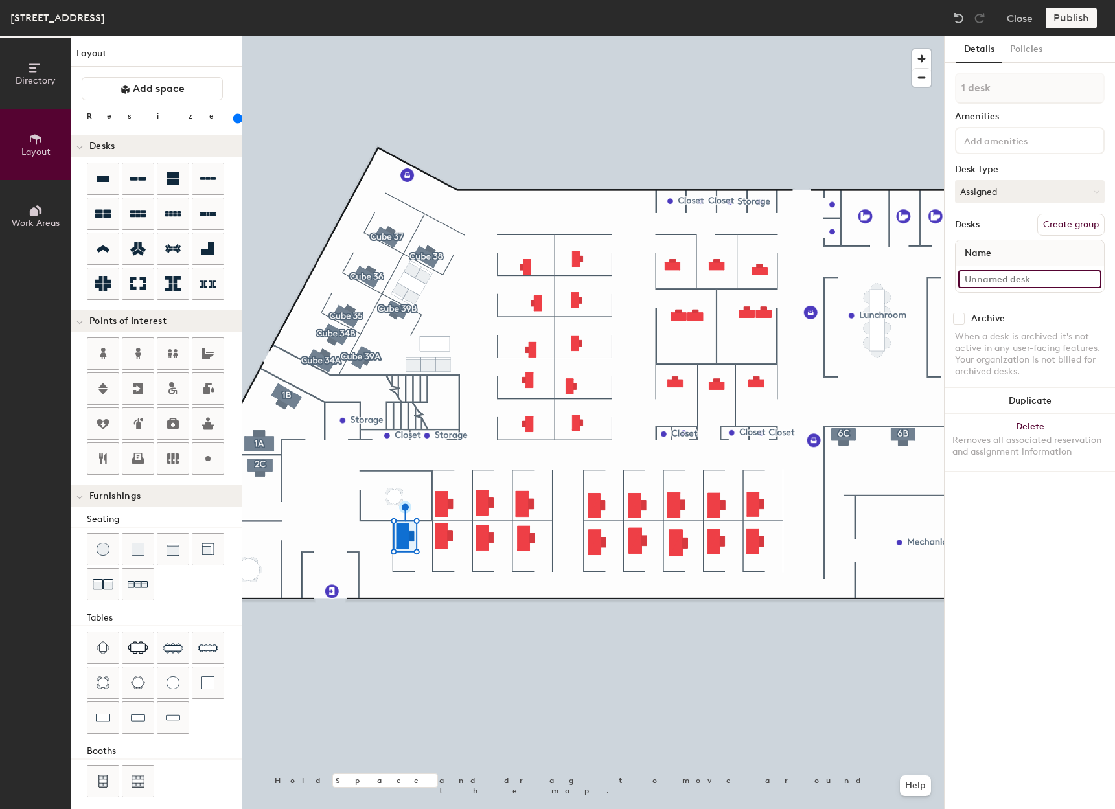
click at [1011, 285] on input at bounding box center [1029, 279] width 143 height 18
type input "311 - Cube 1"
drag, startPoint x: 1059, startPoint y: 227, endPoint x: 1036, endPoint y: 195, distance: 39.0
click at [1060, 227] on button "Create group" at bounding box center [1071, 225] width 67 height 22
drag, startPoint x: 1006, startPoint y: 93, endPoint x: 946, endPoint y: 97, distance: 59.7
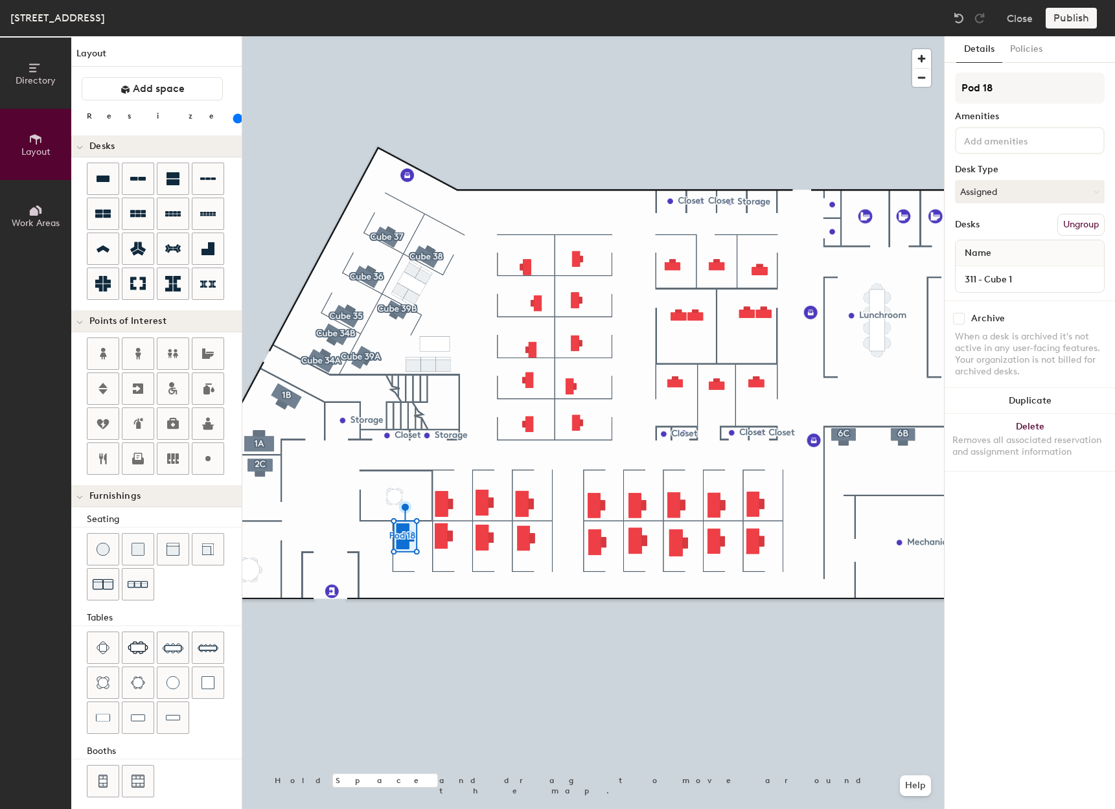
click at [946, 97] on div "Details Policies Pod 18 Amenities Desk Type Assigned Desks Ungroup Name 311 - C…" at bounding box center [1030, 422] width 170 height 773
type input "Cube 1"
click at [1015, 275] on input at bounding box center [1029, 279] width 143 height 18
type input "311 - Cube 2"
click at [1069, 218] on button "Create group" at bounding box center [1071, 225] width 67 height 22
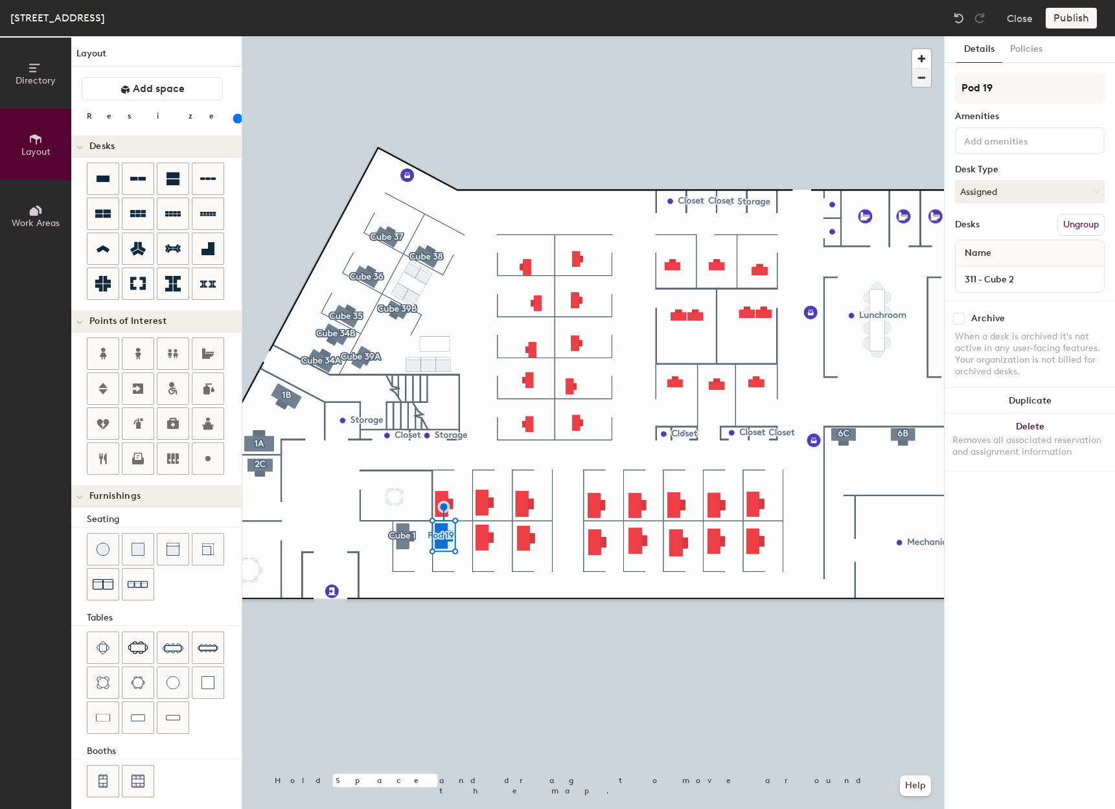
click at [905, 83] on div "Directory Layout Work Areas Layout Add space Resize Desks Points of Interest Fu…" at bounding box center [557, 422] width 1115 height 773
type input "Cube 2"
click at [1015, 274] on input at bounding box center [1029, 279] width 143 height 18
type input "311 - Cube 3"
click at [1069, 220] on button "Create group" at bounding box center [1071, 225] width 67 height 22
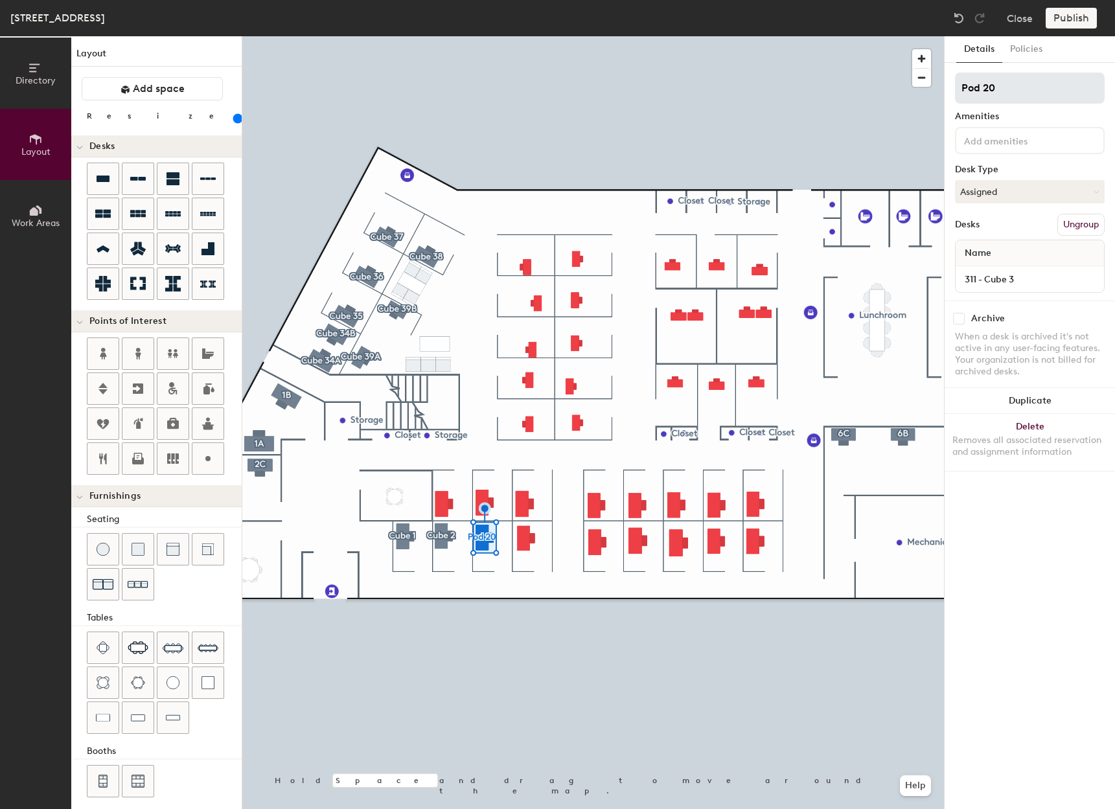
click at [826, 100] on div "Directory Layout Work Areas Layout Add space Resize Desks Points of Interest Fu…" at bounding box center [557, 422] width 1115 height 773
type input "Cube 3"
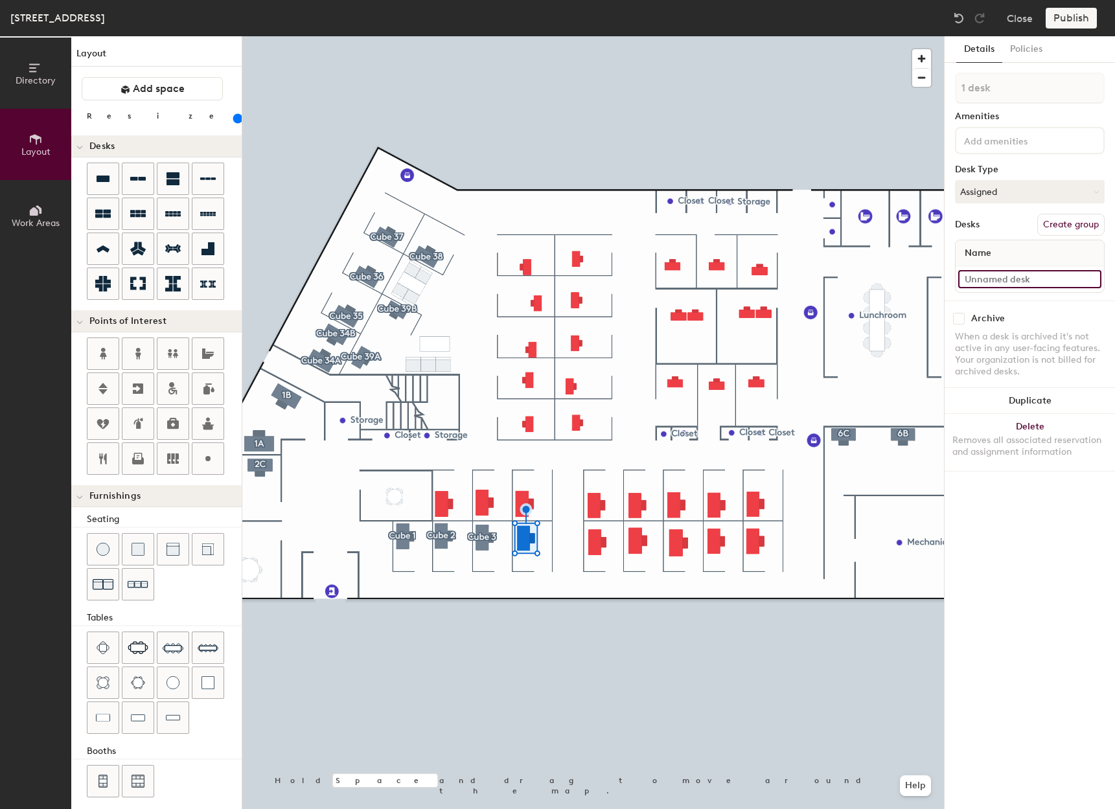
click at [1015, 282] on input at bounding box center [1029, 279] width 143 height 18
type input "311 - Cube 4"
click at [1068, 223] on button "Create group" at bounding box center [1071, 225] width 67 height 22
drag, startPoint x: 1010, startPoint y: 82, endPoint x: 948, endPoint y: 84, distance: 62.2
click at [953, 87] on div "Details Policies Pod 21 Amenities Desk Type Assigned Desks Ungroup Name 311 - C…" at bounding box center [1030, 422] width 170 height 773
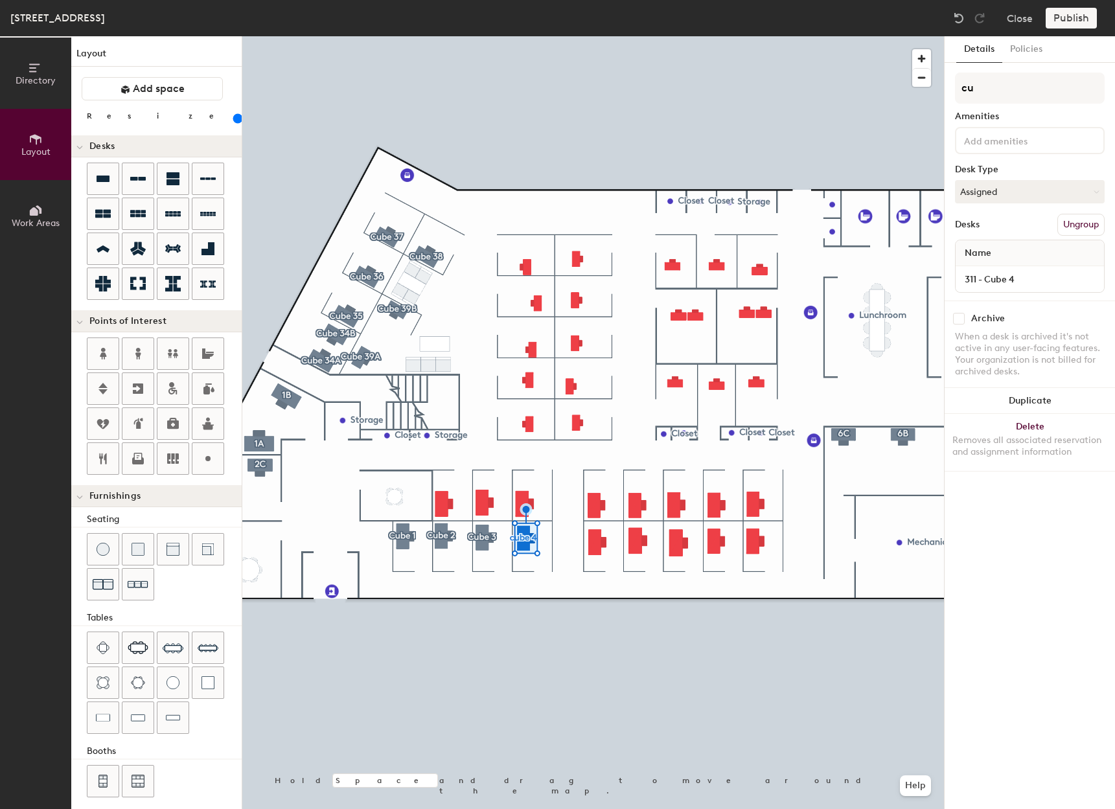
type input "c"
type input "Cube 4"
click at [993, 285] on input at bounding box center [1029, 279] width 143 height 18
click at [993, 284] on input "311 - cube 5" at bounding box center [1029, 279] width 143 height 18
type input "311 - Cube 5"
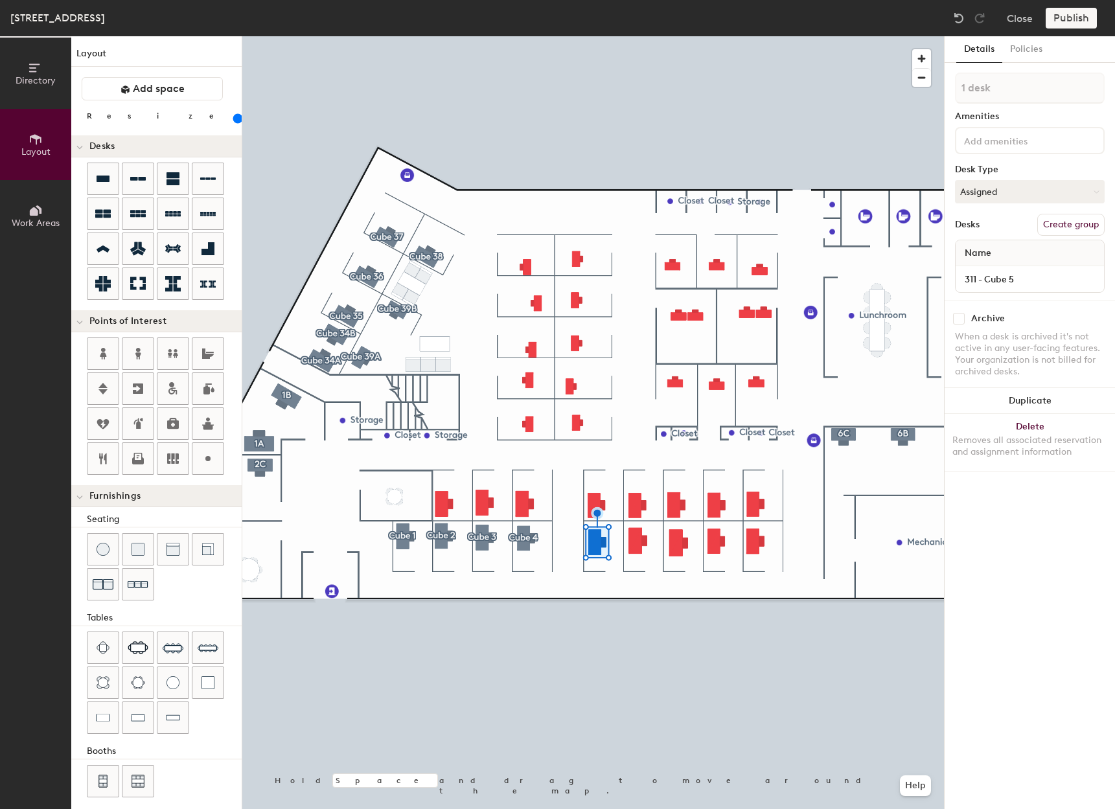
click at [1066, 227] on button "Create group" at bounding box center [1071, 225] width 67 height 22
click at [876, 94] on div "Directory Layout Work Areas Layout Add space Resize Desks Points of Interest Fu…" at bounding box center [557, 422] width 1115 height 773
type input "Cube 5"
type input "180"
click at [1034, 283] on input at bounding box center [1029, 279] width 143 height 18
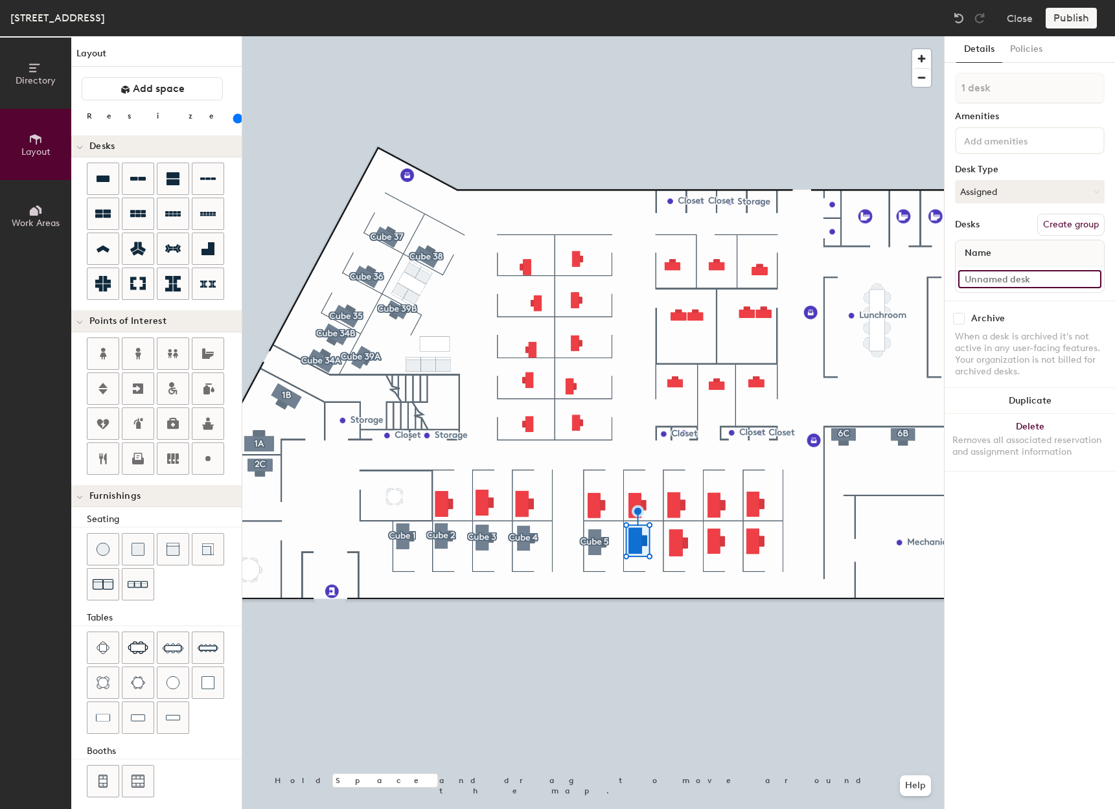
type input "3"
type input "180"
type input "311"
type input "180"
type input "311"
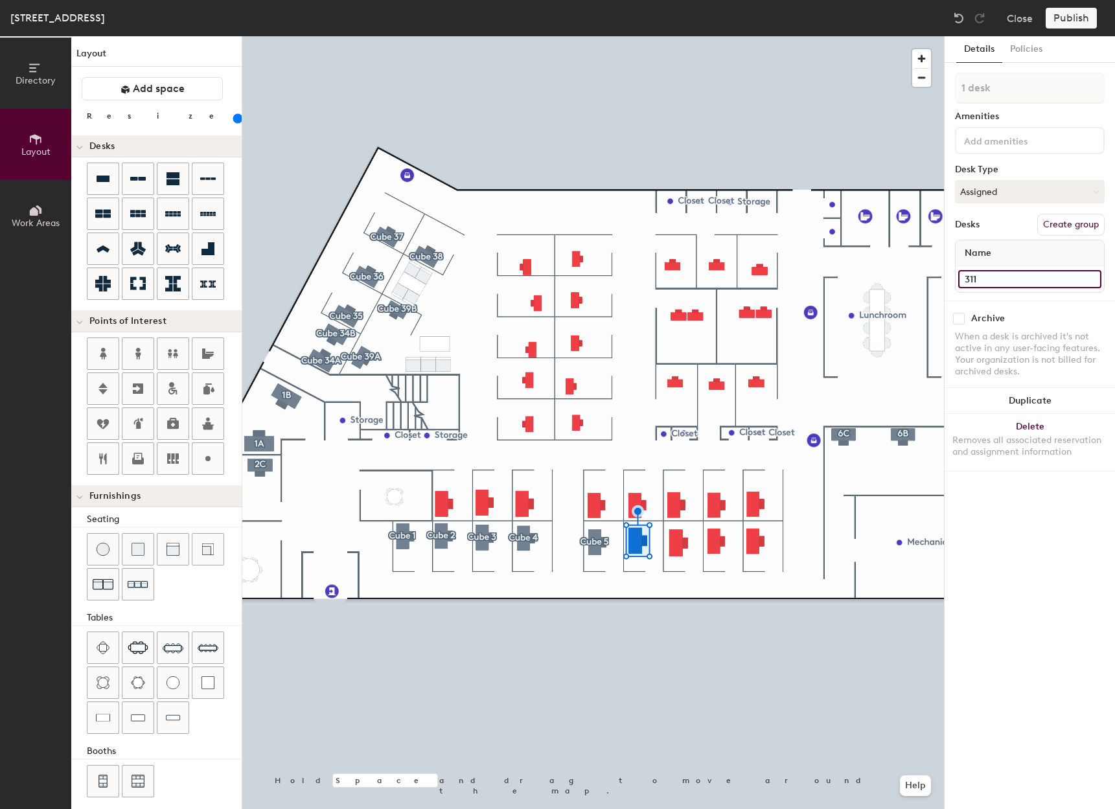
type input "180"
type input "311 -"
type input "180"
type input "311 - C"
type input "180"
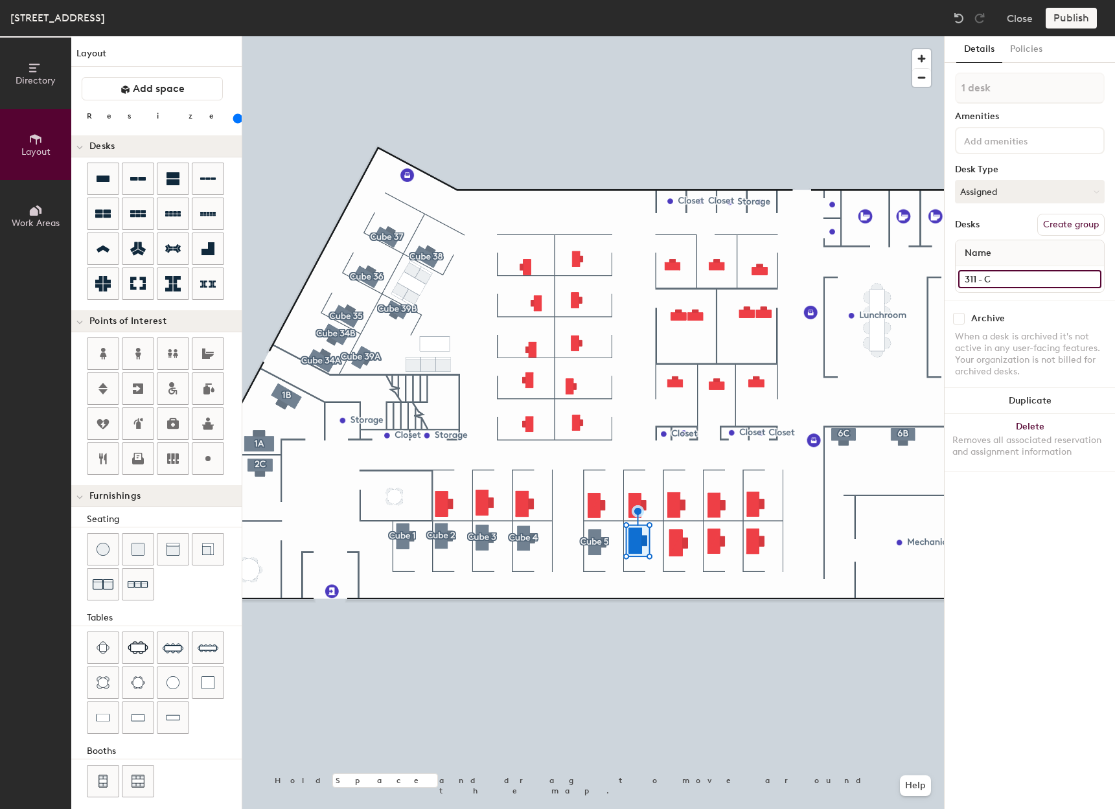
type input "311 - Cu"
type input "180"
type input "311 - Cun"
type input "180"
type input "311 - Cunb"
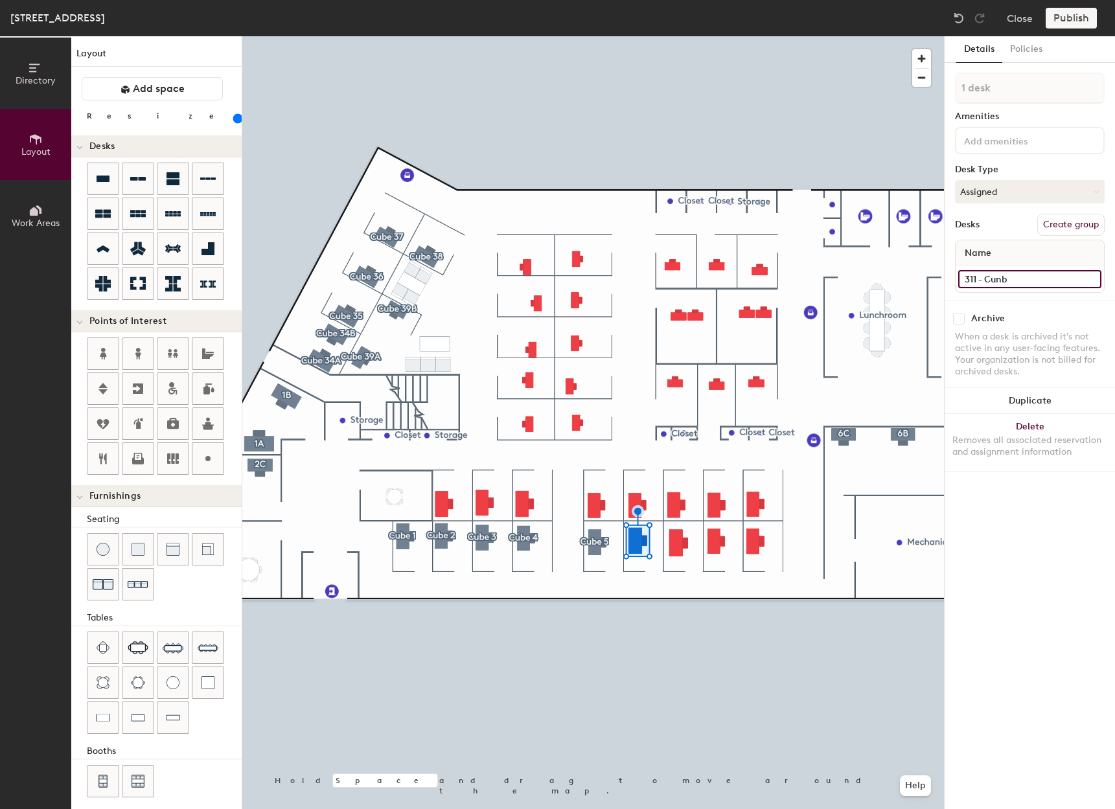
type input "180"
type input "311 - Cunbe"
type input "180"
type input "311 - Cunbe"
type input "180"
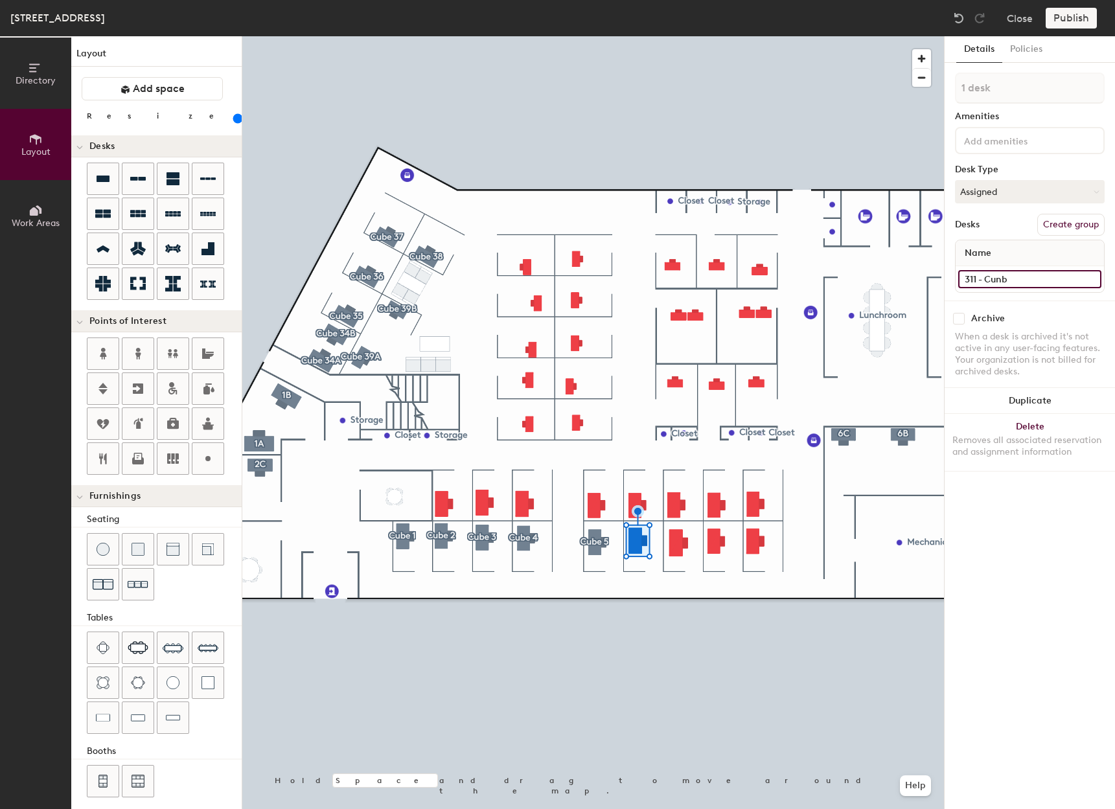
type input "311 - Cun"
type input "180"
type input "311 - Cu"
type input "180"
type input "311 - Cub"
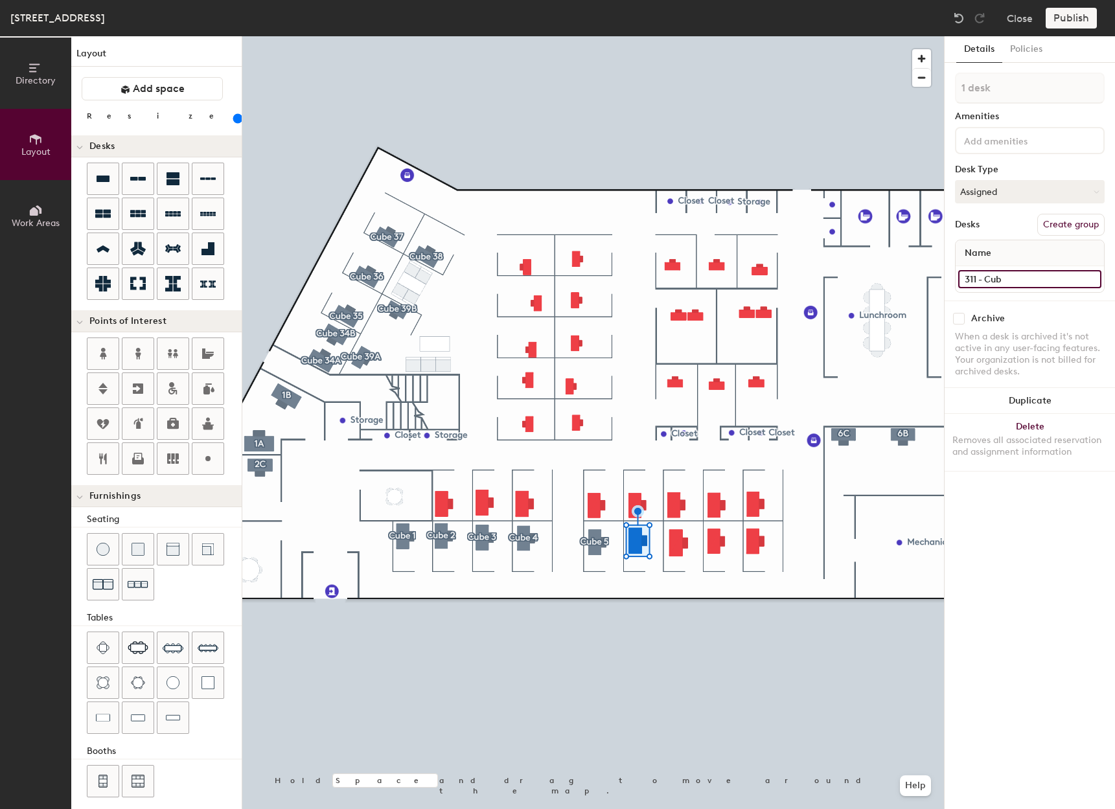
type input "180"
type input "311 - Cube"
type input "180"
type input "311 - Cube 6"
type input "180"
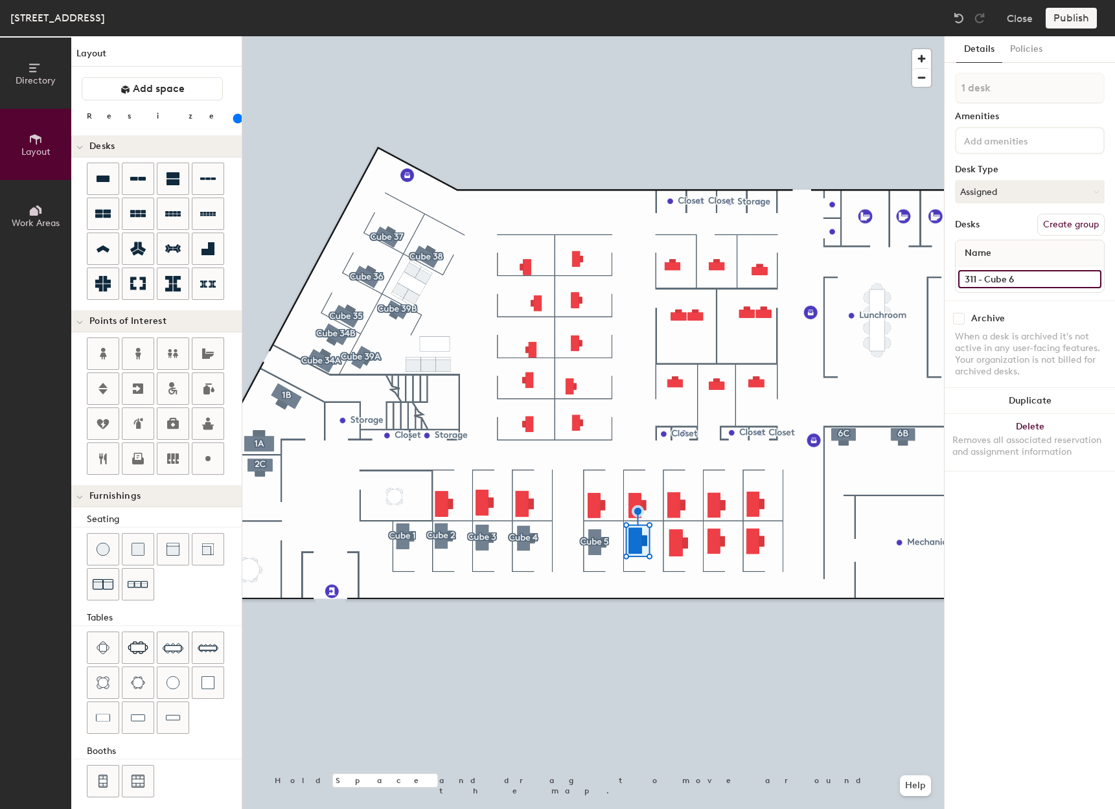
type input "311 - Cube 6"
click at [1052, 229] on button "Create group" at bounding box center [1071, 225] width 67 height 22
click at [942, 91] on div "Directory Layout Work Areas Layout Add space Resize Desks Points of Interest Fu…" at bounding box center [557, 422] width 1115 height 773
type input "180"
type input "C"
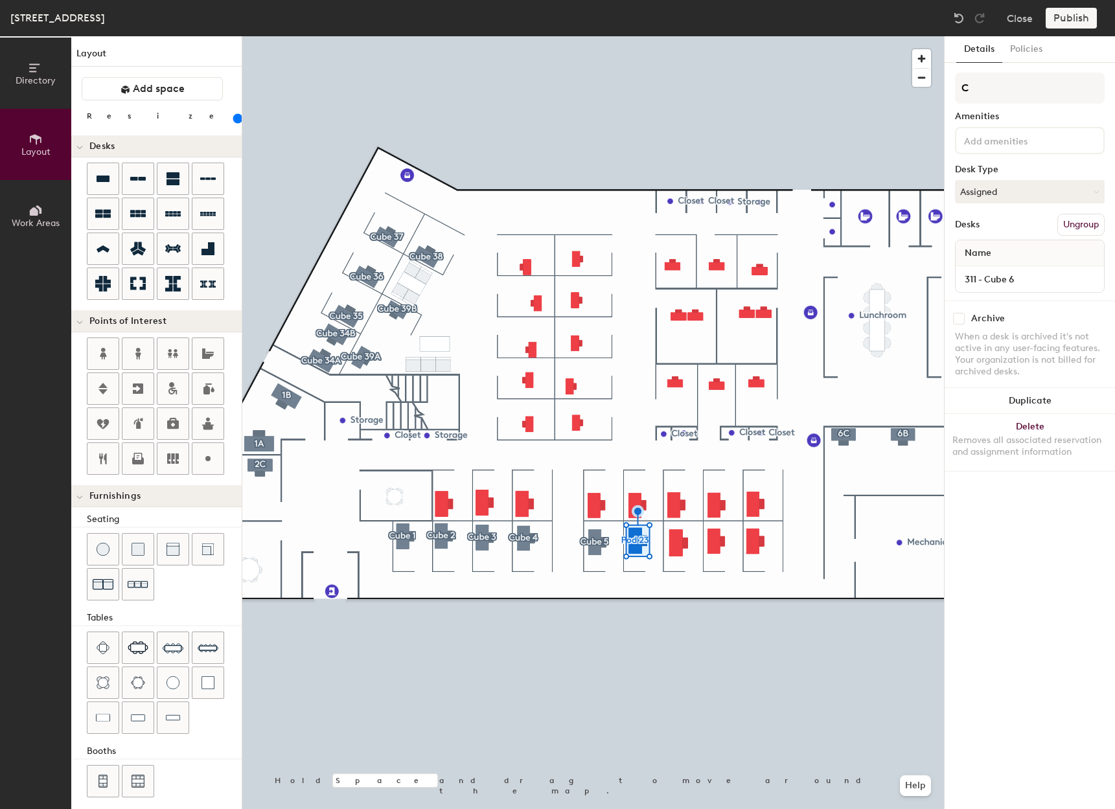
type input "180"
type input "Cub"
type input "180"
type input "Cube"
type input "180"
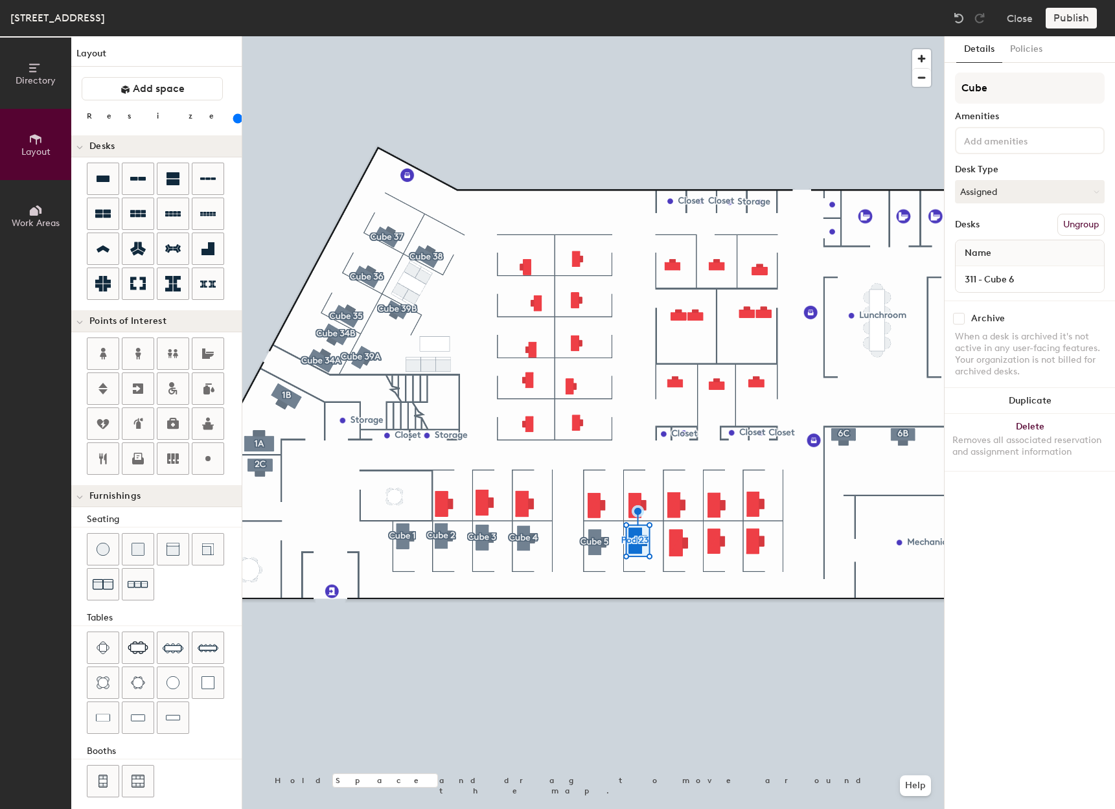
type input "Cube 6"
type input "180"
type input "Cube 6"
type input "180"
click at [1008, 276] on input at bounding box center [1029, 279] width 143 height 18
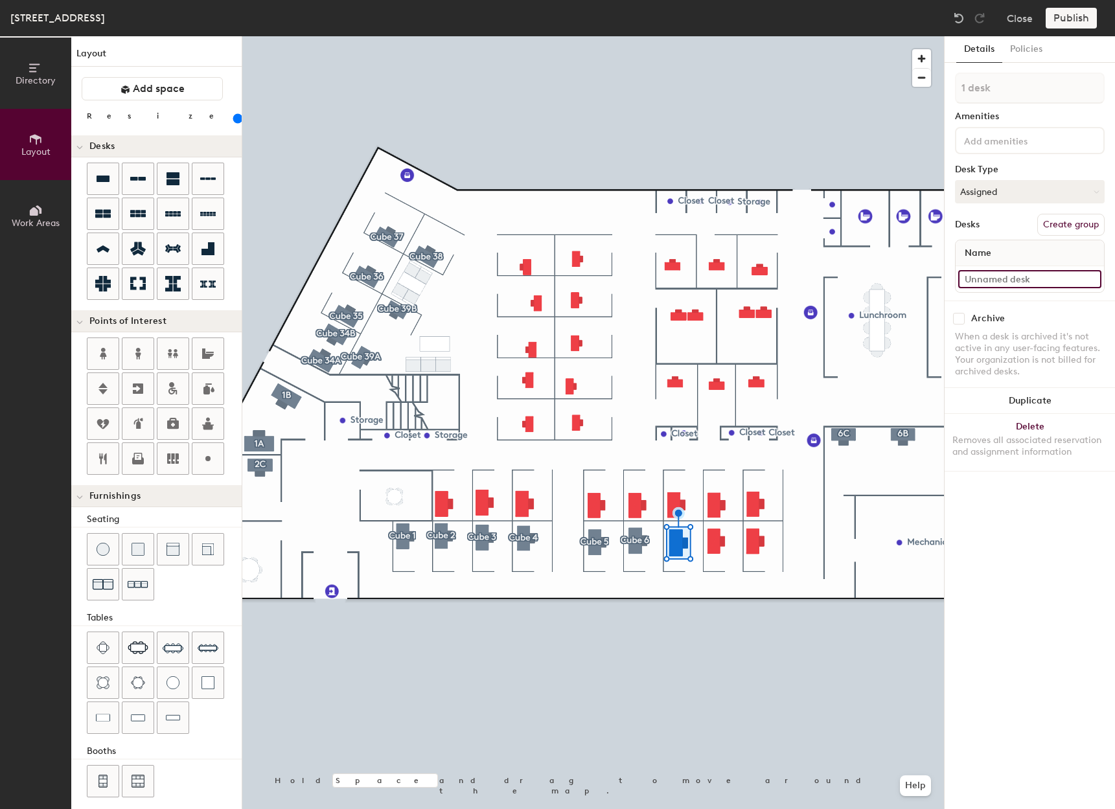
type input "3"
type input "180"
type input "311"
type input "180"
type input "311"
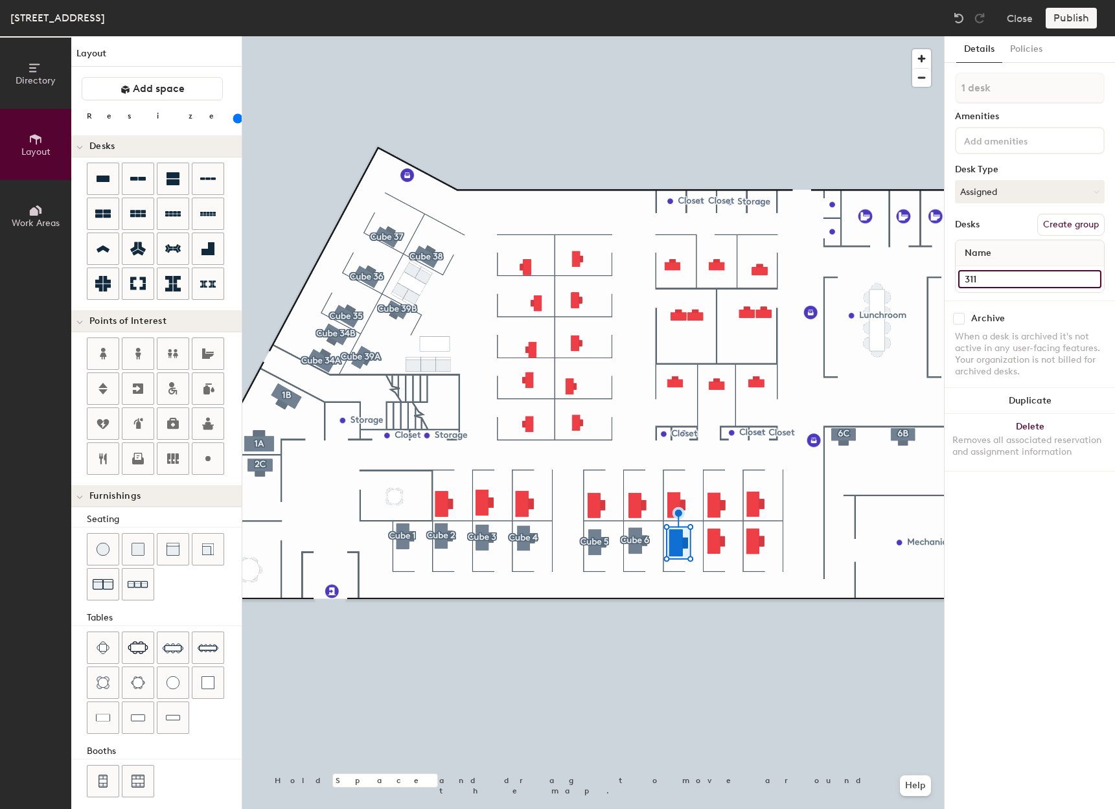
type input "180"
type input "311 -"
type input "180"
type input "311 - c"
type input "180"
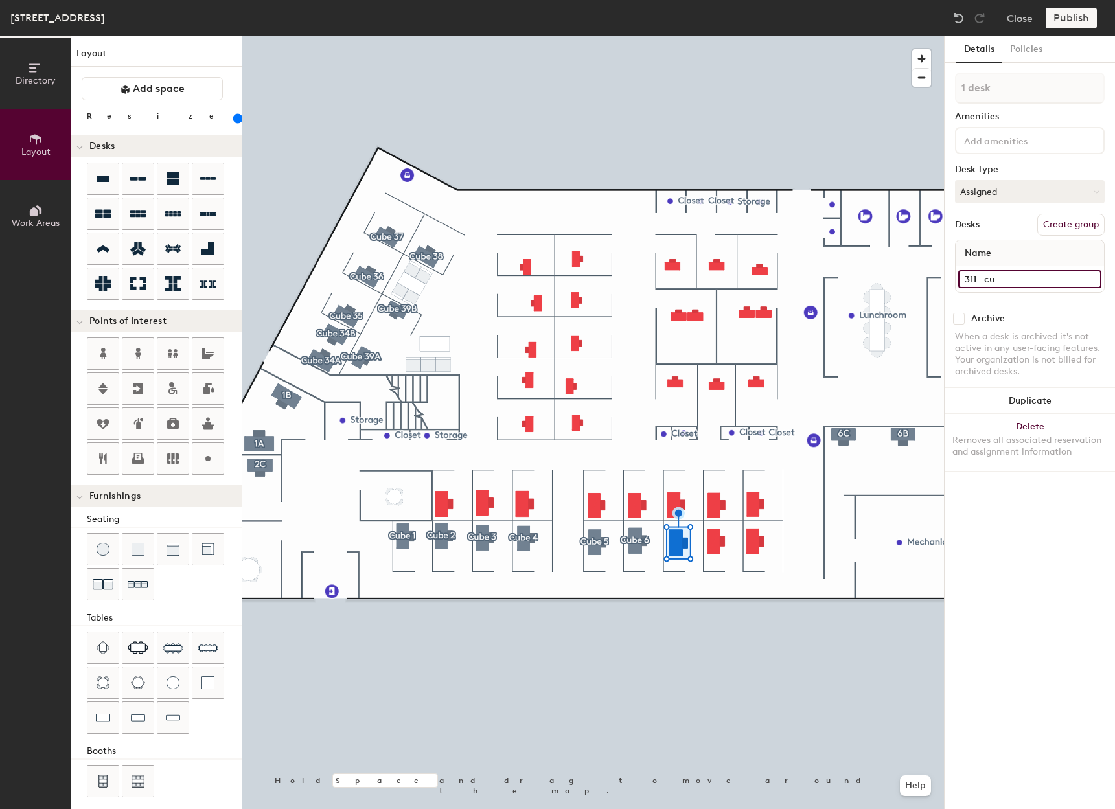
type input "311 - cun"
type input "180"
type input "311 -"
type input "180"
type input "311 - C"
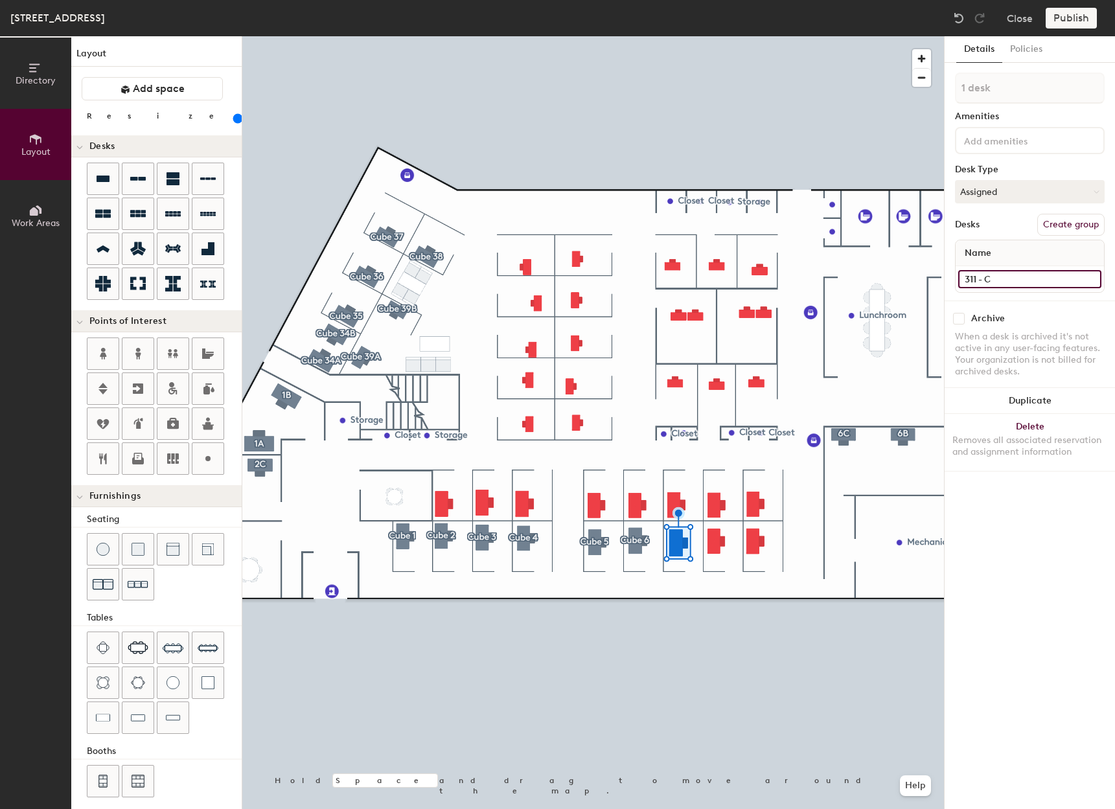
type input "180"
type input "311 - Cub"
type input "180"
type input "311 - Cube"
type input "180"
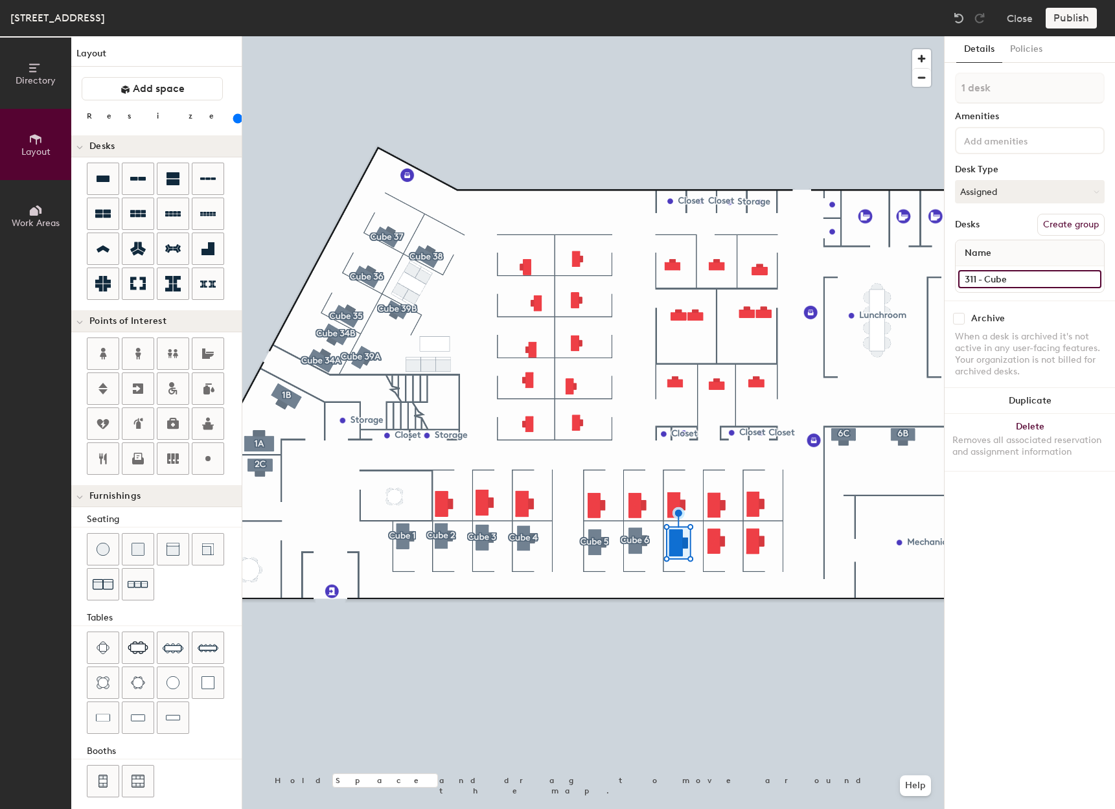
type input "311 - Cube 7"
type input "180"
type input "311 - Cube 7"
click at [1077, 224] on button "Create group" at bounding box center [1071, 225] width 67 height 22
click at [911, 79] on div "Directory Layout Work Areas Layout Add space Resize Desks Points of Interest Fu…" at bounding box center [557, 422] width 1115 height 773
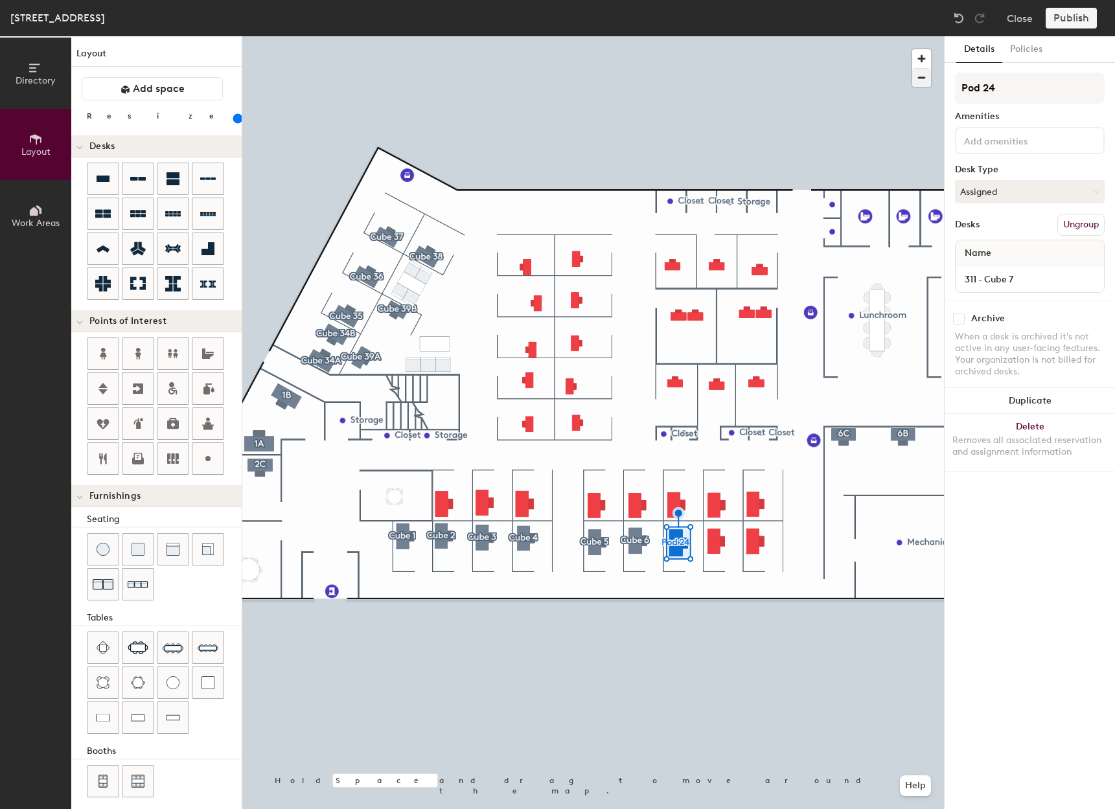
type input "180"
type input "cub"
type input "180"
type input "cube"
type input "180"
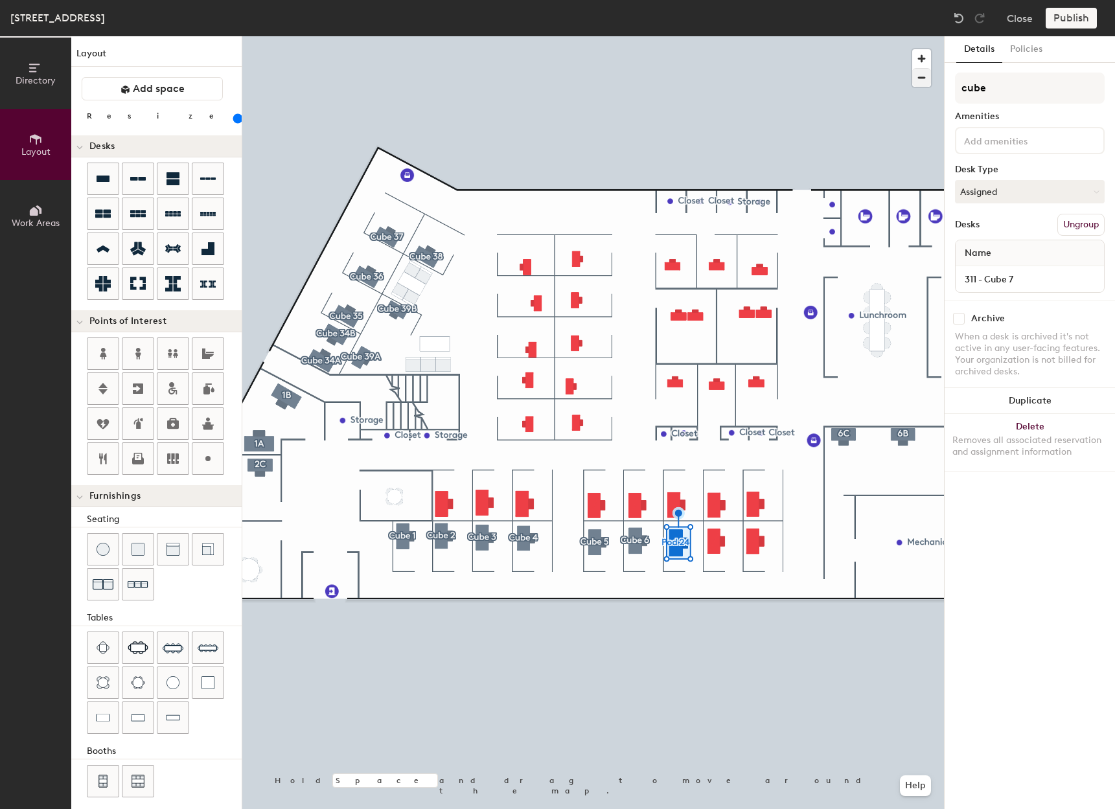
type input "cube 7"
type input "180"
type input "cube"
type input "180"
type input "c"
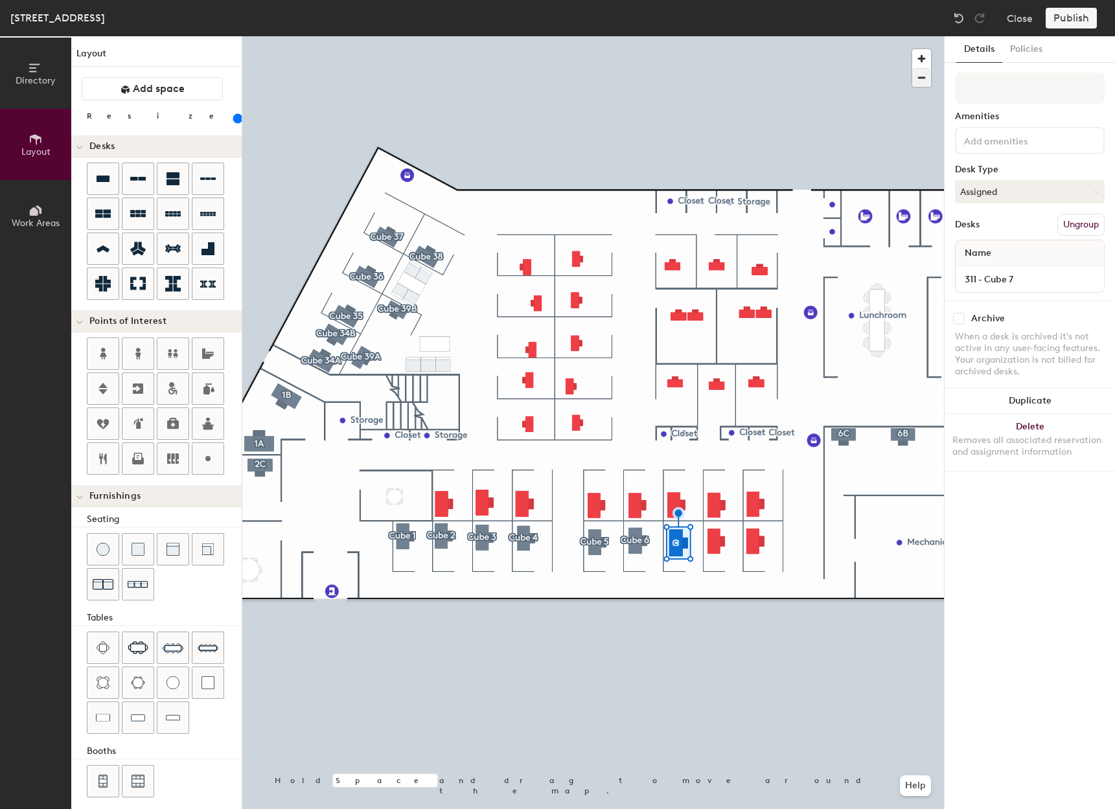
type input "180"
type input "C"
type input "180"
type input "Cu"
type input "180"
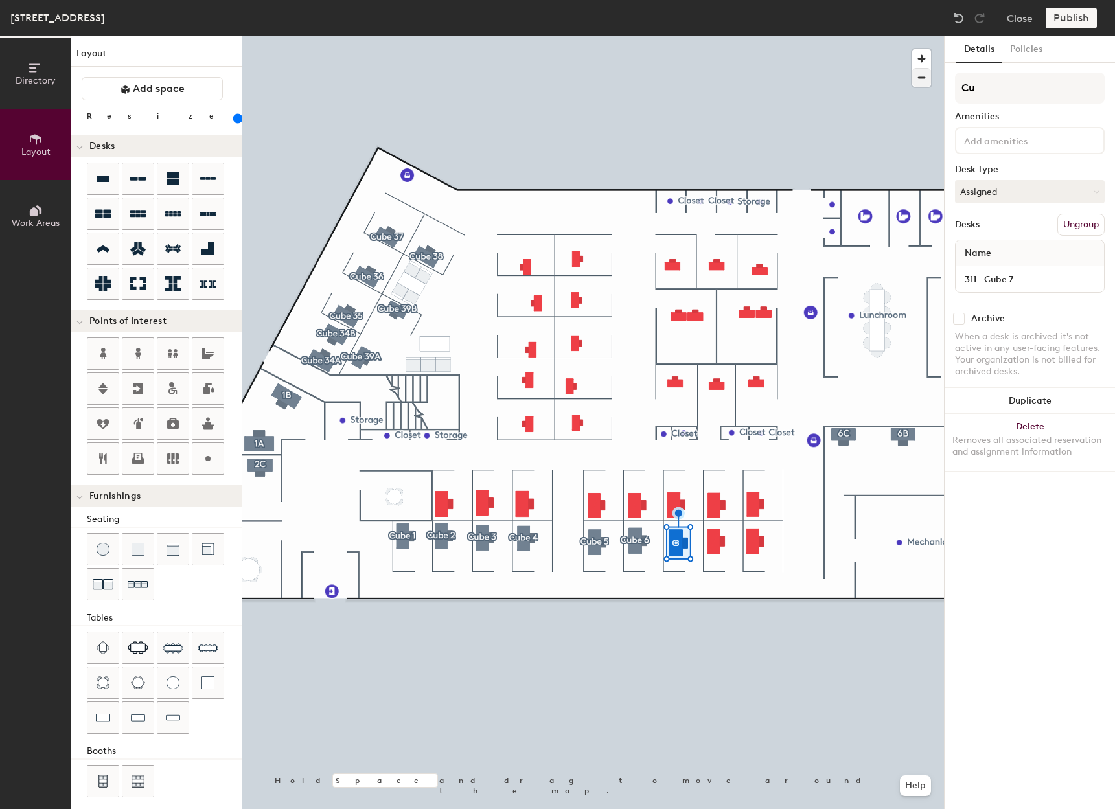
type input "Cub"
type input "180"
type input "Cube"
type input "180"
type input "Cube 7"
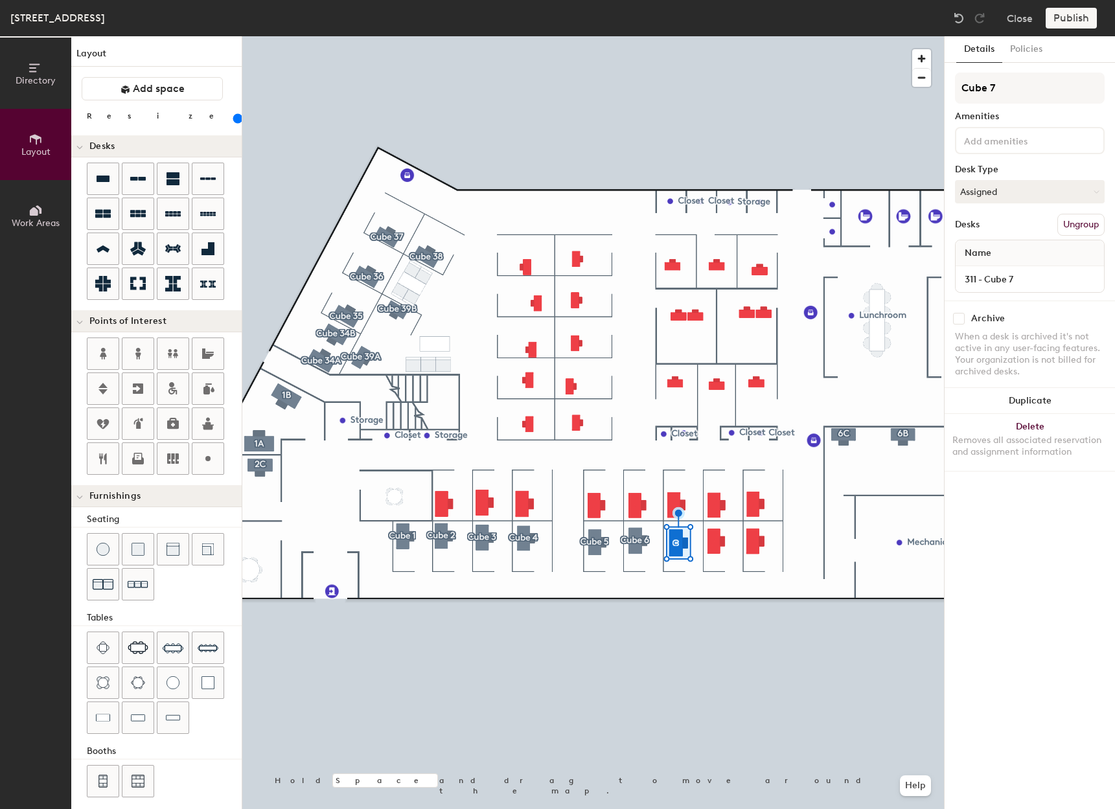
type input "180"
type input "Cube 7"
type input "160"
click at [1030, 281] on input at bounding box center [1029, 279] width 143 height 18
type input "311 - Cube 8"
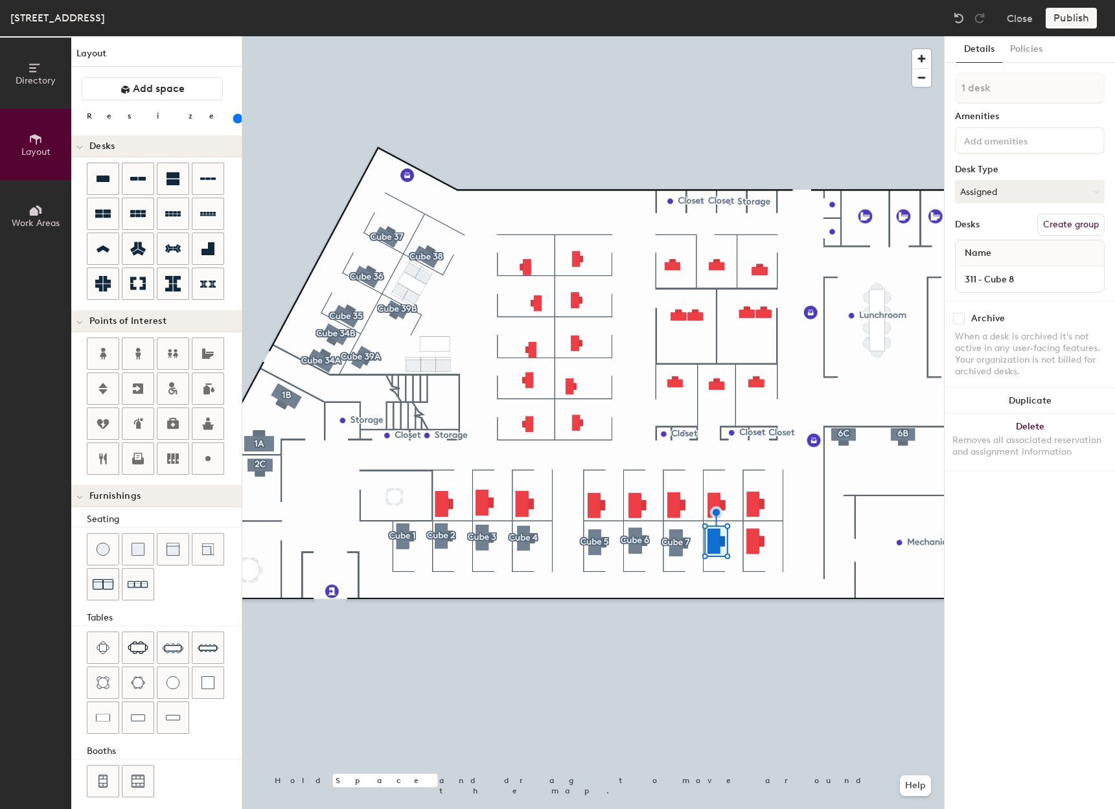
click at [1049, 224] on button "Create group" at bounding box center [1071, 225] width 67 height 22
click at [914, 92] on div "Directory Layout Work Areas Layout Add space Resize Desks Points of Interest Fu…" at bounding box center [557, 422] width 1115 height 773
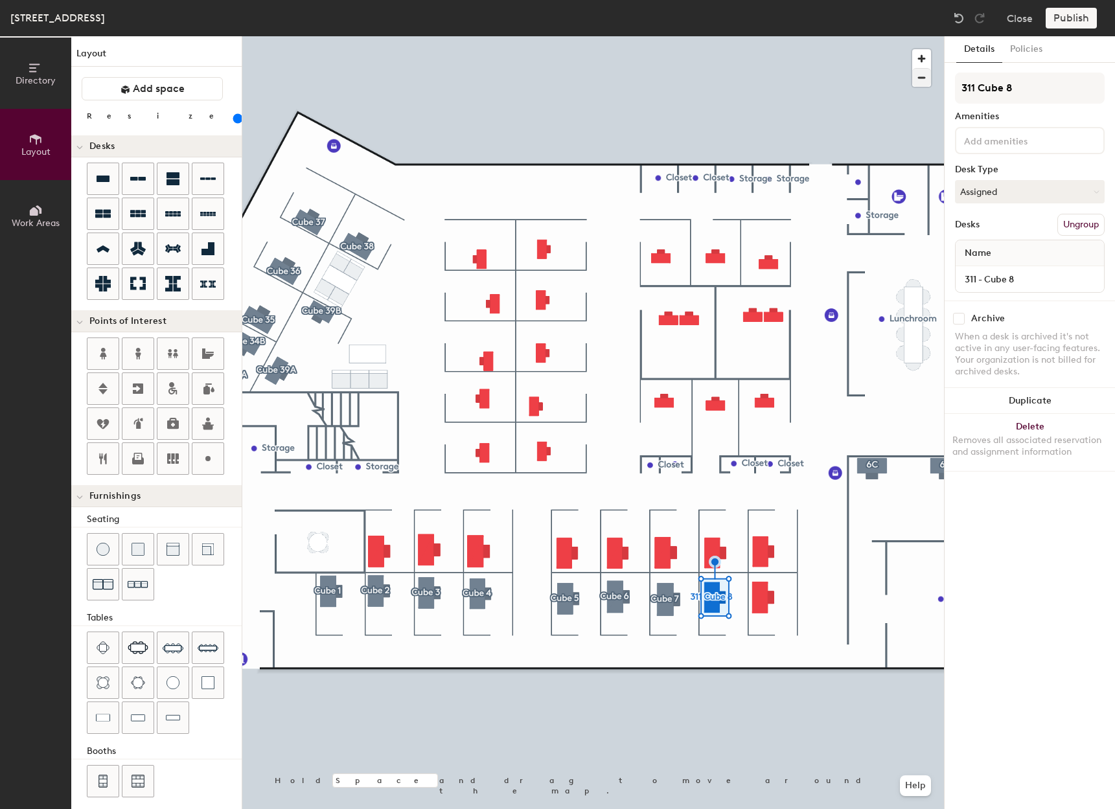
type input "311 Cube 8"
click at [1028, 282] on input at bounding box center [1029, 279] width 143 height 18
type input "311 - Cube 9"
click at [1089, 223] on button "Create group" at bounding box center [1071, 225] width 67 height 22
click at [898, 99] on div "Directory Layout Work Areas Layout Add space Resize Desks Points of Interest Fu…" at bounding box center [557, 422] width 1115 height 773
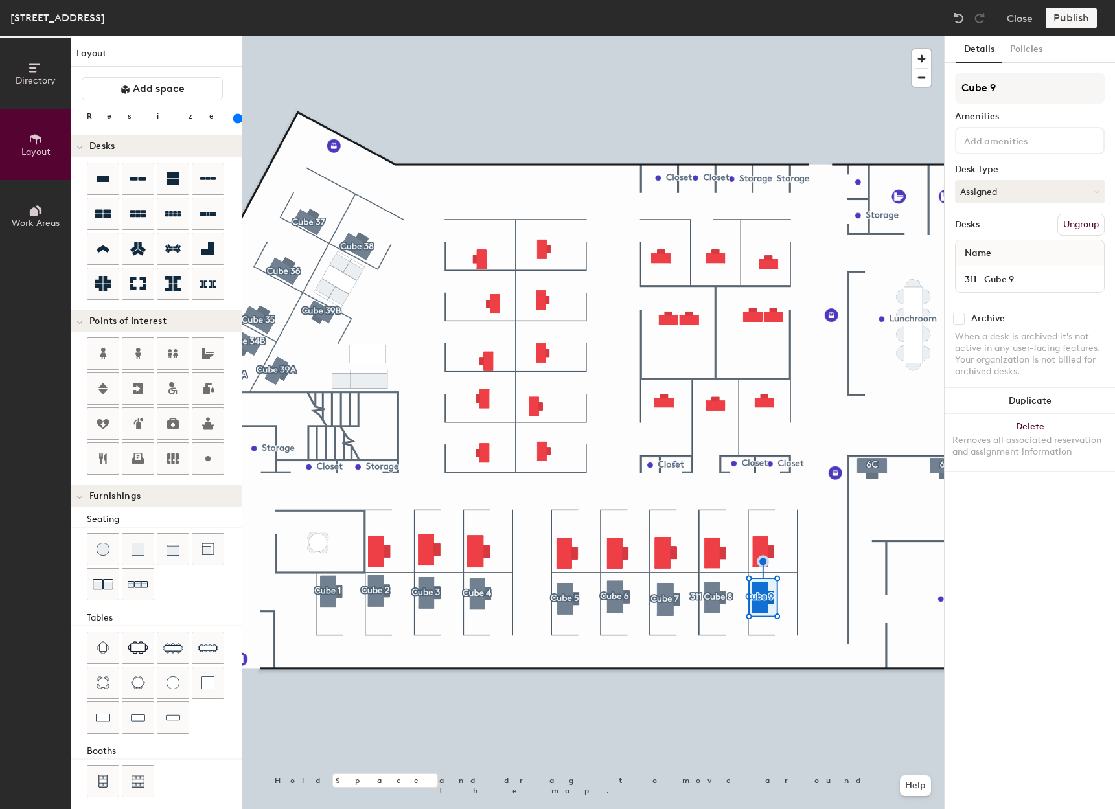
type input "Cube 9"
click at [1023, 277] on input at bounding box center [1029, 279] width 143 height 18
type input "311 - Cube 10"
click at [1074, 216] on button "Create group" at bounding box center [1071, 225] width 67 height 22
click at [873, 95] on div "Directory Layout Work Areas Layout Add space Resize Desks Points of Interest Fu…" at bounding box center [557, 422] width 1115 height 773
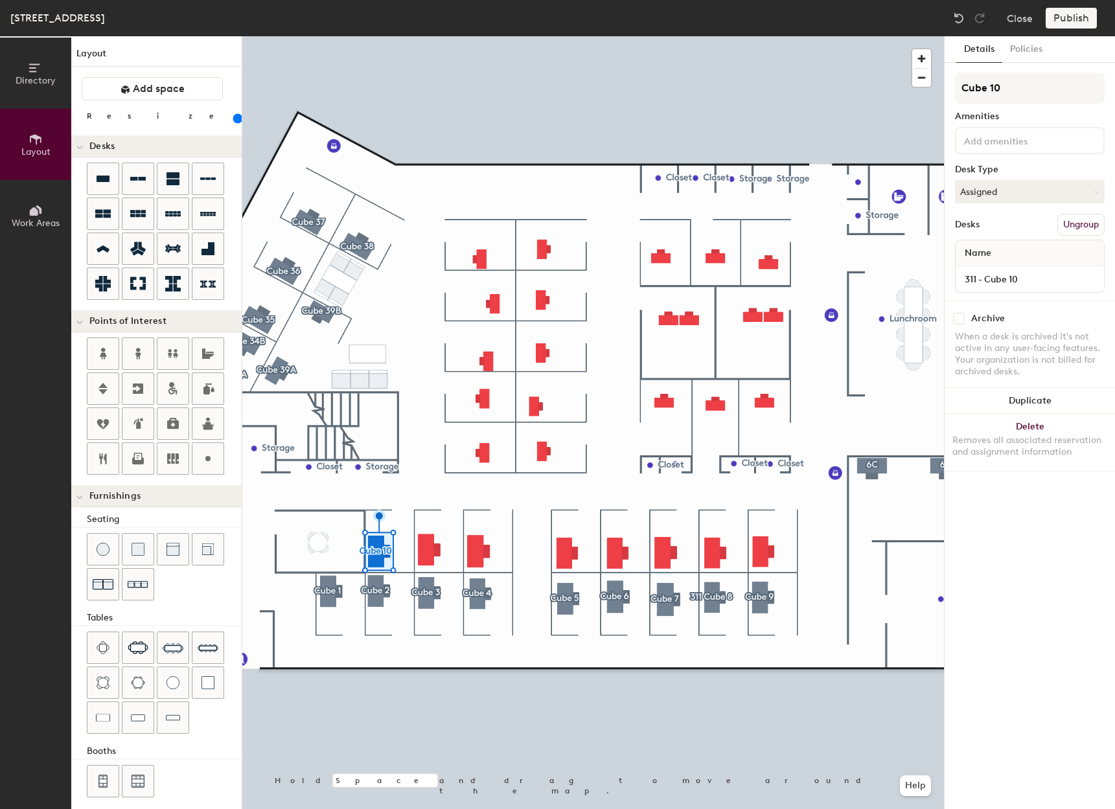
type input "Cube 10"
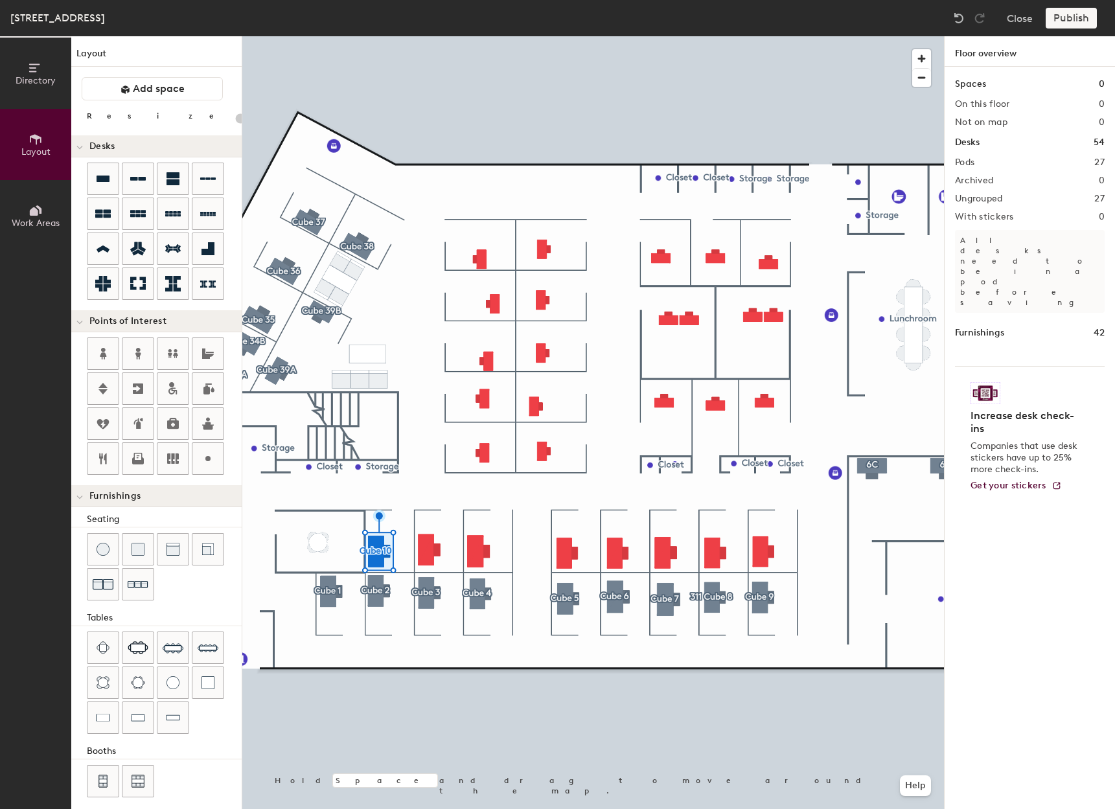
type input "160"
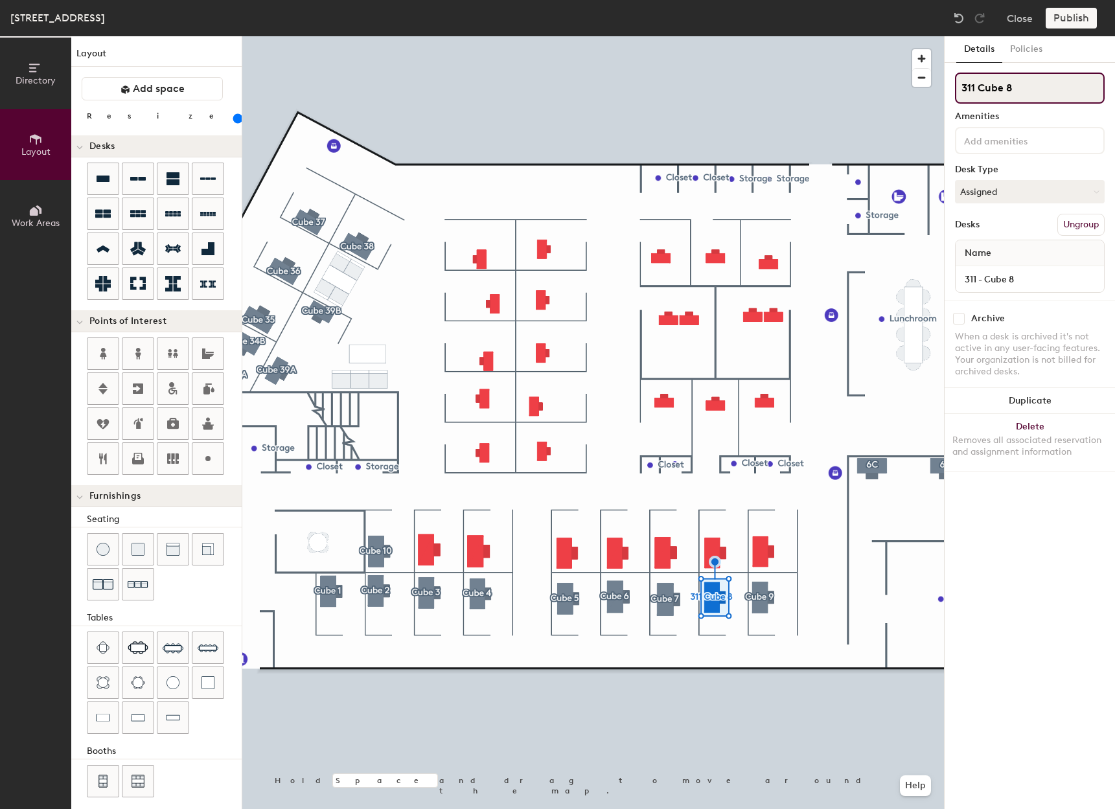
click at [920, 99] on div "Directory Layout Work Areas Layout Add space Resize Desks Points of Interest Fu…" at bounding box center [557, 422] width 1115 height 773
type input "Cube 8"
type input "160"
click at [1071, 214] on button "Create group" at bounding box center [1071, 225] width 67 height 22
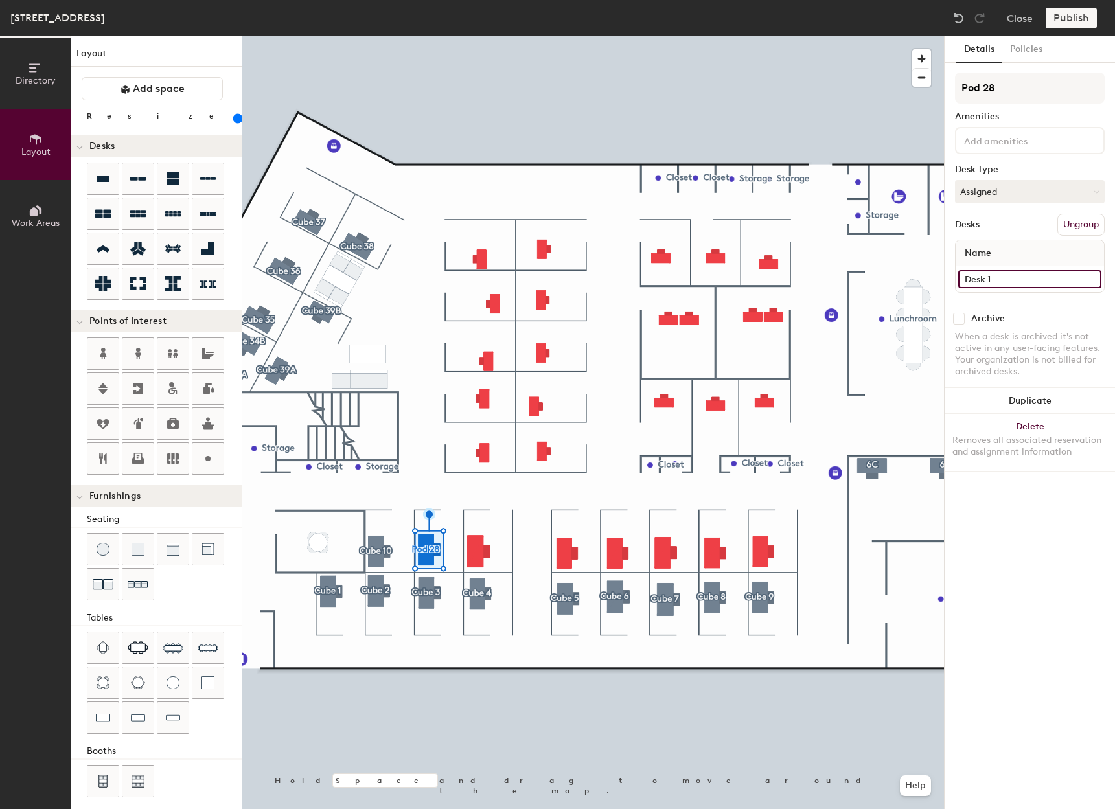
click at [842, 291] on div "Directory Layout Work Areas Layout Add space Resize Desks Points of Interest Fu…" at bounding box center [557, 422] width 1115 height 773
type input "311 Cube 11"
click at [981, 279] on input "311 Cube 11" at bounding box center [1029, 279] width 143 height 18
type input "311 - Cube 11"
click at [1033, 83] on input "Pod 28" at bounding box center [1030, 88] width 150 height 31
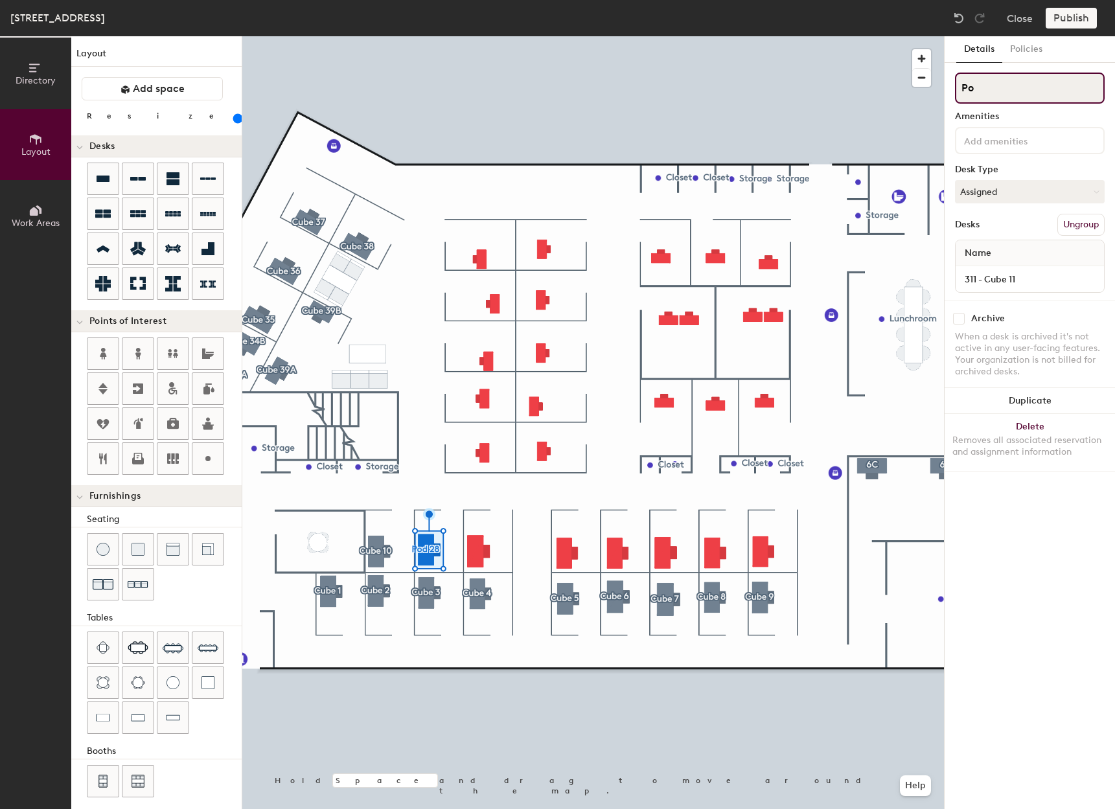
type input "P"
type input "Cube 11"
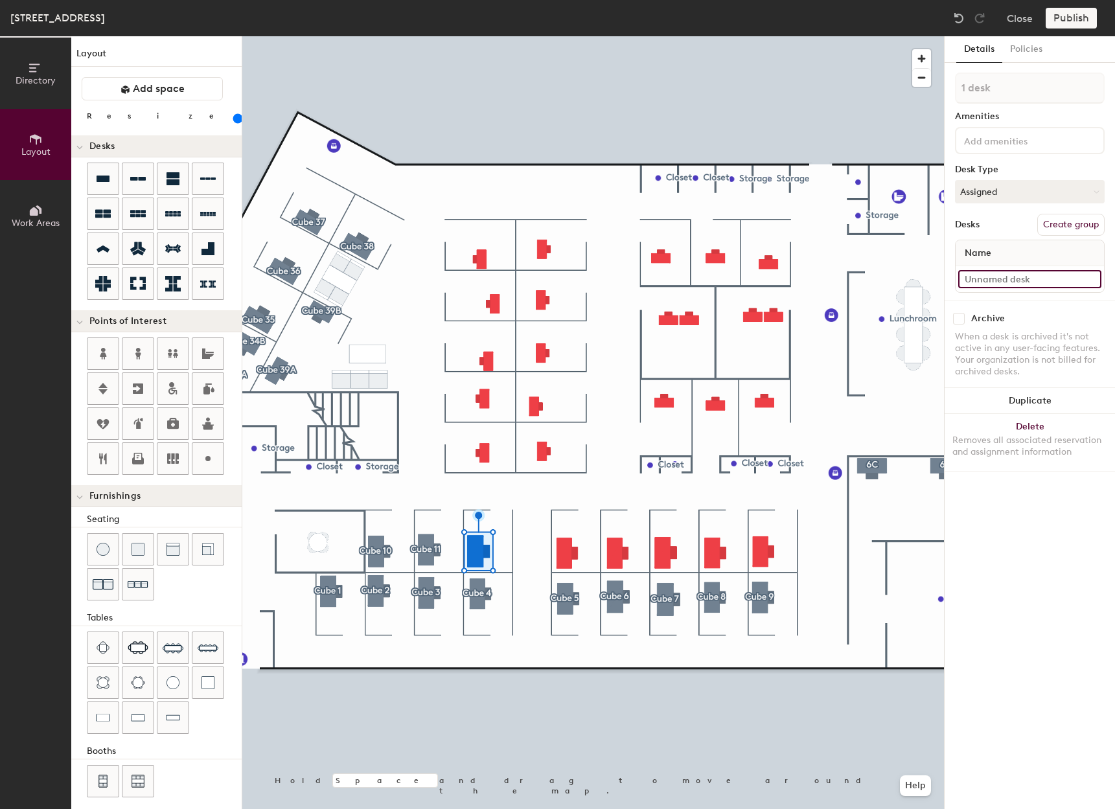
type input "180"
click at [1025, 280] on input at bounding box center [1029, 279] width 143 height 18
type input "3"
type input "180"
type input "311"
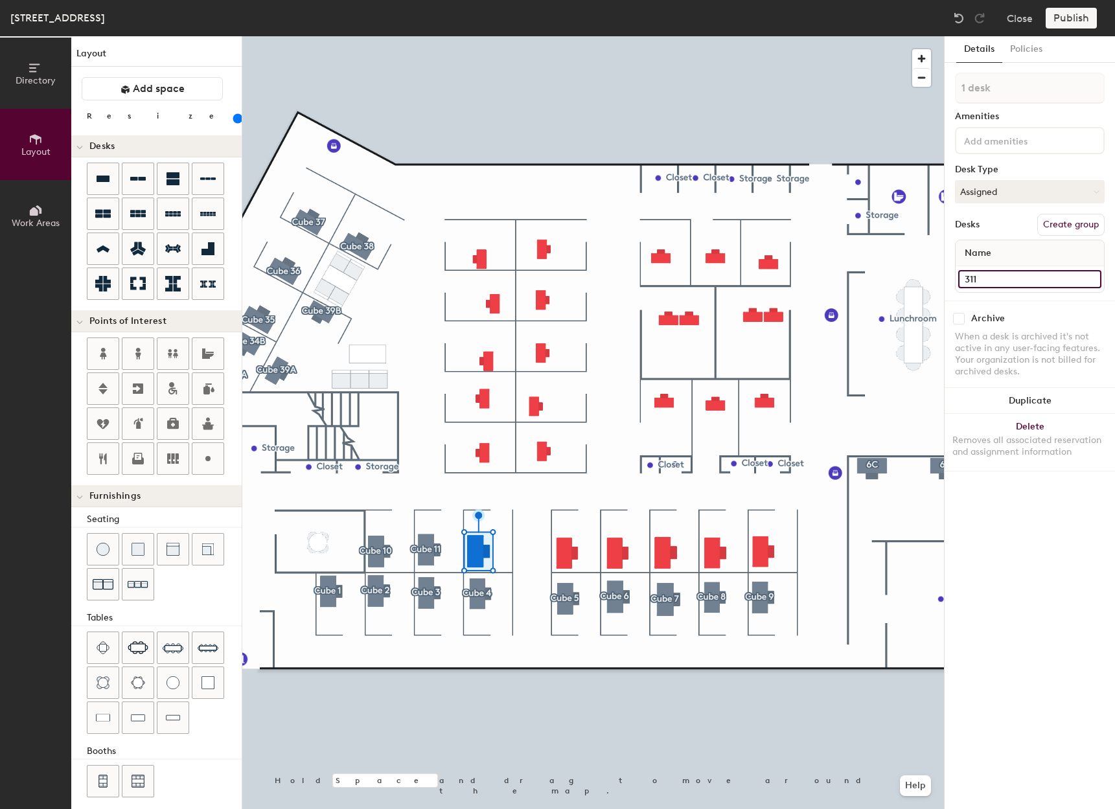
type input "180"
type input "311 -"
type input "180"
type input "311 - C"
type input "180"
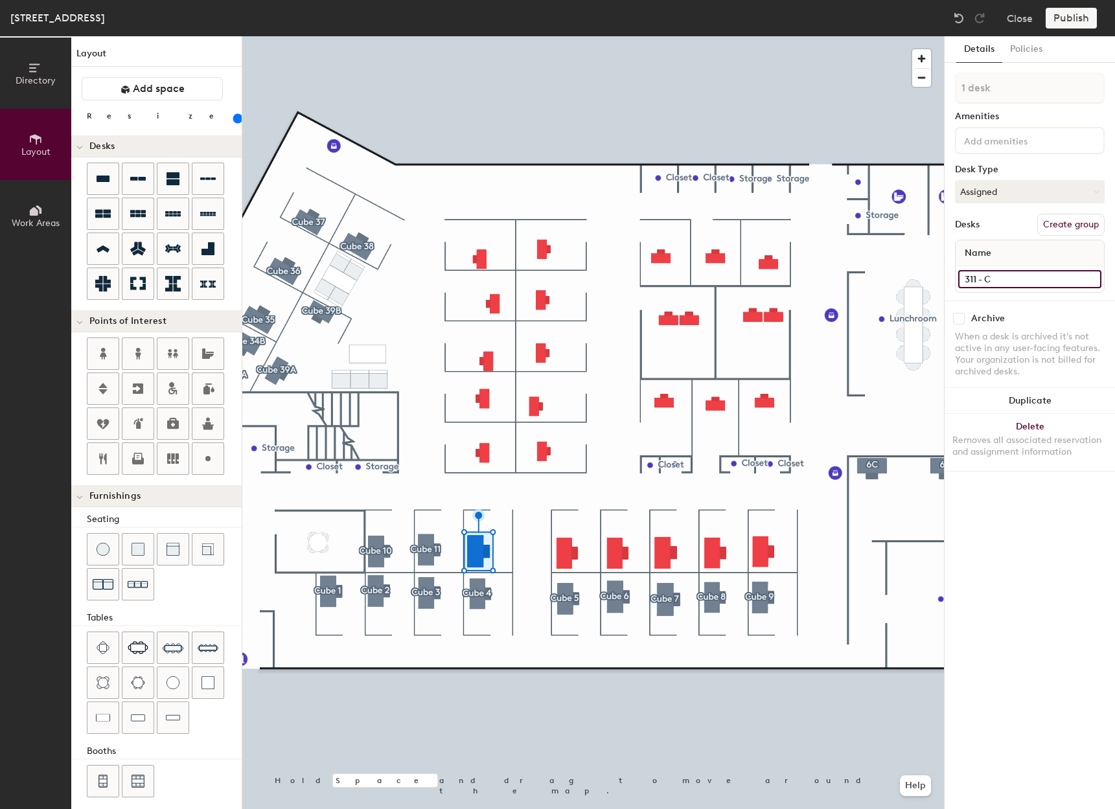
type input "311 - Cu"
type input "180"
type input "311 - Cub"
type input "180"
type input "311 - Cube"
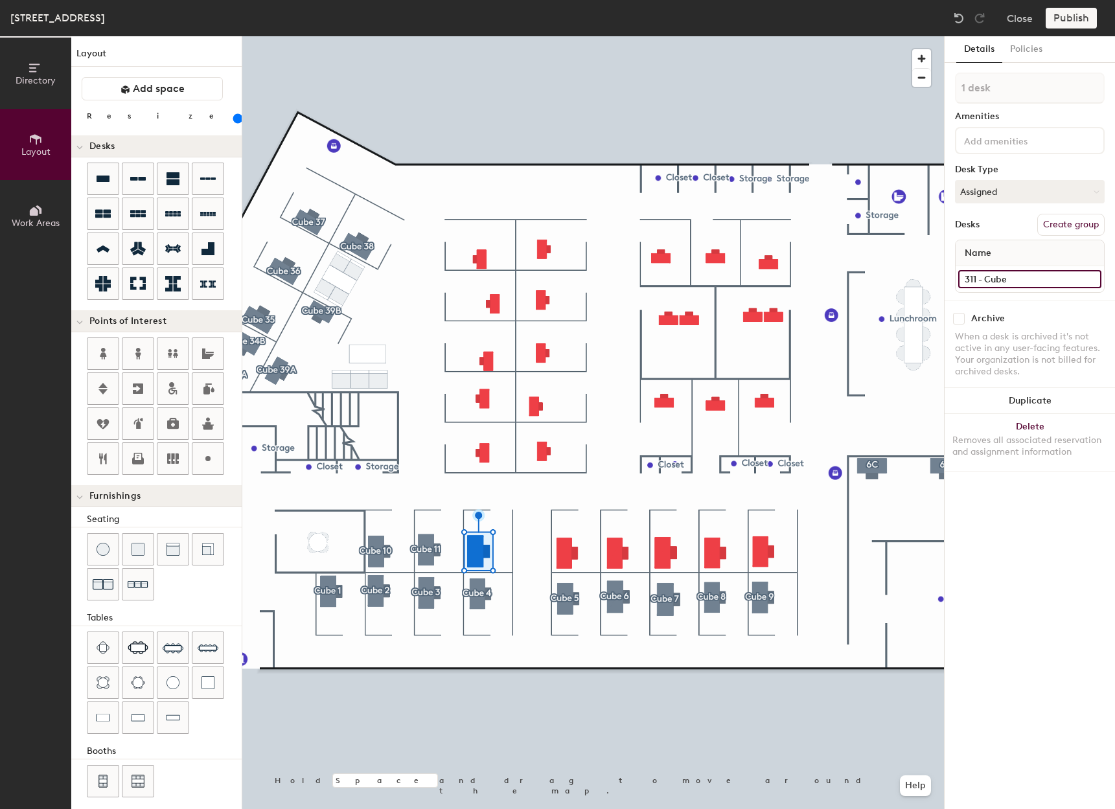
type input "180"
type input "311 - Cube 1"
type input "180"
type input "311 - Cube 12"
type input "180"
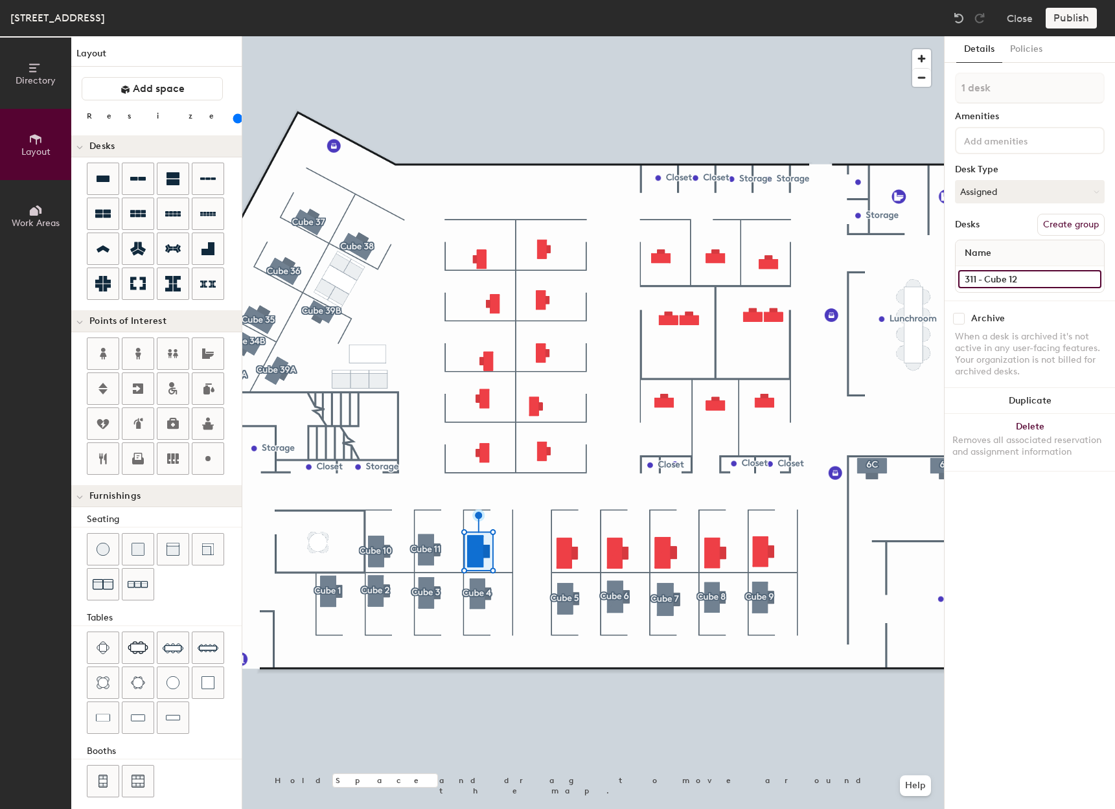
type input "311 - Cube 12"
click at [1055, 221] on button "Create group" at bounding box center [1071, 225] width 67 height 22
click at [921, 97] on div "Directory Layout Work Areas Layout Add space Resize Desks Points of Interest Fu…" at bounding box center [557, 422] width 1115 height 773
type input "180"
type input "C"
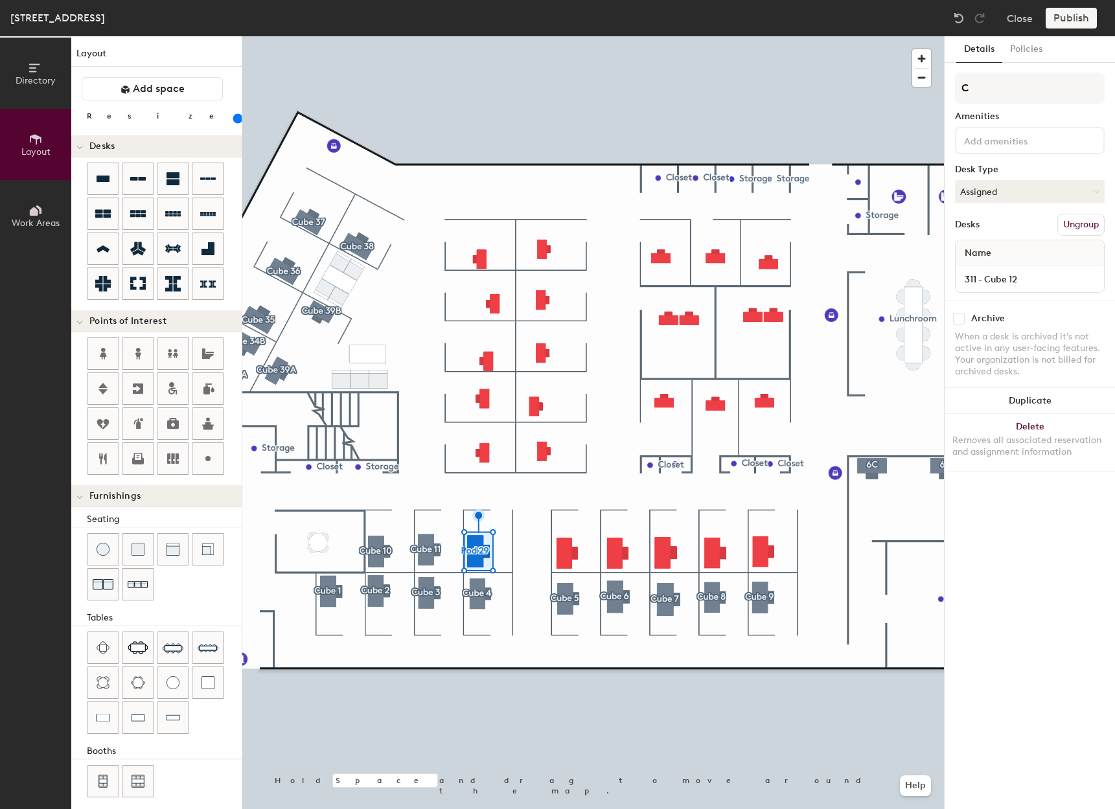
type input "180"
type input "Cub"
type input "180"
type input "Cube"
type input "180"
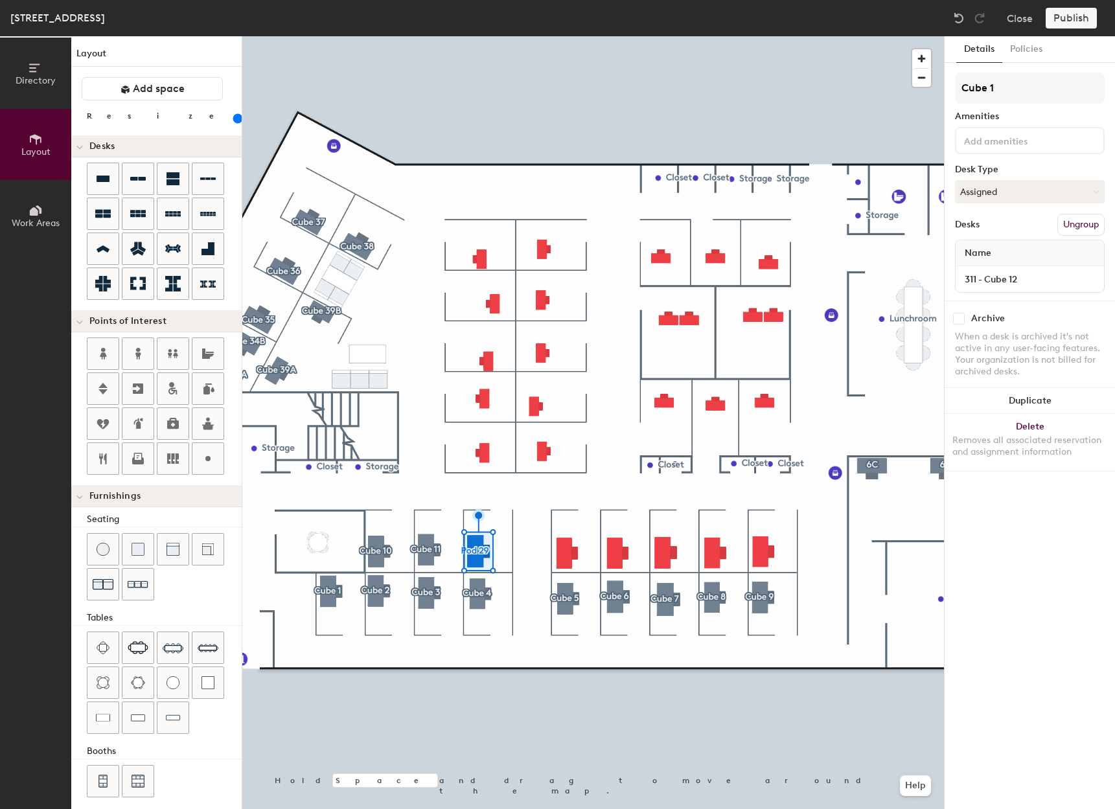
type input "Cube 12"
type input "180"
type input "Cube 12"
type input "160"
click at [1053, 277] on input at bounding box center [1029, 279] width 143 height 18
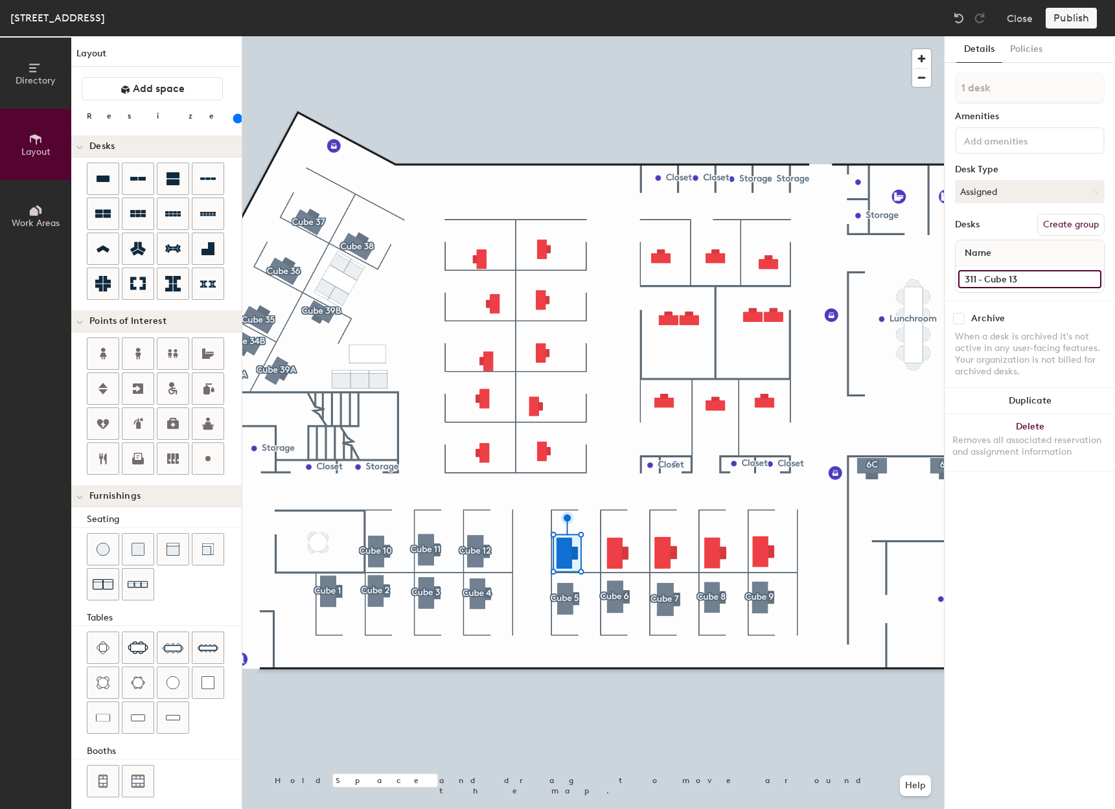
type input "311 - Cube 13"
click at [1047, 221] on button "Create group" at bounding box center [1071, 225] width 67 height 22
click at [898, 89] on div "Directory Layout Work Areas Layout Add space Resize Desks Points of Interest Fu…" at bounding box center [557, 422] width 1115 height 773
type input "Cube 13"
click at [1017, 277] on input at bounding box center [1029, 279] width 143 height 18
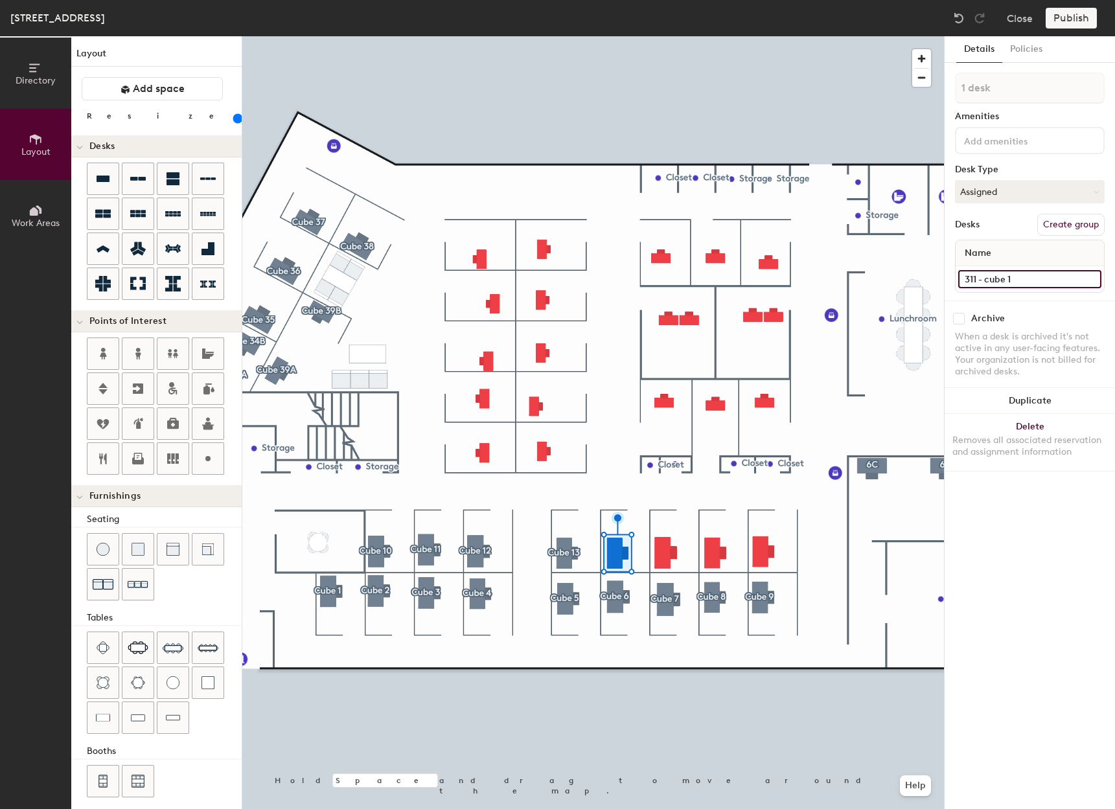
type input "311 - cube 14"
click at [988, 281] on input "311 - cube 14" at bounding box center [1029, 279] width 143 height 18
type input "311 - Cube 14"
click at [1069, 224] on button "Create group" at bounding box center [1071, 225] width 67 height 22
click at [940, 93] on div "Directory Layout Work Areas Layout Add space Resize Desks Points of Interest Fu…" at bounding box center [557, 422] width 1115 height 773
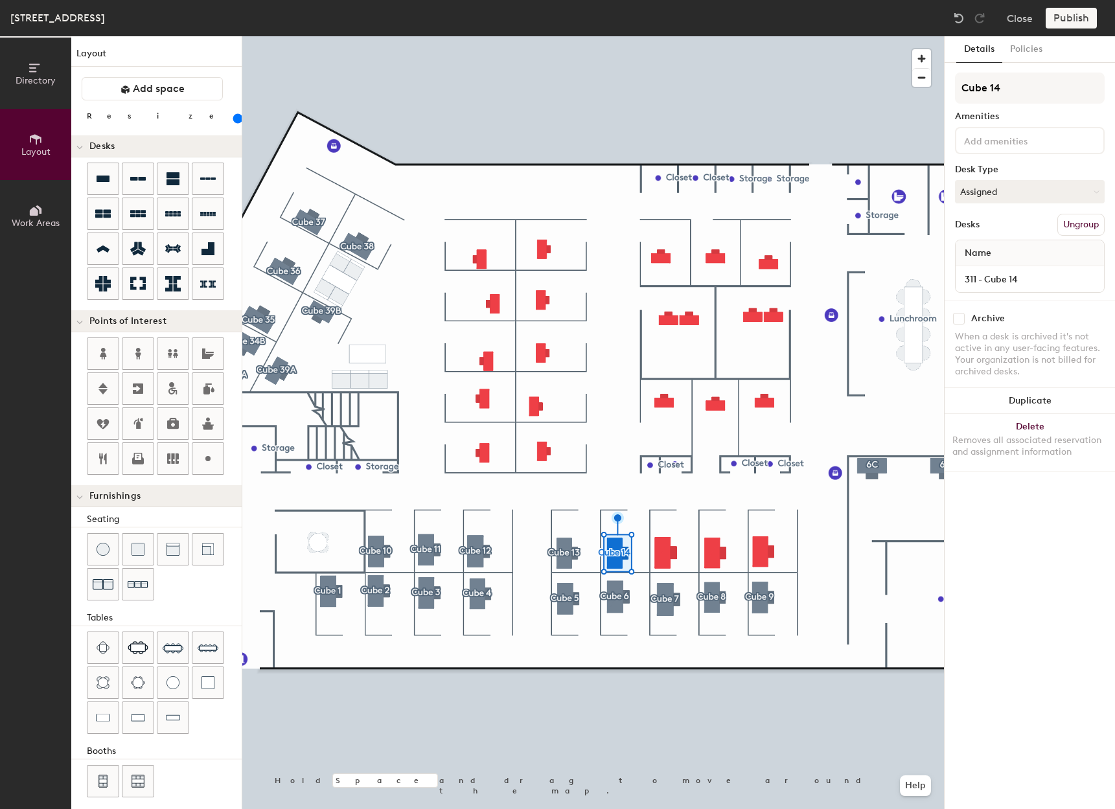
type input "Cube 14"
click at [1004, 279] on input at bounding box center [1029, 279] width 143 height 18
type input "311 - Cube 15"
click at [1071, 229] on button "Create group" at bounding box center [1071, 225] width 67 height 22
drag, startPoint x: 1010, startPoint y: 86, endPoint x: 934, endPoint y: 82, distance: 76.0
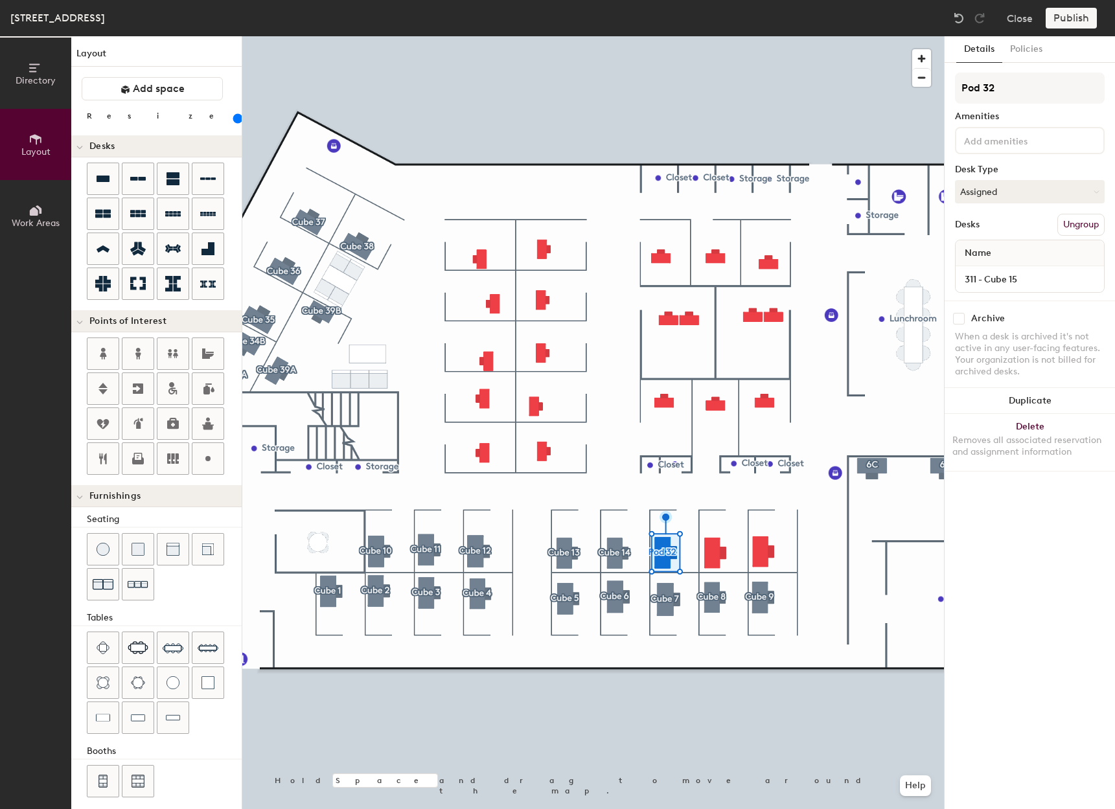
click at [934, 83] on div "Directory Layout Work Areas Layout Add space Resize Desks Points of Interest Fu…" at bounding box center [557, 422] width 1115 height 773
type input "Cube 15"
click at [1022, 277] on input at bounding box center [1029, 279] width 143 height 18
type input "311 - Cube 15"
click at [1076, 219] on button "Create group" at bounding box center [1071, 225] width 67 height 22
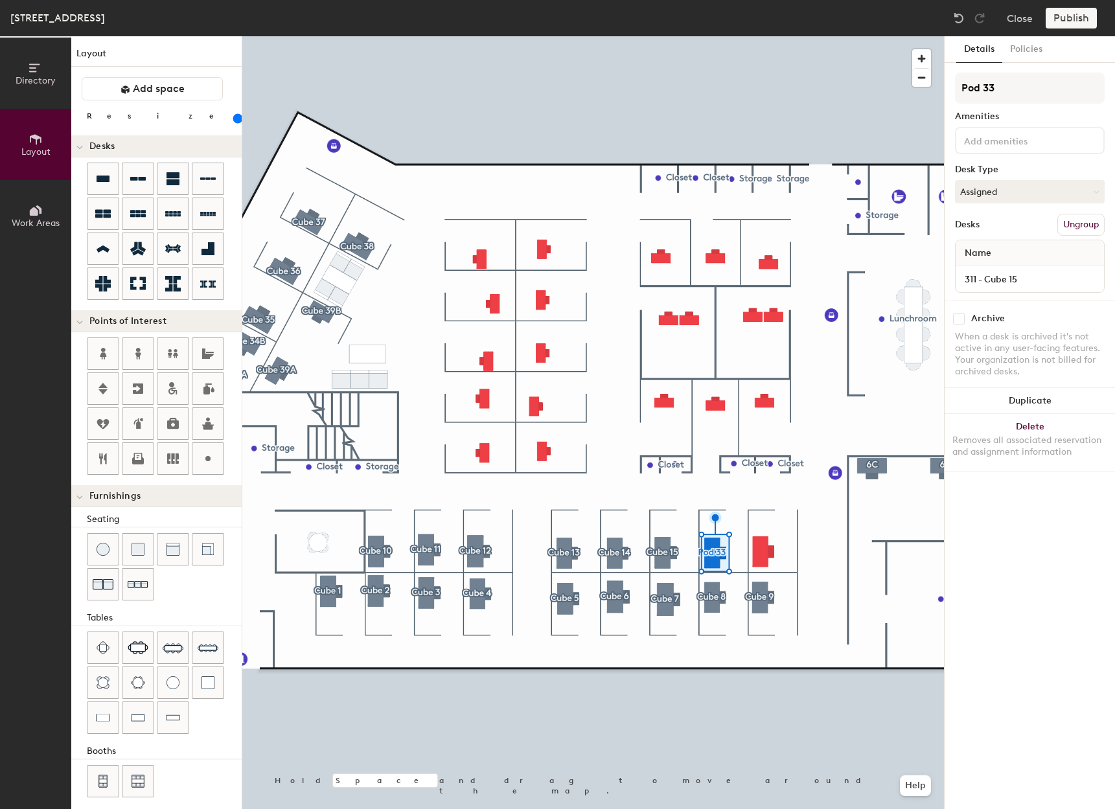
click at [929, 100] on div "Directory Layout Work Areas Layout Add space Resize Desks Points of Interest Fu…" at bounding box center [557, 422] width 1115 height 773
type input "2"
type input "Cube 15"
type input "Cube 16"
click at [1049, 277] on input "311 - Cube 15" at bounding box center [1029, 279] width 143 height 18
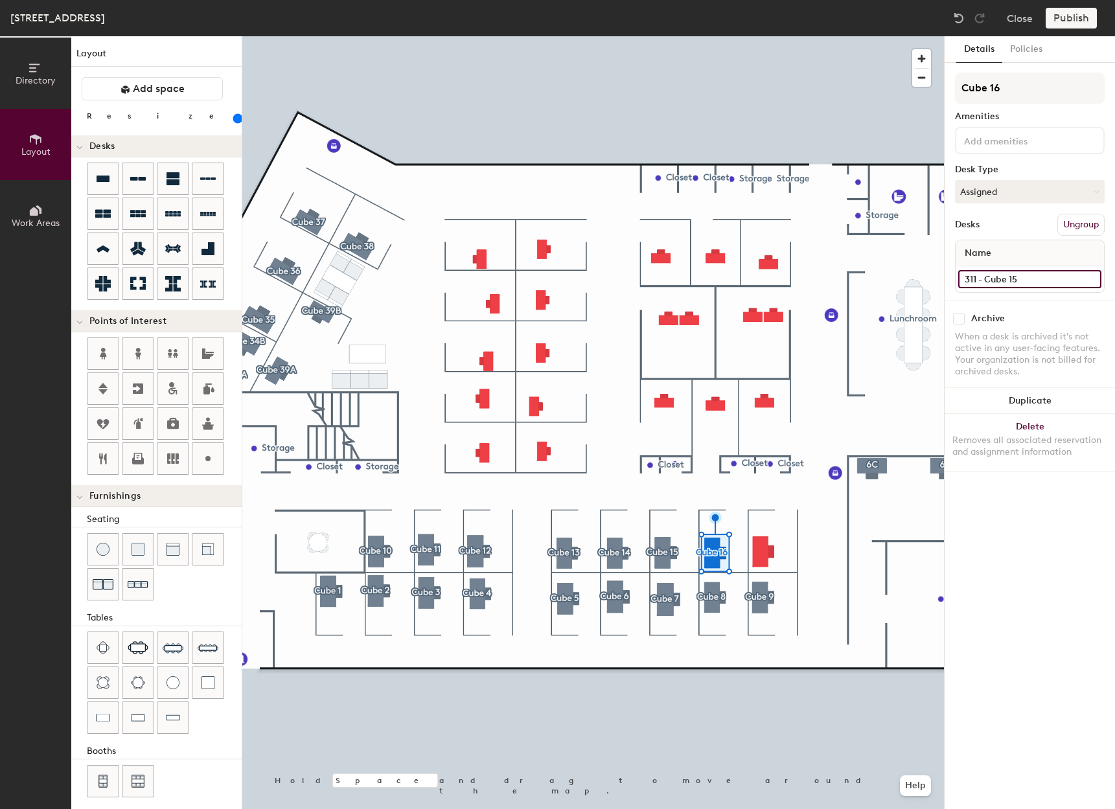
click at [1049, 277] on input "311 - Cube 15" at bounding box center [1029, 279] width 143 height 18
type input "311 - Cube 16"
click at [1057, 279] on input at bounding box center [1029, 279] width 143 height 18
type input "311 - Cube 17"
click at [1065, 221] on button "Create group" at bounding box center [1071, 225] width 67 height 22
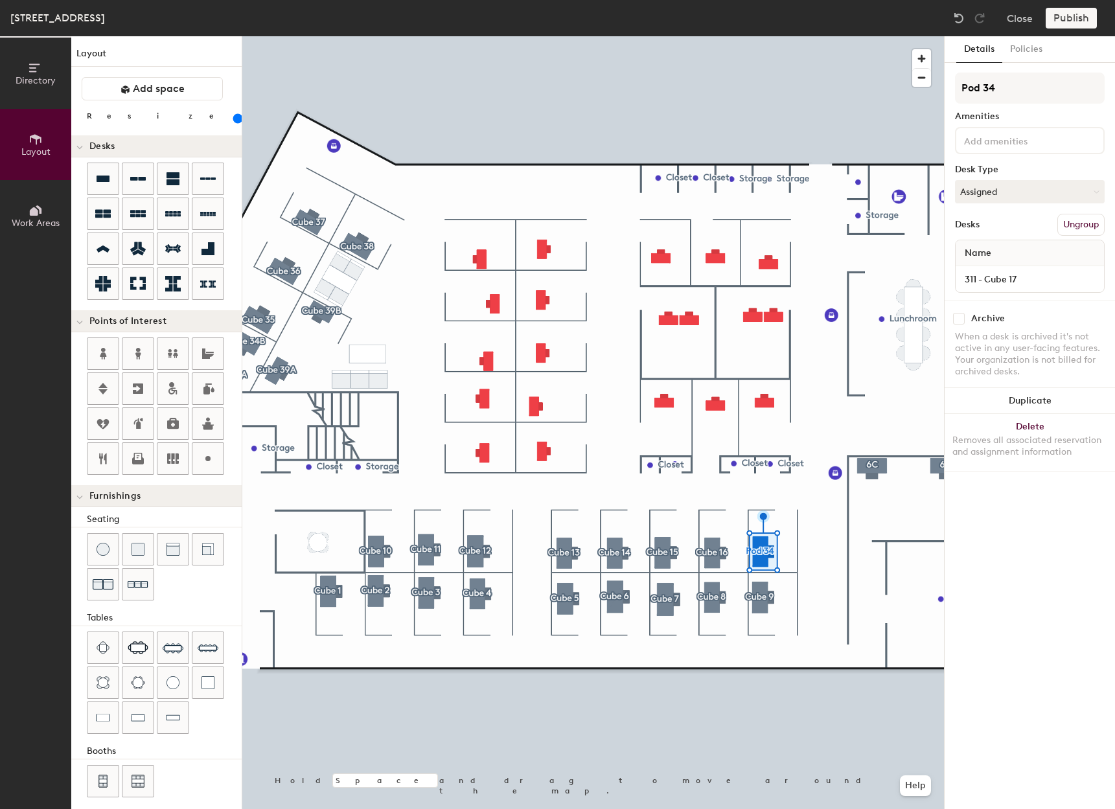
drag, startPoint x: 1025, startPoint y: 86, endPoint x: 950, endPoint y: 93, distance: 75.5
click at [950, 93] on div "Details Policies Pod 34 Amenities Desk Type Assigned Desks Ungroup Name 311 - C…" at bounding box center [1030, 422] width 170 height 773
type input "Cube 17"
click at [489, 36] on div at bounding box center [593, 36] width 702 height 0
click at [483, 36] on div at bounding box center [593, 36] width 702 height 0
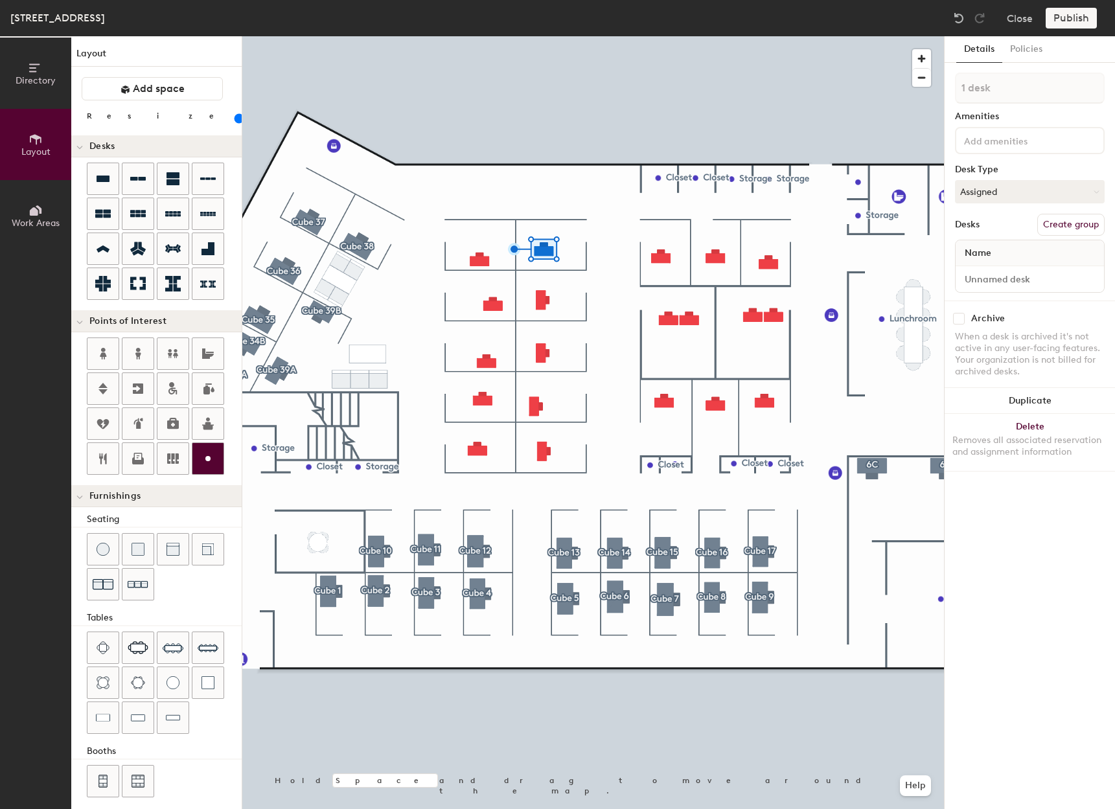
click at [537, 36] on div at bounding box center [593, 36] width 702 height 0
type input "160"
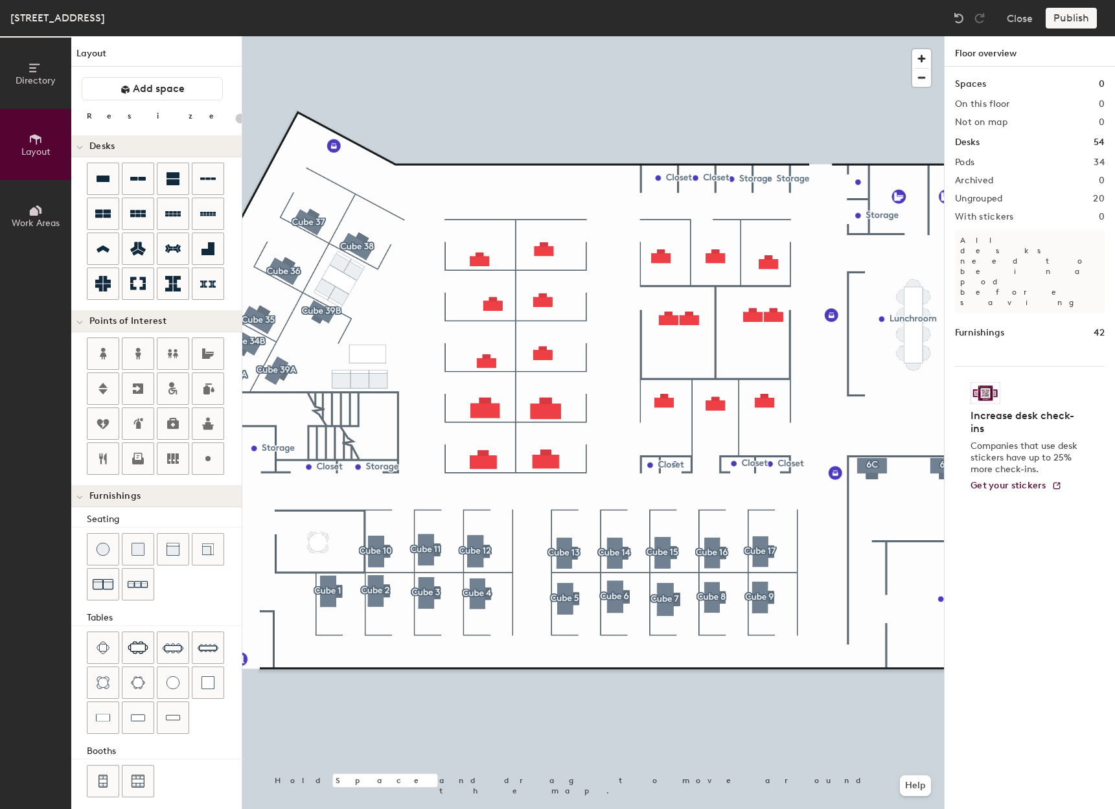
click at [984, 617] on div "Spaces 0 On this floor 0 Not on map 0 Desks 54 Pods 34 Archived 0 Ungrouped 20 …" at bounding box center [1030, 453] width 170 height 773
click at [1009, 757] on div "Spaces 0 On this floor 0 Not on map 0 Desks 54 Pods 34 Archived 0 Ungrouped 20 …" at bounding box center [1030, 453] width 170 height 773
click at [791, 36] on div at bounding box center [593, 36] width 702 height 0
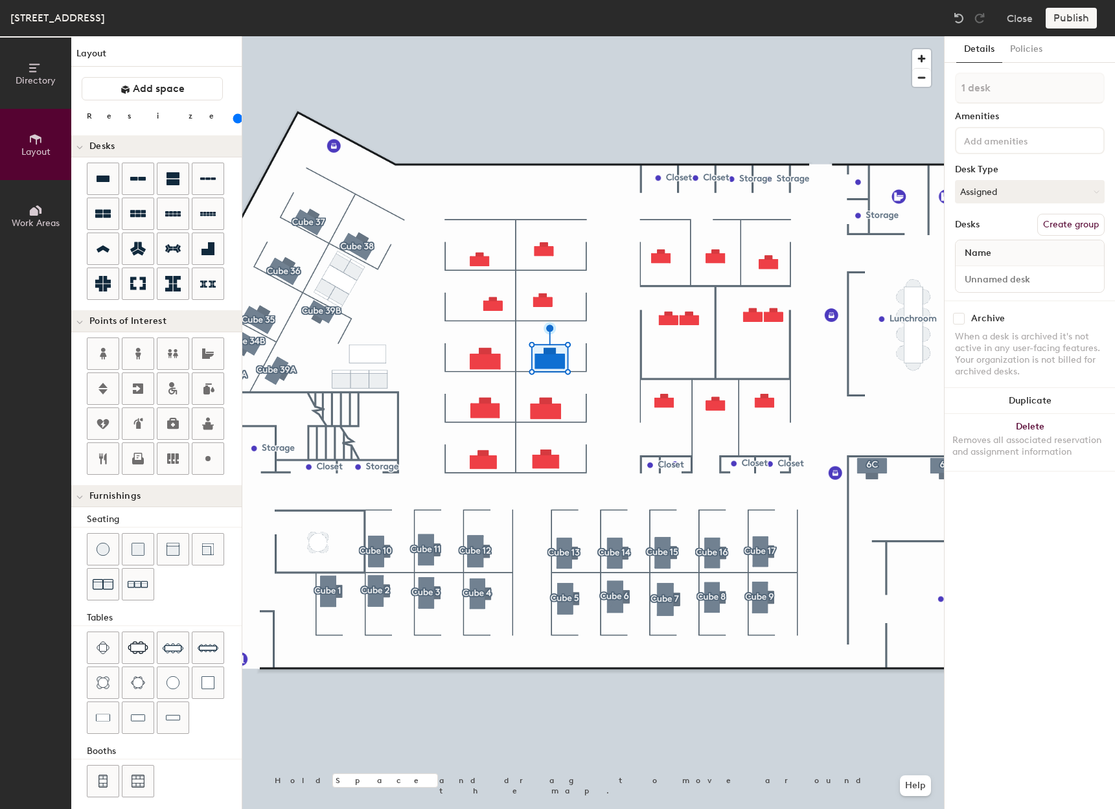
click at [577, 36] on div at bounding box center [593, 36] width 702 height 0
click at [483, 36] on div at bounding box center [593, 36] width 702 height 0
type input "160"
click at [1008, 710] on div "Details Policies 1 desk Amenities Desk Type Assigned Desks Create group Name Ar…" at bounding box center [1030, 422] width 170 height 773
click at [481, 36] on div at bounding box center [593, 36] width 702 height 0
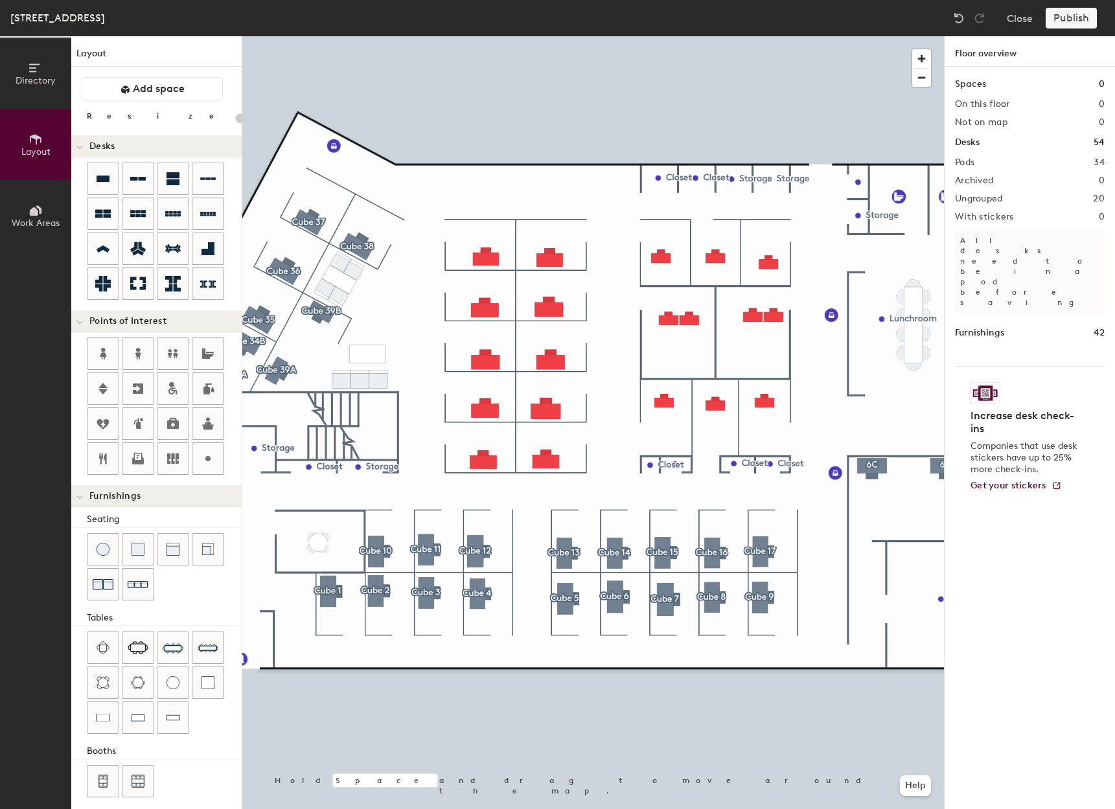
click at [666, 36] on div at bounding box center [593, 36] width 702 height 0
click at [483, 36] on div at bounding box center [593, 36] width 702 height 0
type input "140"
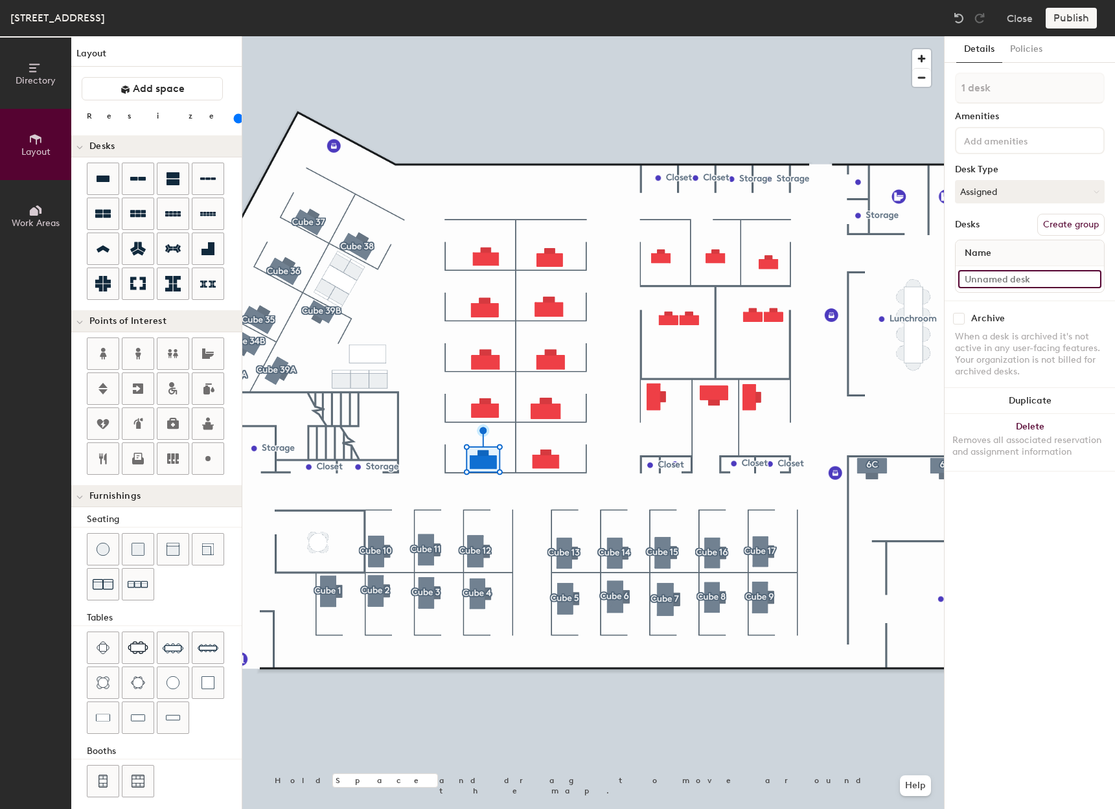
click at [1012, 287] on input at bounding box center [1029, 279] width 143 height 18
type input "311 - Cube 18"
click at [1056, 216] on button "Create group" at bounding box center [1071, 225] width 67 height 22
drag, startPoint x: 1010, startPoint y: 84, endPoint x: 934, endPoint y: 82, distance: 75.8
click at [935, 84] on div "Directory Layout Work Areas Layout Add space Resize Desks Points of Interest Fu…" at bounding box center [557, 422] width 1115 height 773
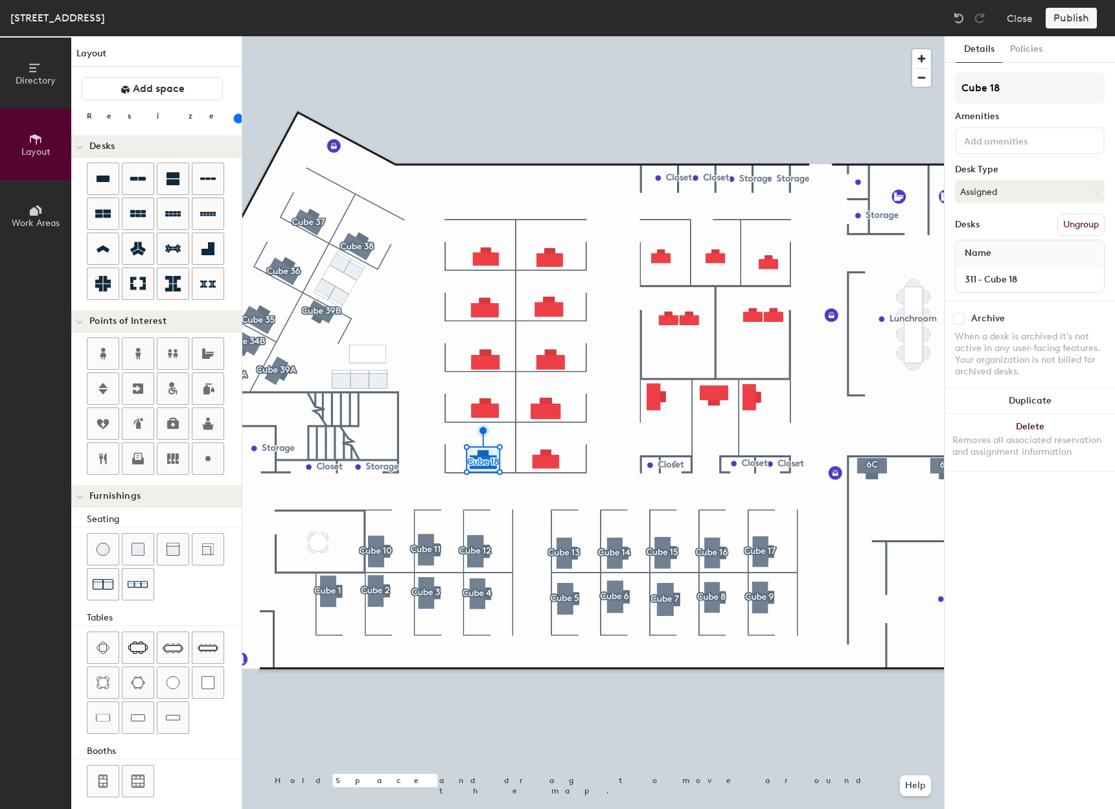
type input "Cube 18"
click at [1026, 276] on input at bounding box center [1029, 279] width 143 height 18
type input "311 - Cube 19"
click at [1057, 222] on button "Create group" at bounding box center [1071, 225] width 67 height 22
click at [930, 93] on div "Directory Layout Work Areas Layout Add space Resize Desks Points of Interest Fu…" at bounding box center [557, 422] width 1115 height 773
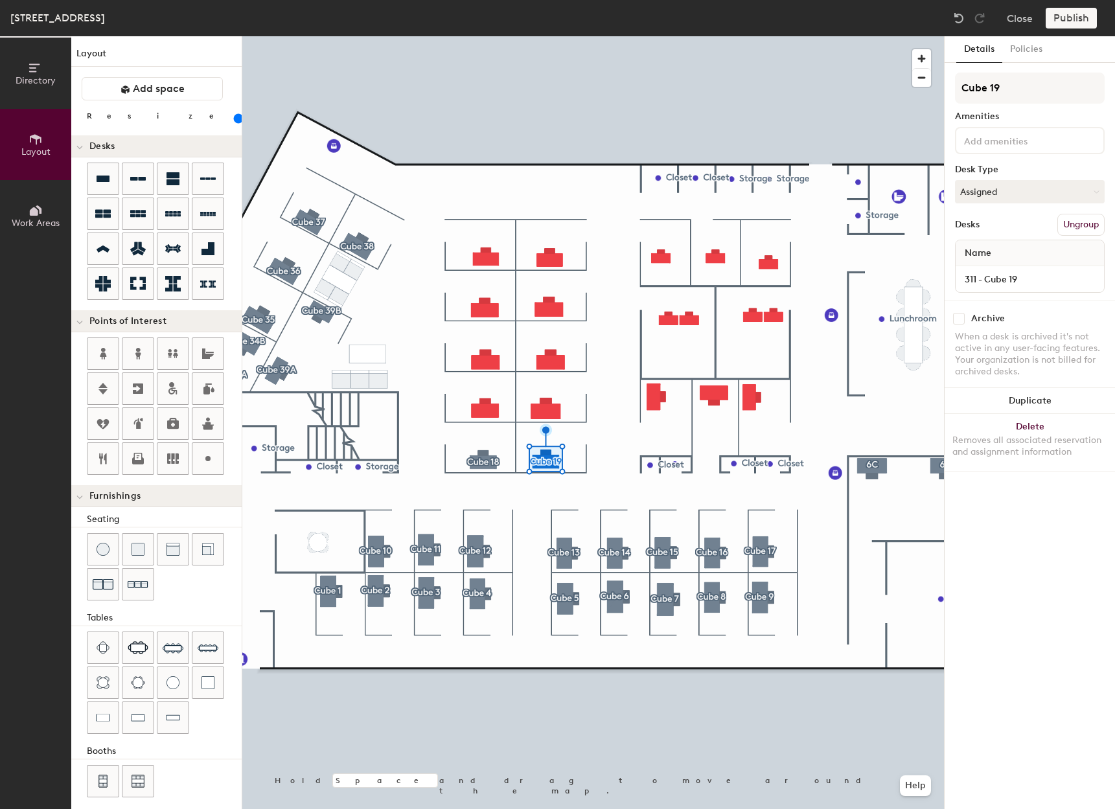
type input "Cube 19"
click at [1038, 226] on div "Desks Ungroup" at bounding box center [1030, 225] width 150 height 22
click at [1011, 279] on input at bounding box center [1029, 279] width 143 height 18
type input "311 - Cube 20"
click at [1074, 230] on button "Create group" at bounding box center [1071, 225] width 67 height 22
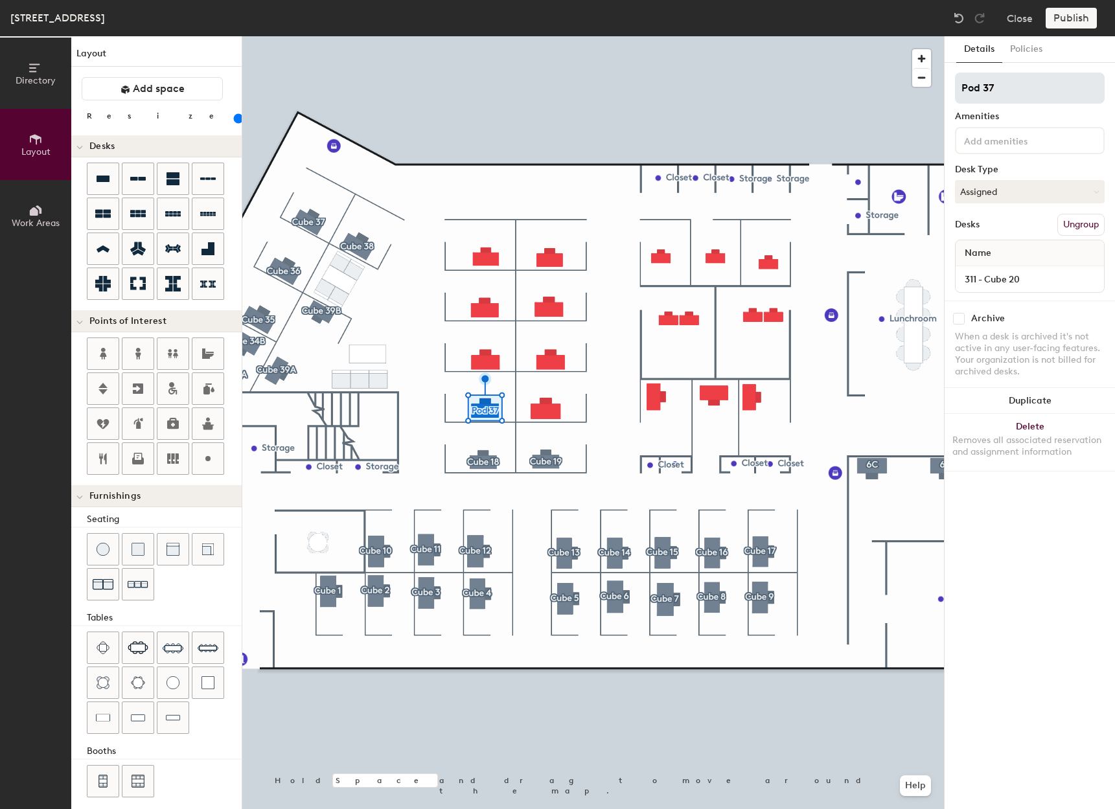
drag, startPoint x: 1004, startPoint y: 87, endPoint x: 963, endPoint y: 95, distance: 41.4
click at [963, 95] on input "Pod 37" at bounding box center [1030, 88] width 150 height 31
type input "Cube 20"
type input "160"
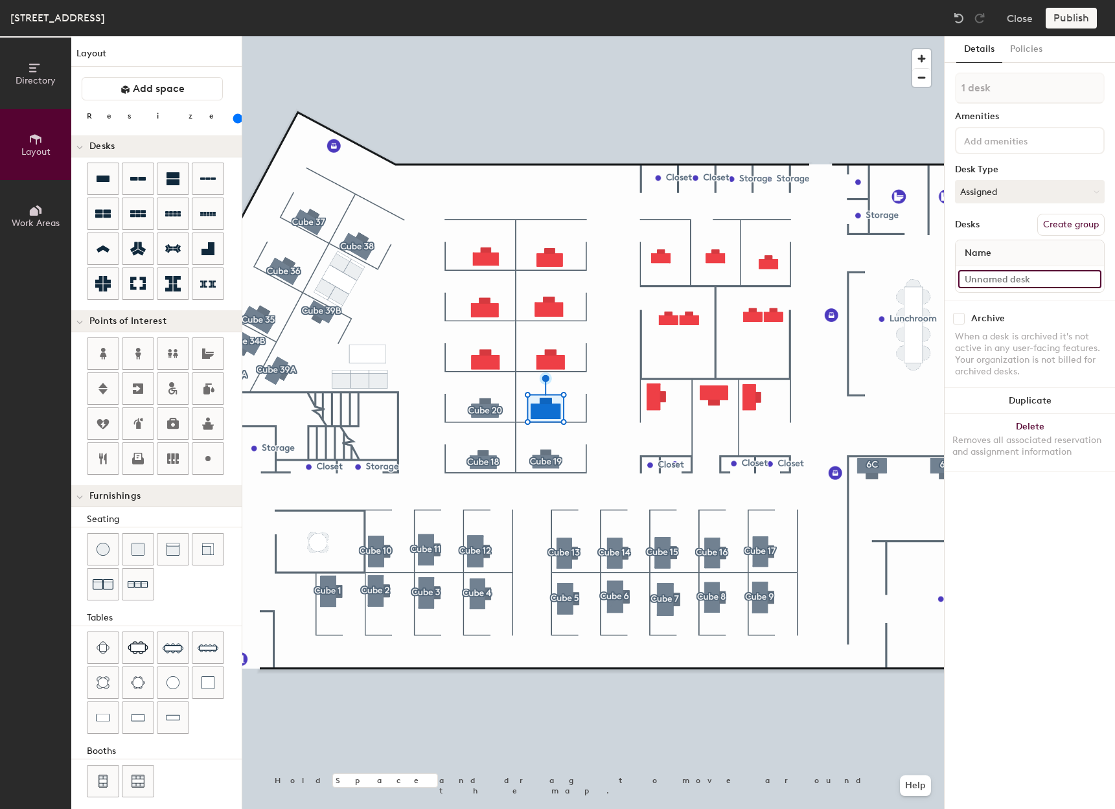
click at [1004, 286] on input at bounding box center [1029, 279] width 143 height 18
type input "311 - Cube 21"
click at [1092, 227] on button "Create group" at bounding box center [1071, 225] width 67 height 22
drag, startPoint x: 1012, startPoint y: 87, endPoint x: 947, endPoint y: 90, distance: 64.2
click at [947, 90] on div "Details Policies Pod 38 Amenities Desk Type Assigned Desks Ungroup Name 311 - C…" at bounding box center [1030, 422] width 170 height 773
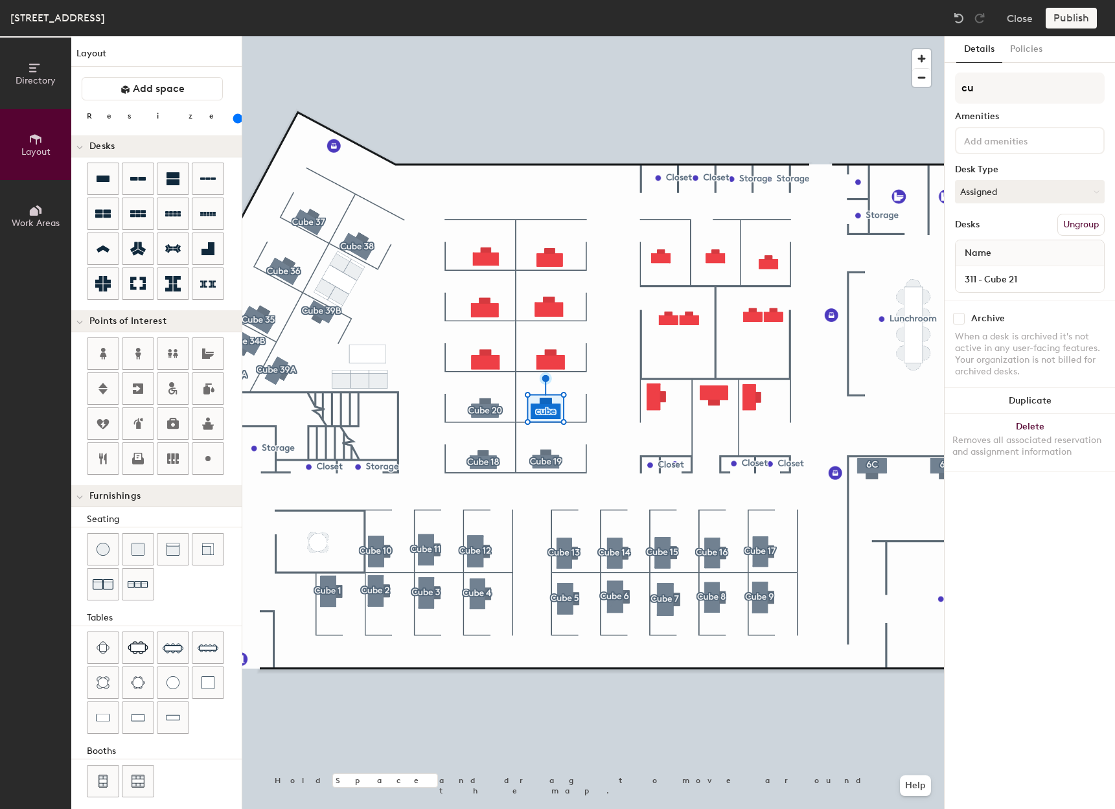
type input "c"
type input "Cube 21"
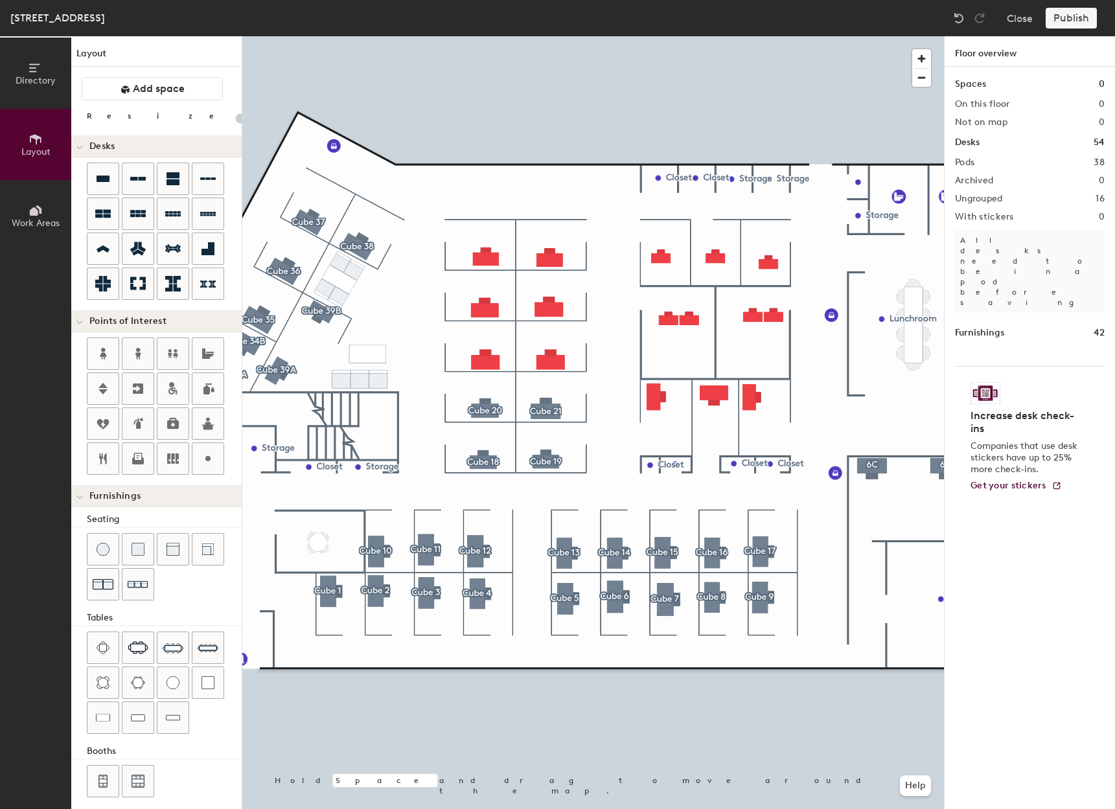
click at [493, 36] on div at bounding box center [593, 36] width 702 height 0
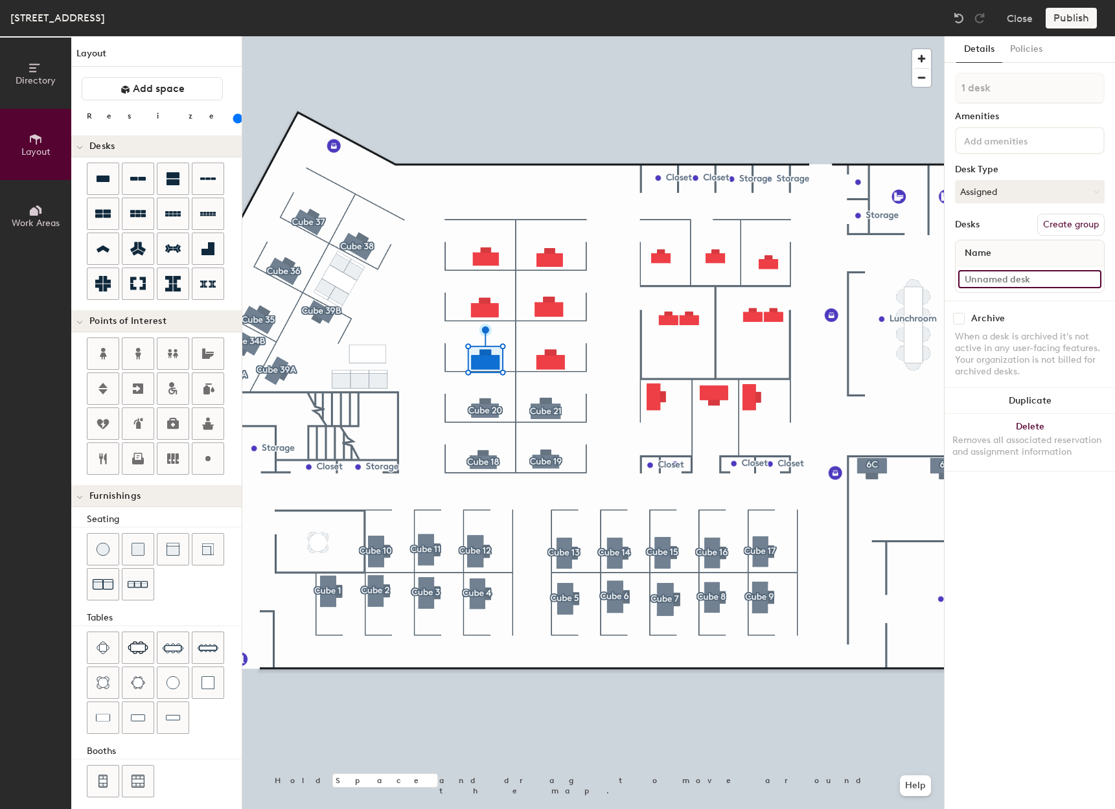
type input "160"
click at [1031, 279] on input at bounding box center [1029, 279] width 143 height 18
type input "3"
type input "160"
type input "311"
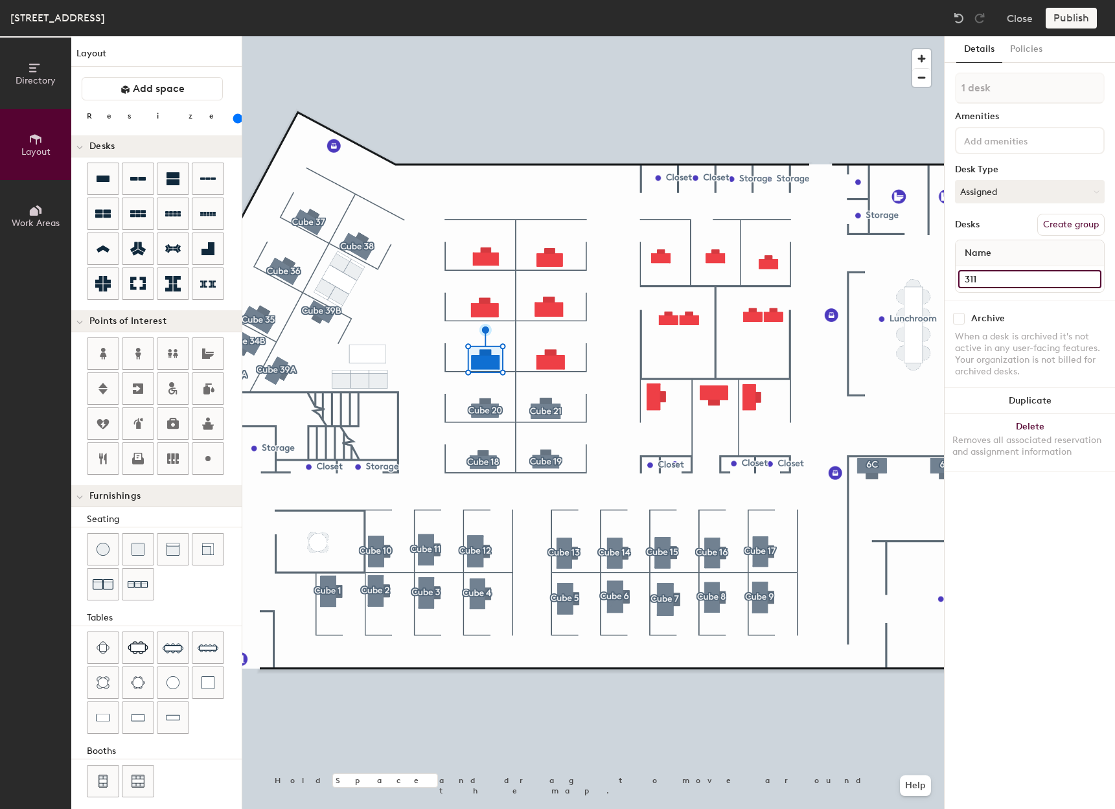
type input "160"
type input "311 -"
type input "160"
type input "311 -"
type input "160"
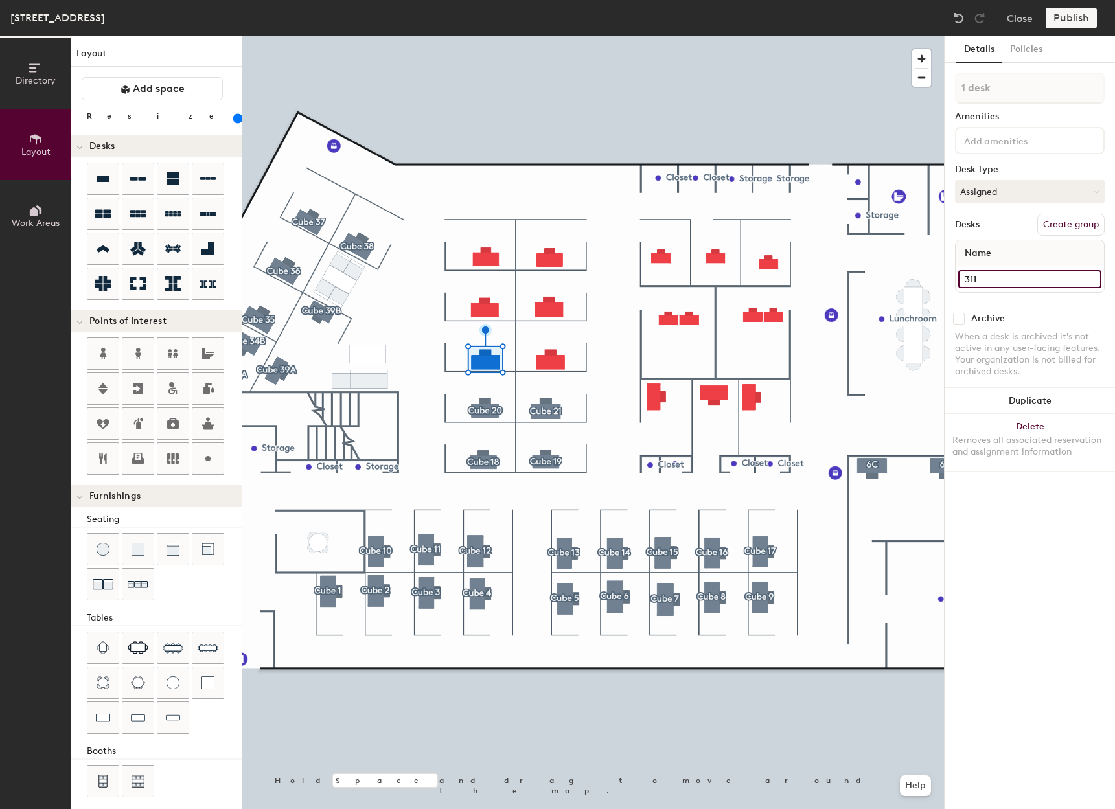
type input "311 - C"
type input "160"
type input "311 - Cu"
type input "160"
type input "311 - Cub"
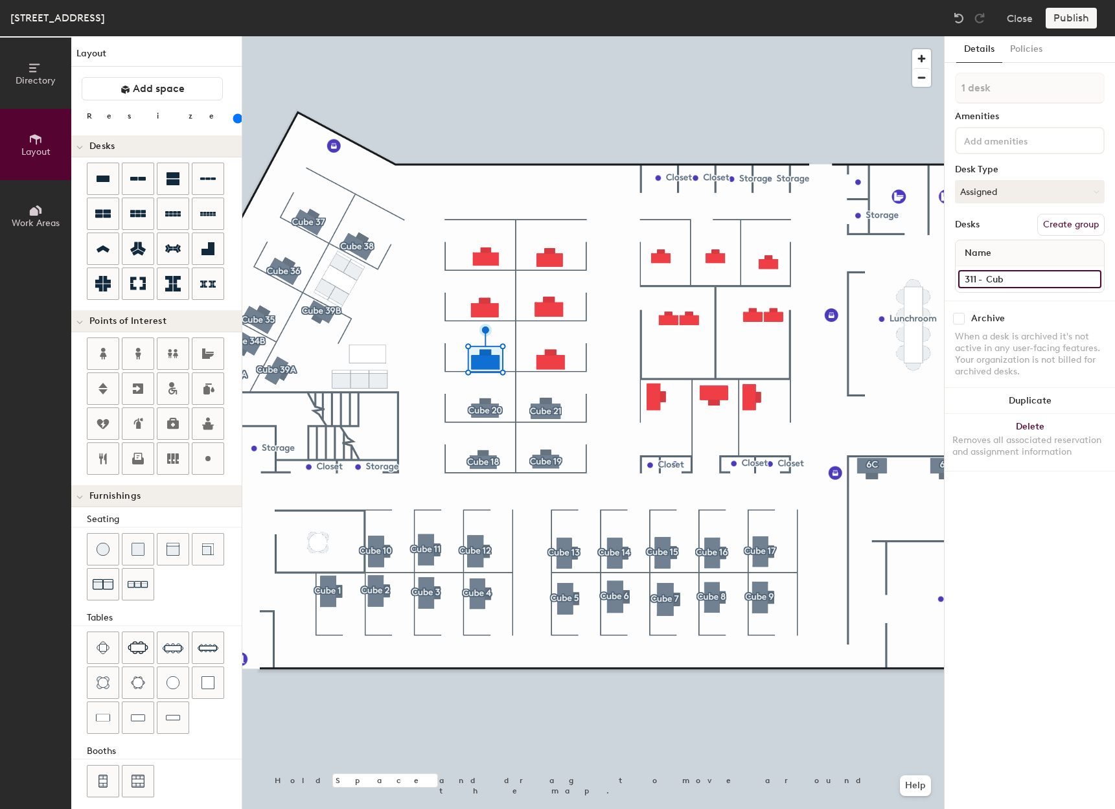
type input "160"
type input "311 - Cube"
type input "160"
type input "311 - Cube 2"
type input "160"
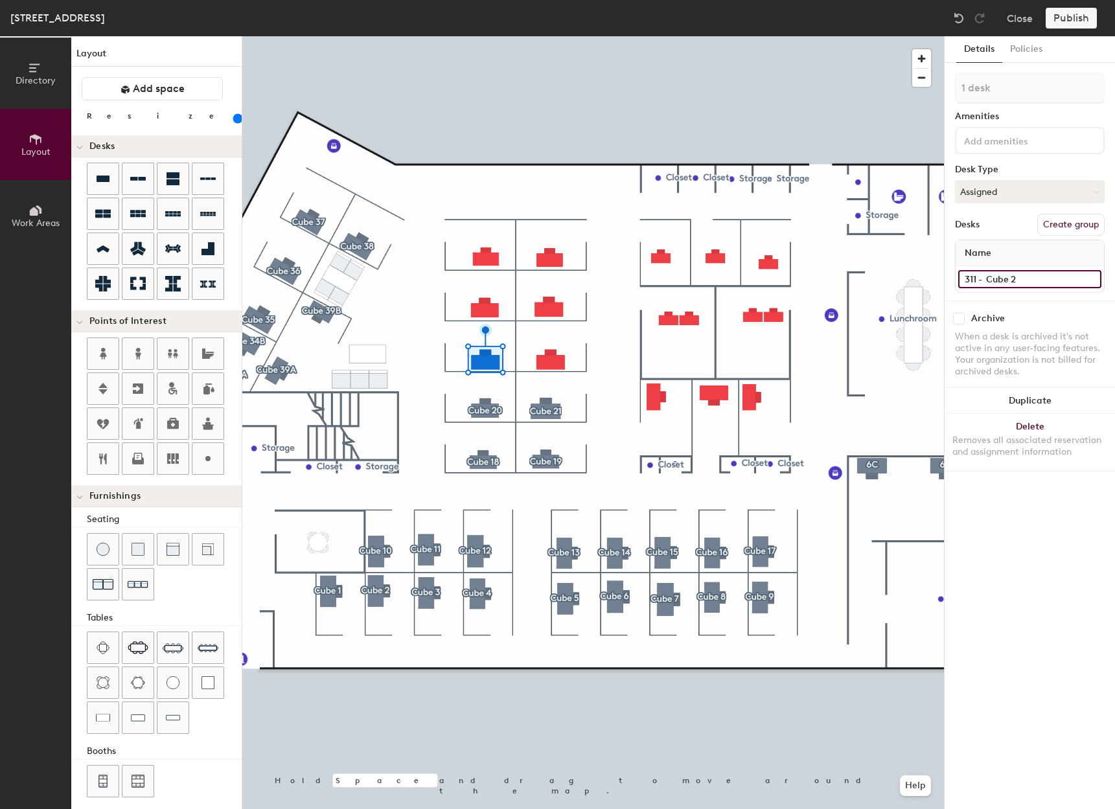
type input "311 - Cube 25"
type input "160"
type input "311 - Cube 25"
click at [1042, 222] on button "Create group" at bounding box center [1071, 225] width 67 height 22
type input "160"
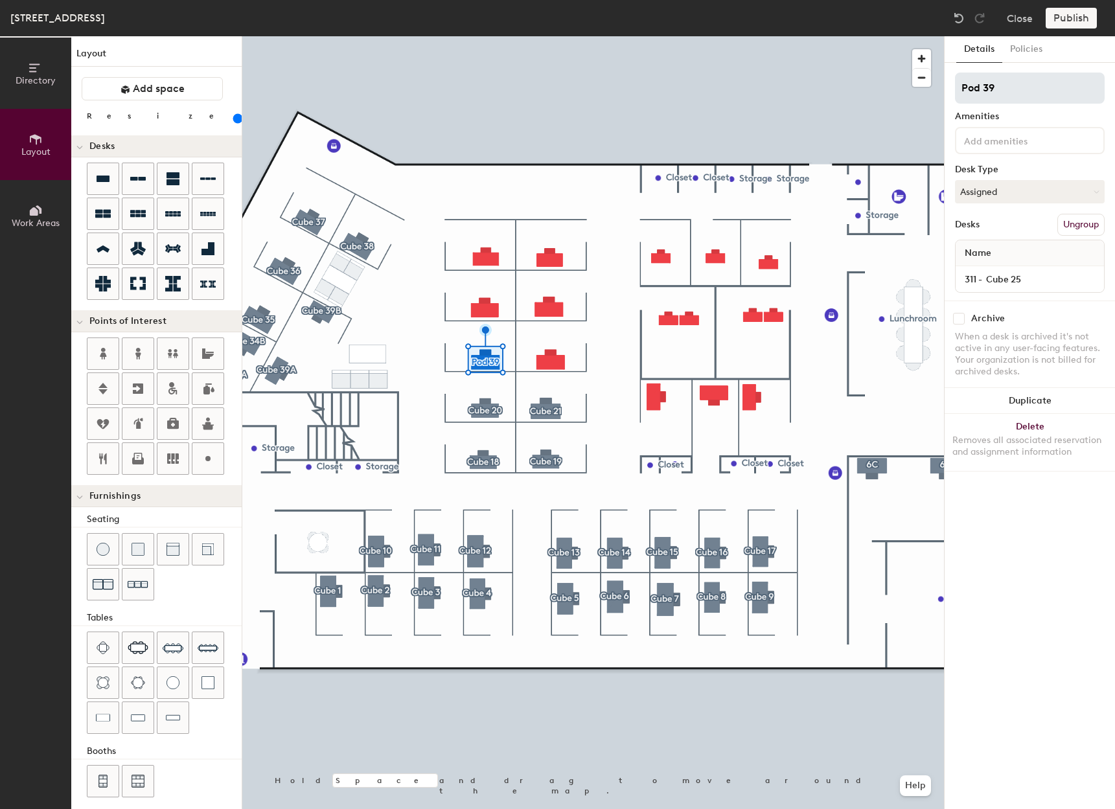
drag, startPoint x: 999, startPoint y: 87, endPoint x: 969, endPoint y: 92, distance: 29.5
click at [969, 92] on input "Pod 39" at bounding box center [1030, 88] width 150 height 31
type input "P"
type input "160"
type input "C"
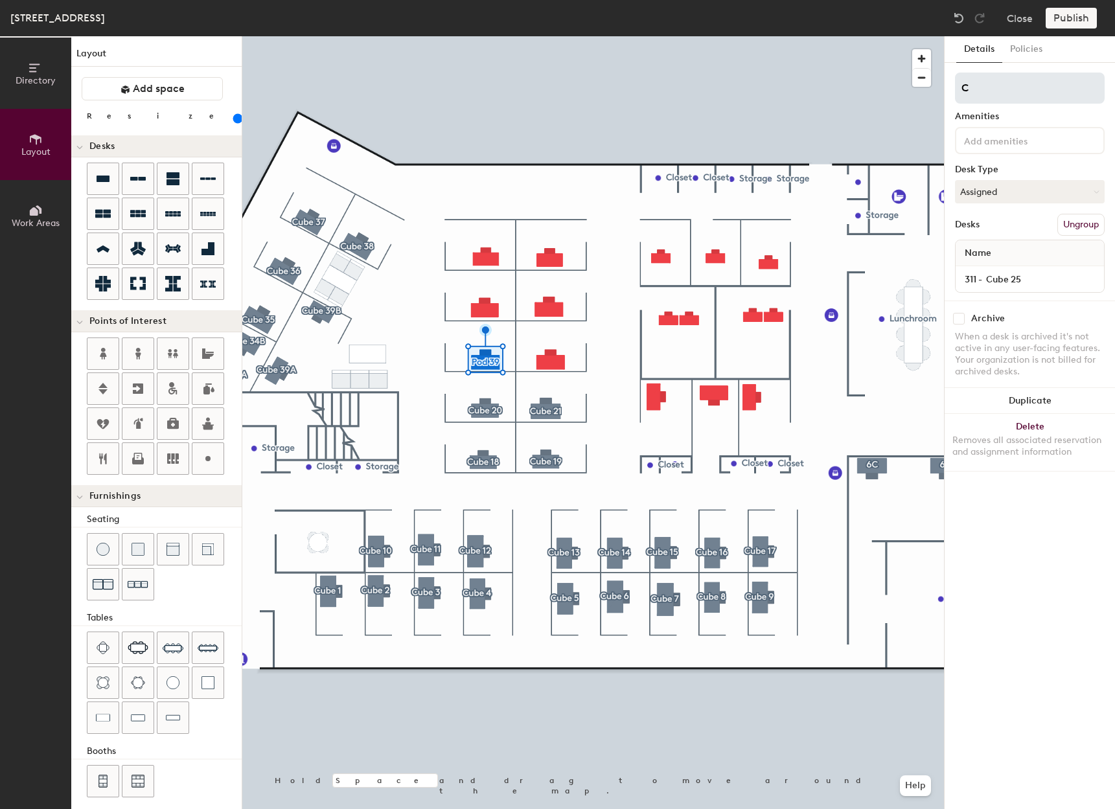
type input "160"
type input "Cub"
type input "160"
type input "Cube"
type input "160"
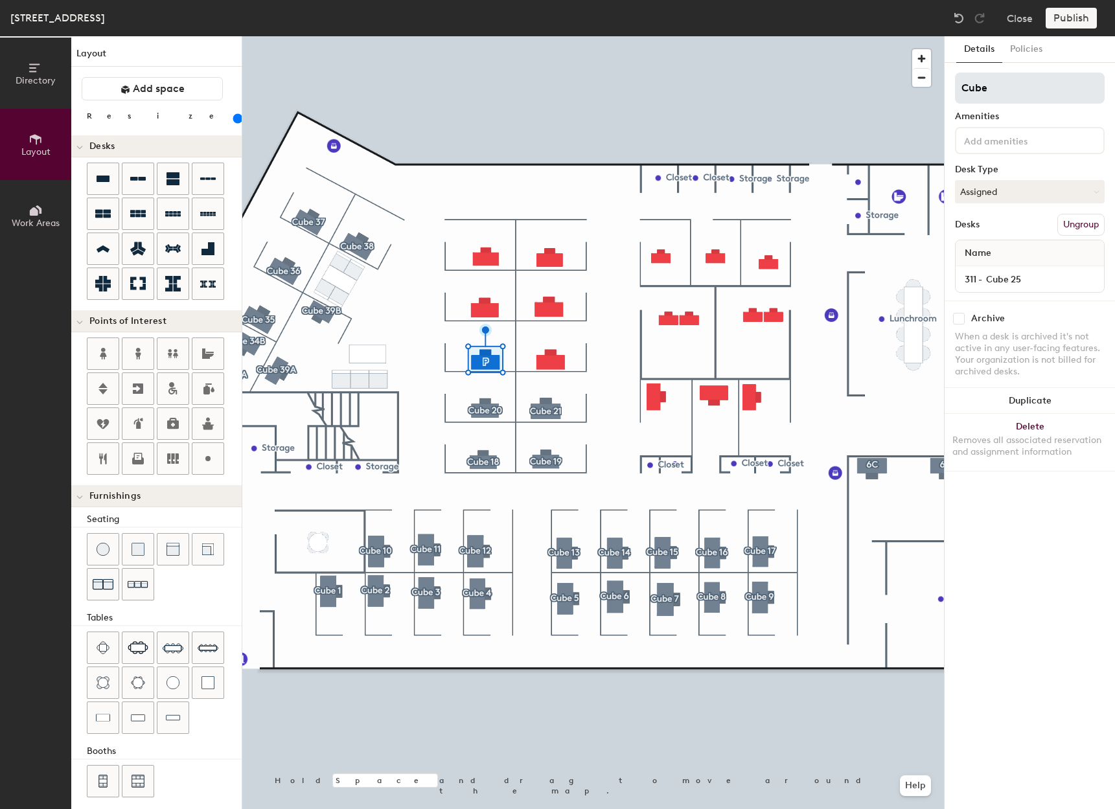
type input "Cube 2"
type input "160"
type input "Cube 25"
type input "160"
type input "Cube 25"
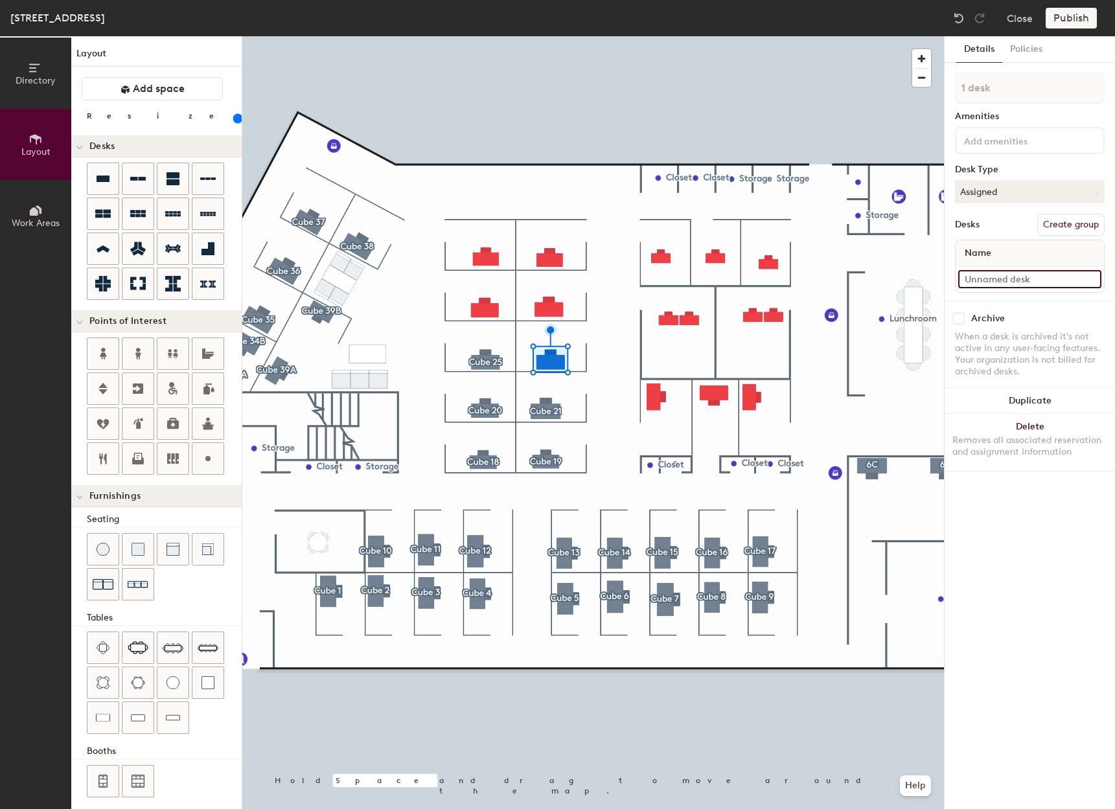
type input "160"
click at [1026, 277] on input at bounding box center [1029, 279] width 143 height 18
type input "3"
type input "160"
type input "311"
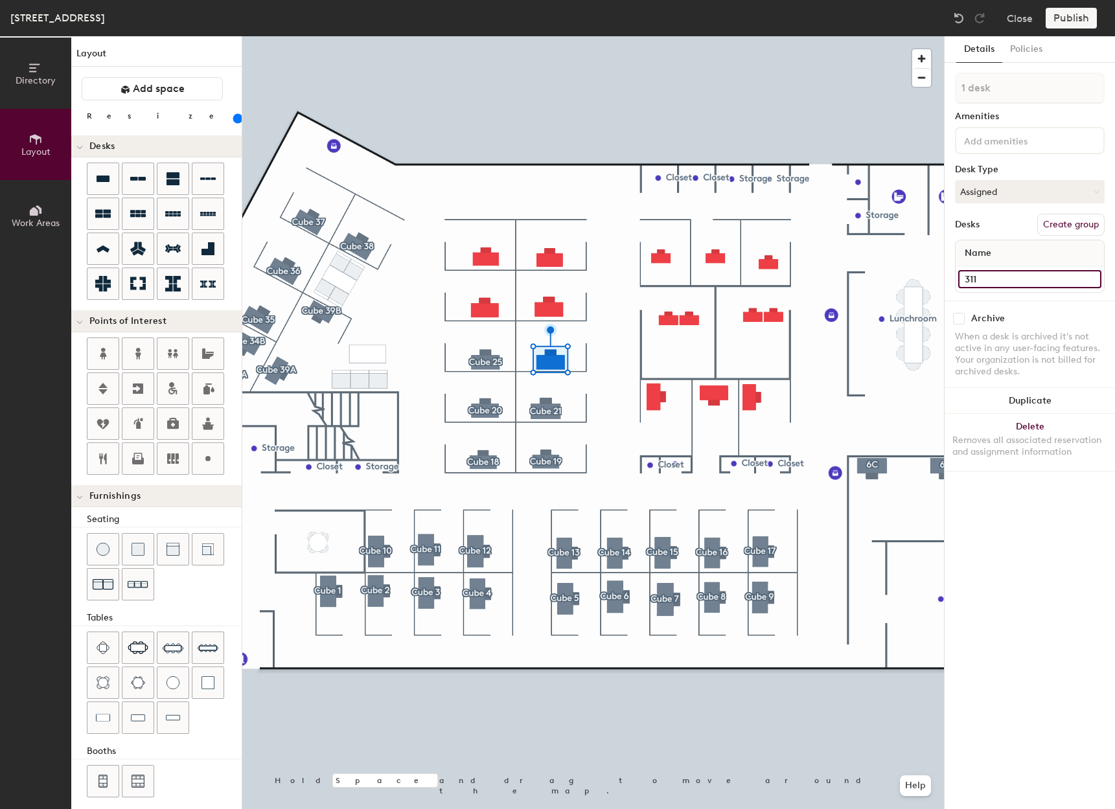
type input "160"
type input "311"
type input "160"
type input "311 -"
type input "160"
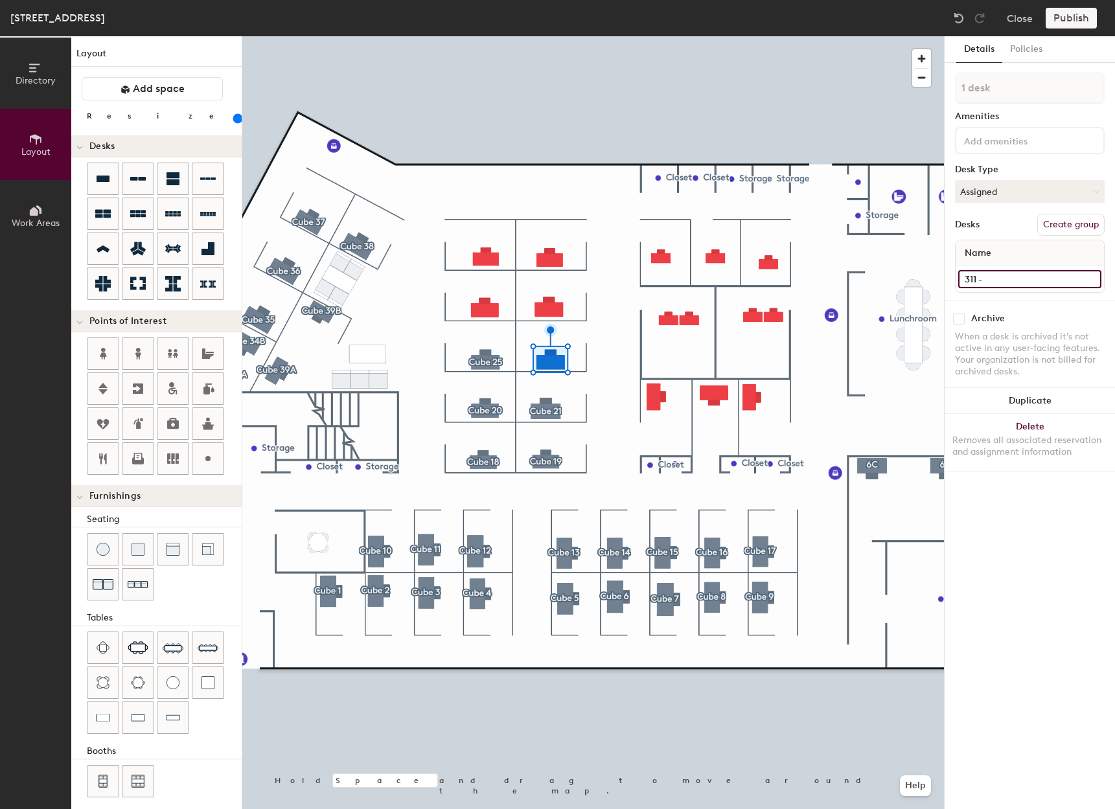
type input "311 - C"
type input "160"
type input "311 - Cu"
type input "160"
type input "311 - Cub"
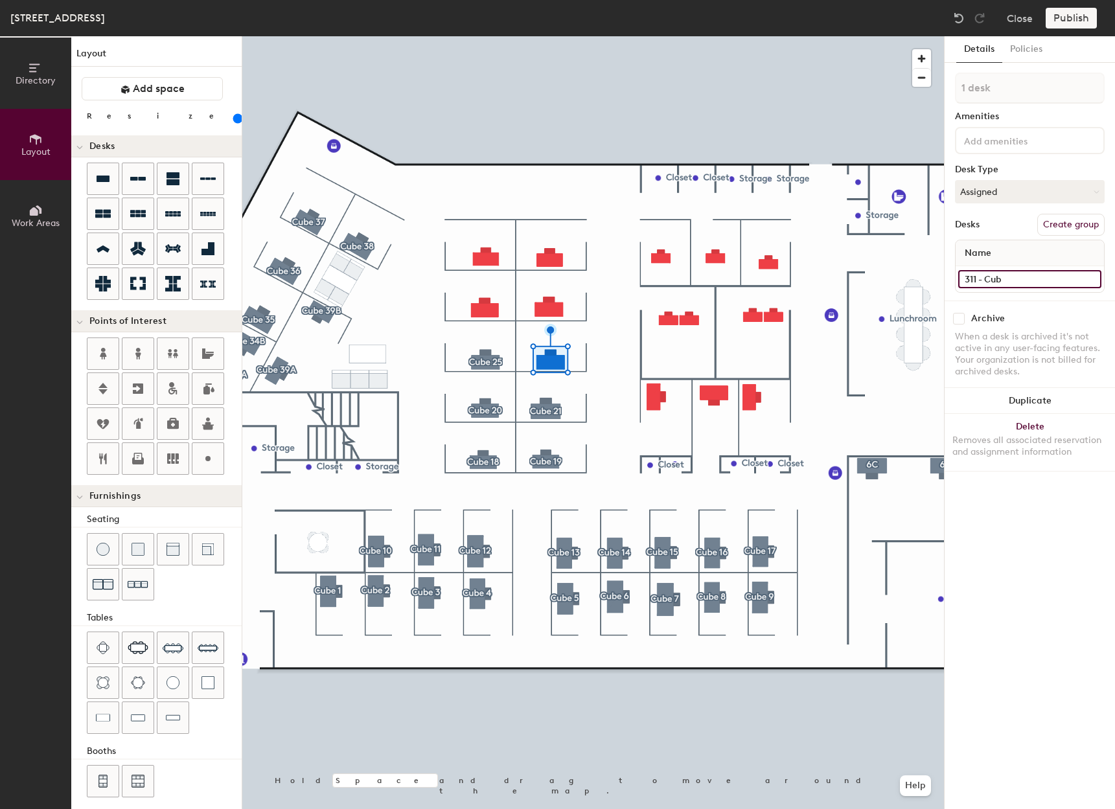
type input "160"
type input "311 - Cube"
type input "160"
type input "311 - Cube 2"
type input "160"
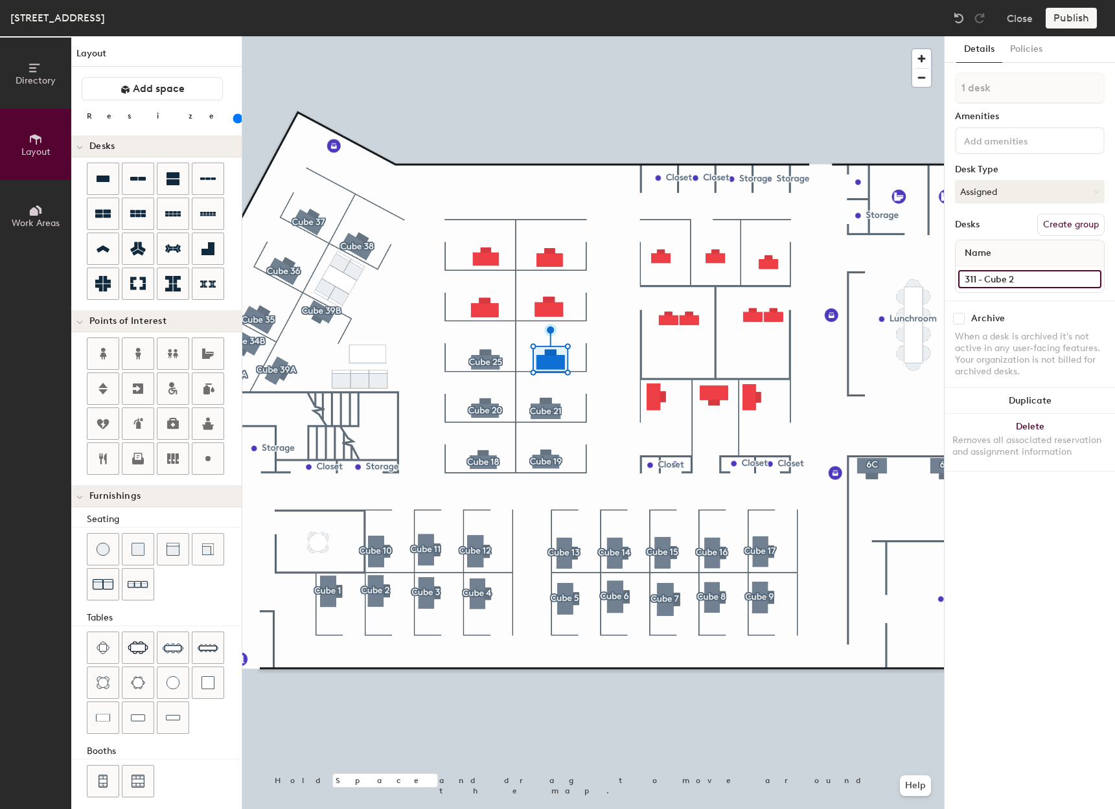
type input "311 - Cube 26"
type input "160"
type input "311 - Cube 26"
drag, startPoint x: 1091, startPoint y: 225, endPoint x: 1071, endPoint y: 208, distance: 26.7
click at [1089, 224] on button "Create group" at bounding box center [1071, 225] width 67 height 22
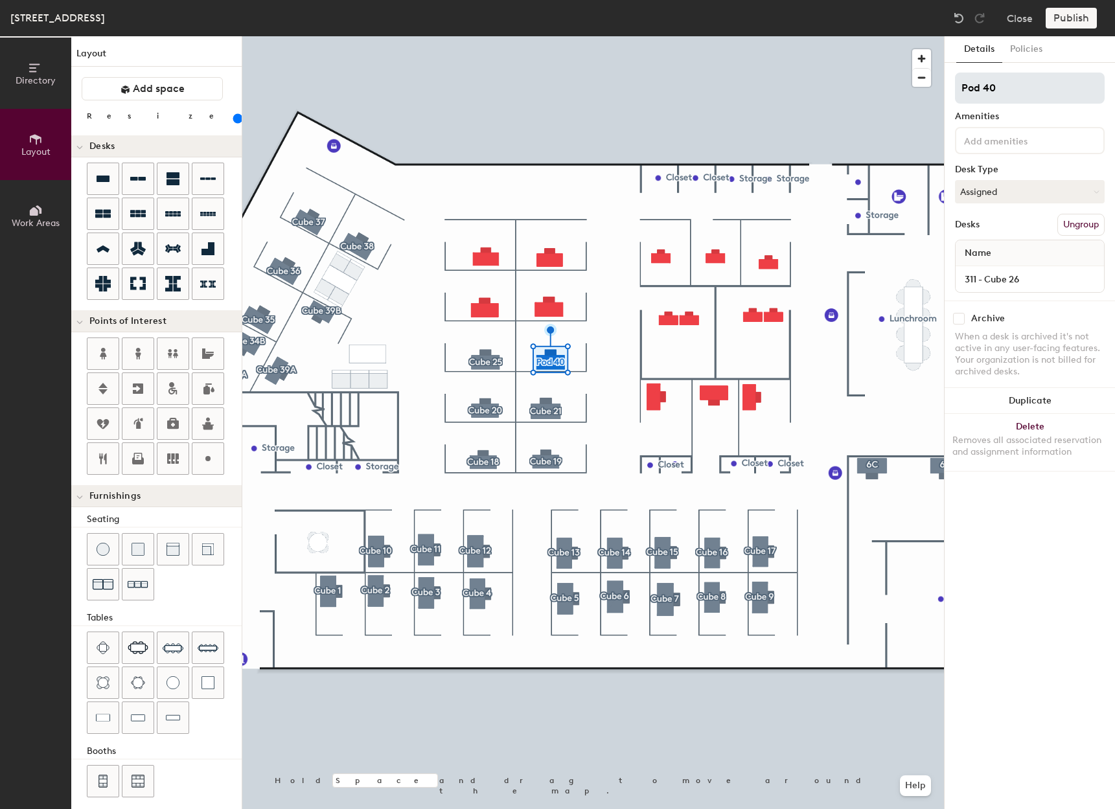
click at [892, 86] on div "Directory Layout Work Areas Layout Add space Resize Desks Points of Interest Fu…" at bounding box center [557, 422] width 1115 height 773
type input "160"
type input "C"
type input "160"
type input "Cub"
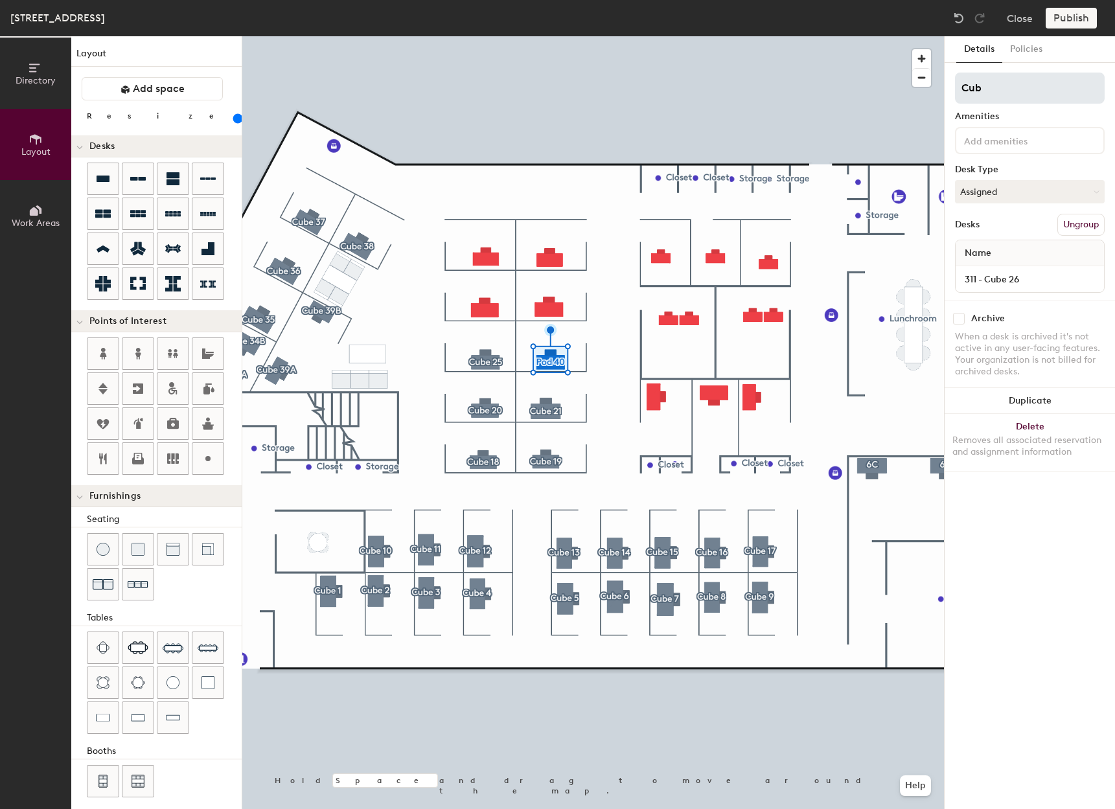
type input "160"
type input "Cube"
type input "160"
type input "Cube 26"
type input "160"
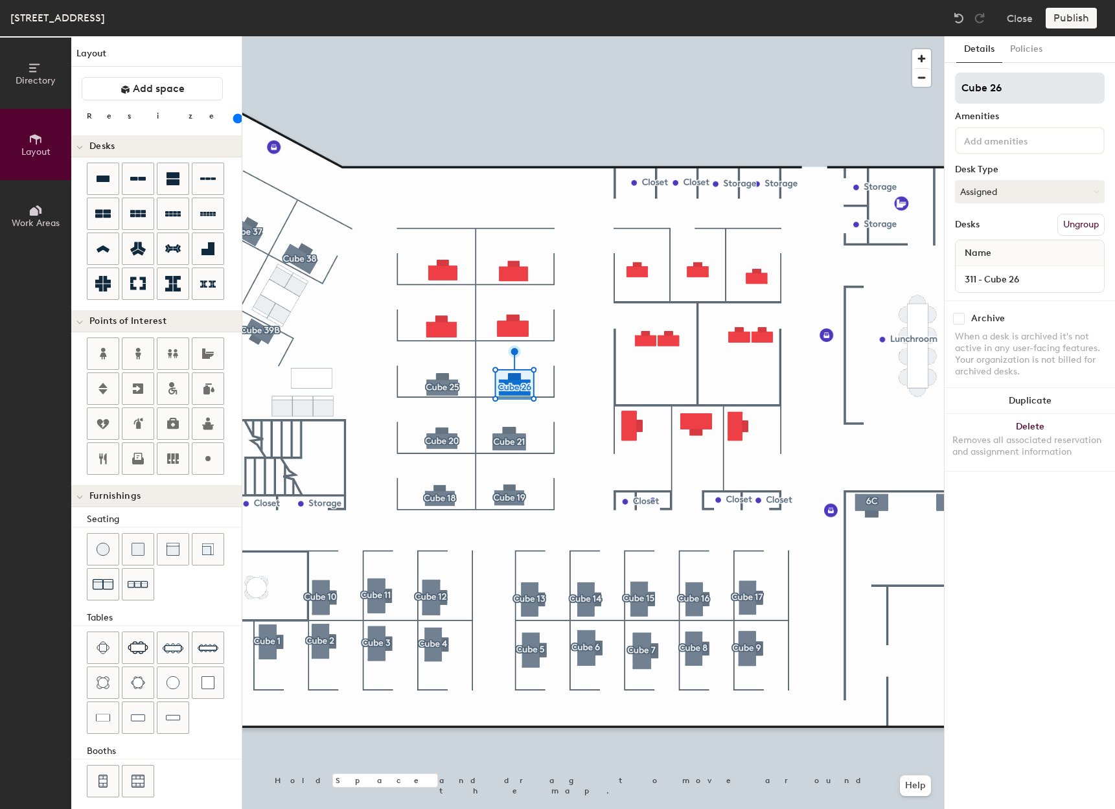
type input "Cube 26"
type input "140"
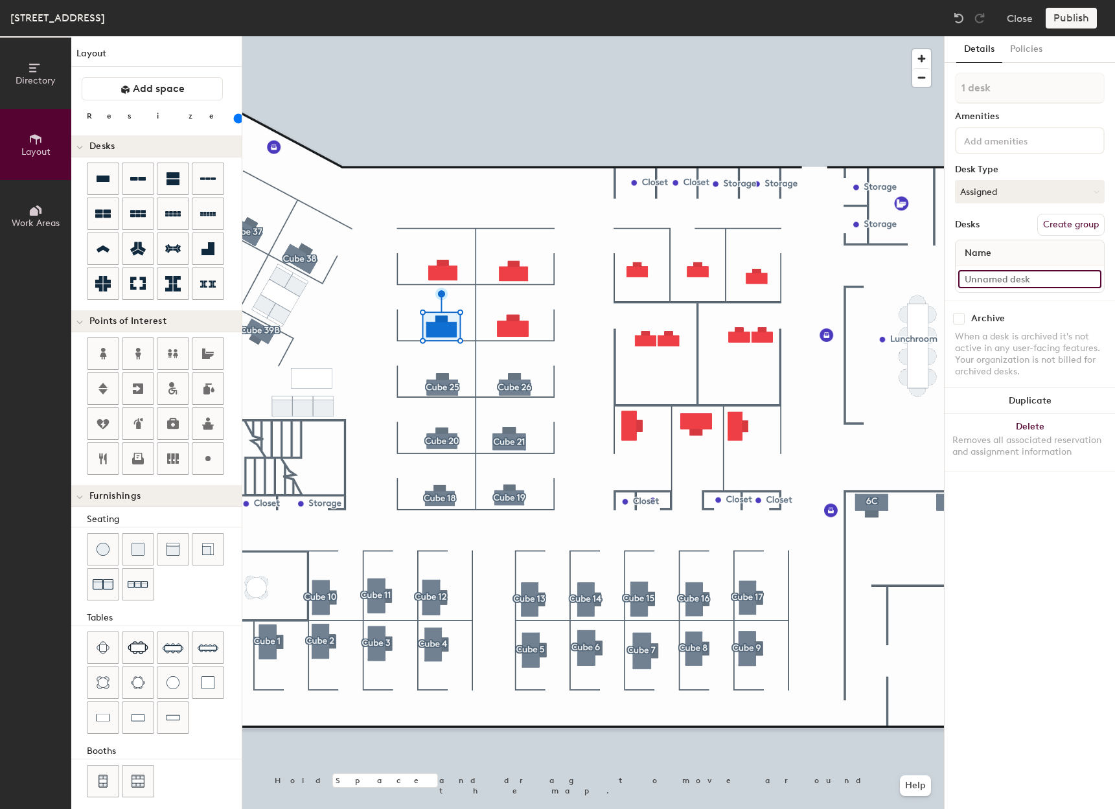
click at [1008, 275] on input at bounding box center [1029, 279] width 143 height 18
type input "311 - Cube 27"
click at [1066, 221] on button "Create group" at bounding box center [1071, 225] width 67 height 22
click at [951, 92] on div "Details Policies Pod 41 Amenities Desk Type Assigned Desks Ungroup Name 311 - C…" at bounding box center [1030, 422] width 170 height 773
type input "c"
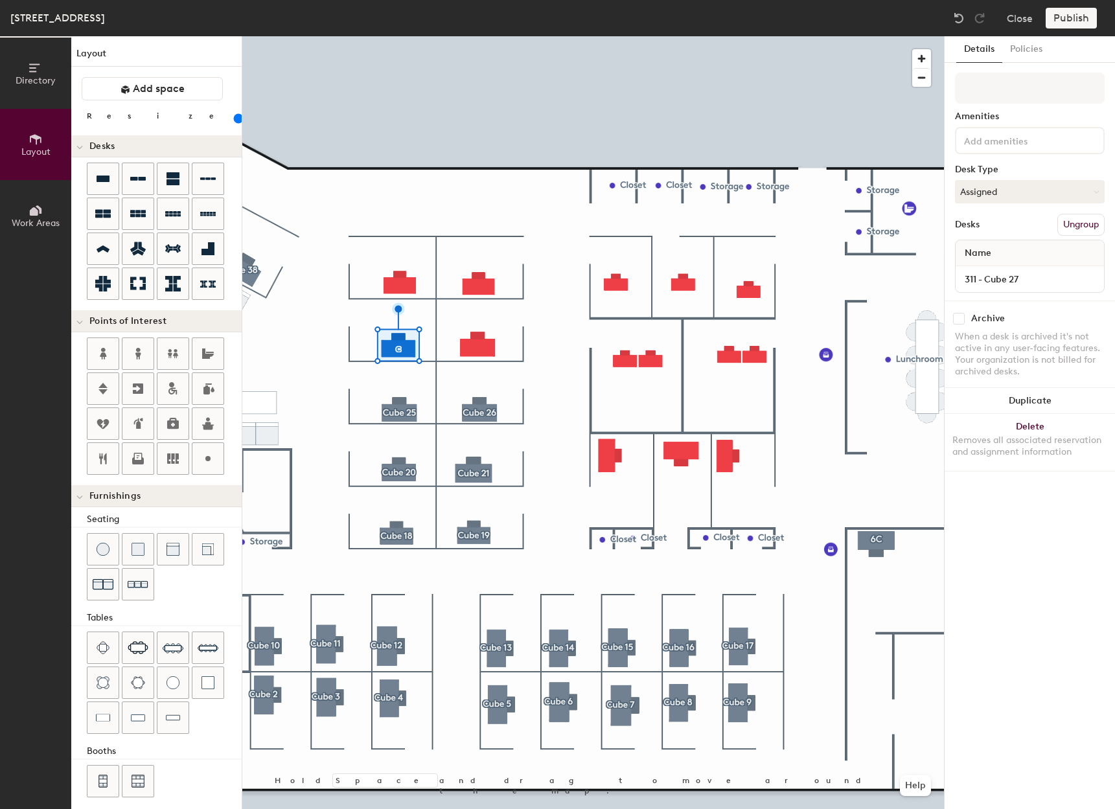
click at [55, 404] on div "Directory Layout Work Areas" at bounding box center [35, 422] width 71 height 773
click at [44, 421] on div "Directory Layout Work Areas" at bounding box center [35, 422] width 71 height 773
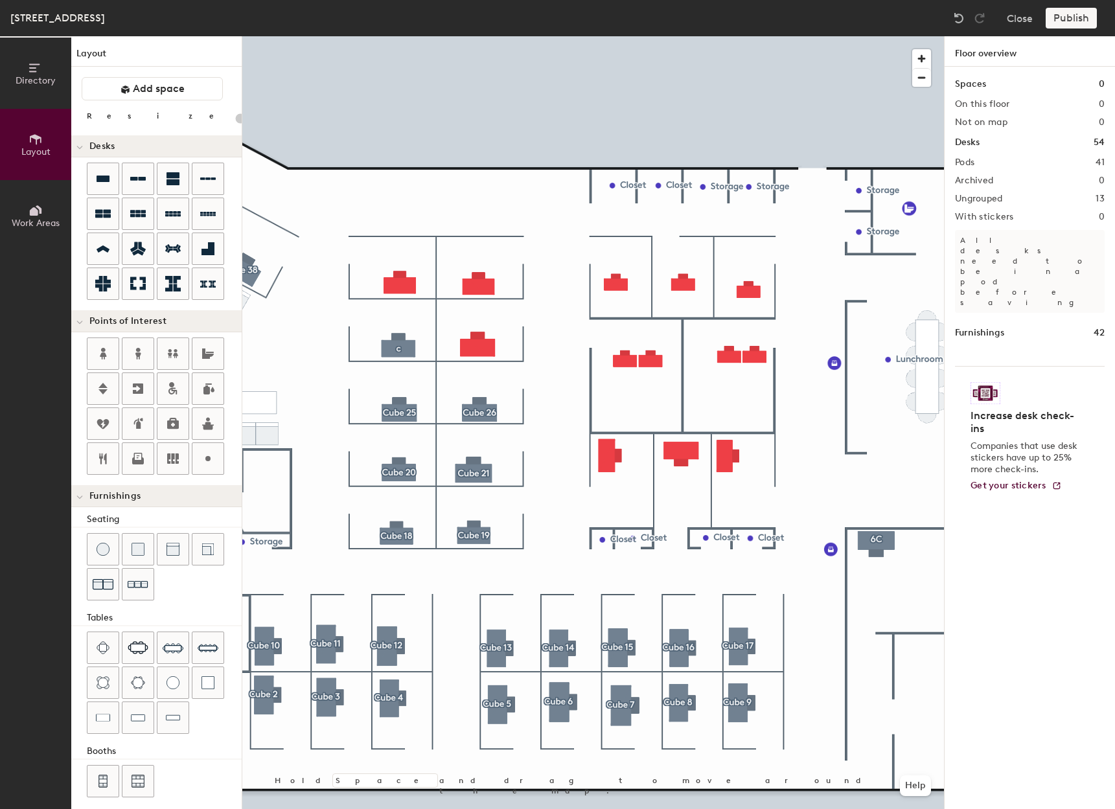
click at [395, 36] on div at bounding box center [593, 36] width 702 height 0
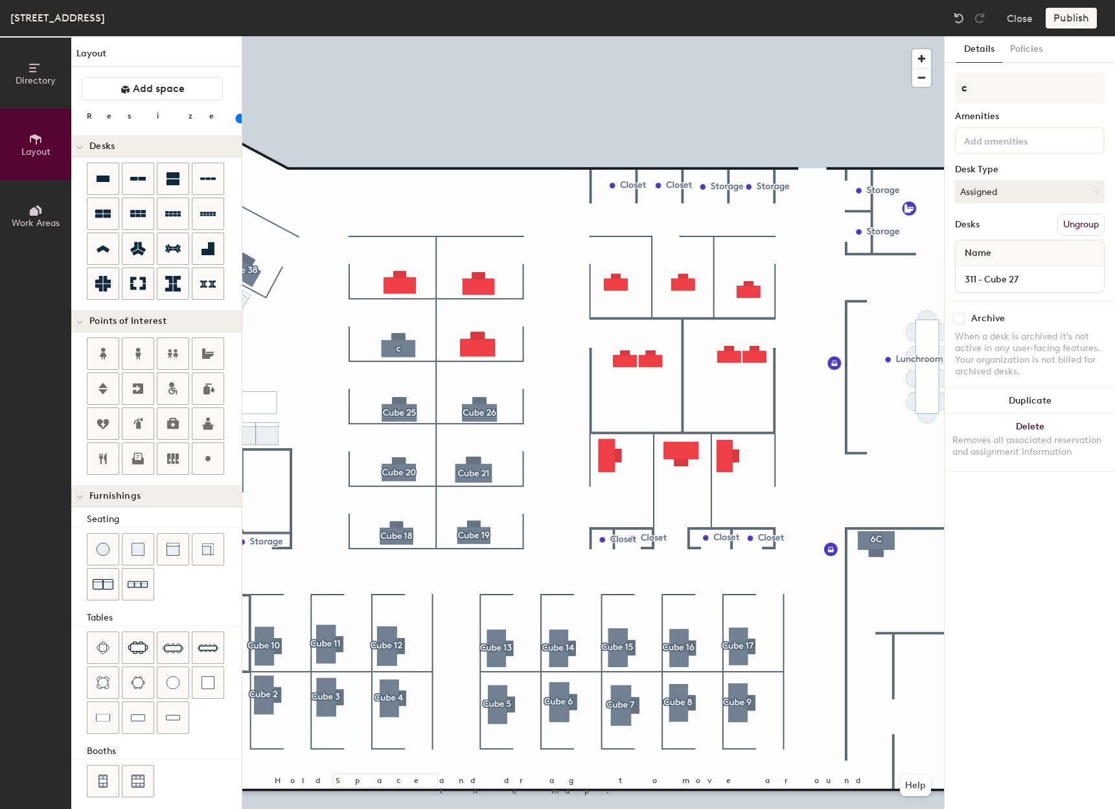
type input "140"
click at [1018, 93] on input "c" at bounding box center [1030, 88] width 150 height 31
type input "Cube 27"
type input "160"
click at [1036, 277] on input at bounding box center [1029, 279] width 143 height 18
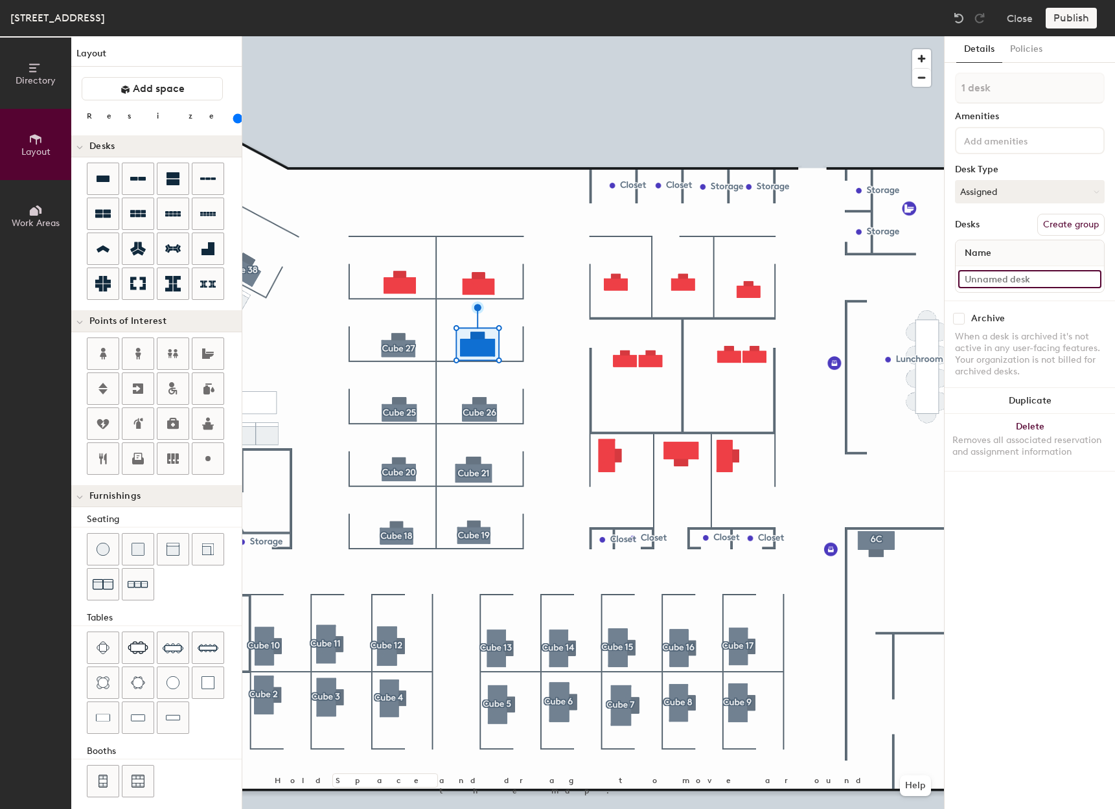
type input "3"
type input "160"
type input "311"
type input "160"
type input "311"
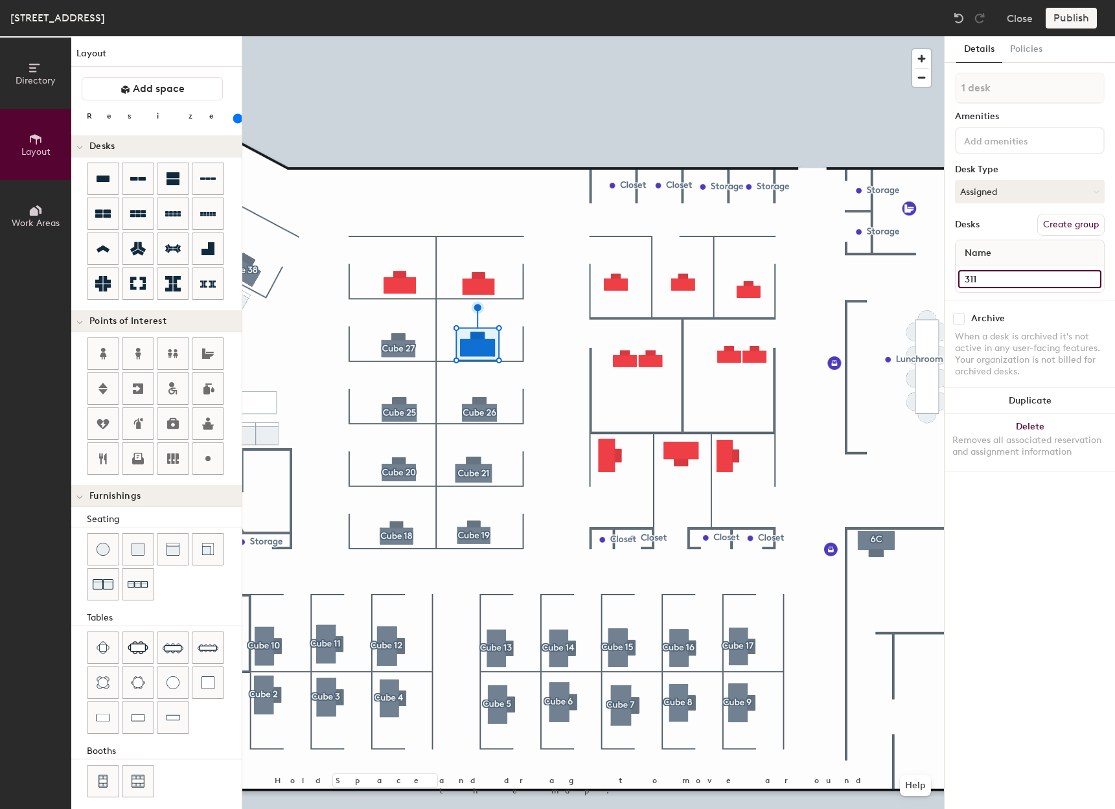
type input "160"
type input "311 _"
type input "160"
type input "311"
type input "160"
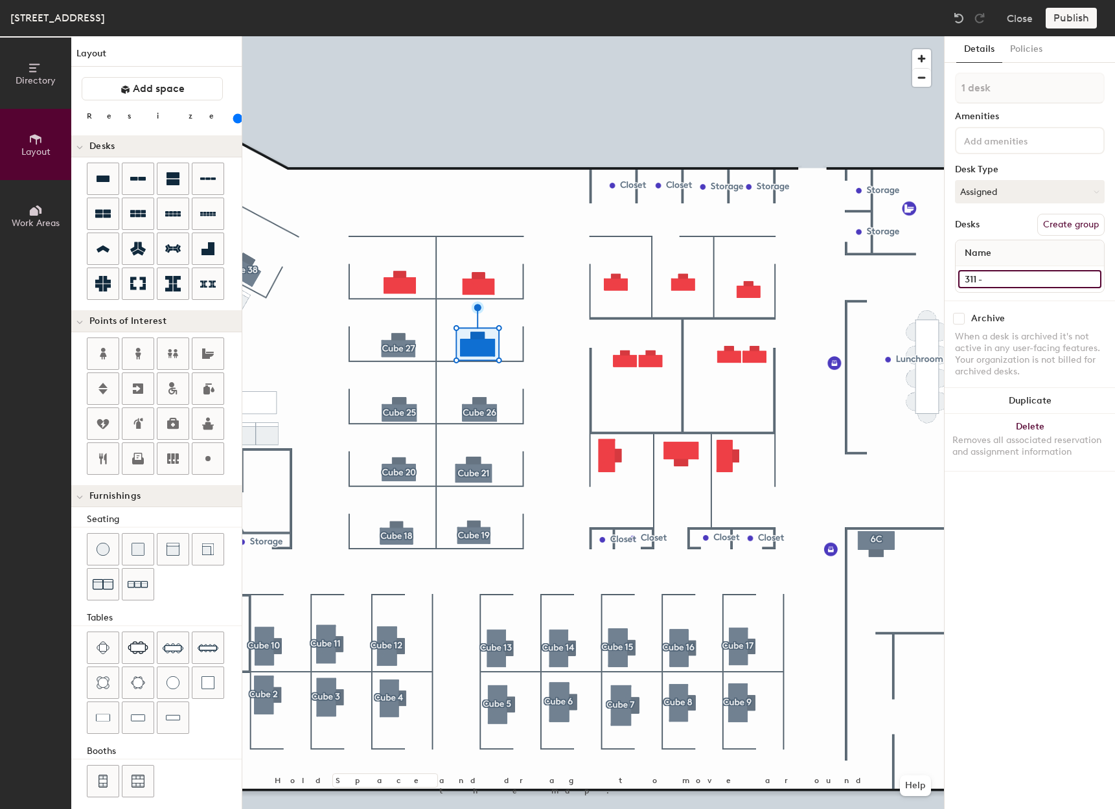
type input "311 -"
type input "160"
type input "311 - c"
type input "160"
type input "311 - cu"
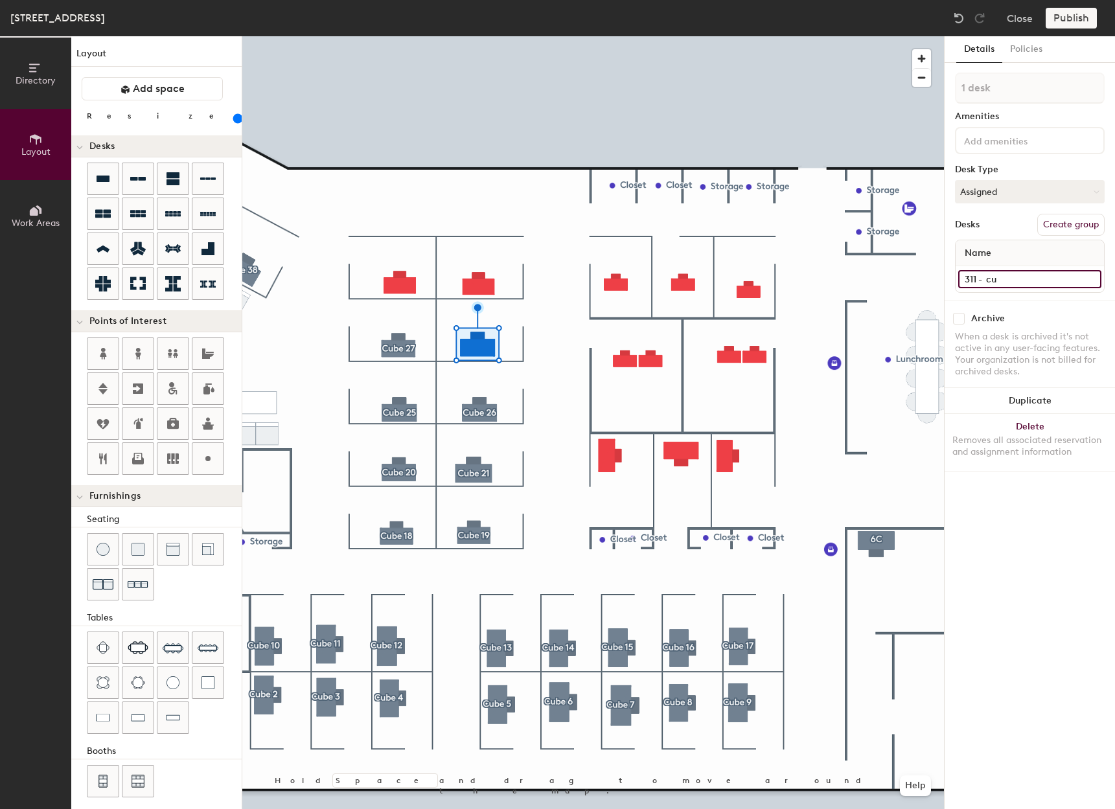
type input "160"
type input "311 - cube"
type input "160"
type input "311 - cube 2"
type input "160"
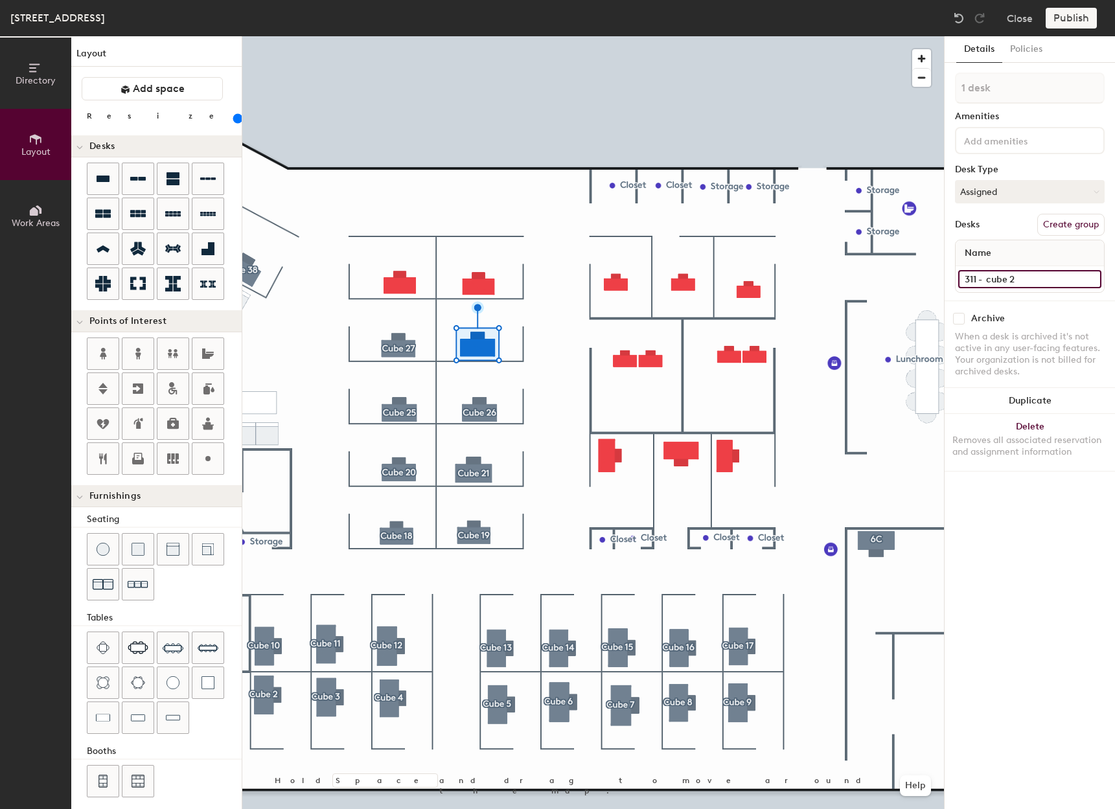
type input "311 - cube 28"
type input "160"
click at [997, 281] on input "311 - cube 28" at bounding box center [1029, 279] width 143 height 18
type input "311 - ube 28"
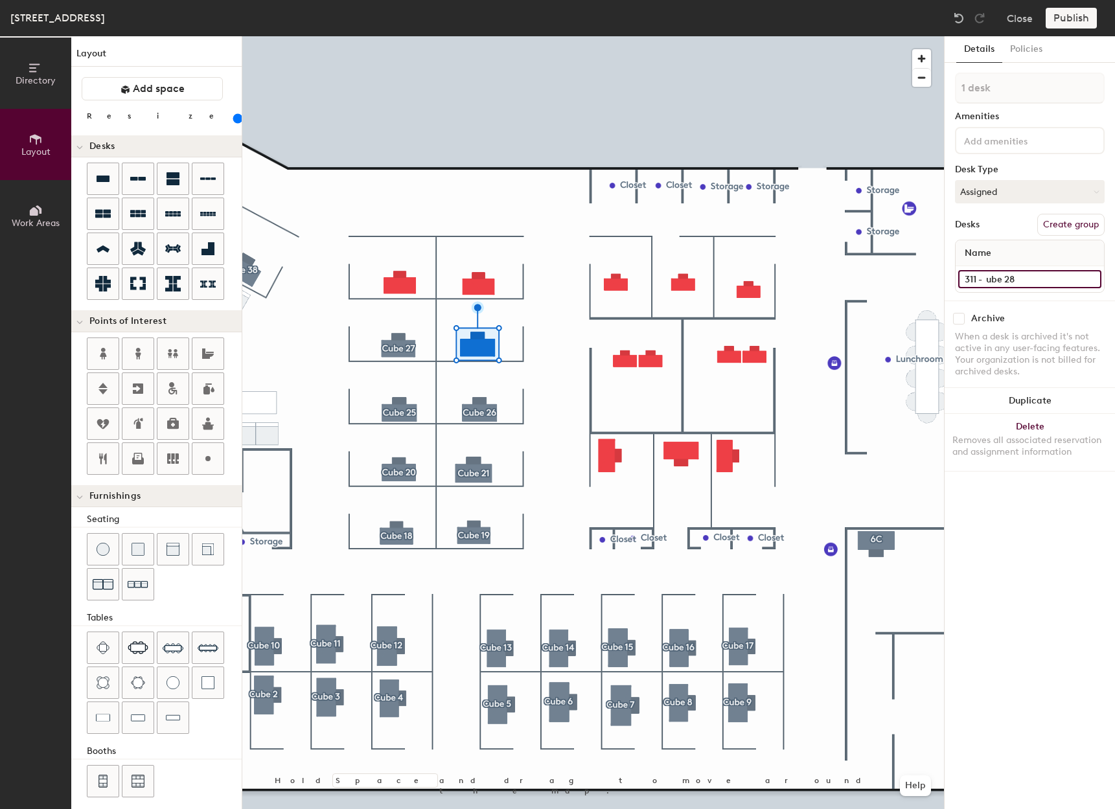
type input "160"
type input "311 - Cube 28"
type input "160"
type input "311 - Cube 28"
click at [1062, 220] on button "Create group" at bounding box center [1071, 225] width 67 height 22
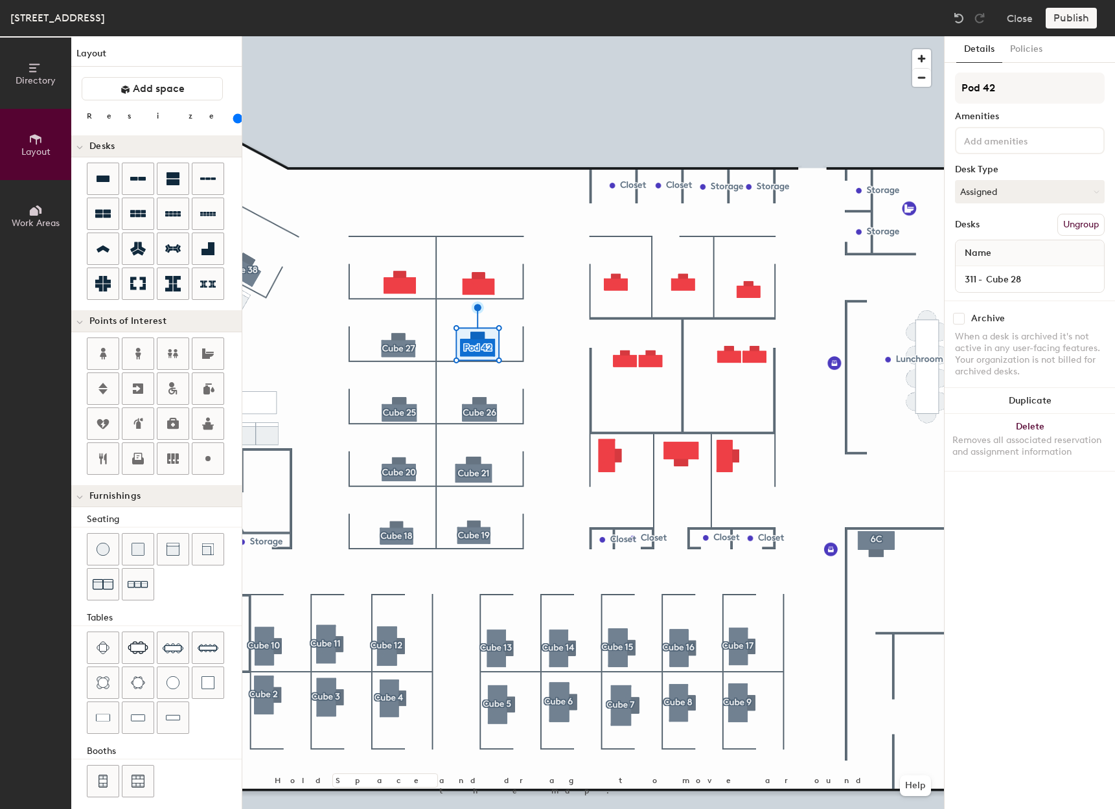
drag, startPoint x: 1025, startPoint y: 86, endPoint x: 946, endPoint y: 79, distance: 80.0
click at [946, 79] on div "Details Policies Pod 42 Amenities Desk Type Assigned Desks Ungroup Name 311 - C…" at bounding box center [1030, 422] width 170 height 773
type input "160"
type input "C"
type input "160"
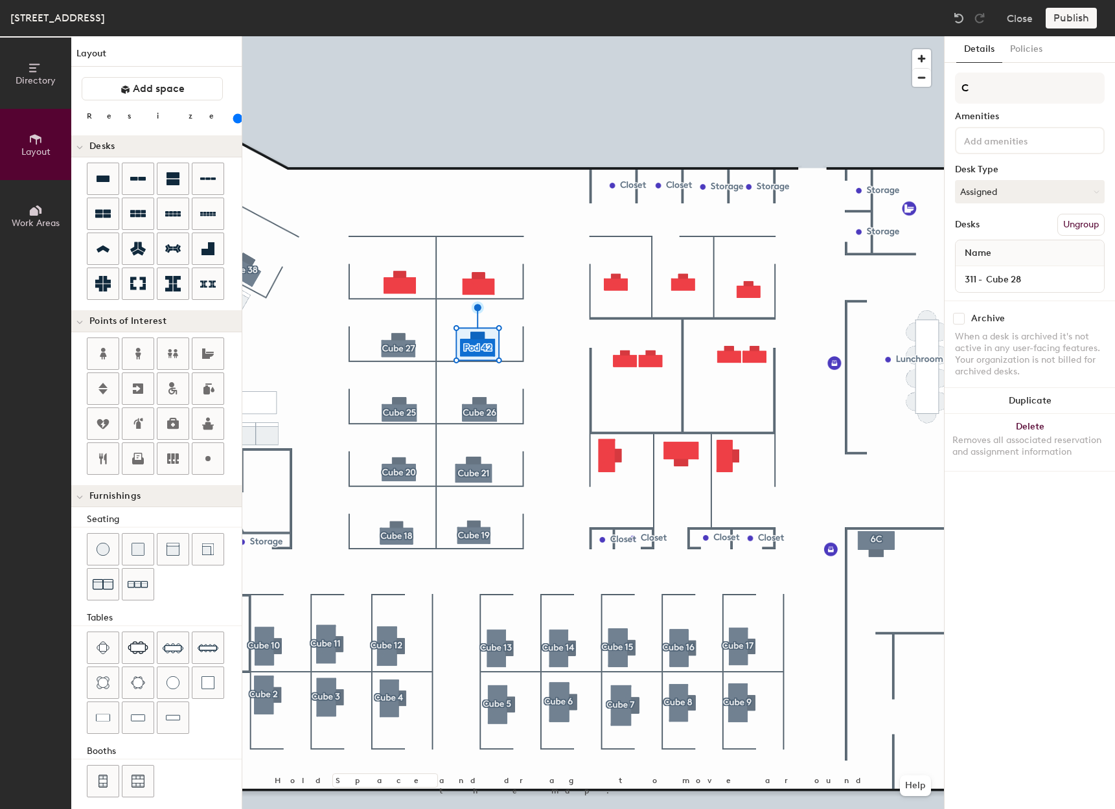
type input "Cu"
type input "160"
type input "Cube"
type input "160"
type input "Cube 2"
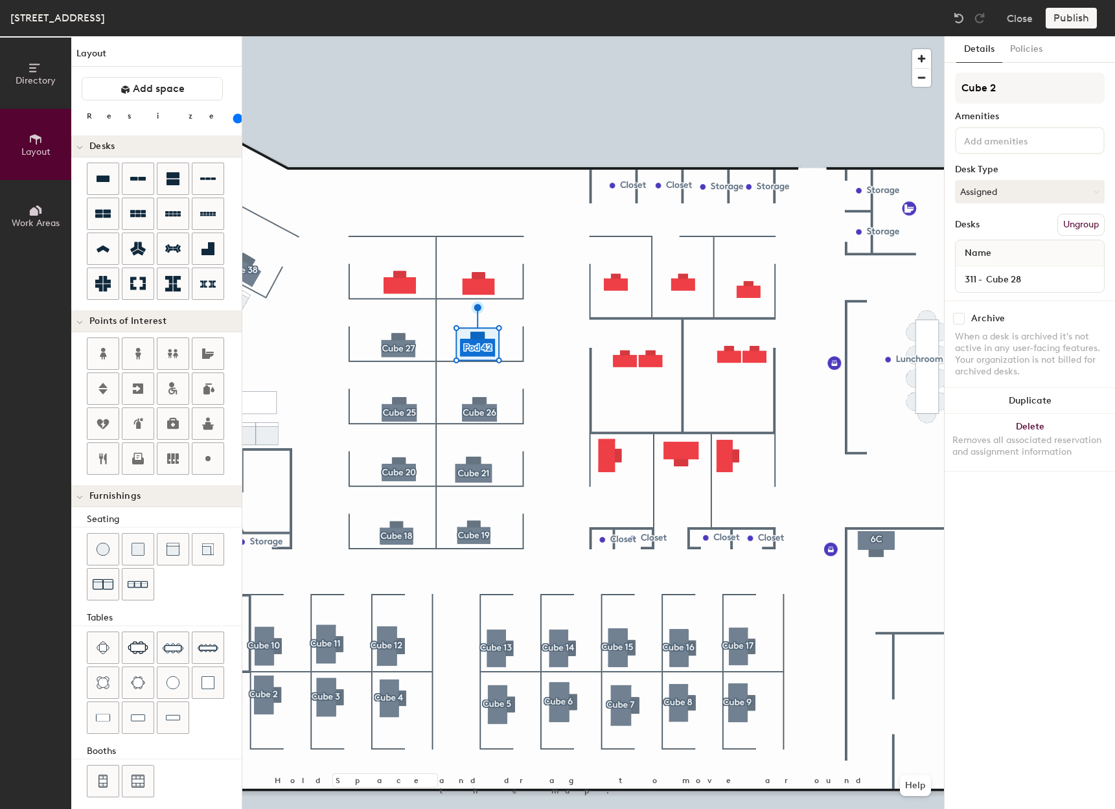
type input "160"
type input "Cube 28"
type input "160"
type input "Cube 28"
type input "140"
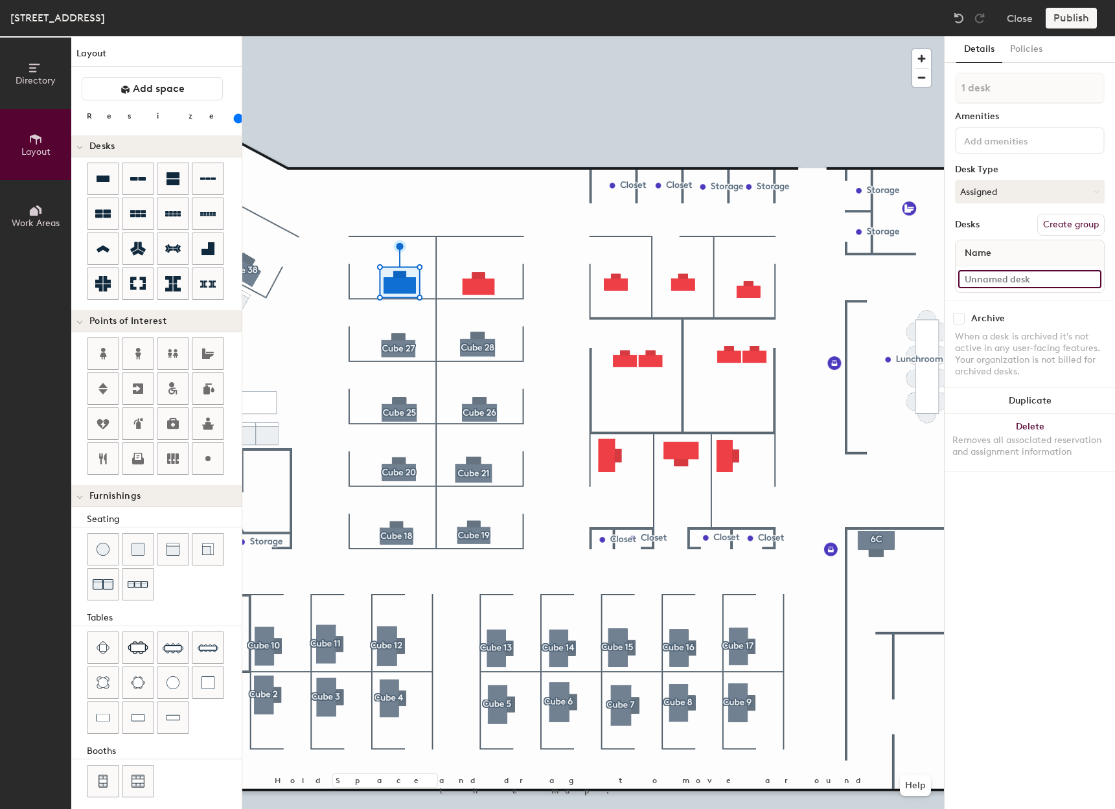
click at [999, 278] on input at bounding box center [1029, 279] width 143 height 18
type input "311 - Cube 29"
click at [1080, 222] on button "Create group" at bounding box center [1071, 225] width 67 height 22
click at [933, 87] on div "Directory Layout Work Areas Layout Add space Resize Desks Points of Interest Fu…" at bounding box center [557, 422] width 1115 height 773
type input "3"
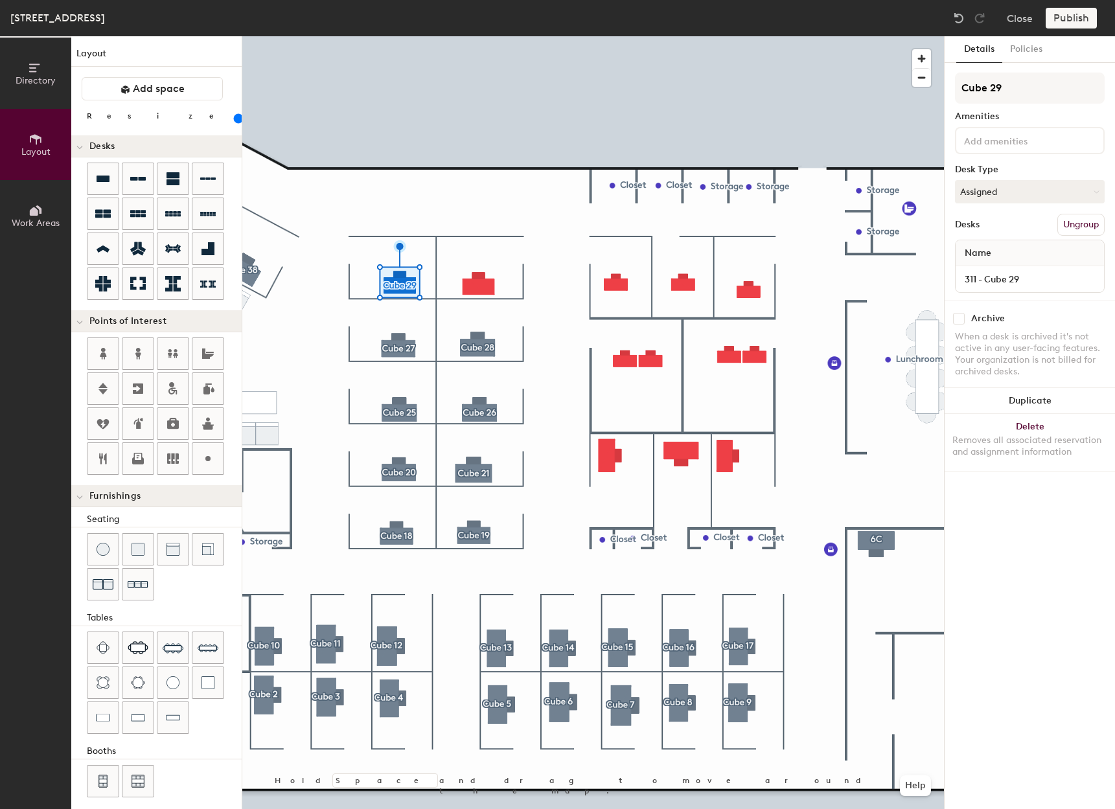
type input "Cube 29"
click at [1012, 281] on input at bounding box center [1029, 279] width 143 height 18
type input "311 - Cube 30"
click at [1085, 223] on button "Create group" at bounding box center [1071, 225] width 67 height 22
drag, startPoint x: 1008, startPoint y: 89, endPoint x: 951, endPoint y: 89, distance: 57.7
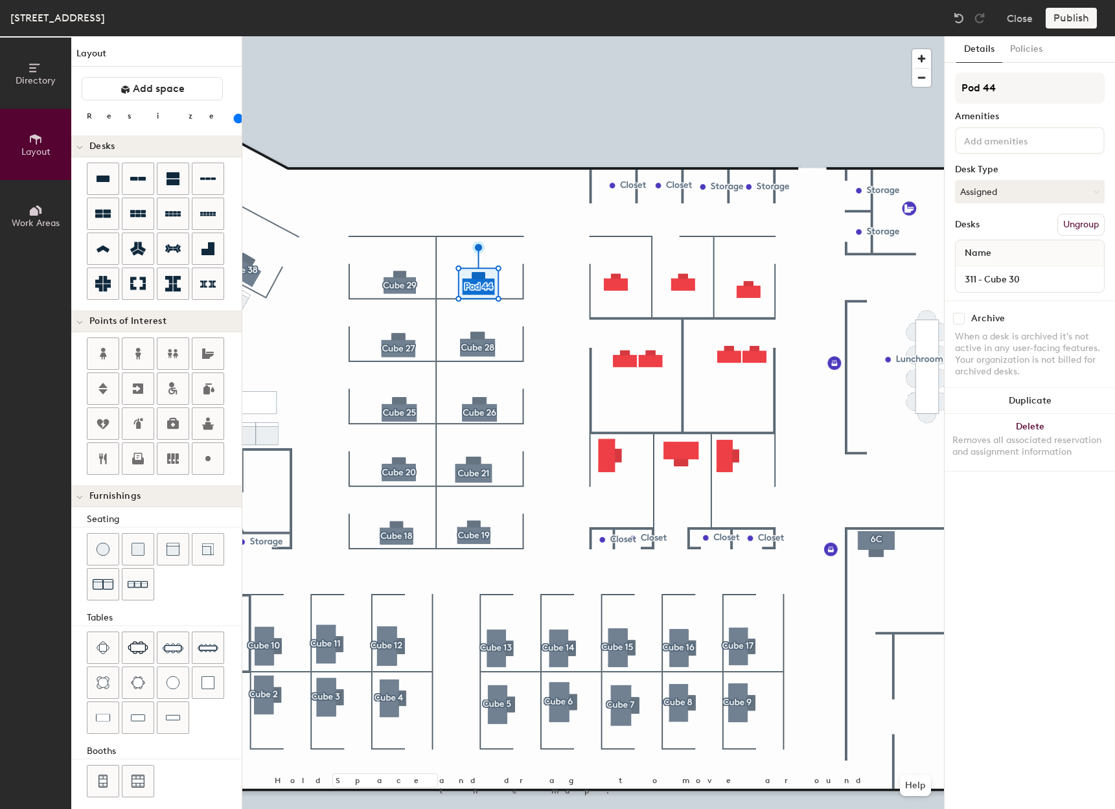
click at [951, 89] on div "Details Policies Pod 44 Amenities Desk Type Assigned Desks Ungroup Name 311 - C…" at bounding box center [1030, 422] width 170 height 773
type input "Cube 30"
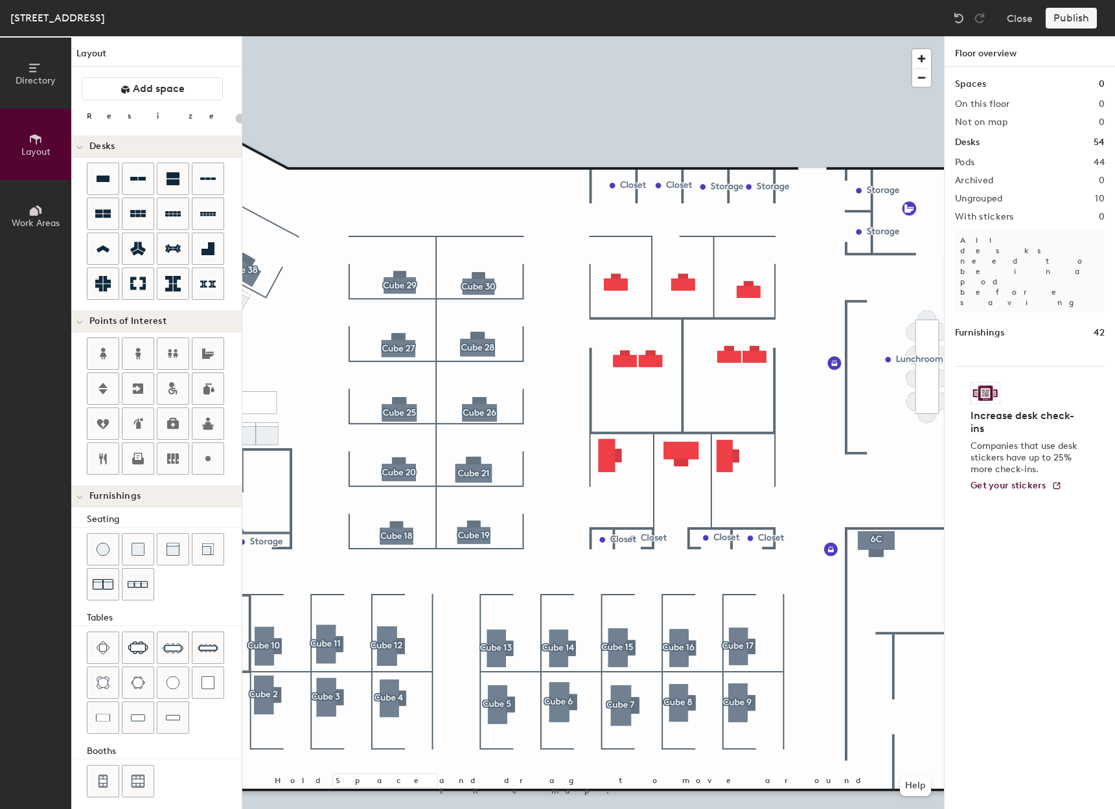
type input "140"
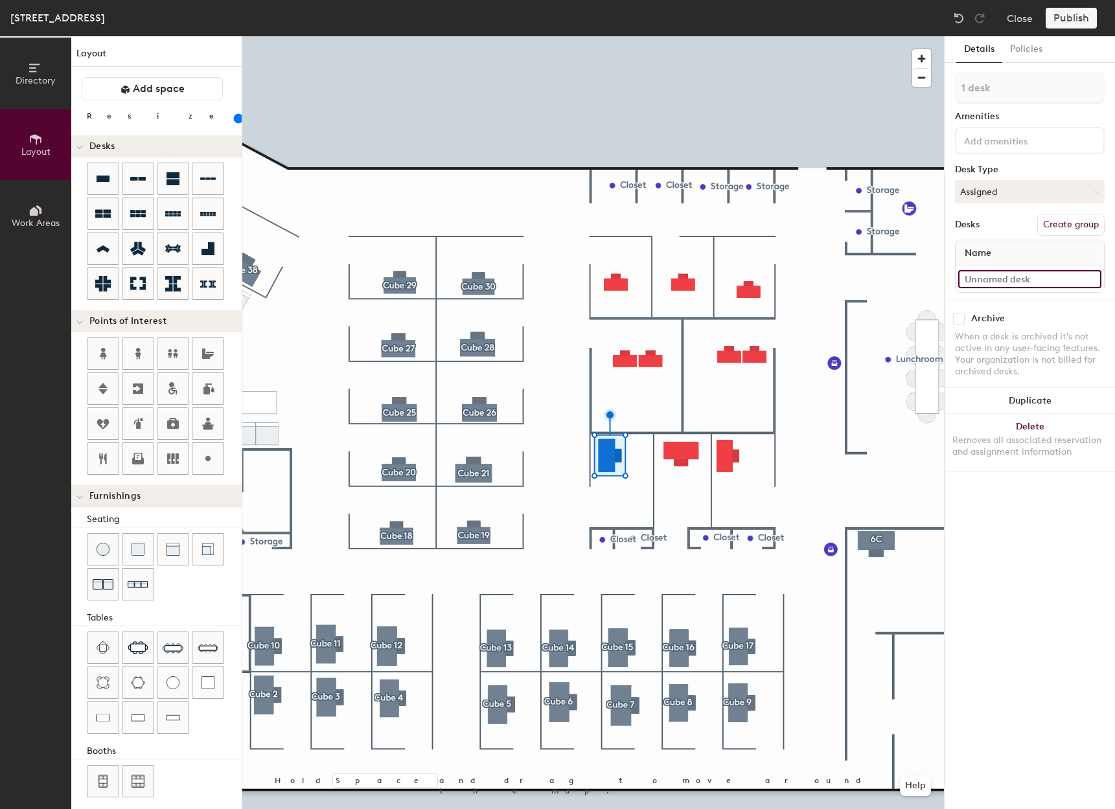
click at [1026, 277] on input at bounding box center [1029, 279] width 143 height 18
type input "311 - Cube 22"
click at [1075, 230] on button "Create group" at bounding box center [1071, 225] width 67 height 22
drag, startPoint x: 1014, startPoint y: 95, endPoint x: 966, endPoint y: 96, distance: 48.0
click at [966, 96] on input "Pod 45" at bounding box center [1030, 88] width 150 height 31
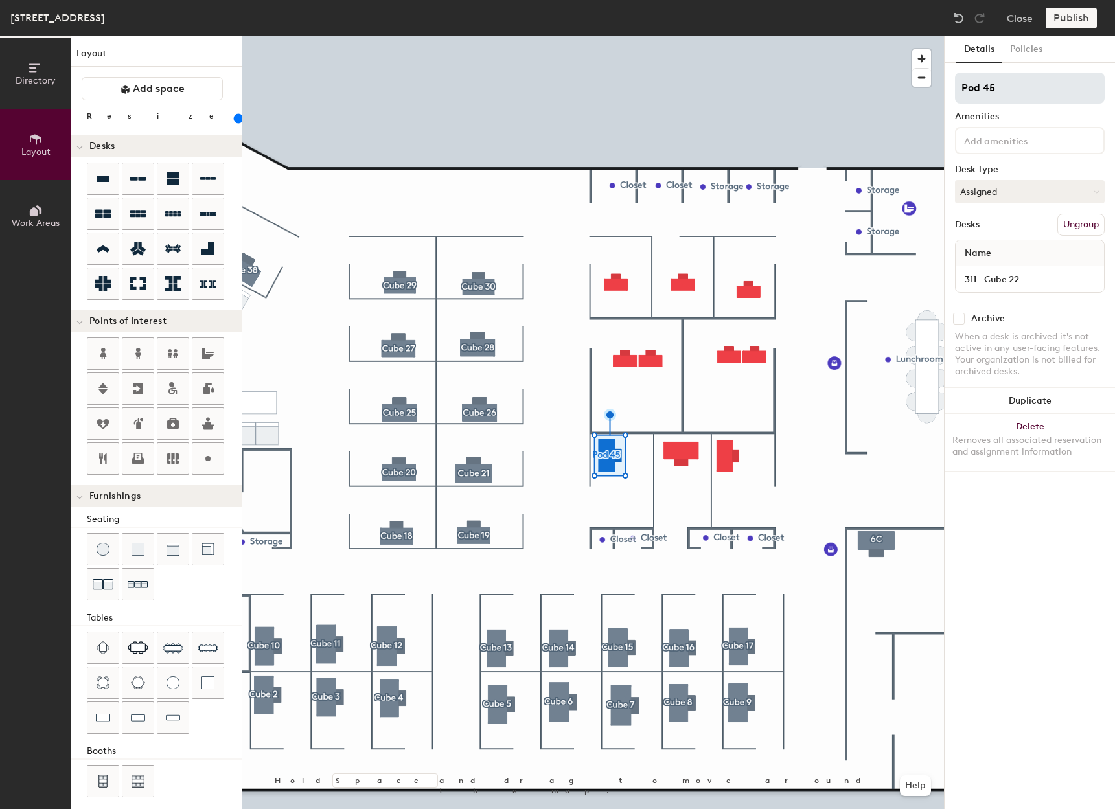
type input "P"
type input "Cube 22"
click at [679, 36] on div at bounding box center [593, 36] width 702 height 0
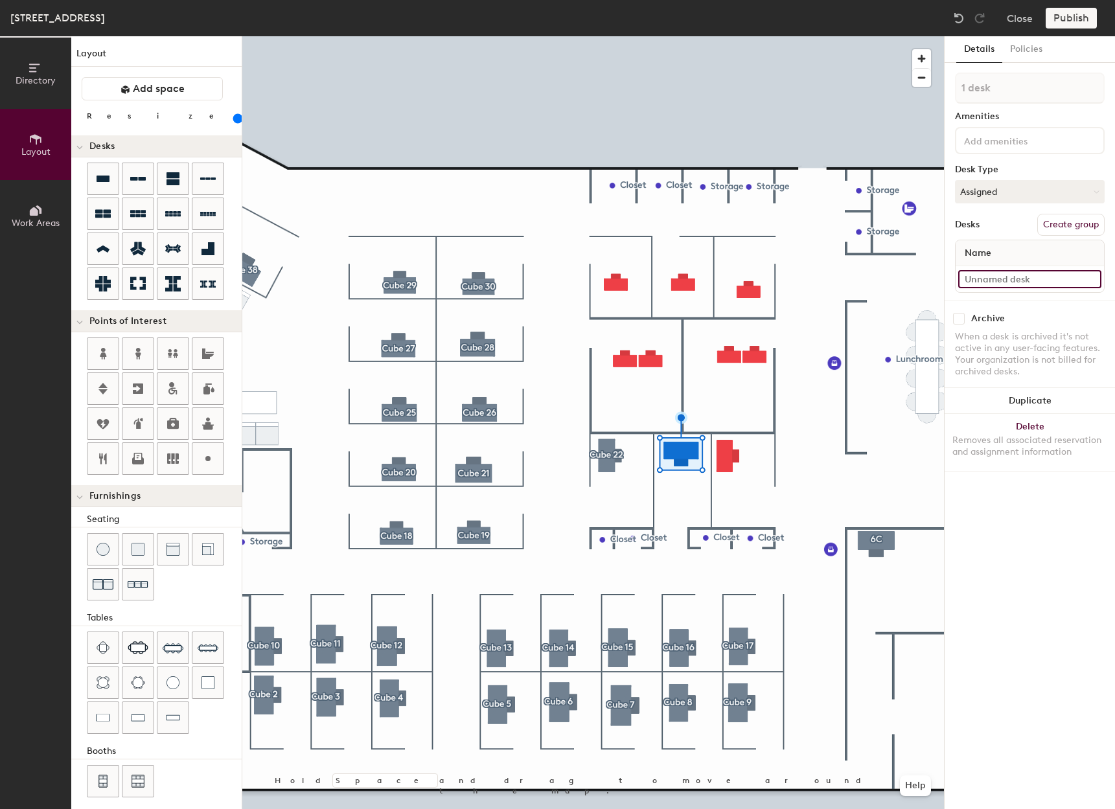
type input "160"
click at [999, 281] on input at bounding box center [1029, 279] width 143 height 18
type input "3"
type input "160"
type input "311"
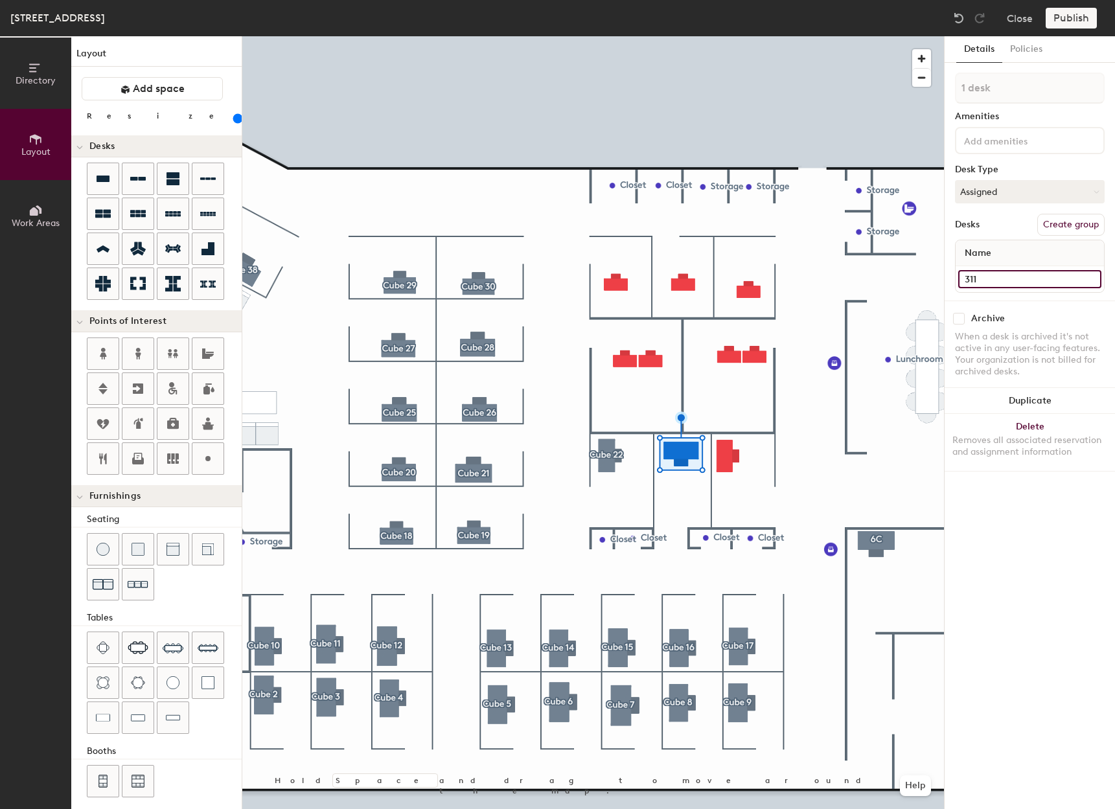
type input "160"
type input "311 -"
type input "160"
type input "311 - c"
type input "160"
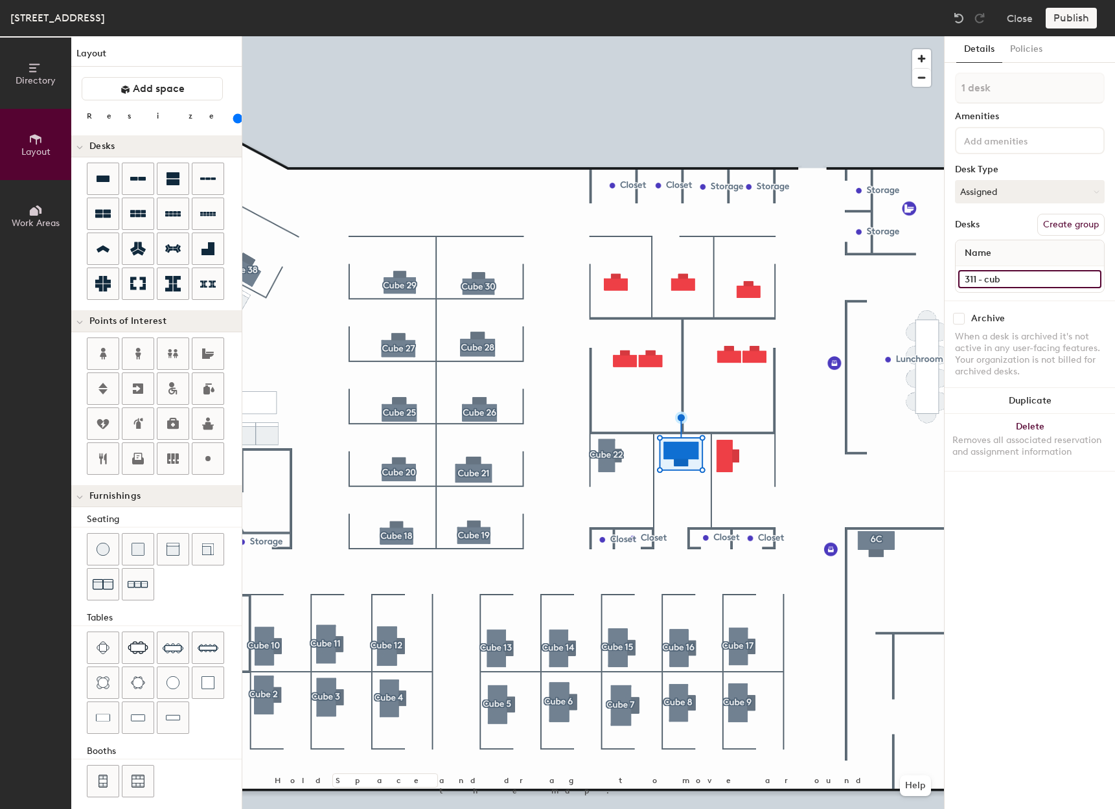
type input "311 - cube"
type input "160"
type input "311 - cube"
type input "160"
type input "311 - cube 23"
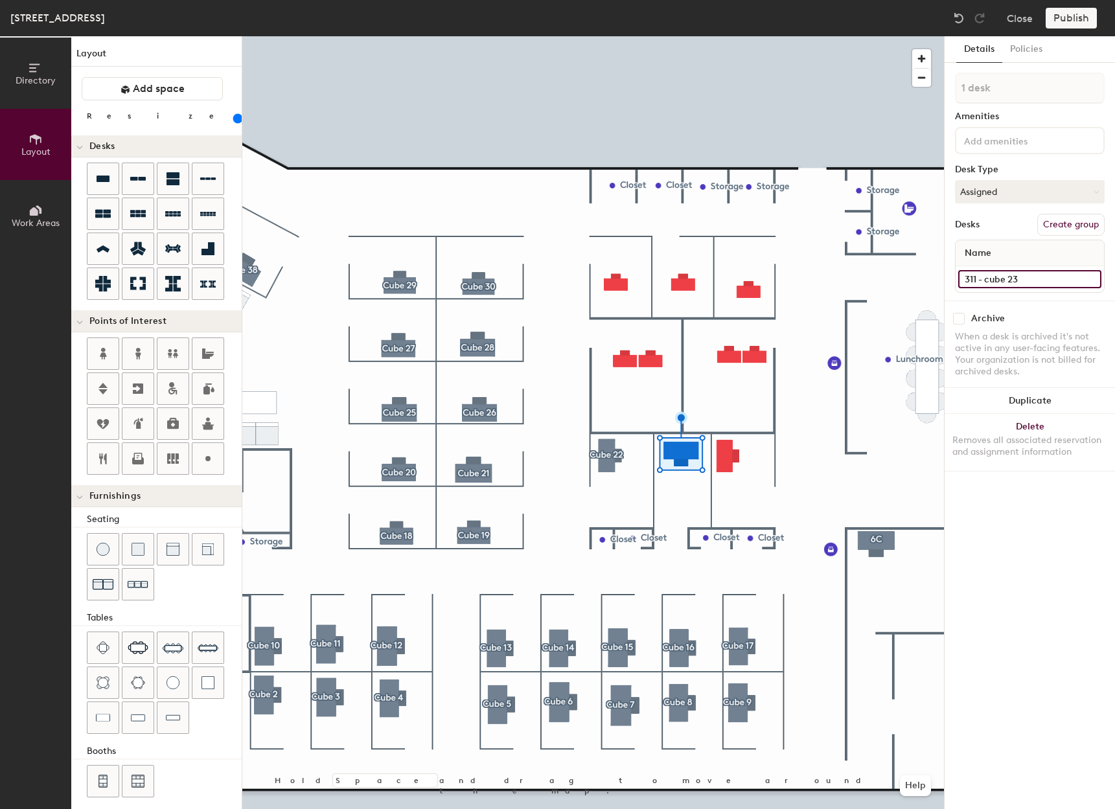
type input "160"
click at [989, 281] on input "311 - cube 23" at bounding box center [1029, 279] width 143 height 18
type input "311 - ube 23"
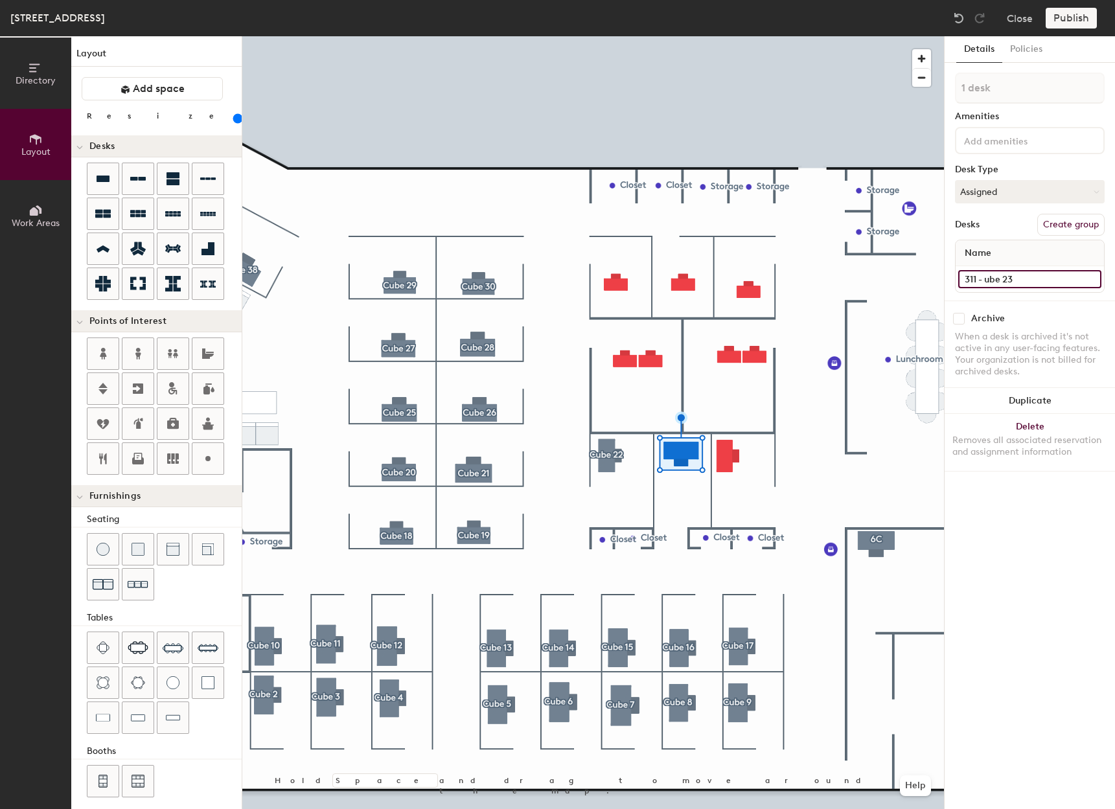
type input "160"
type input "311 - Cube 23"
type input "160"
type input "311 - Cube 23"
click at [1088, 215] on button "Create group" at bounding box center [1071, 225] width 67 height 22
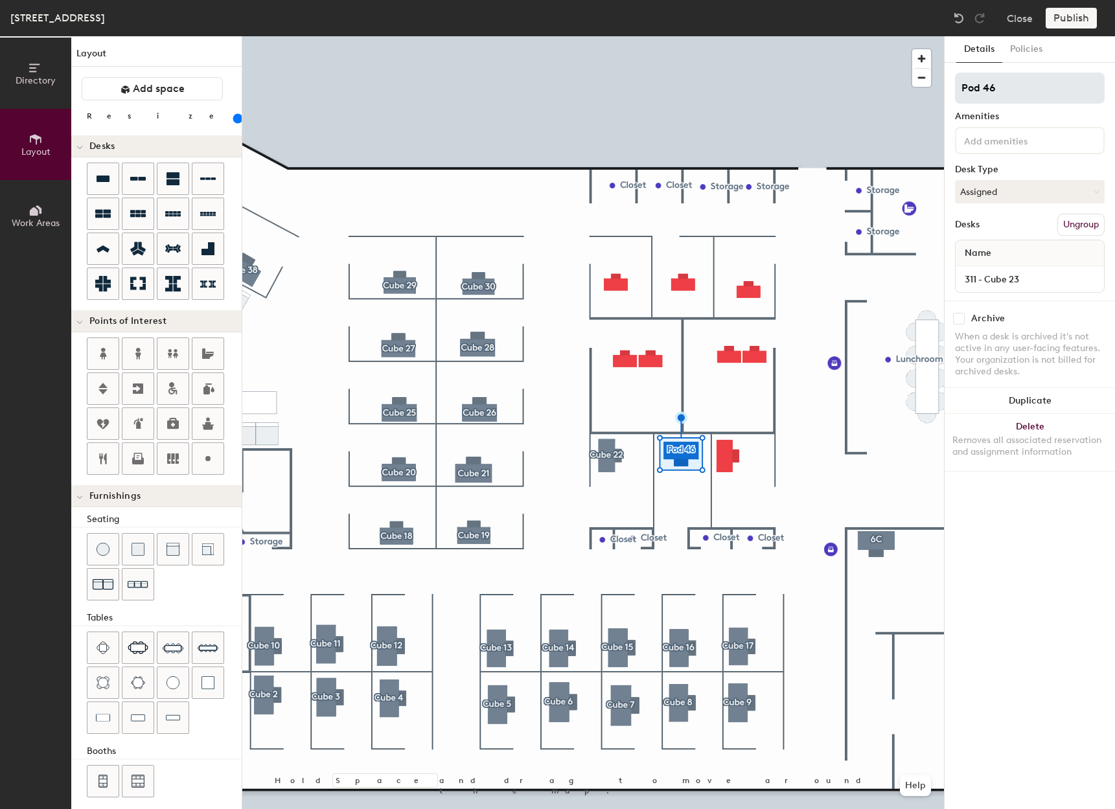
type input "160"
drag, startPoint x: 1027, startPoint y: 71, endPoint x: 959, endPoint y: 99, distance: 73.5
click at [959, 99] on div "Details Policies Pod 46 Amenities Desk Type Assigned Desks Ungroup Name 311 - C…" at bounding box center [1030, 422] width 170 height 773
click at [1044, 77] on input "Pod 46" at bounding box center [1030, 88] width 150 height 31
type input "Pod 4"
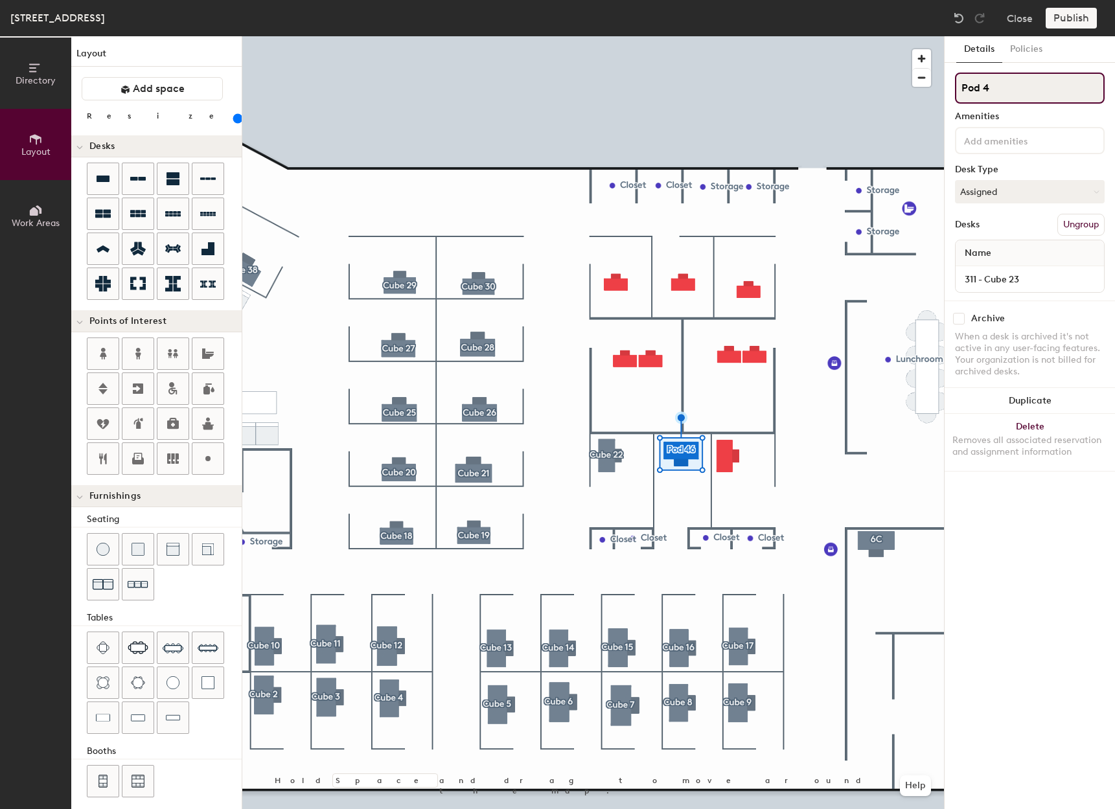
type input "160"
type input "P"
type input "160"
type input "3"
type input "160"
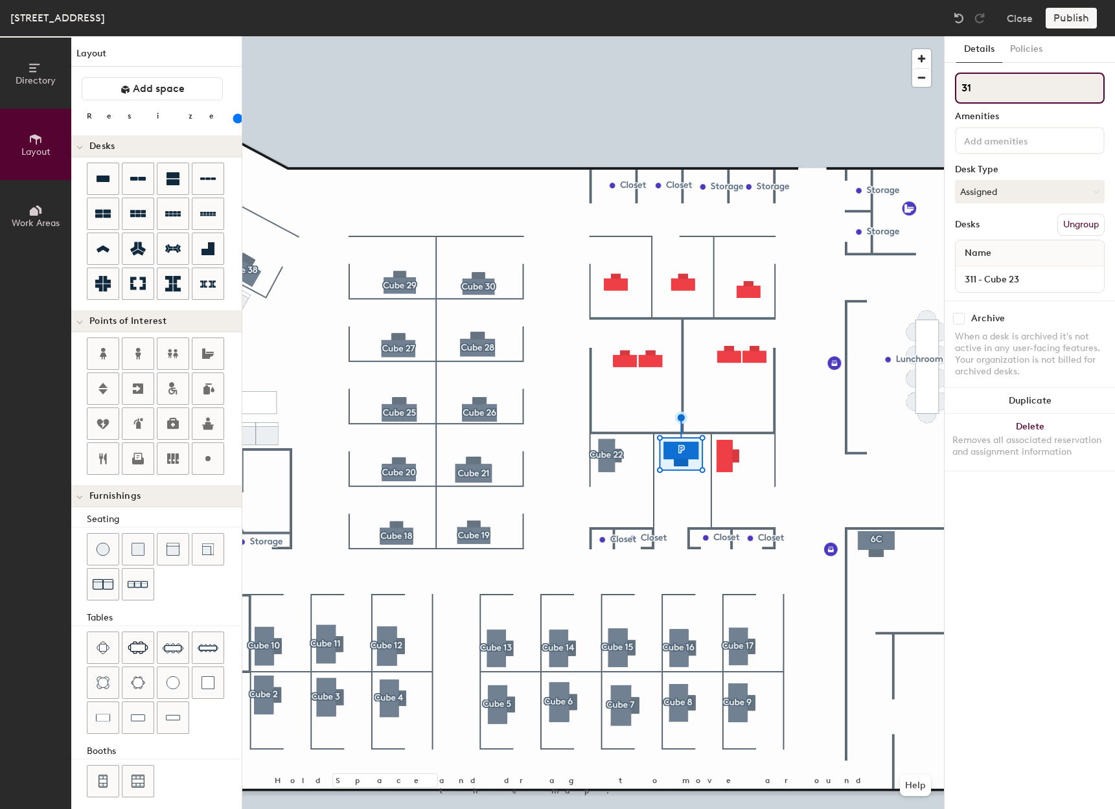
type input "311"
type input "160"
type input "311"
type input "160"
type input "31"
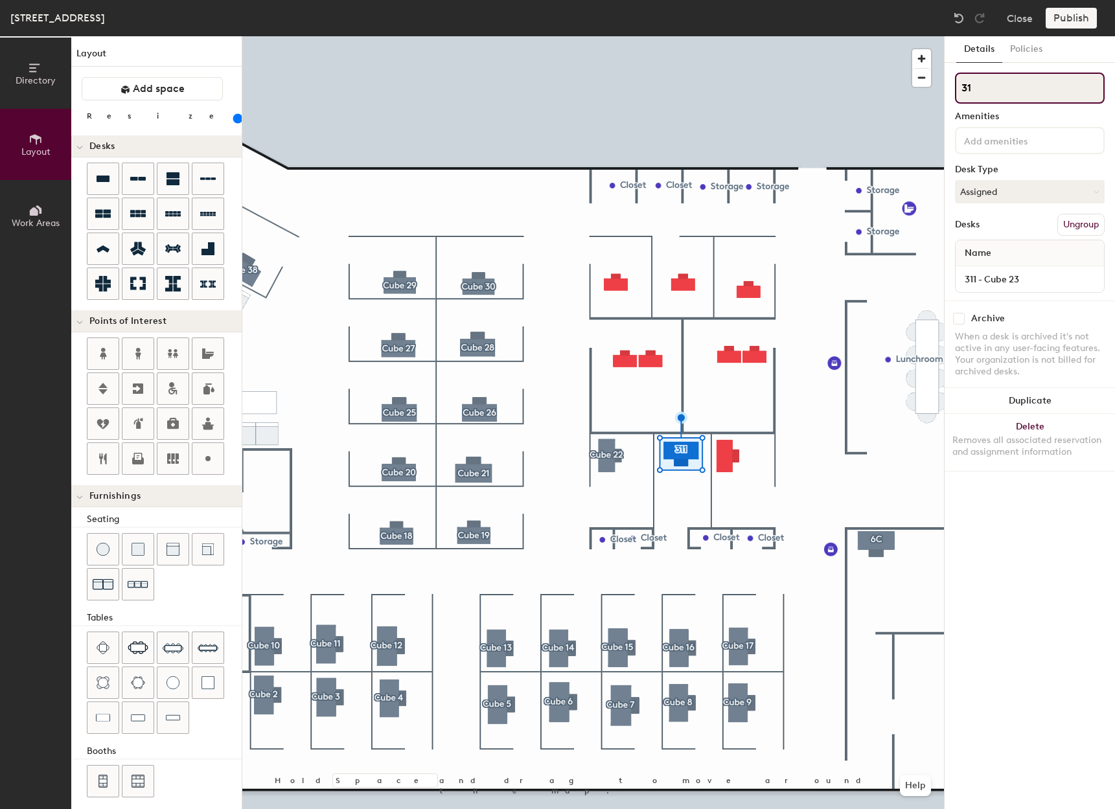
type input "160"
type input "3"
type input "160"
type input "C"
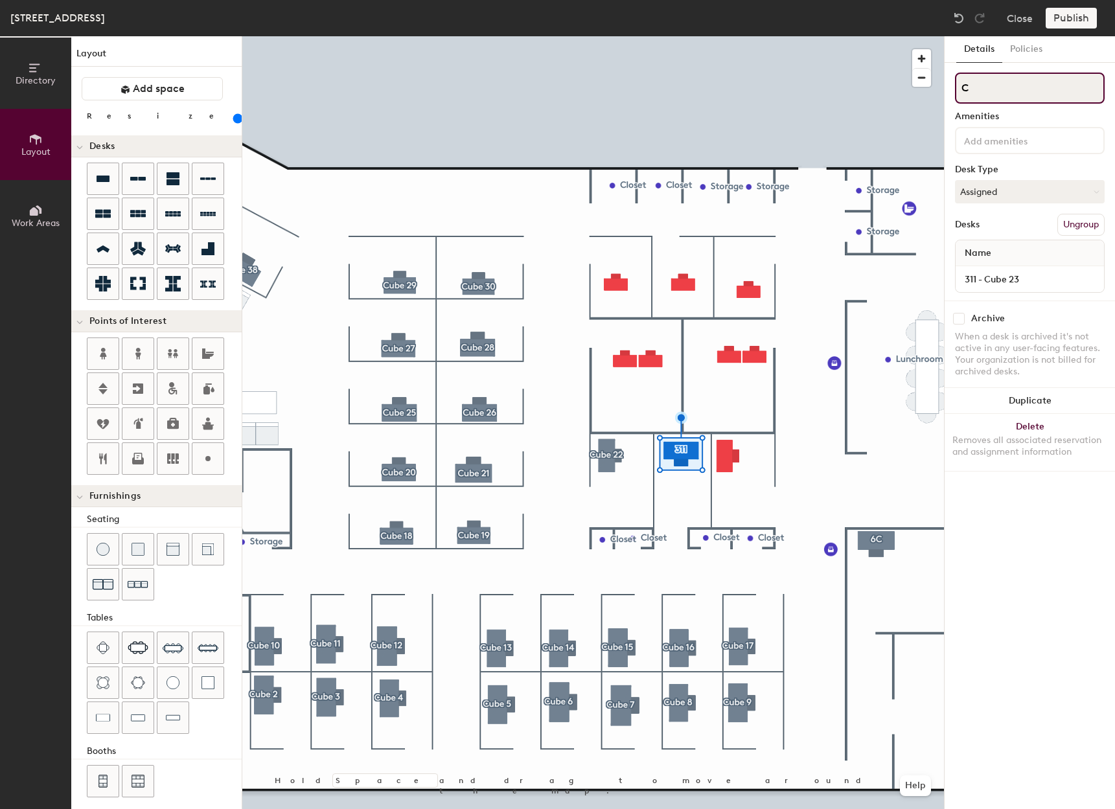
type input "160"
type input "Cube"
type input "160"
type input "Cube 2"
type input "160"
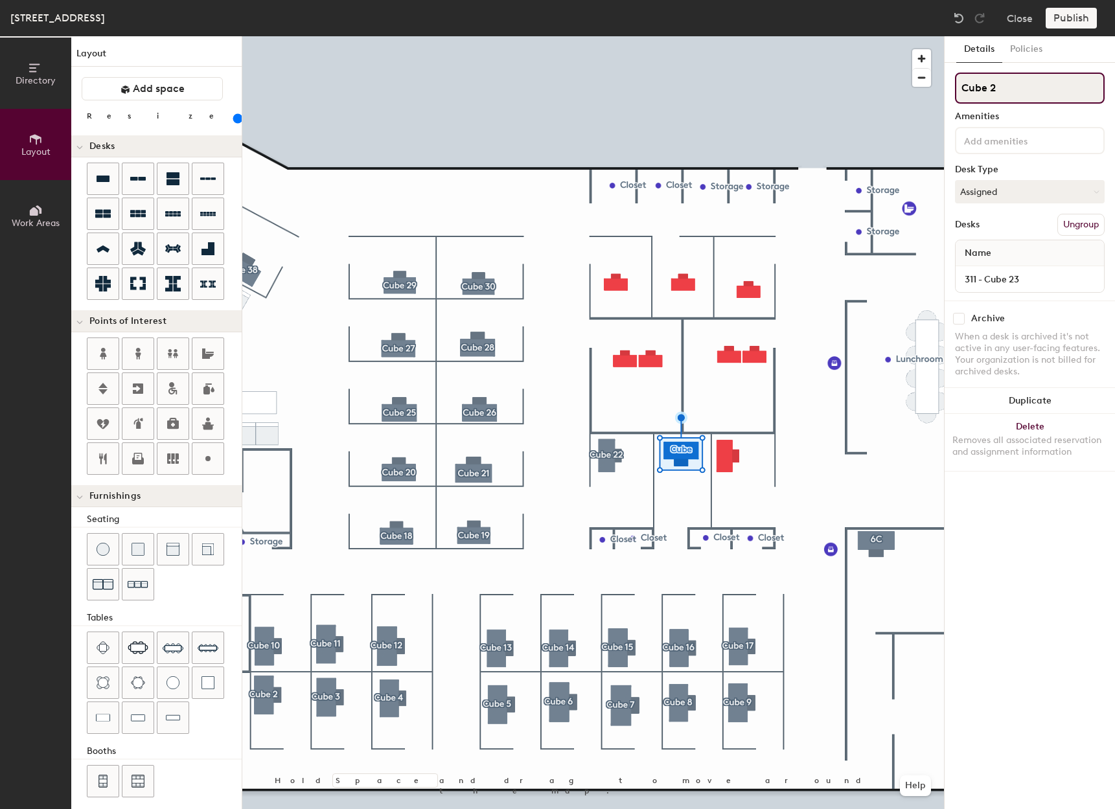
type input "Cube 23"
type input "160"
type input "Cube 23"
type input "140"
click at [1030, 288] on div at bounding box center [1030, 279] width 148 height 26
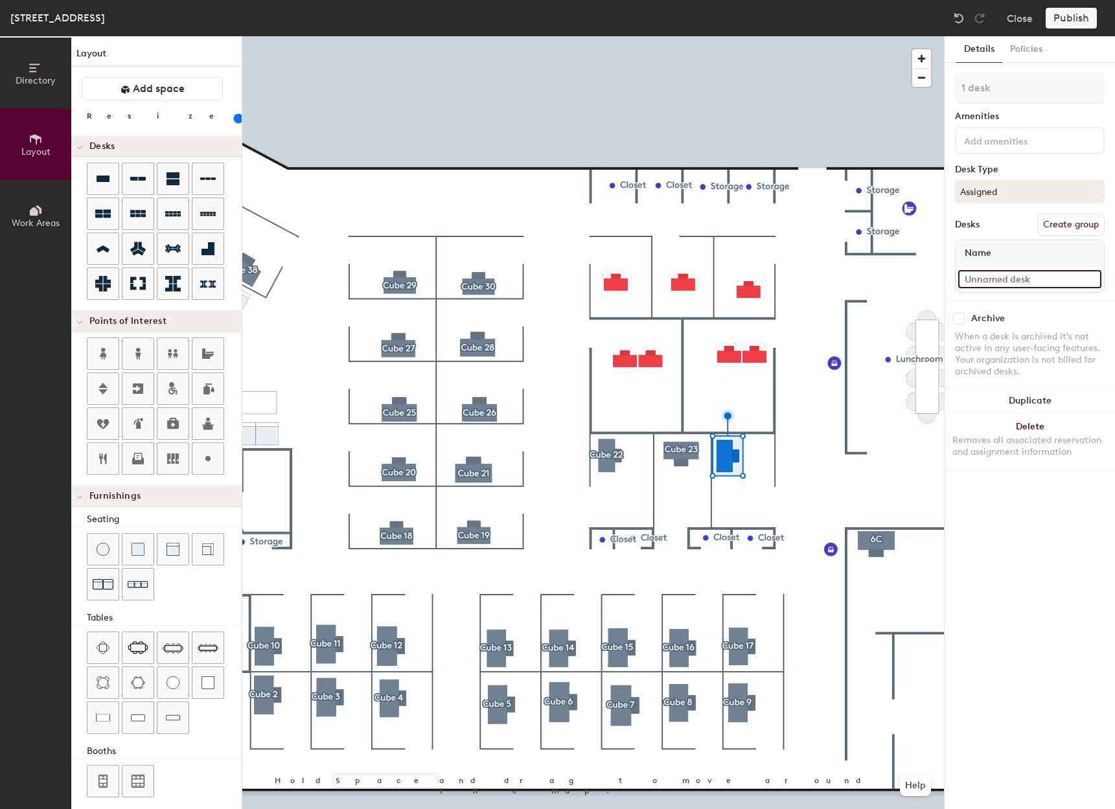
click at [1032, 284] on input at bounding box center [1029, 279] width 143 height 18
type input "311 - Cube 24"
click at [1080, 218] on button "Create group" at bounding box center [1071, 225] width 67 height 22
click at [944, 86] on div "Directory Layout Work Areas Layout Add space Resize Desks Points of Interest Fu…" at bounding box center [557, 422] width 1115 height 773
type input "Cube 24"
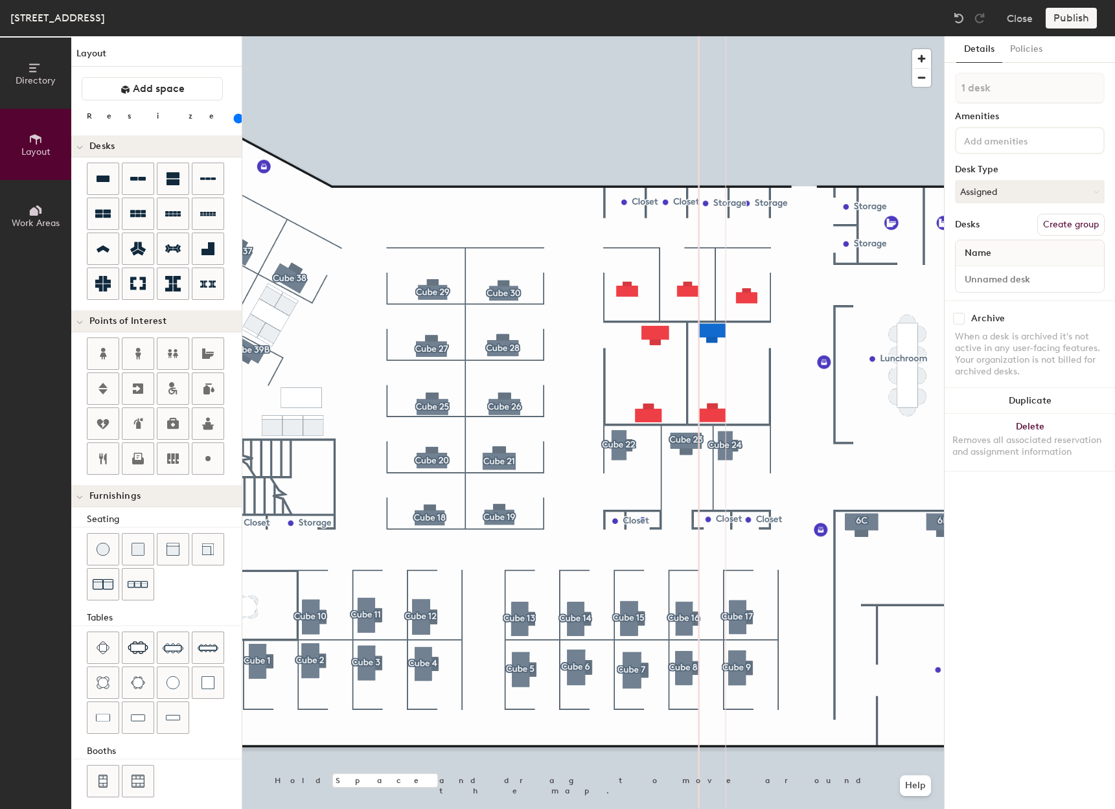
type input "20"
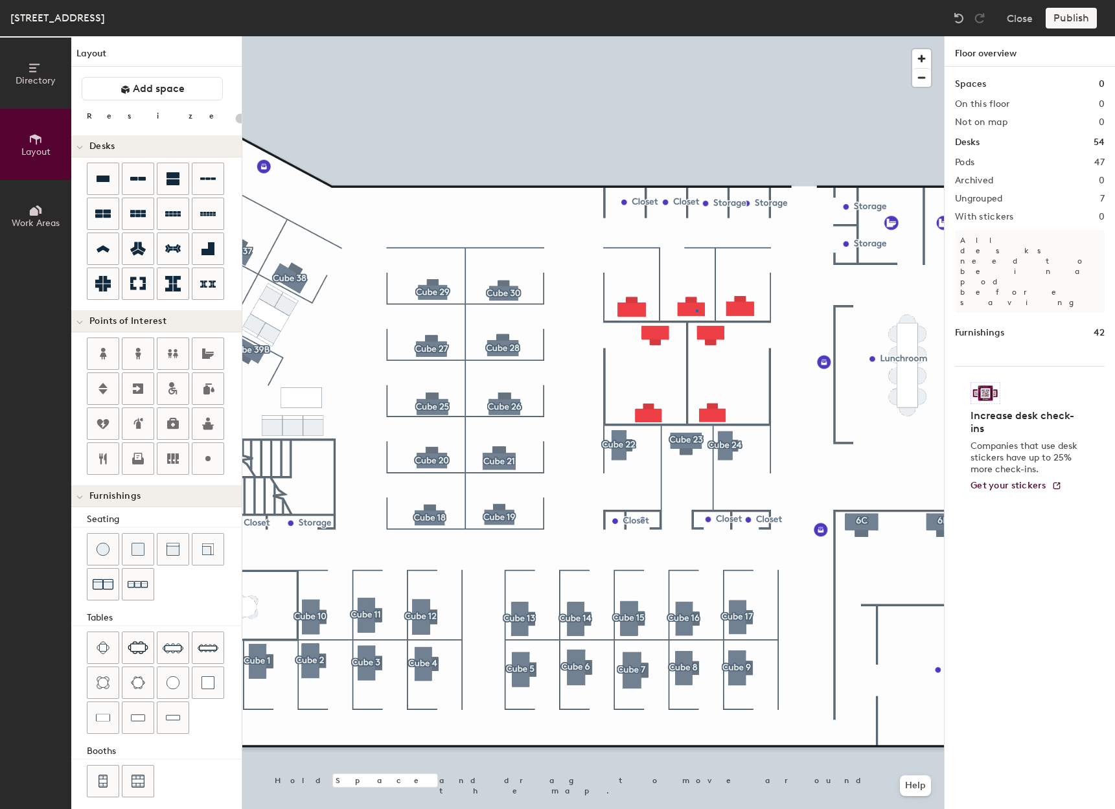
click at [698, 36] on div at bounding box center [593, 36] width 702 height 0
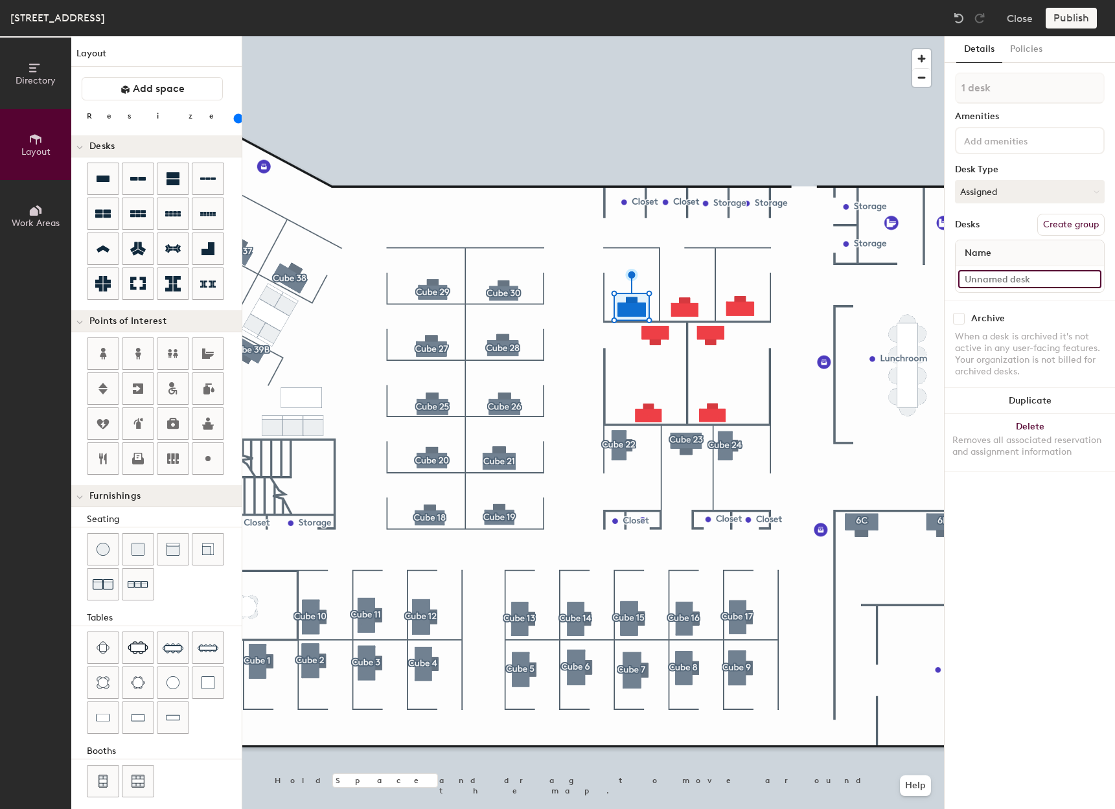
type input "140"
click at [988, 279] on input at bounding box center [1029, 279] width 143 height 18
type input "3"
type input "140"
type input "311"
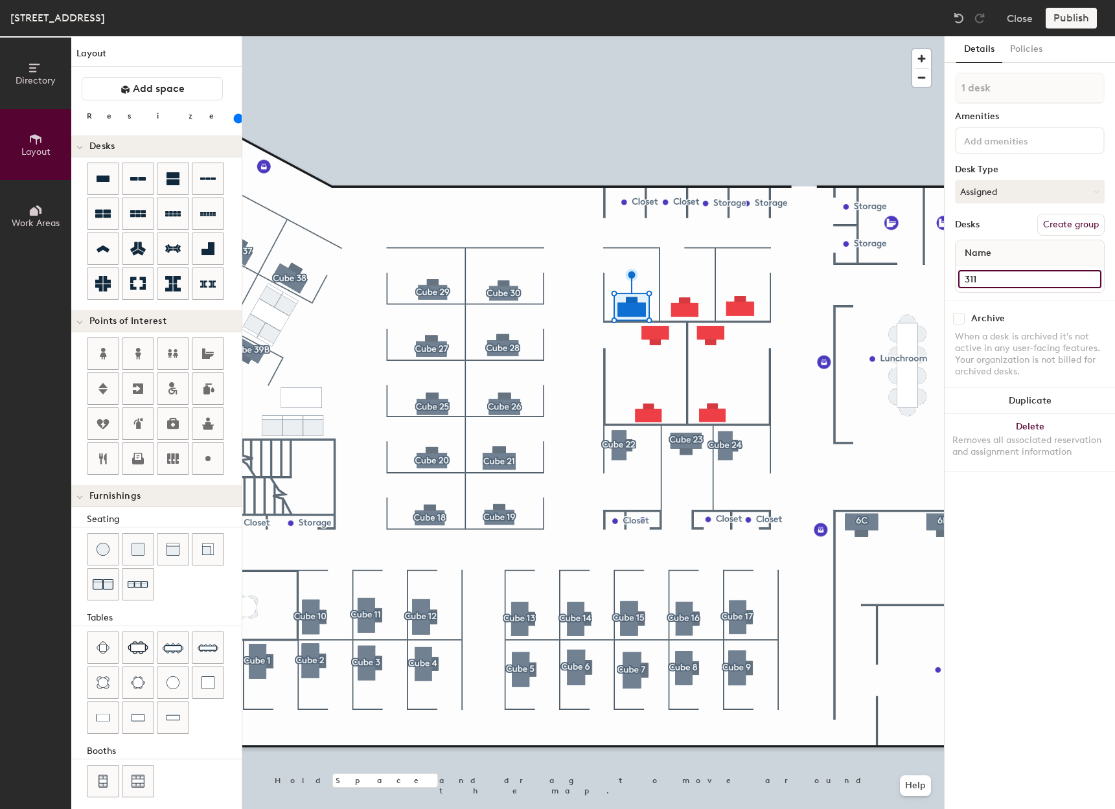
type input "140"
type input "311"
type input "140"
type input "311 -"
type input "140"
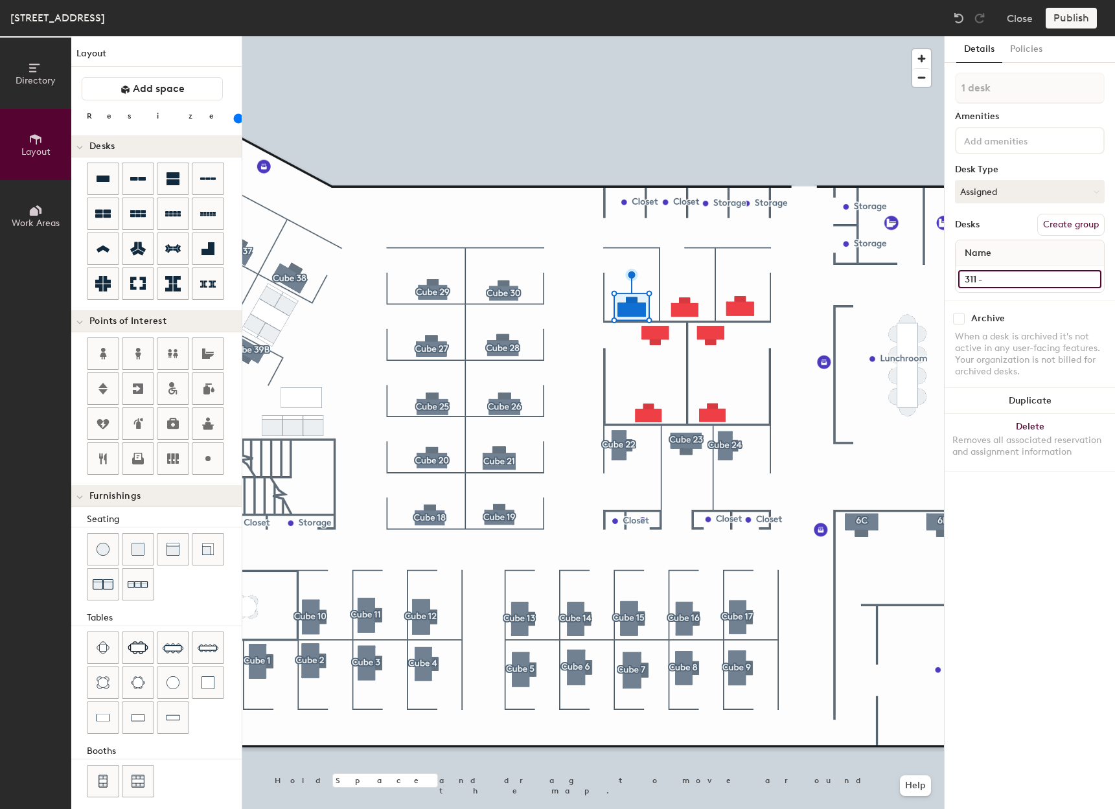
type input "311 - C"
type input "140"
type input "311 - Cu"
type input "140"
type input "311 - Cube"
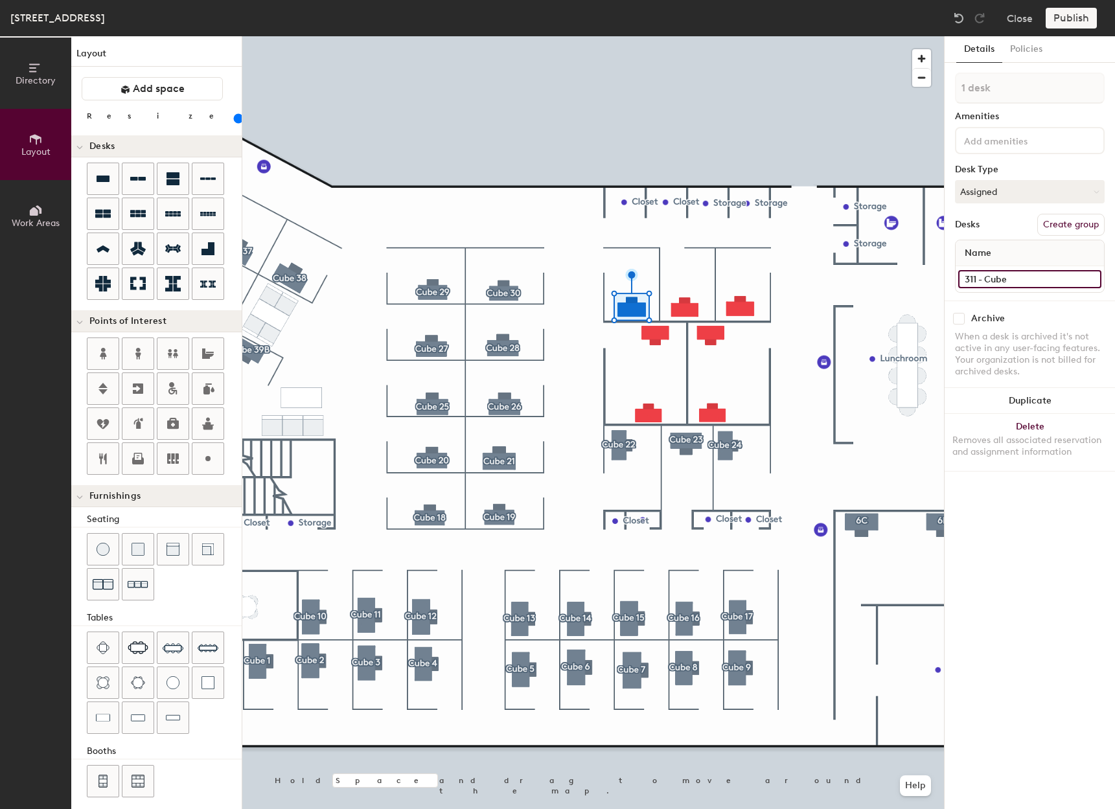
type input "140"
type input "311 - Cube 3"
type input "140"
type input "311 - Cube 31"
type input "140"
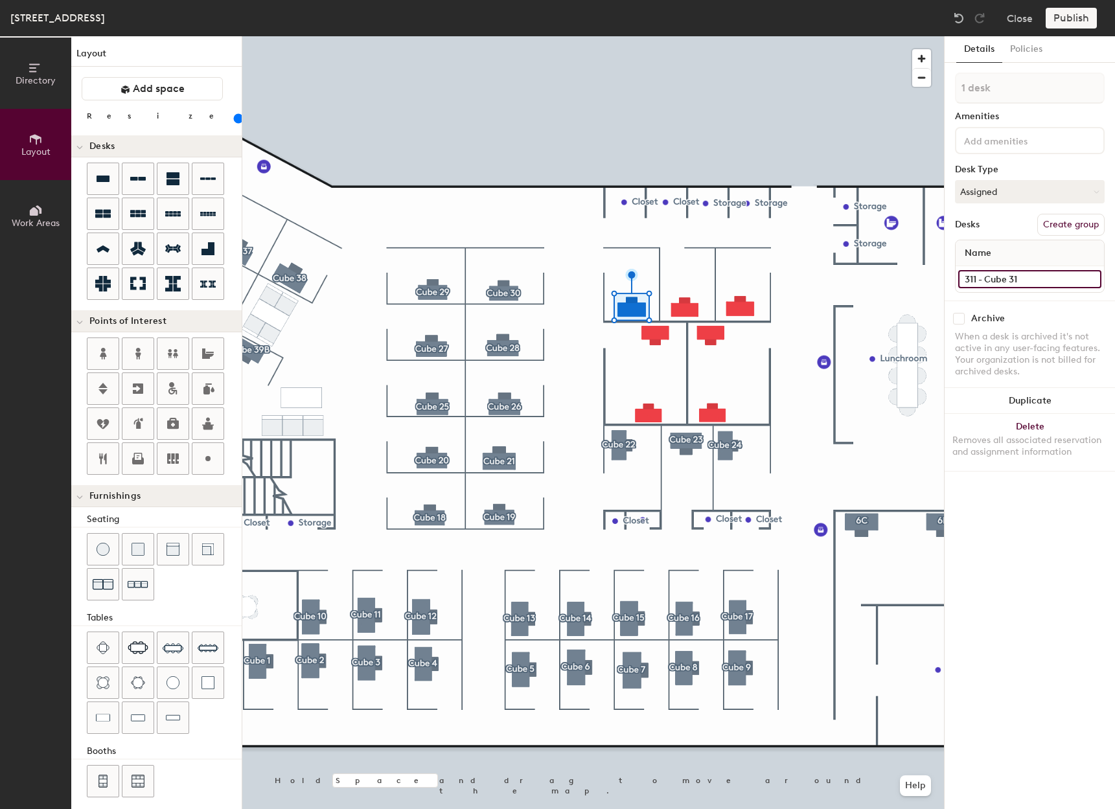
type input "311 - Cube 31"
click at [1082, 219] on button "Create group" at bounding box center [1071, 225] width 67 height 22
drag, startPoint x: 1010, startPoint y: 84, endPoint x: 948, endPoint y: 90, distance: 61.9
click at [948, 90] on div "Details Policies Pod 48 Amenities Desk Type Assigned Desks Ungroup Name 311 - C…" at bounding box center [1030, 422] width 170 height 773
type input "140"
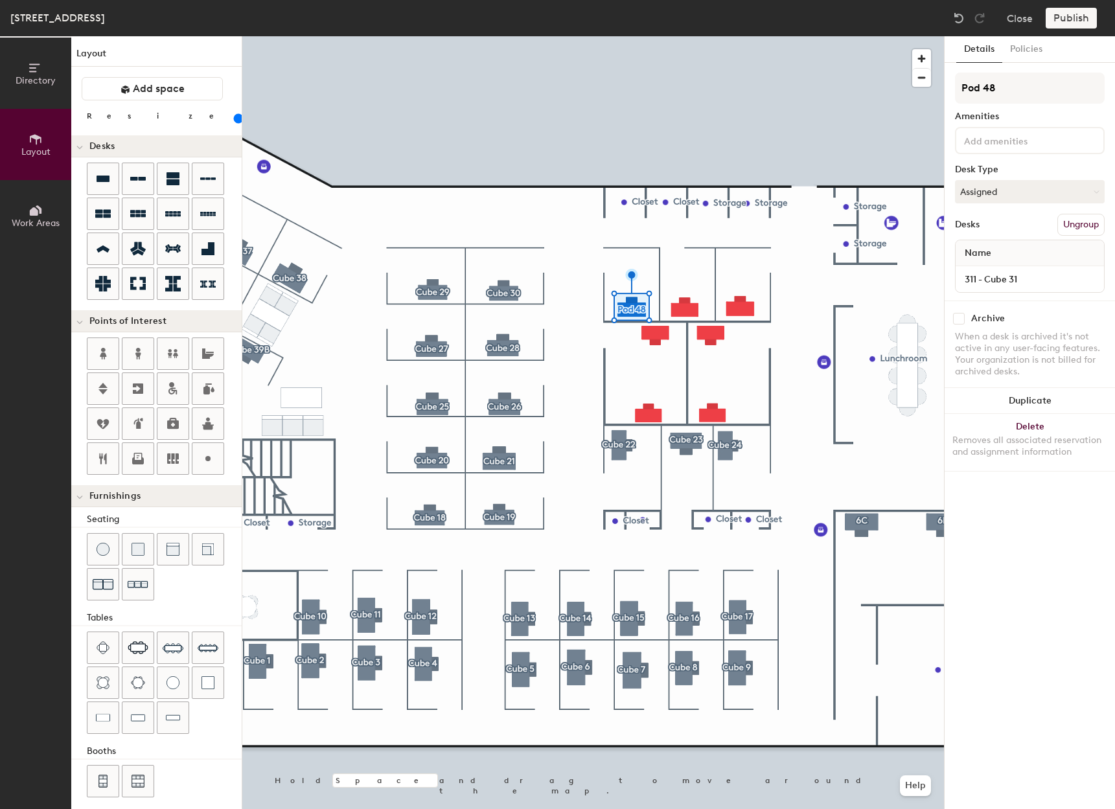
type input "C"
type input "140"
type input "Cu"
type input "140"
type input "Cub"
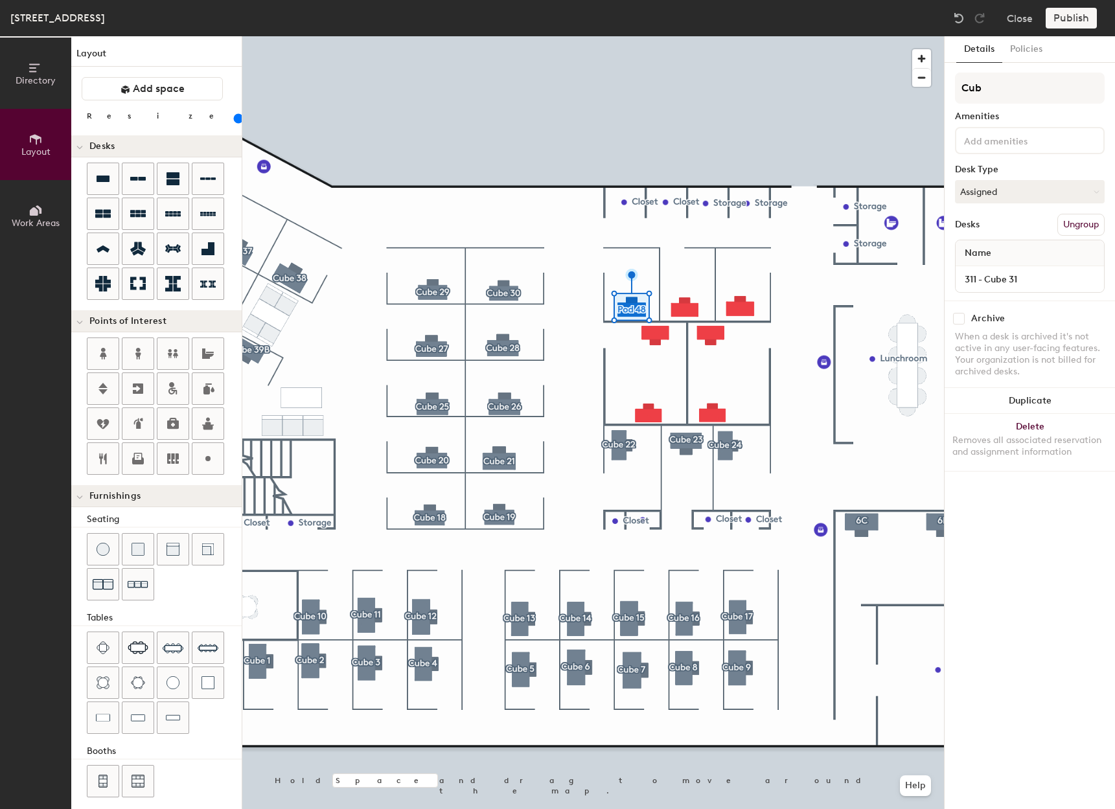
type input "140"
type input "Cube"
type input "140"
type input "Cube 3"
type input "140"
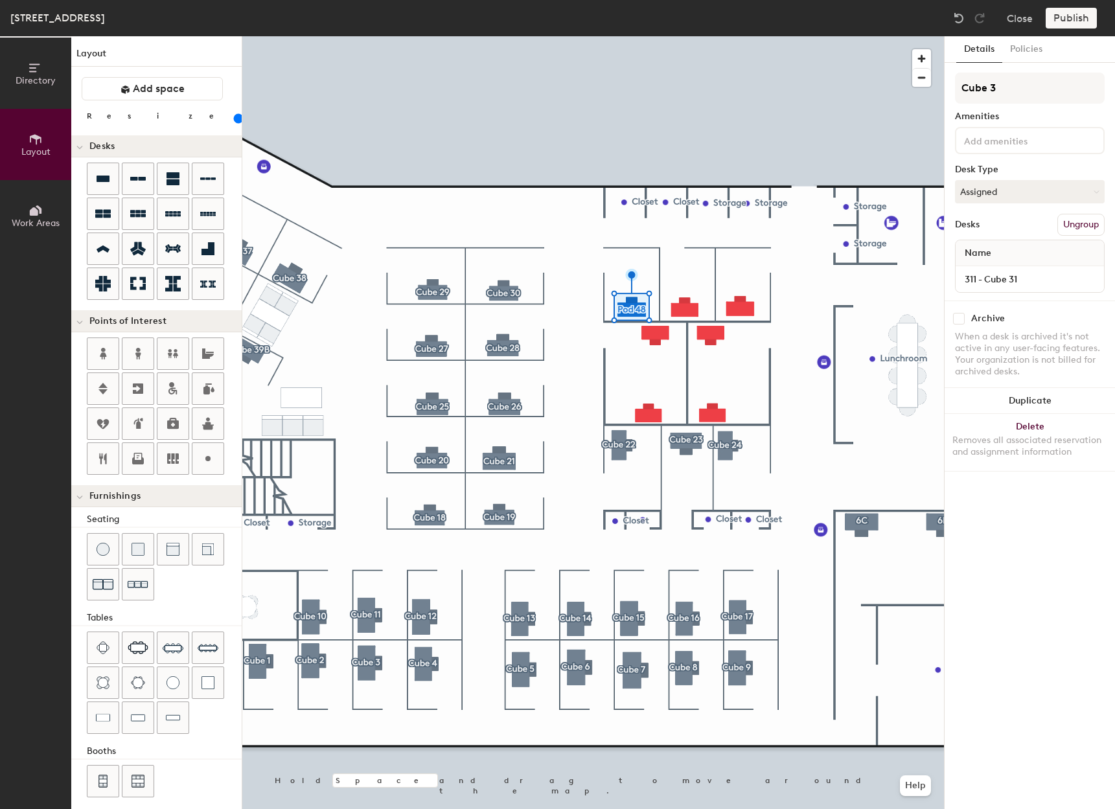
type input "Cube 31"
type input "140"
type input "Cube 31"
type input "140"
click at [1008, 283] on input at bounding box center [1029, 279] width 143 height 18
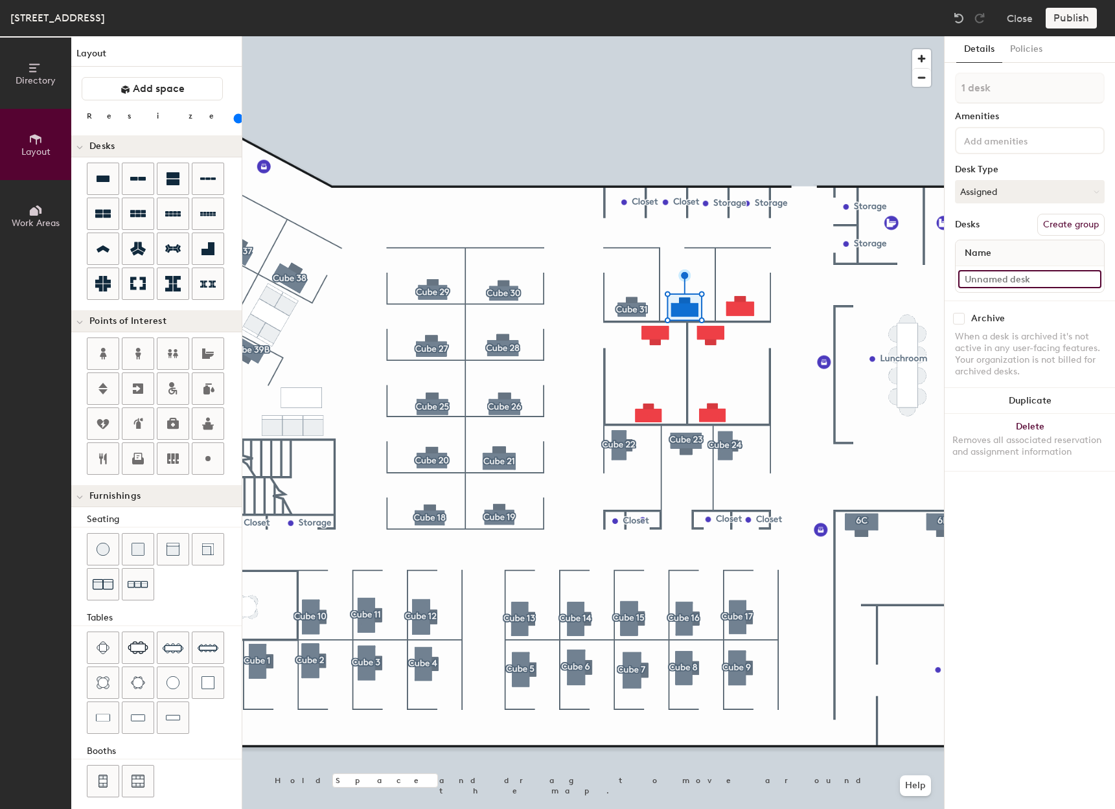
type input "3"
type input "140"
type input "311"
type input "140"
type input "311 -"
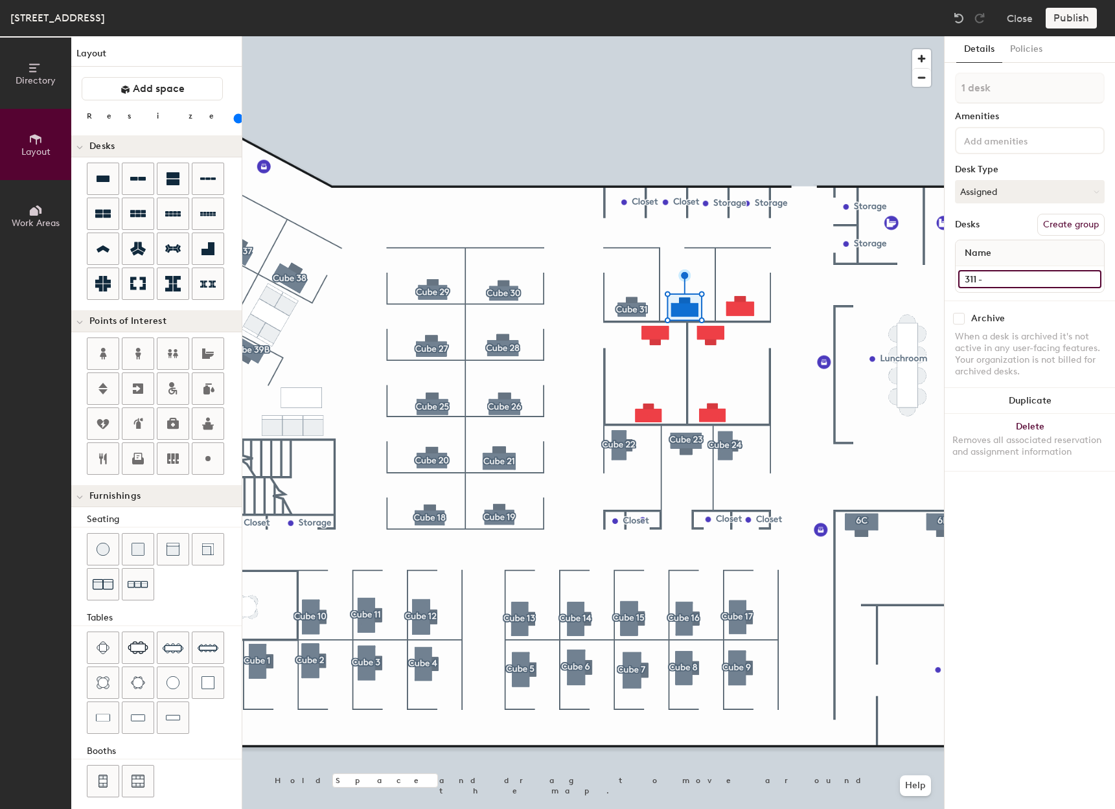
type input "140"
type input "311 - C"
type input "140"
type input "311 - Cu"
type input "140"
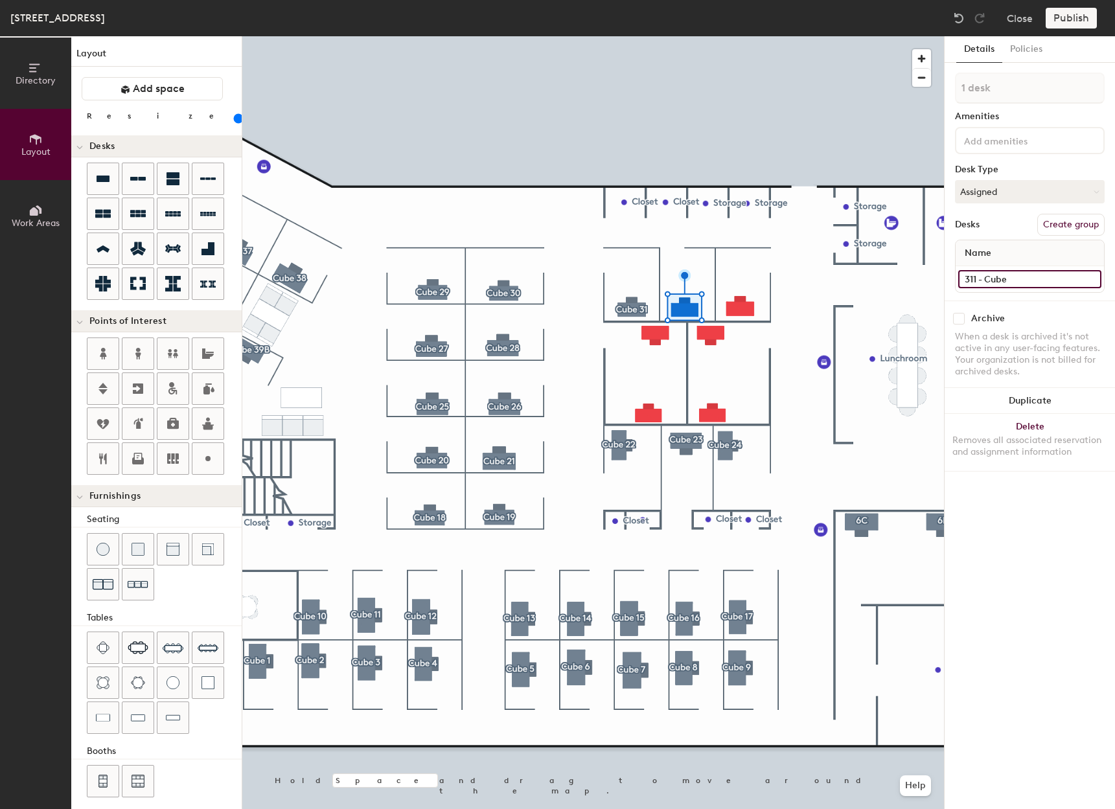
type input "311 - Cube"
type input "140"
type input "311 - Cube 32"
type input "140"
type input "311 - Cube 32"
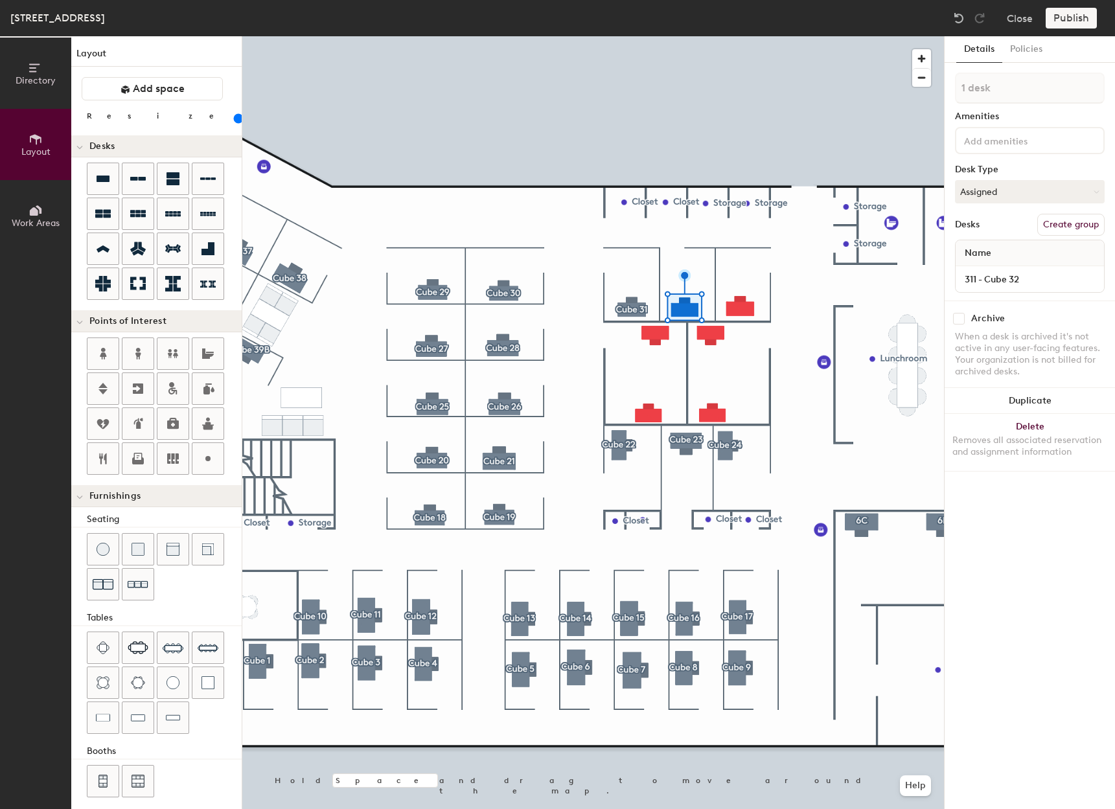
click at [1078, 224] on button "Create group" at bounding box center [1071, 225] width 67 height 22
type input "140"
click at [911, 80] on div "Directory Layout Work Areas Layout Add space Resize Desks Points of Interest Fu…" at bounding box center [557, 422] width 1115 height 773
type input "C"
type input "140"
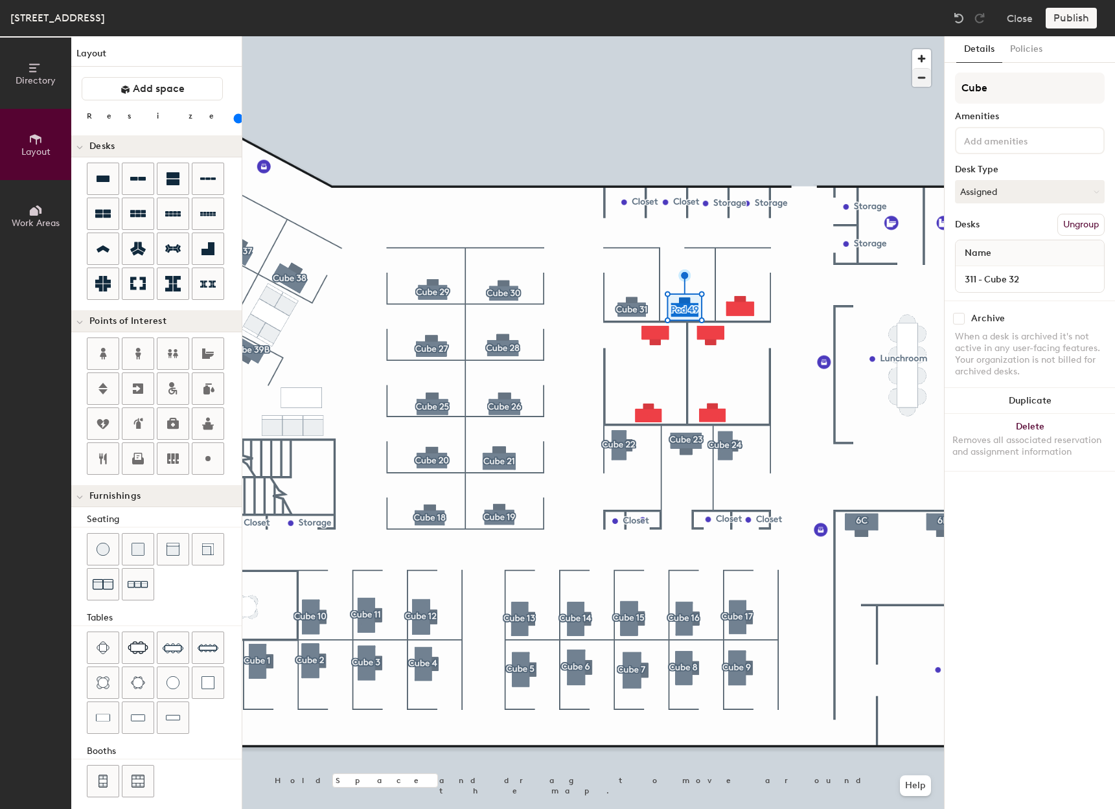
type input "Cube"
type input "140"
type input "Cube 32"
type input "140"
type input "Cube 32"
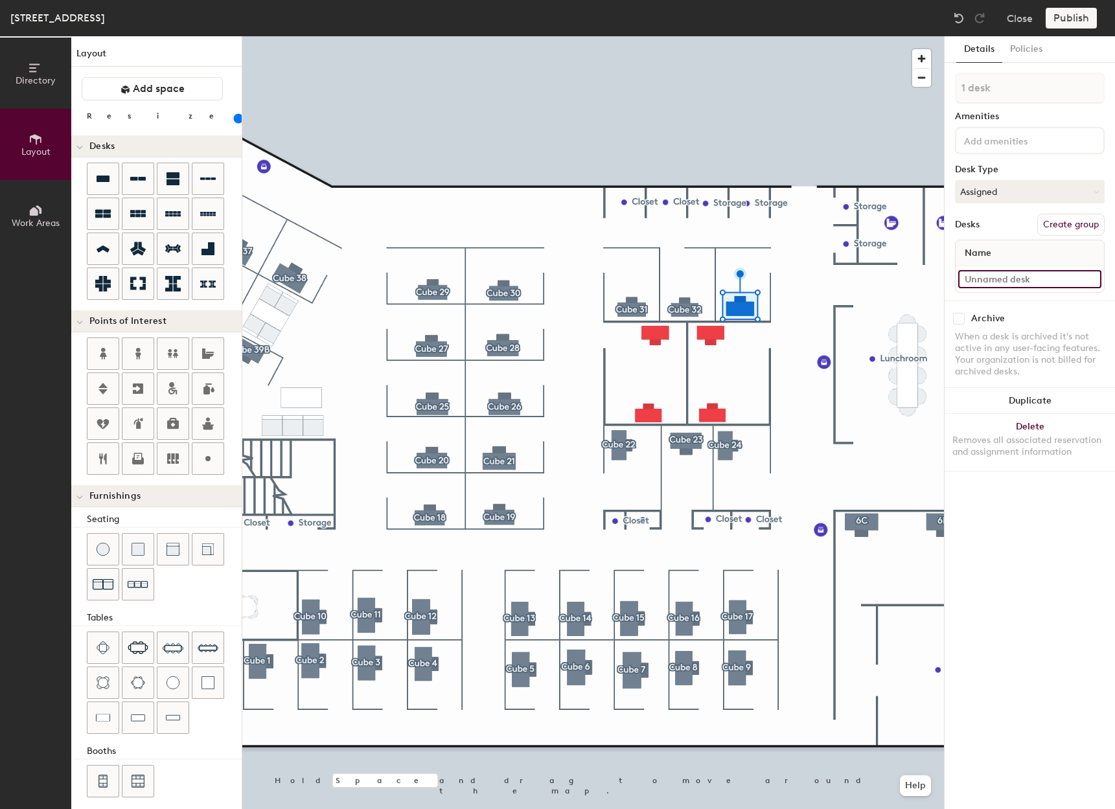
type input "140"
click at [986, 283] on input at bounding box center [1029, 279] width 143 height 18
type input "C"
type input "140"
type input "Cu"
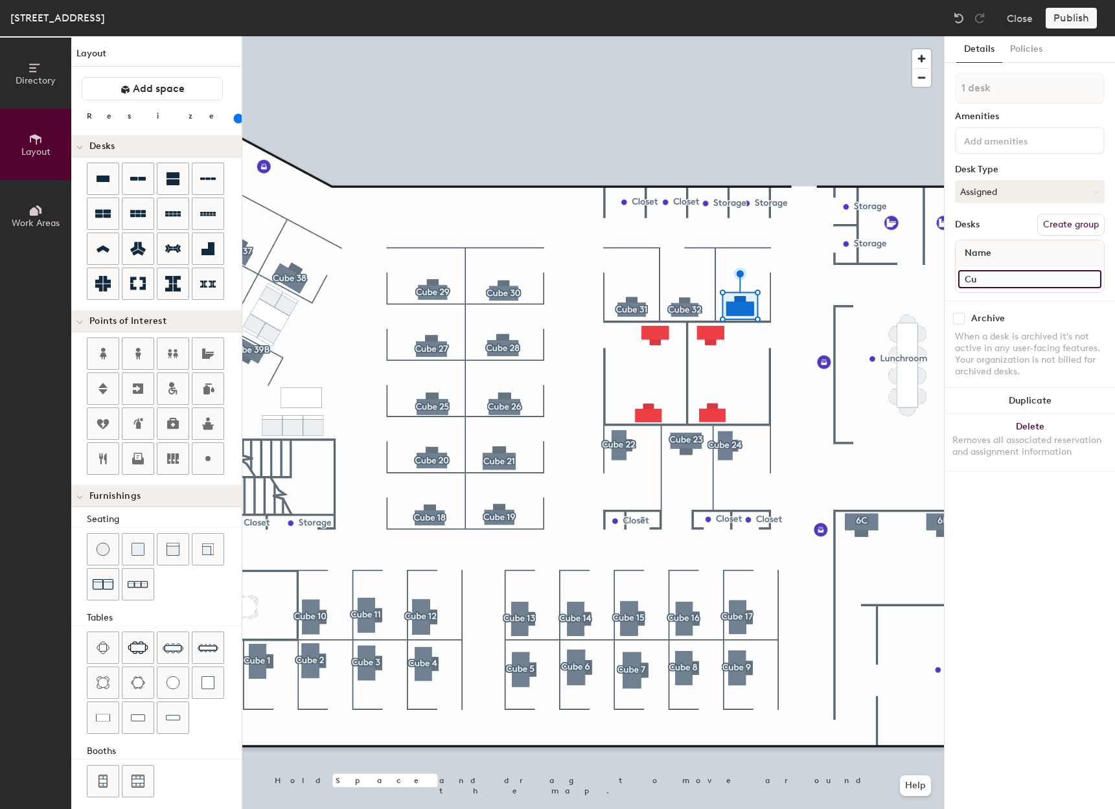
type input "140"
type input "Cube"
type input "140"
type input "Cube 33"
type input "140"
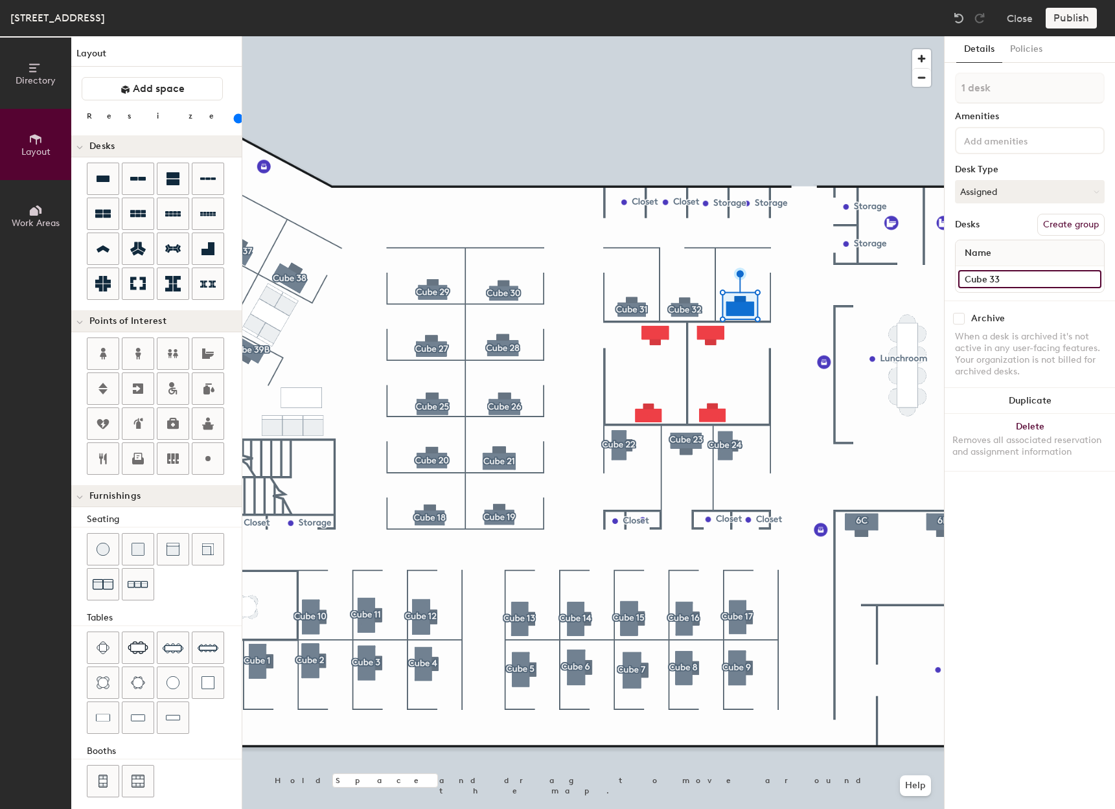
click at [962, 277] on input "Cube 33" at bounding box center [1029, 279] width 143 height 18
type input "3"
type input "140"
type input "311"
type input "140"
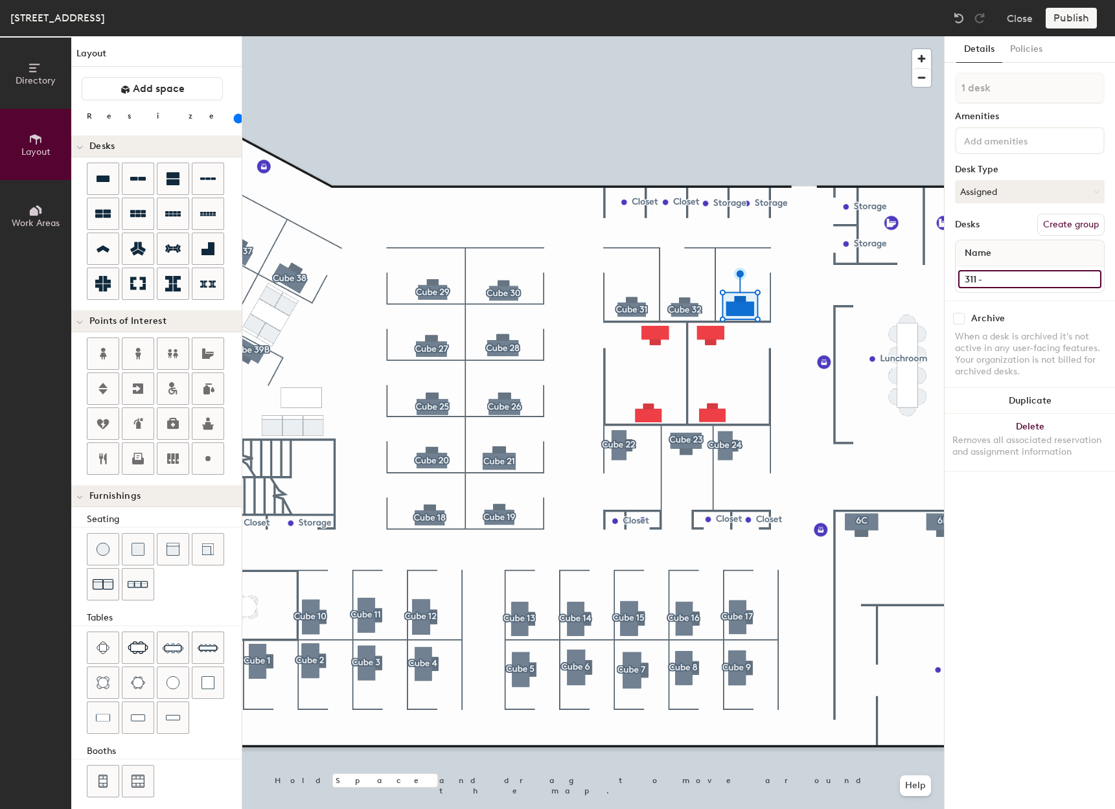
type input "311 -"
type input "140"
type input "311 - Cu"
type input "140"
type input "311 - Cube"
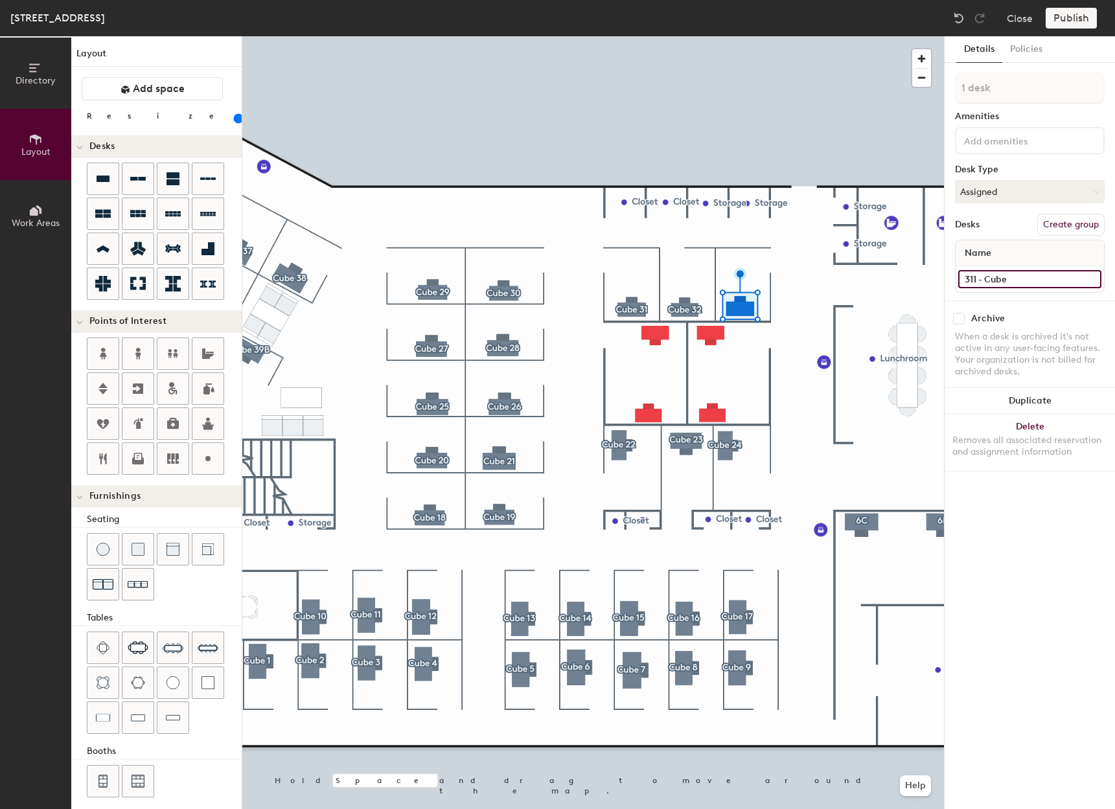
type input "140"
type input "311 - Cube 33"
type input "140"
type input "311 - Cube 33"
click at [1063, 228] on button "Create group" at bounding box center [1071, 225] width 67 height 22
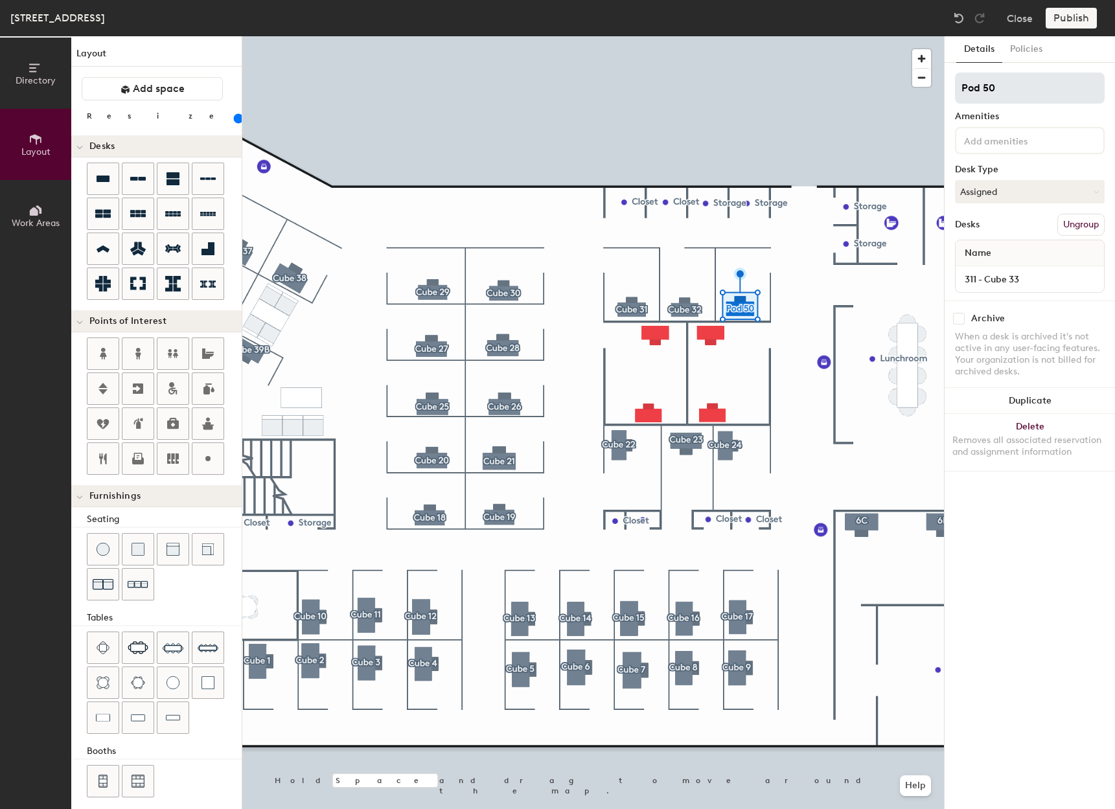
type input "140"
drag, startPoint x: 1020, startPoint y: 85, endPoint x: 958, endPoint y: 89, distance: 62.3
click at [958, 89] on input "Pod 50" at bounding box center [1030, 88] width 150 height 31
type input "C"
type input "140"
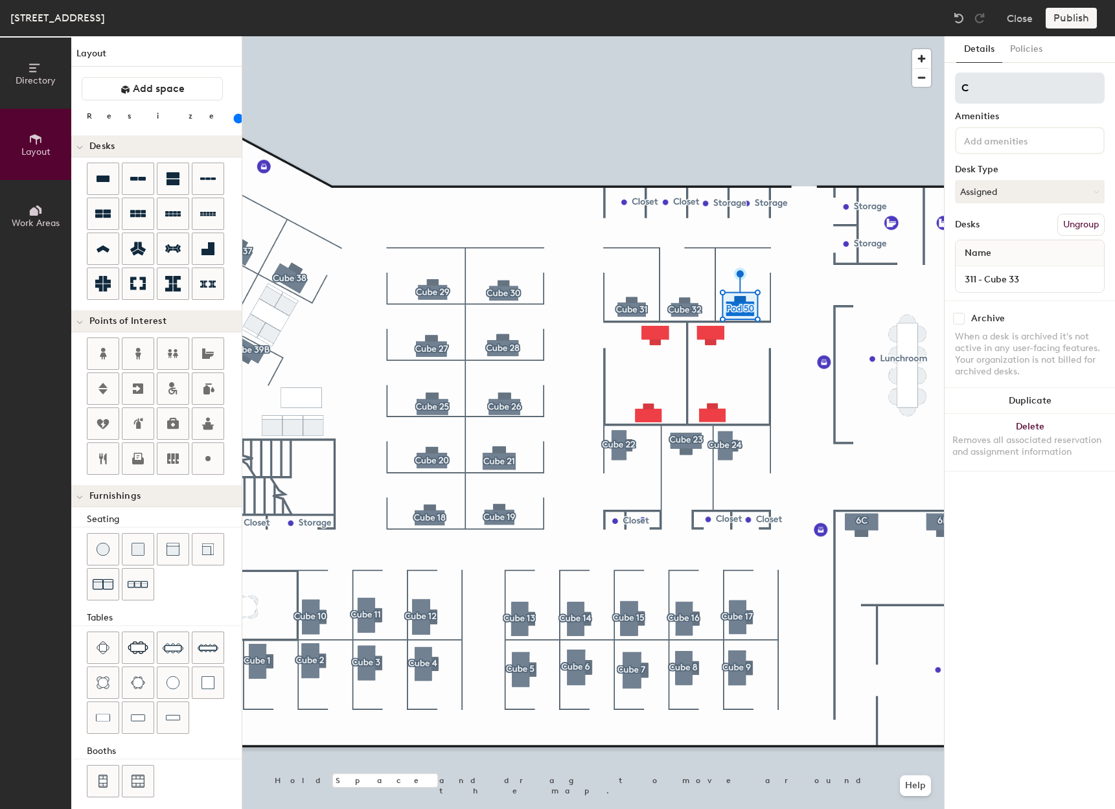
type input "Cu"
type input "140"
type input "Cube"
type input "140"
type input "Cube 3"
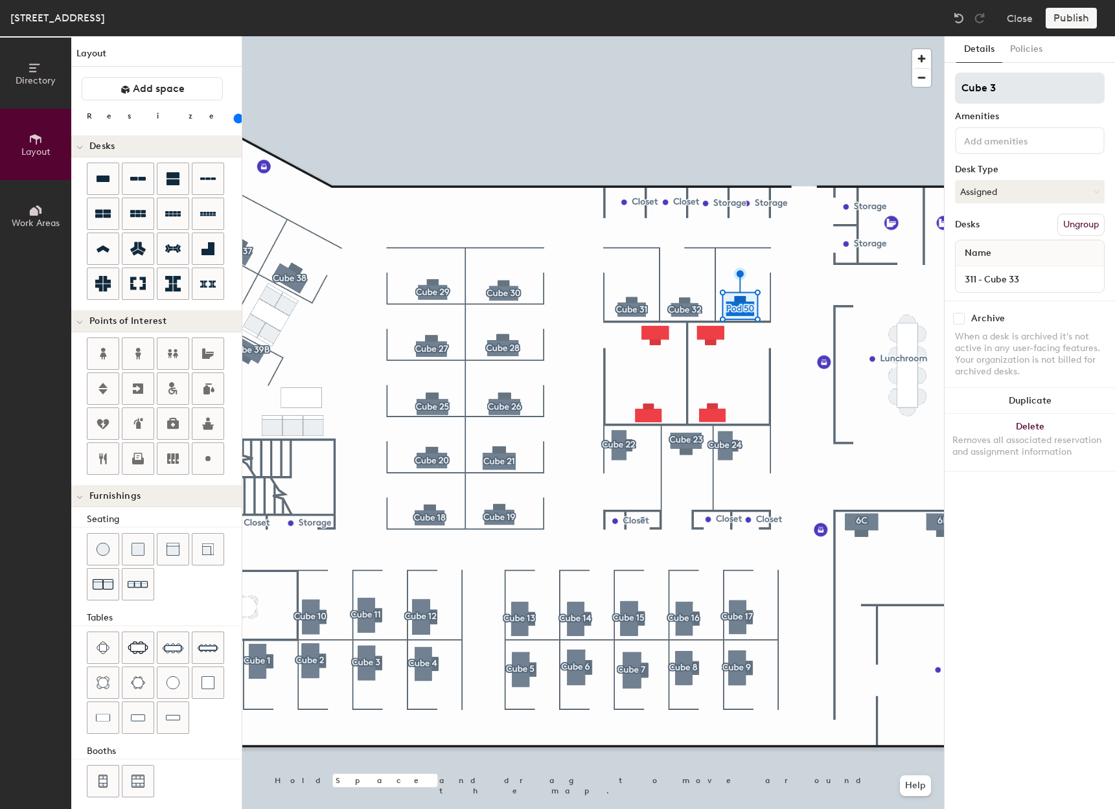
type input "140"
type input "Cube 33"
type input "140"
type input "Cube 33"
click at [996, 533] on div "Details Policies Cube 33 Amenities Desk Type Assigned Desks Ungroup Name 311 - …" at bounding box center [1030, 422] width 170 height 773
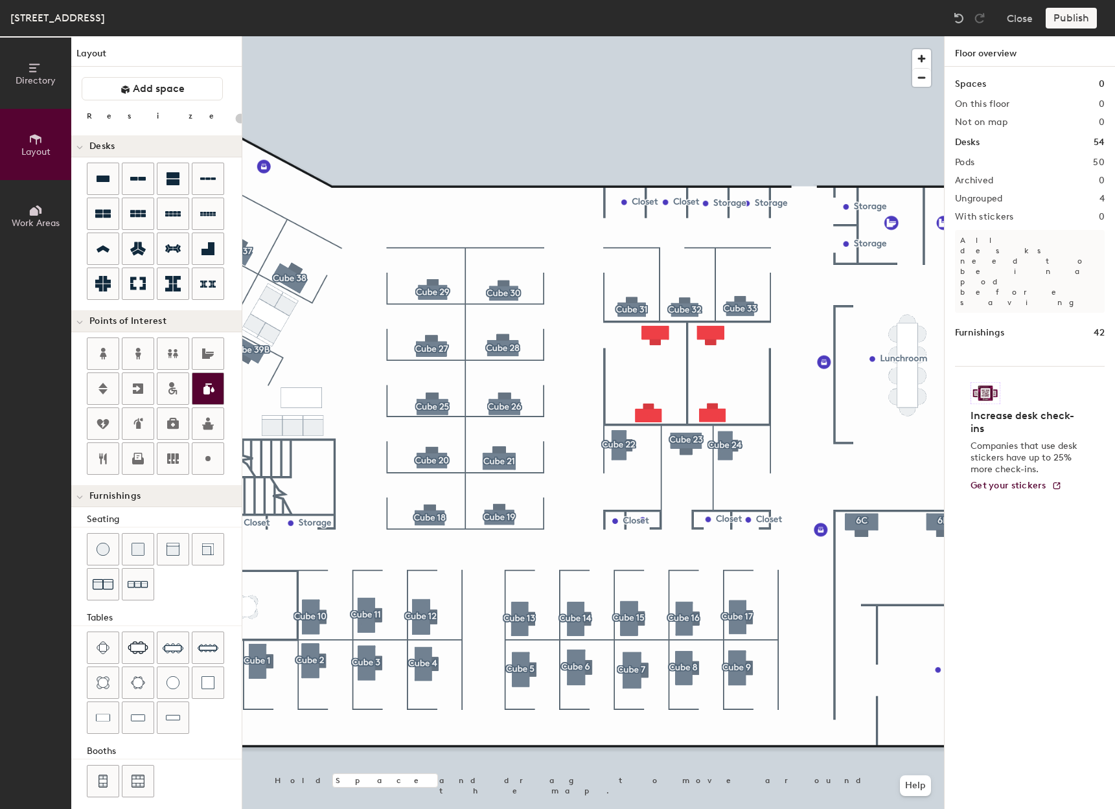
click at [653, 36] on div at bounding box center [593, 36] width 702 height 0
type input "120"
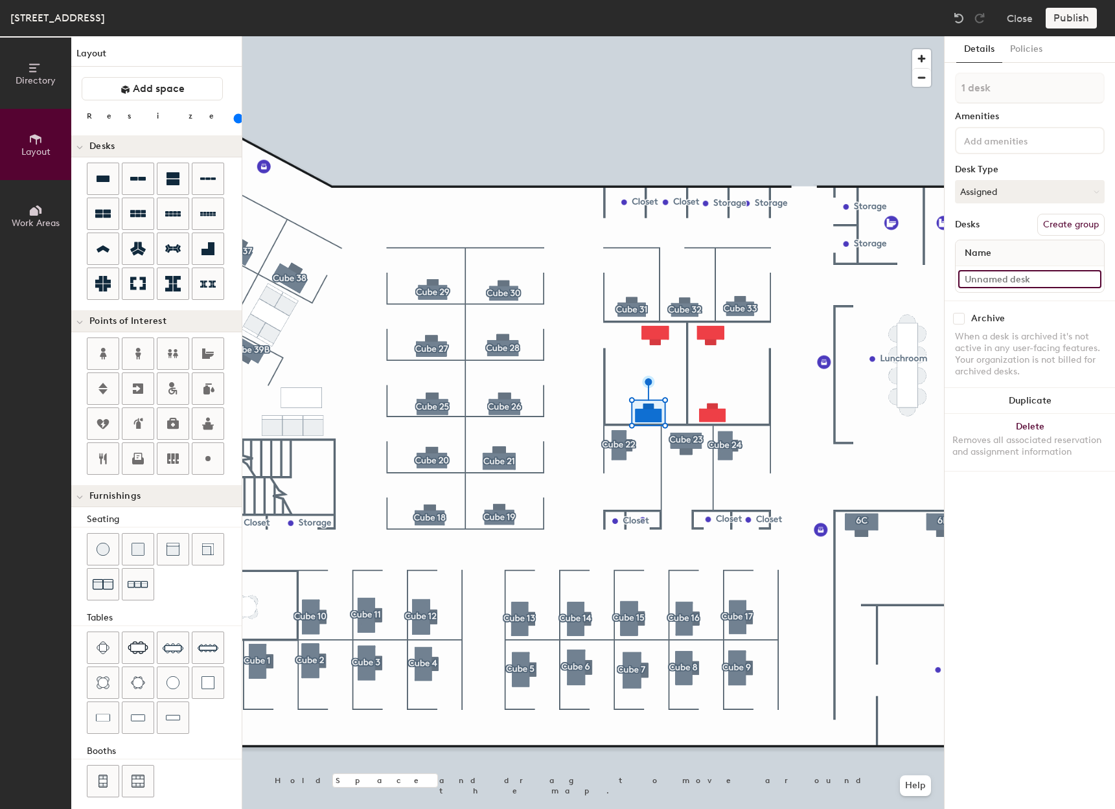
click at [995, 284] on input at bounding box center [1029, 279] width 143 height 18
click at [1020, 279] on input "311 - Sh" at bounding box center [1029, 279] width 143 height 18
type input "311 - Shared 4A"
click at [1095, 222] on button "Create group" at bounding box center [1071, 225] width 67 height 22
drag, startPoint x: 1027, startPoint y: 84, endPoint x: 953, endPoint y: 95, distance: 74.7
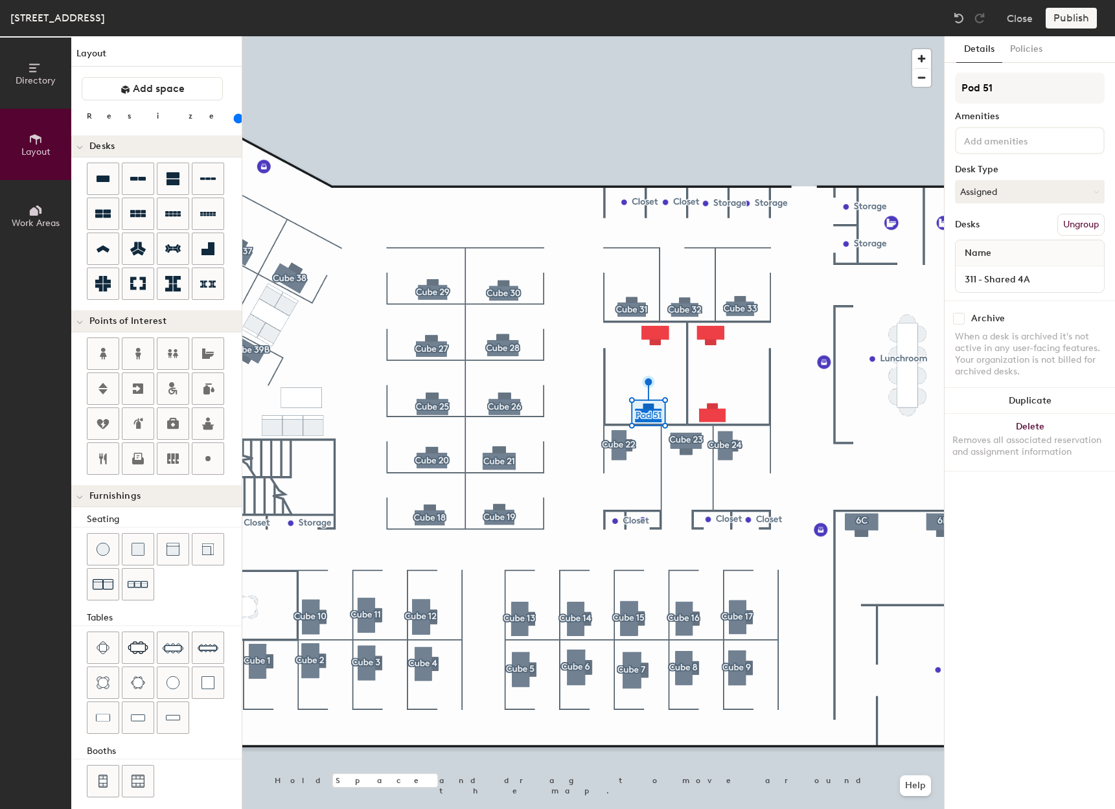
click at [953, 95] on div "Details Policies Pod 51 Amenities Desk Type Assigned Desks Ungroup Name 311 - S…" at bounding box center [1030, 422] width 170 height 773
type input "4A"
click at [655, 36] on div at bounding box center [593, 36] width 702 height 0
type input "140"
click at [1056, 279] on input at bounding box center [1029, 279] width 143 height 18
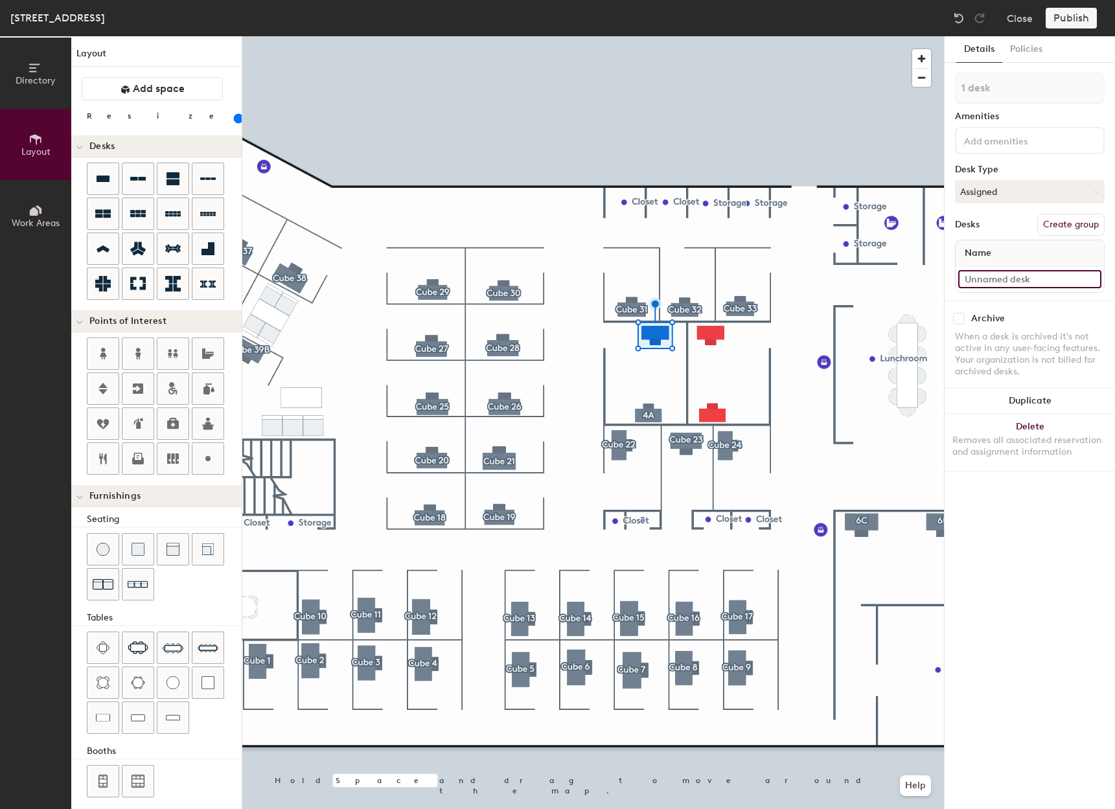
type input "3"
type input "140"
type input "311"
type input "140"
type input "311"
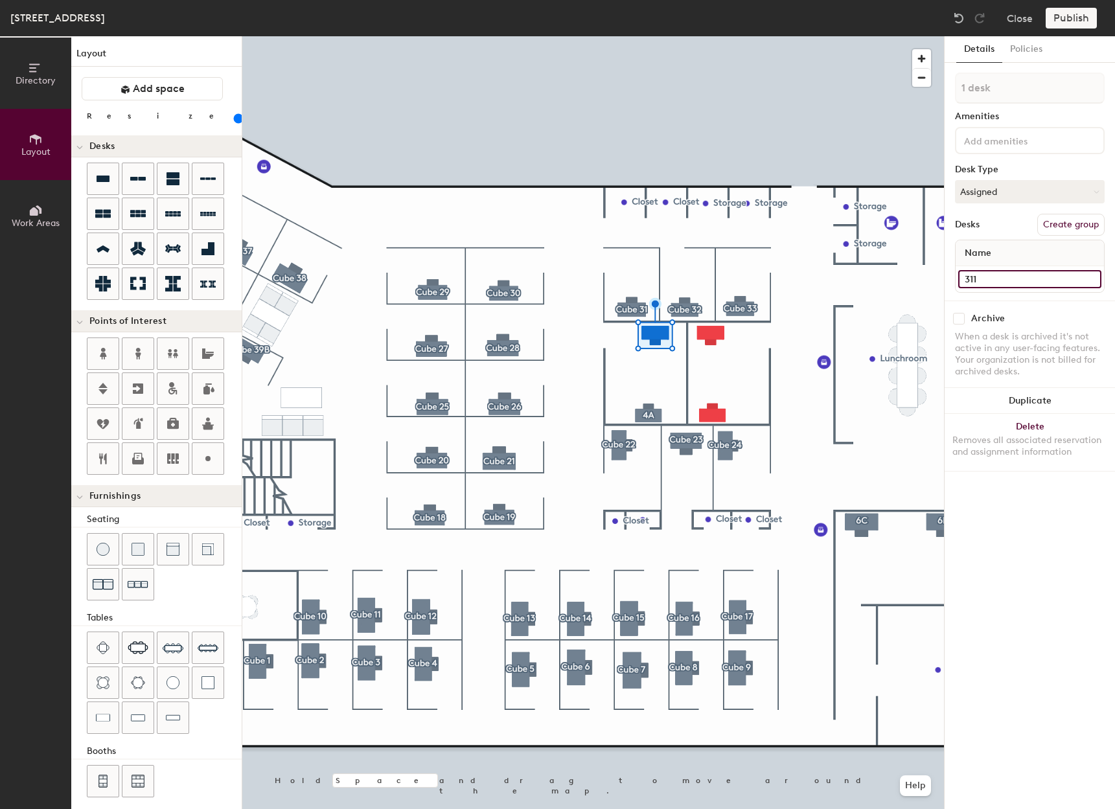
type input "140"
type input "311 -"
type input "140"
type input "311 - Sha"
type input "140"
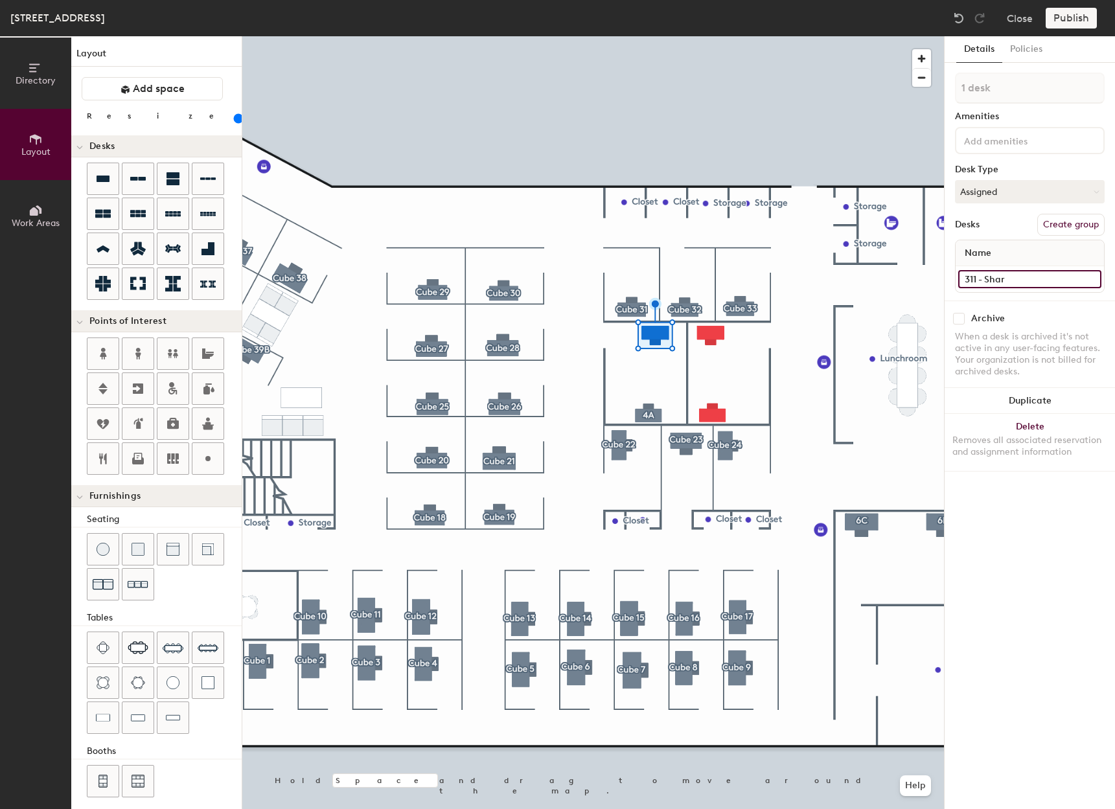
type input "311 - Share"
type input "140"
type input "311 - Shared"
type input "140"
type input "311 - Shared"
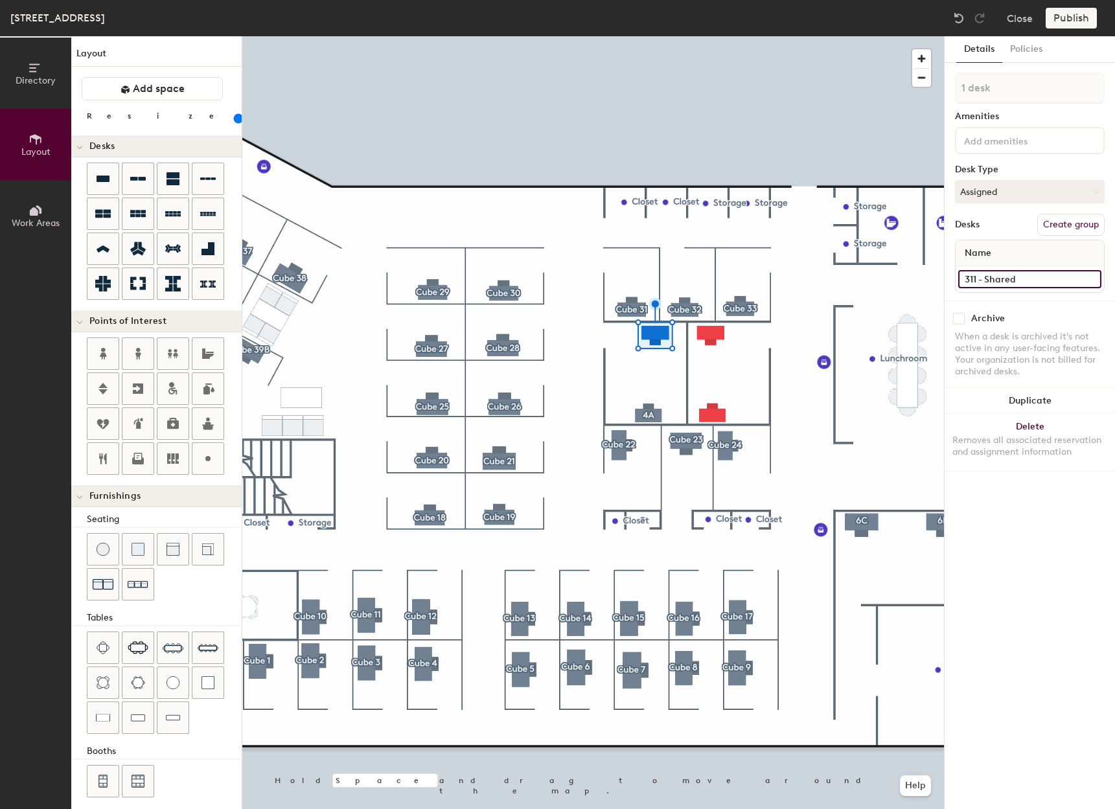
type input "140"
type input "311 - Shared 4"
type input "140"
type input "311 - Shared 4B"
type input "140"
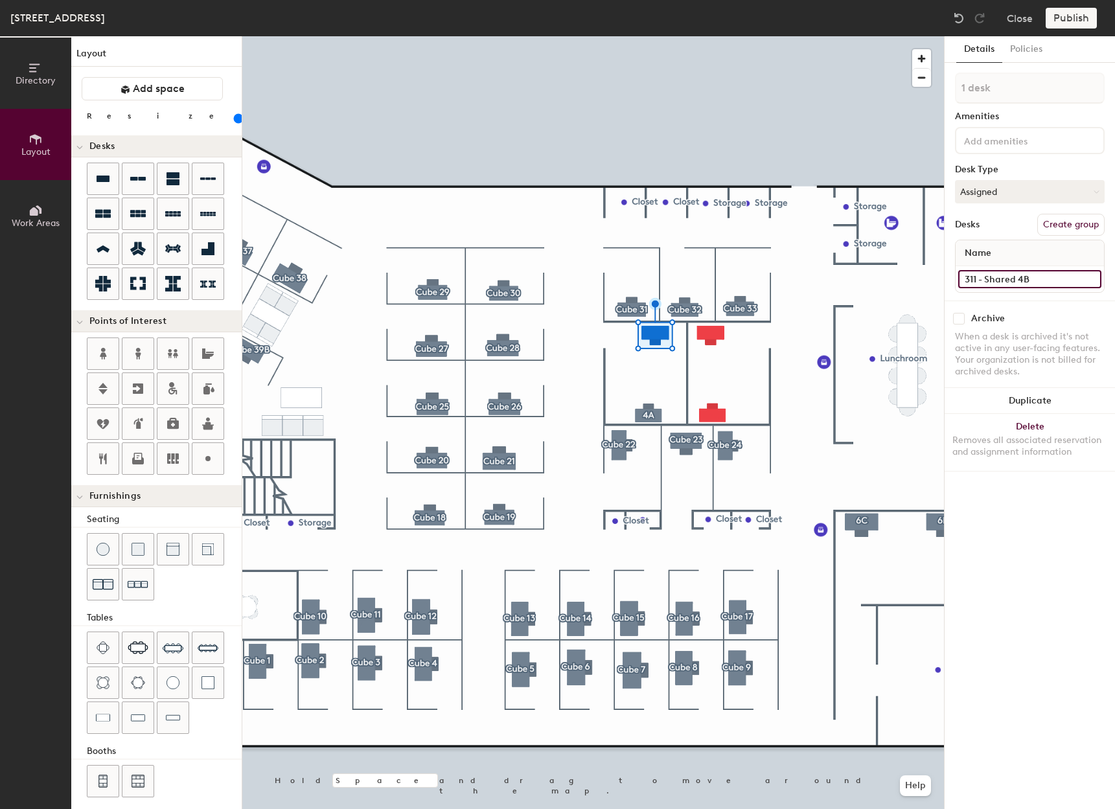
type input "311 - Shared 4B"
click at [1054, 218] on button "Create group" at bounding box center [1071, 225] width 67 height 22
type input "140"
click at [939, 87] on div "Directory Layout Work Areas Layout Add space Resize Desks Points of Interest Fu…" at bounding box center [557, 422] width 1115 height 773
type input "4"
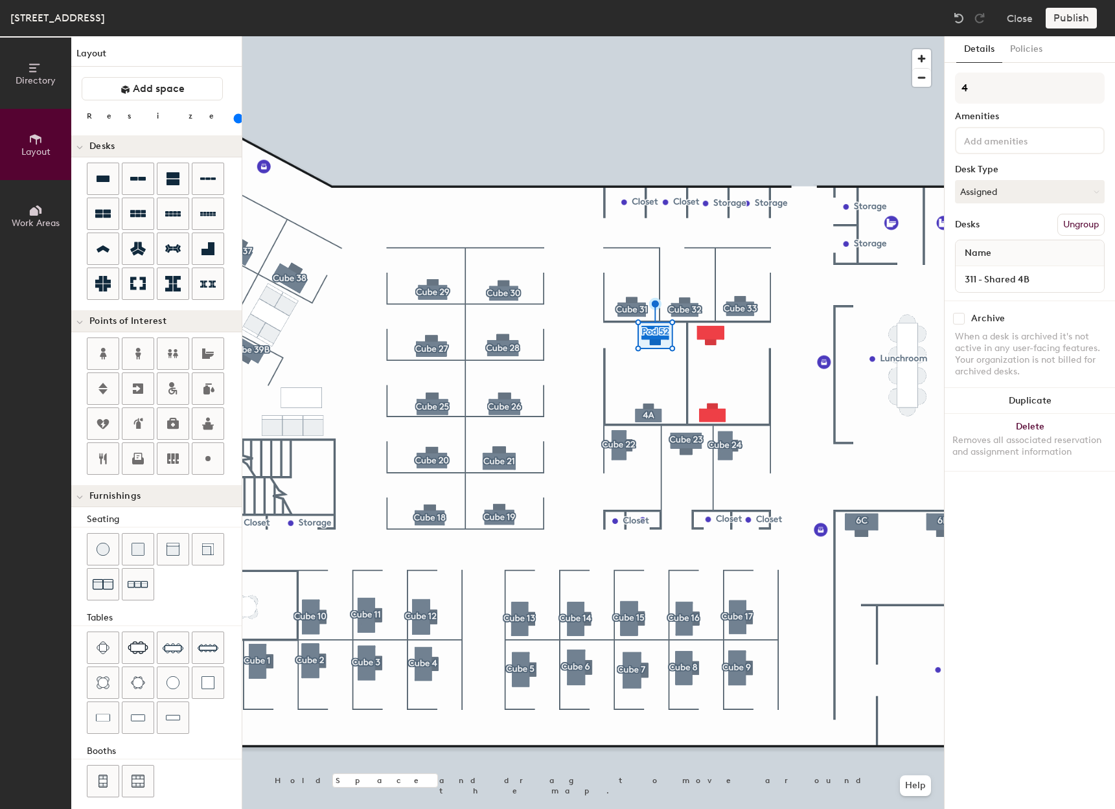
type input "140"
type input "4B"
type input "140"
type input "4B"
click at [717, 36] on div at bounding box center [593, 36] width 702 height 0
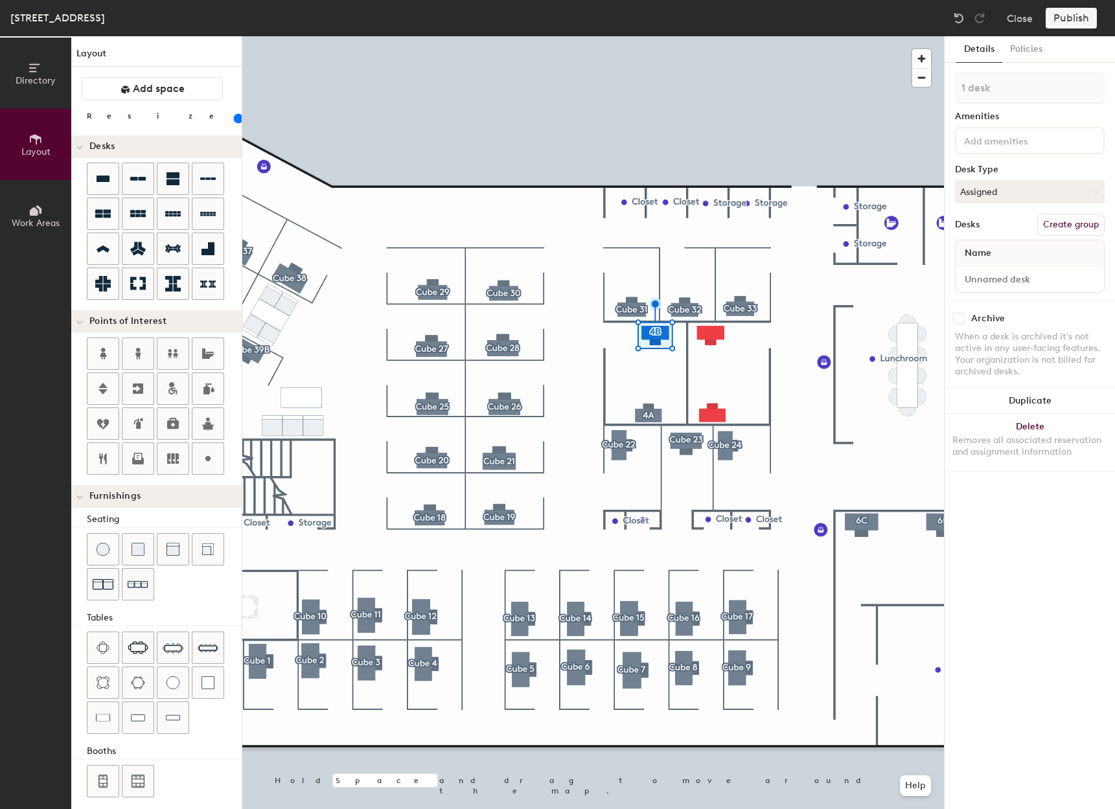
type input "120"
click at [1028, 279] on input at bounding box center [1029, 279] width 143 height 18
type input "311 - Shared 5A"
click at [1054, 224] on button "Create group" at bounding box center [1071, 225] width 67 height 22
click at [931, 93] on div "Directory Layout Work Areas Layout Add space Resize Desks Points of Interest Fu…" at bounding box center [557, 422] width 1115 height 773
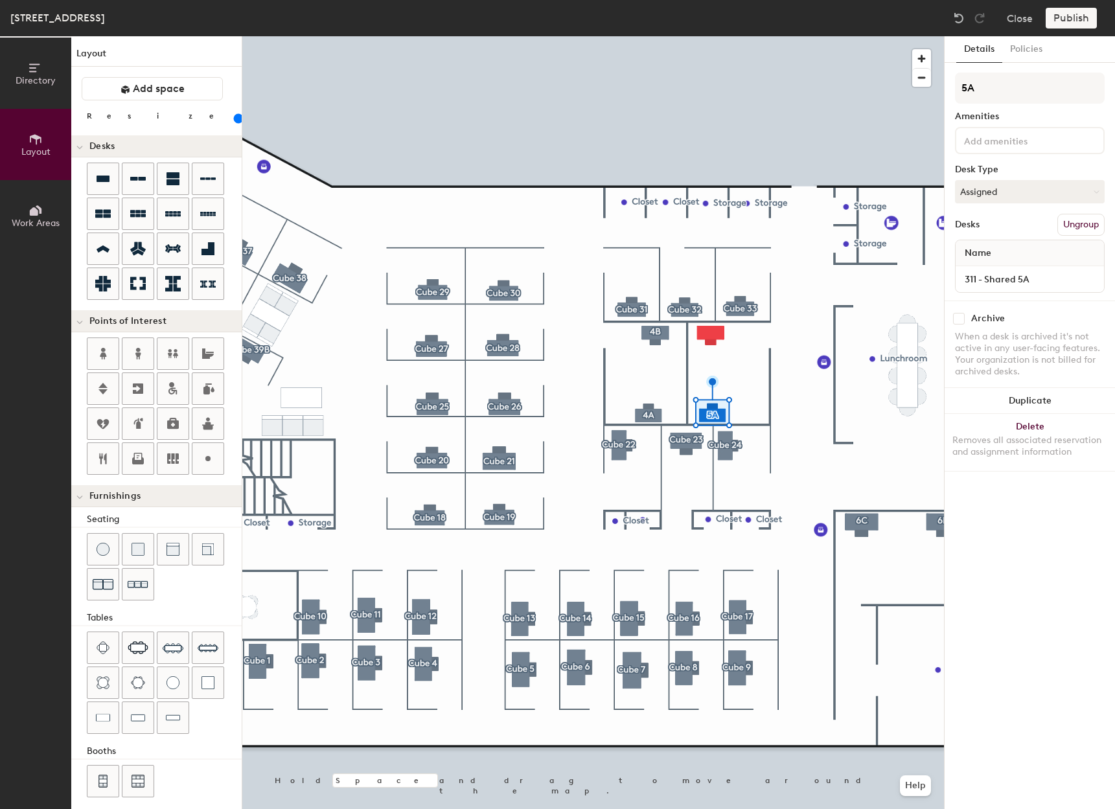
type input "5A"
type input "140"
click at [1006, 280] on input at bounding box center [1029, 279] width 143 height 18
type input "3"
type input "140"
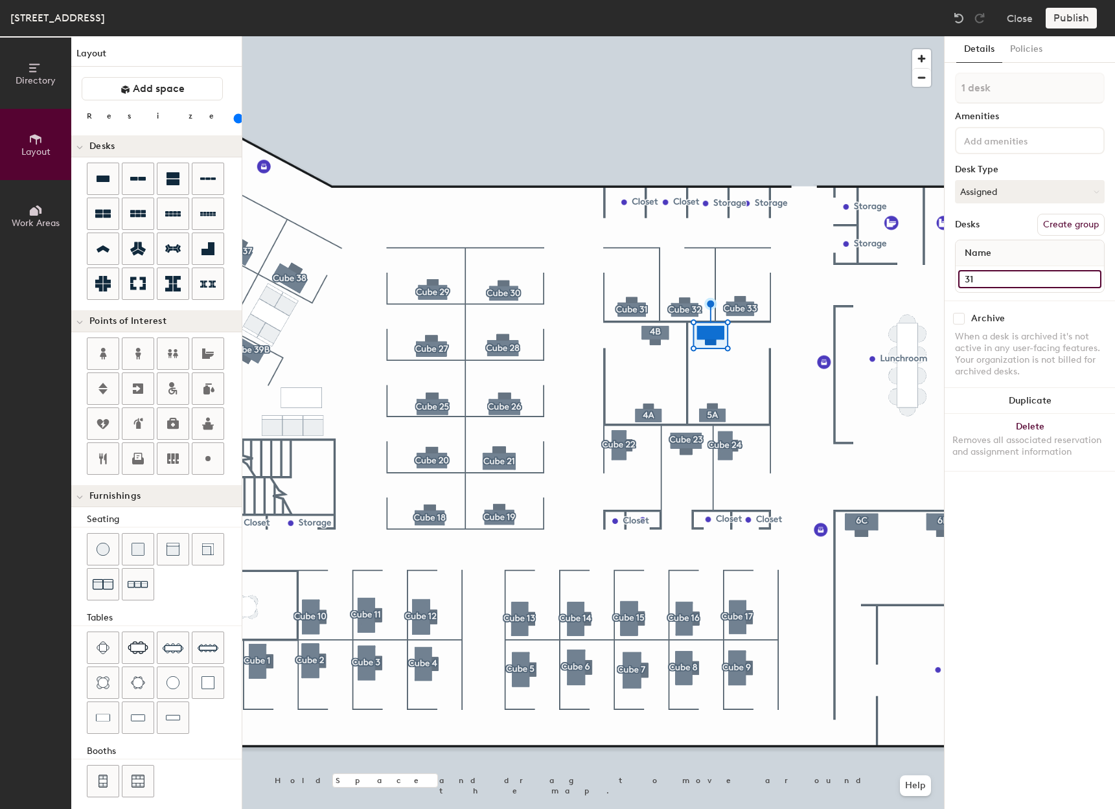
type input "311"
type input "140"
type input "311 -"
type input "140"
type input "311 - S"
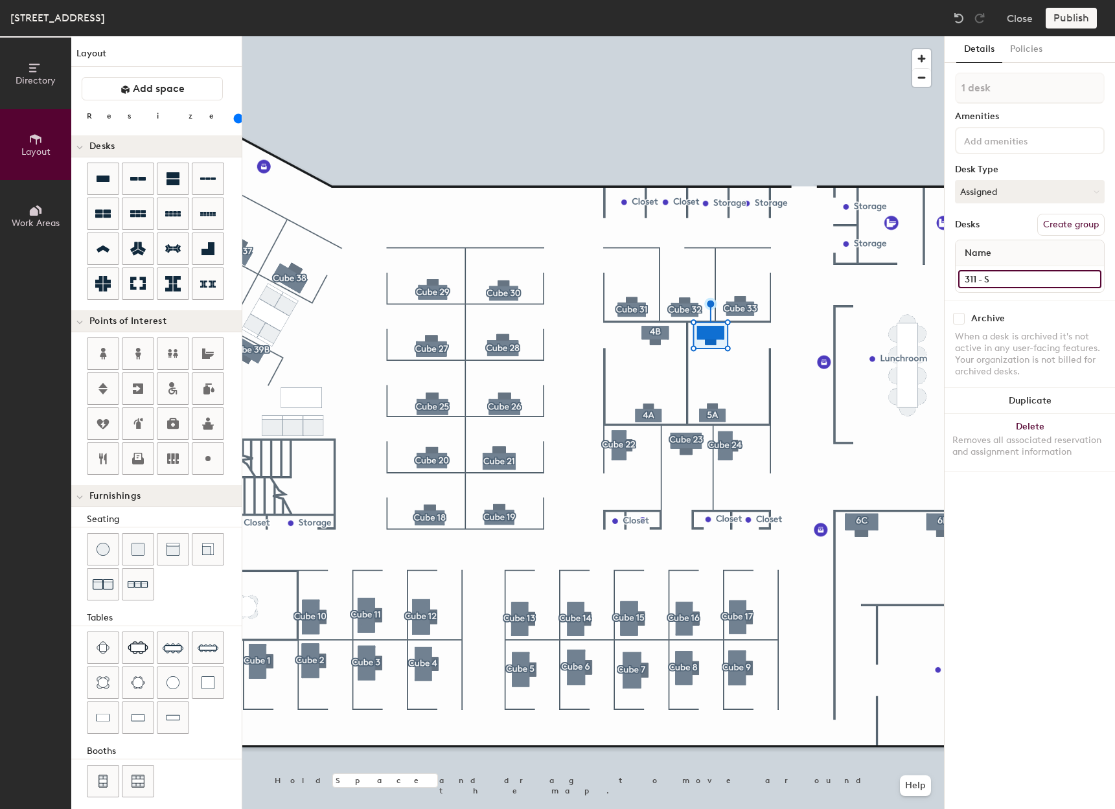
type input "140"
type input "311 - Sha"
type input "140"
type input "311 - Share"
type input "140"
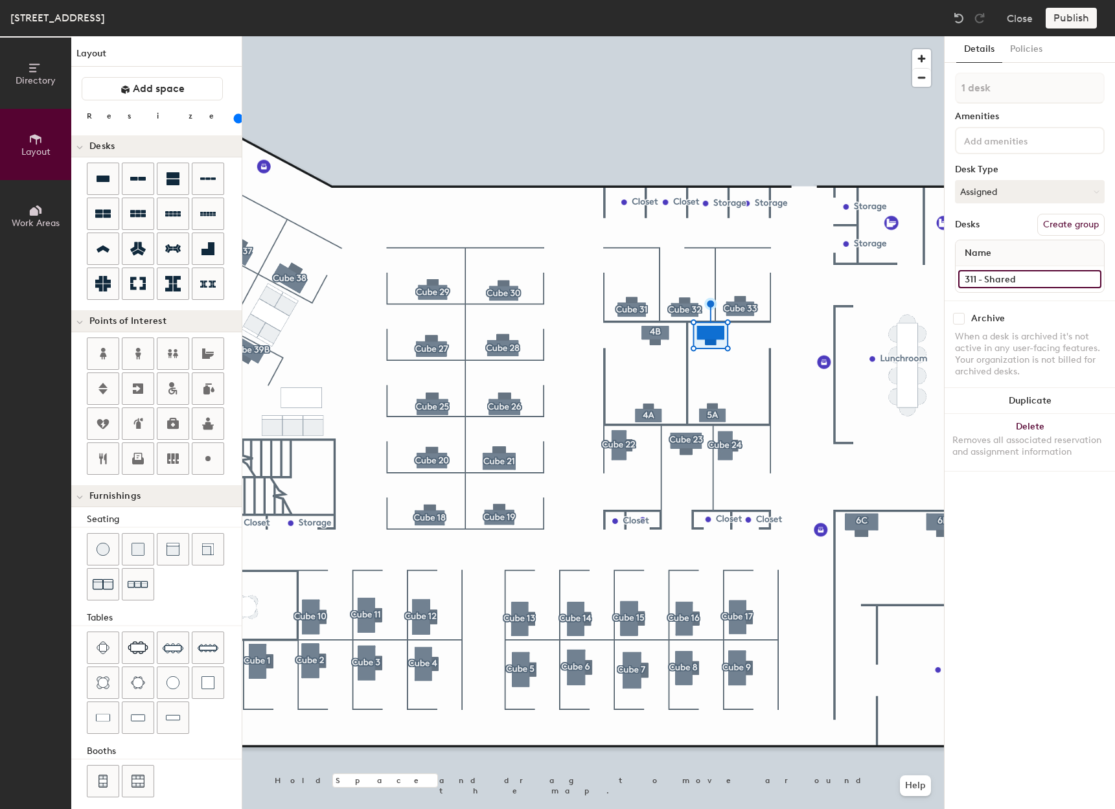
type input "311 - Shared"
type input "140"
type input "311 - Shared 5"
type input "140"
type input "311 - Shared 5B"
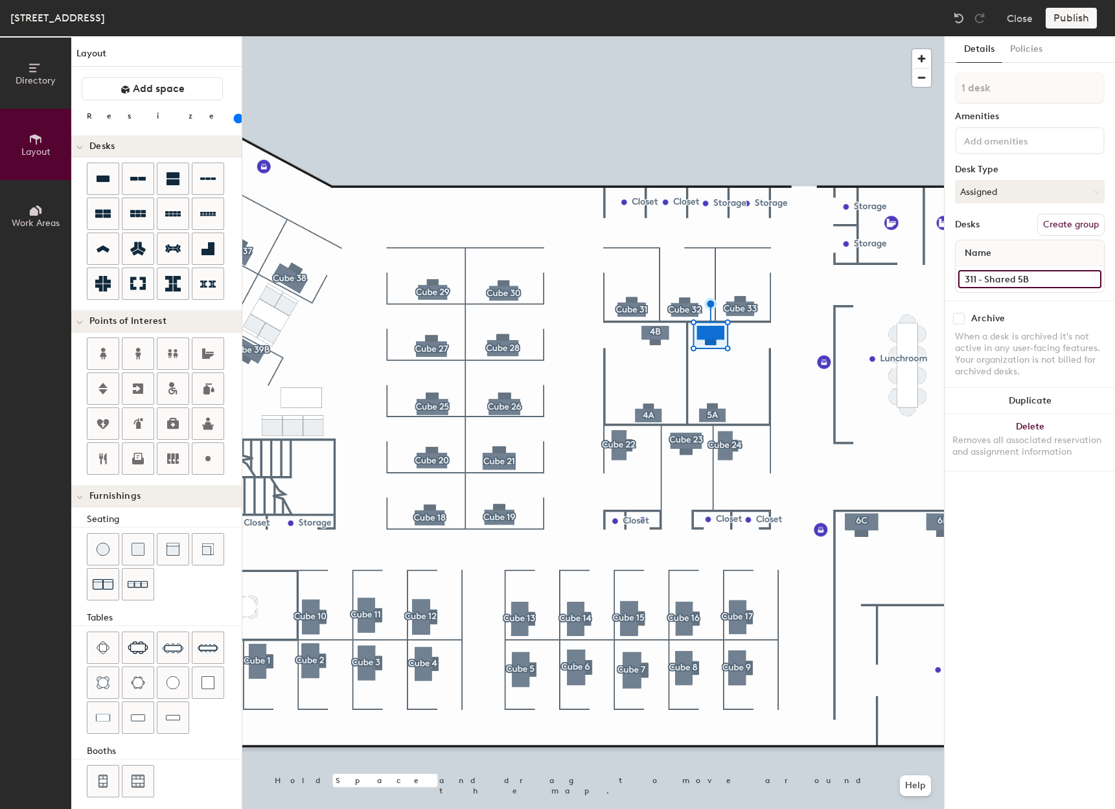
type input "140"
type input "311 - Shared 5B"
click at [1058, 226] on button "Create group" at bounding box center [1071, 225] width 67 height 22
type input "140"
click at [936, 88] on div "Directory Layout Work Areas Layout Add space Resize Desks Points of Interest Fu…" at bounding box center [557, 422] width 1115 height 773
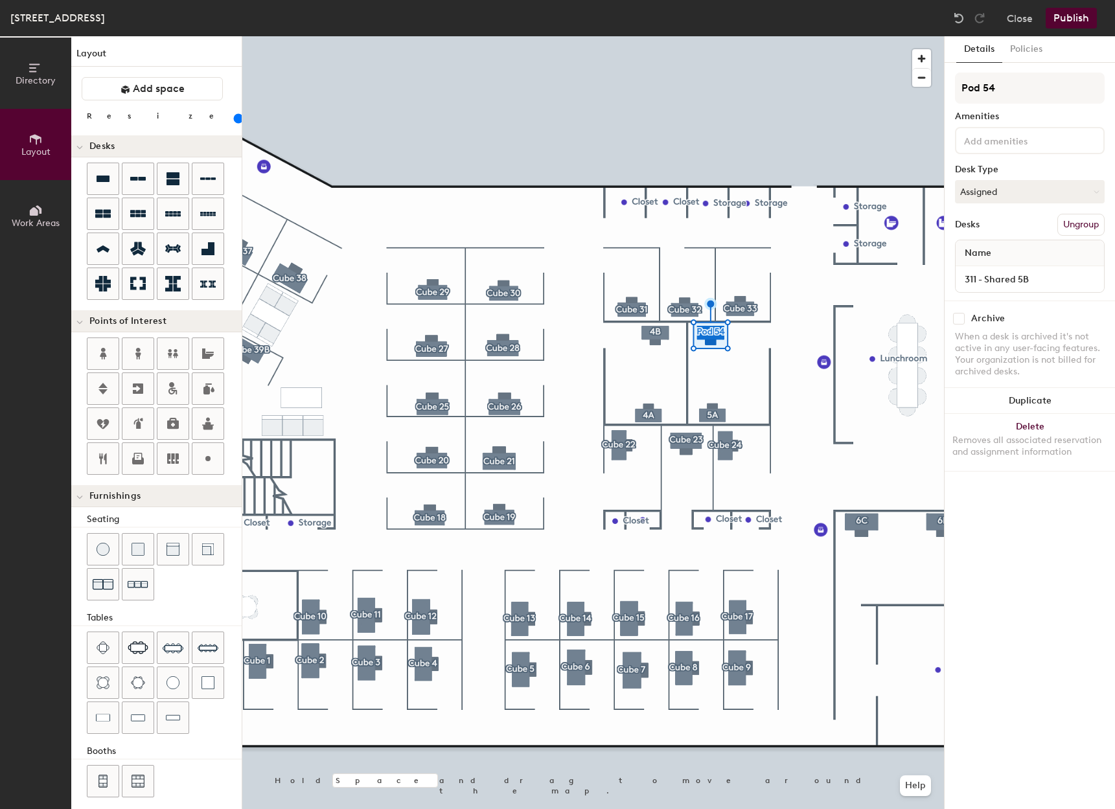
type input "5"
type input "140"
type input "5B"
type input "140"
type input "5B"
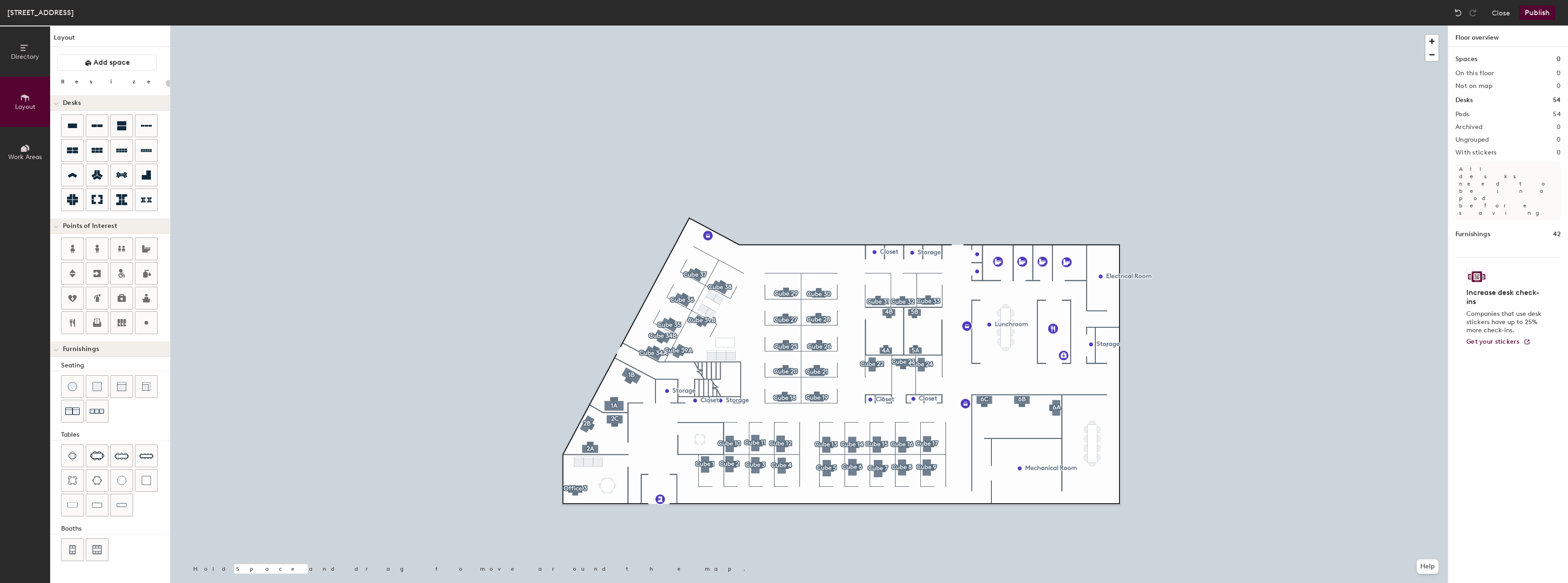
click at [784, 11] on button "Publish" at bounding box center [1537, 13] width 36 height 15
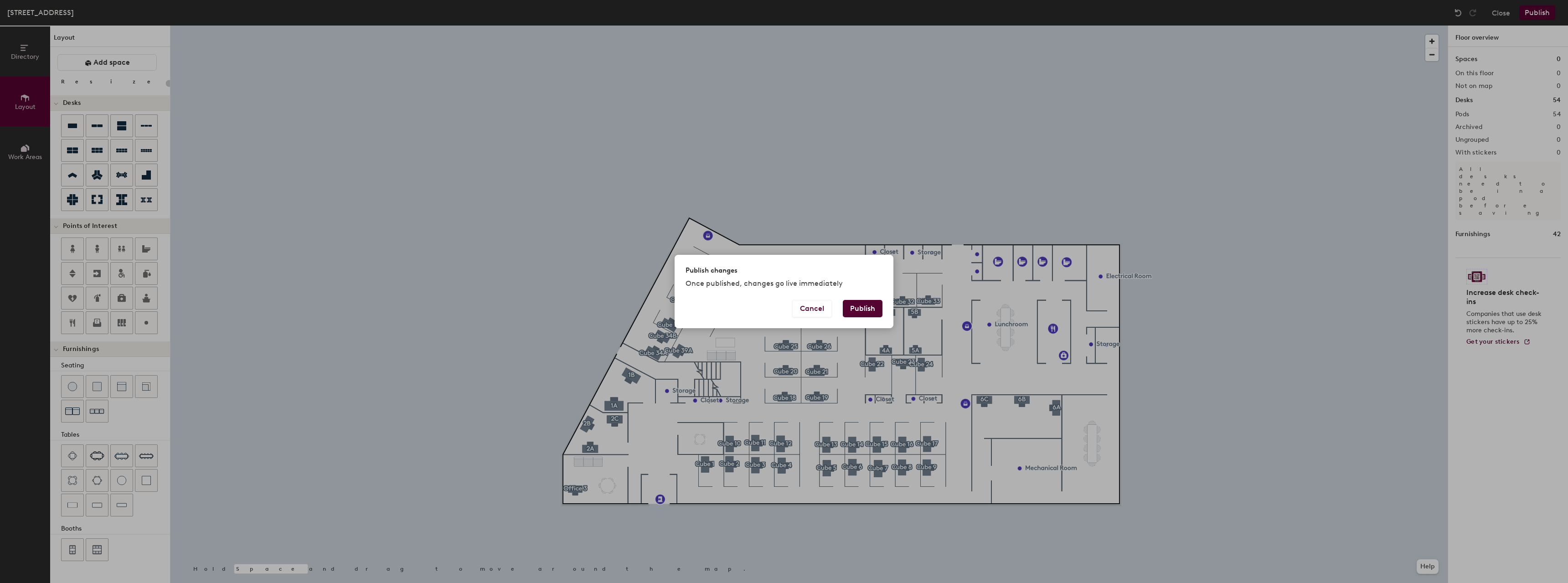
click at [784, 303] on button "Publish" at bounding box center [862, 308] width 39 height 18
type input "20"
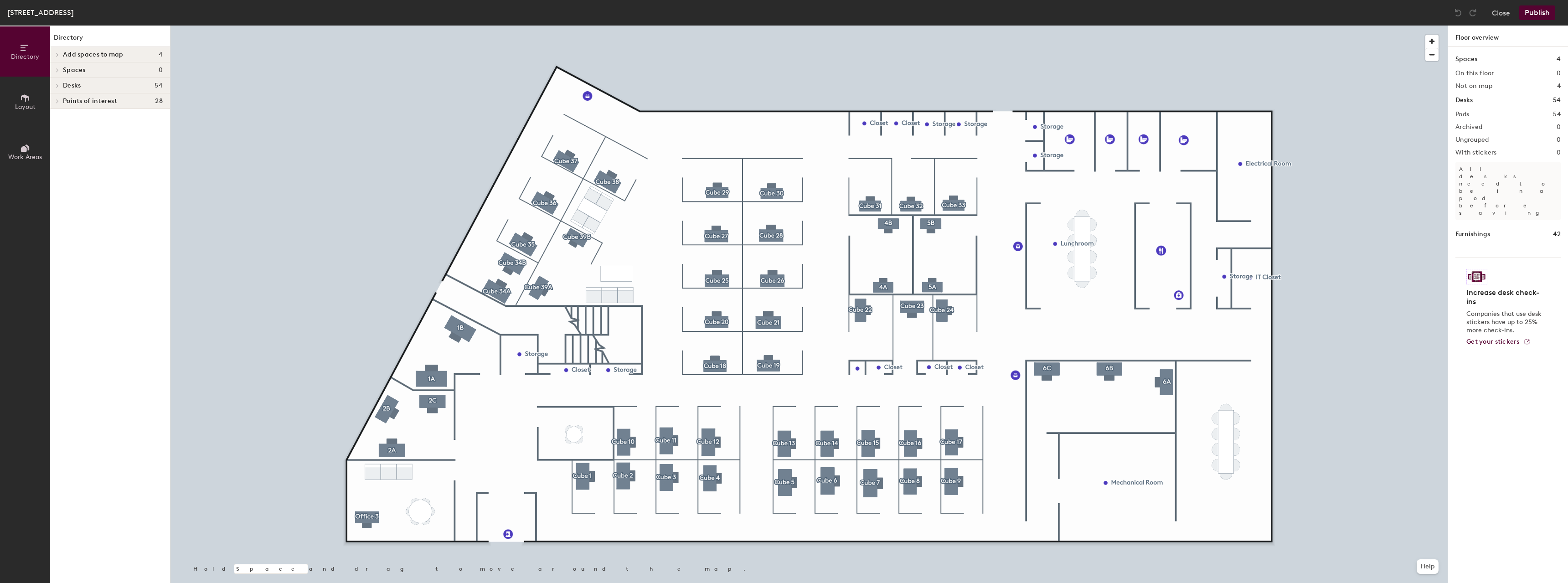
click at [62, 73] on div "Spaces 0" at bounding box center [110, 70] width 120 height 15
click at [76, 69] on span "Spaces" at bounding box center [74, 70] width 23 height 7
click at [1474, 56] on h1 "Spaces" at bounding box center [1466, 59] width 22 height 10
click at [108, 87] on h4 "Desks 54" at bounding box center [113, 86] width 100 height 7
click at [106, 72] on h4 "Spaces 0" at bounding box center [113, 70] width 100 height 7
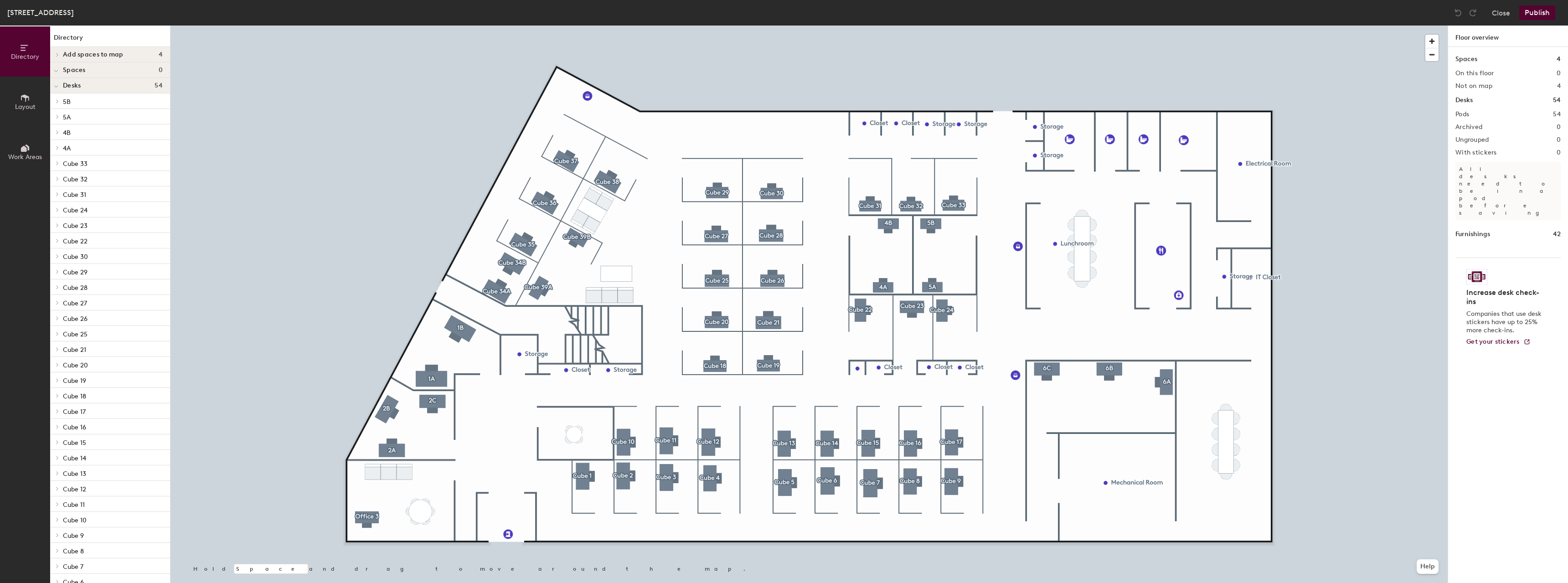
click at [110, 51] on span "Add spaces to map" at bounding box center [93, 55] width 60 height 7
click at [111, 72] on p "Client Meeting Room" at bounding box center [94, 69] width 64 height 11
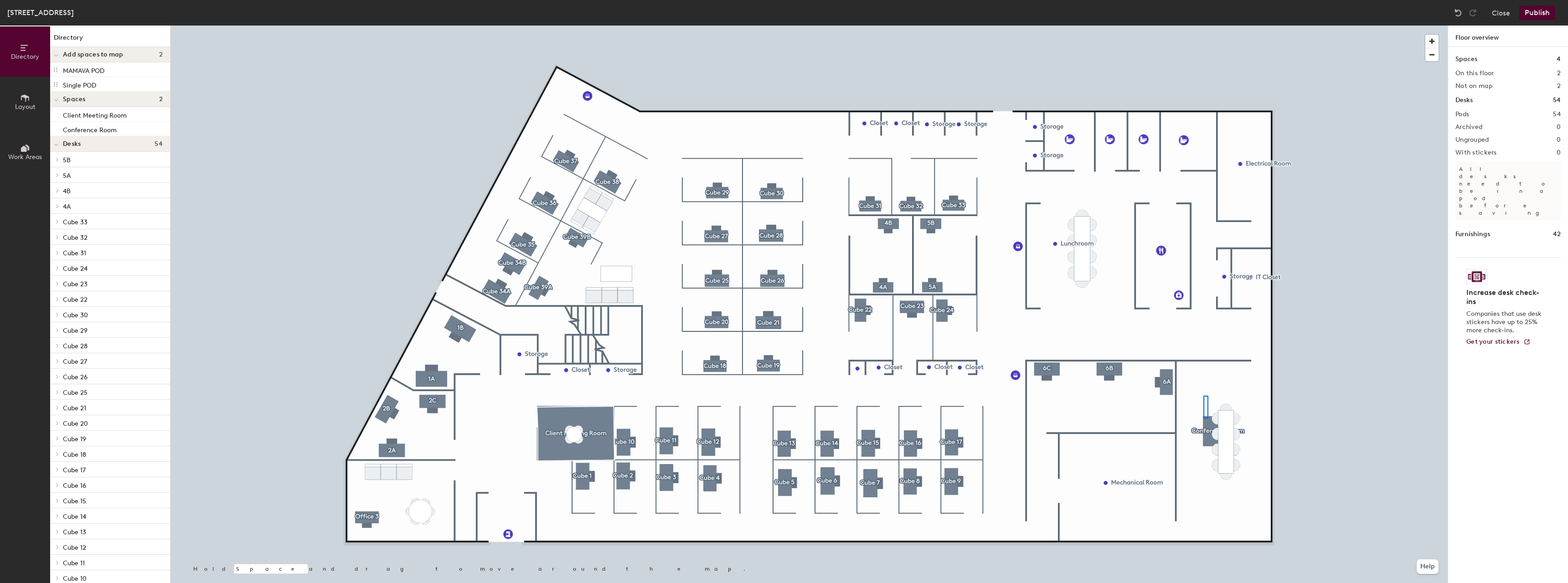
drag, startPoint x: 103, startPoint y: 68, endPoint x: 167, endPoint y: 75, distance: 64.4
click at [1204, 25] on div at bounding box center [809, 25] width 1277 height 0
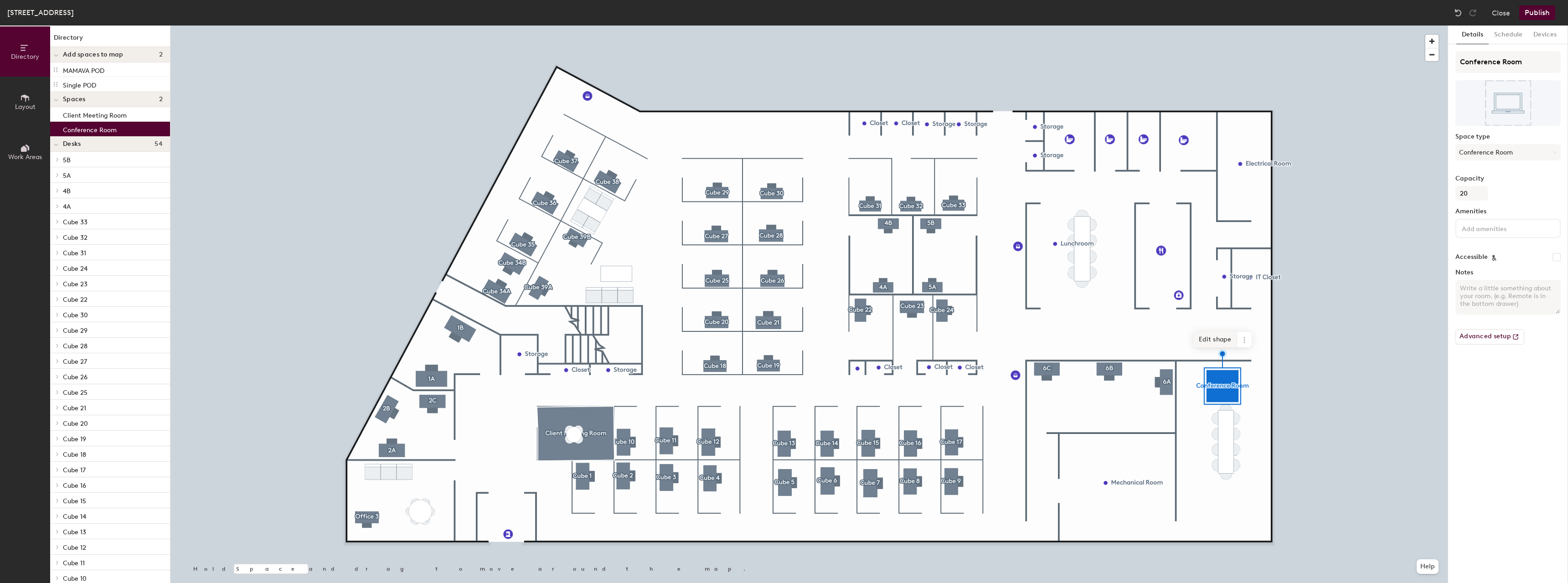
click at [1220, 342] on span "Edit shape" at bounding box center [1216, 340] width 44 height 15
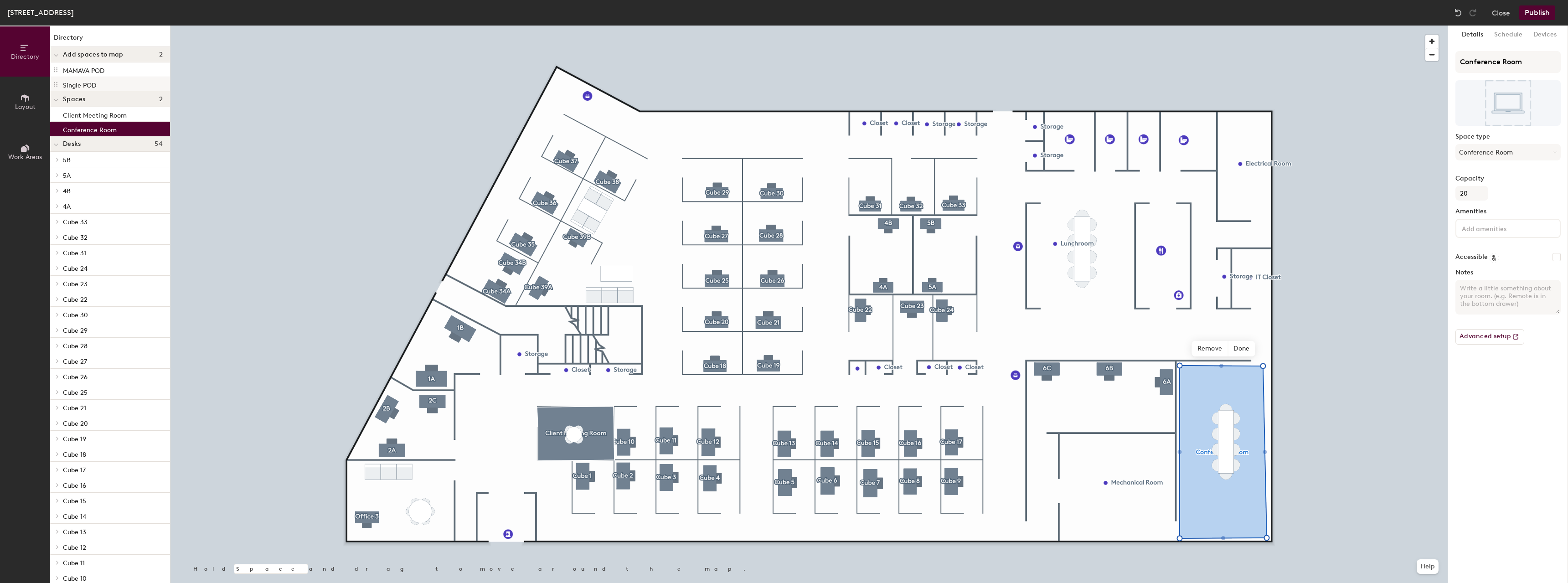
click at [135, 84] on div "Single POD" at bounding box center [110, 84] width 120 height 15
click at [117, 65] on div "MAMAVA POD" at bounding box center [110, 70] width 120 height 15
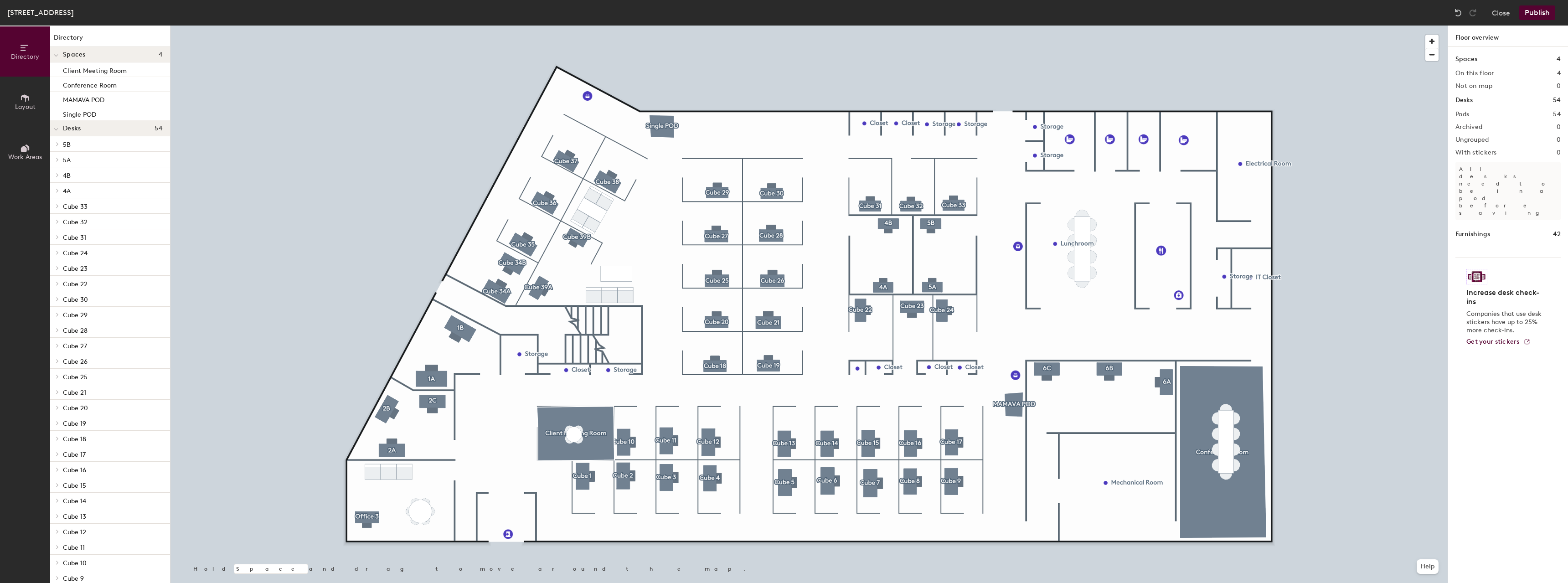
click at [1538, 13] on button "Publish" at bounding box center [1537, 13] width 36 height 15
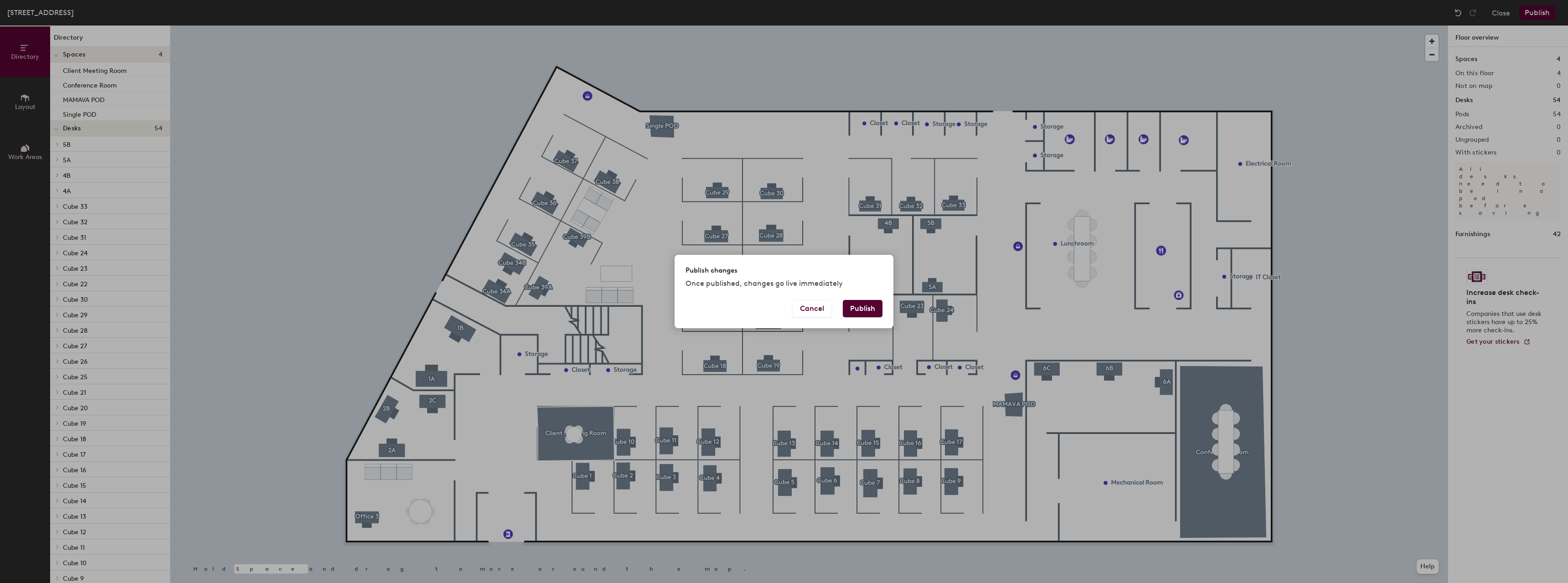
click at [864, 307] on button "Publish" at bounding box center [862, 308] width 39 height 18
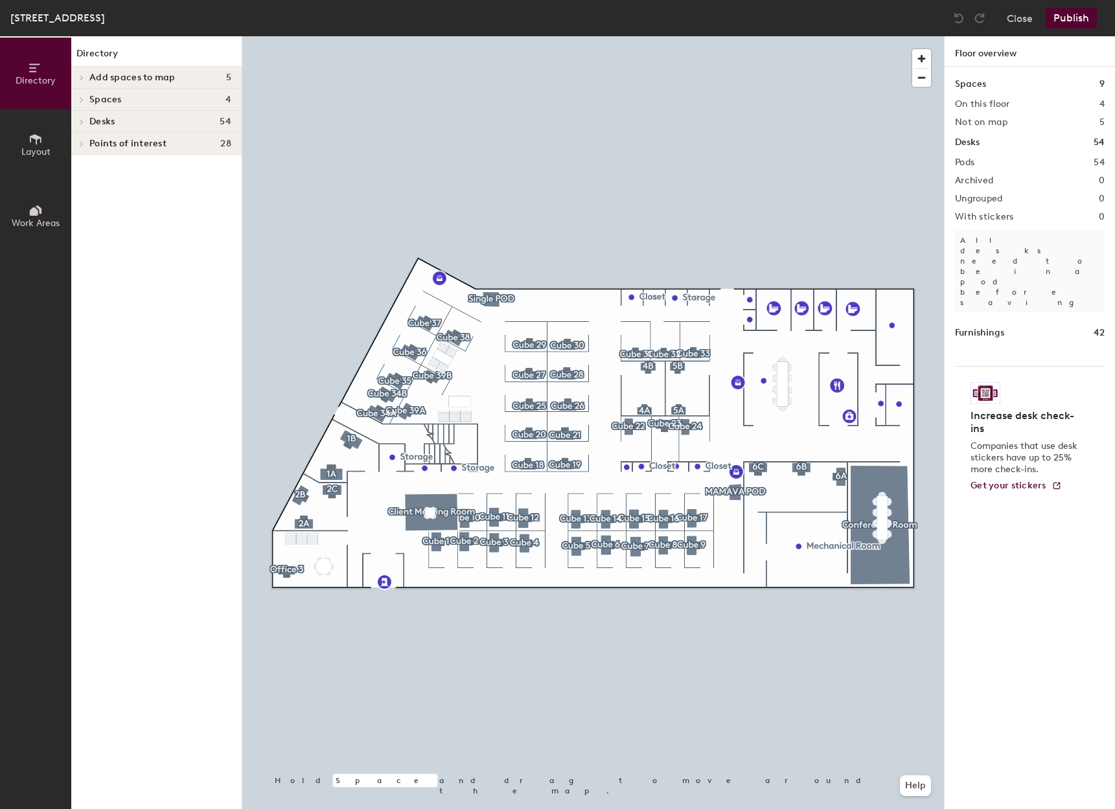
click at [169, 96] on h4 "Spaces 4" at bounding box center [160, 100] width 142 height 10
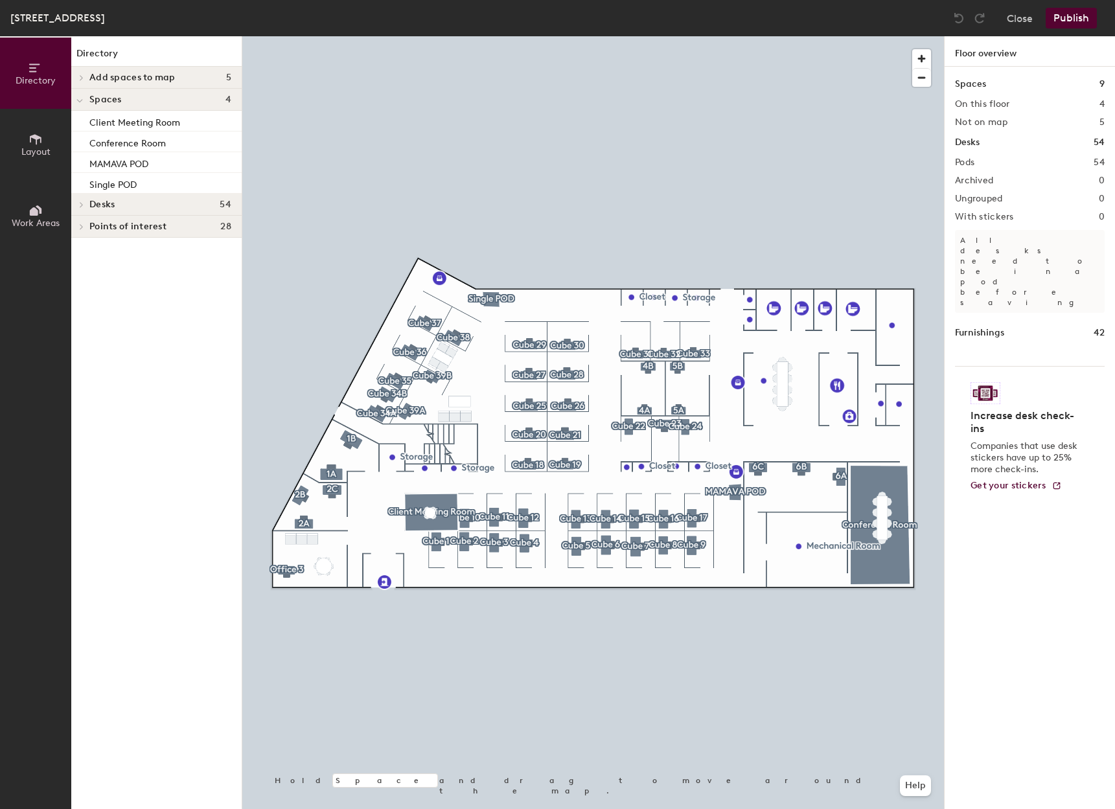
click at [166, 74] on span "Add spaces to map" at bounding box center [132, 78] width 86 height 10
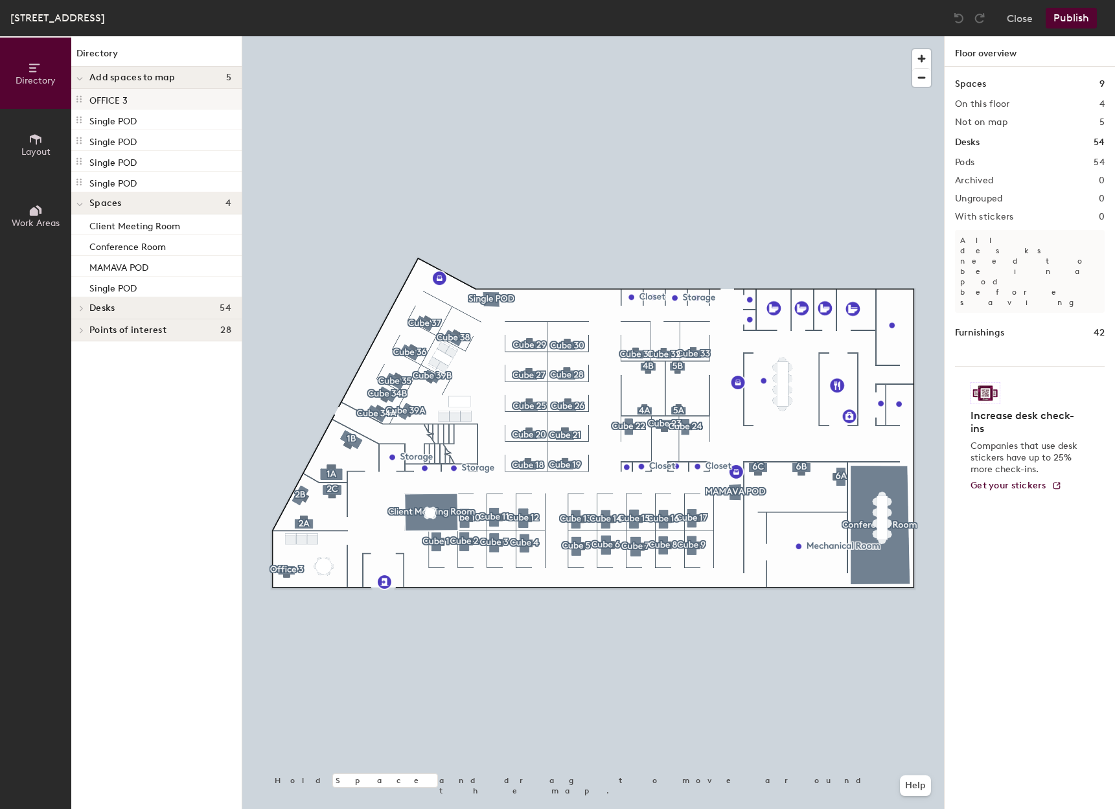
click at [168, 95] on div "OFFICE 3" at bounding box center [156, 99] width 170 height 21
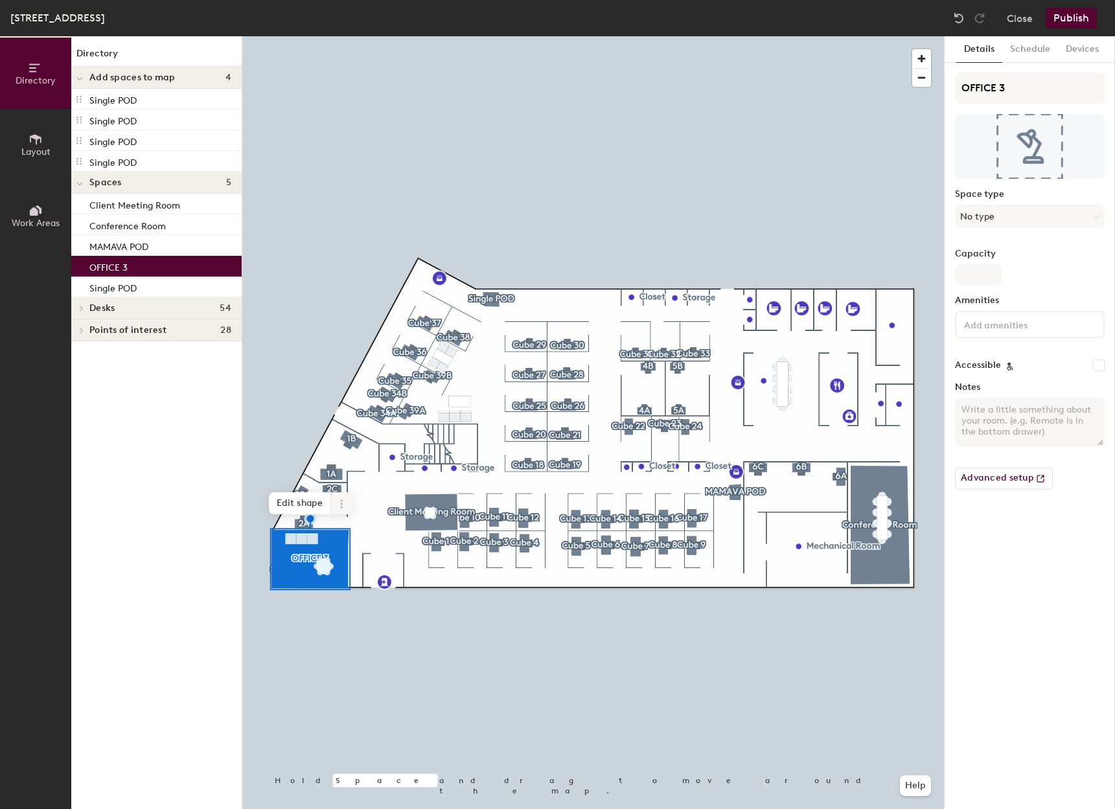
click at [346, 500] on icon at bounding box center [341, 504] width 10 height 10
click at [368, 533] on span "Remove from map" at bounding box center [388, 534] width 115 height 22
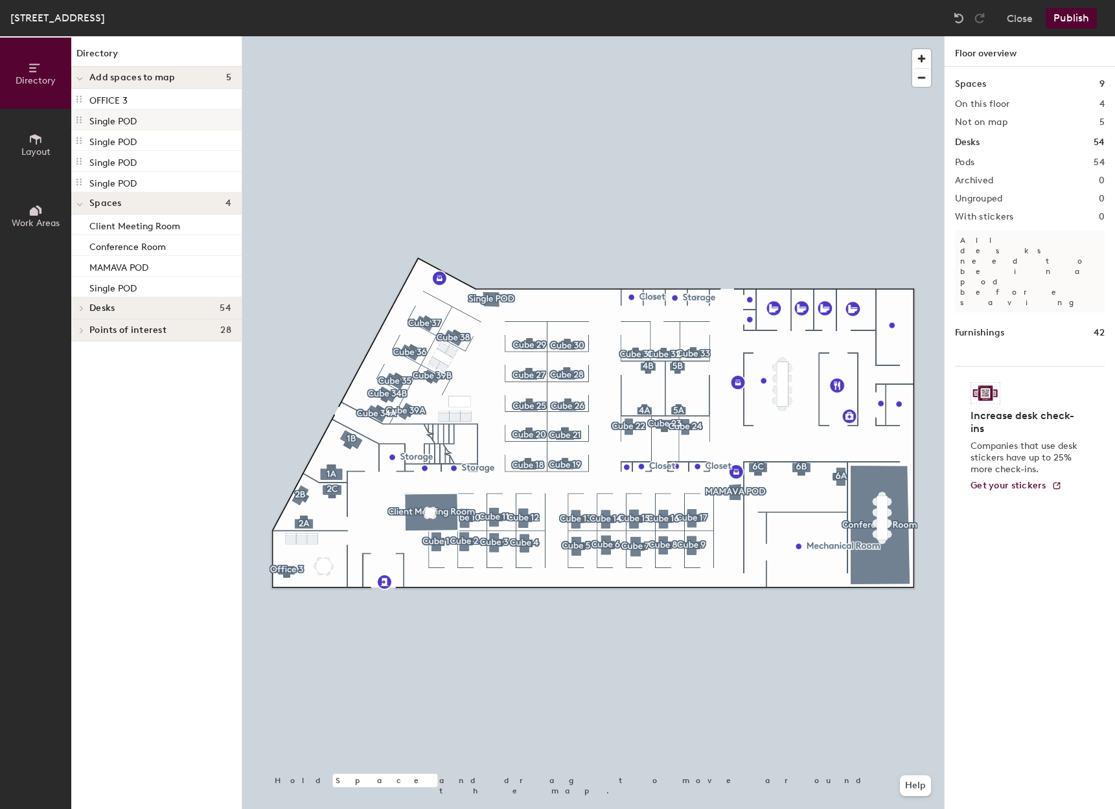
click at [169, 114] on div "Single POD" at bounding box center [156, 120] width 170 height 21
drag, startPoint x: 143, startPoint y: 121, endPoint x: 605, endPoint y: 263, distance: 483.6
click at [562, 36] on div at bounding box center [593, 36] width 702 height 0
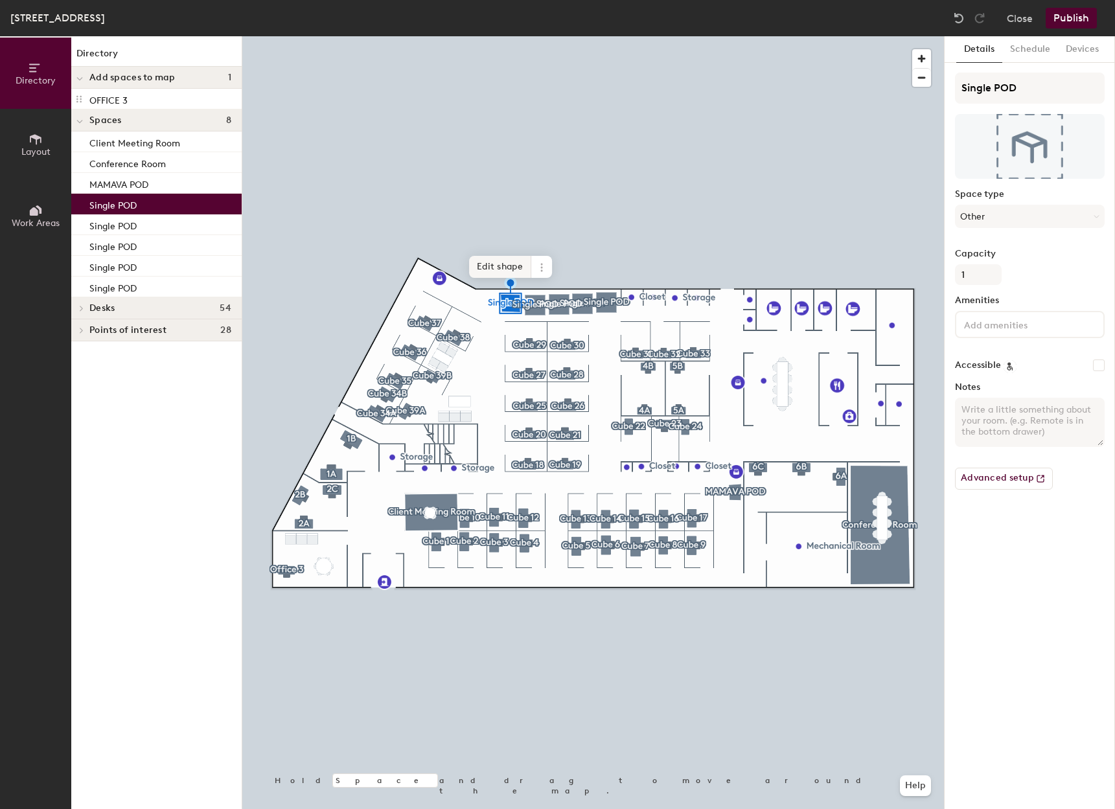
click at [512, 266] on span "Edit shape" at bounding box center [500, 267] width 62 height 22
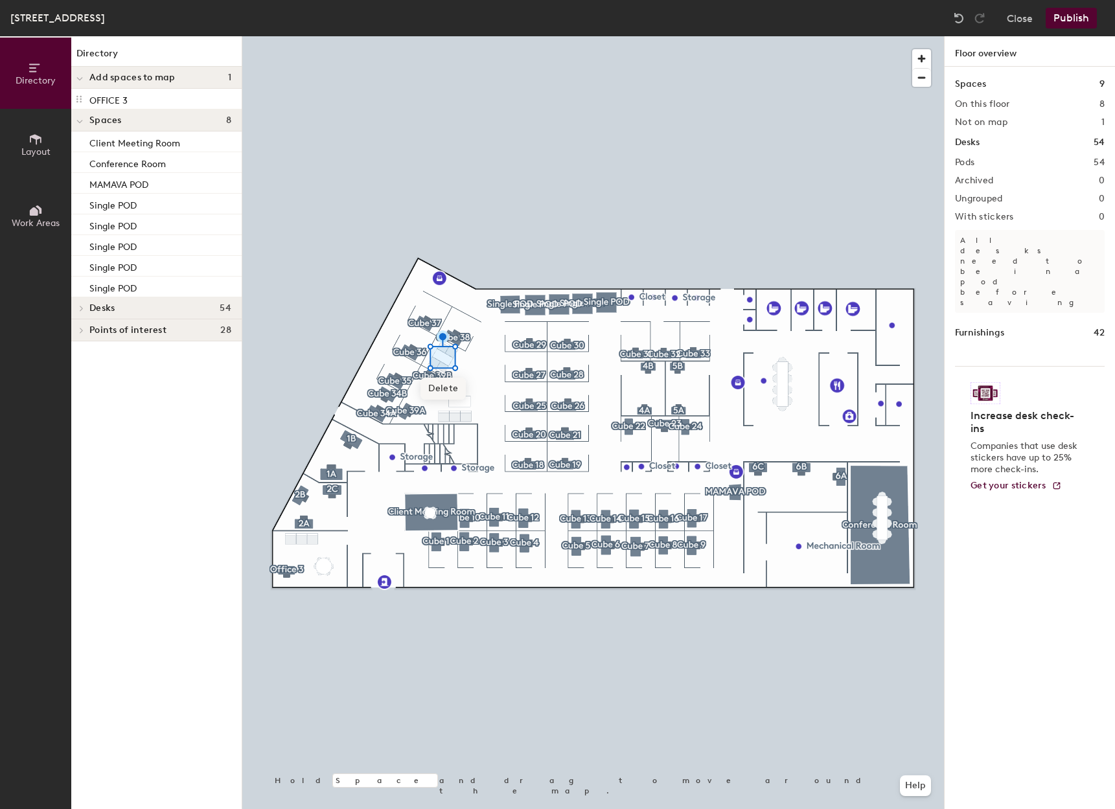
click at [448, 390] on span "Delete" at bounding box center [443, 389] width 45 height 22
click at [448, 380] on span "Delete" at bounding box center [452, 381] width 45 height 22
click at [450, 377] on span "Delete" at bounding box center [443, 376] width 45 height 22
click at [438, 392] on span "Delete" at bounding box center [434, 393] width 45 height 22
click at [445, 393] on span "Delete" at bounding box center [442, 397] width 45 height 22
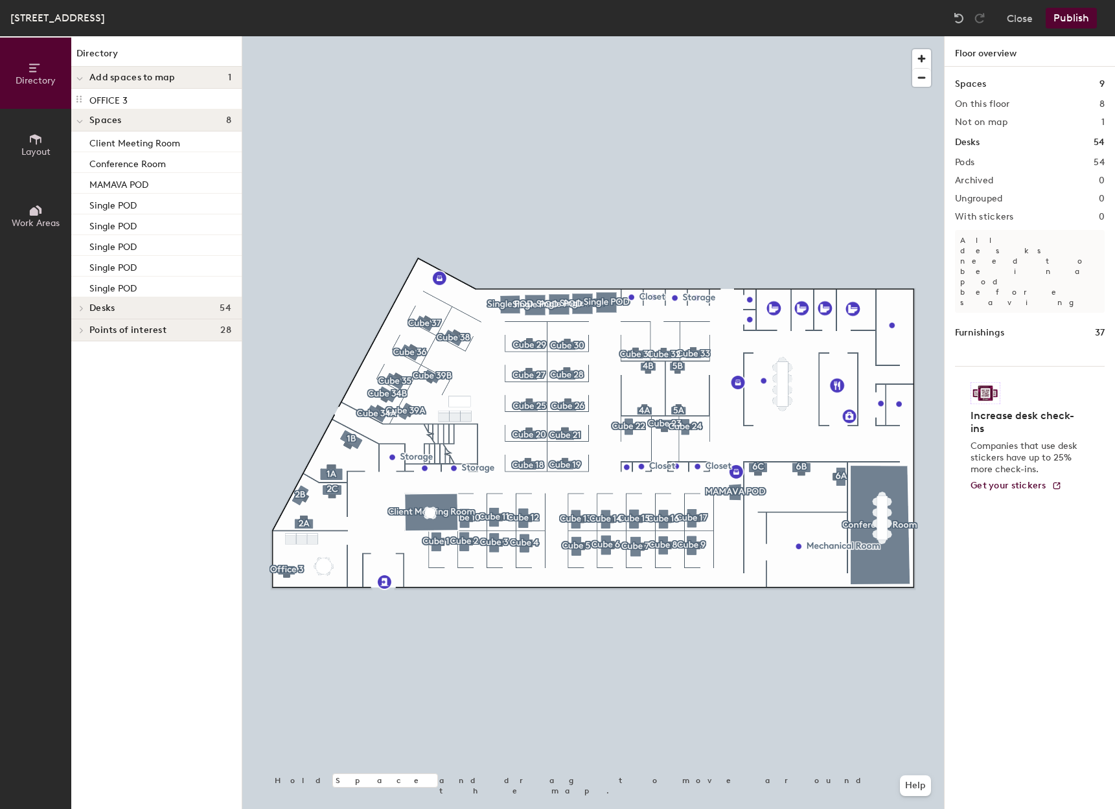
click at [1082, 9] on button "Publish" at bounding box center [1071, 18] width 51 height 21
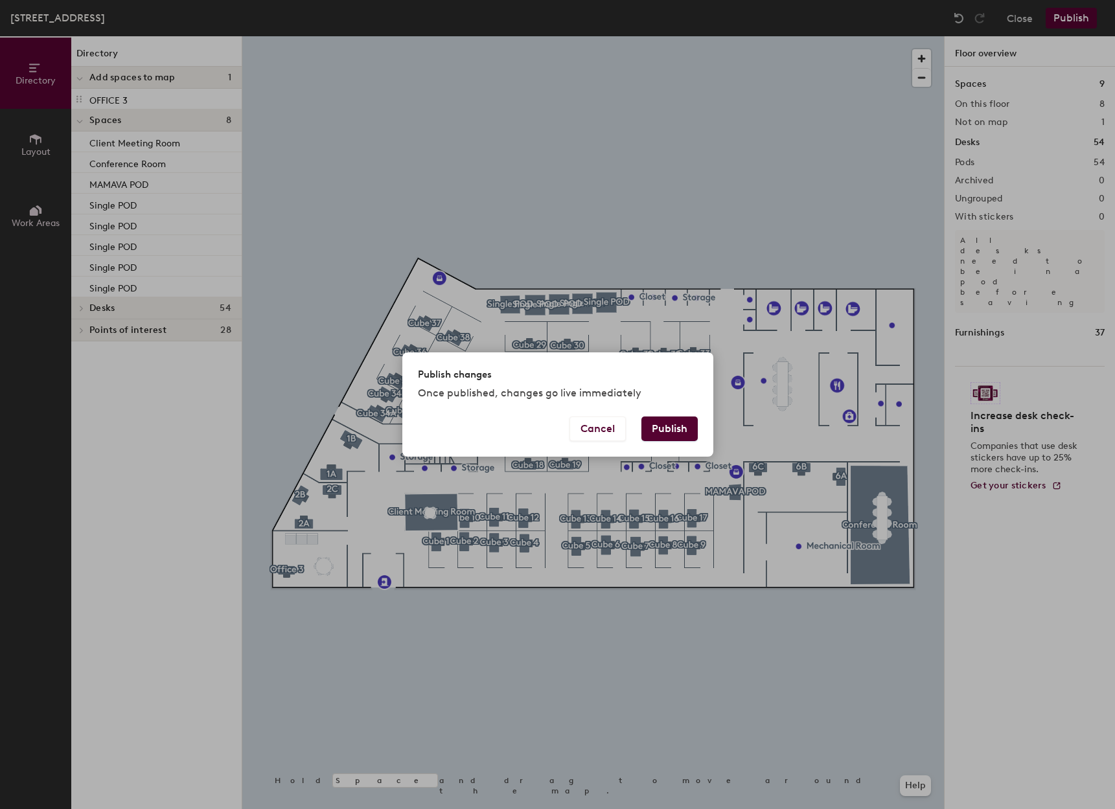
click at [680, 425] on button "Publish" at bounding box center [670, 429] width 56 height 25
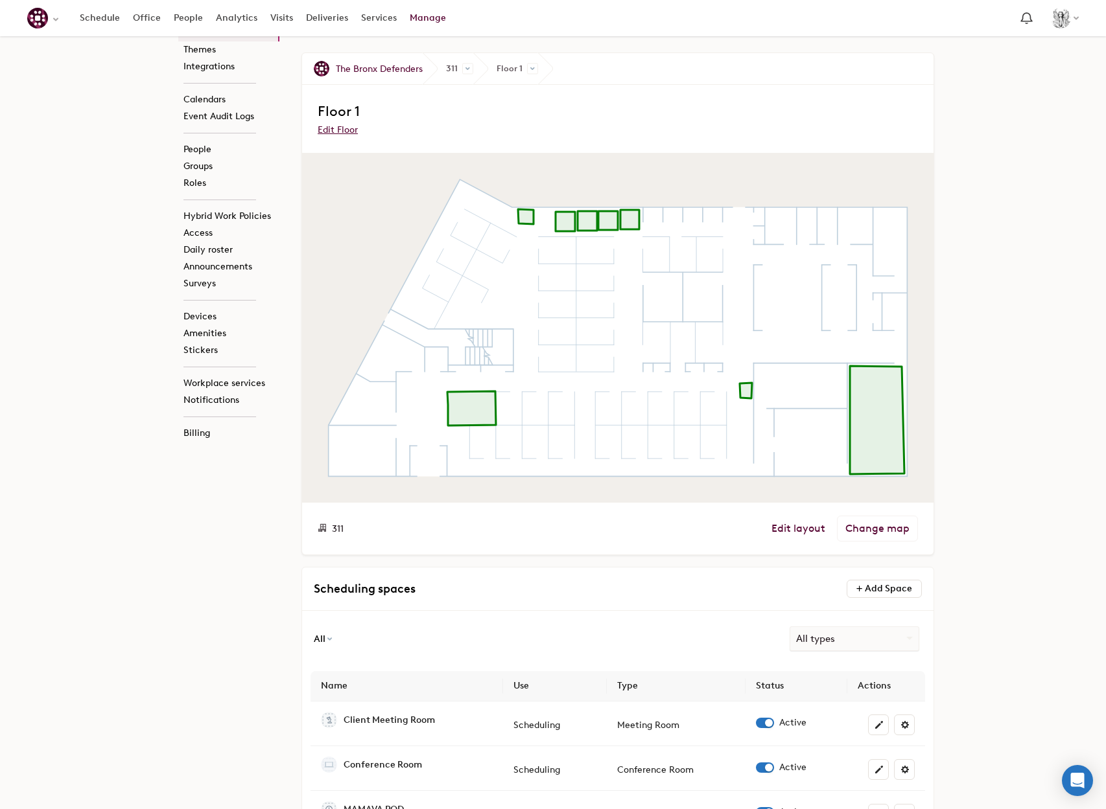
scroll to position [194, 0]
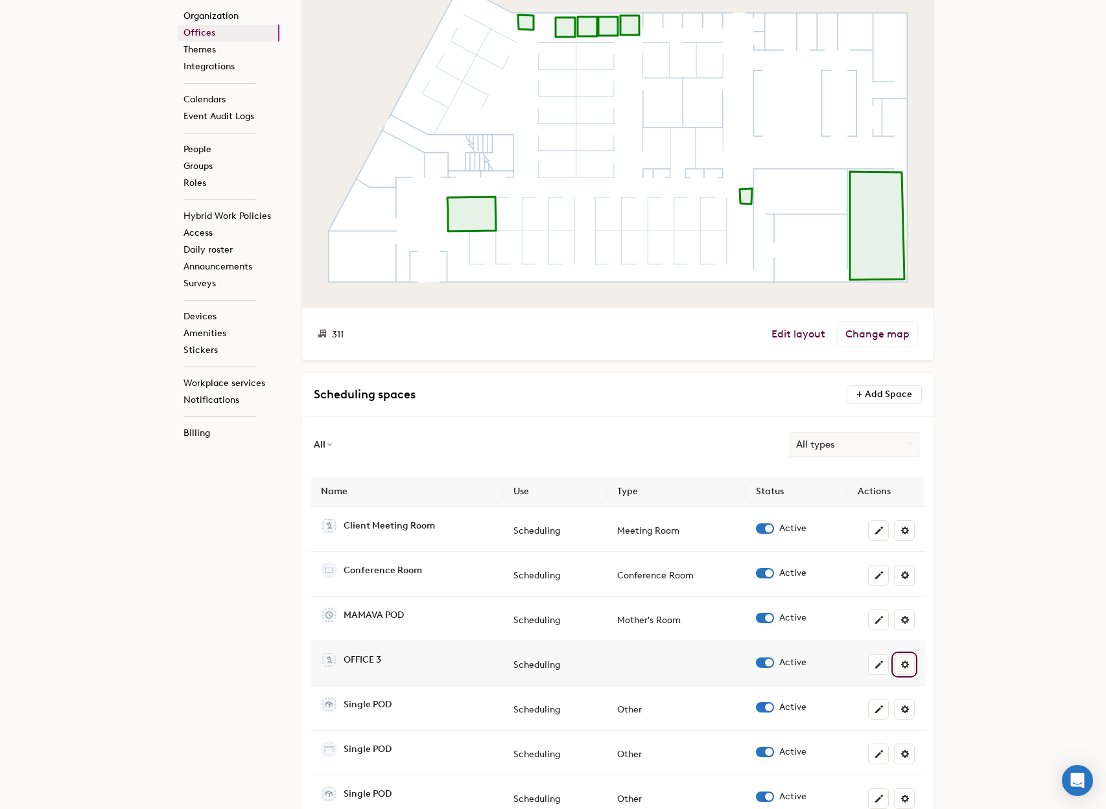
click at [907, 665] on span at bounding box center [904, 665] width 10 height 10
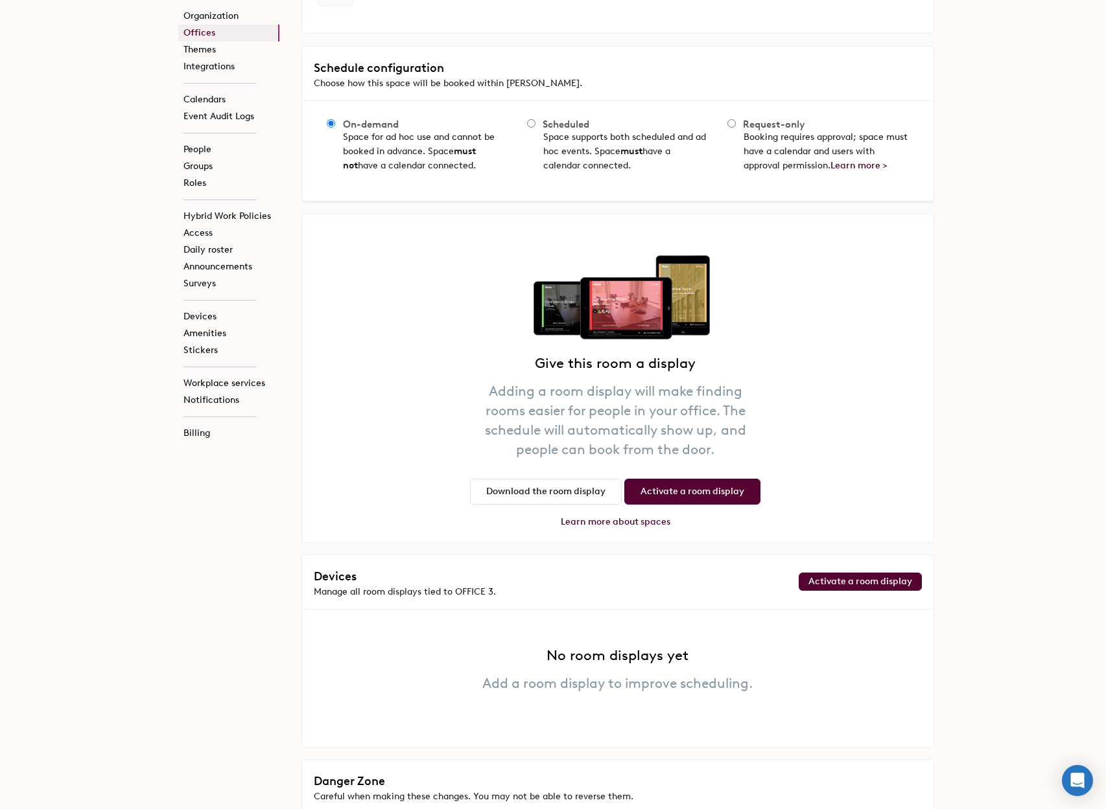
scroll to position [636, 0]
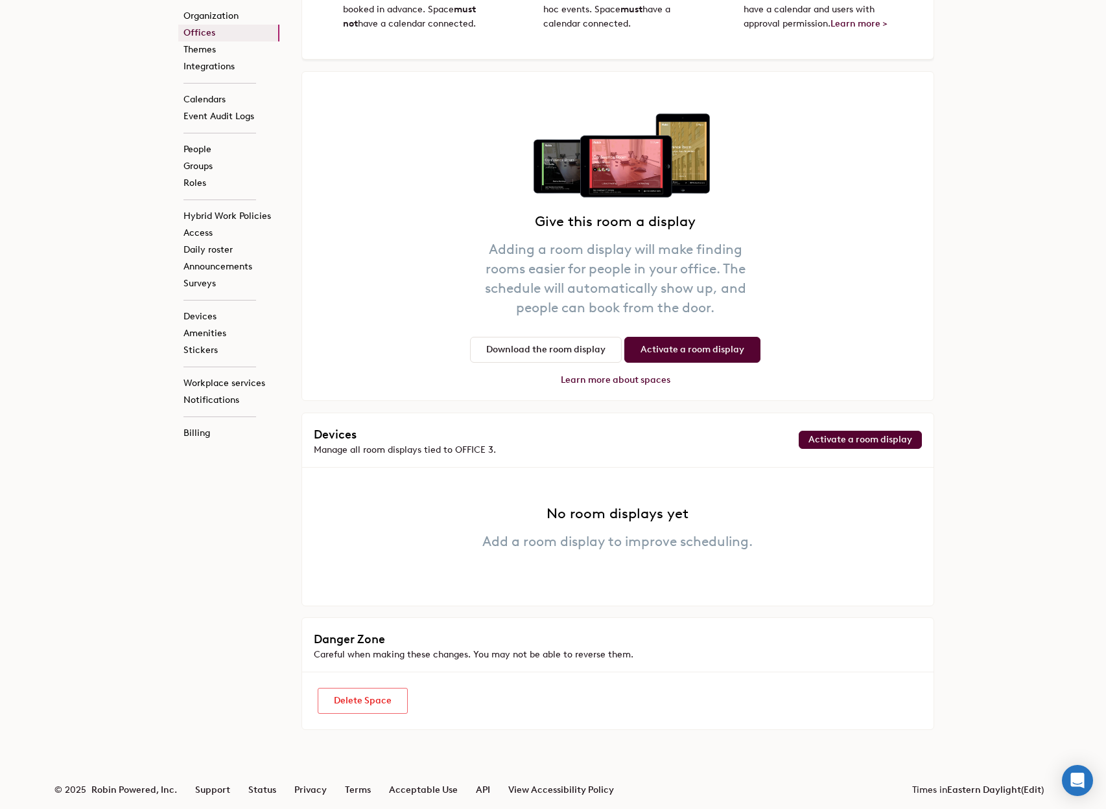
click at [351, 702] on link "Delete Space" at bounding box center [363, 701] width 90 height 26
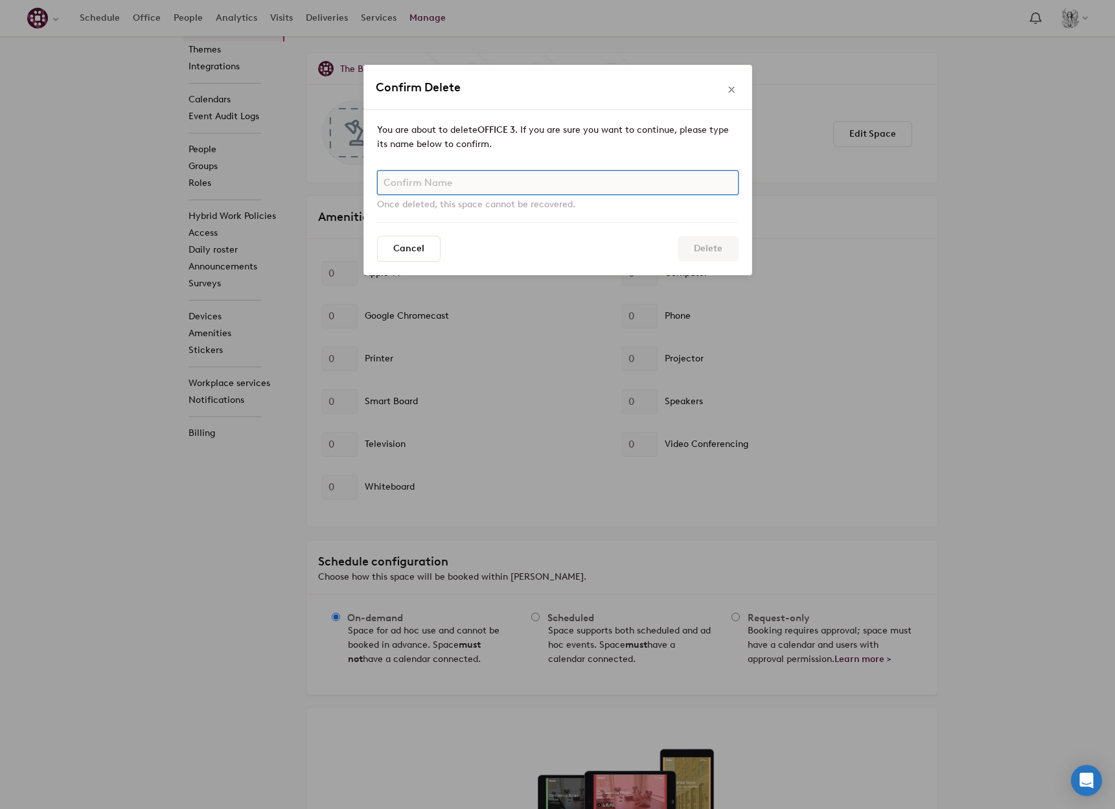
click at [453, 181] on input "text" at bounding box center [558, 182] width 362 height 25
type input "OFFICE 3"
click at [726, 248] on input "Delete" at bounding box center [708, 249] width 61 height 26
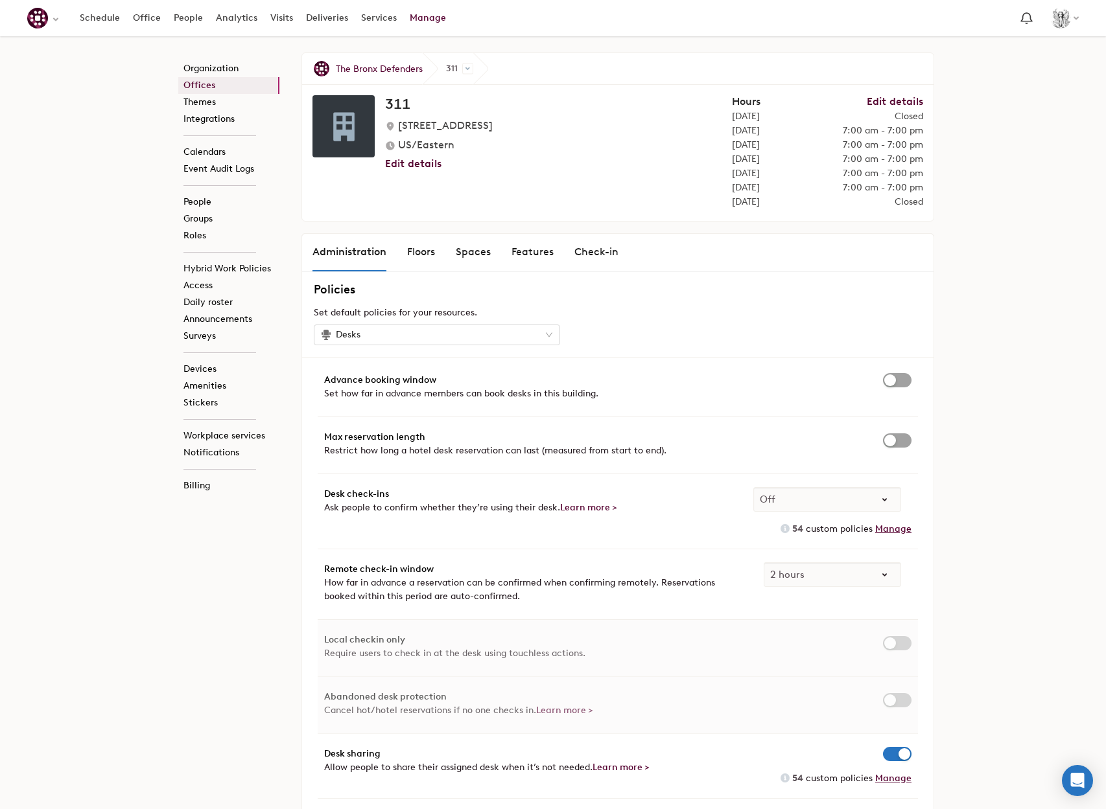
click at [215, 80] on link "Offices" at bounding box center [228, 85] width 101 height 17
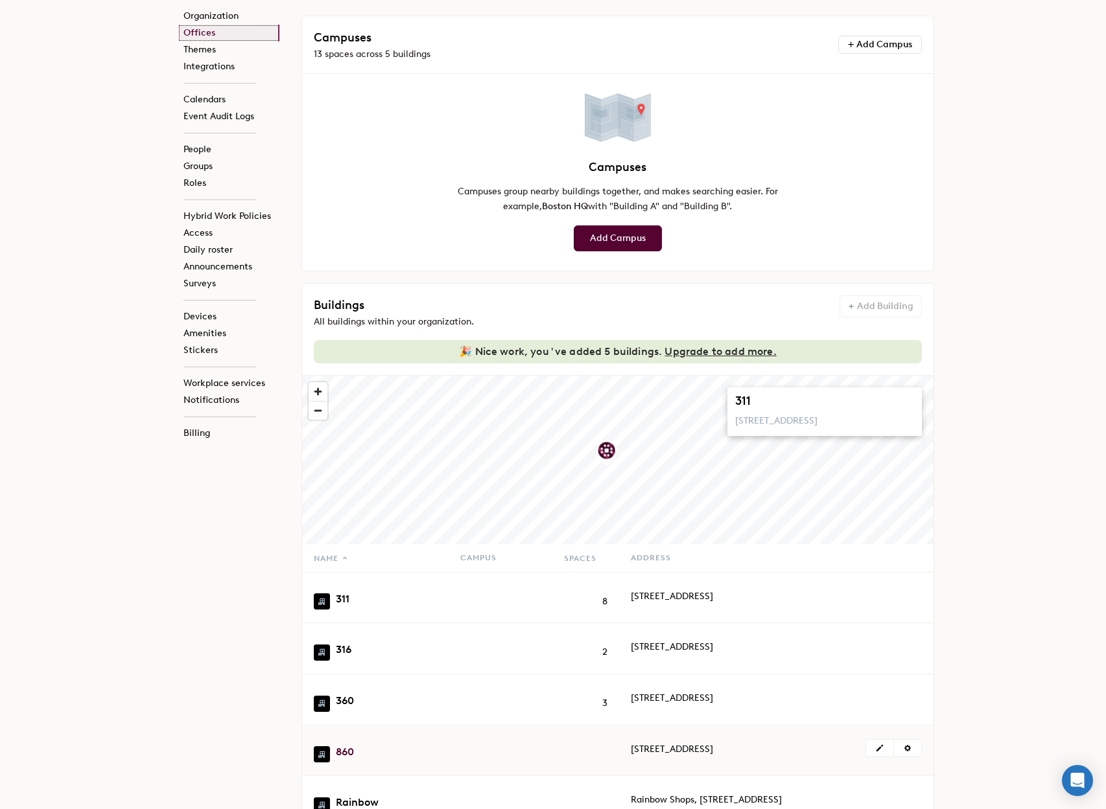
scroll to position [209, 0]
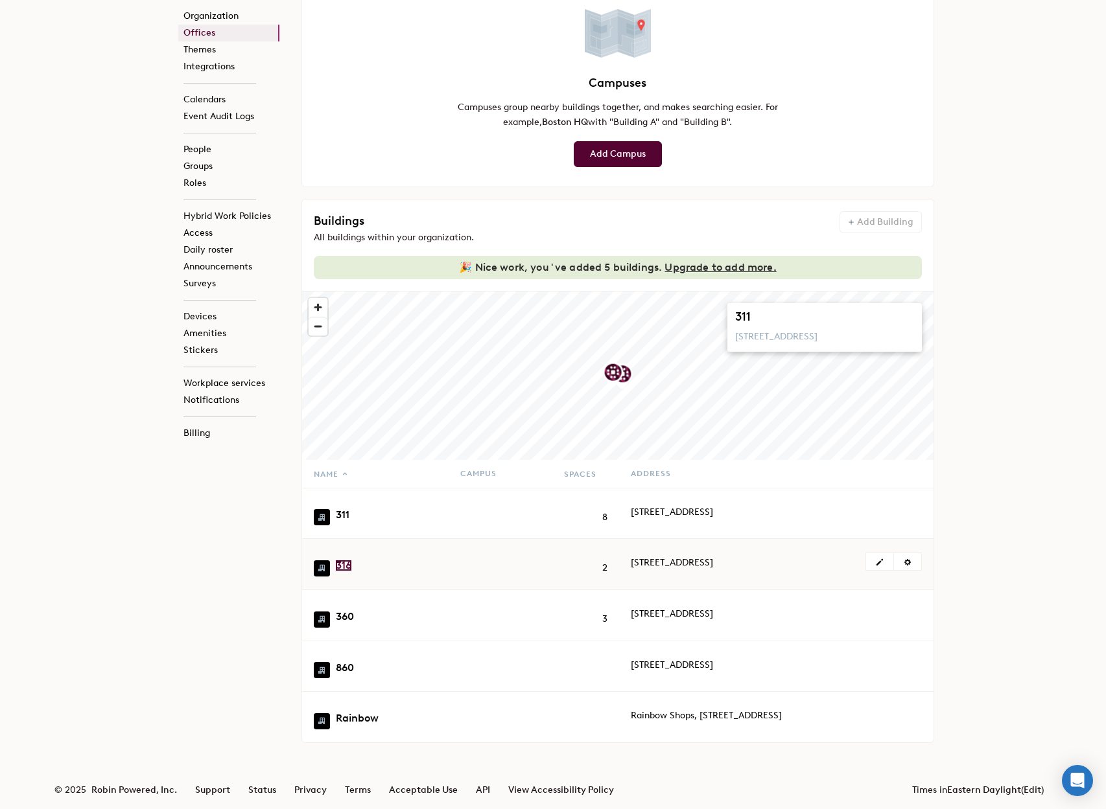
click at [339, 561] on link "316" at bounding box center [344, 566] width 16 height 10
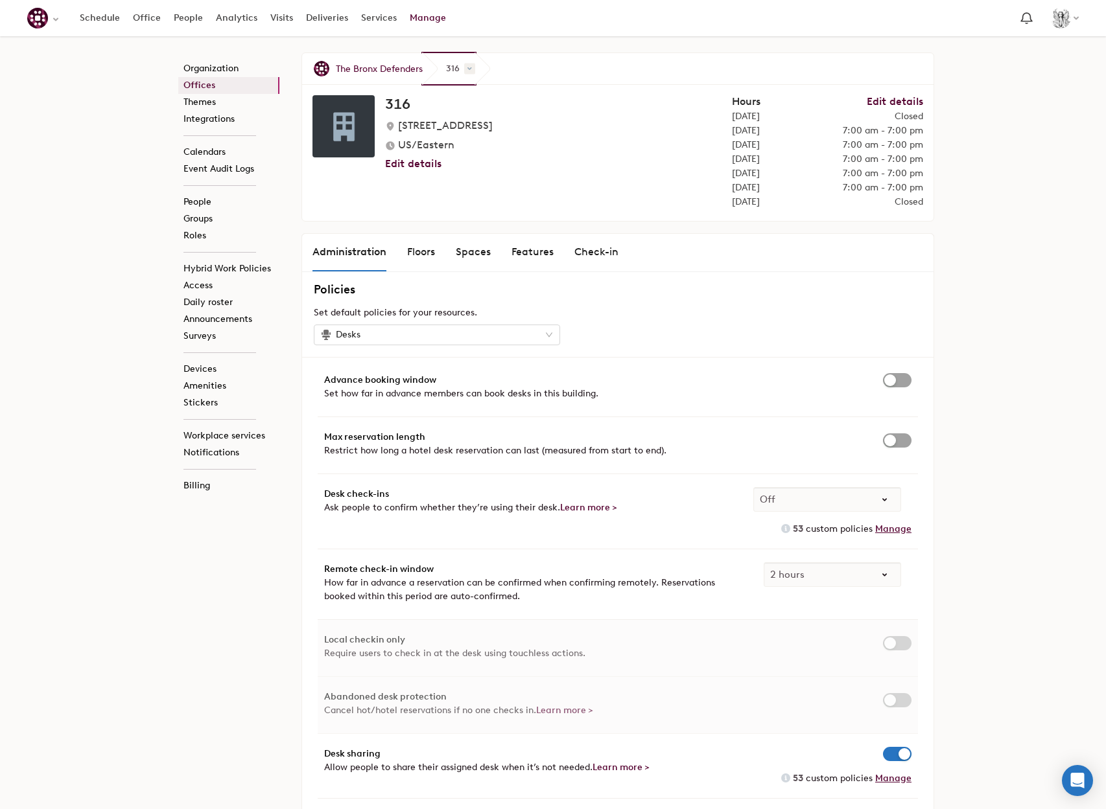
click at [465, 70] on span at bounding box center [469, 69] width 11 height 11
click at [402, 202] on div "[STREET_ADDRESS]/Eastern Edit details" at bounding box center [503, 152] width 383 height 115
click at [426, 250] on div "Floors" at bounding box center [421, 252] width 28 height 16
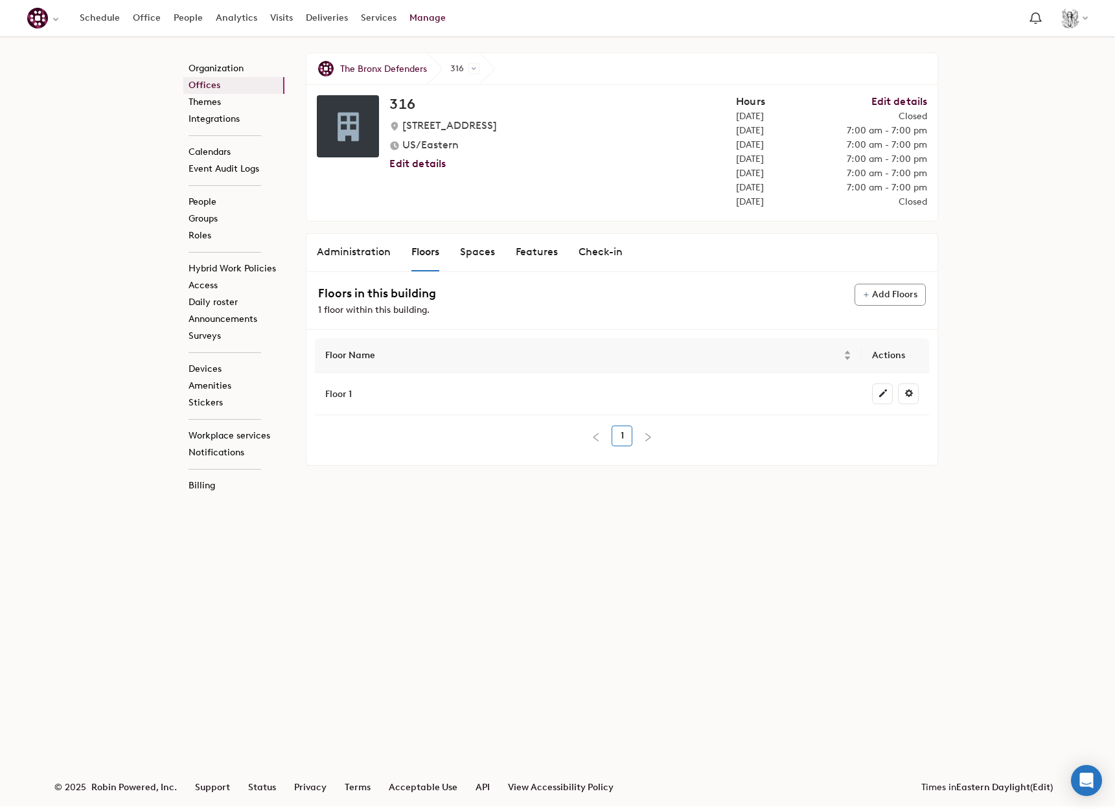
click at [472, 251] on div "Spaces" at bounding box center [477, 252] width 35 height 16
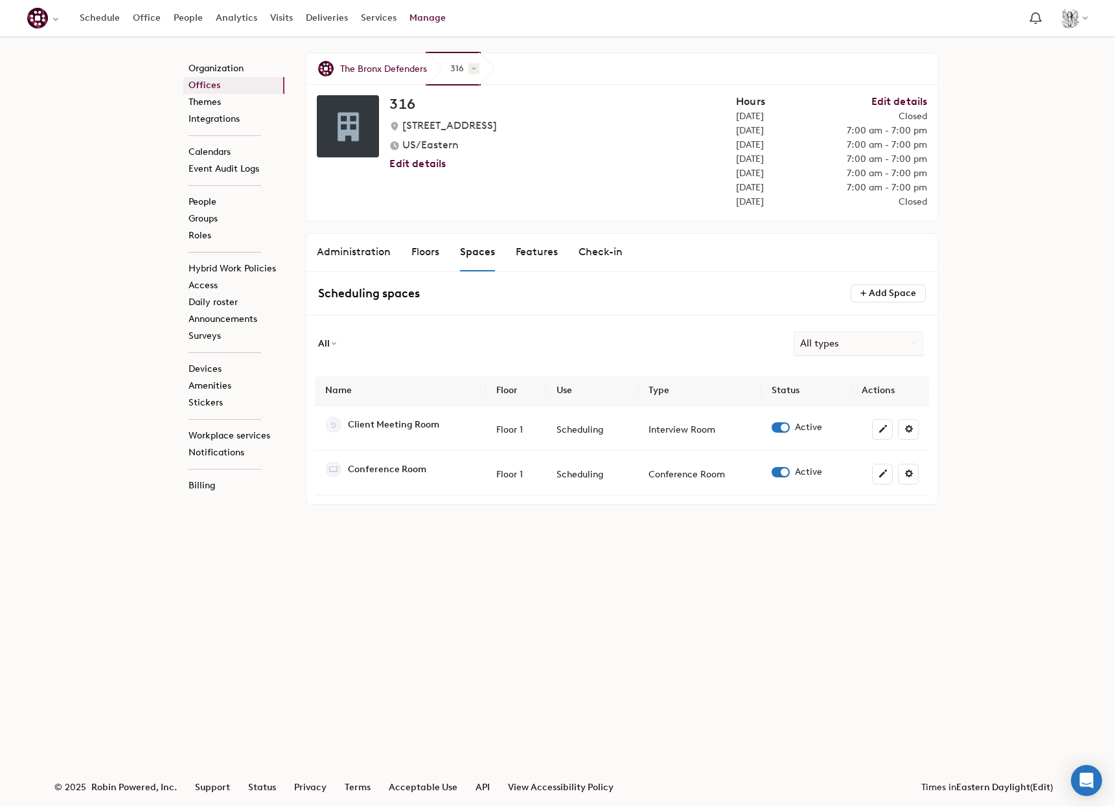
click at [472, 67] on span at bounding box center [474, 69] width 11 height 11
click at [481, 125] on link "311" at bounding box center [528, 130] width 128 height 17
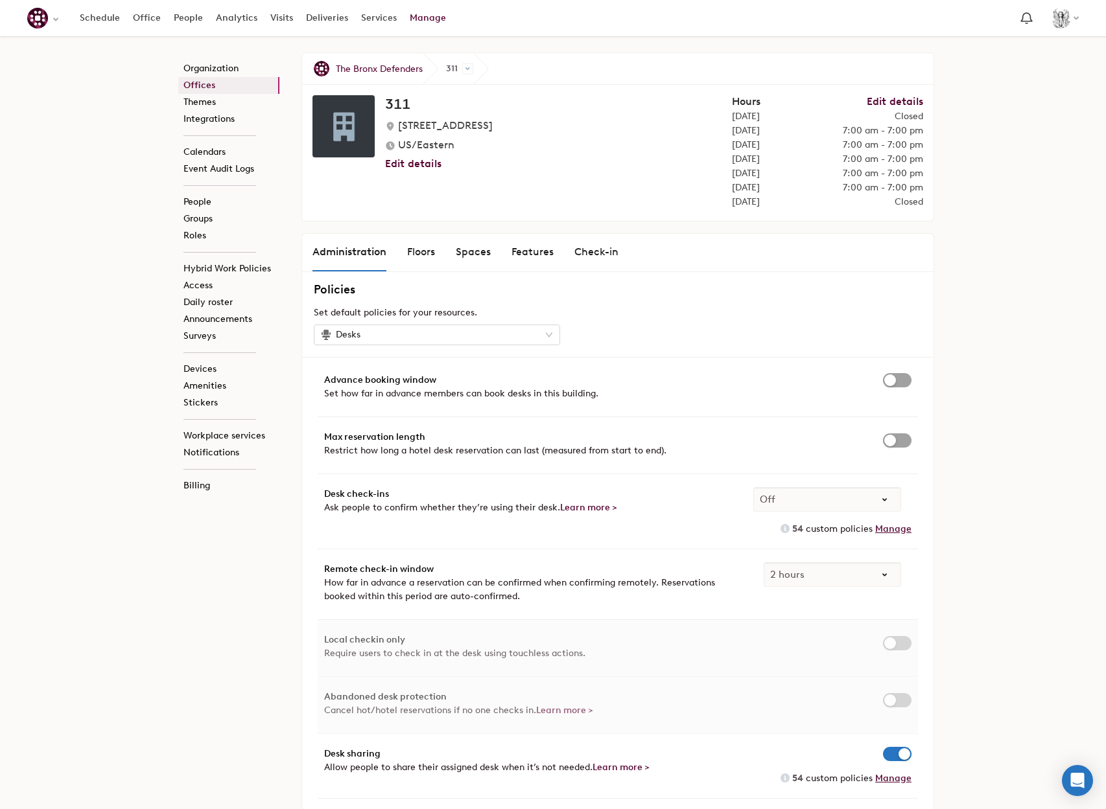
click at [478, 253] on div "Spaces" at bounding box center [473, 252] width 35 height 16
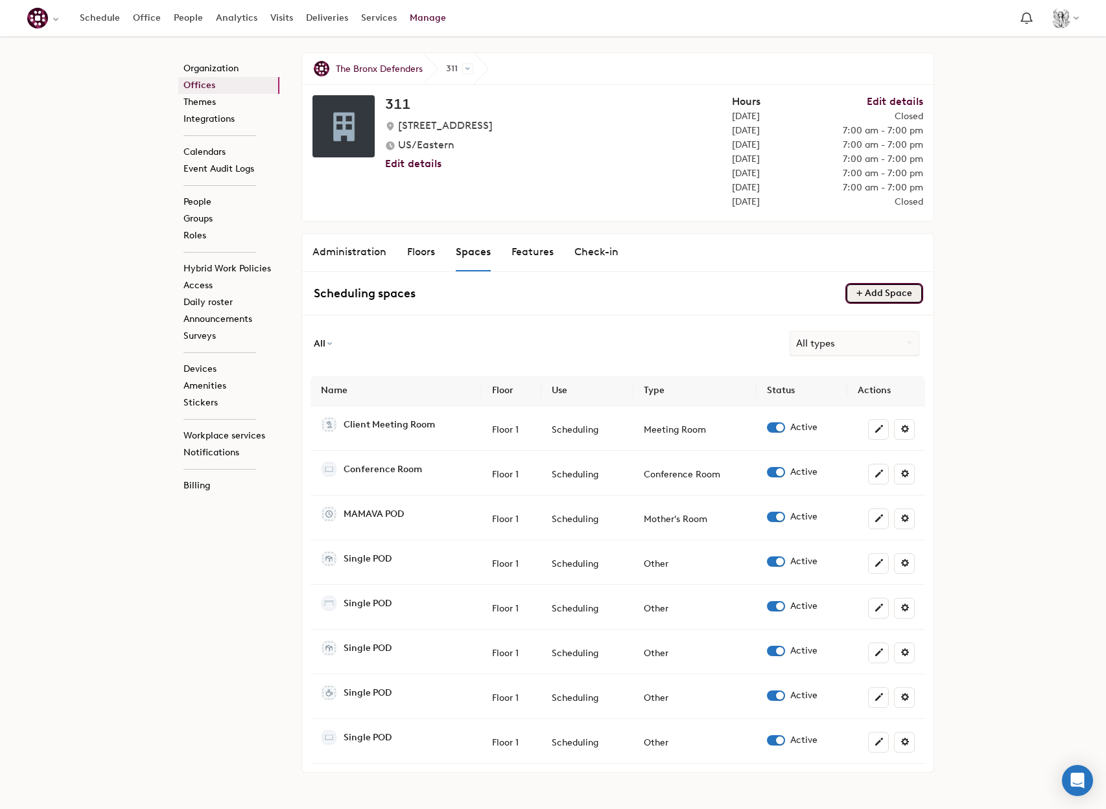
click at [864, 292] on button "Add Space" at bounding box center [883, 293] width 75 height 18
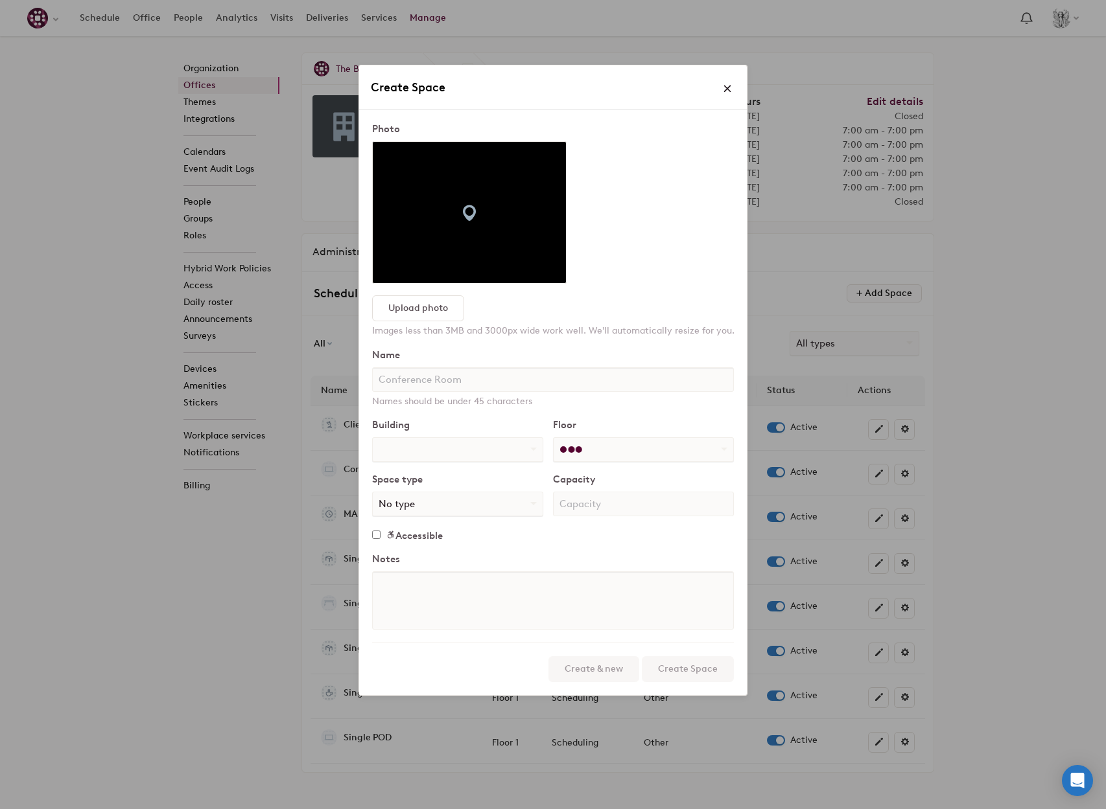
scroll to position [30, 0]
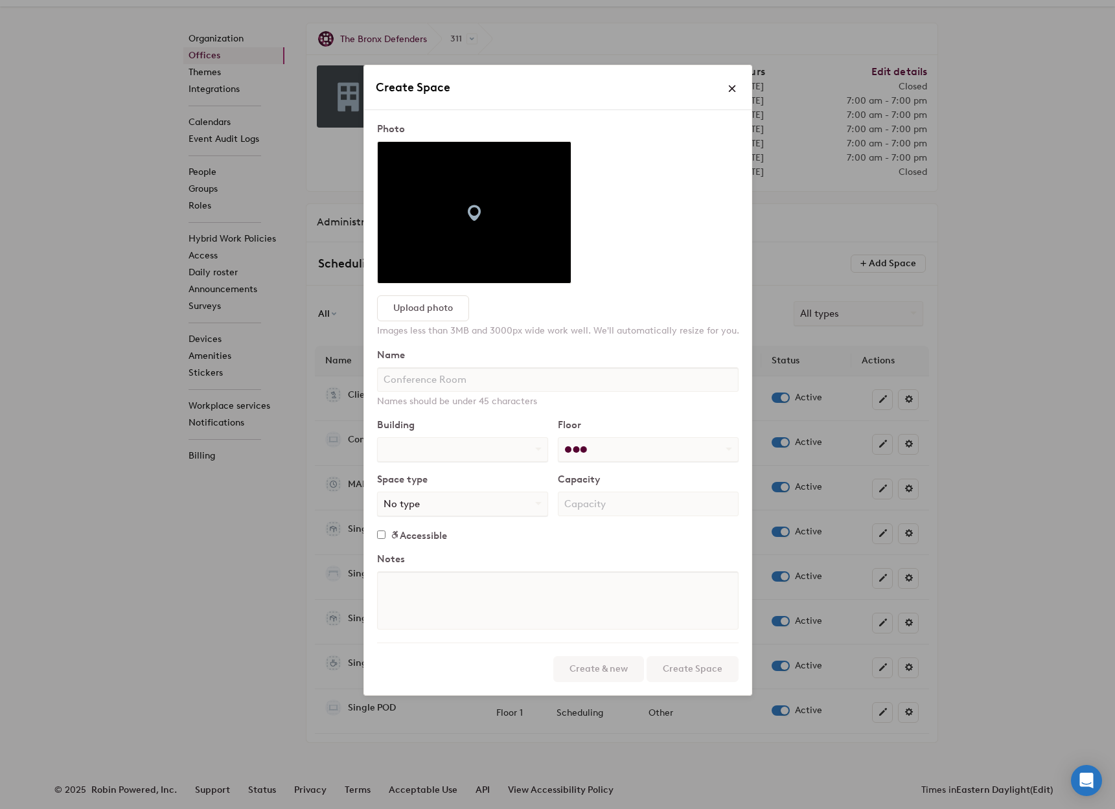
select select "number:778077"
select select "number:343704"
click at [463, 386] on input "text" at bounding box center [558, 379] width 362 height 25
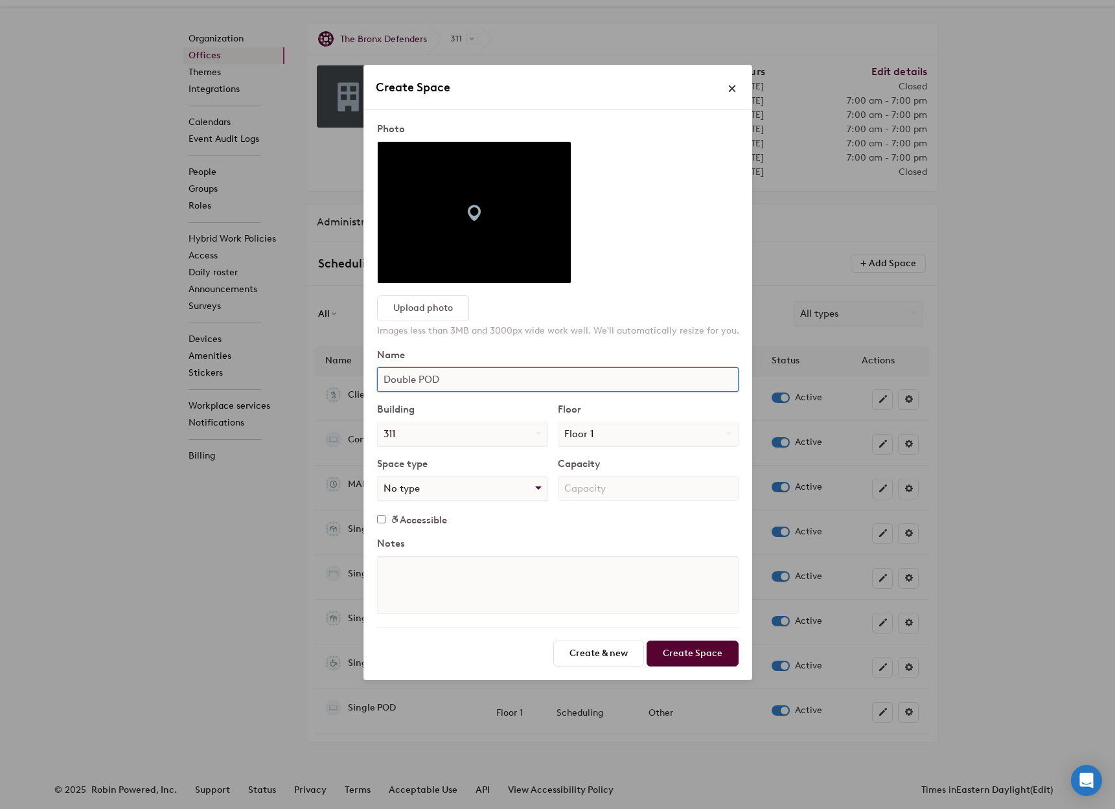
type input "Double POD"
click at [519, 492] on select "No type Breakout Call Room Classroom Conference Room Event Mother's Room Meetin…" at bounding box center [463, 488] width 170 height 23
select select "string:other"
click at [378, 477] on select "No type Breakout Call Room Classroom Conference Room Event Mother's Room Meetin…" at bounding box center [463, 488] width 170 height 23
click at [606, 499] on input "number" at bounding box center [648, 488] width 181 height 25
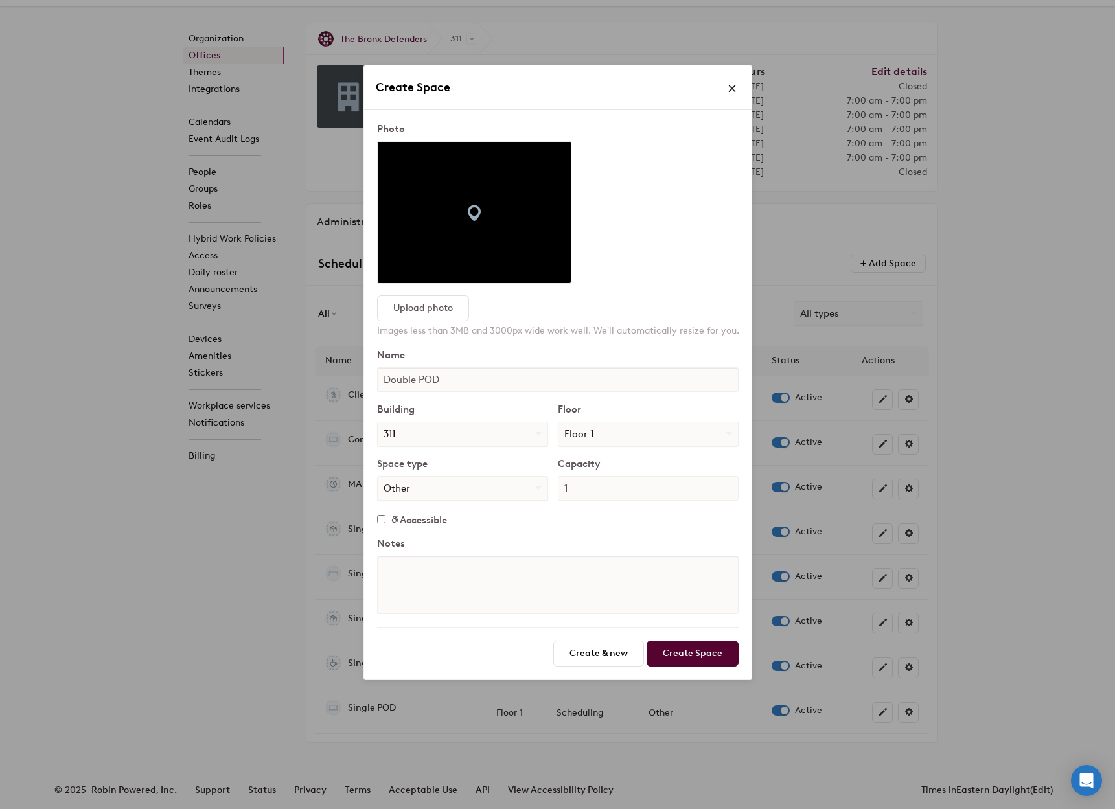
click at [725, 485] on input "1" at bounding box center [648, 488] width 181 height 25
type input "2"
click at [726, 484] on input "2" at bounding box center [648, 488] width 181 height 25
click at [688, 655] on input "Create Space" at bounding box center [693, 654] width 92 height 26
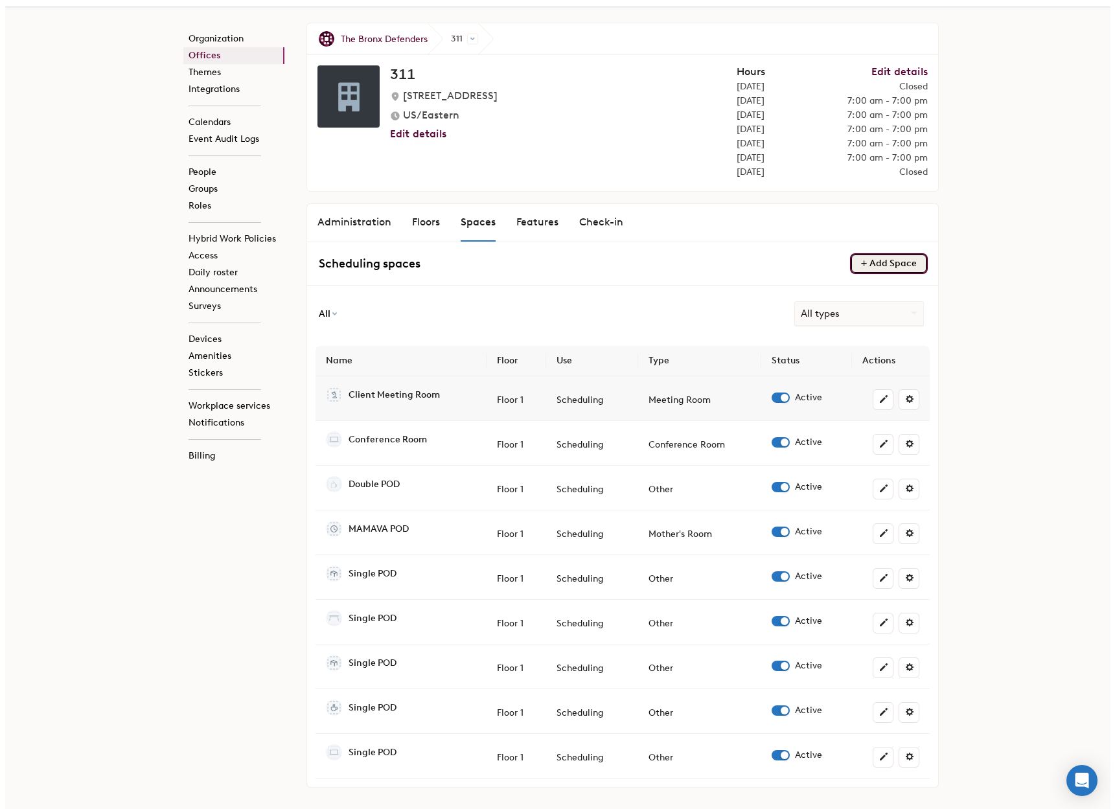
scroll to position [0, 0]
click at [409, 230] on div "Floors" at bounding box center [421, 223] width 28 height 16
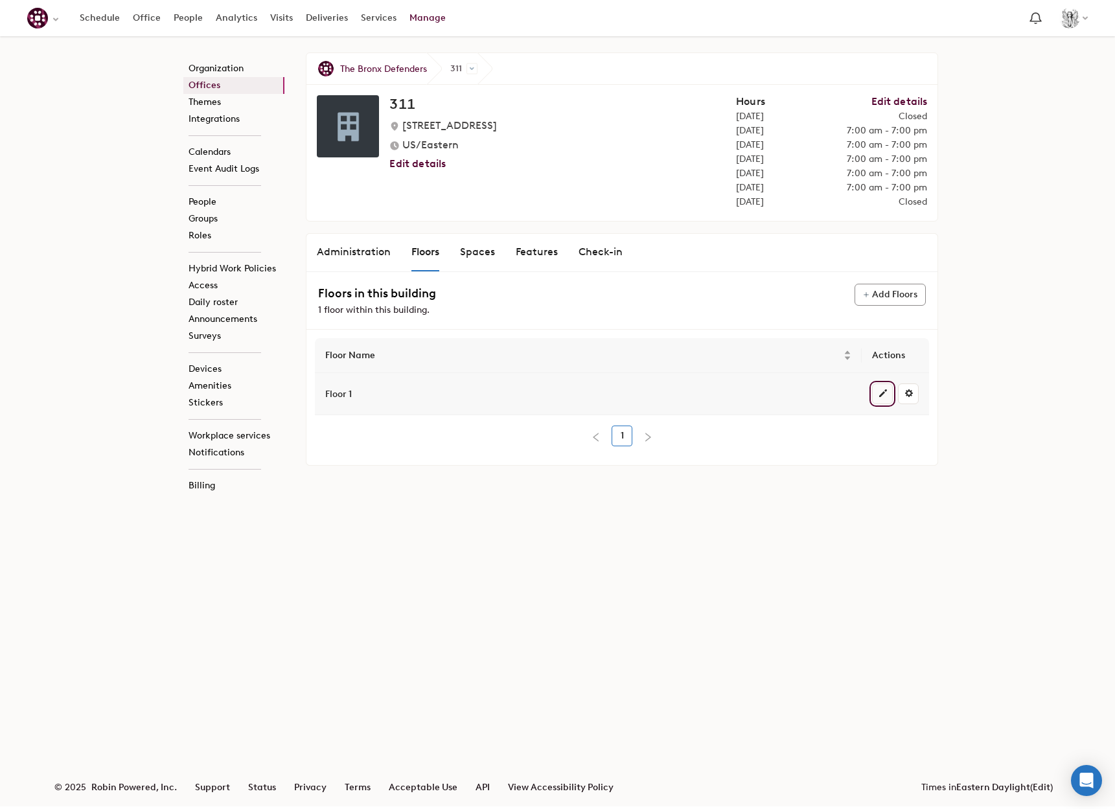
click at [883, 395] on span at bounding box center [883, 393] width 10 height 10
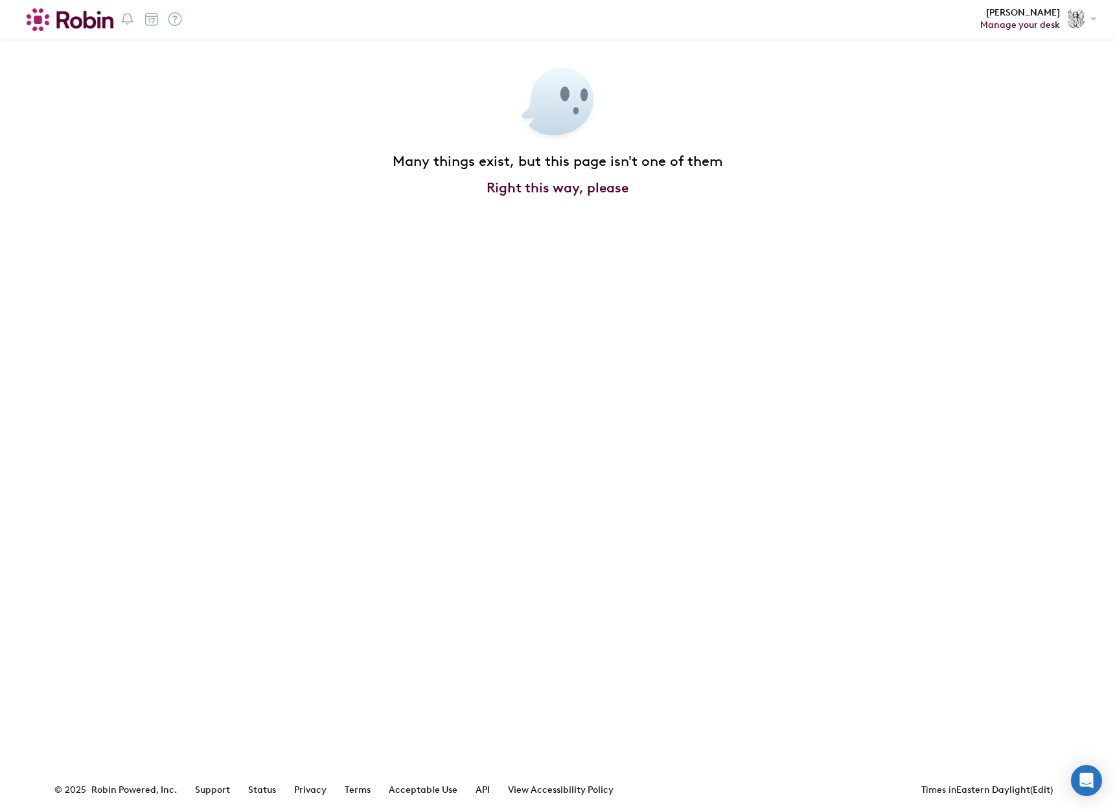
click at [576, 176] on div "Many things exist, but this page isn't one of them Right this way, please" at bounding box center [558, 179] width 622 height 59
click at [568, 185] on link "Right this way, please" at bounding box center [558, 188] width 142 height 16
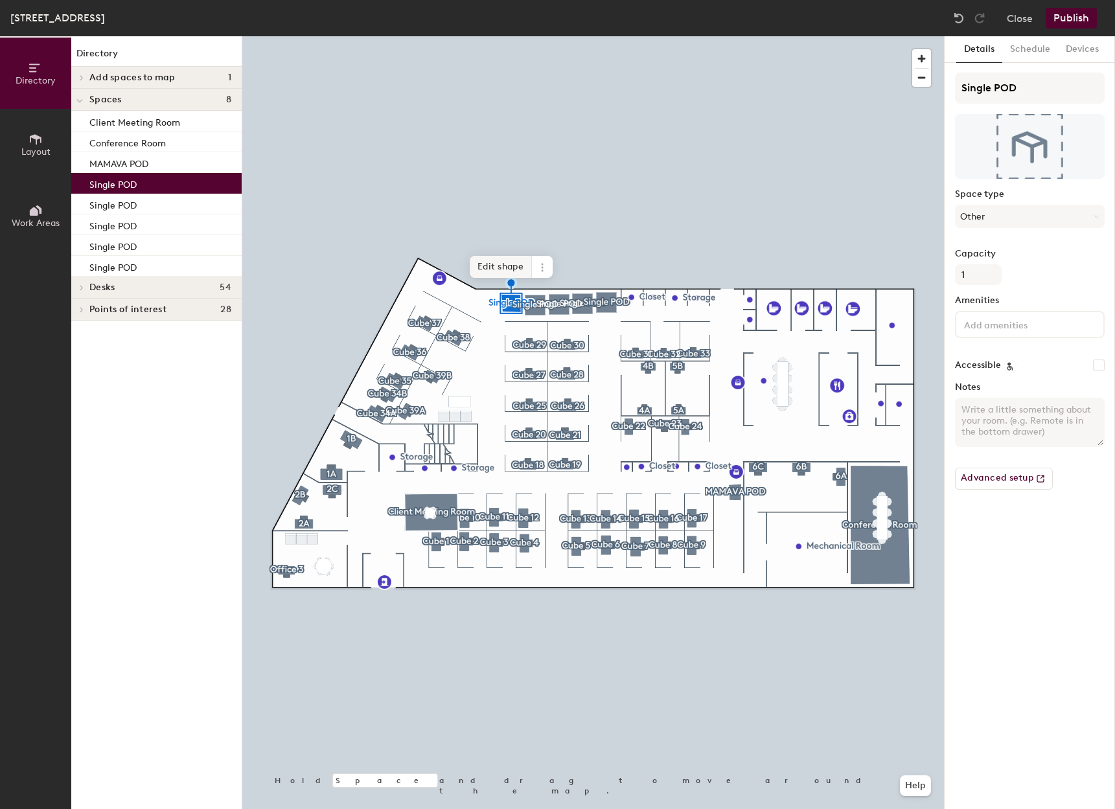
click at [503, 261] on span "Edit shape" at bounding box center [501, 267] width 62 height 22
click at [540, 272] on span "Done" at bounding box center [537, 277] width 38 height 22
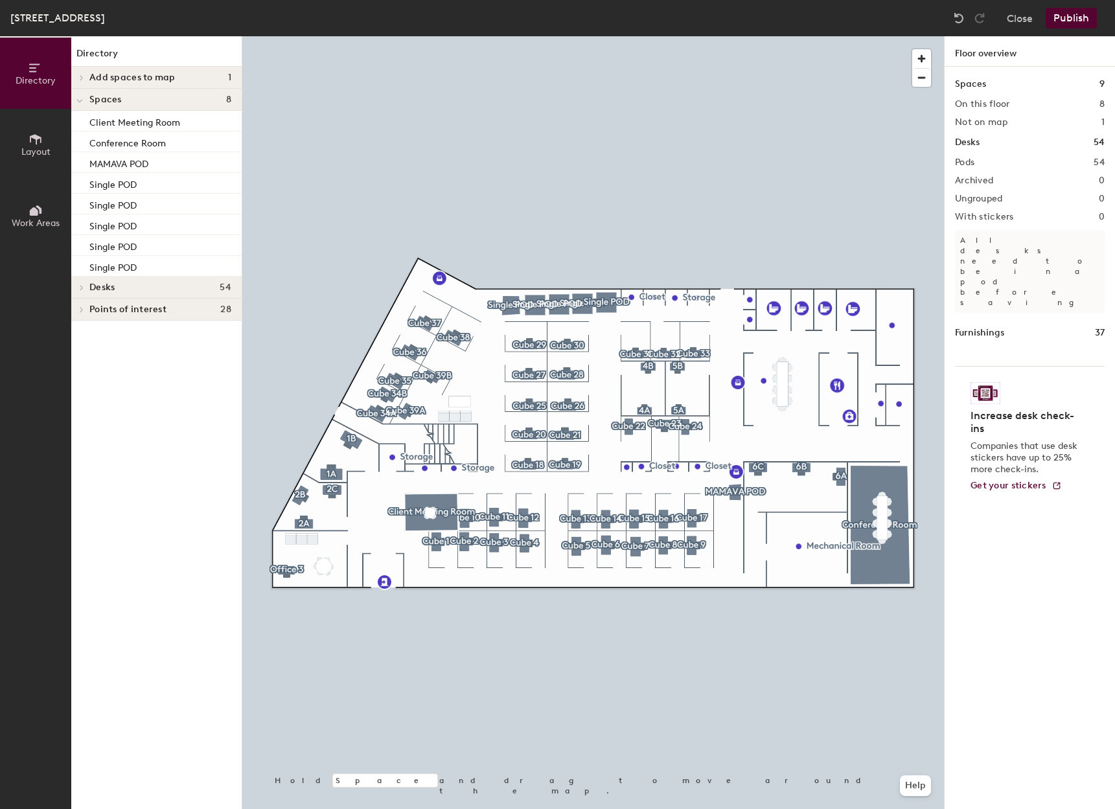
click at [182, 78] on h4 "Add spaces to map 1" at bounding box center [160, 78] width 142 height 10
click at [165, 99] on div "Double POD" at bounding box center [156, 99] width 170 height 21
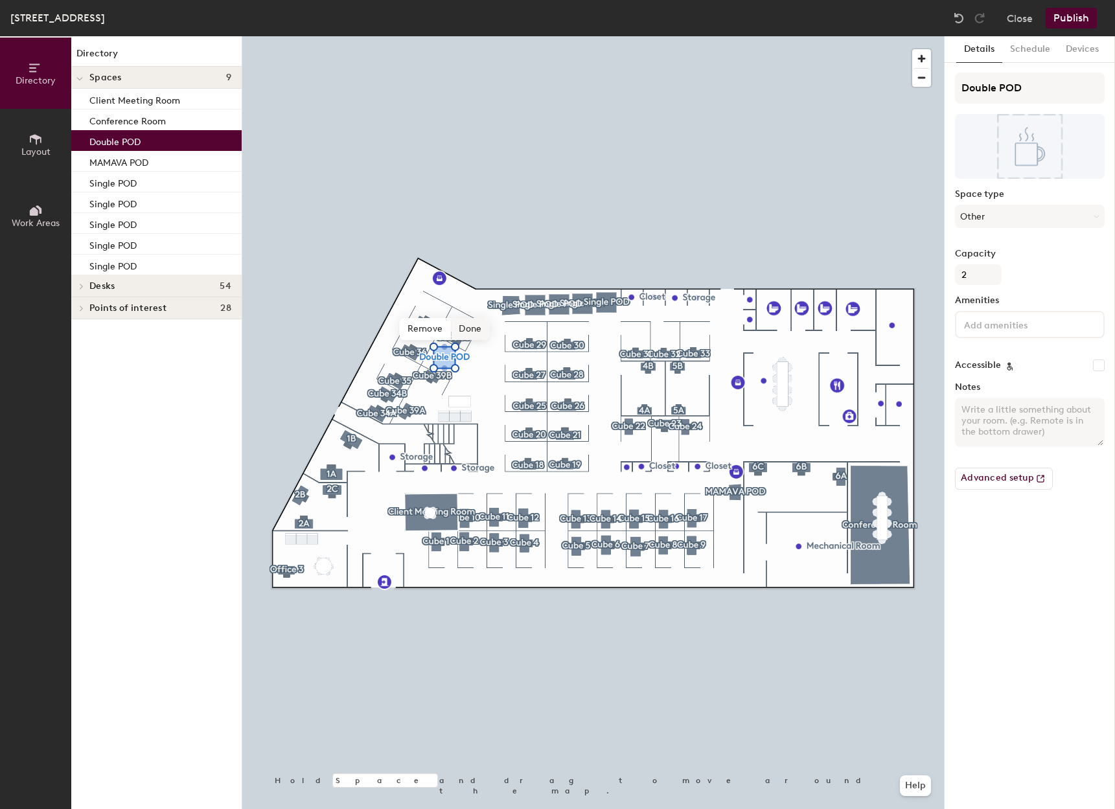
click at [474, 333] on span "Done" at bounding box center [470, 329] width 38 height 22
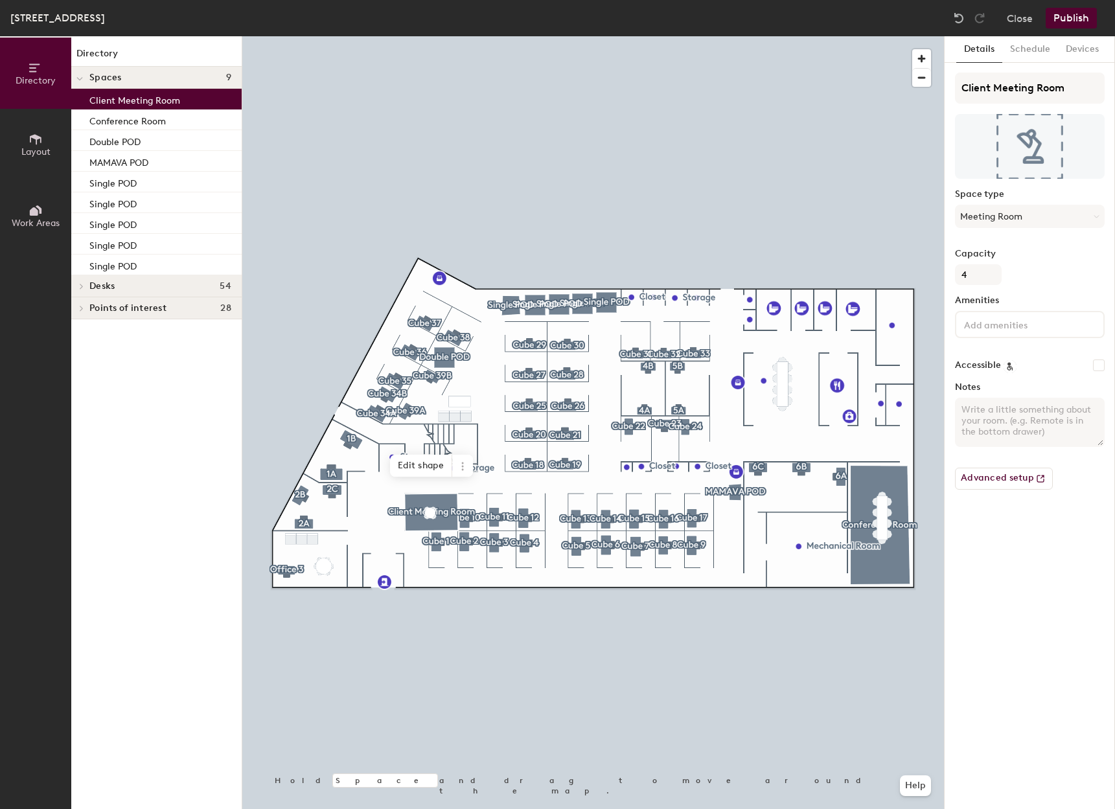
click at [116, 98] on p "Client Meeting Room" at bounding box center [134, 98] width 91 height 15
click at [1022, 325] on input at bounding box center [1020, 324] width 117 height 16
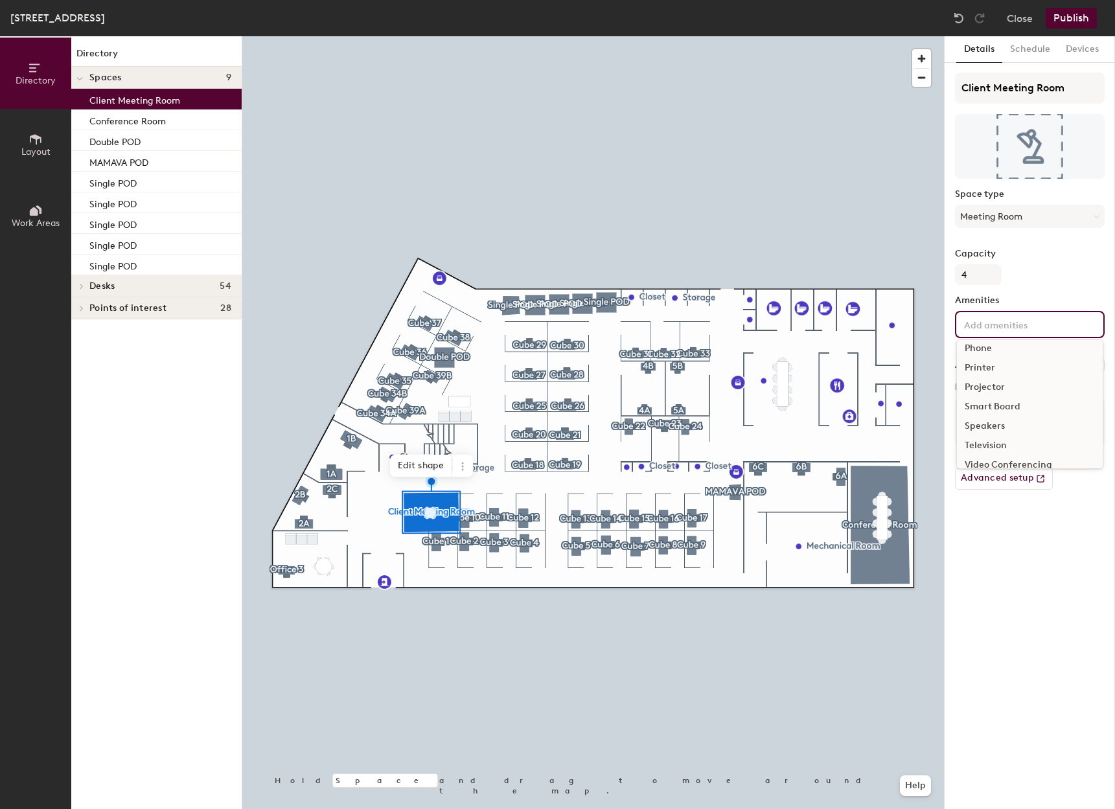
scroll to position [96, 0]
click at [888, 36] on div at bounding box center [593, 36] width 702 height 0
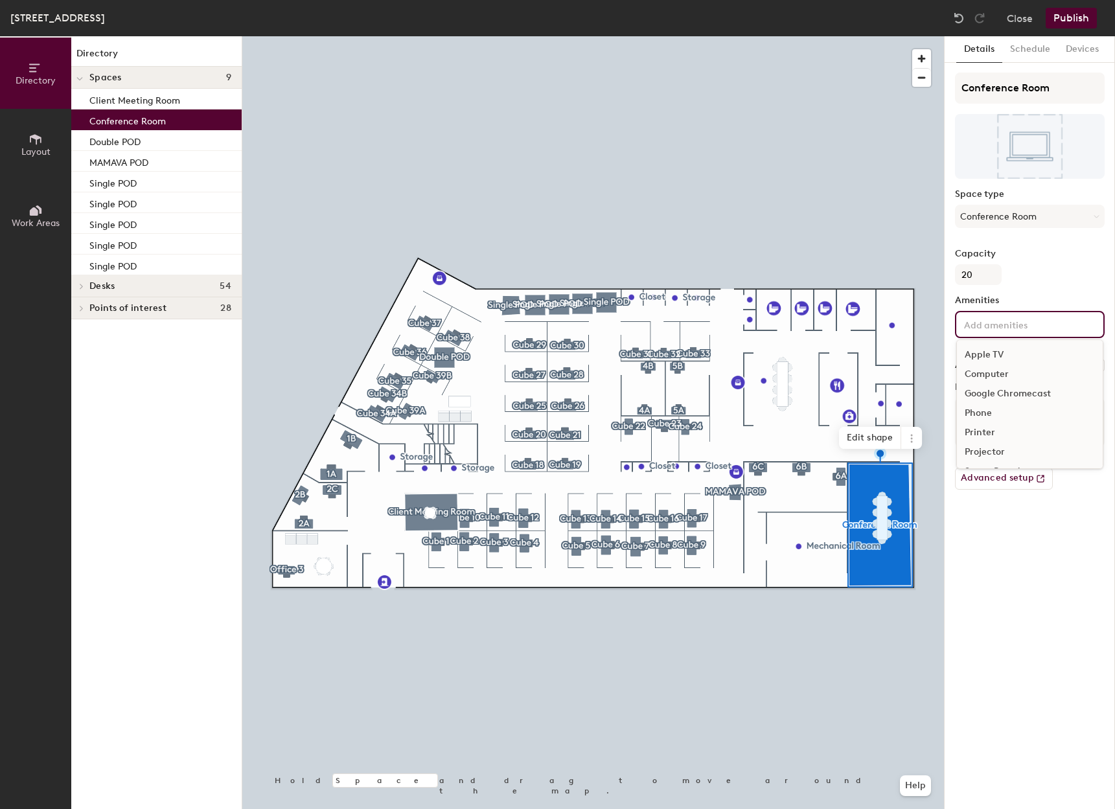
click at [997, 321] on input at bounding box center [1020, 324] width 117 height 16
click at [992, 387] on div "Projector" at bounding box center [1030, 387] width 146 height 19
click at [1022, 327] on icon at bounding box center [1022, 326] width 9 height 9
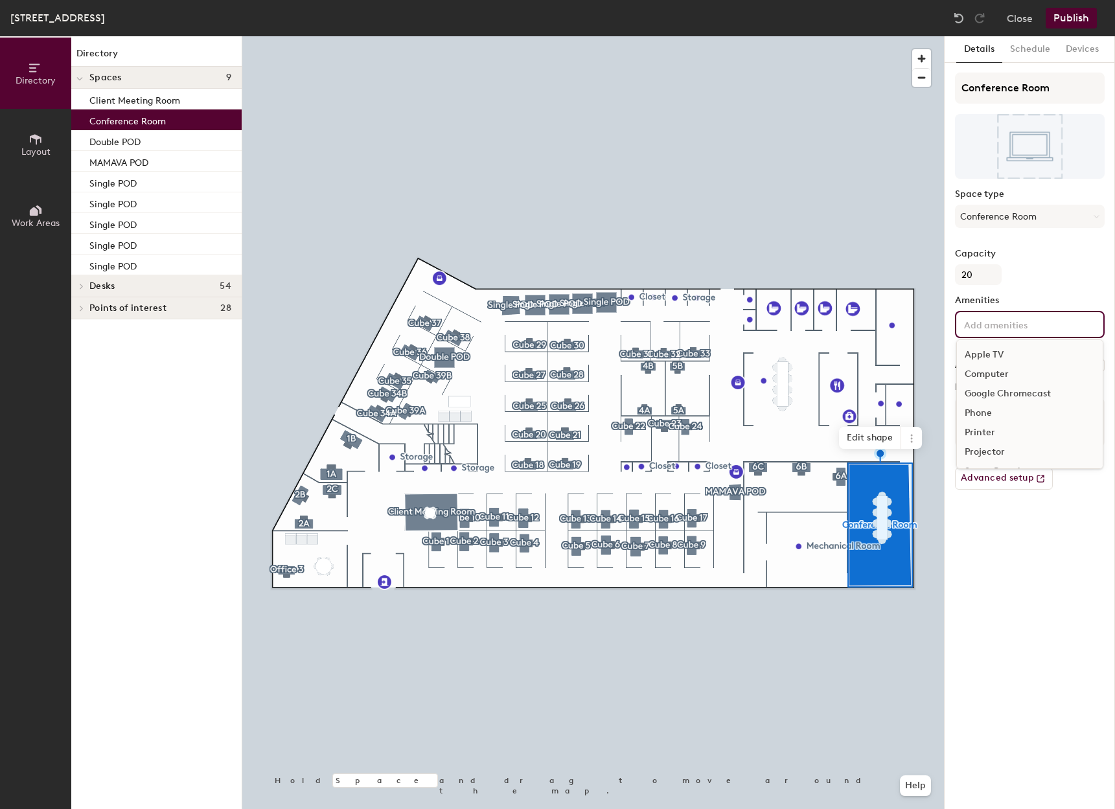
click at [1021, 327] on input at bounding box center [1020, 324] width 117 height 16
click at [1008, 519] on div "Details Schedule Devices Conference Room Space type Conference Room Capacity 20…" at bounding box center [1030, 422] width 170 height 773
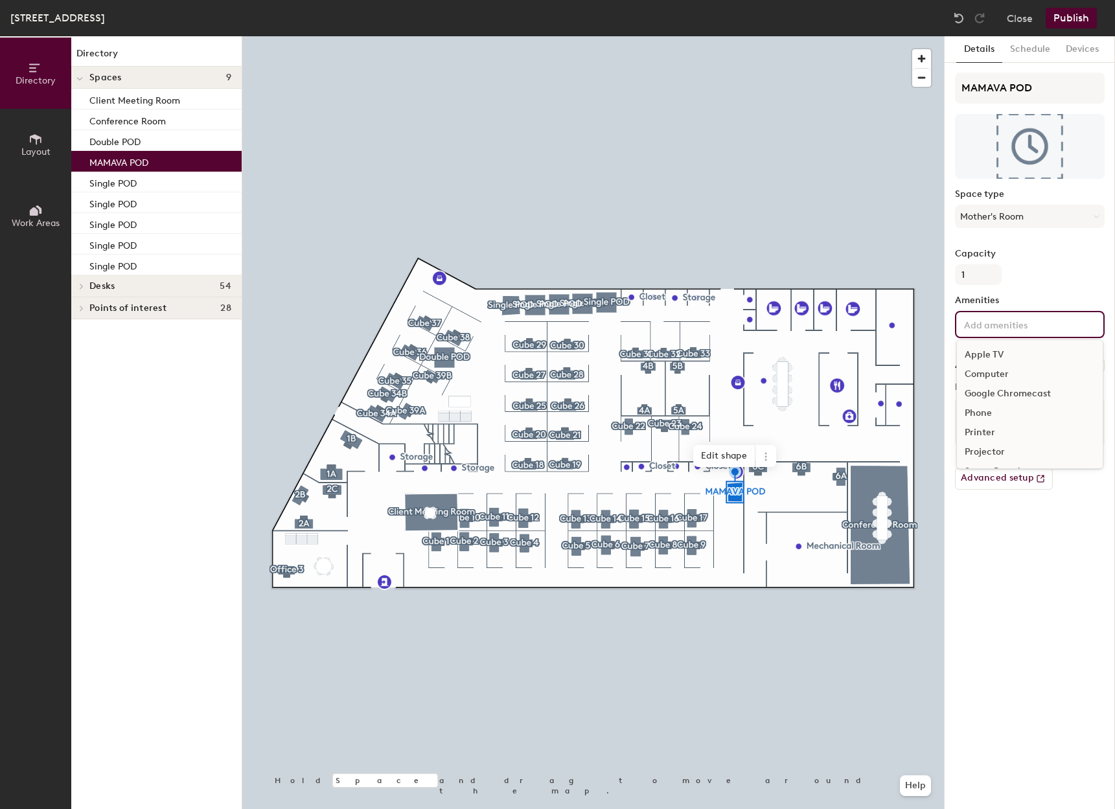
click at [1041, 327] on input at bounding box center [1020, 324] width 117 height 16
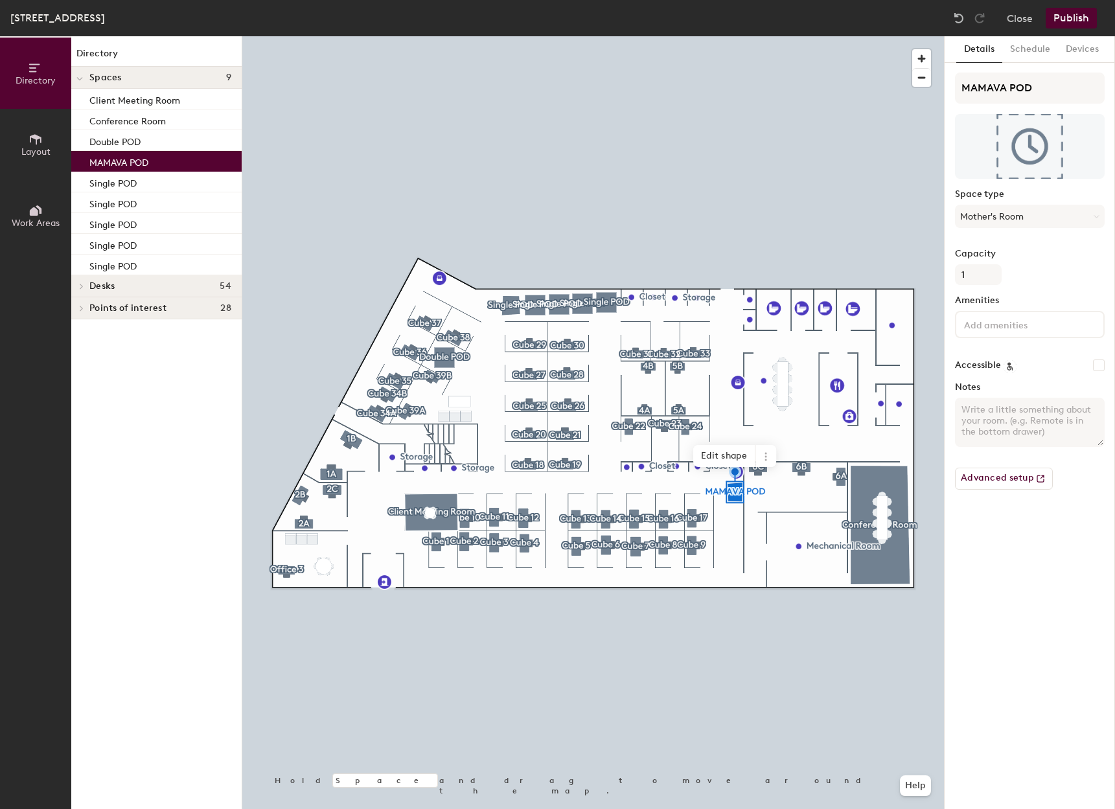
click at [1074, 509] on div "Details Schedule Devices MAMAVA POD Space type Mother's Room Capacity 1 Ameniti…" at bounding box center [1030, 422] width 170 height 773
click at [1010, 331] on input at bounding box center [1020, 324] width 117 height 16
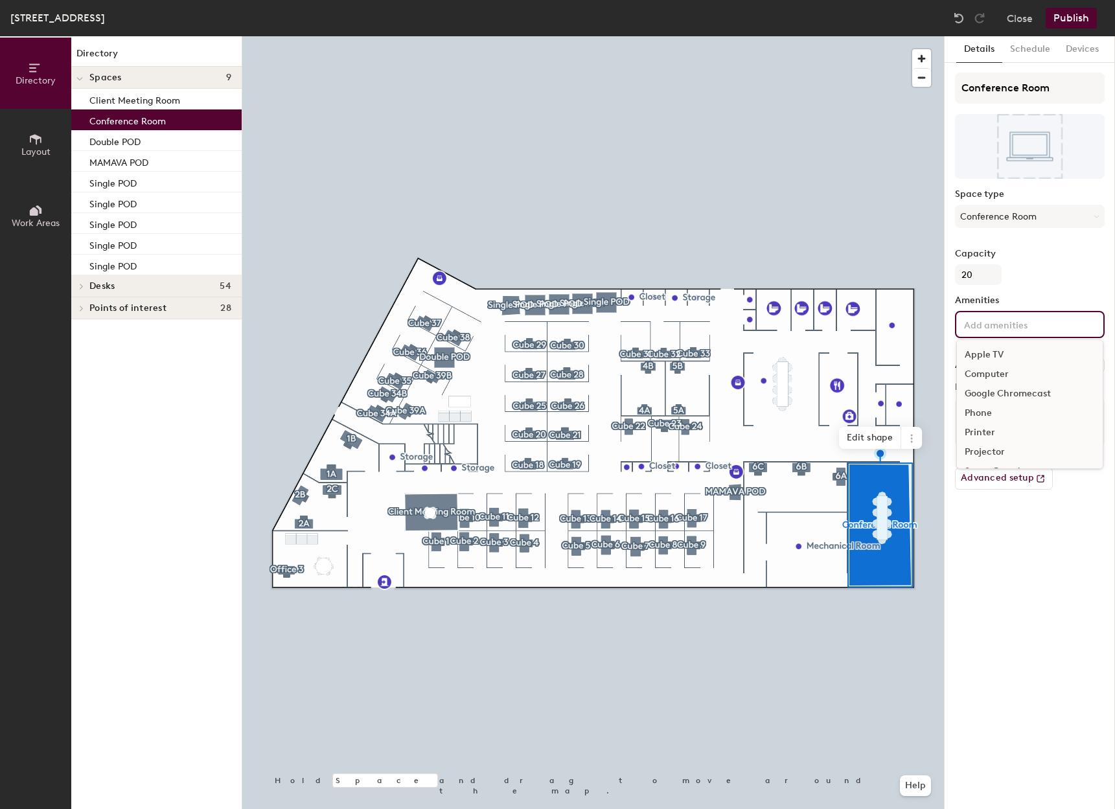
click at [1042, 321] on input at bounding box center [1020, 324] width 117 height 16
click at [1014, 375] on div "Smart Board" at bounding box center [1030, 375] width 146 height 19
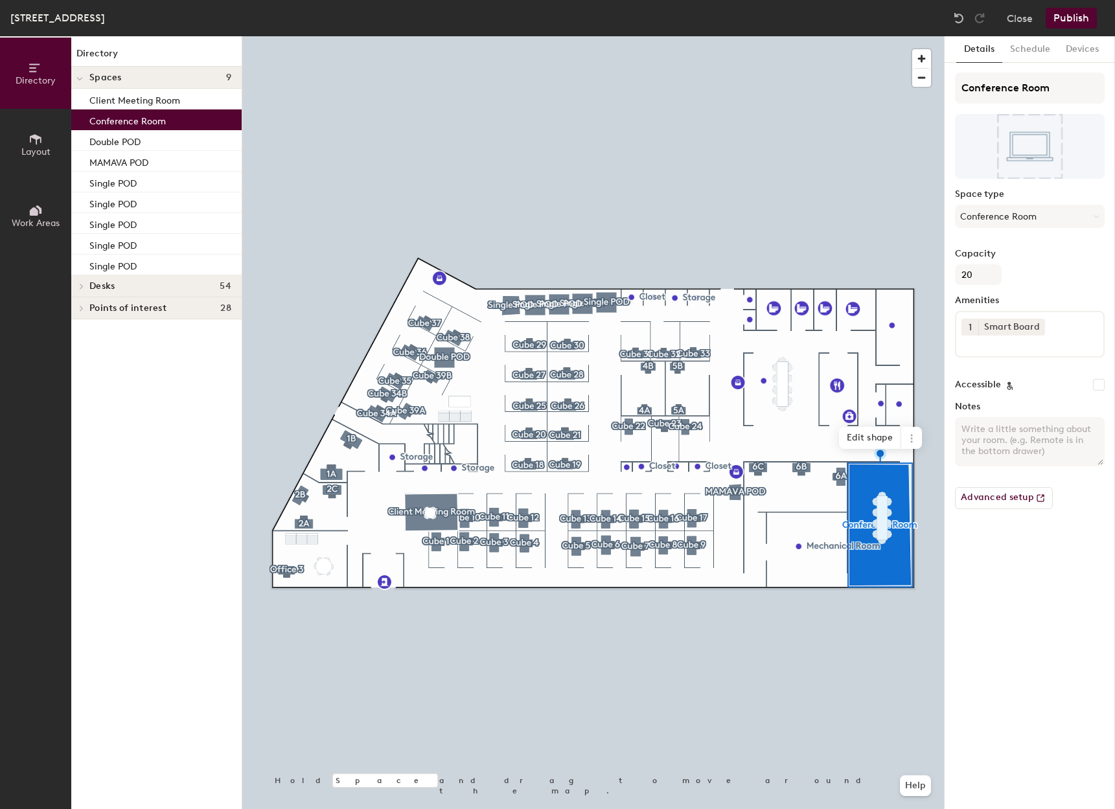
click at [1043, 579] on div "Details Schedule Devices Conference Room Space type Conference Room Capacity 20…" at bounding box center [1030, 422] width 170 height 773
click at [1053, 437] on textarea "Notes" at bounding box center [1030, 441] width 150 height 49
click at [1052, 327] on div "1 Smart Board" at bounding box center [1030, 334] width 150 height 47
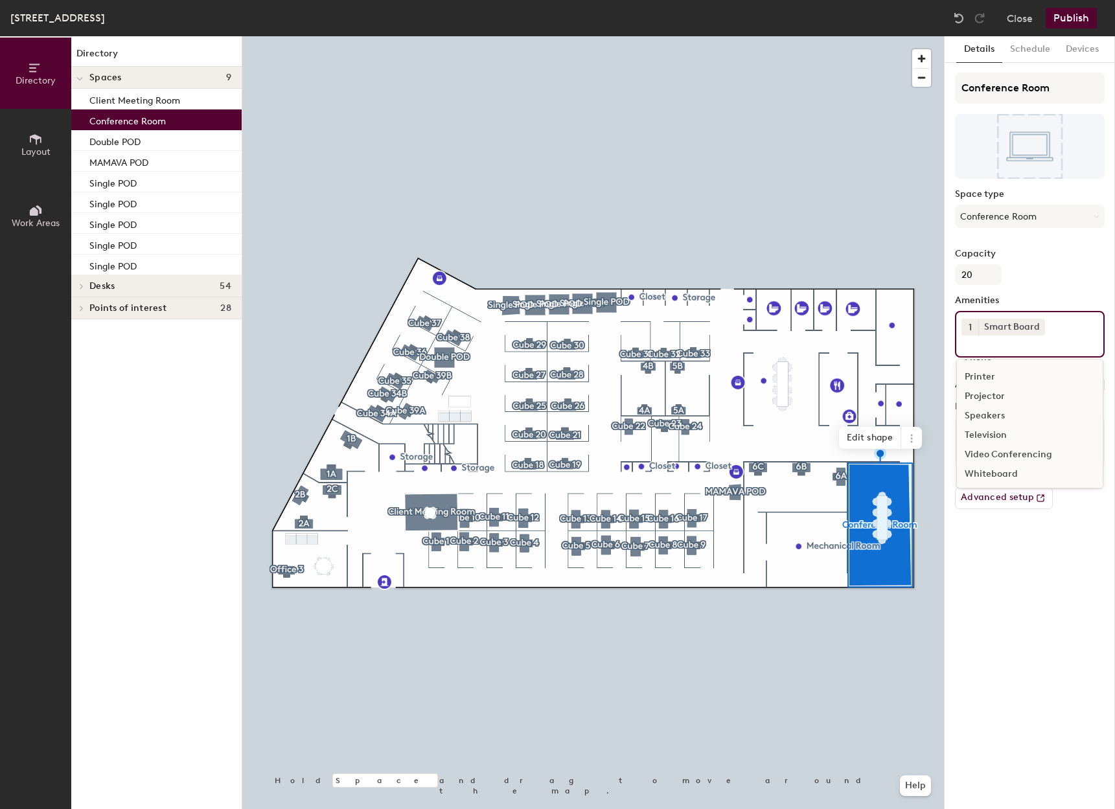
scroll to position [76, 0]
click at [1009, 469] on div "Whiteboard" at bounding box center [1030, 472] width 146 height 19
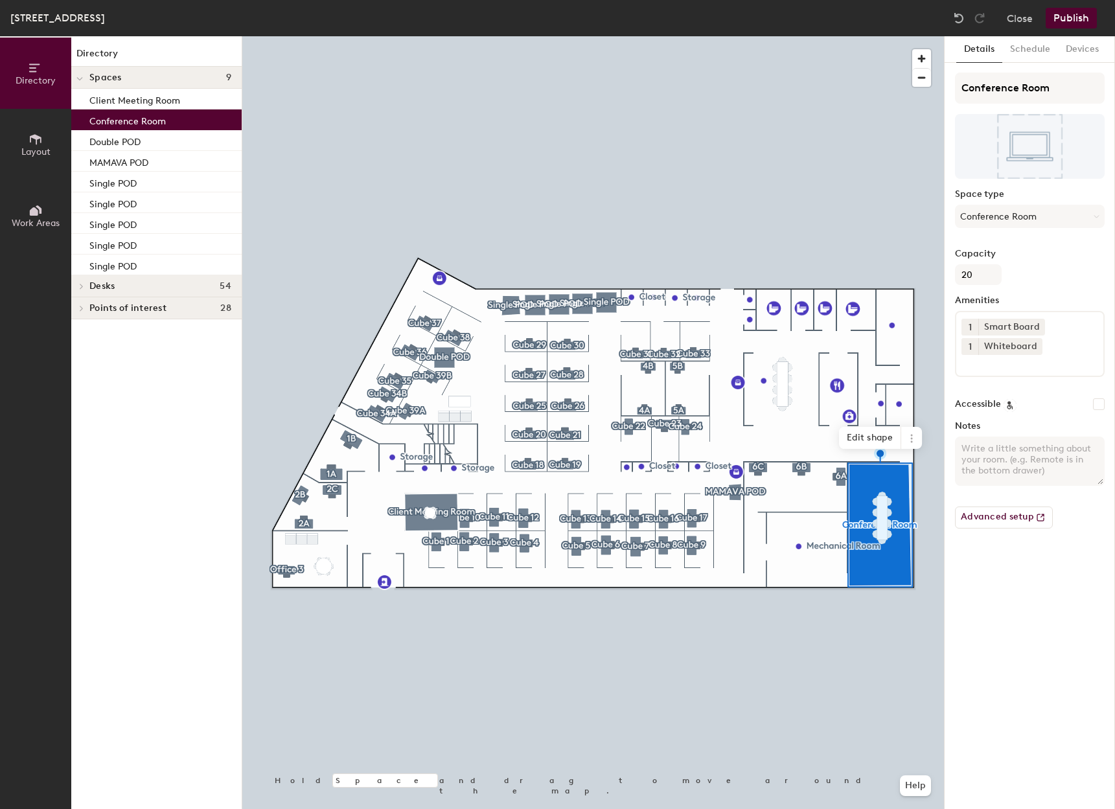
click at [1039, 588] on div "Details Schedule Devices Conference Room Space type Conference Room Capacity 20…" at bounding box center [1030, 422] width 170 height 773
click at [495, 36] on div at bounding box center [593, 36] width 702 height 0
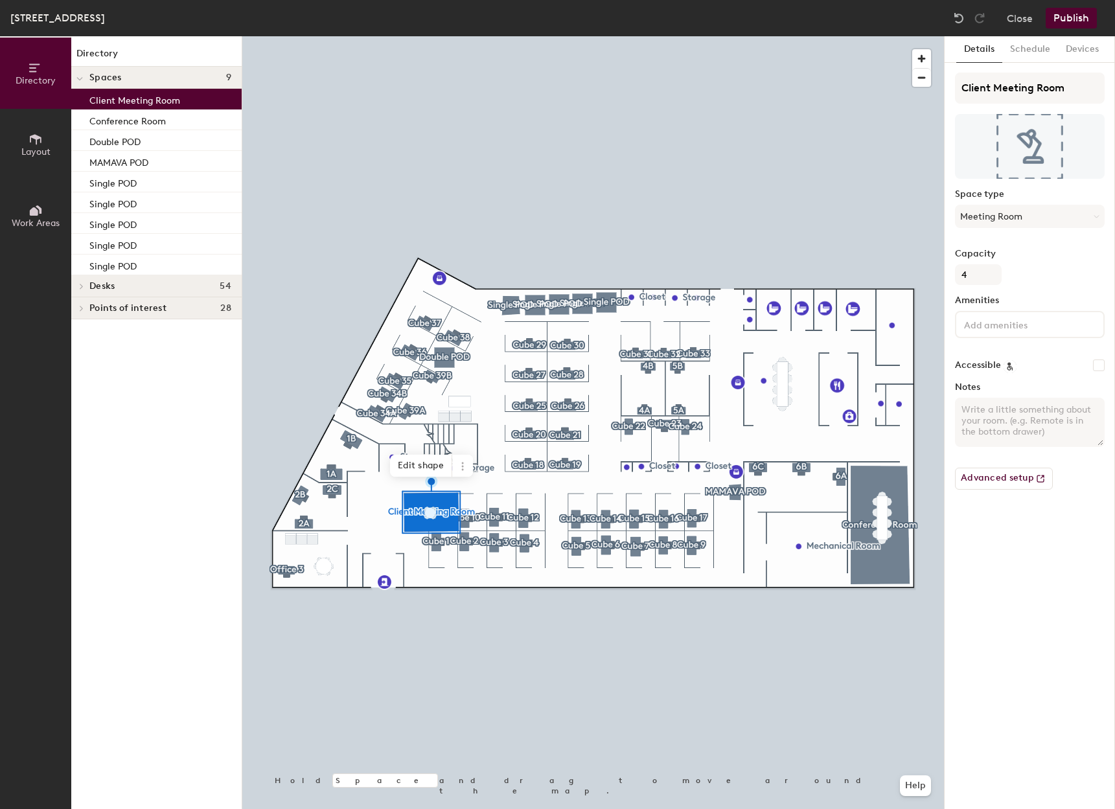
click at [1017, 331] on input at bounding box center [1020, 324] width 117 height 16
click at [1026, 535] on div "Details Schedule Devices Client Meeting Room Space type Meeting Room Capacity 4…" at bounding box center [1030, 422] width 170 height 773
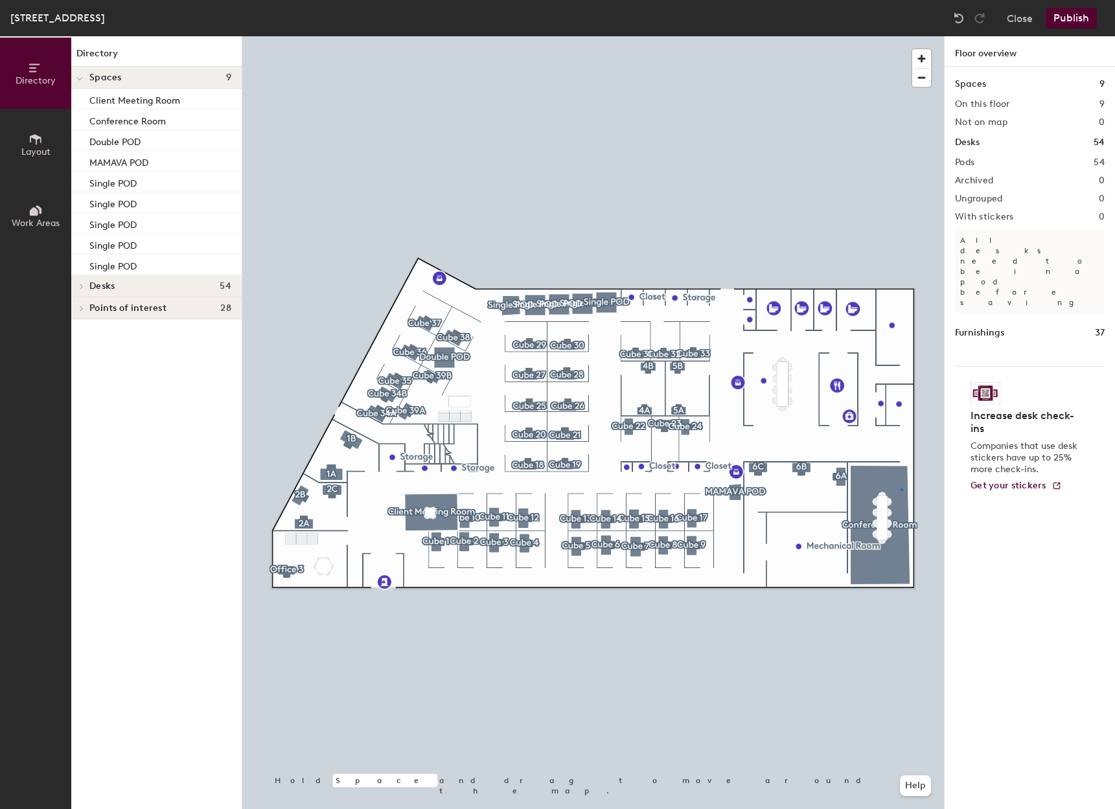
click at [901, 36] on div at bounding box center [593, 36] width 702 height 0
click at [988, 626] on div "Spaces 9 On this floor 9 Not on map 0 Desks 54 Pods 54 Archived 0 Ungrouped 0 W…" at bounding box center [1030, 453] width 170 height 773
click at [998, 651] on div "Spaces 9 On this floor 9 Not on map 0 Desks 54 Pods 54 Archived 0 Ungrouped 0 W…" at bounding box center [1030, 453] width 170 height 773
click at [738, 36] on div at bounding box center [593, 36] width 702 height 0
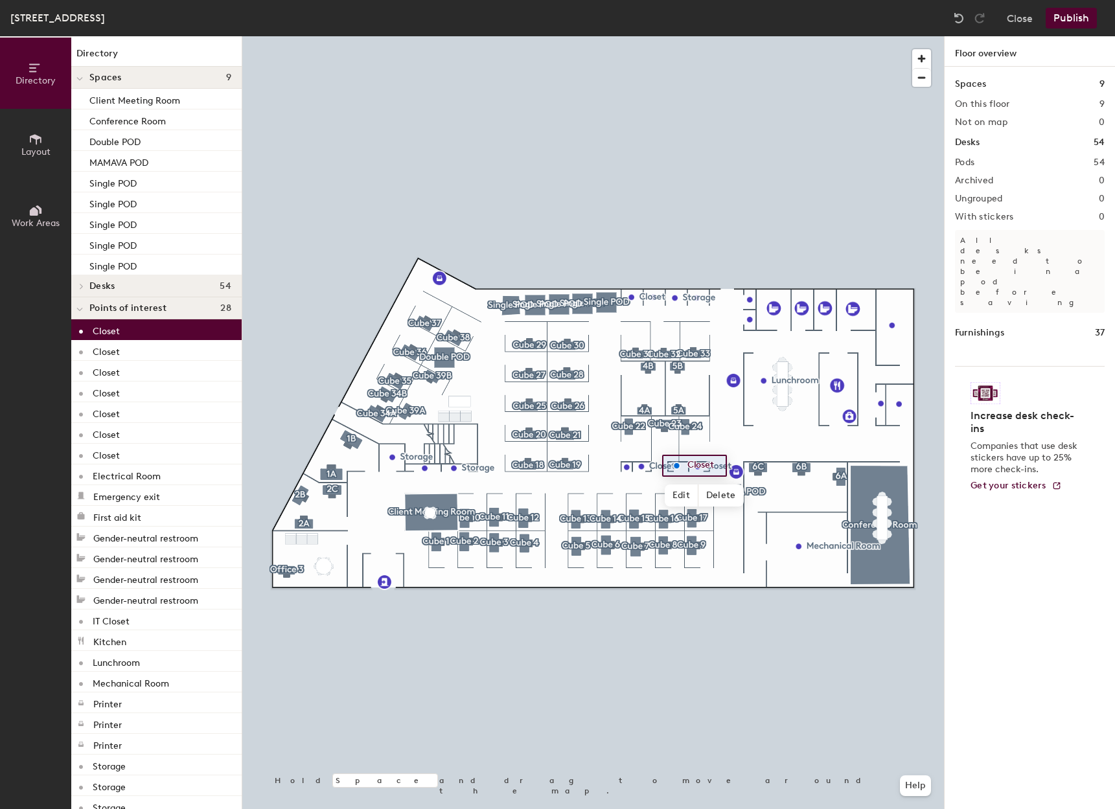
click at [131, 325] on div "Closet" at bounding box center [156, 329] width 170 height 21
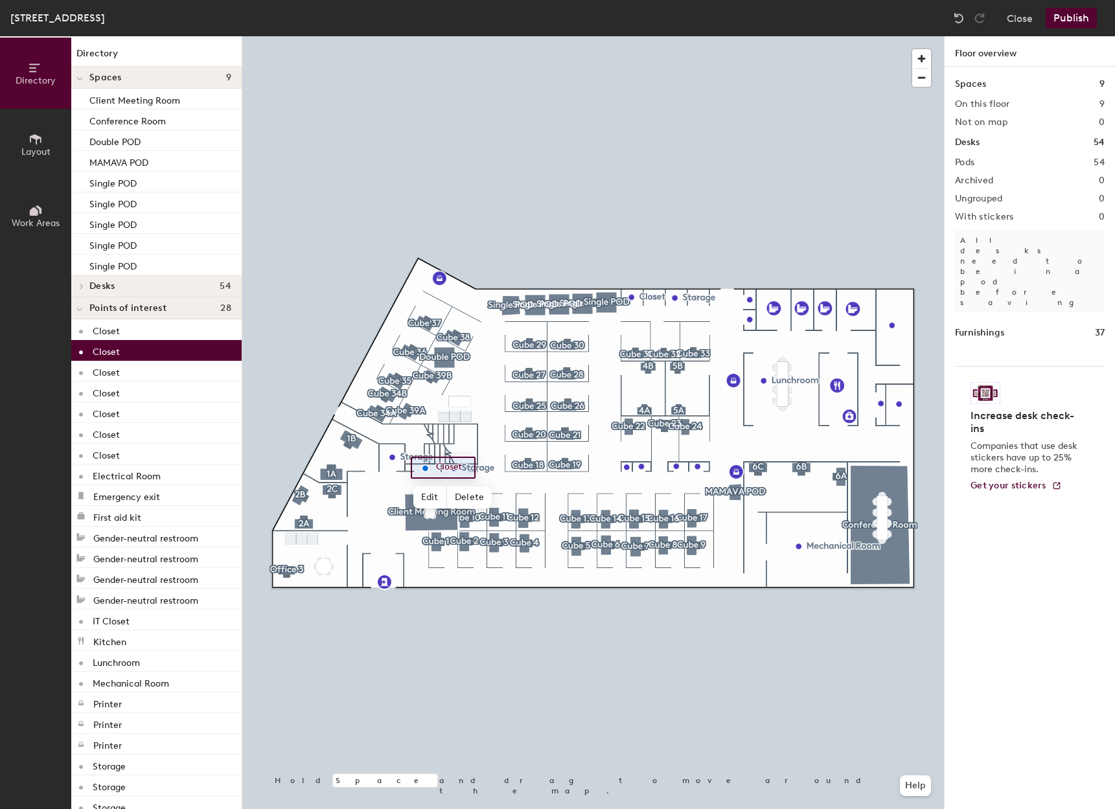
click at [126, 357] on div "Closet" at bounding box center [156, 350] width 170 height 21
click at [154, 288] on h4 "Desks 54" at bounding box center [160, 286] width 142 height 10
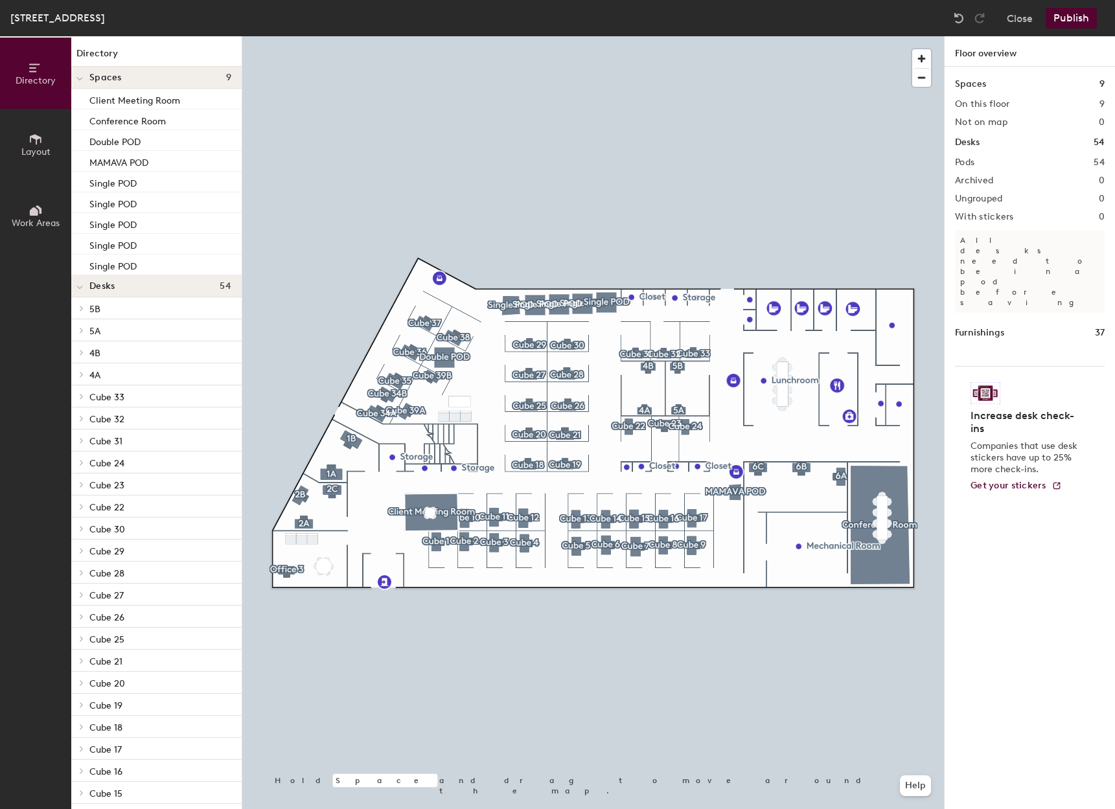
click at [1073, 14] on button "Publish" at bounding box center [1071, 18] width 51 height 21
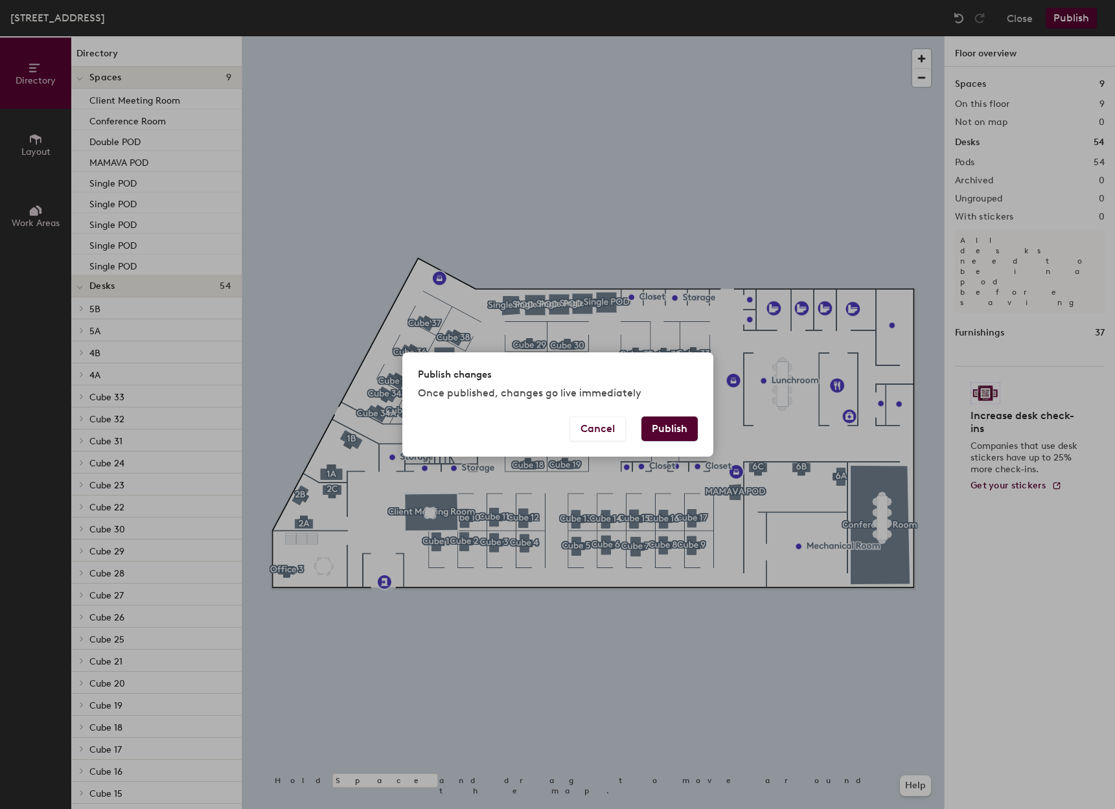
click at [662, 430] on button "Publish" at bounding box center [670, 429] width 56 height 25
